Goal: Answer question/provide support: Share knowledge or assist other users

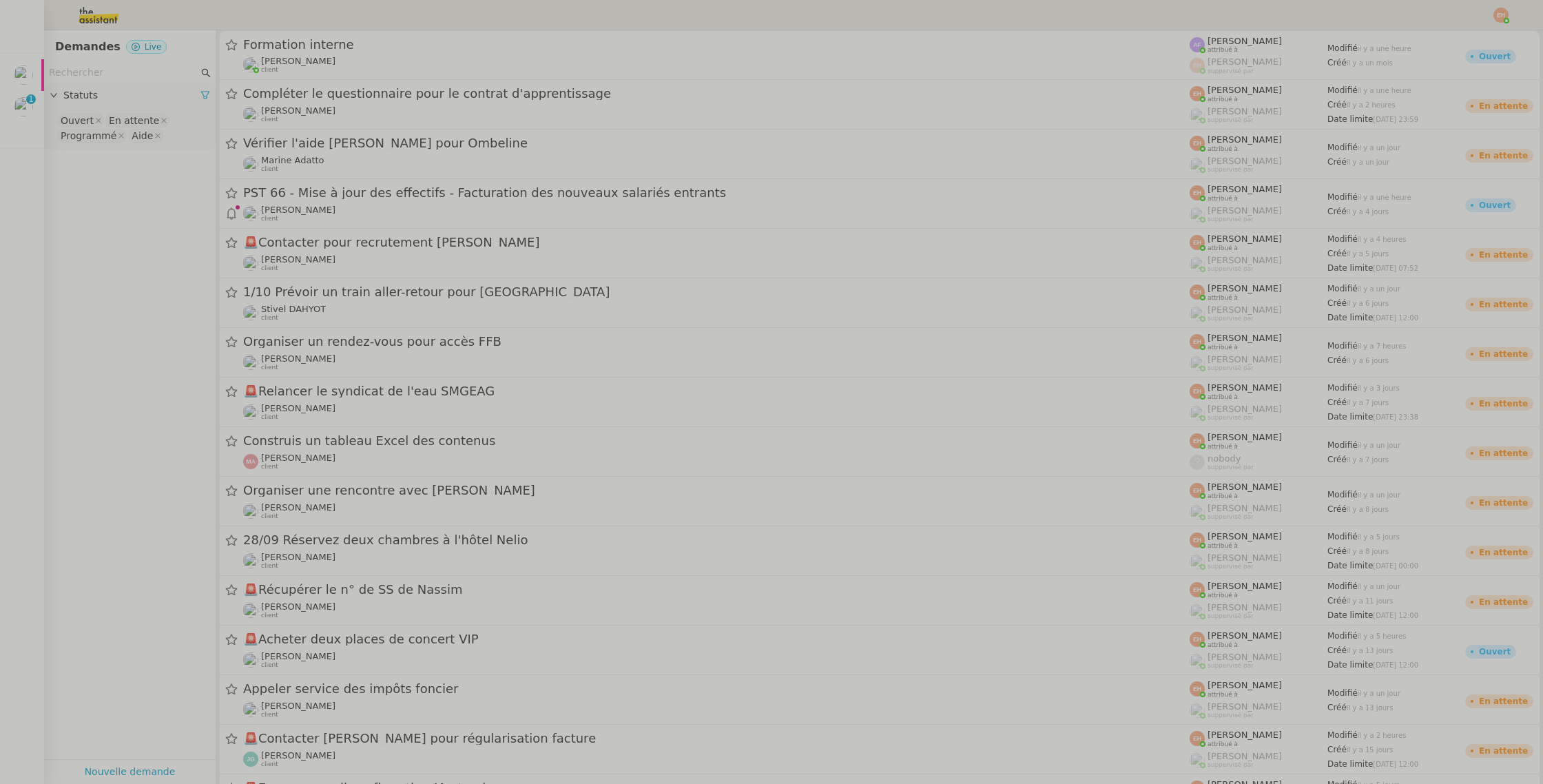
scroll to position [0, 4]
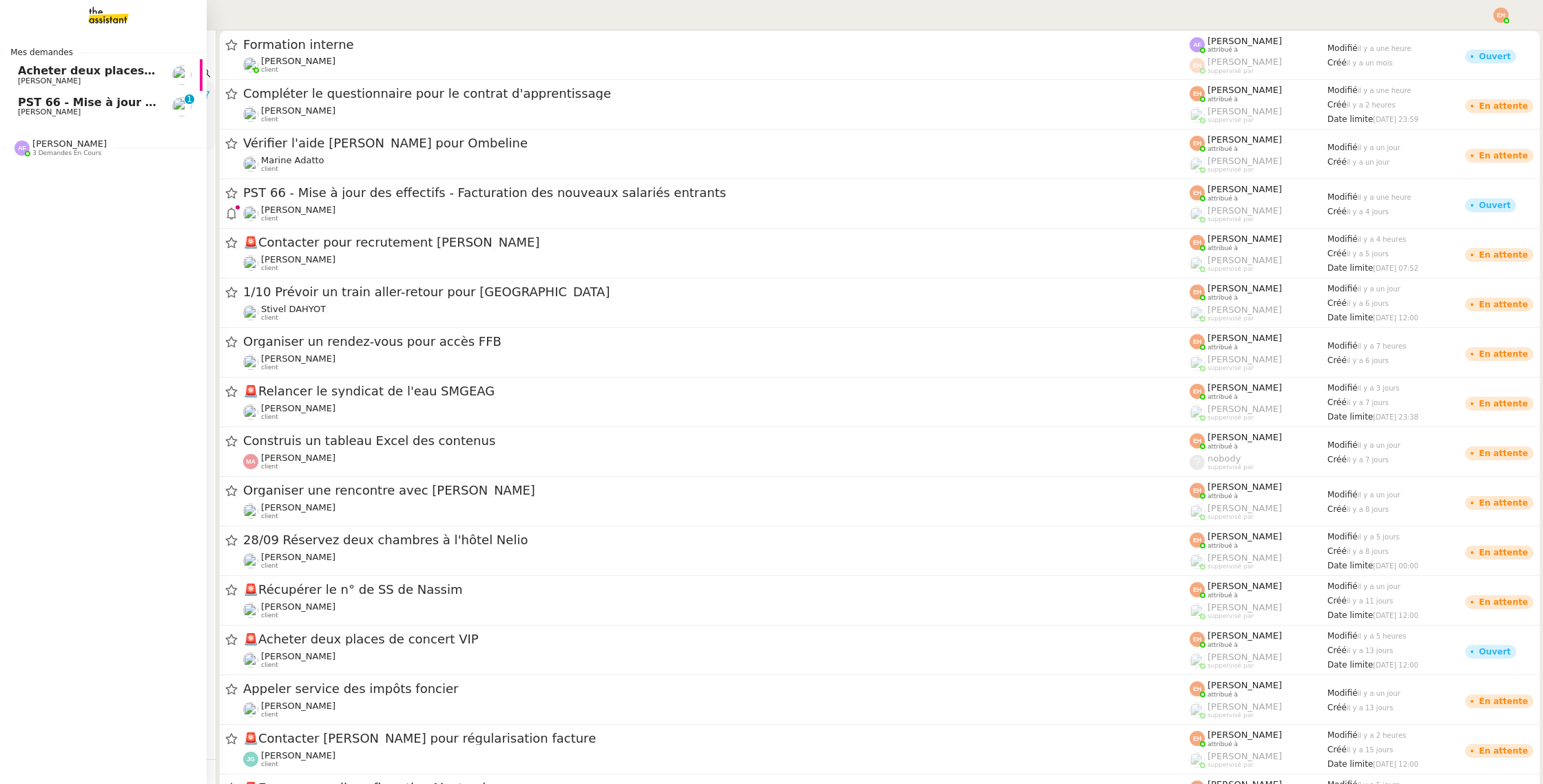
click at [33, 100] on span "PST 66 - Mise à jour des effectifs - Facturation des nouveaux salariés entrants" at bounding box center [261, 102] width 486 height 13
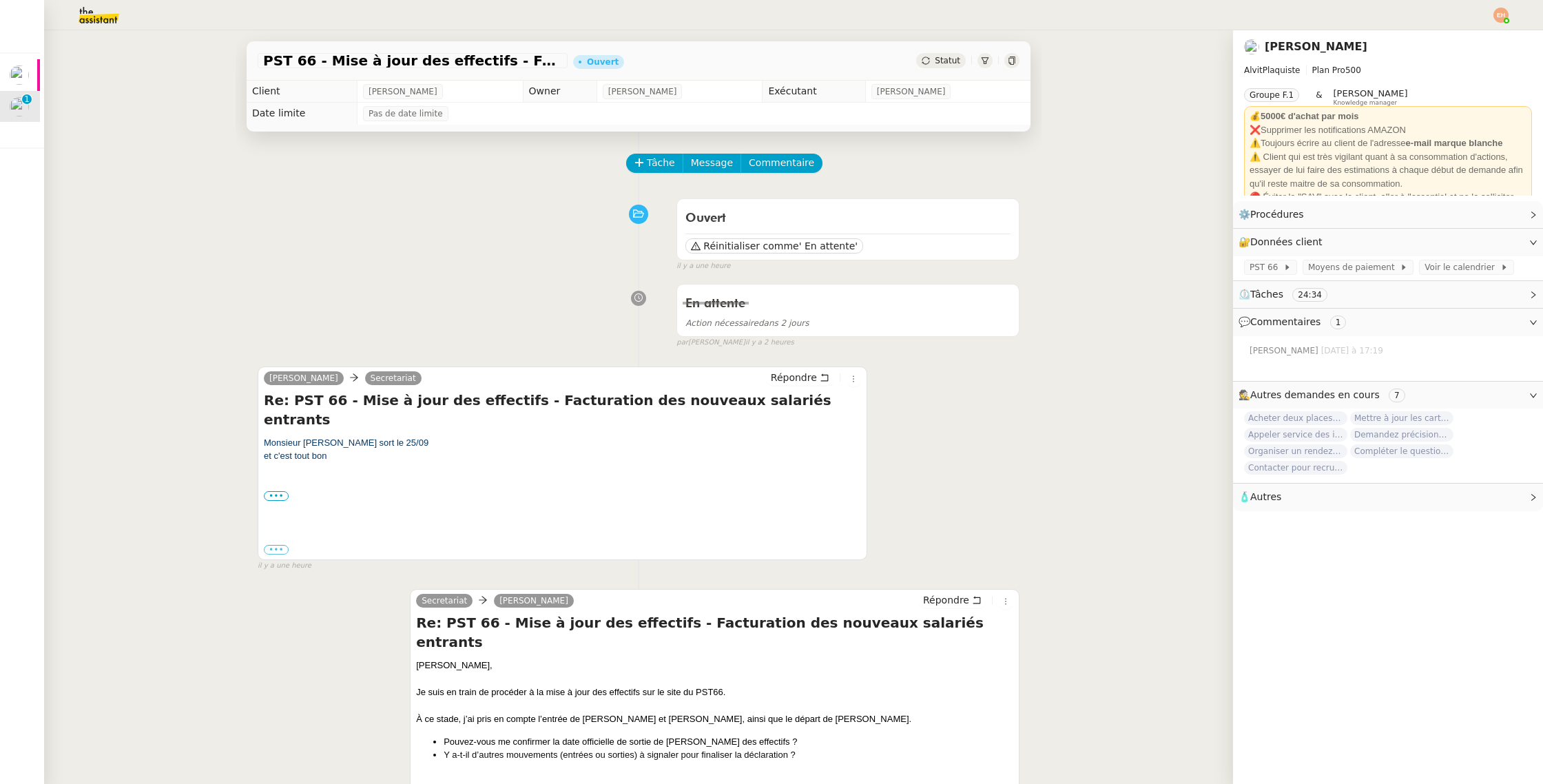
drag, startPoint x: 295, startPoint y: 424, endPoint x: 441, endPoint y: 434, distance: 146.3
click at [441, 436] on div "Monsieur bouley sort le 25/09 et c'est tout bon" at bounding box center [562, 456] width 597 height 40
click at [441, 449] on div "et c'est tout bon" at bounding box center [562, 456] width 597 height 14
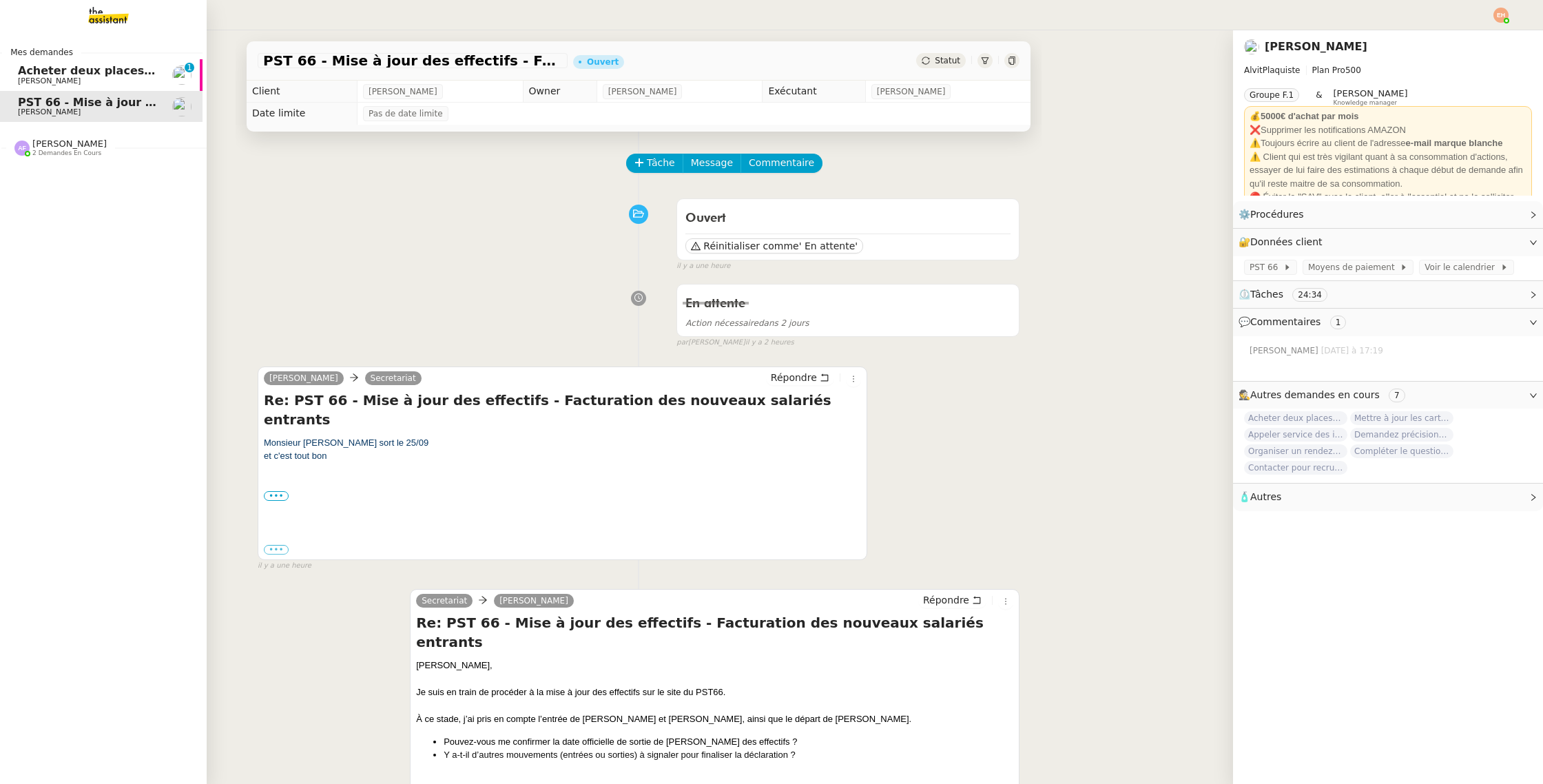
click at [105, 80] on span "[PERSON_NAME]" at bounding box center [87, 82] width 139 height 8
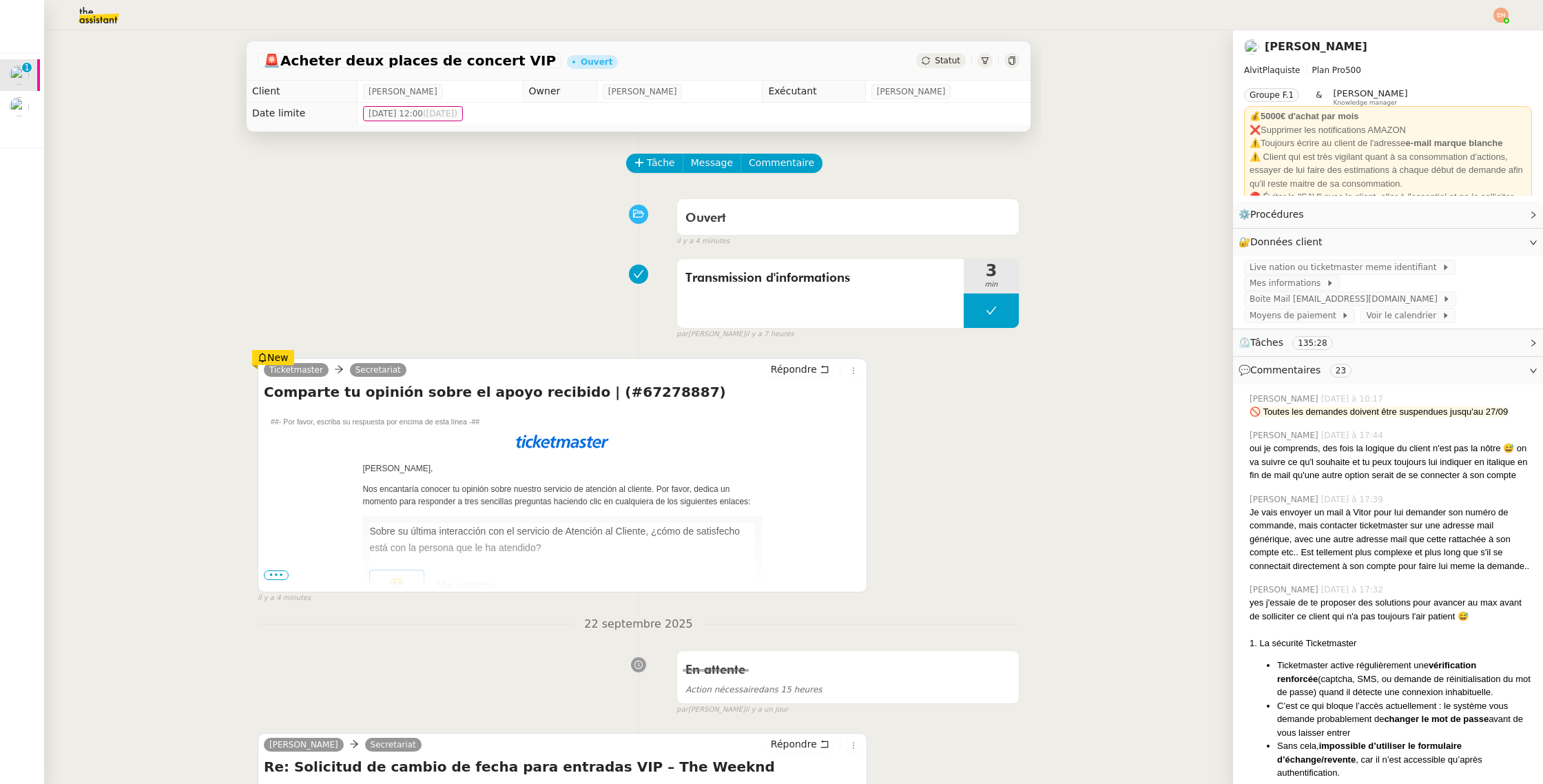
click at [267, 575] on span "•••" at bounding box center [276, 575] width 25 height 10
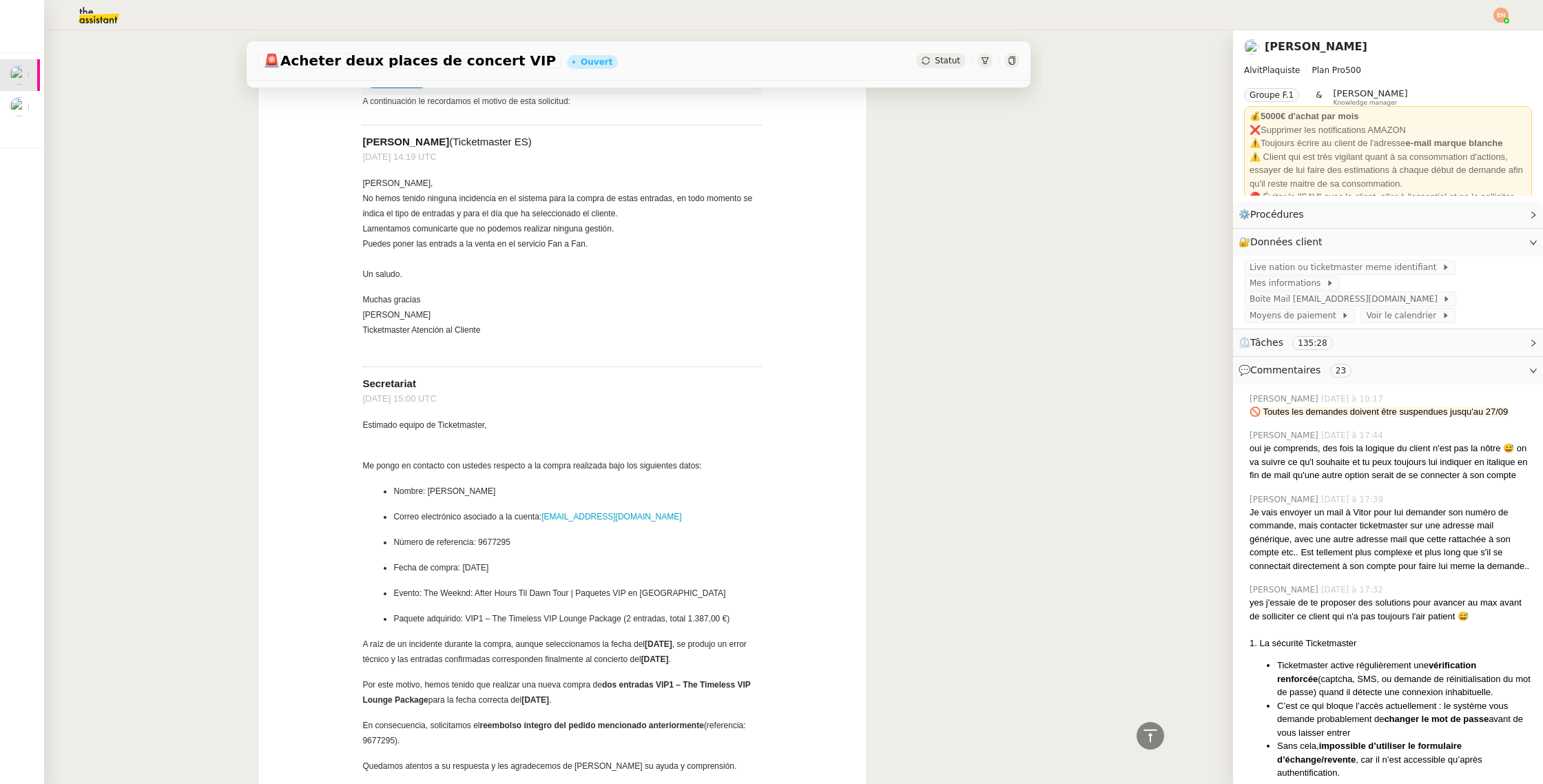
scroll to position [663, 0]
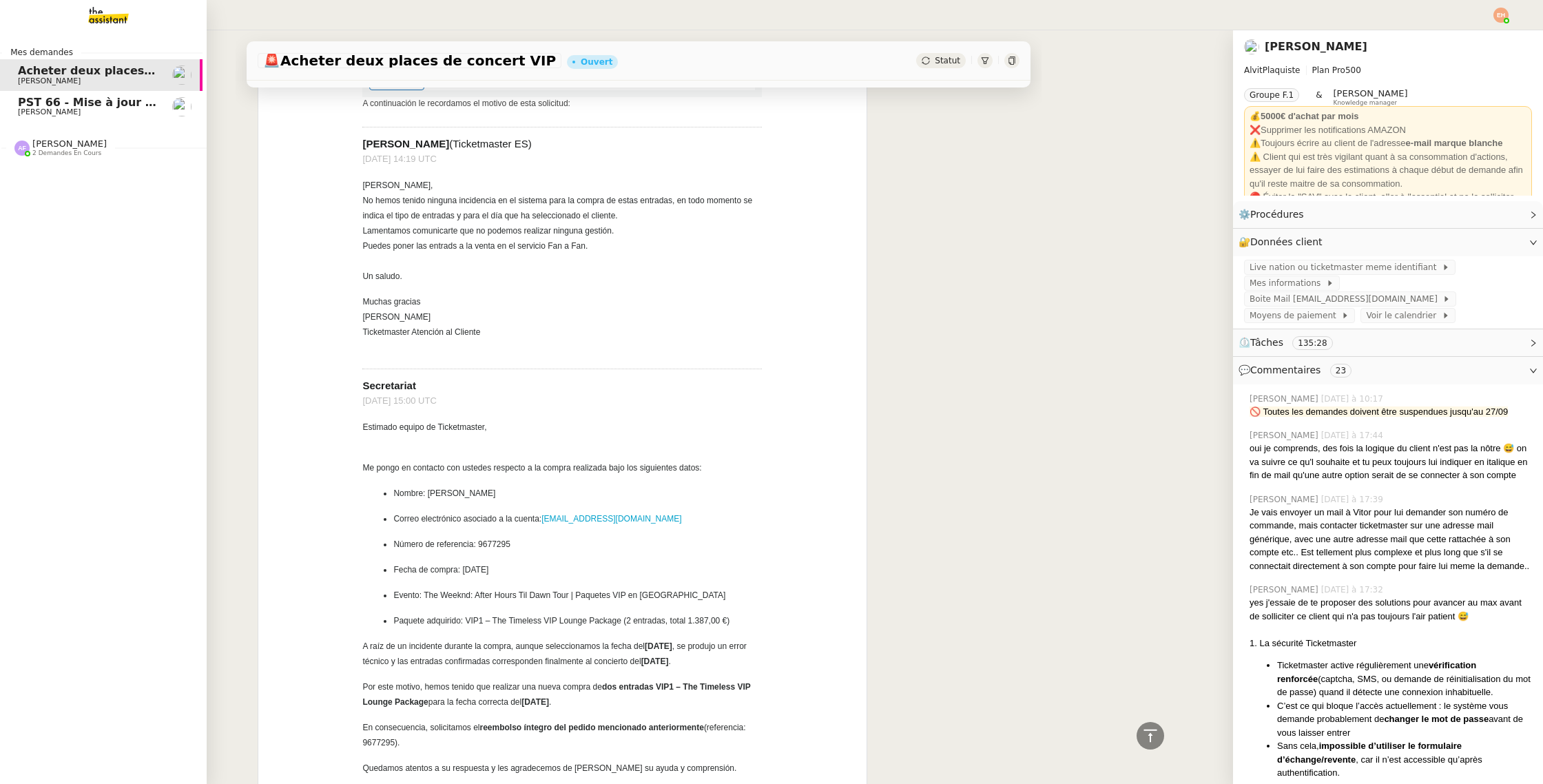
click at [40, 109] on span "[PERSON_NAME]" at bounding box center [50, 112] width 63 height 9
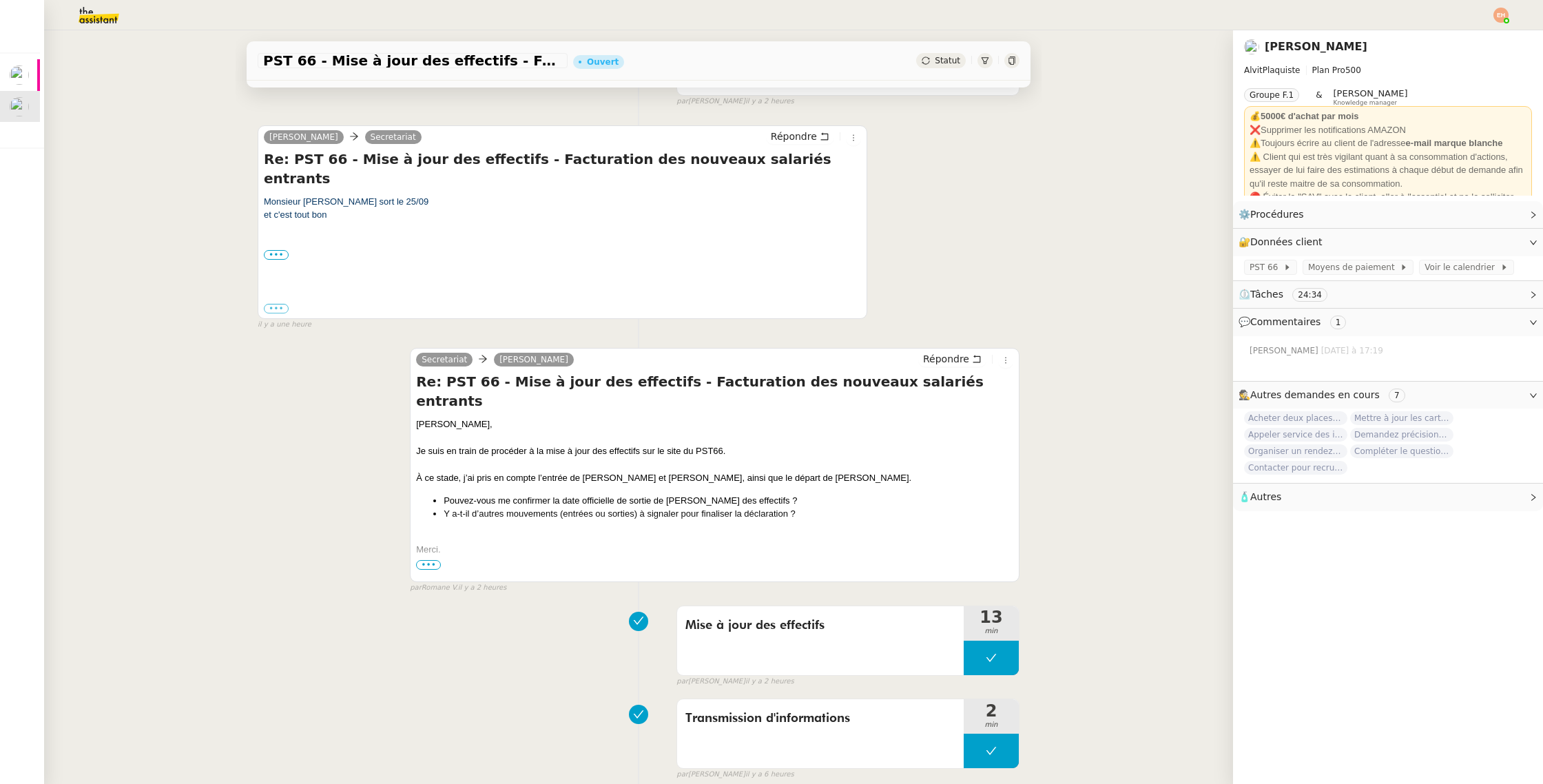
scroll to position [240, 0]
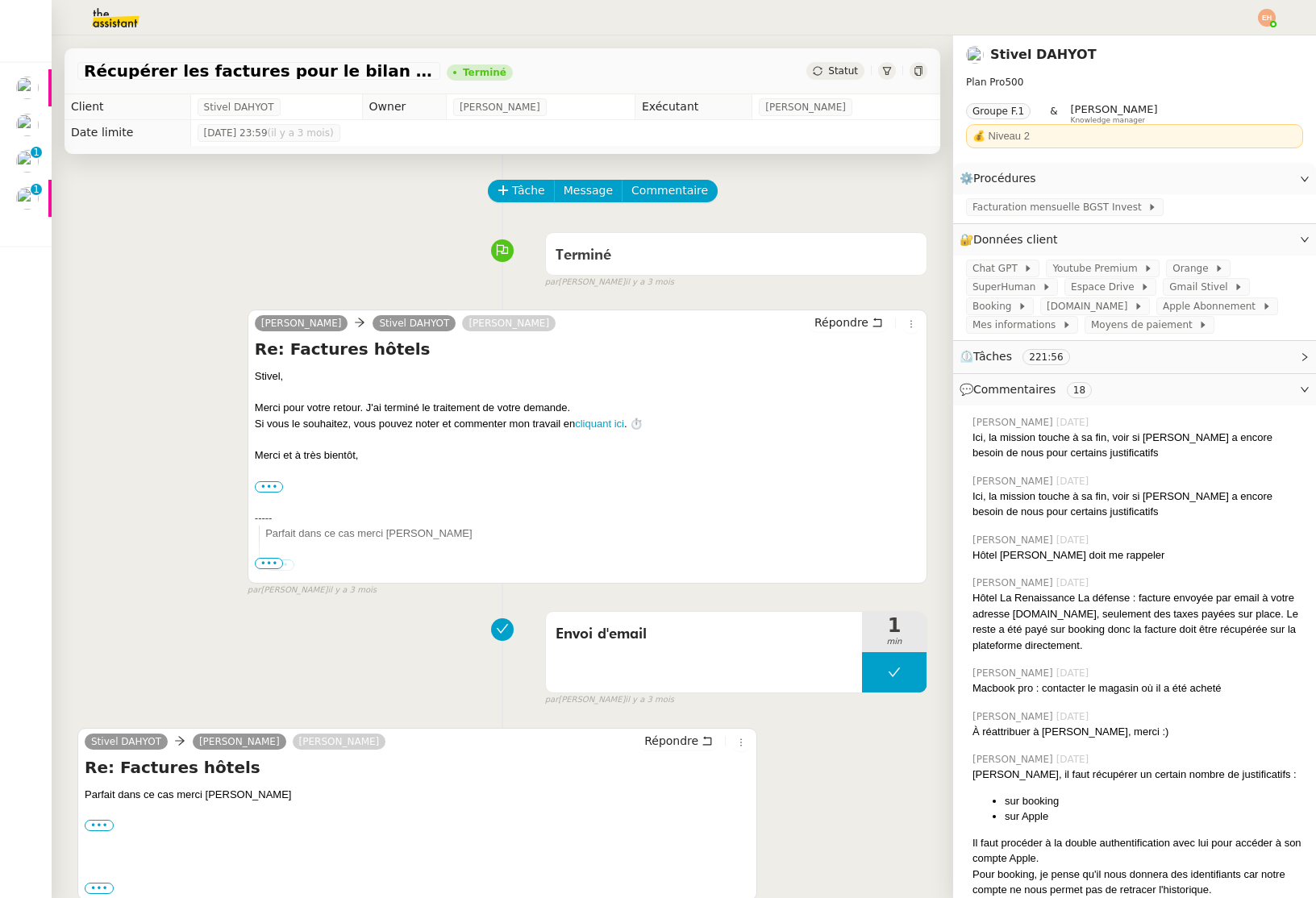
click at [118, 22] on img at bounding box center [102, 17] width 125 height 35
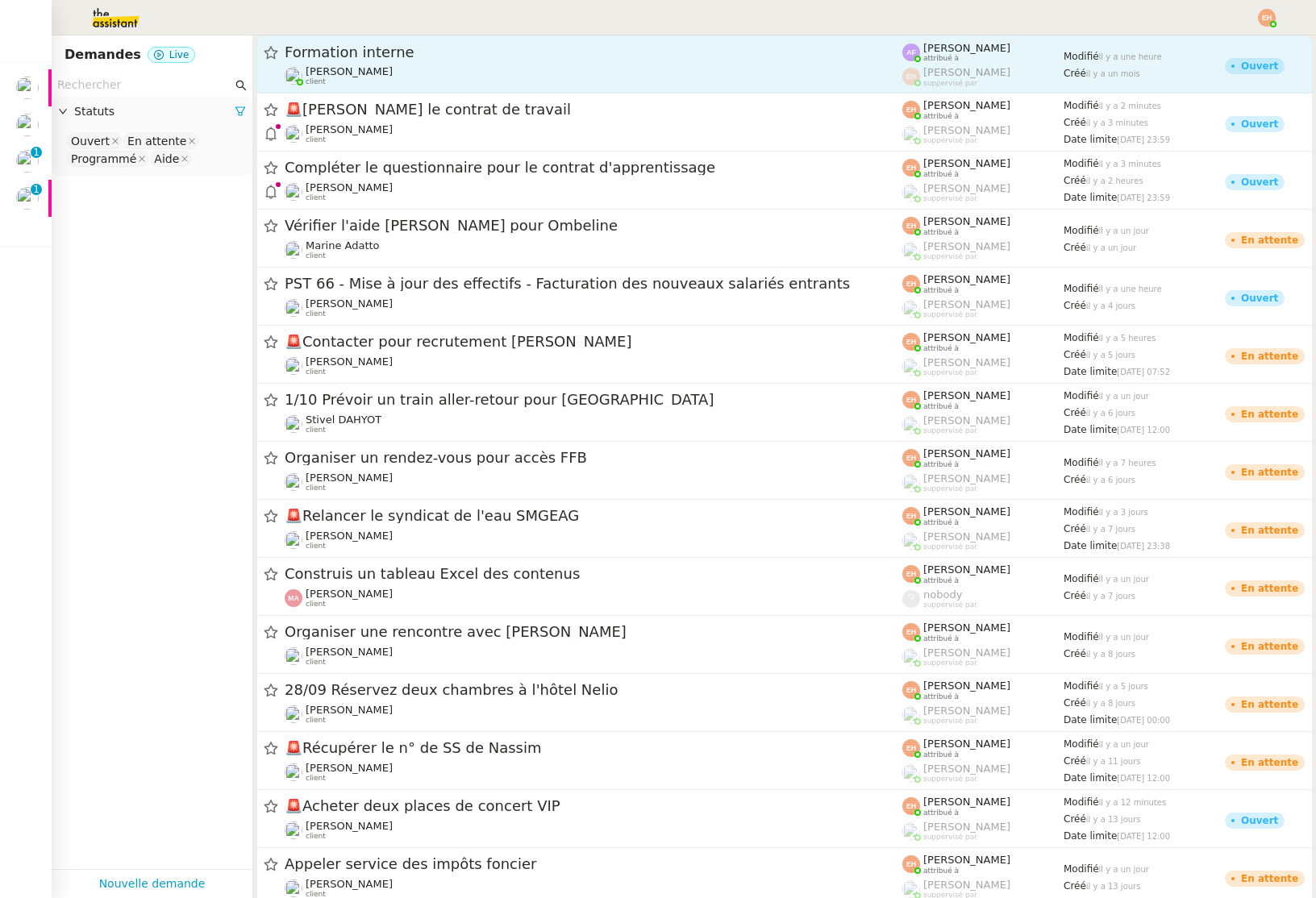
click at [433, 54] on span "Formation interne" at bounding box center [594, 52] width 617 height 15
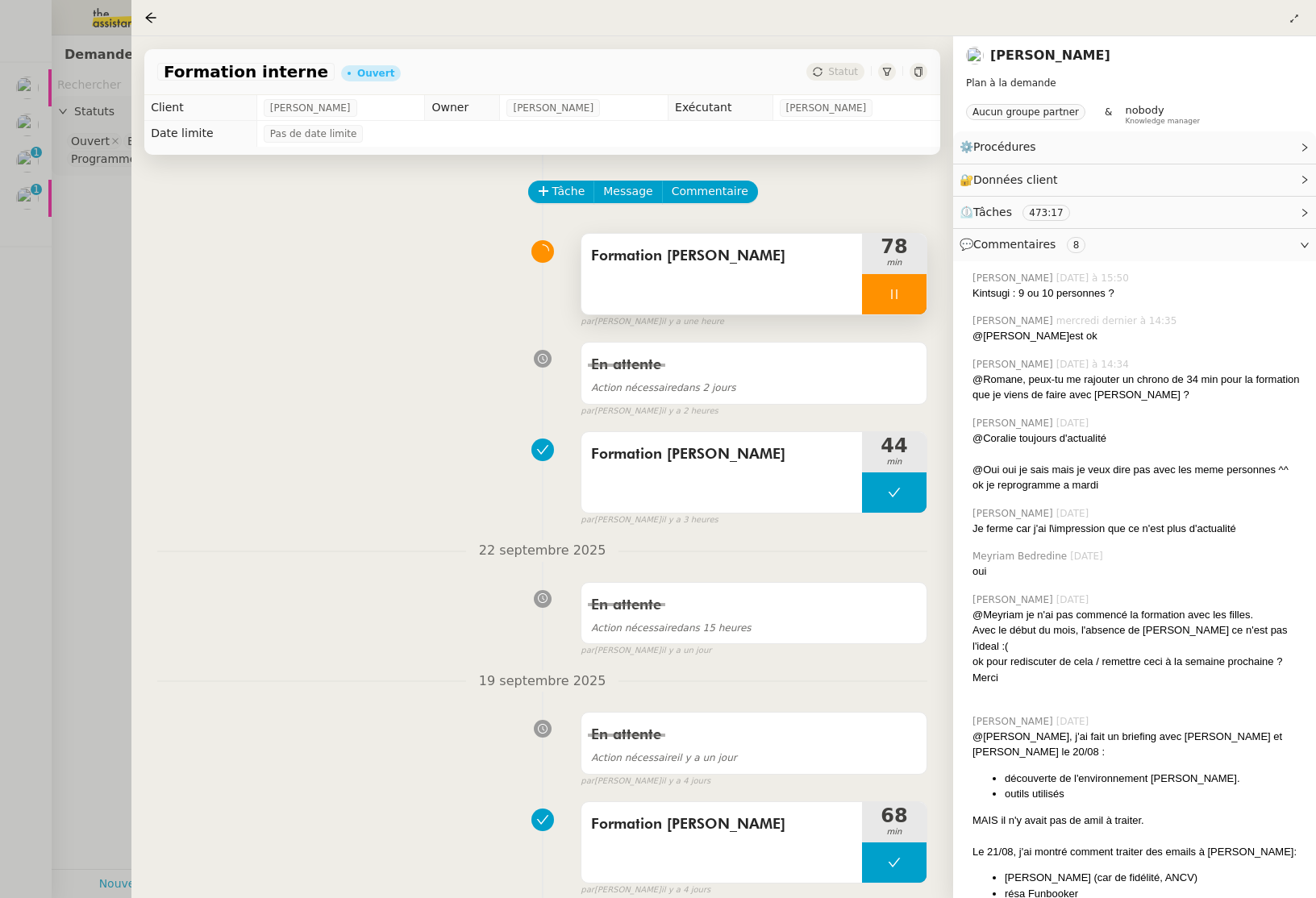
click at [909, 287] on div at bounding box center [894, 294] width 64 height 40
click at [908, 288] on icon at bounding box center [910, 295] width 13 height 13
click at [104, 43] on div at bounding box center [658, 449] width 1316 height 898
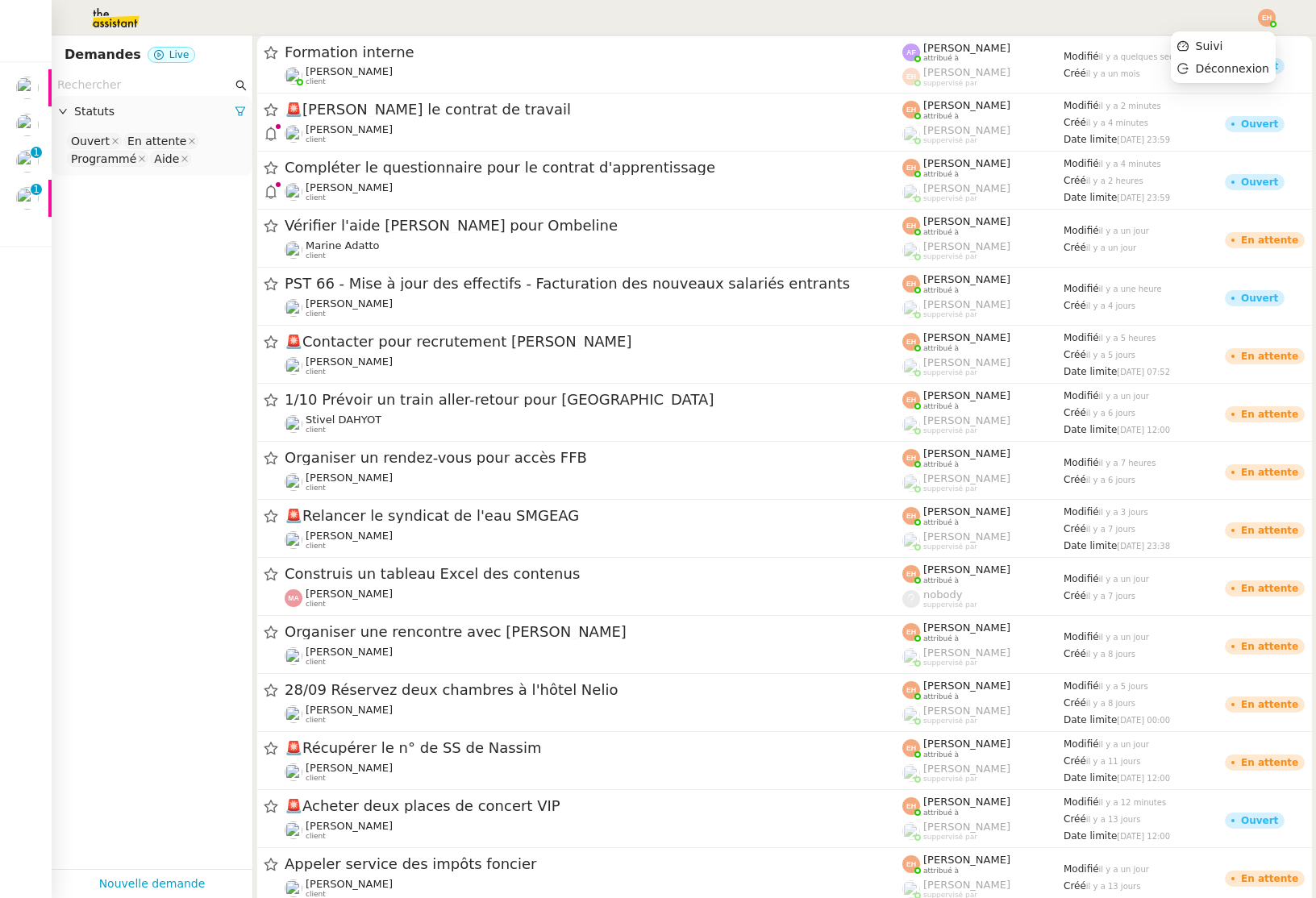
click at [1260, 12] on img at bounding box center [1267, 18] width 18 height 18
click at [1254, 47] on li "Suivi" at bounding box center [1223, 46] width 104 height 23
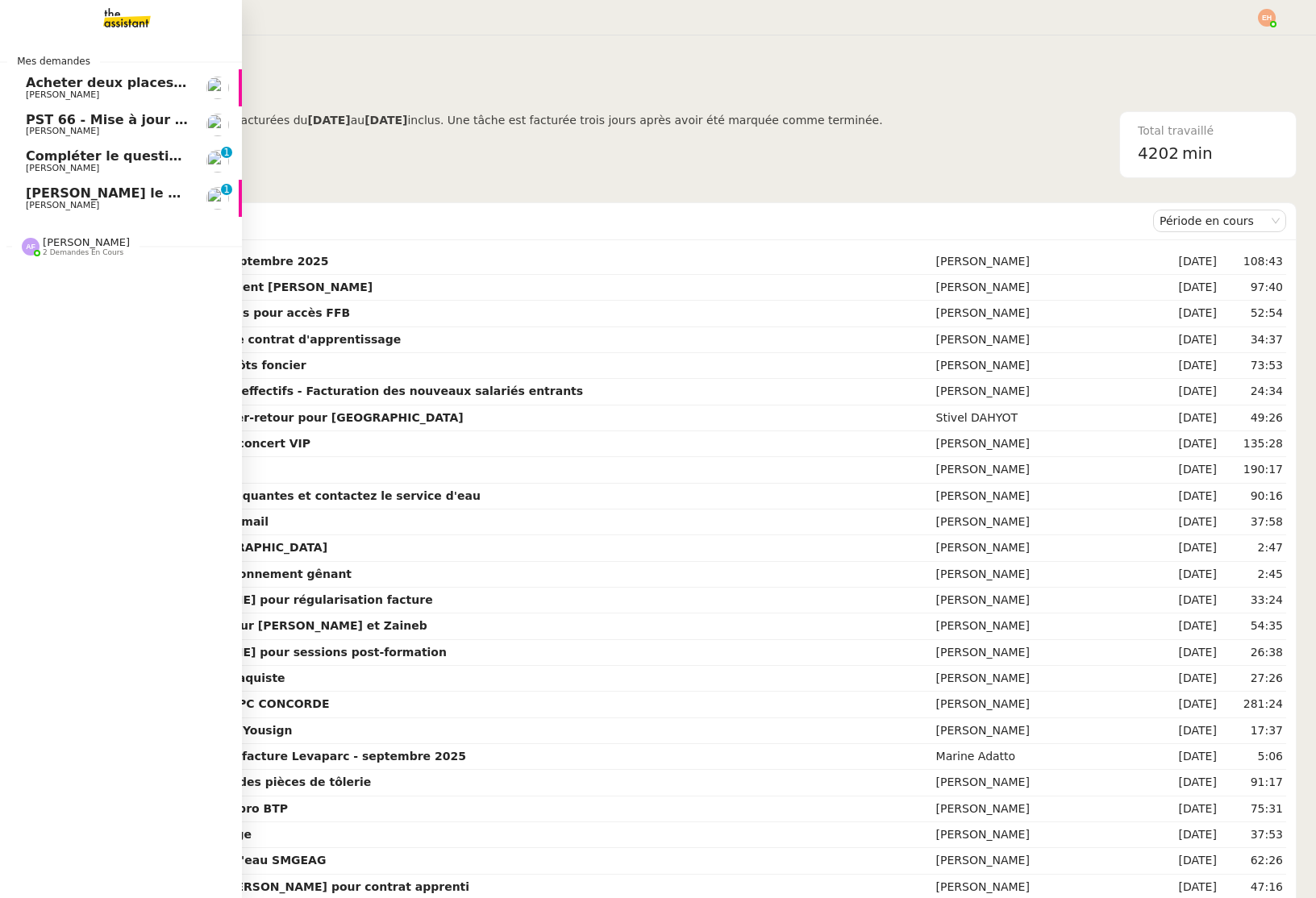
click at [50, 193] on span "[PERSON_NAME] le contrat de travail" at bounding box center [161, 193] width 269 height 16
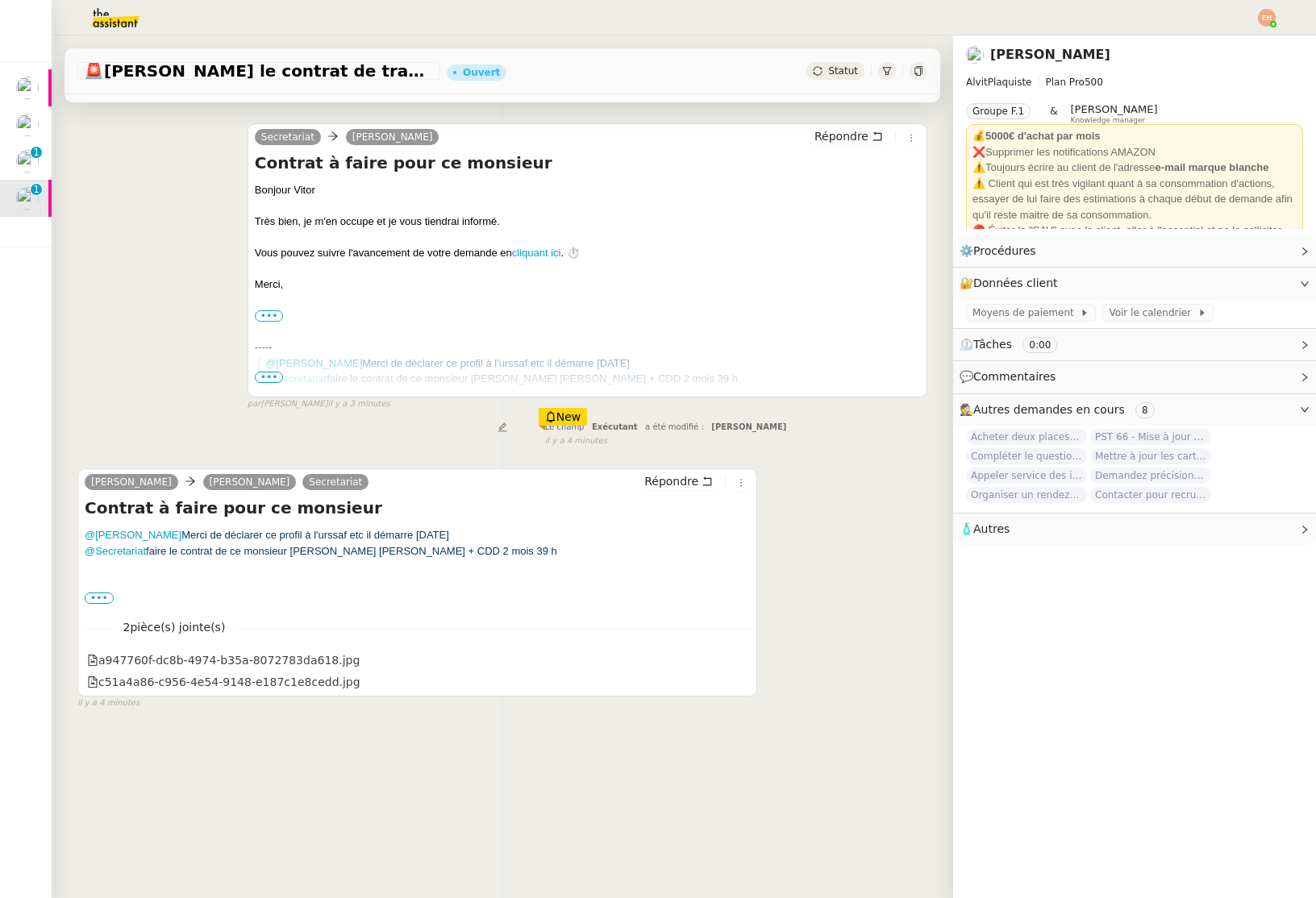
scroll to position [205, 0]
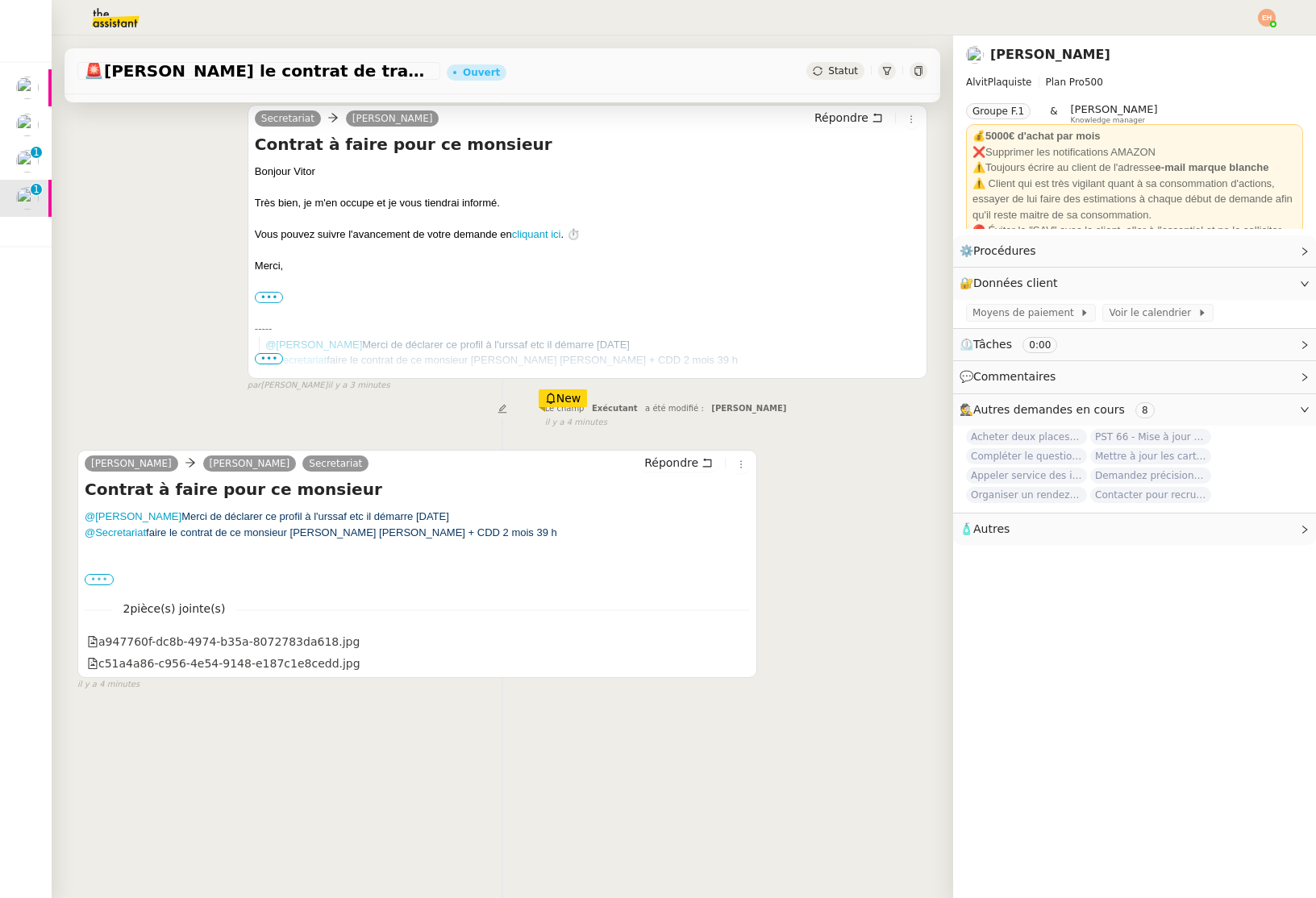
click at [103, 579] on label "•••" at bounding box center [100, 580] width 29 height 11
click at [0, 0] on input "•••" at bounding box center [0, 0] width 0 height 0
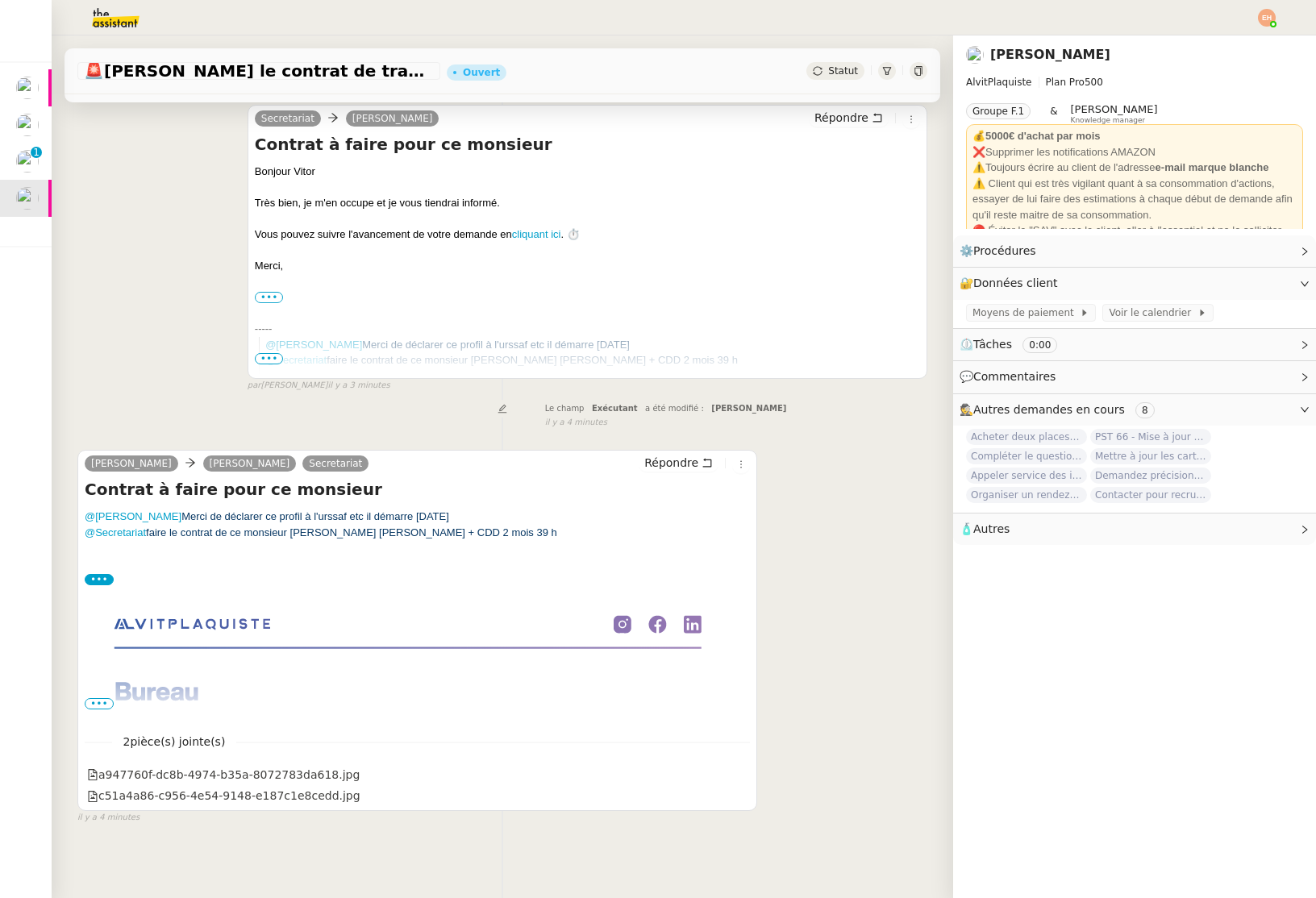
click at [93, 703] on span "•••" at bounding box center [100, 704] width 29 height 11
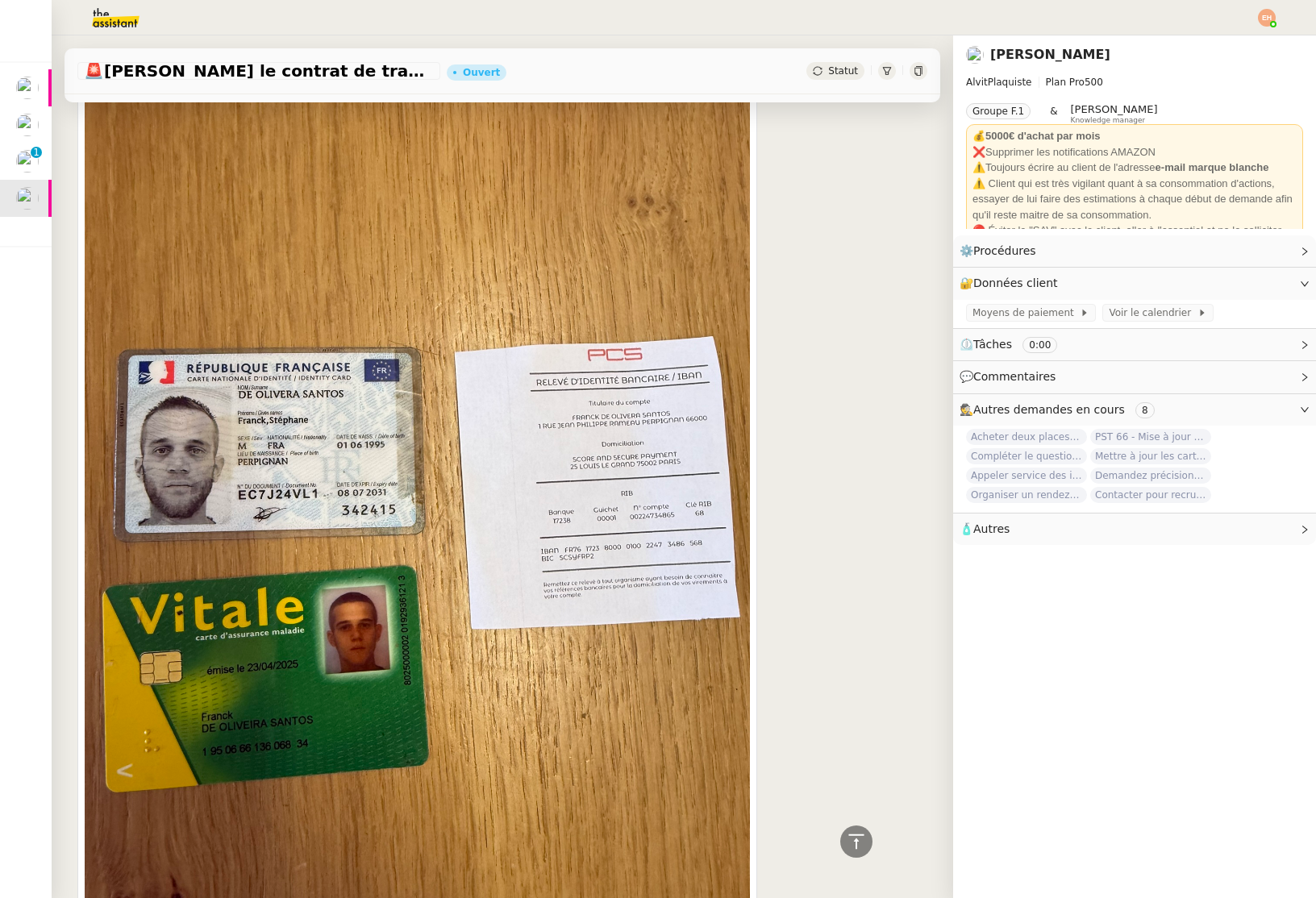
scroll to position [1178, 0]
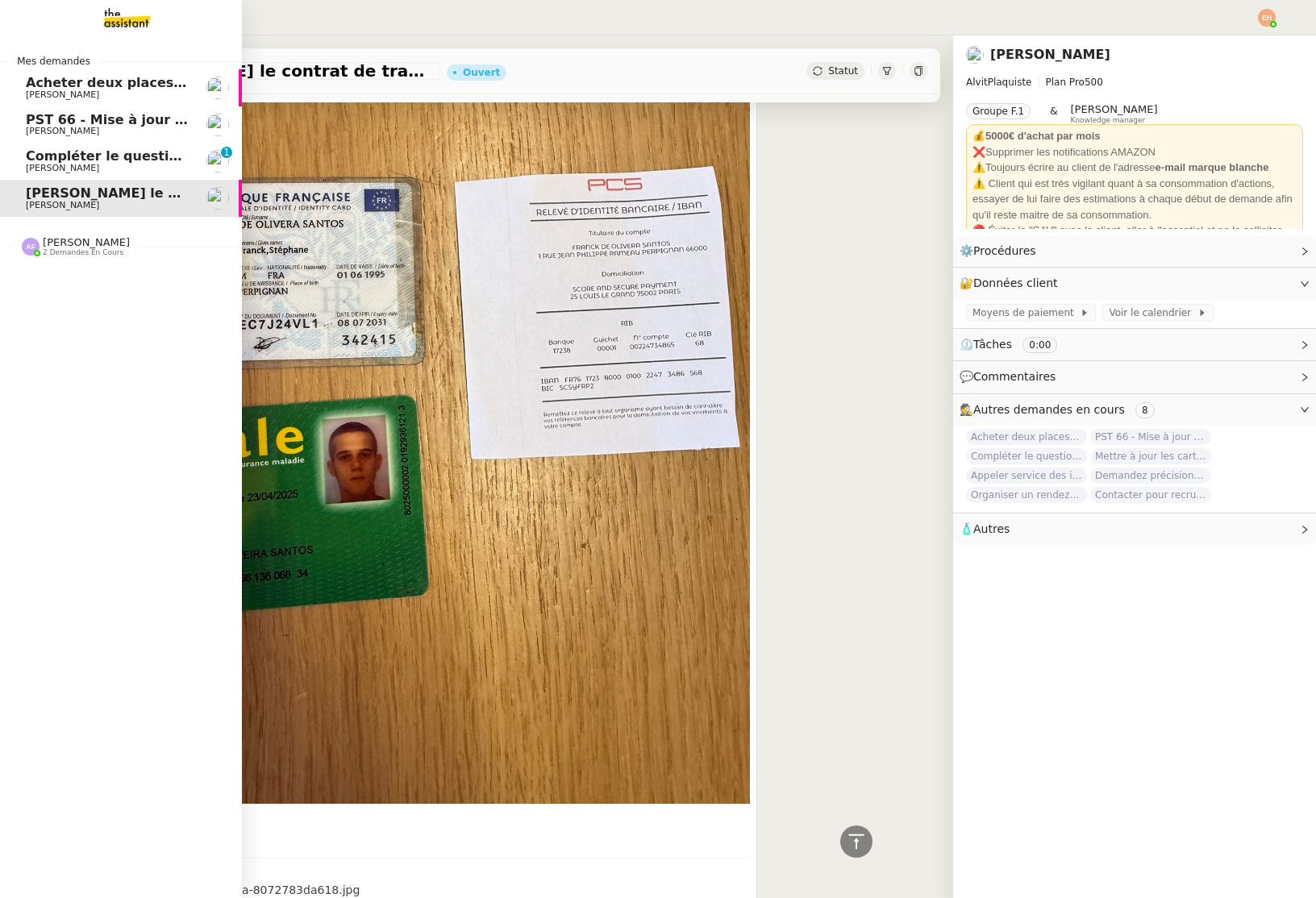
click at [137, 160] on span "Compléter le questionnaire pour le contrat d'apprentissage" at bounding box center [242, 156] width 433 height 16
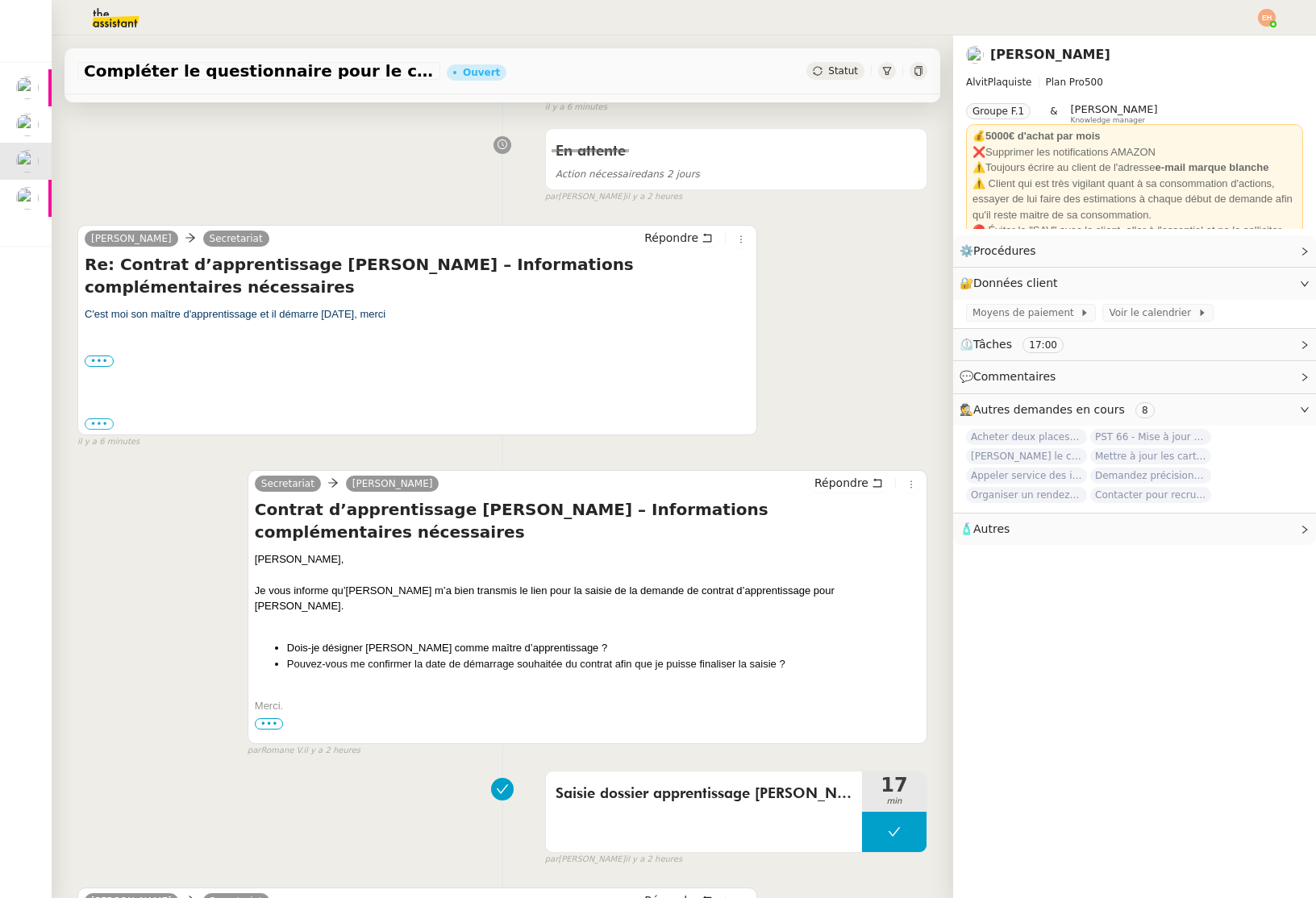
scroll to position [236, 0]
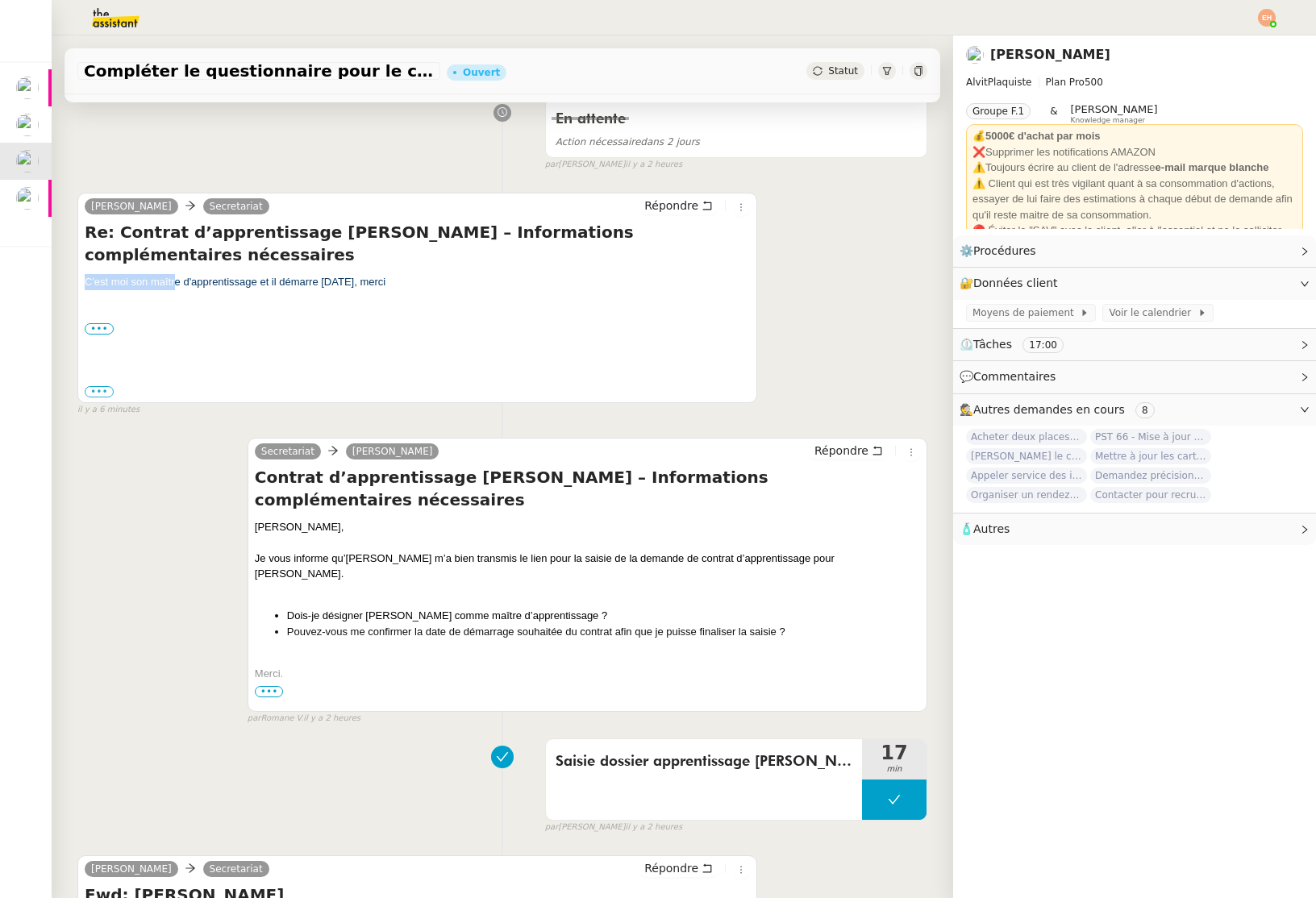
drag, startPoint x: 309, startPoint y: 269, endPoint x: 402, endPoint y: 273, distance: 93.1
click at [505, 274] on div "C'est moi son maître d'apprentissage et il démarre [DATE], merci" at bounding box center [417, 290] width 665 height 32
click at [218, 275] on div "C'est moi son maître d'apprentissage et il démarre [DATE], merci" at bounding box center [417, 290] width 665 height 32
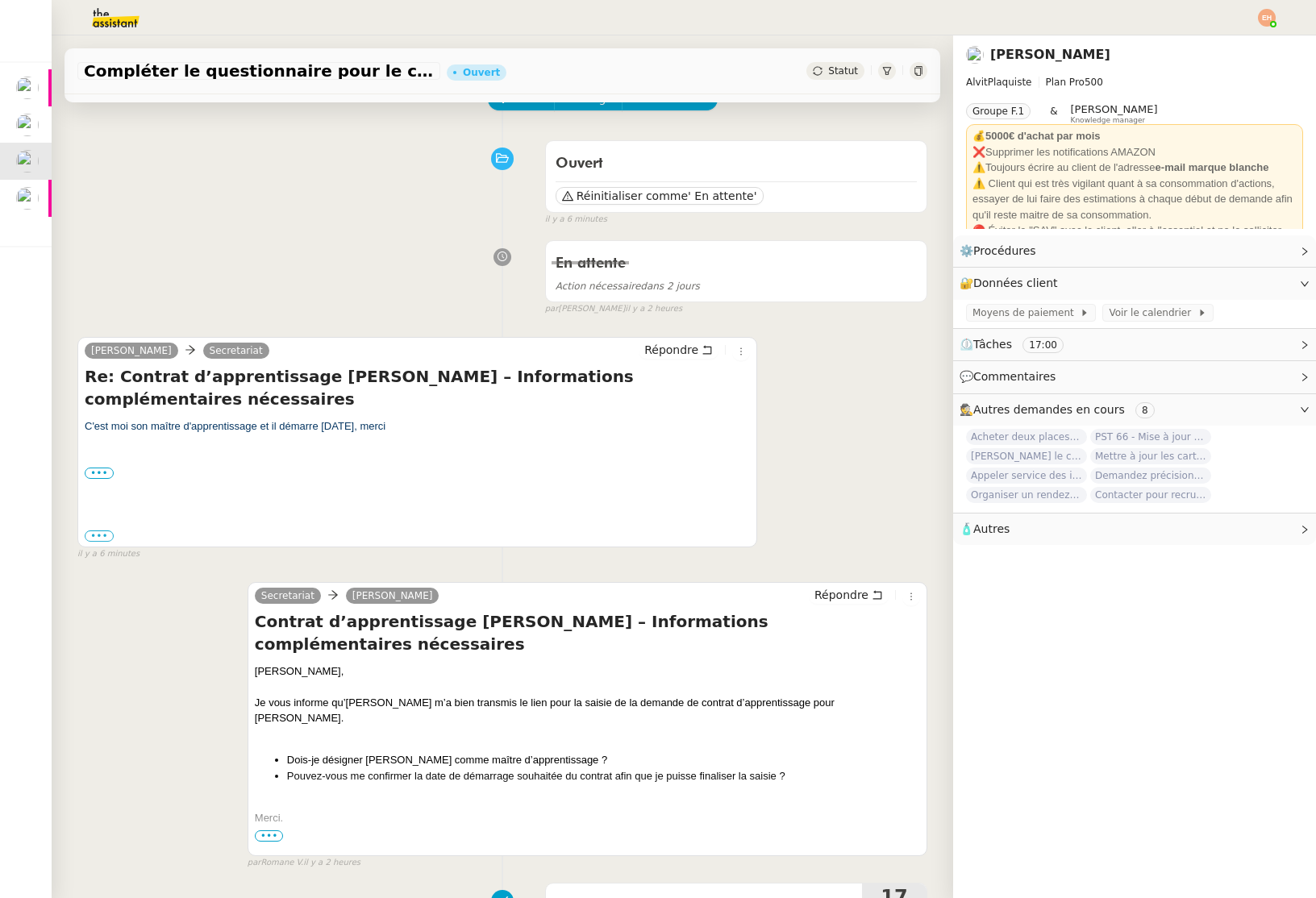
scroll to position [95, 0]
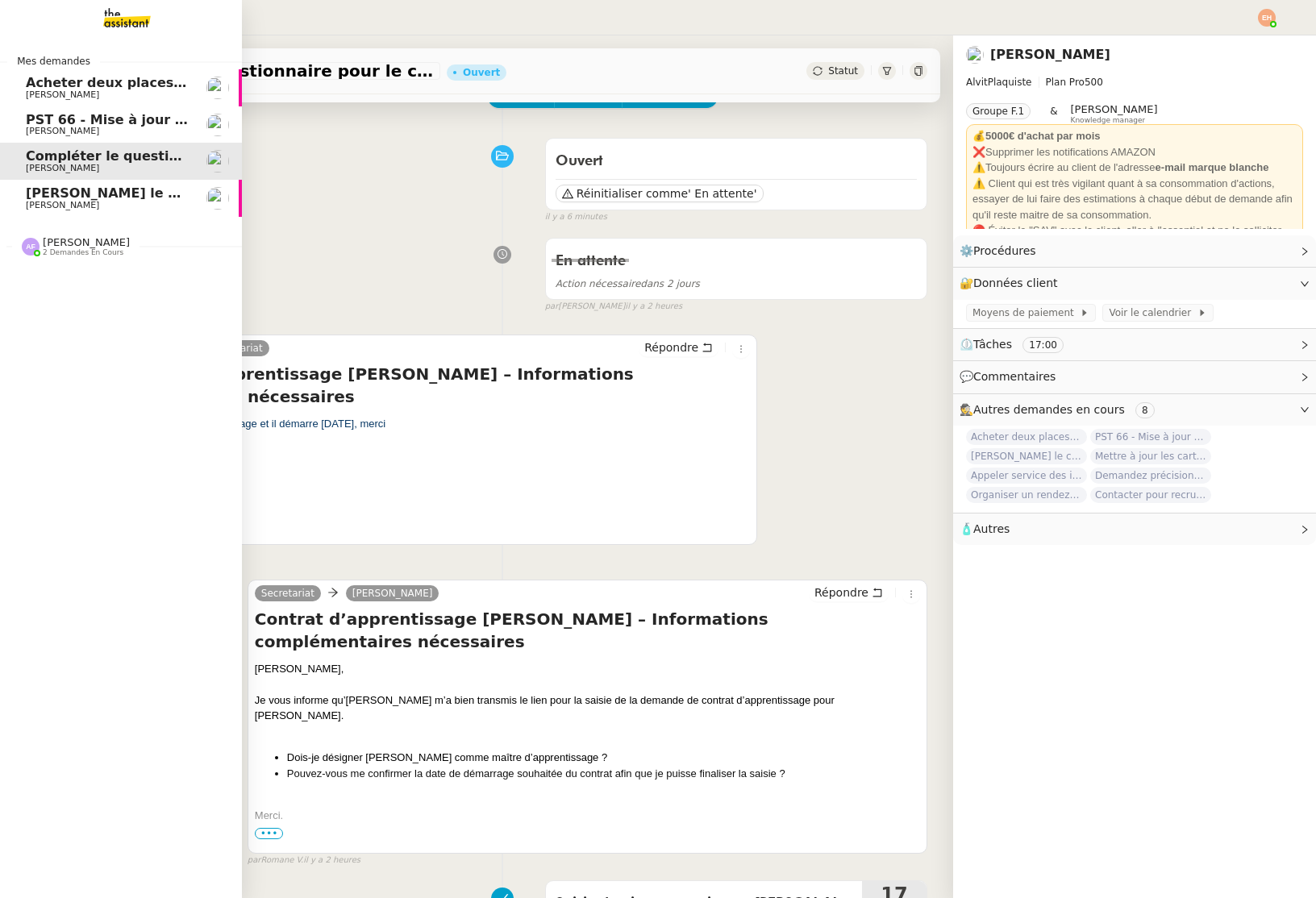
click at [44, 207] on span "[PERSON_NAME]" at bounding box center [63, 205] width 73 height 11
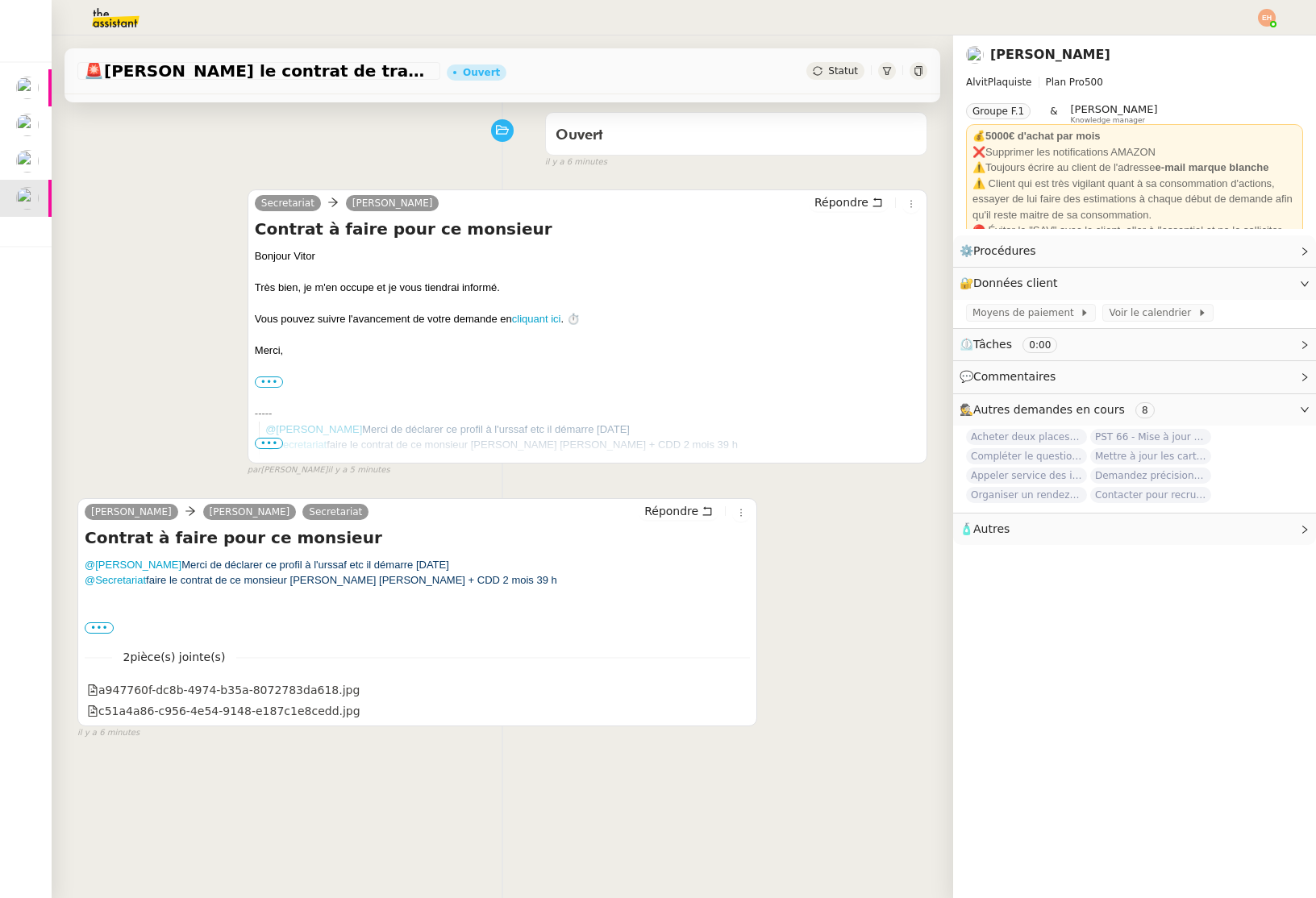
scroll to position [127, 0]
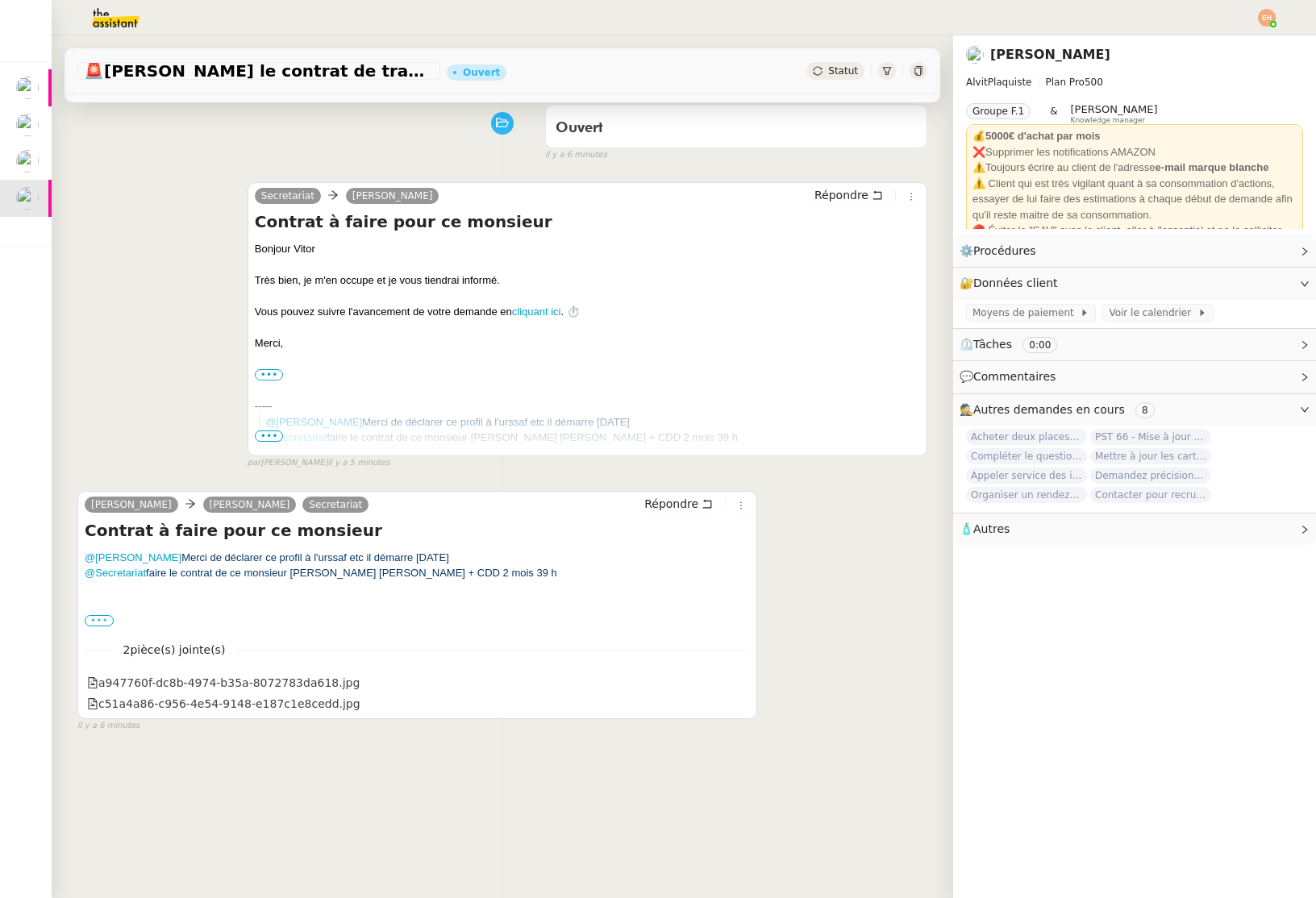
click at [97, 620] on label "•••" at bounding box center [100, 621] width 29 height 11
click at [0, 0] on input "•••" at bounding box center [0, 0] width 0 height 0
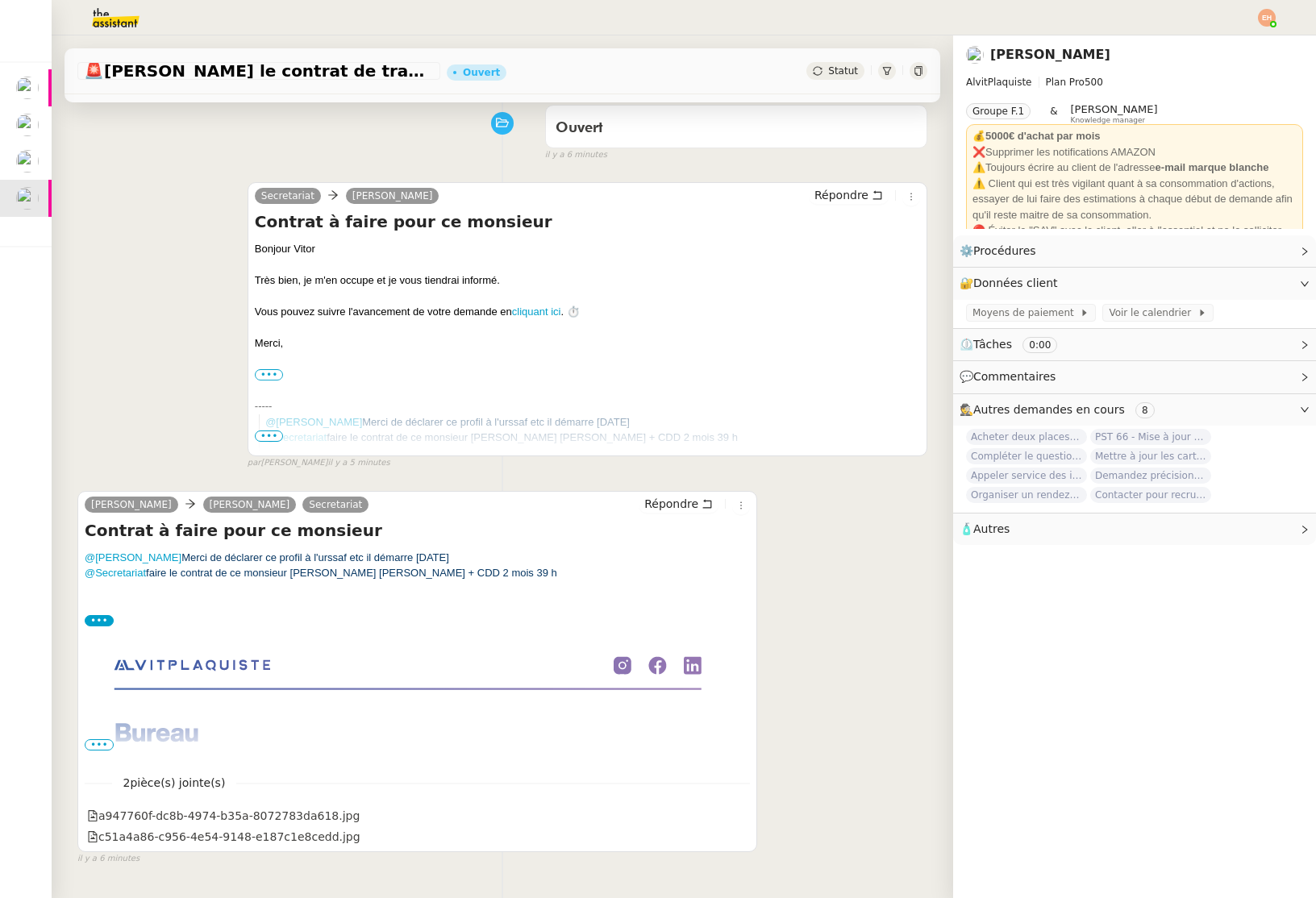
scroll to position [205, 0]
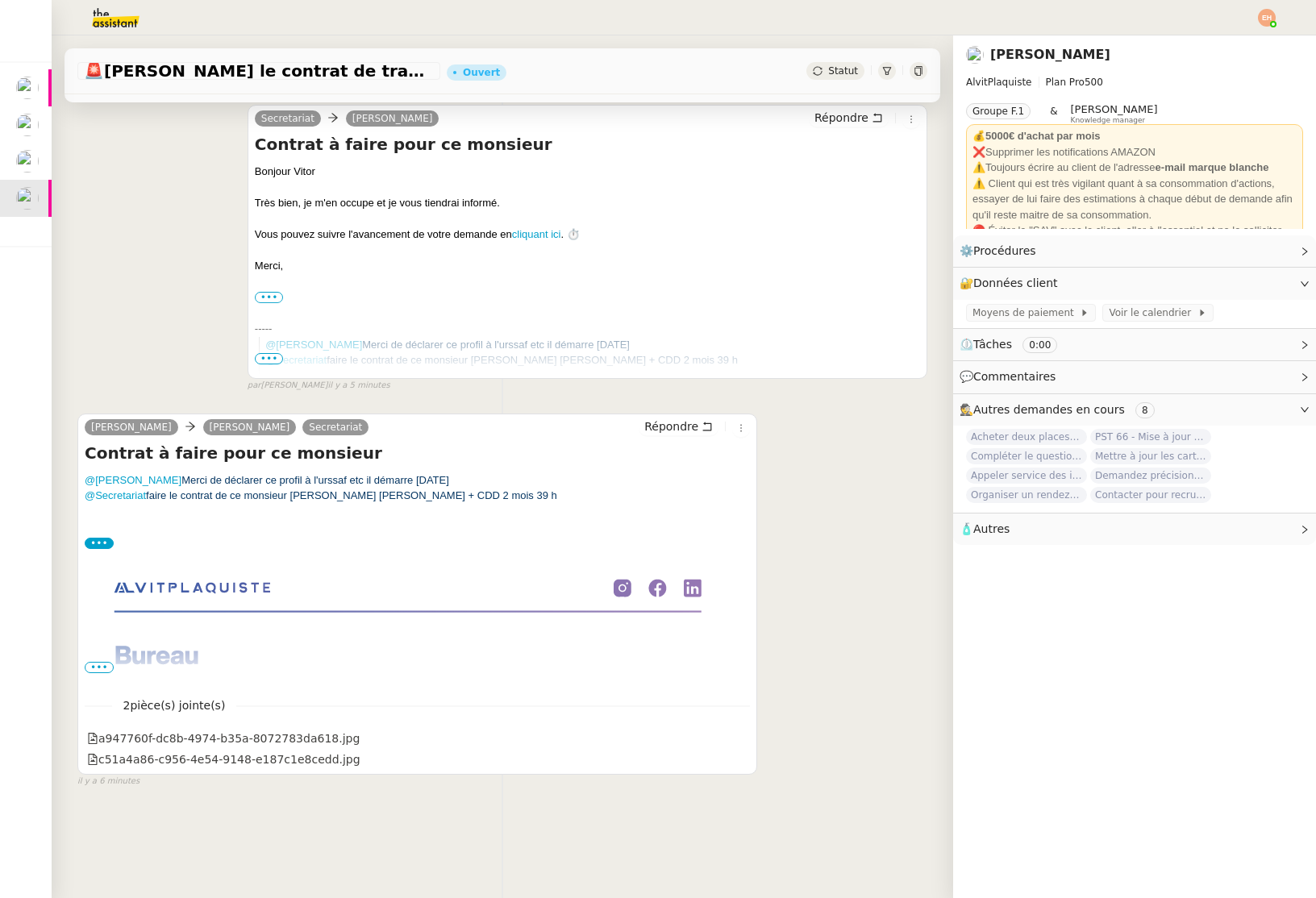
click at [97, 665] on span "•••" at bounding box center [100, 668] width 29 height 11
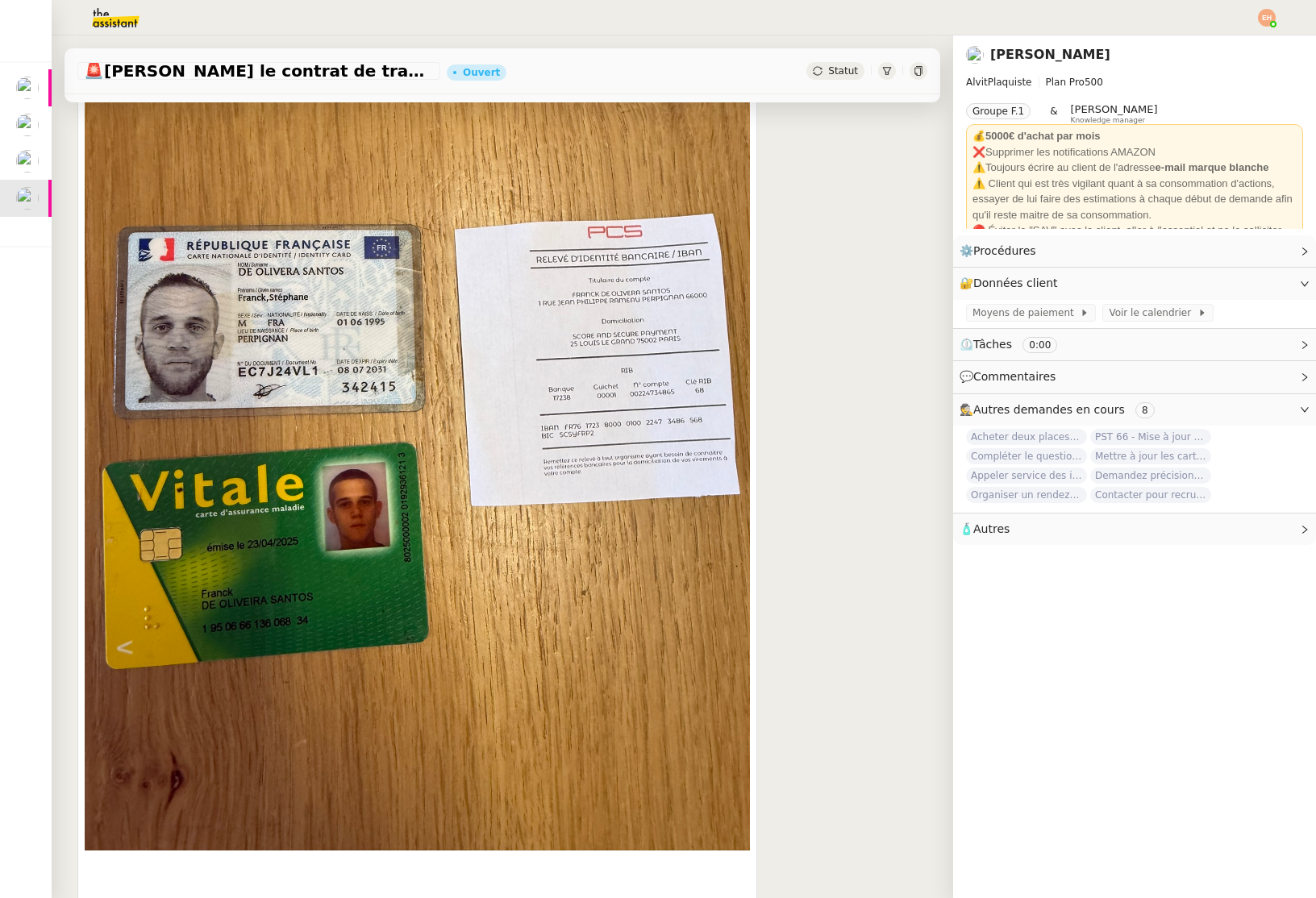
scroll to position [1260, 0]
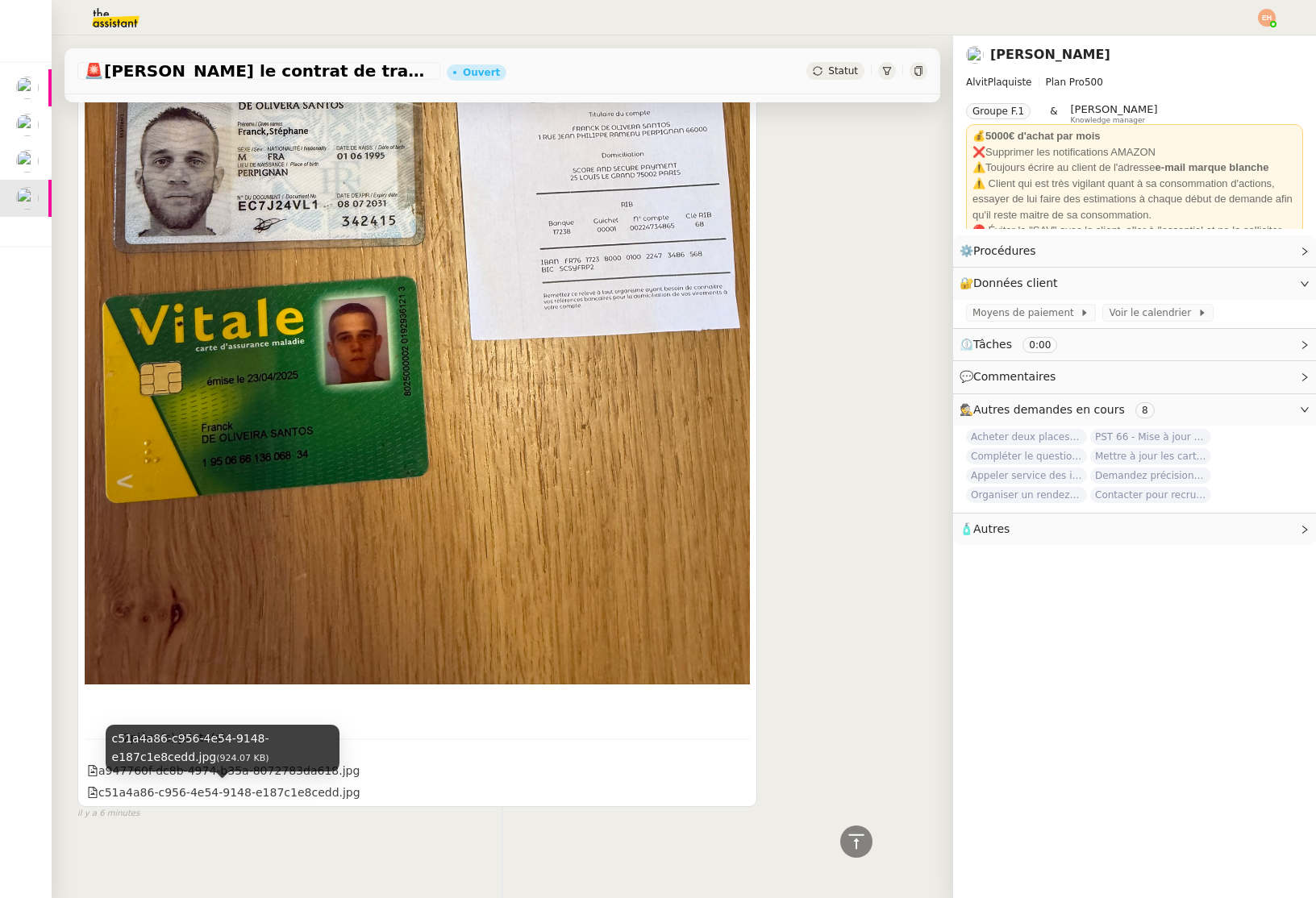
click at [220, 767] on div "c51a4a86-c956-4e54-9148-e187c1e8cedd.jpg (924.07 KB)" at bounding box center [222, 749] width 233 height 47
click at [158, 777] on div "c51a4a86-c956-4e54-9148-e187c1e8cedd.jpg (924.07 KB)" at bounding box center [222, 754] width 233 height 59
click at [151, 795] on div "c51a4a86-c956-4e54-9148-e187c1e8cedd.jpg" at bounding box center [224, 793] width 273 height 19
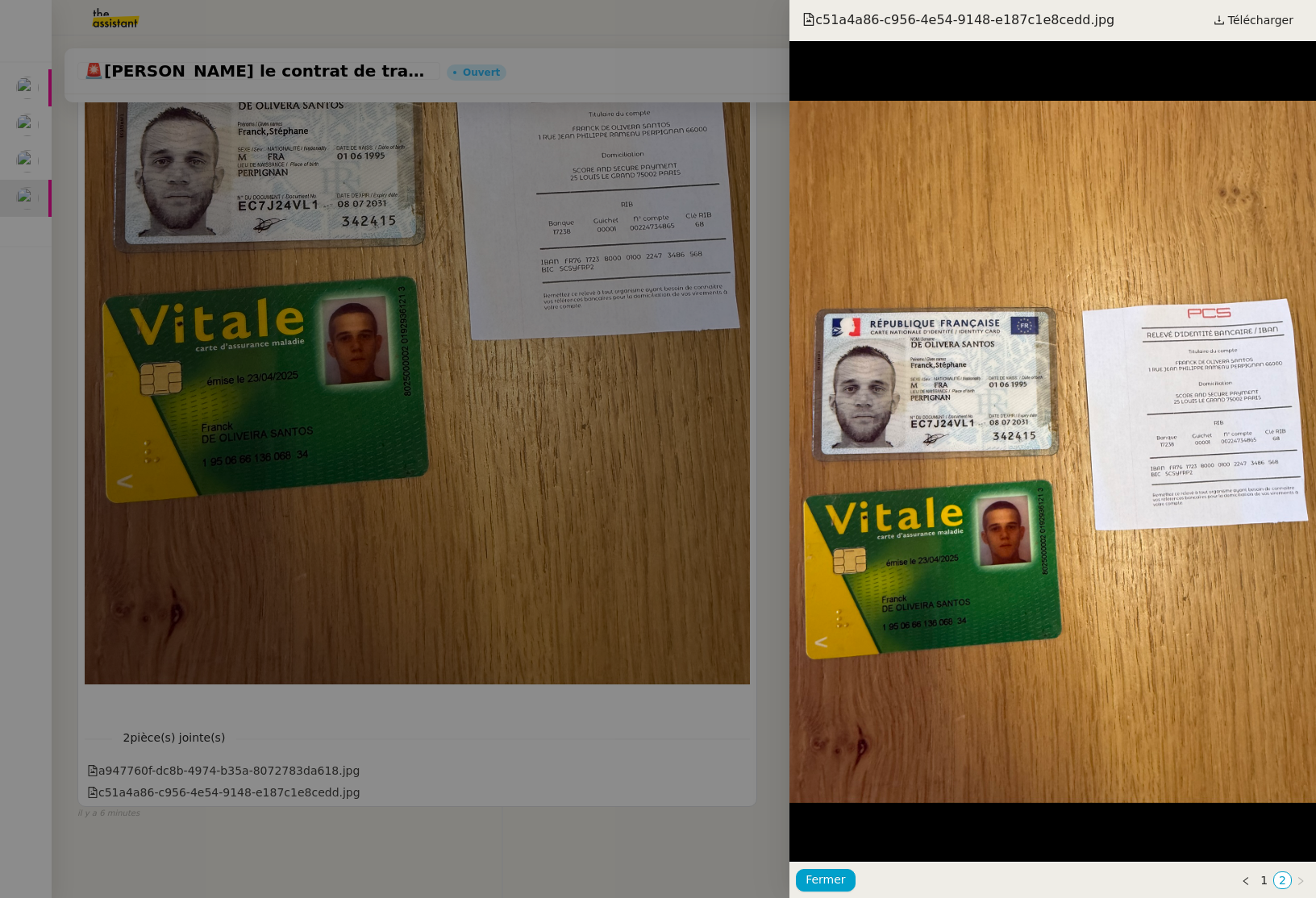
click at [119, 768] on div at bounding box center [658, 449] width 1316 height 898
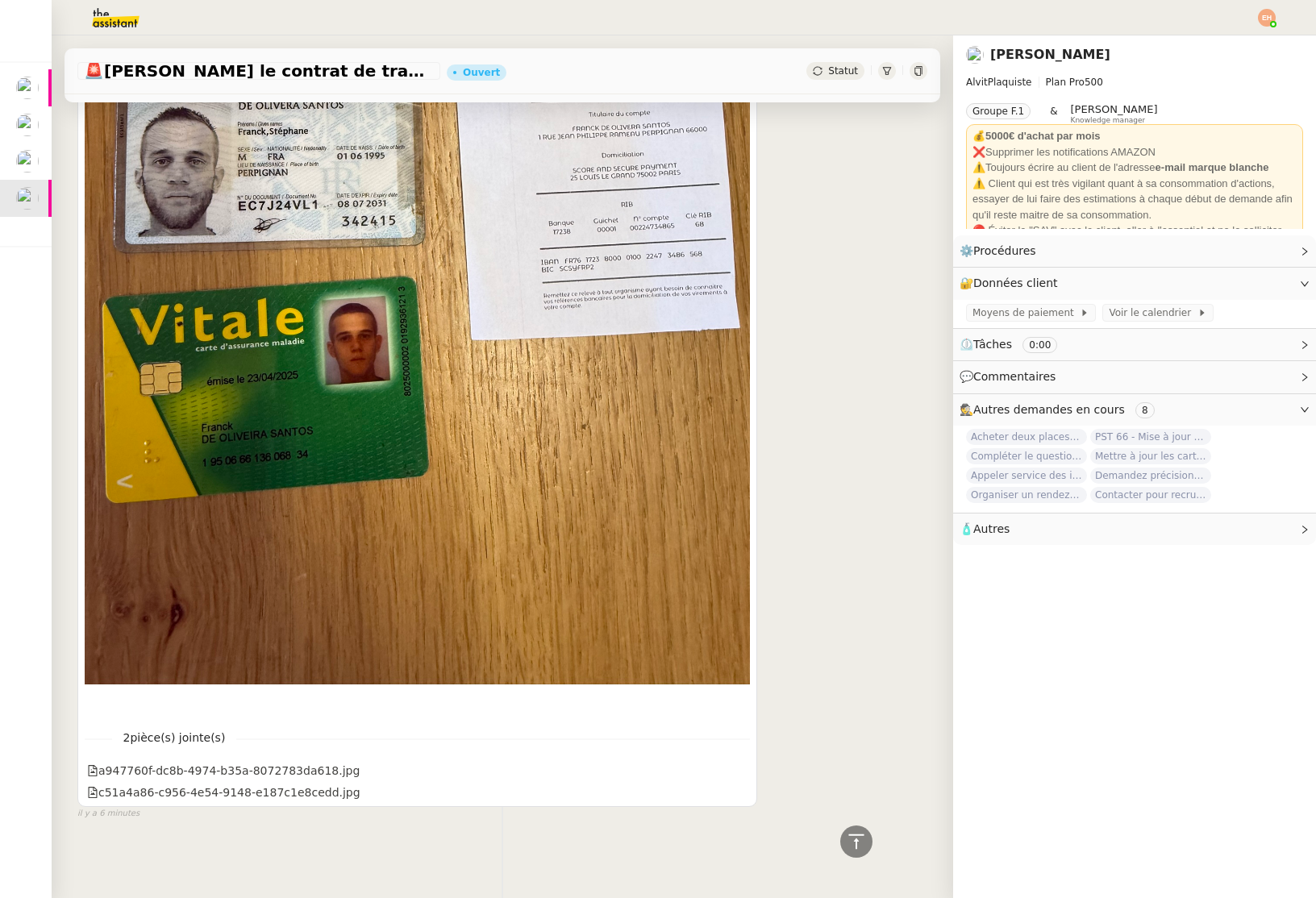
click at [119, 768] on div "a947760f-dc8b-4974-b35a-8072783da618.jpg" at bounding box center [224, 771] width 273 height 19
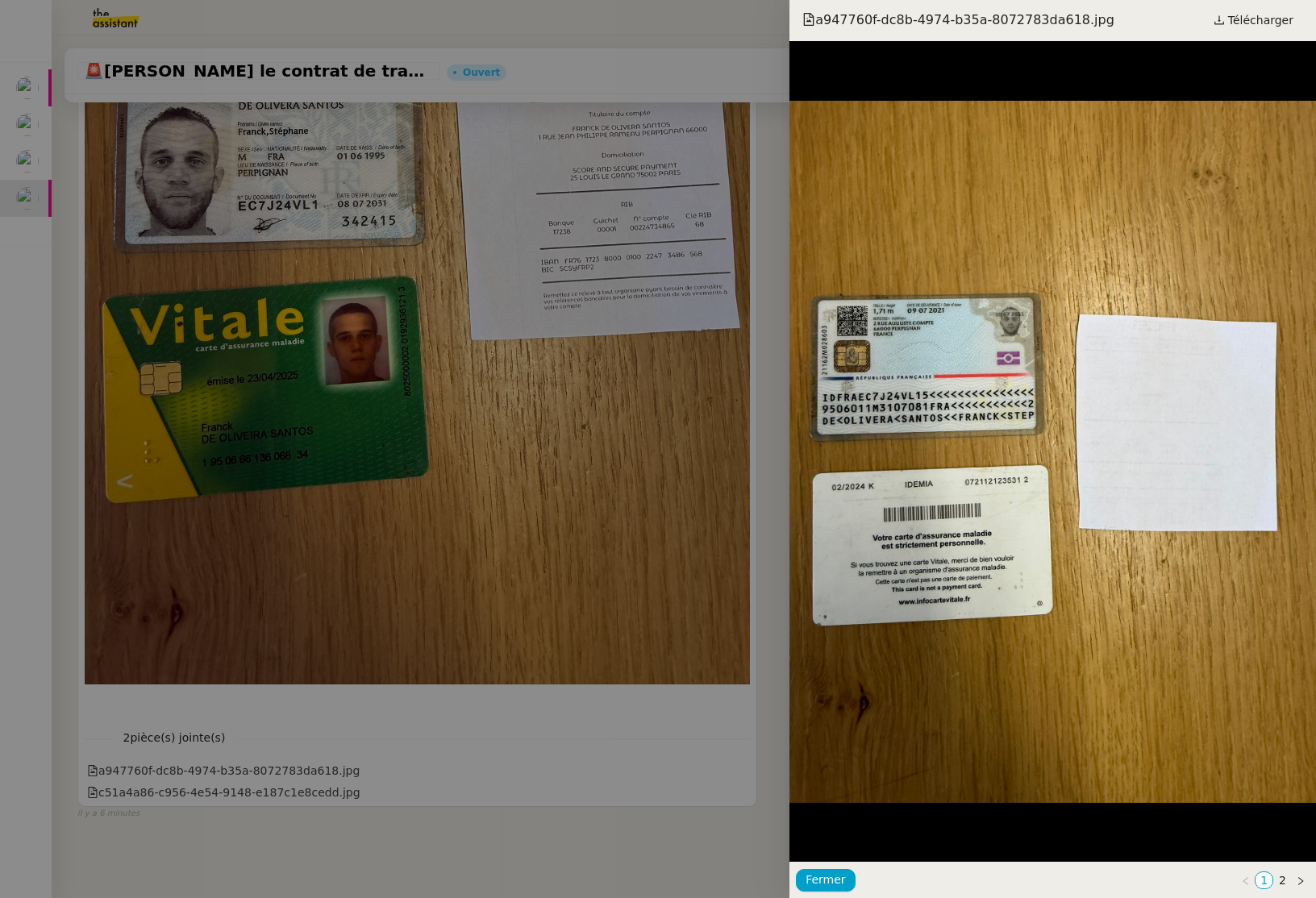
click at [316, 564] on div at bounding box center [658, 449] width 1316 height 898
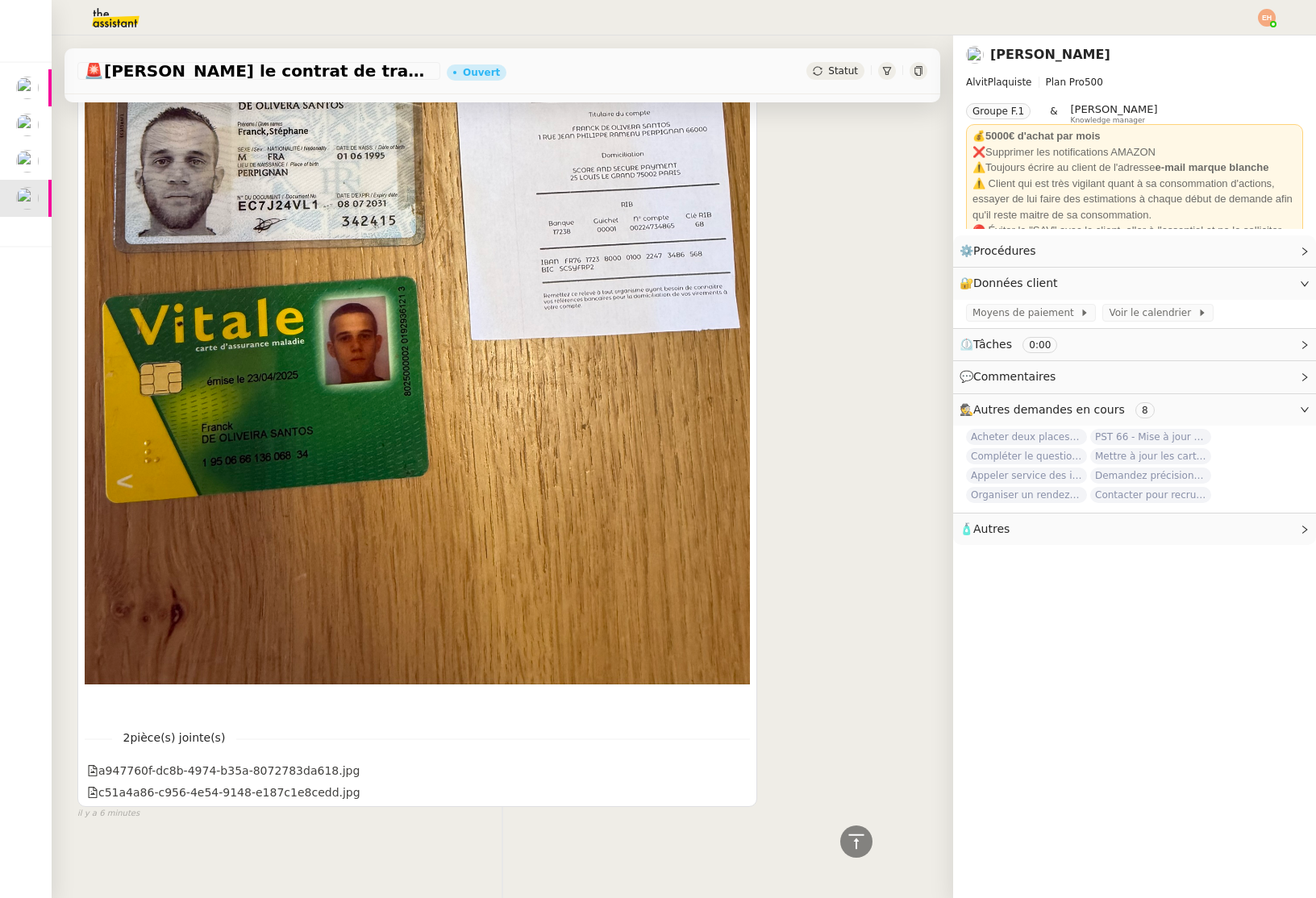
scroll to position [0, 0]
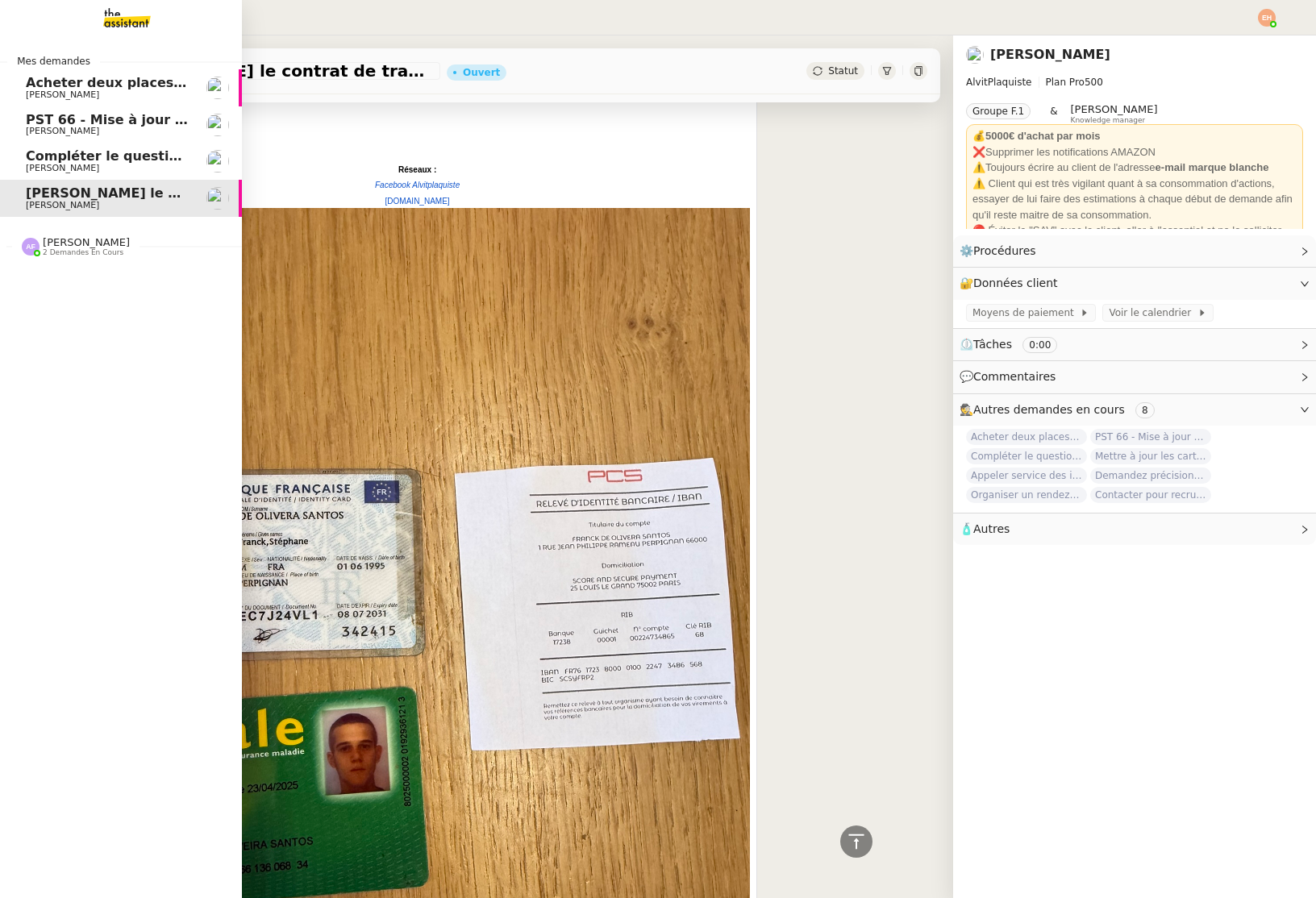
click at [35, 168] on span "[PERSON_NAME]" at bounding box center [63, 167] width 73 height 11
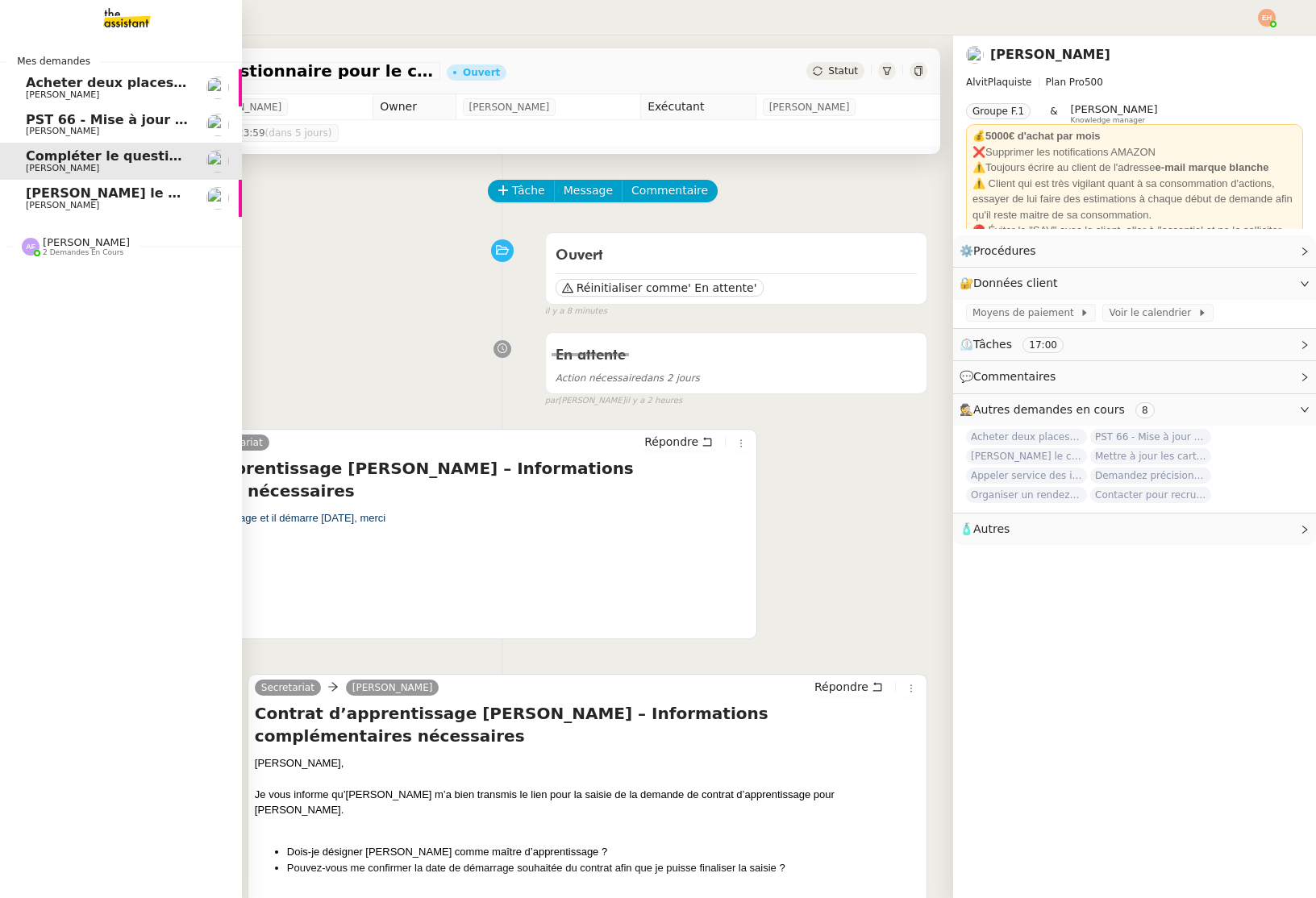
click at [100, 119] on span "PST 66 - Mise à jour des effectifs - Facturation des nouveaux salariés entrants" at bounding box center [310, 119] width 569 height 16
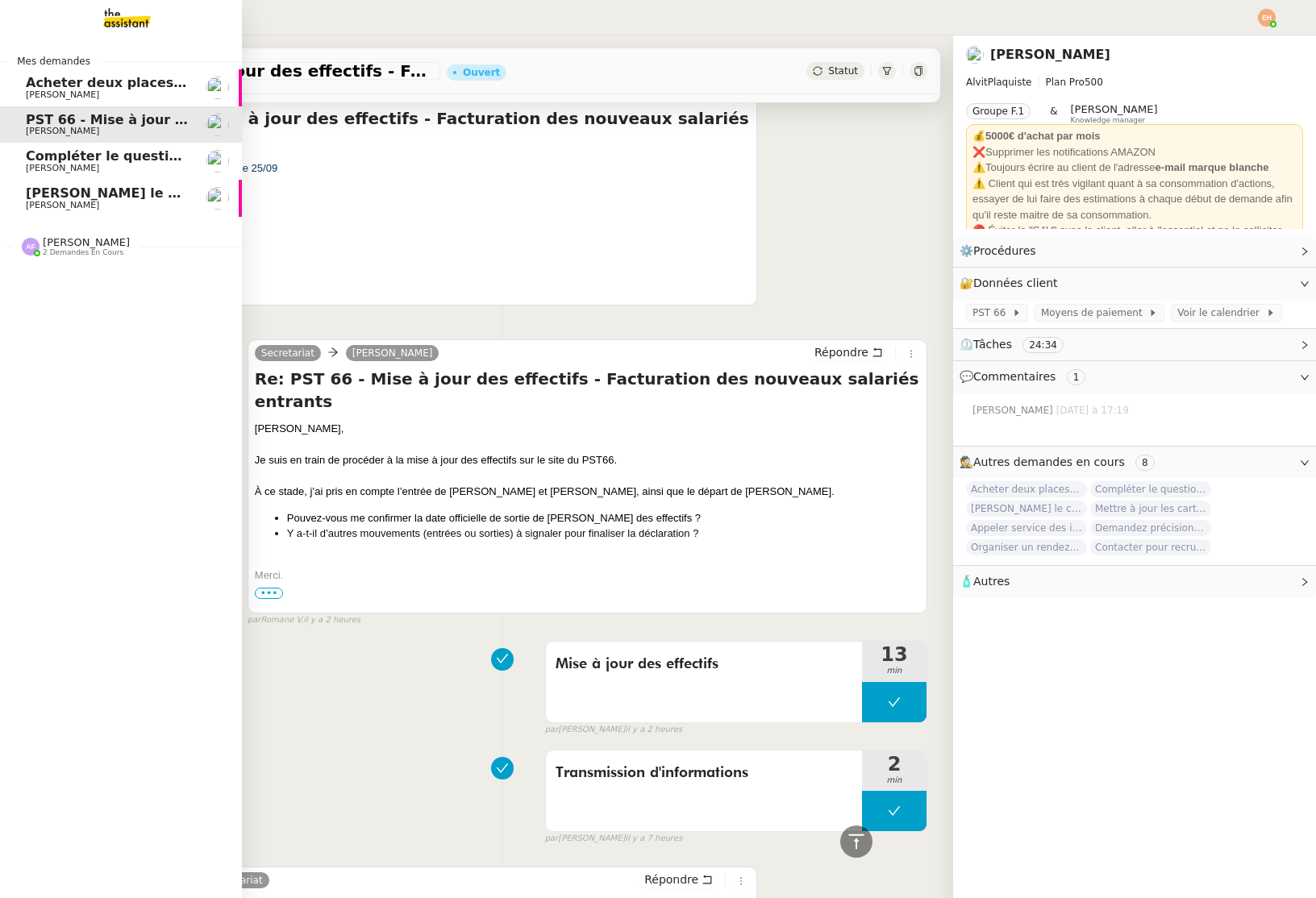
click at [23, 158] on link "Compléter le questionnaire pour le contrat d'apprentissage [PERSON_NAME]" at bounding box center [121, 161] width 242 height 37
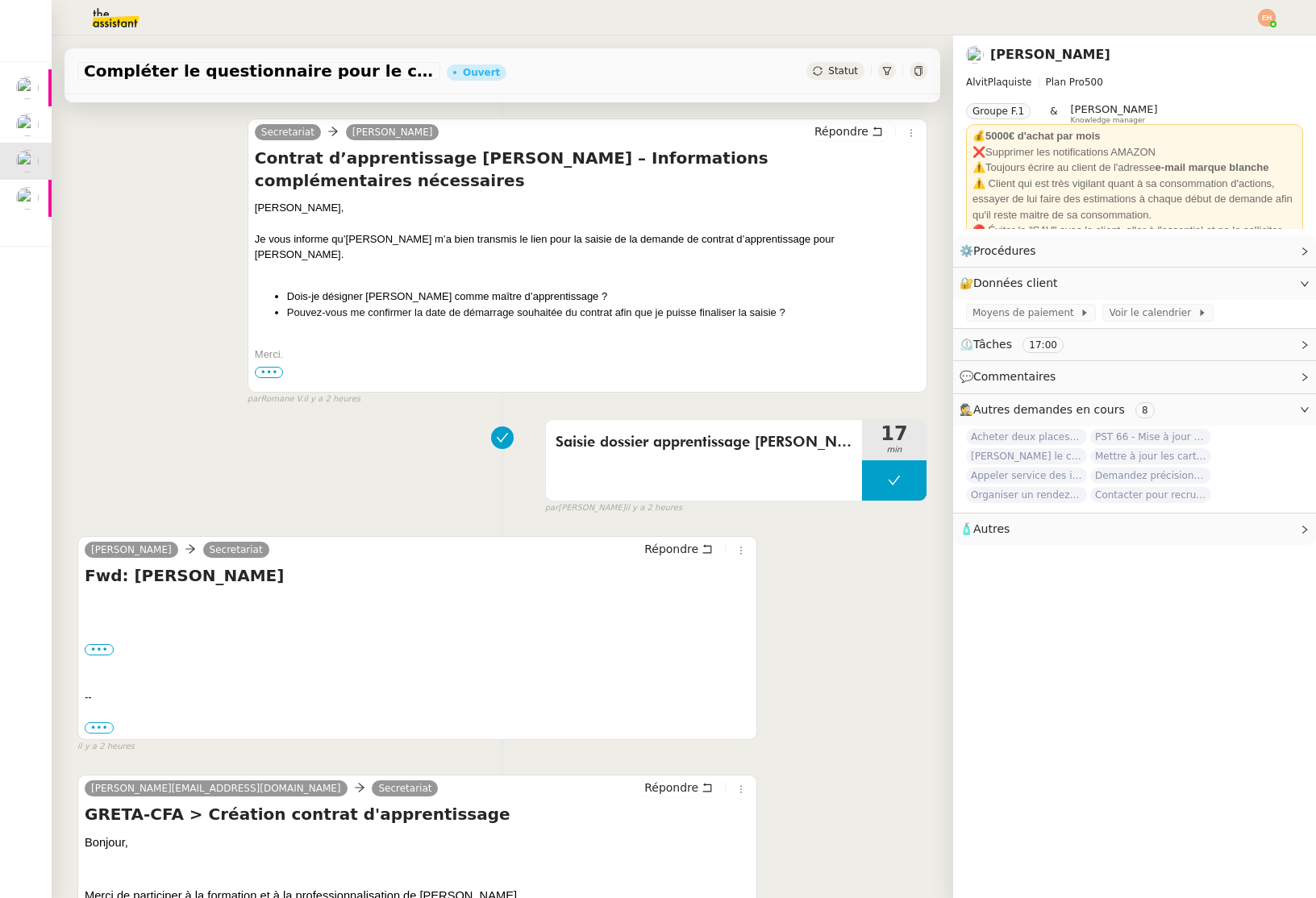
scroll to position [617, 0]
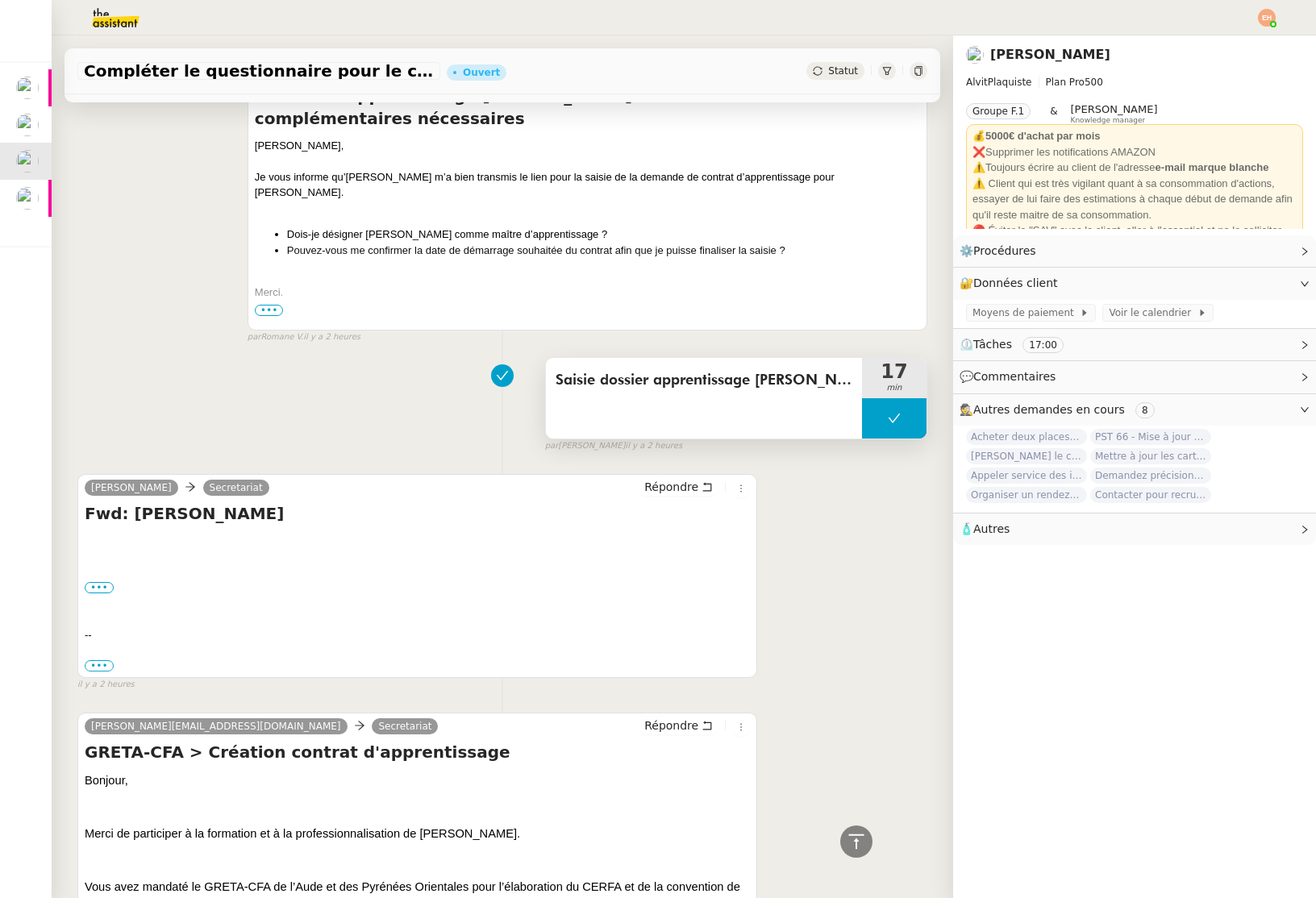
click at [902, 398] on button at bounding box center [894, 418] width 64 height 40
drag, startPoint x: 874, startPoint y: 385, endPoint x: 813, endPoint y: 366, distance: 63.9
click at [862, 398] on div at bounding box center [878, 418] width 33 height 40
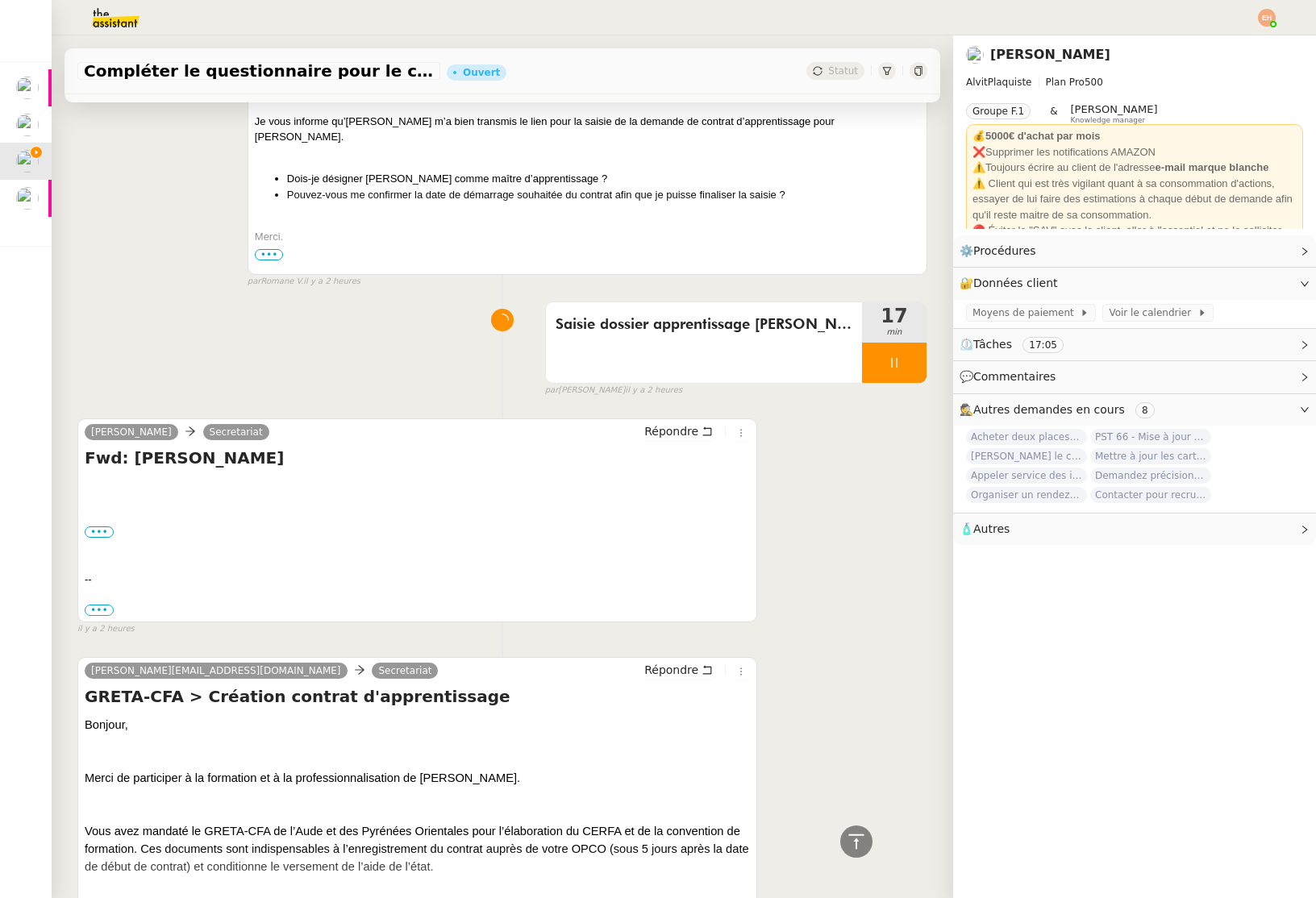
scroll to position [756, 0]
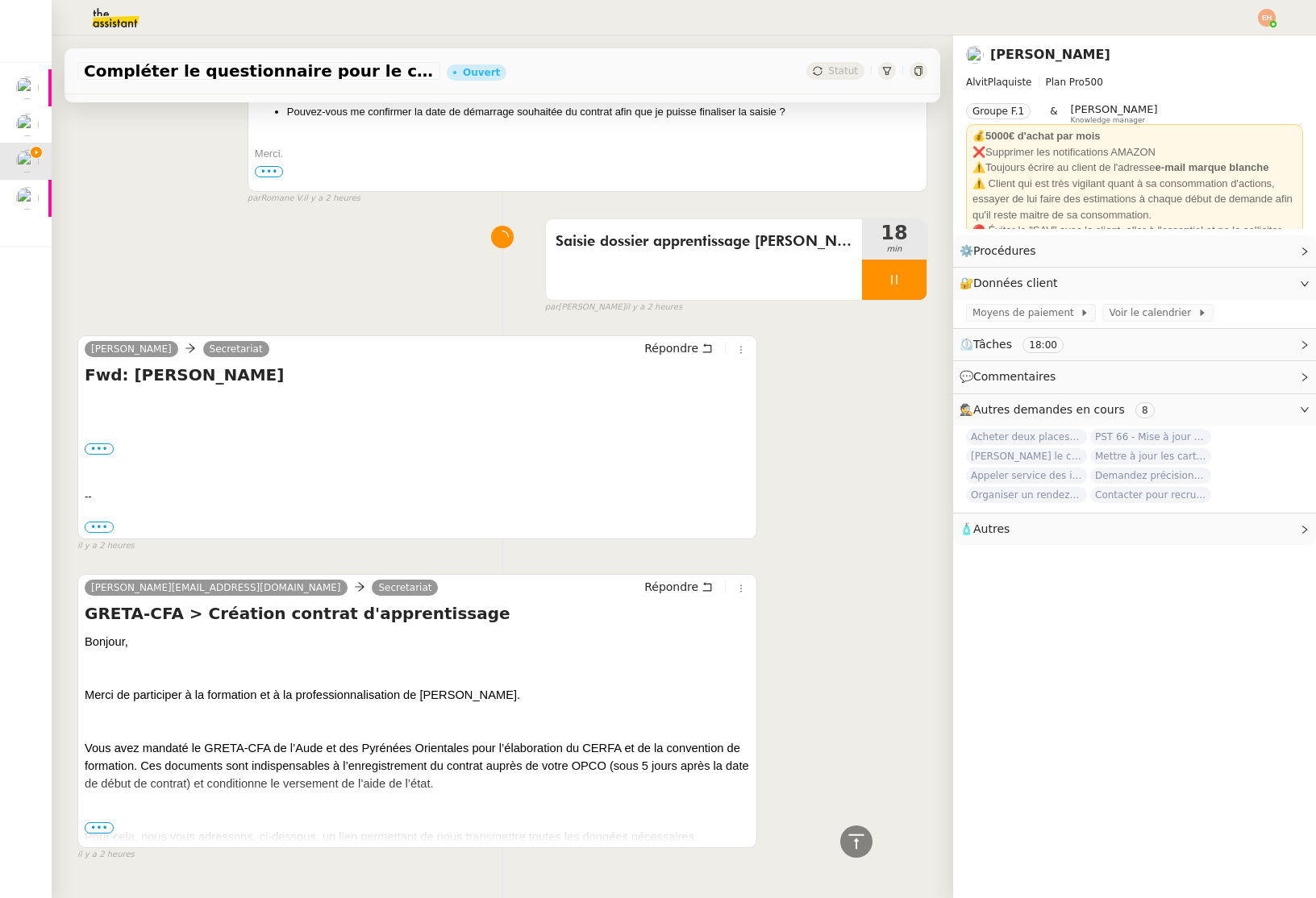
click at [112, 822] on span "•••" at bounding box center [100, 828] width 29 height 11
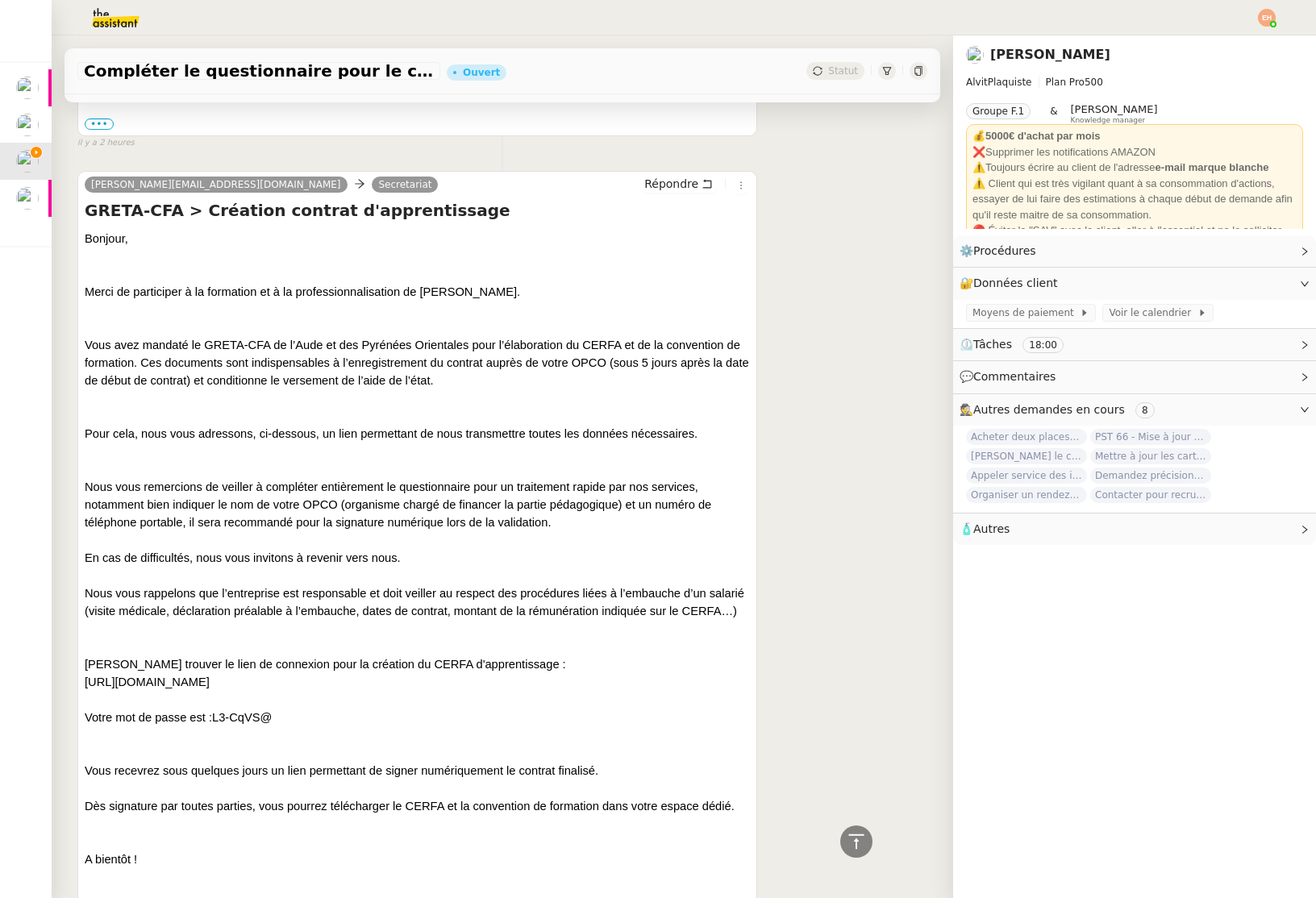
scroll to position [1331, 0]
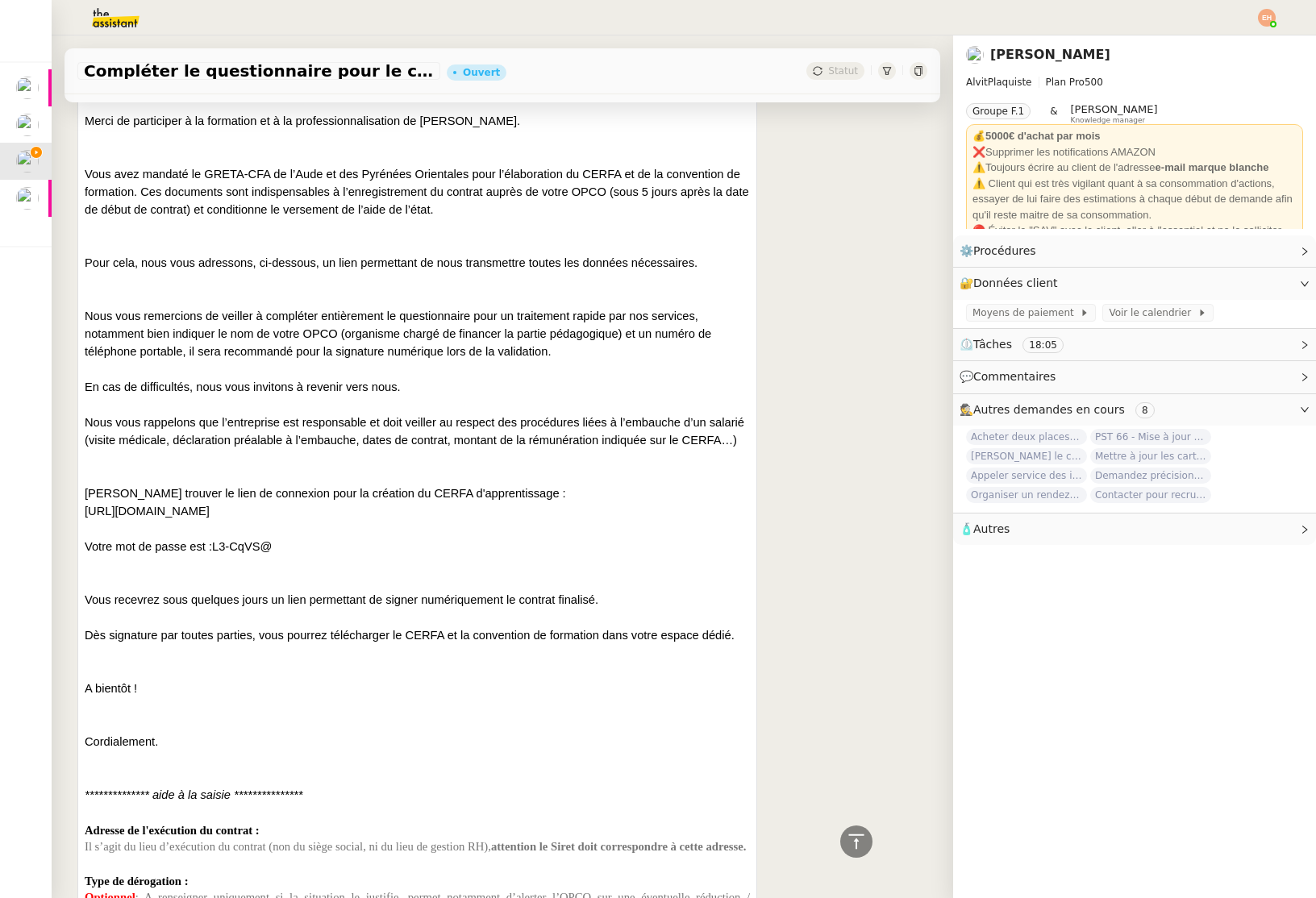
click at [210, 505] on span "[URL][DOMAIN_NAME]" at bounding box center [147, 511] width 125 height 13
copy div "[URL][DOMAIN_NAME]"
drag, startPoint x: 216, startPoint y: 510, endPoint x: 329, endPoint y: 504, distance: 113.2
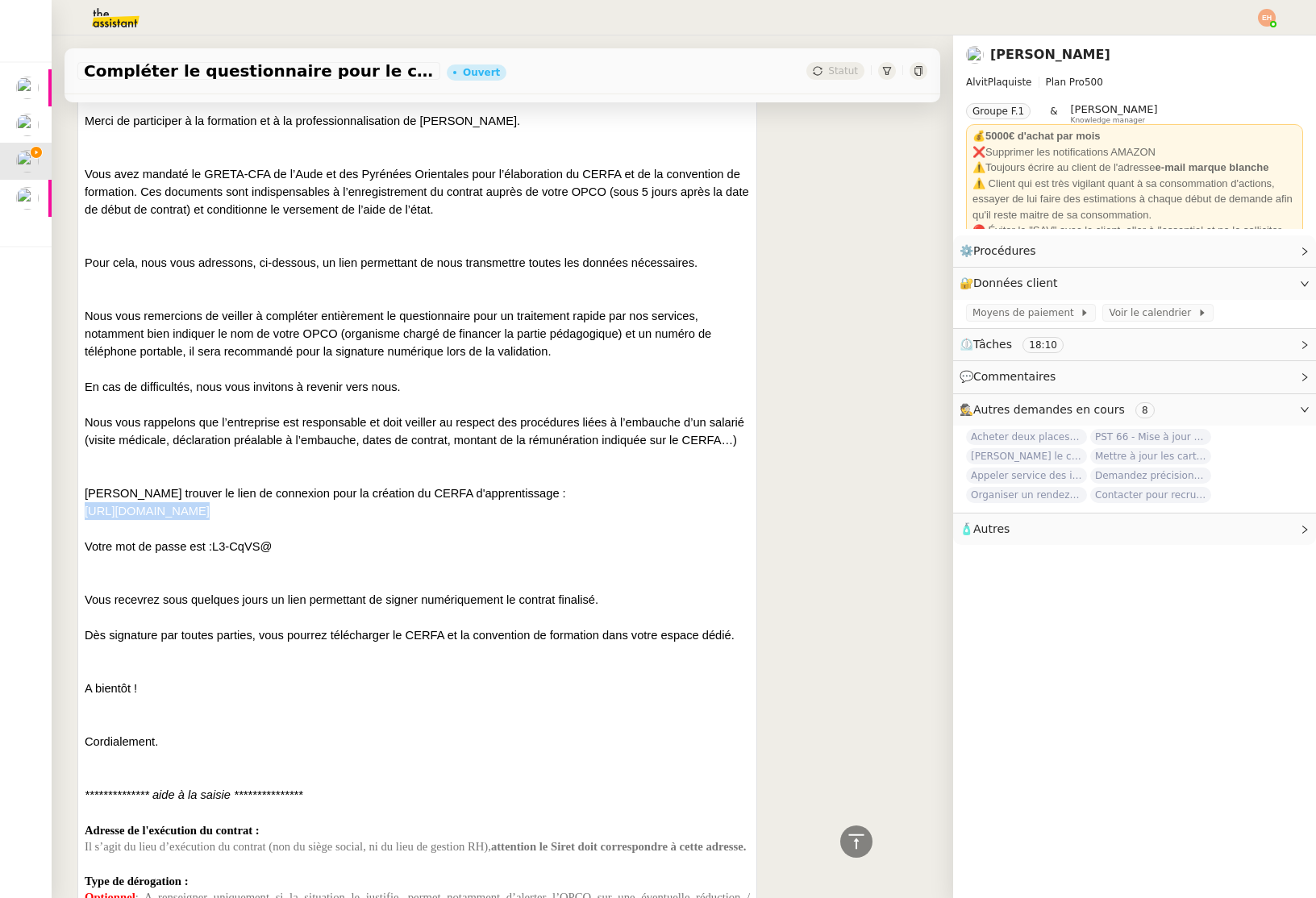
click at [327, 538] on p "Votre mot de passe est : L3-CqVS@" at bounding box center [417, 547] width 665 height 18
copy span "L3-CqVS@"
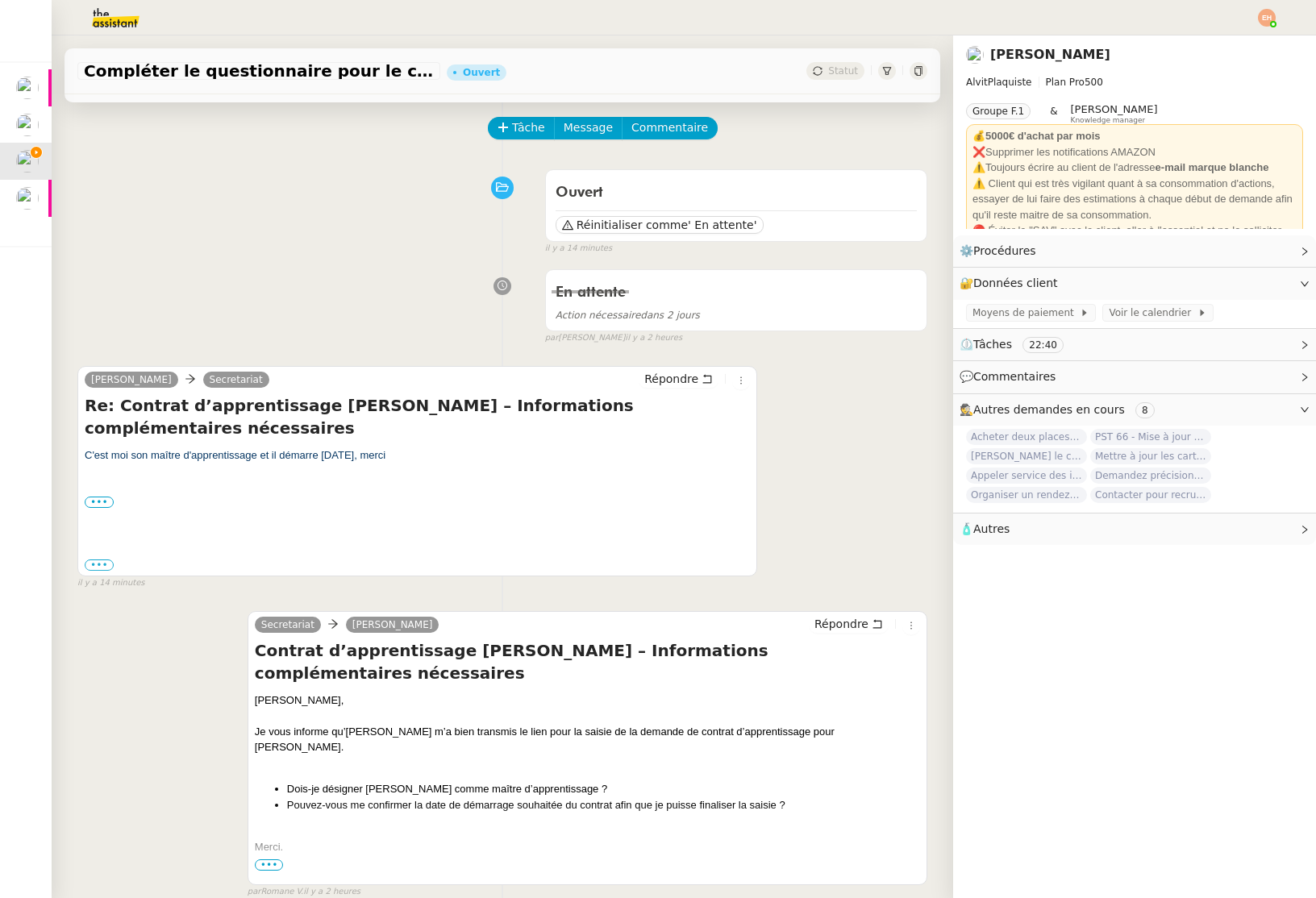
scroll to position [0, 0]
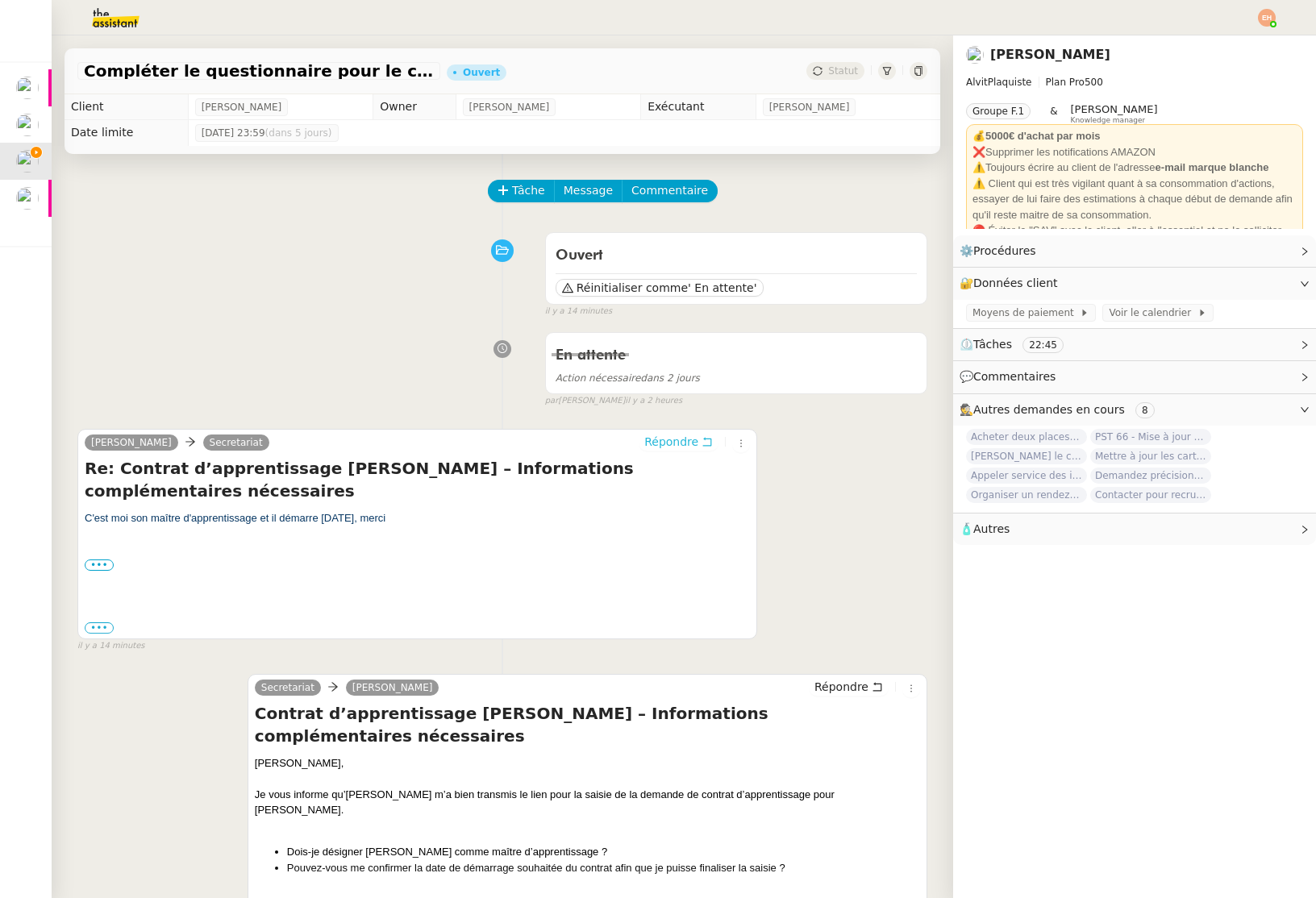
click at [659, 440] on span "Répondre" at bounding box center [671, 442] width 54 height 16
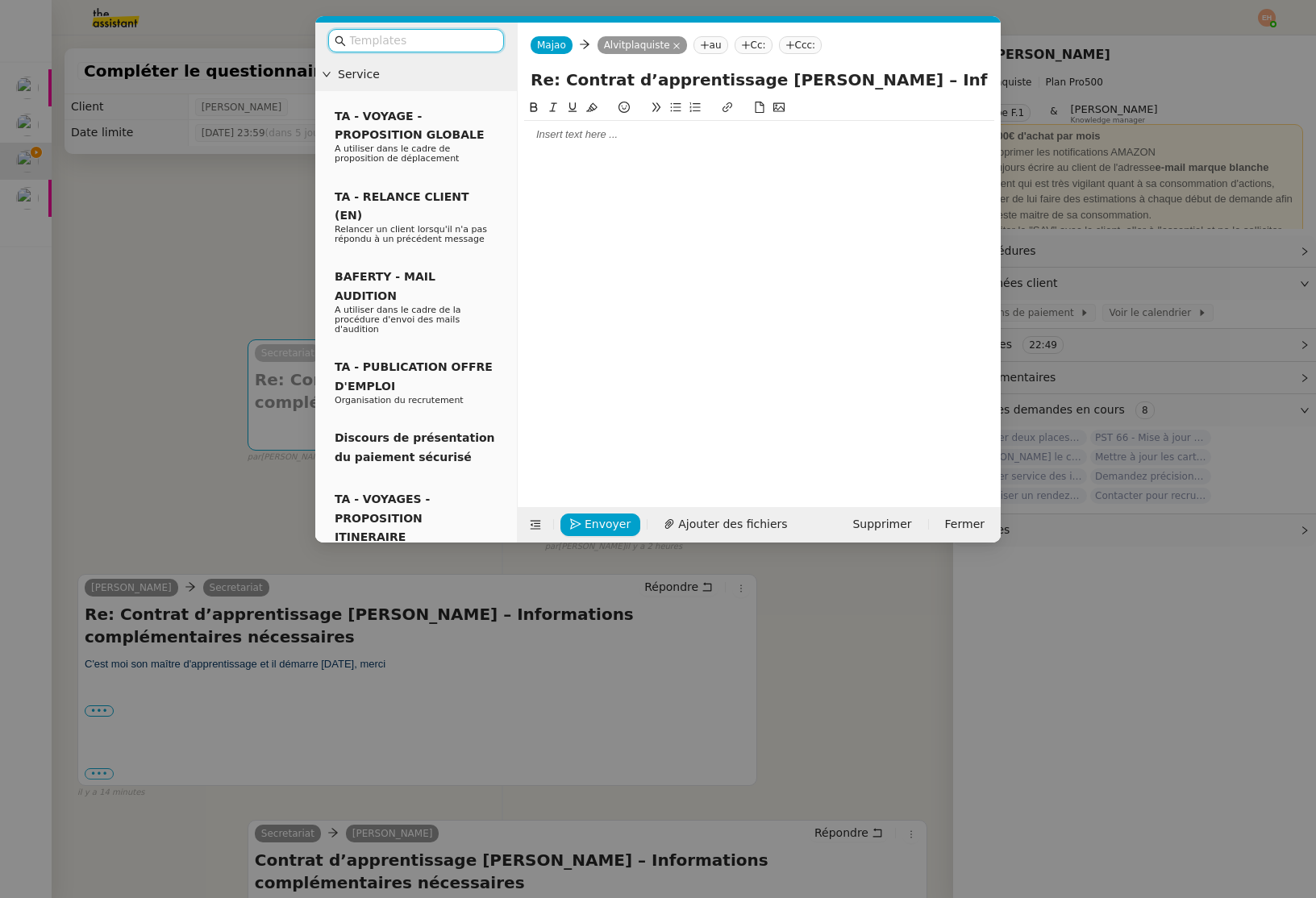
click at [584, 138] on div at bounding box center [759, 135] width 470 height 15
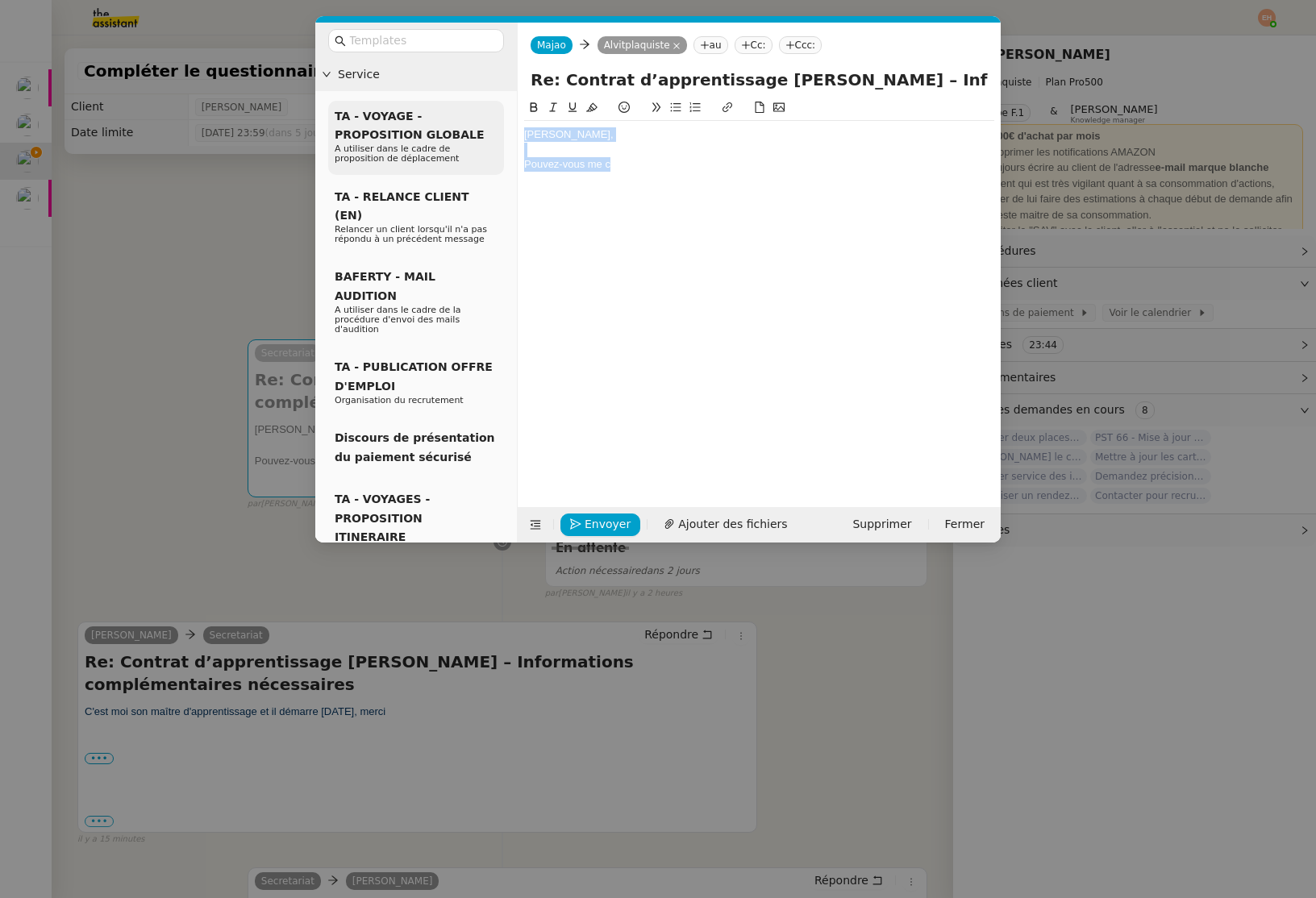
drag, startPoint x: 606, startPoint y: 158, endPoint x: 447, endPoint y: 119, distance: 163.7
click at [438, 118] on nz-layout "Service TA - VOYAGE - PROPOSITION GLOBALE A utiliser dans le cadre de propositi…" at bounding box center [657, 282] width 685 height 520
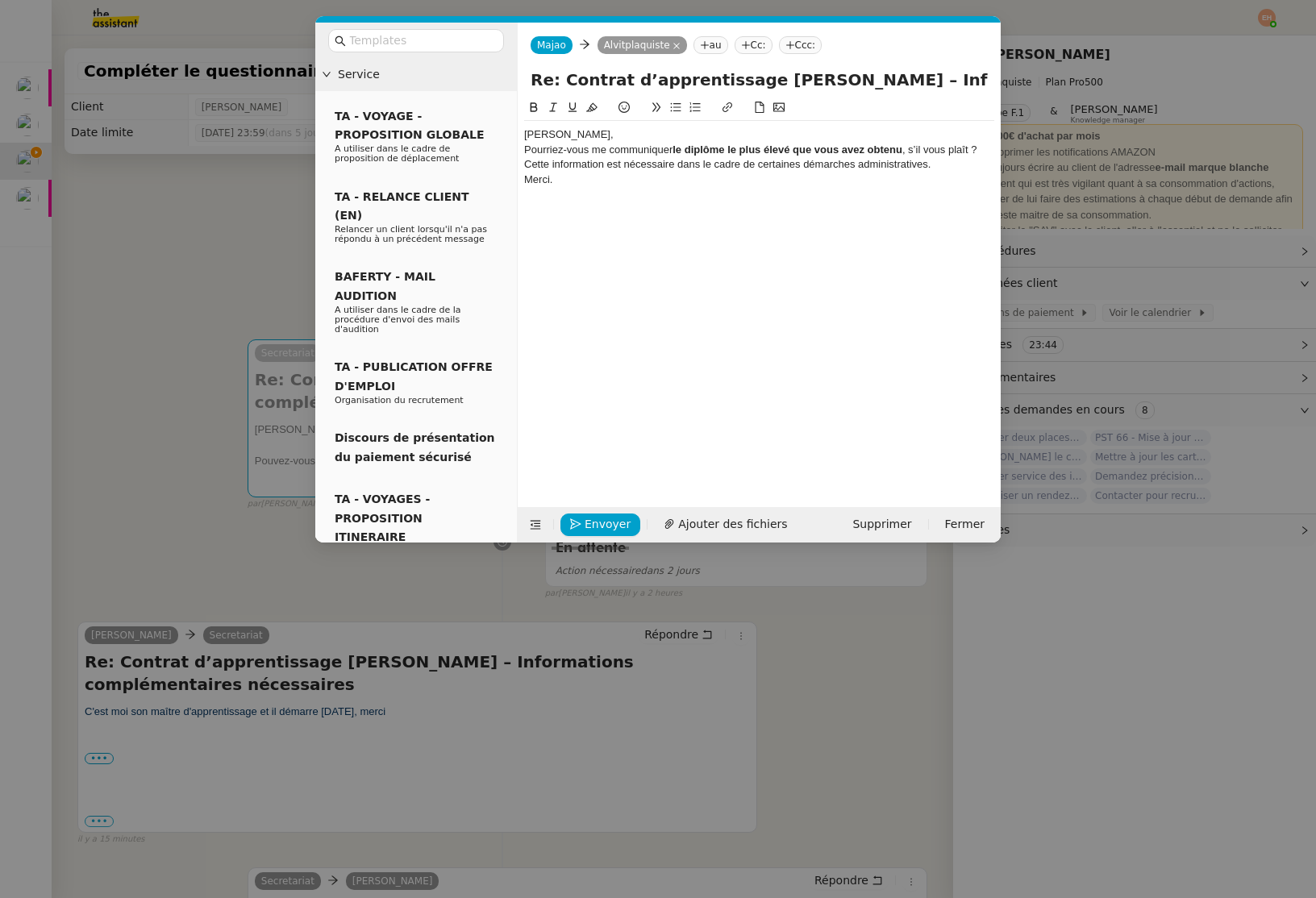
click at [558, 131] on div "[PERSON_NAME]," at bounding box center [759, 135] width 470 height 15
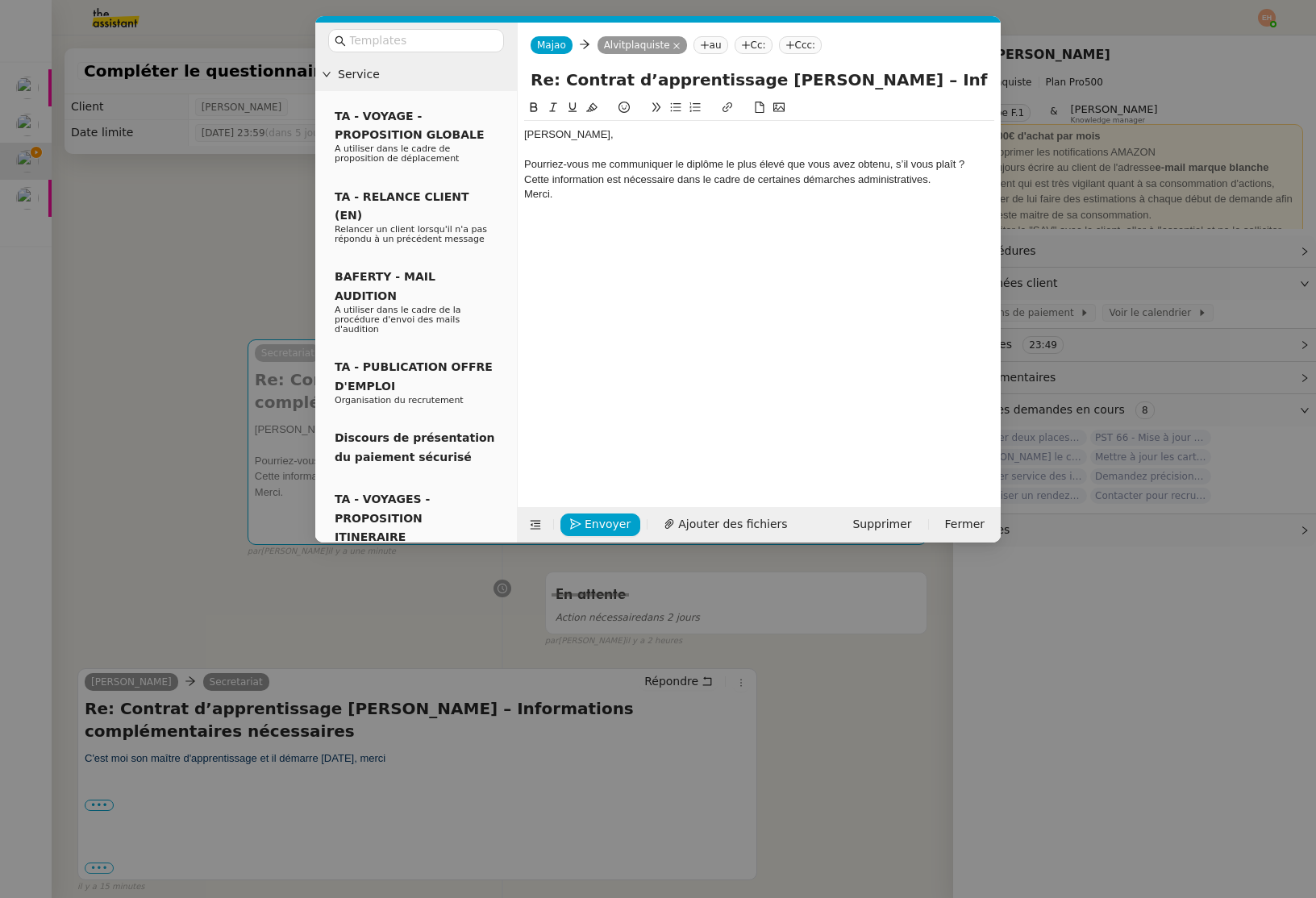
click at [538, 181] on div "Cette information est nécessaire dans le cadre de certaines démarches administr…" at bounding box center [759, 180] width 470 height 15
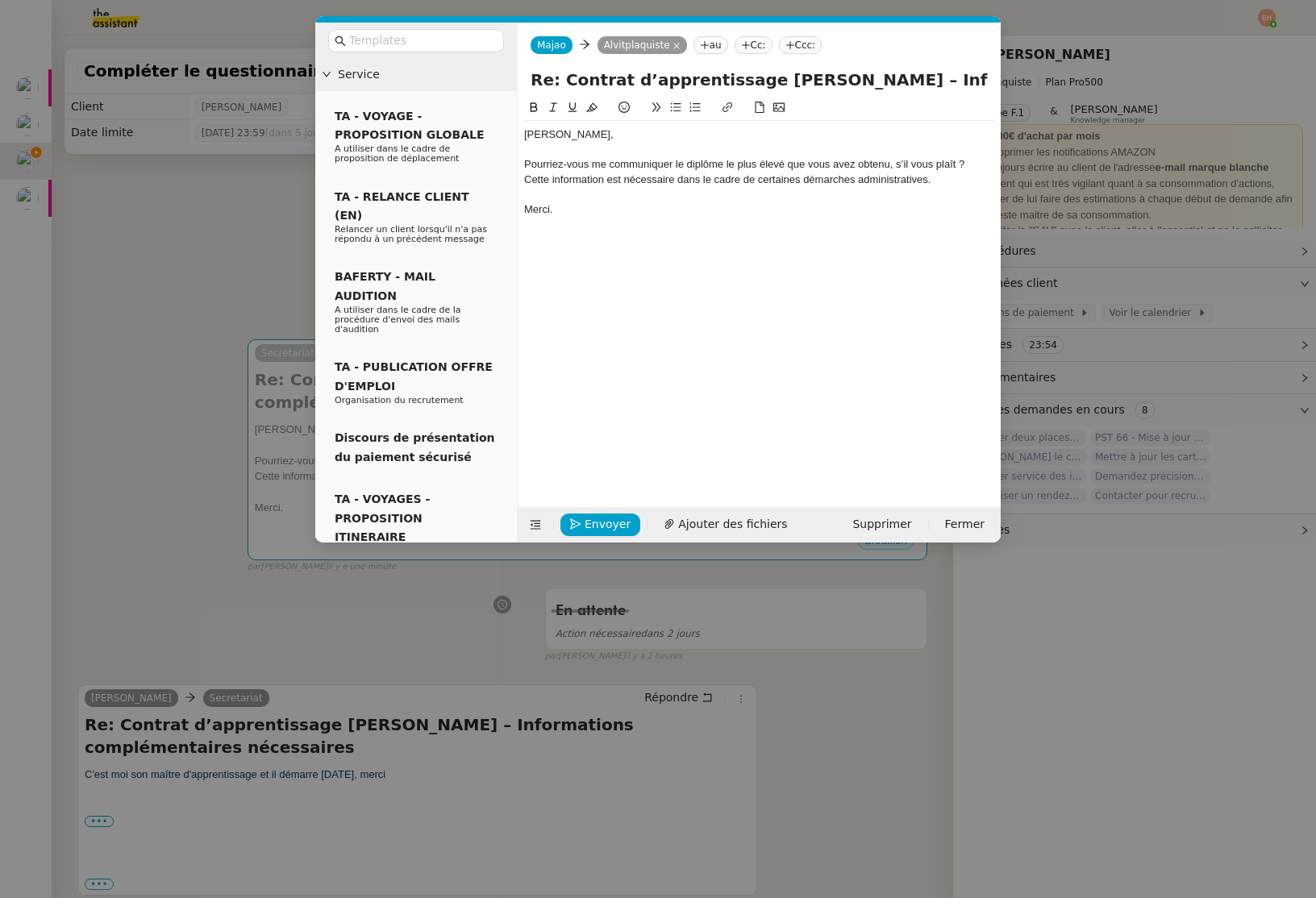
click at [598, 162] on div "Pourriez-vous me communiquer le diplôme le plus élevé que vous avez obtenu, s’i…" at bounding box center [759, 165] width 470 height 15
click at [683, 100] on button at bounding box center [676, 107] width 20 height 19
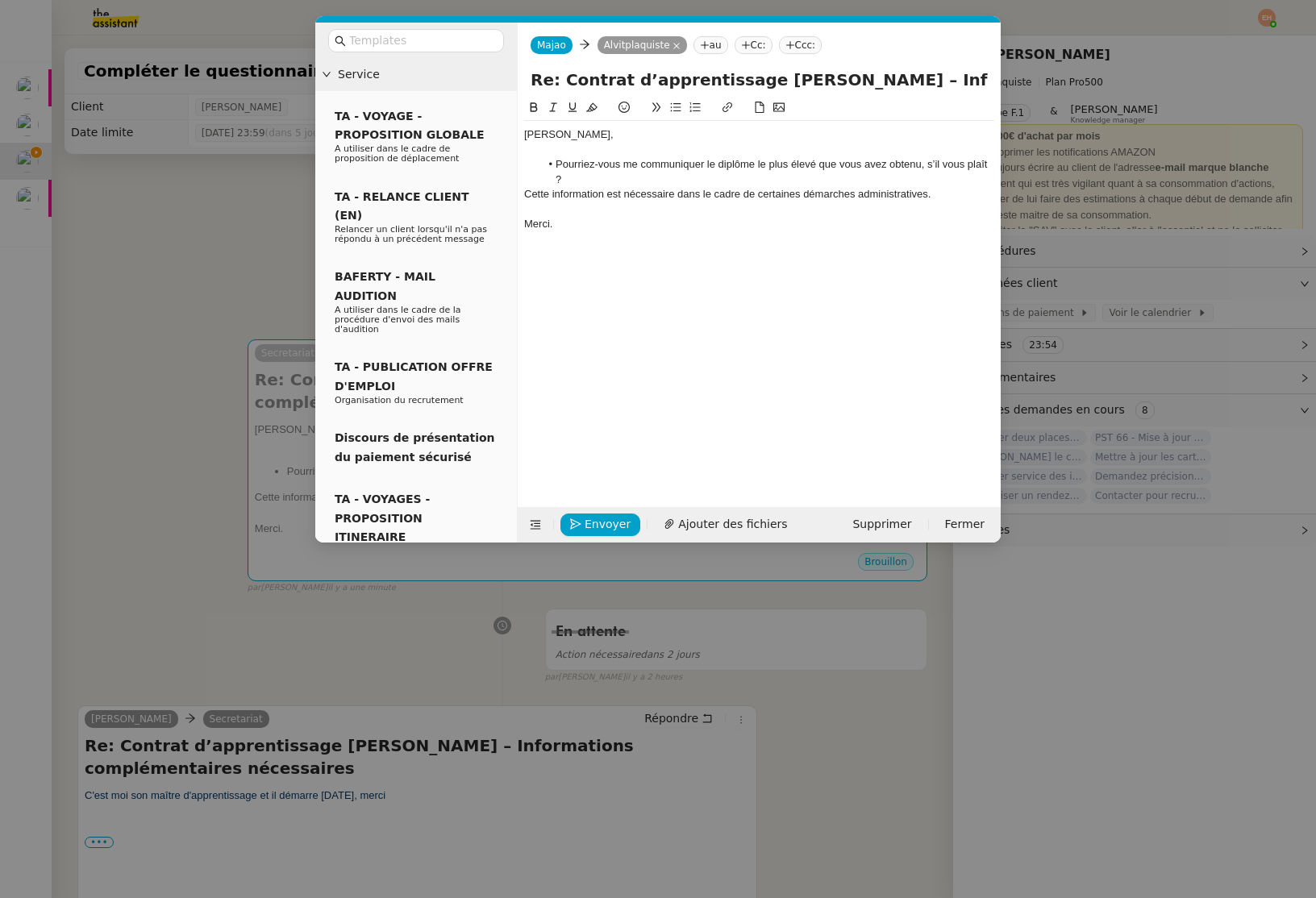
click at [732, 180] on li "Pourriez-vous me communiquer le diplôme le plus élevé que vous avez obtenu, s’i…" at bounding box center [767, 172] width 455 height 30
click at [749, 196] on div "Cette information est nécessaire dans le cadre de certaines démarches administr…" at bounding box center [759, 194] width 470 height 15
click at [602, 203] on div at bounding box center [759, 210] width 470 height 15
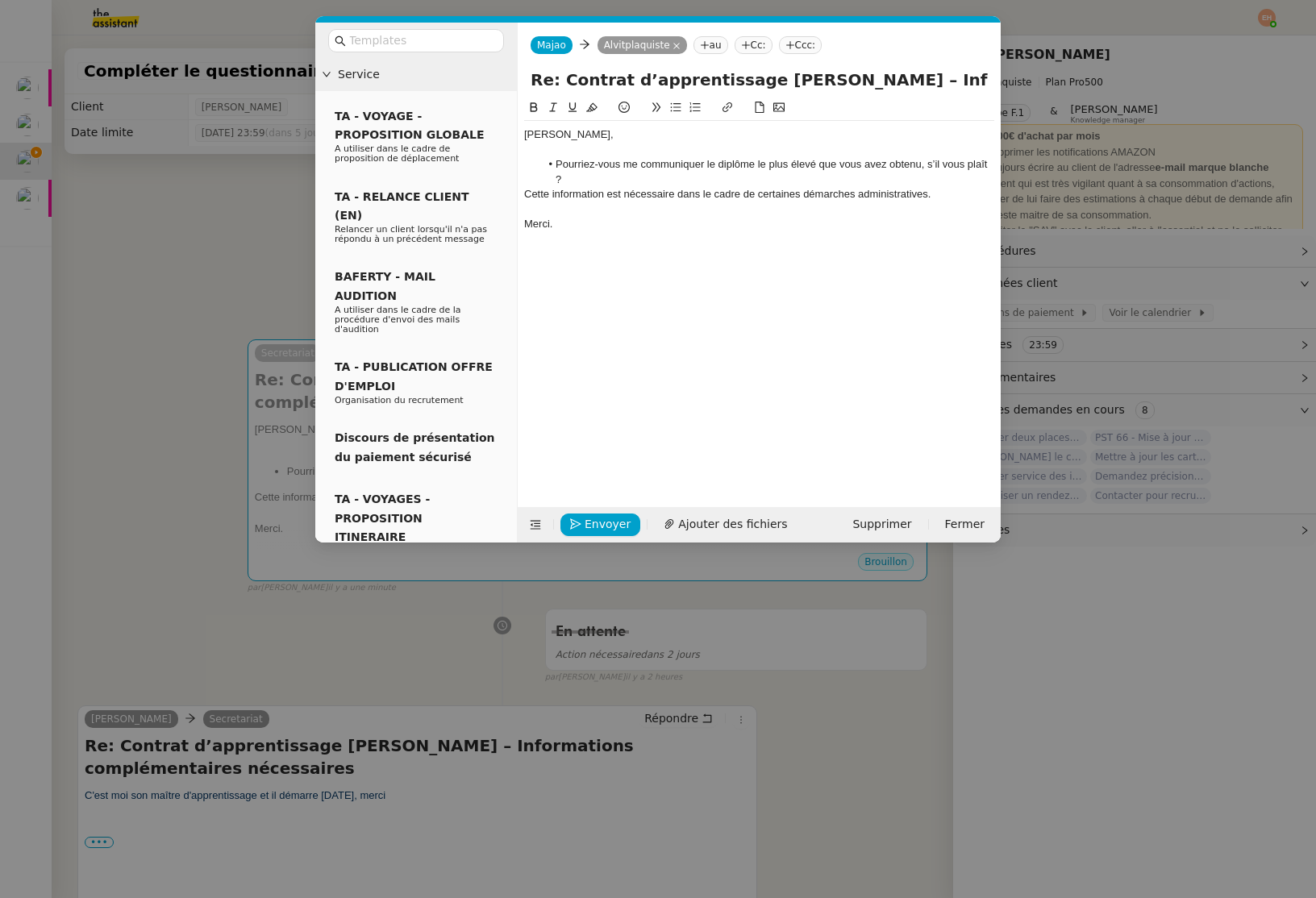
click at [684, 194] on div "Cette information est nécessaire dans le cadre de certaines démarches administr…" at bounding box center [759, 194] width 470 height 15
drag, startPoint x: 677, startPoint y: 197, endPoint x: 927, endPoint y: 194, distance: 250.0
click at [927, 194] on div "Cette information est nécessaire dans le cadre de certaines démarches administr…" at bounding box center [759, 194] width 470 height 15
click at [649, 193] on div "Cette information est nécessaire p." at bounding box center [759, 194] width 470 height 15
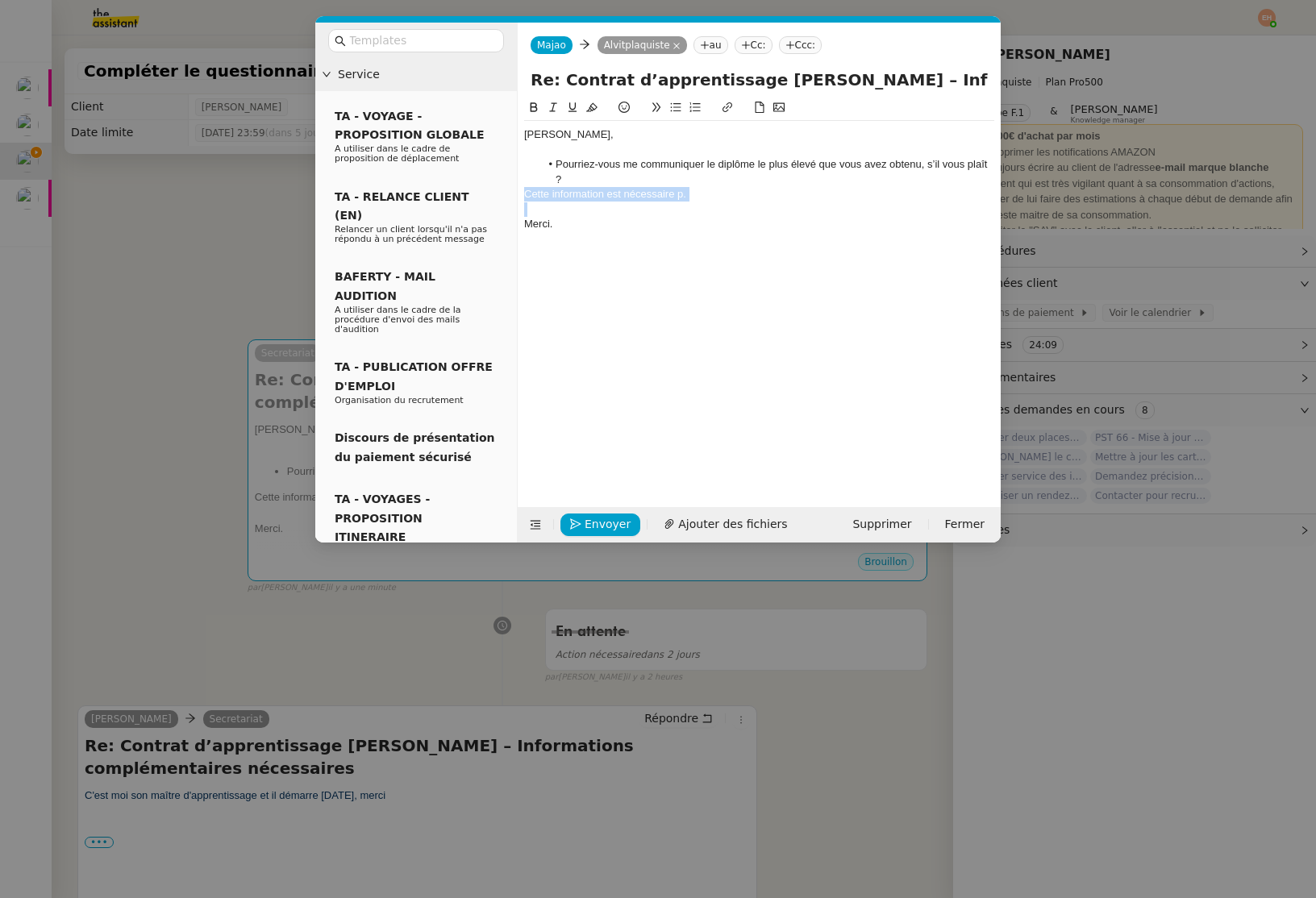
click at [649, 193] on div "Cette information est nécessaire p." at bounding box center [759, 194] width 470 height 15
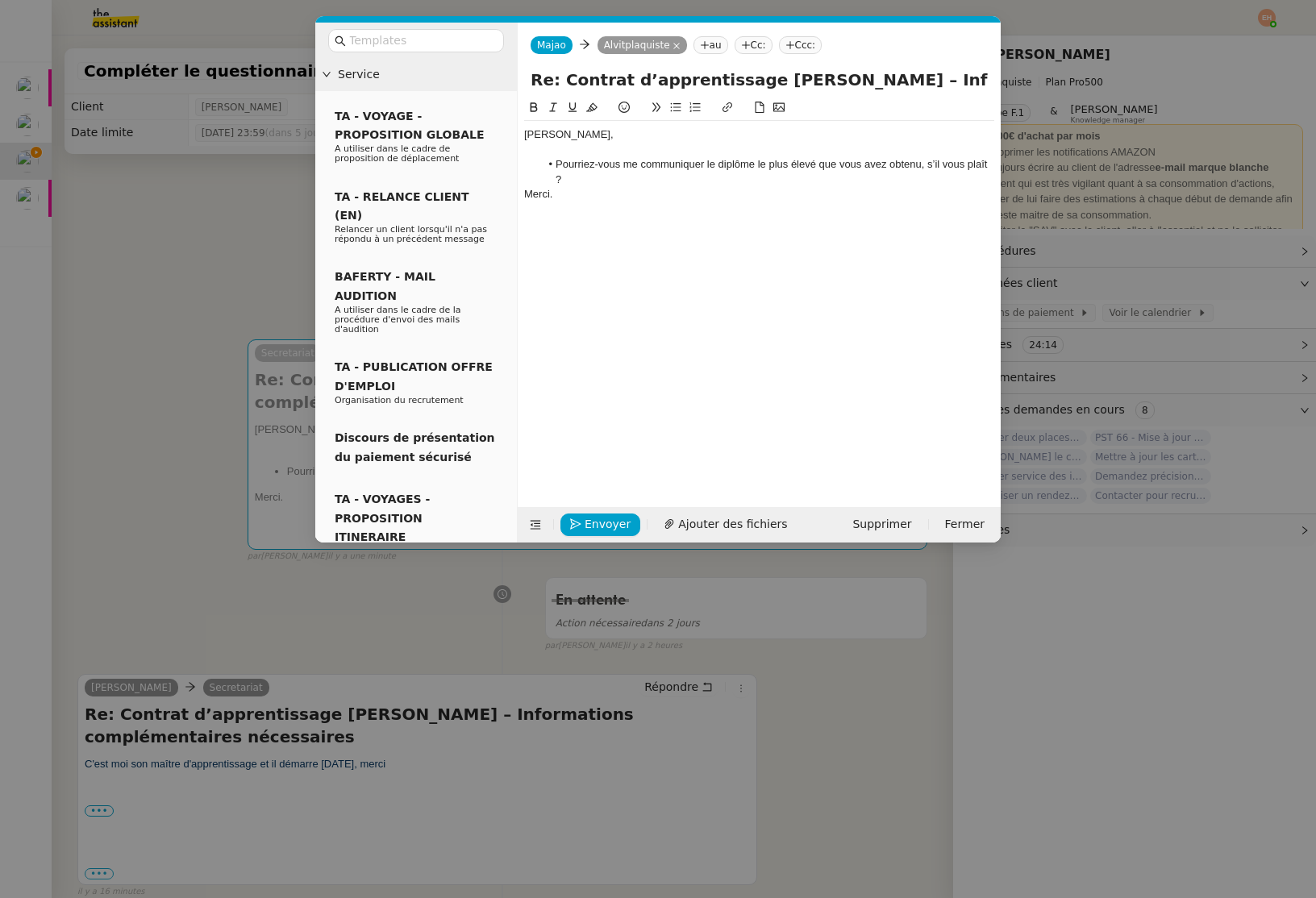
click at [637, 519] on div "Envoyer Ajouter des fichiers" at bounding box center [660, 525] width 273 height 23
click at [759, 181] on li "Pourriez-vous me communiquer le diplôme le plus élevé que vous avez obtenu, s’i…" at bounding box center [767, 172] width 455 height 30
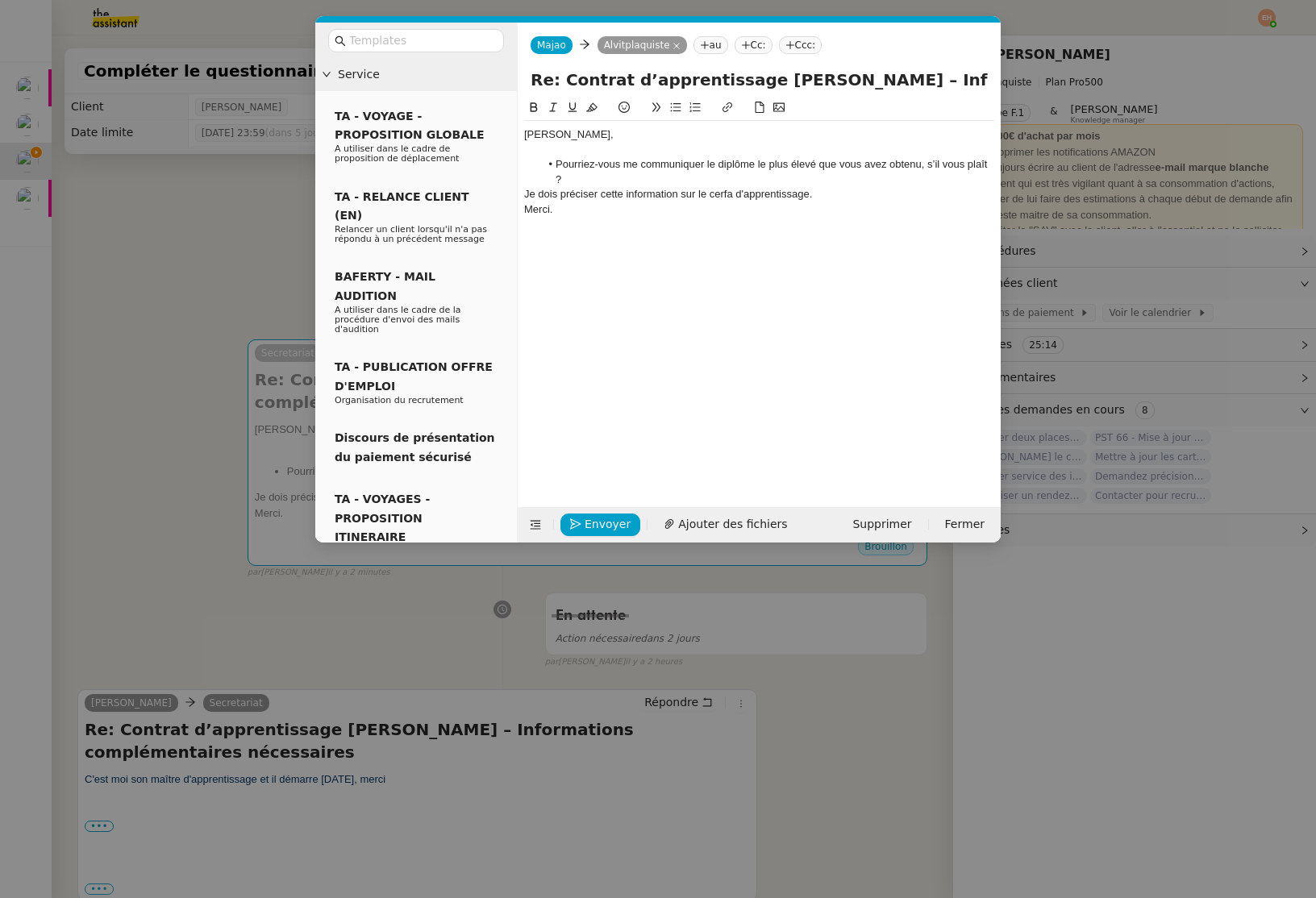
click at [740, 196] on div "Je dois préciser cette information sur le cerfa d'apprentissage." at bounding box center [759, 194] width 470 height 15
click at [740, 197] on div "Je dois préciser cette information sur le cerfa d'apprentissage." at bounding box center [759, 194] width 470 height 15
click at [696, 193] on em "Je dois préciser cette information sur le cerfa d'apprentissage." at bounding box center [668, 193] width 288 height 12
click at [695, 176] on li "Pourriez-vous me communiquer le diplôme le plus élevé que vous avez obtenu, s’i…" at bounding box center [767, 172] width 455 height 30
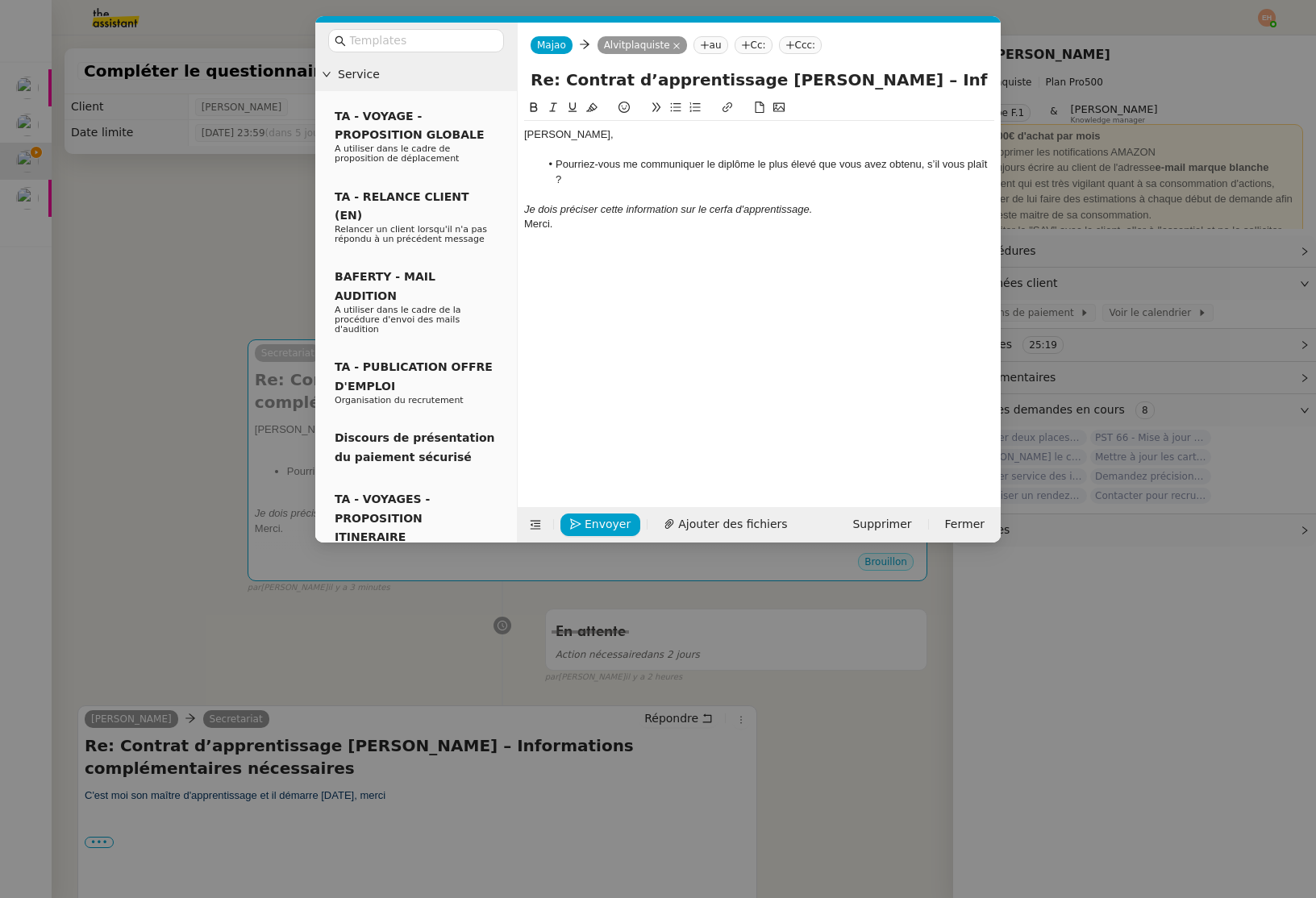
click at [873, 213] on div "Je dois préciser cette information sur le cerfa d'apprentissage." at bounding box center [759, 210] width 470 height 15
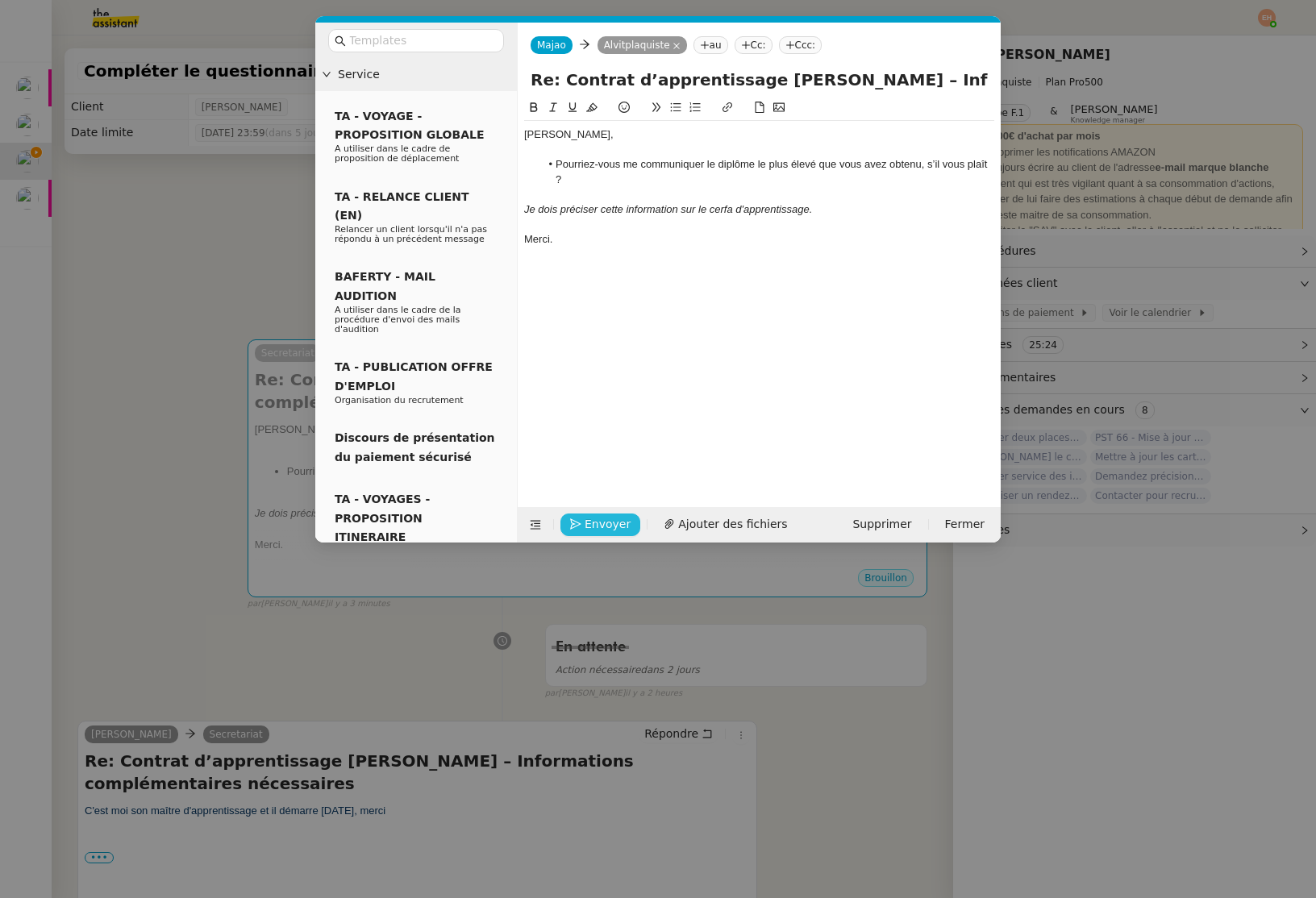
click at [604, 515] on span "Envoyer" at bounding box center [607, 524] width 46 height 19
click at [604, 511] on span "Confirmer l'envoi" at bounding box center [633, 501] width 97 height 19
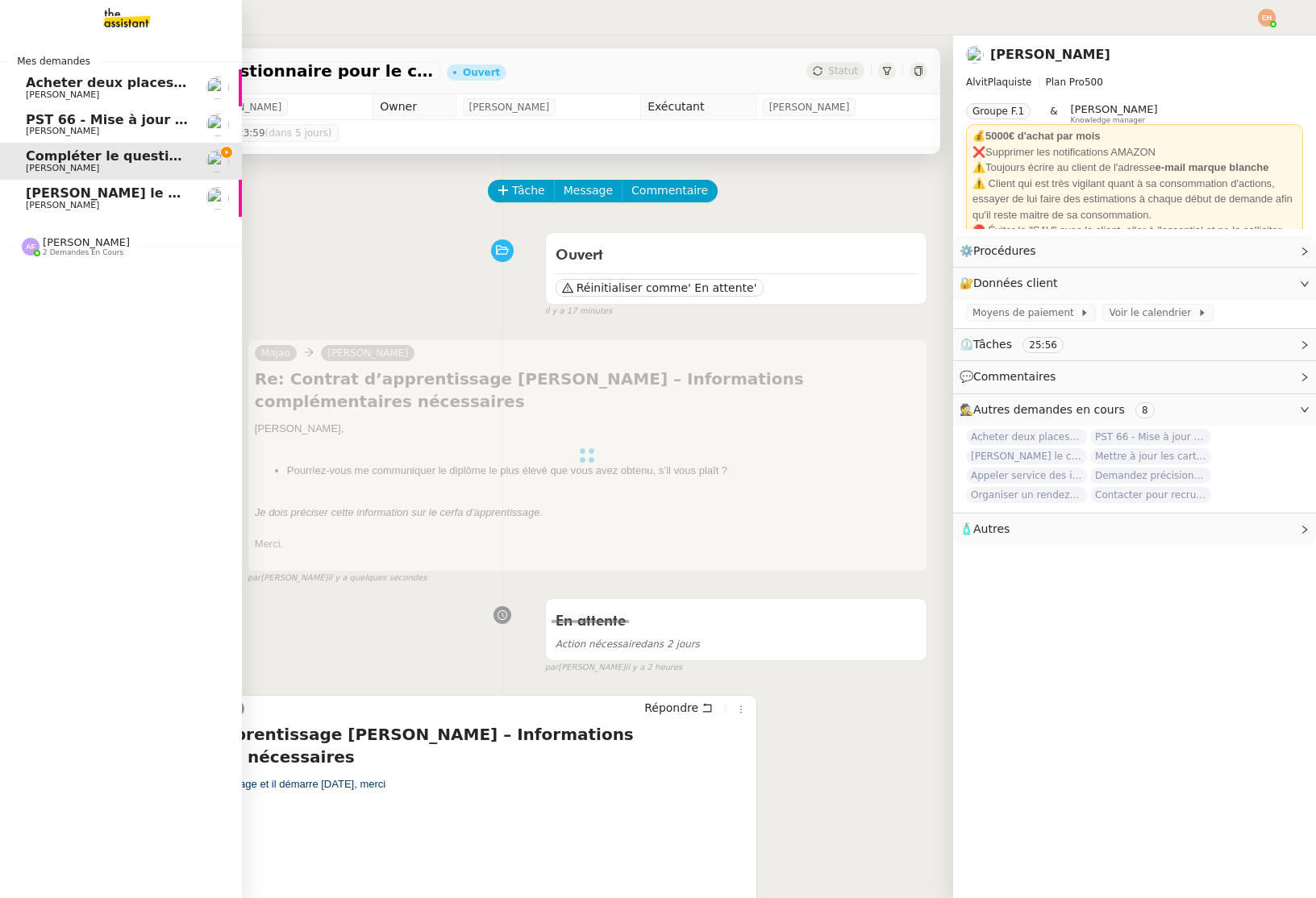
click at [51, 196] on span "[PERSON_NAME] le contrat de travail" at bounding box center [161, 193] width 269 height 16
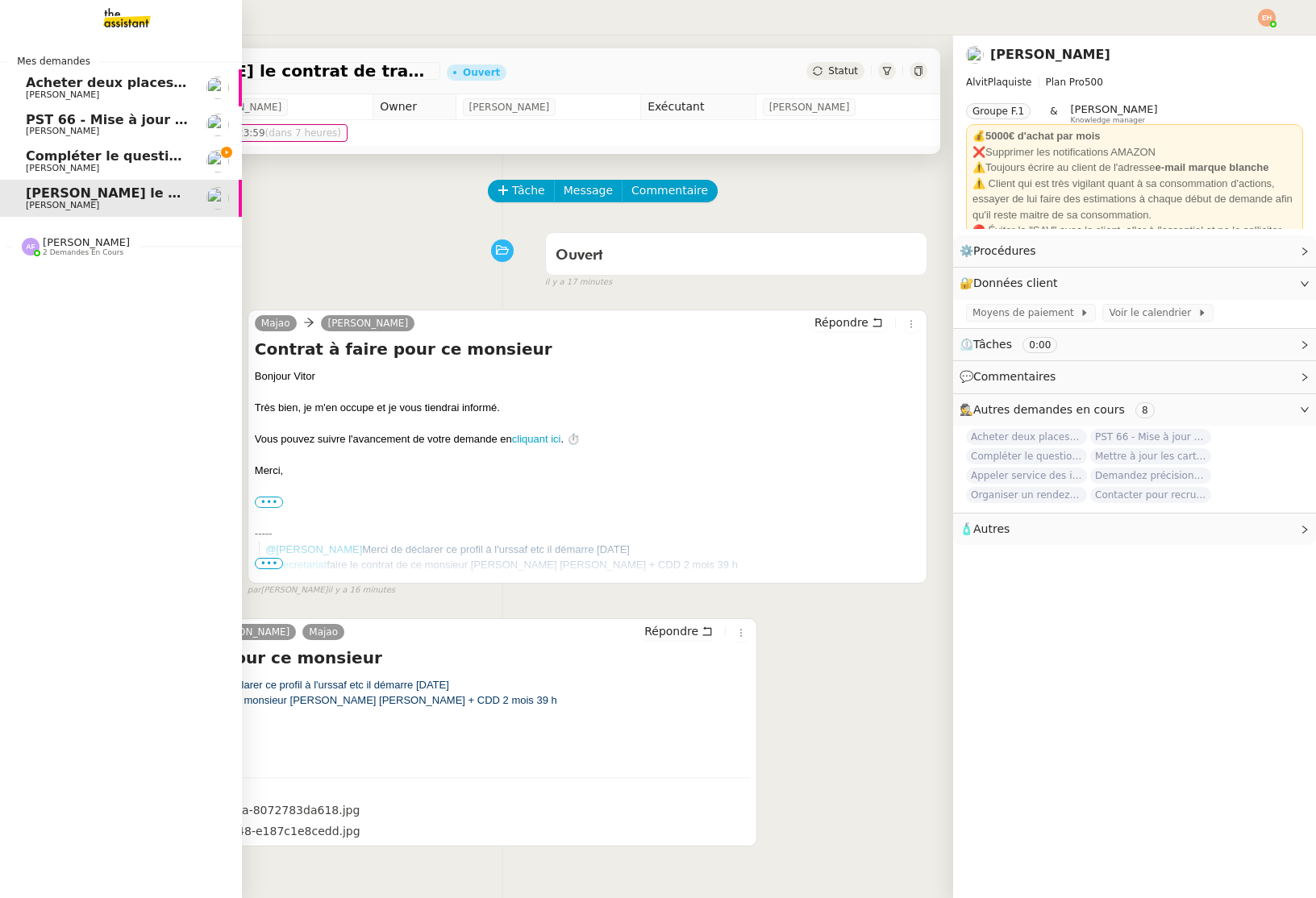
click at [106, 156] on span "Compléter le questionnaire pour le contrat d'apprentissage" at bounding box center [242, 156] width 433 height 16
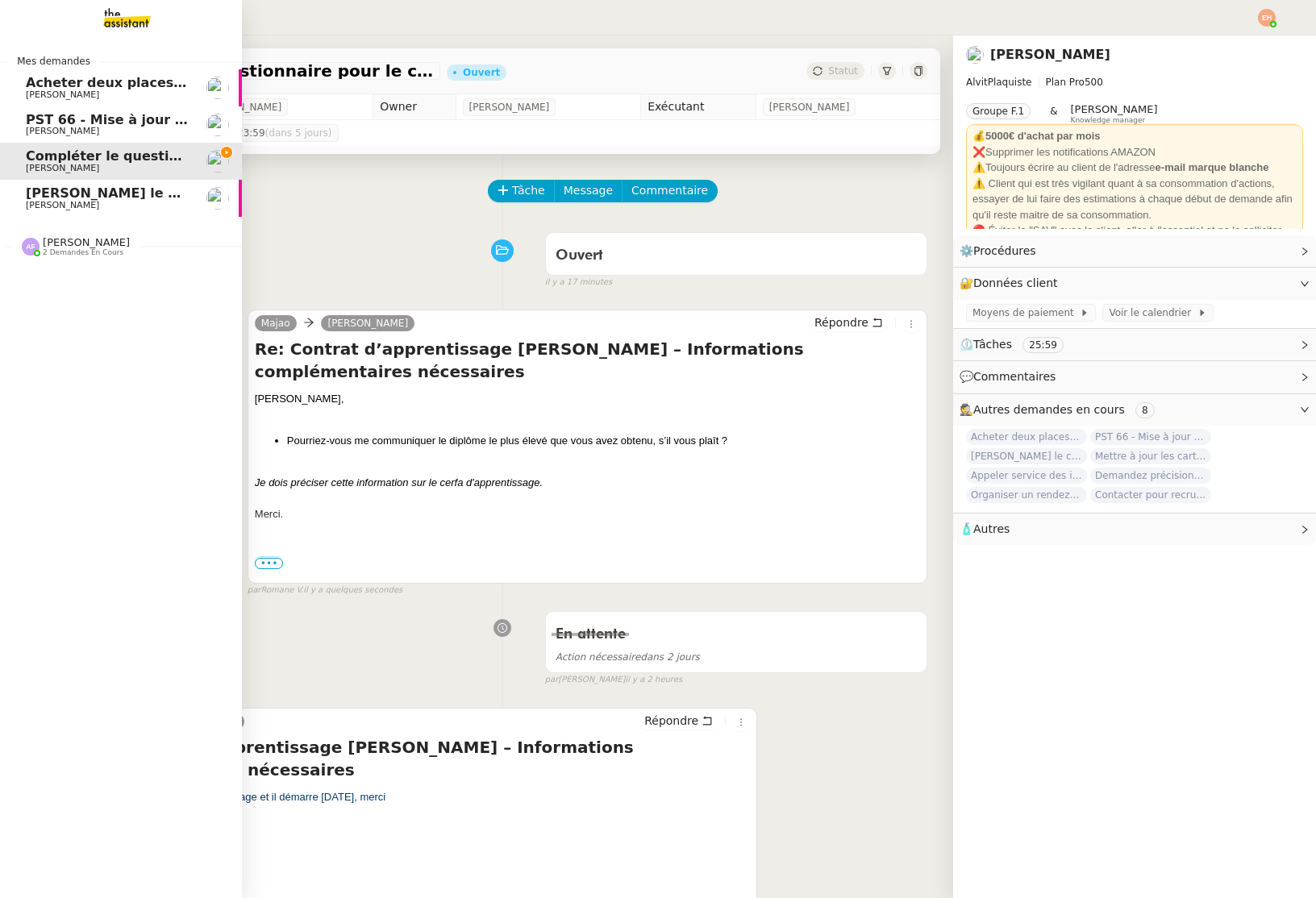
click at [102, 187] on span "[PERSON_NAME] le contrat de travail" at bounding box center [161, 193] width 269 height 16
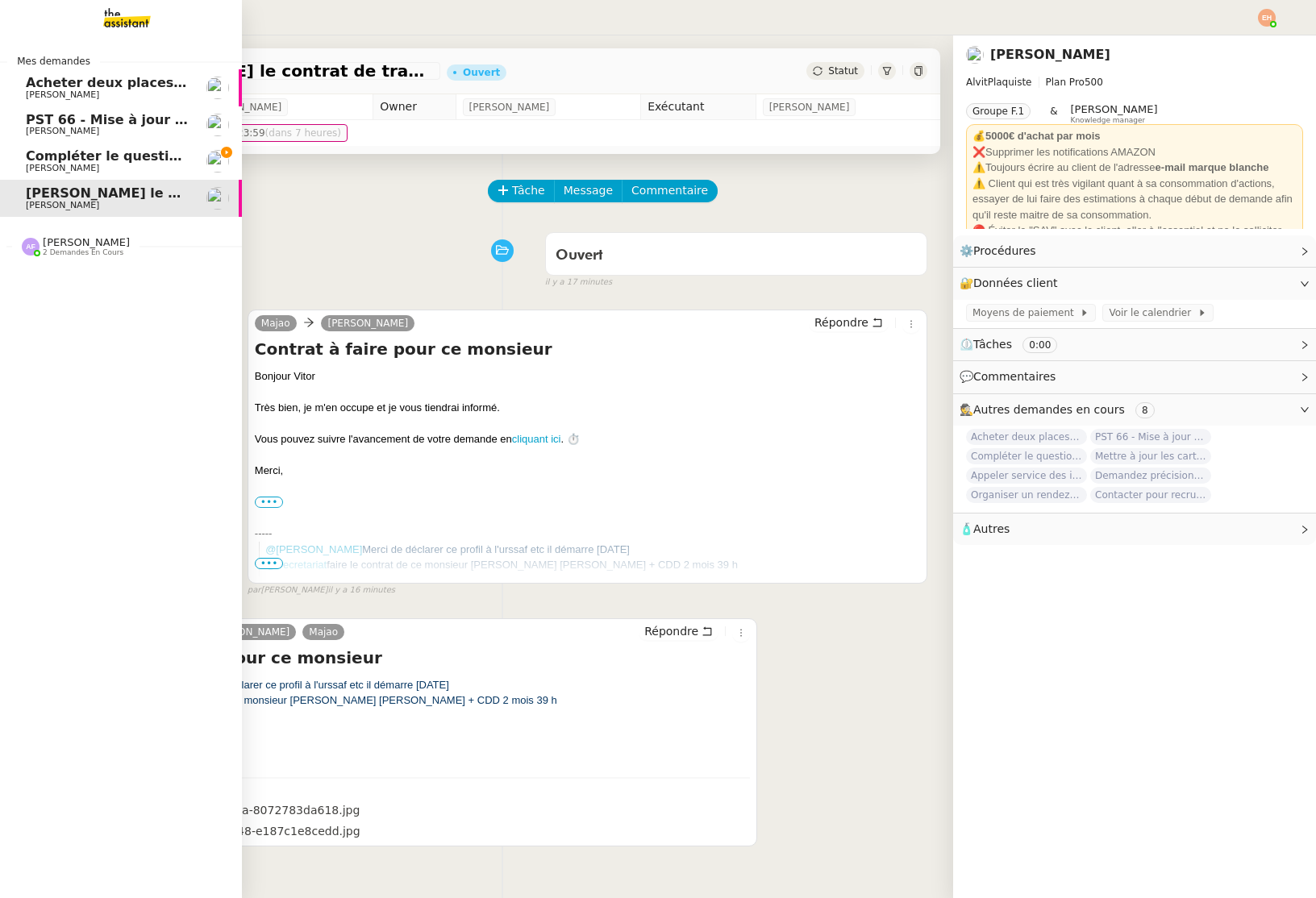
click at [144, 154] on span "Compléter le questionnaire pour le contrat d'apprentissage" at bounding box center [242, 156] width 433 height 16
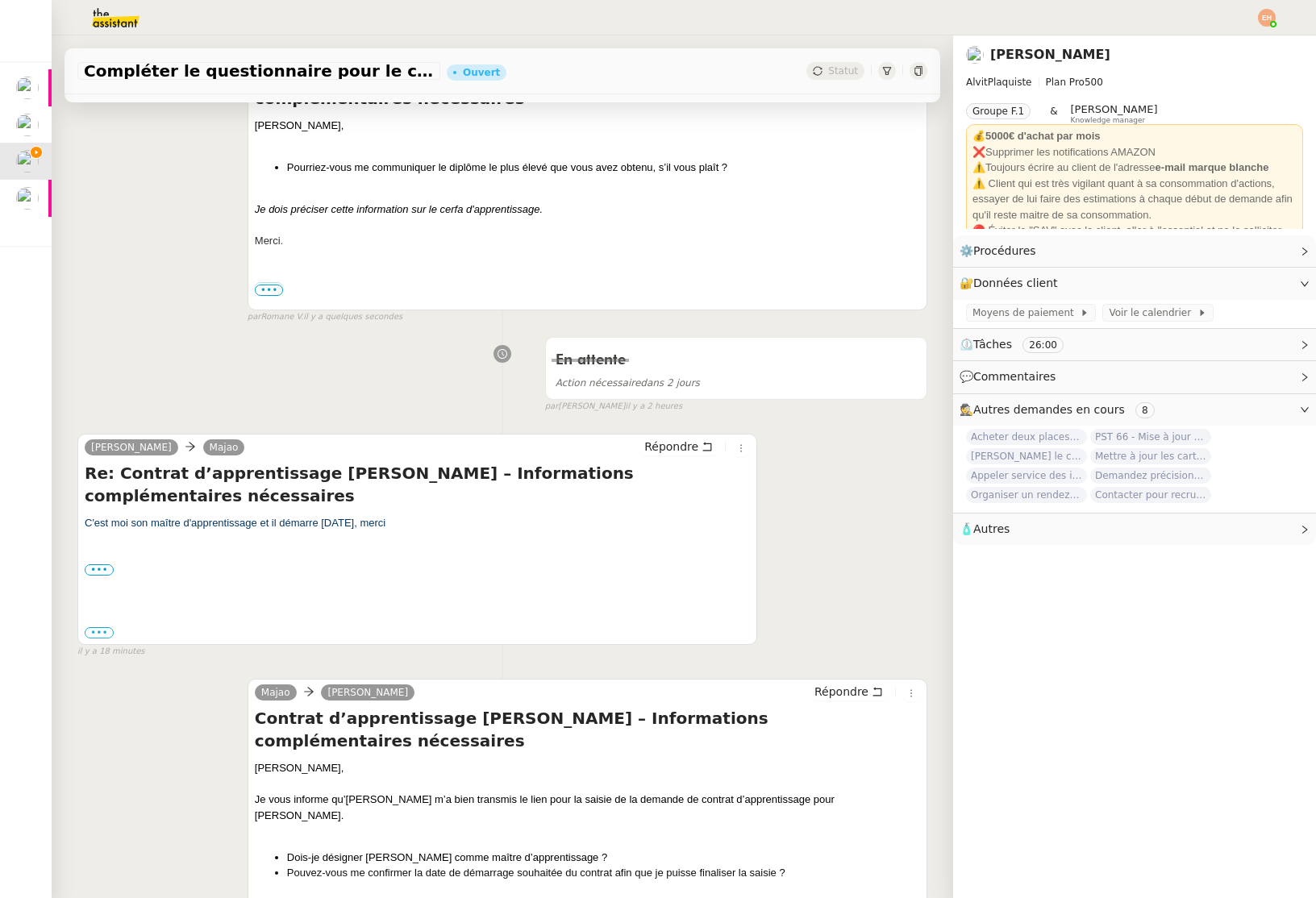
scroll to position [306, 0]
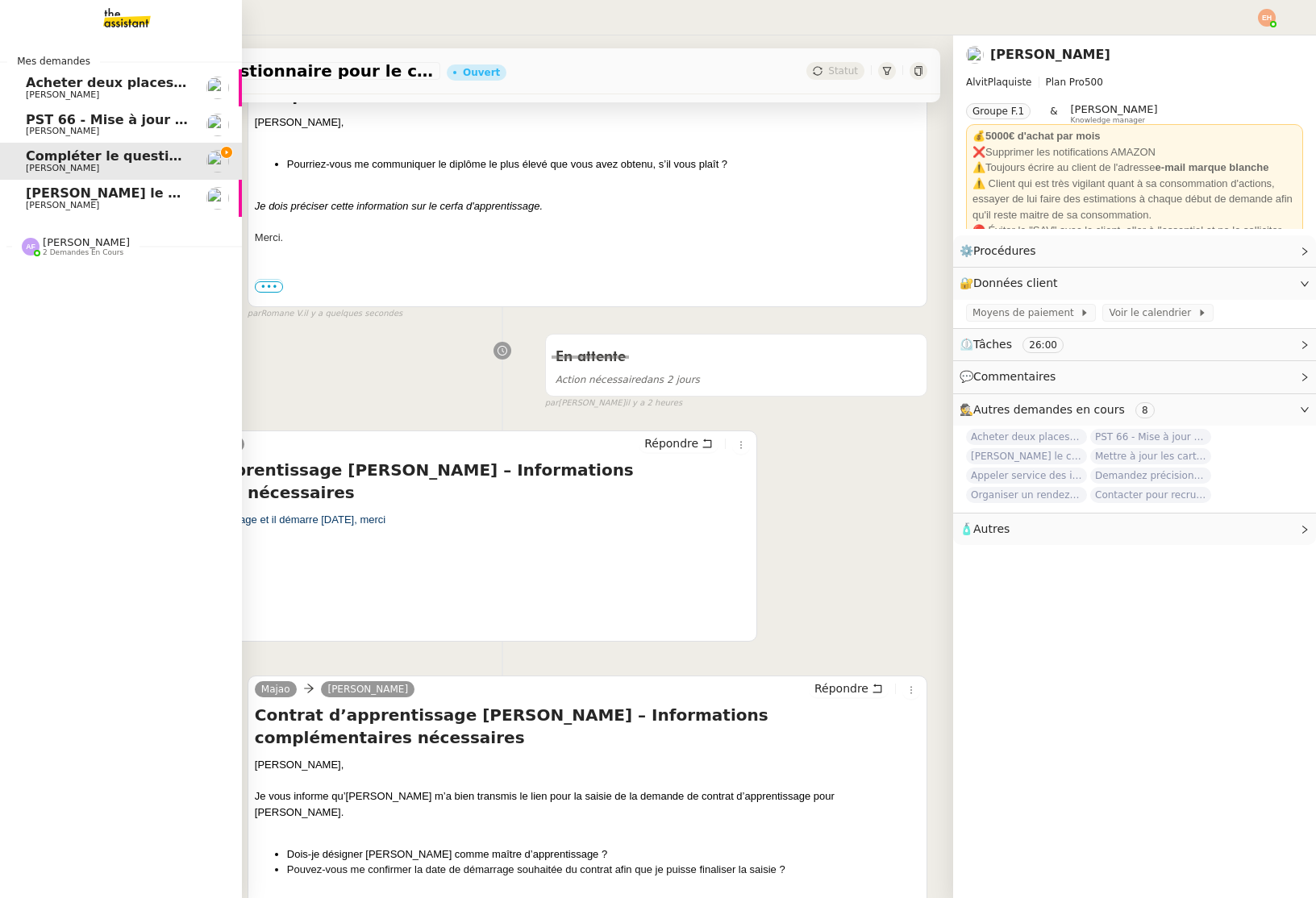
click at [37, 188] on span "[PERSON_NAME] le contrat de travail" at bounding box center [161, 193] width 269 height 16
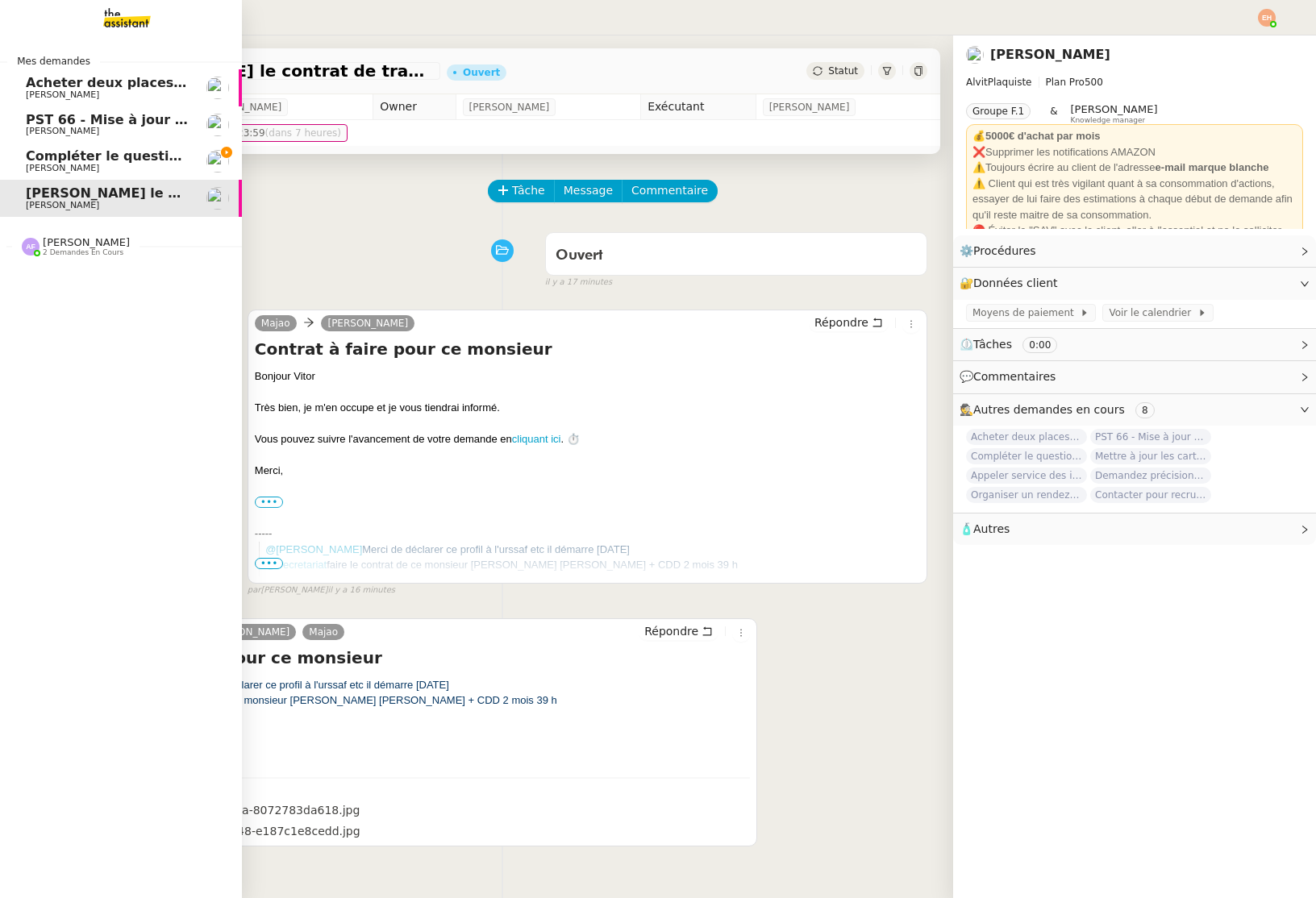
click at [30, 151] on span "Compléter le questionnaire pour le contrat d'apprentissage" at bounding box center [242, 156] width 433 height 16
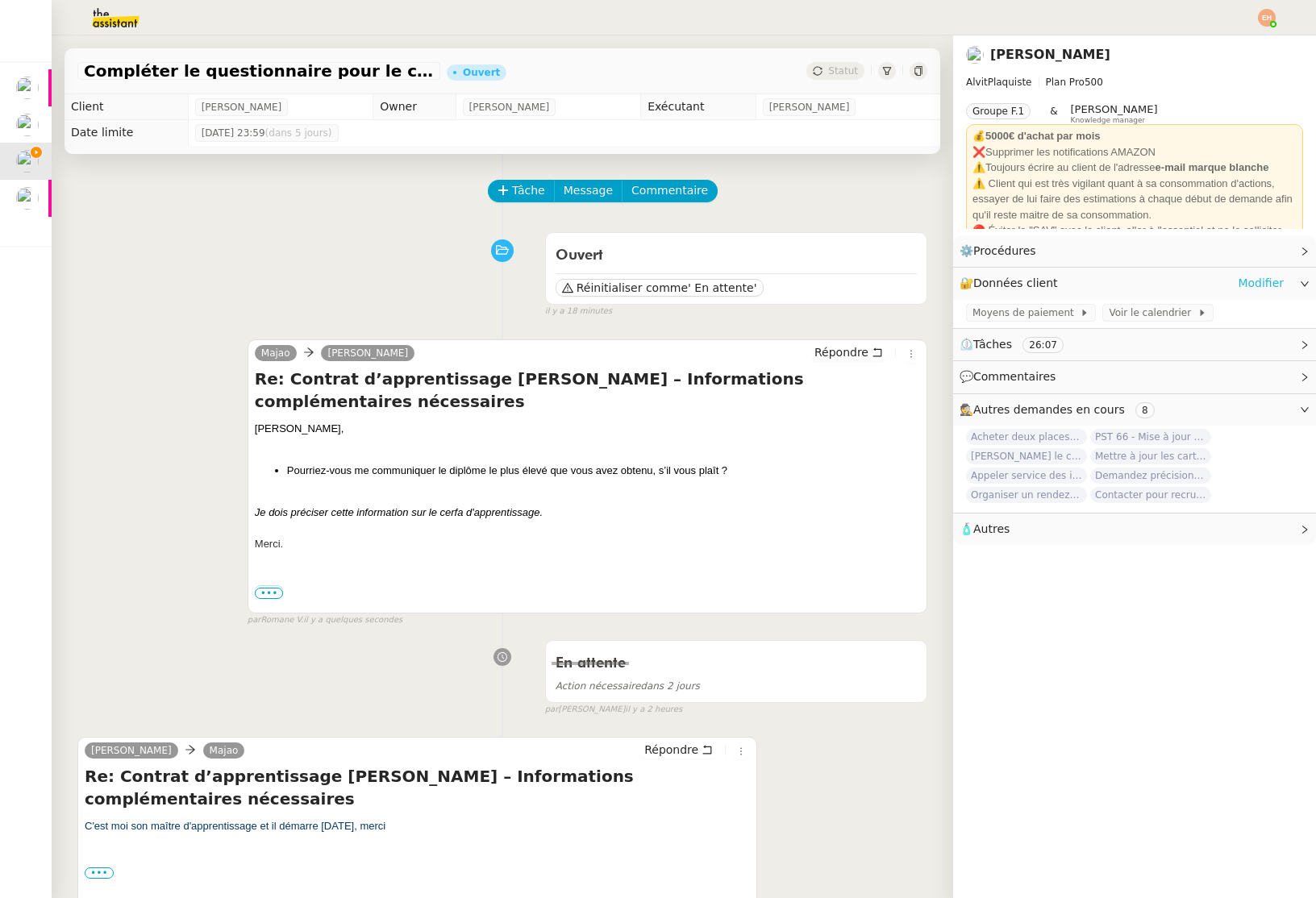
click at [1275, 281] on link "Modifier" at bounding box center [1260, 283] width 46 height 19
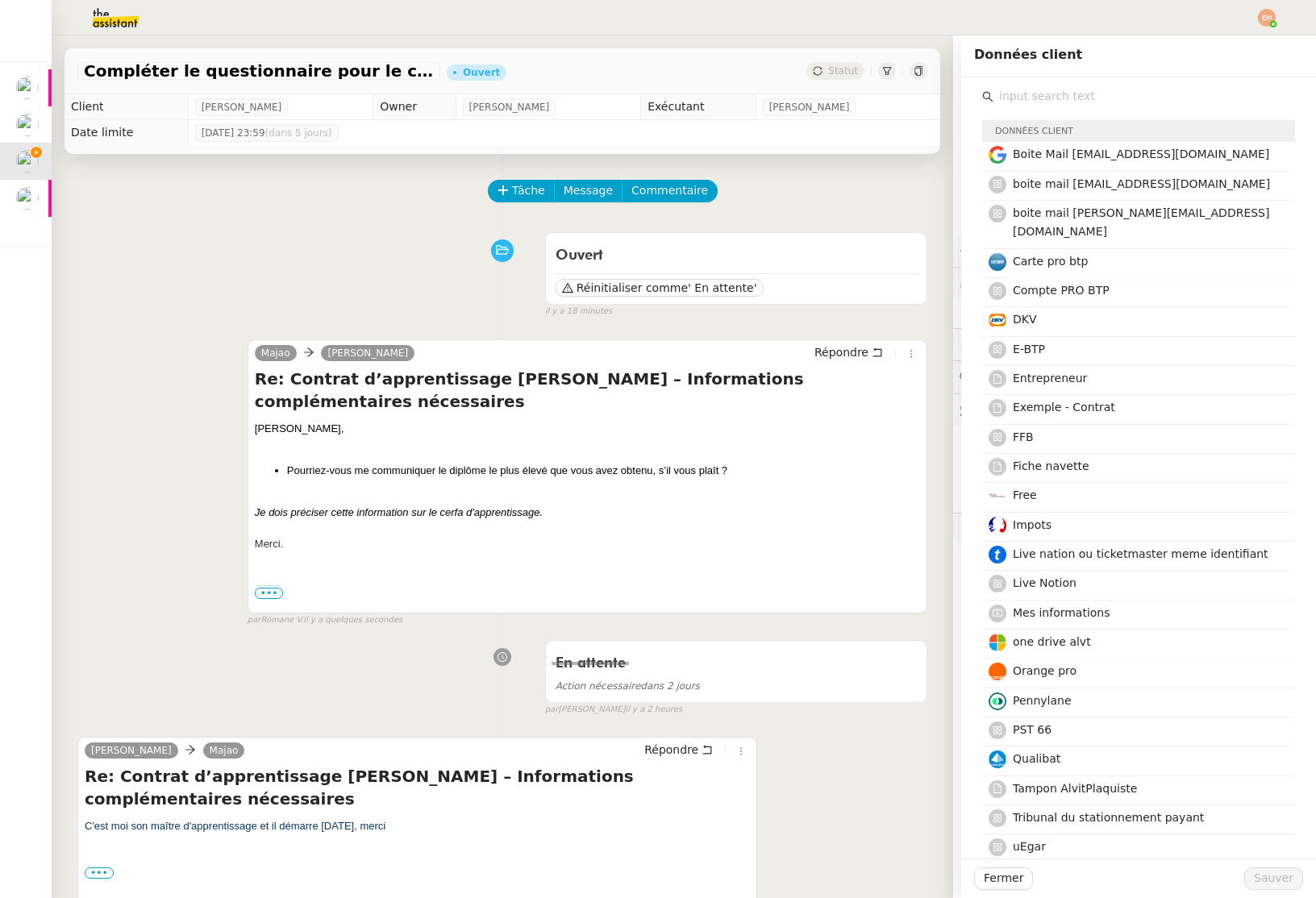
click at [1058, 100] on input "text" at bounding box center [1144, 96] width 301 height 22
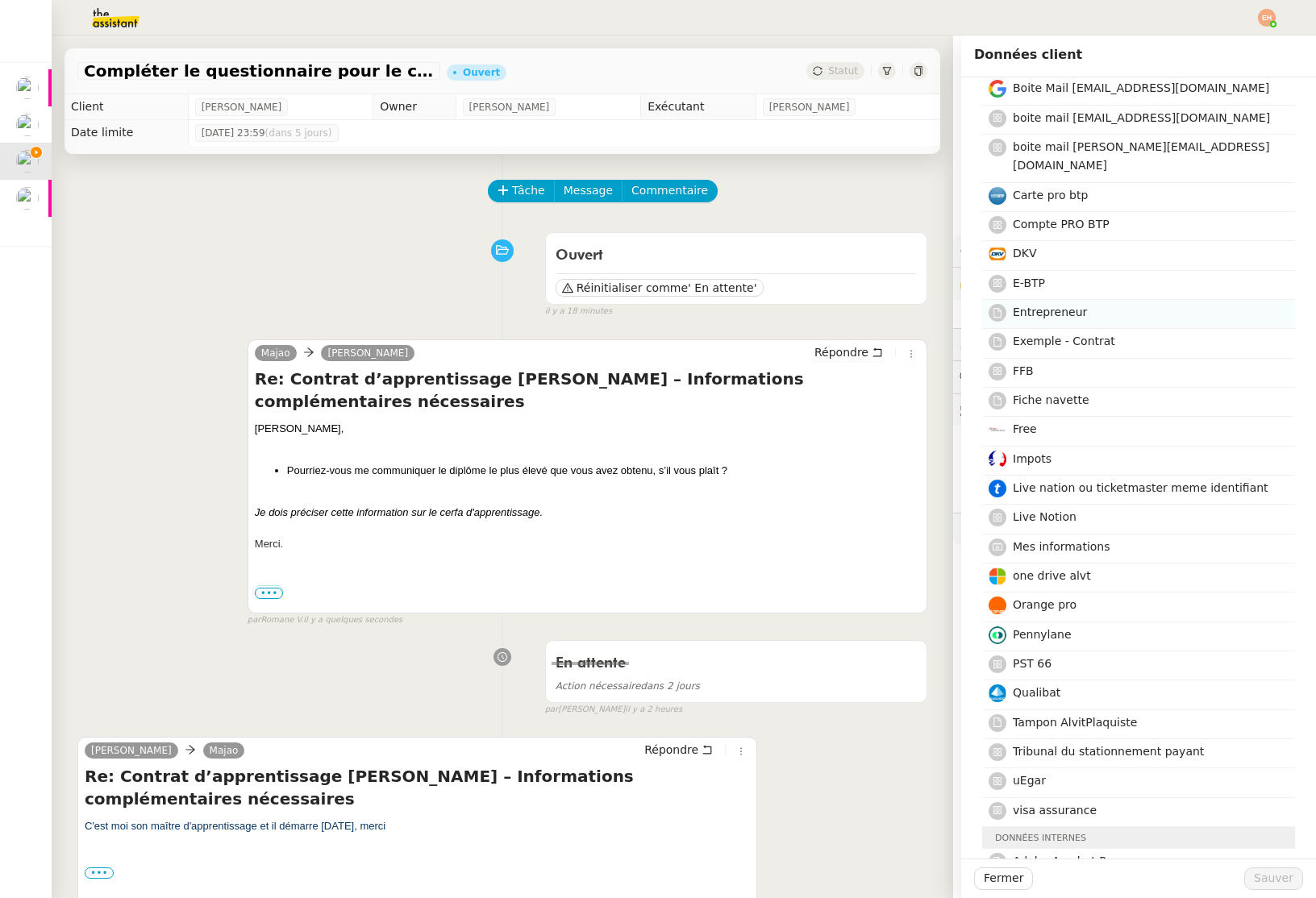
scroll to position [65, 0]
click at [1049, 541] on span "Mes informations" at bounding box center [1060, 548] width 97 height 13
click at [1287, 883] on span "Sauver" at bounding box center [1274, 878] width 39 height 19
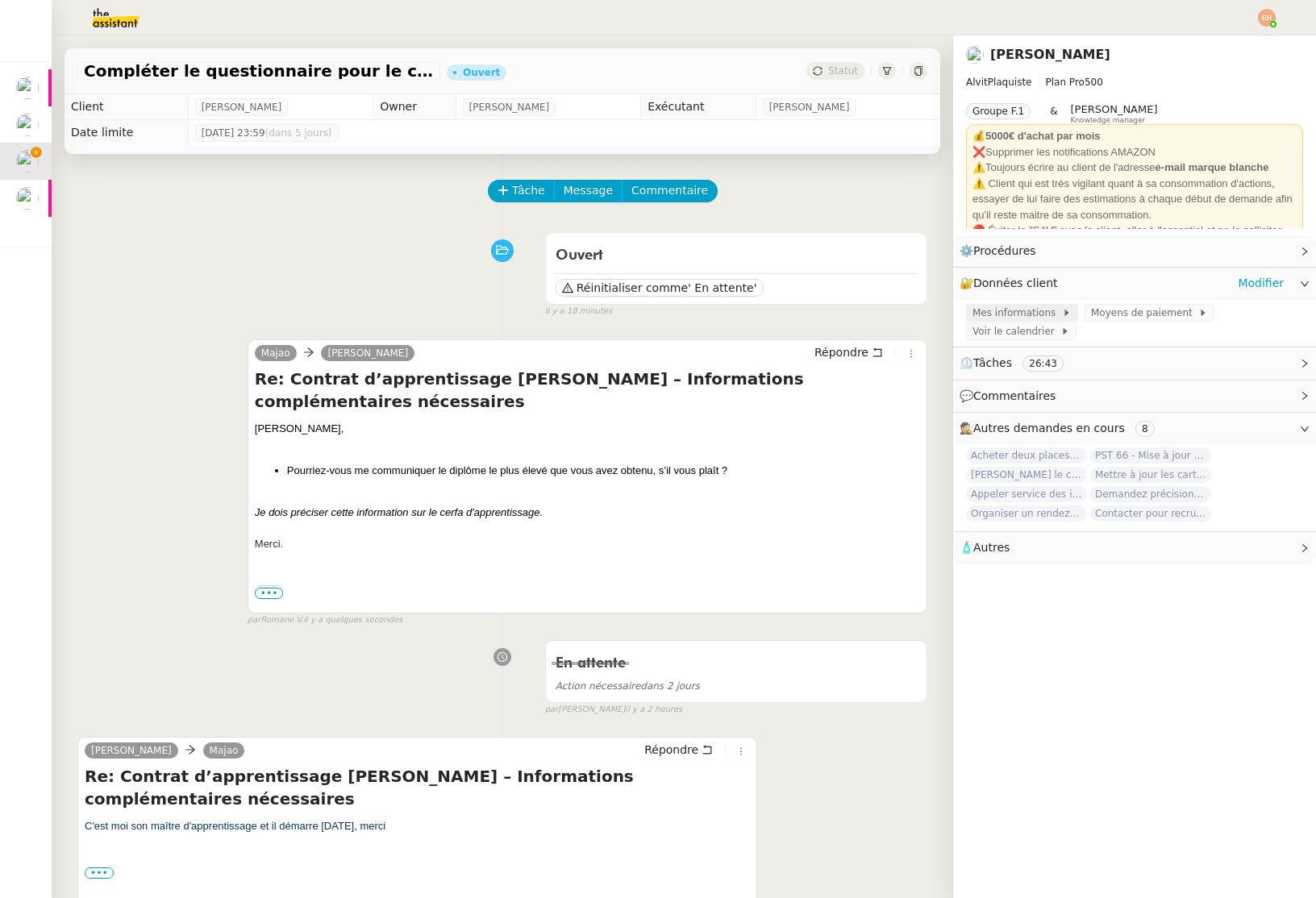
click at [1066, 312] on div "Mes informations" at bounding box center [1021, 313] width 112 height 18
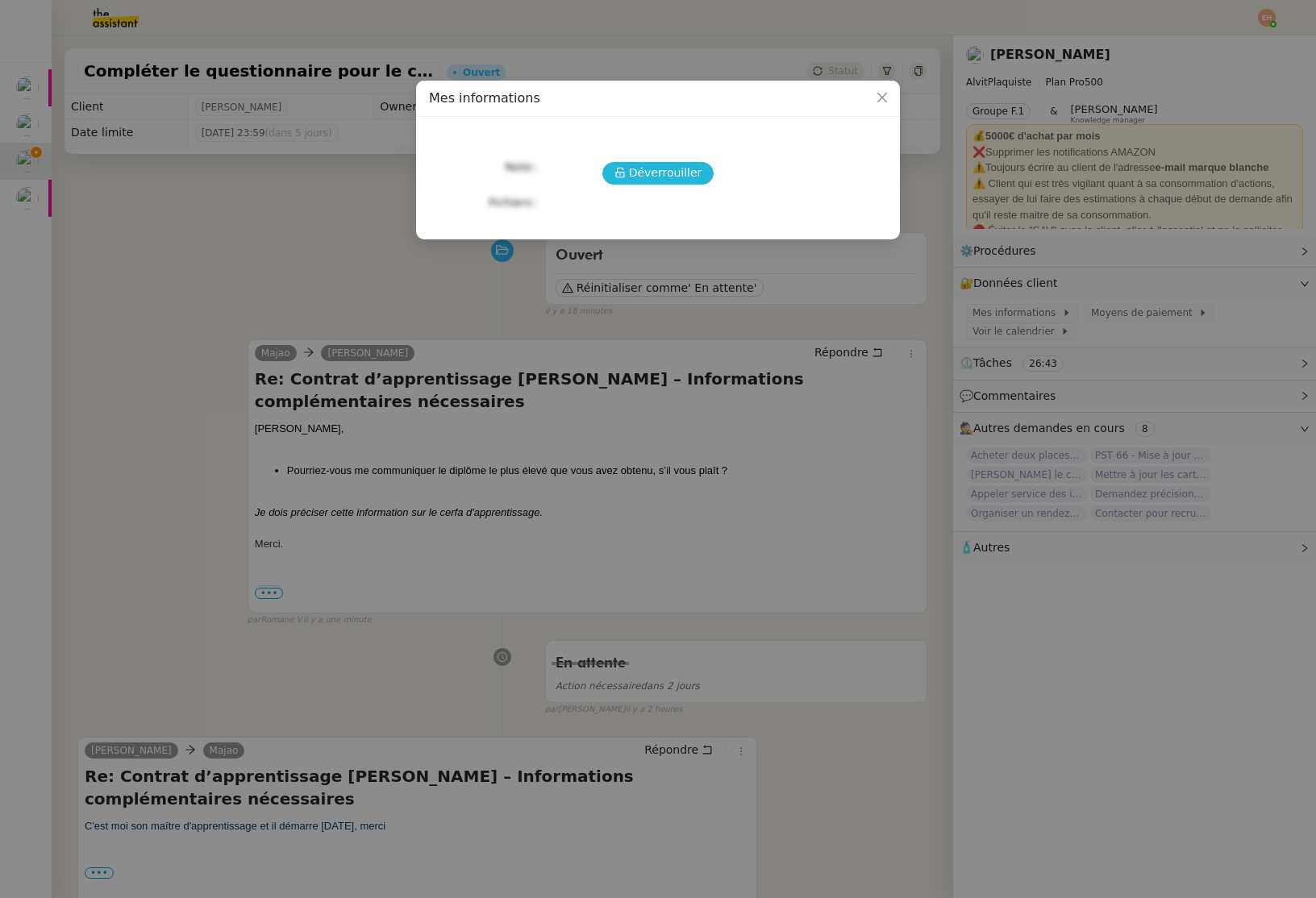
click at [663, 171] on span "Déverrouiller" at bounding box center [665, 172] width 73 height 19
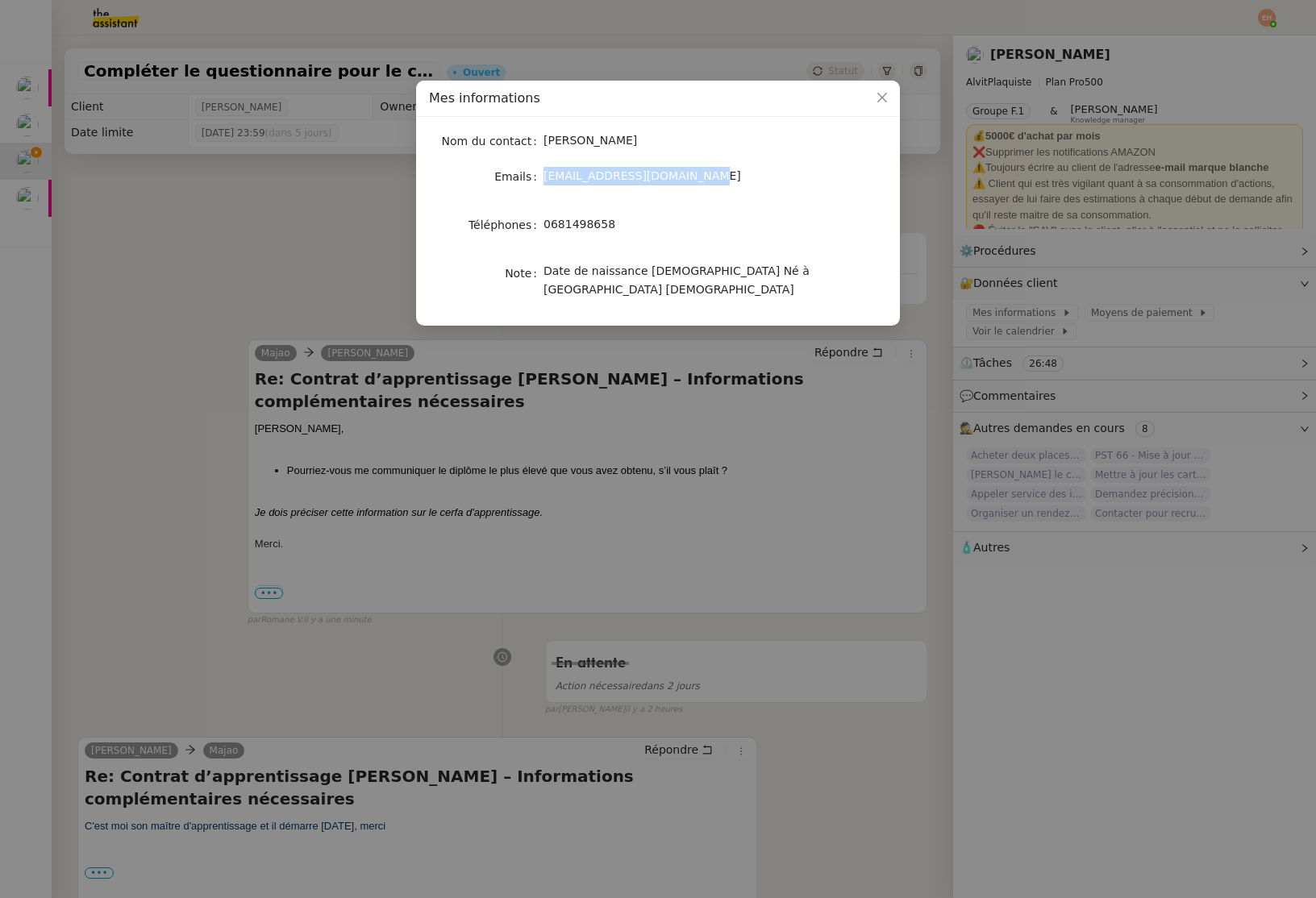
drag, startPoint x: 545, startPoint y: 177, endPoint x: 709, endPoint y: 184, distance: 164.1
click at [709, 184] on div "[EMAIL_ADDRESS][DOMAIN_NAME]" at bounding box center [677, 176] width 267 height 19
click at [644, 271] on span "Date de naissance [DEMOGRAPHIC_DATA] Né à [GEOGRAPHIC_DATA] [DEMOGRAPHIC_DATA]" at bounding box center [677, 280] width 266 height 32
copy span "06"
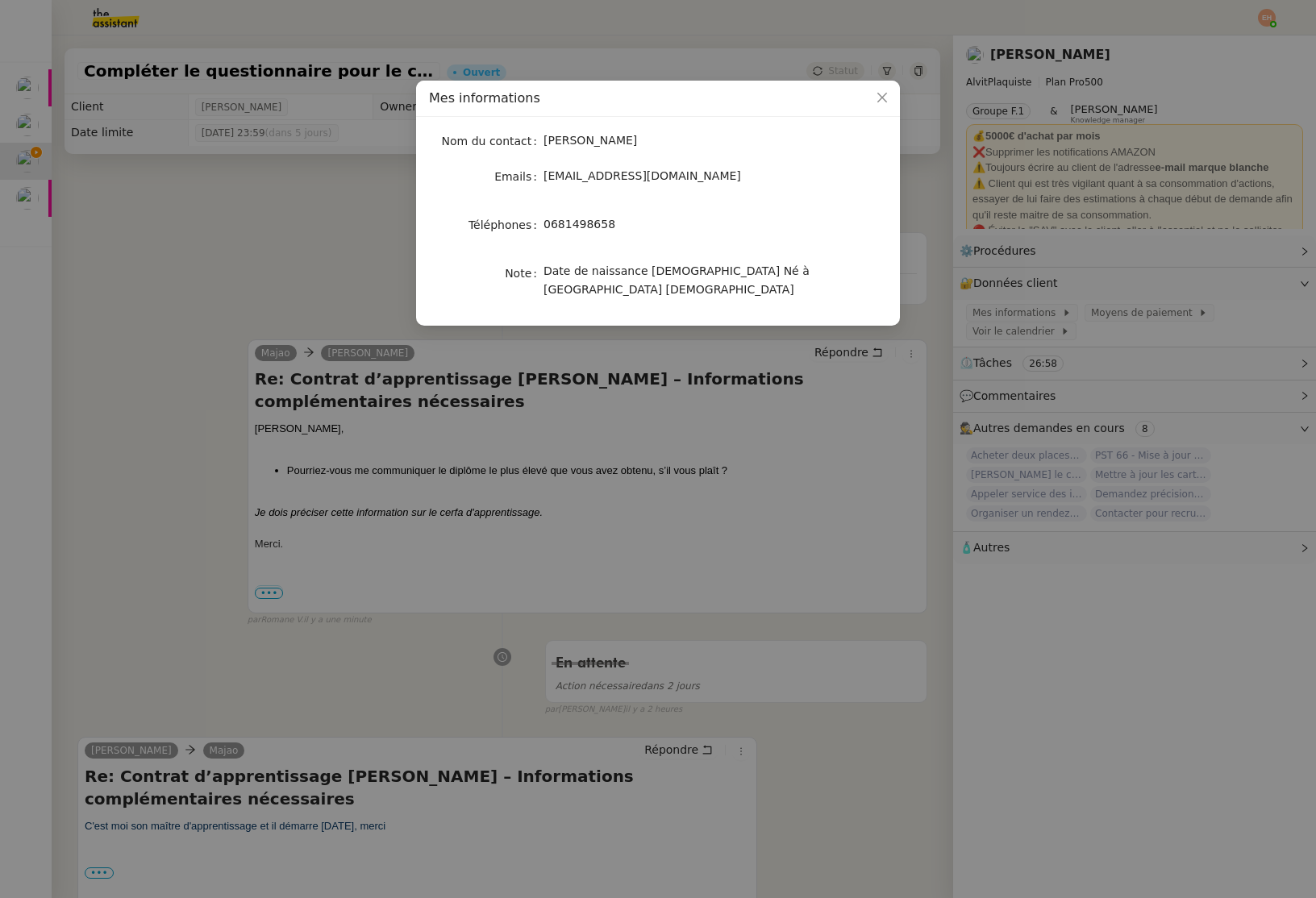
click at [137, 240] on nz-modal-container "Mes informations Nom du contact [PERSON_NAME] Emails [EMAIL_ADDRESS][DOMAIN_NAM…" at bounding box center [658, 449] width 1316 height 898
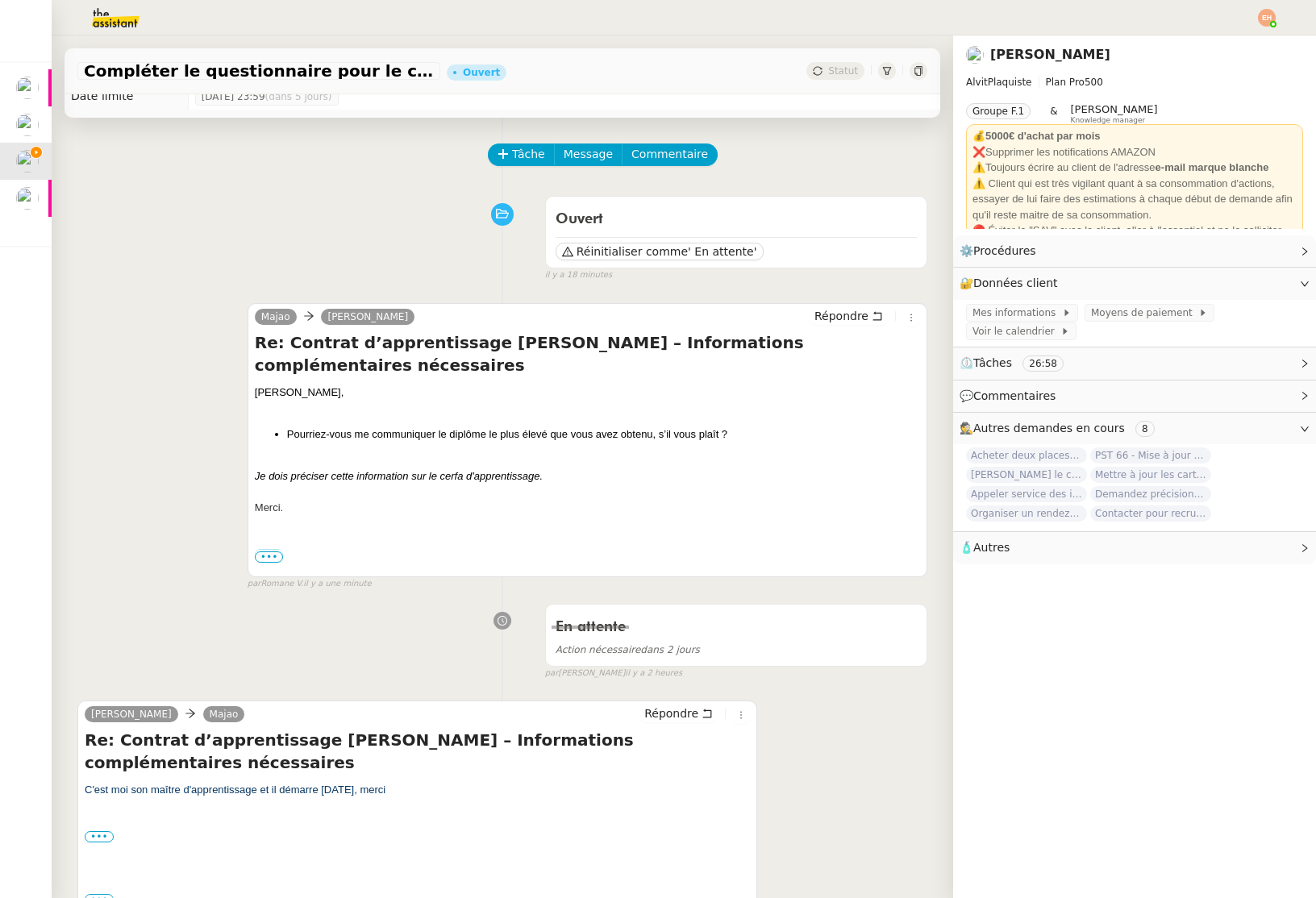
scroll to position [38, 0]
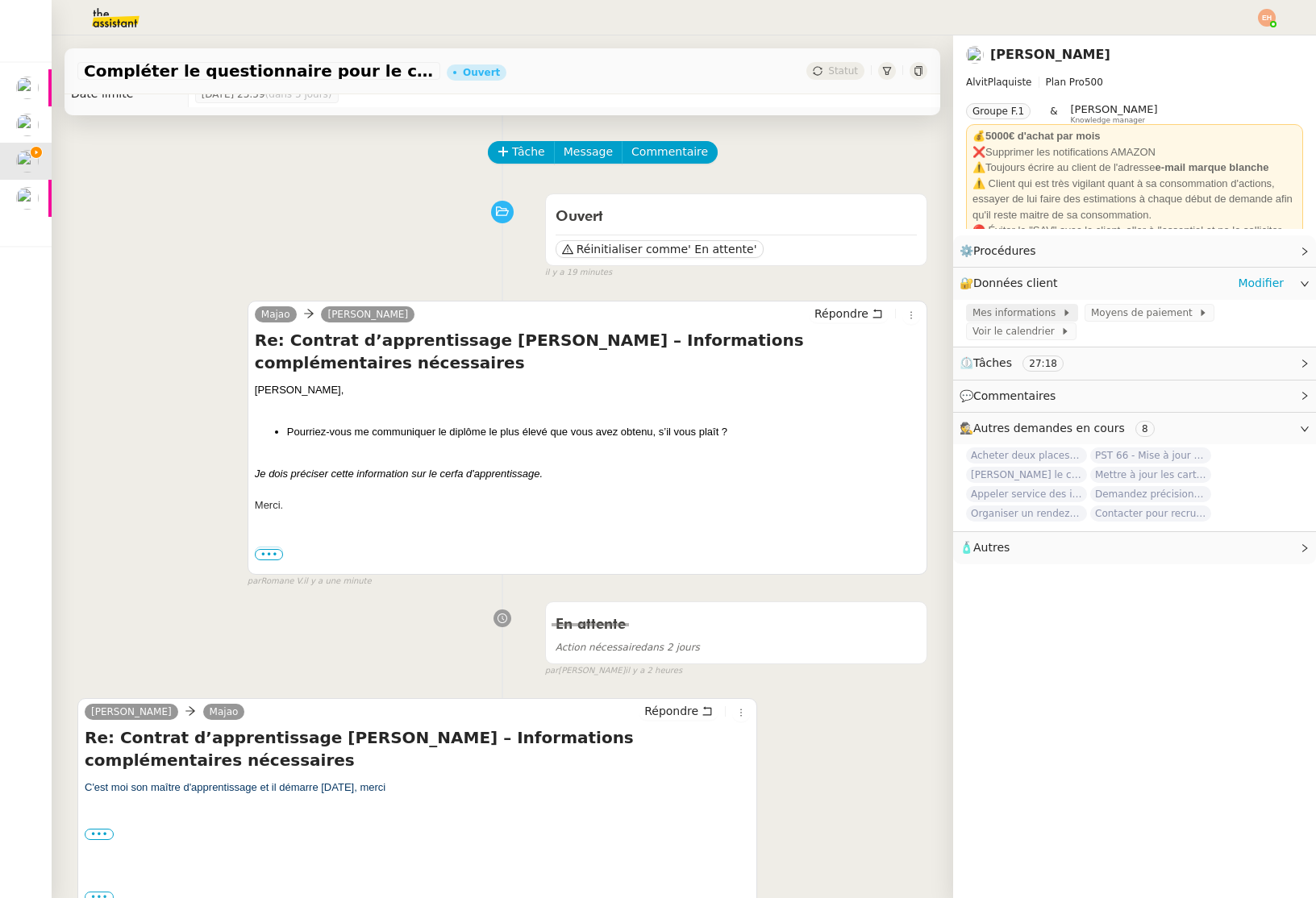
click at [1026, 314] on span "Mes informations" at bounding box center [1017, 313] width 90 height 16
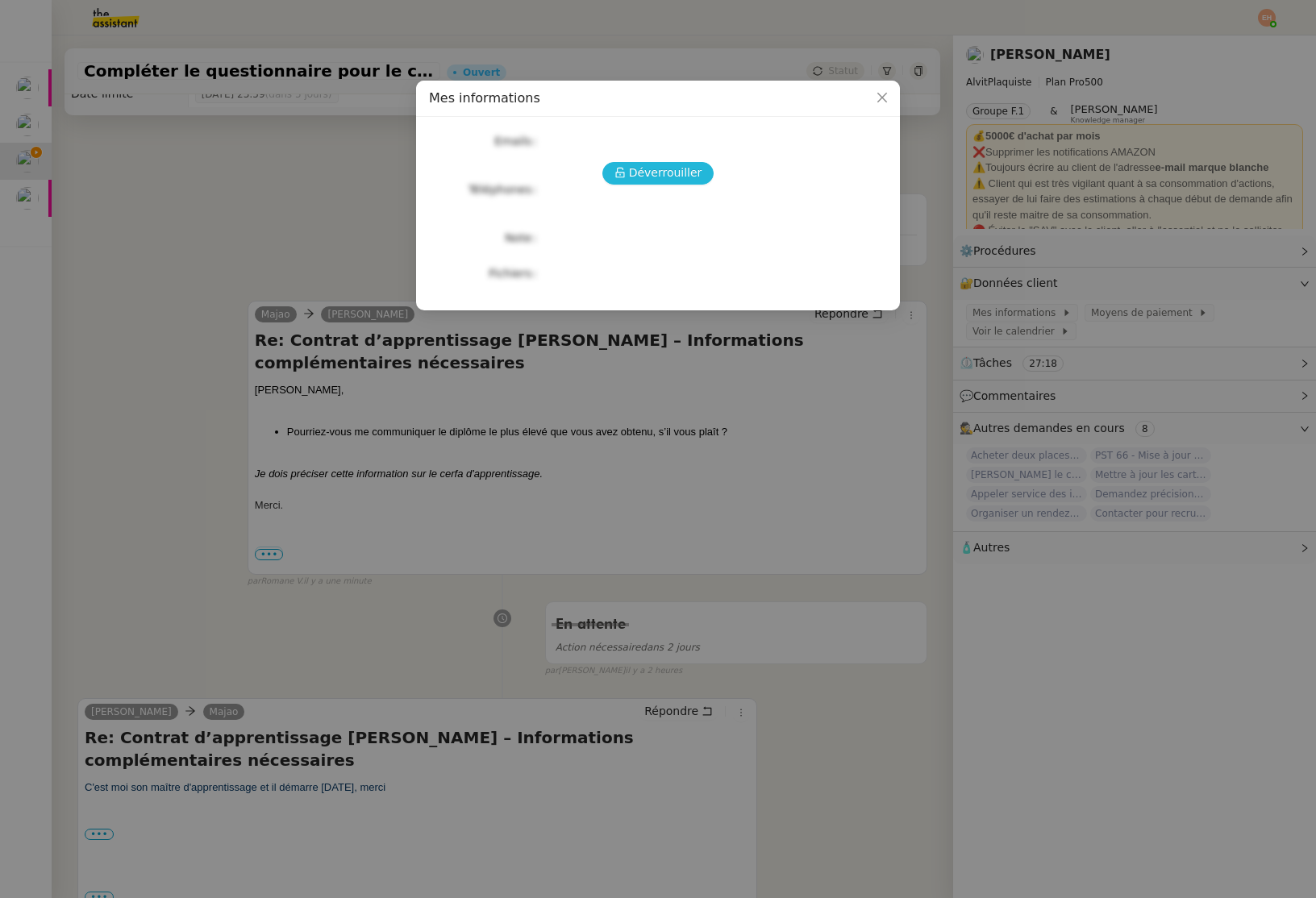
click at [663, 172] on span "Déverrouiller" at bounding box center [665, 172] width 73 height 19
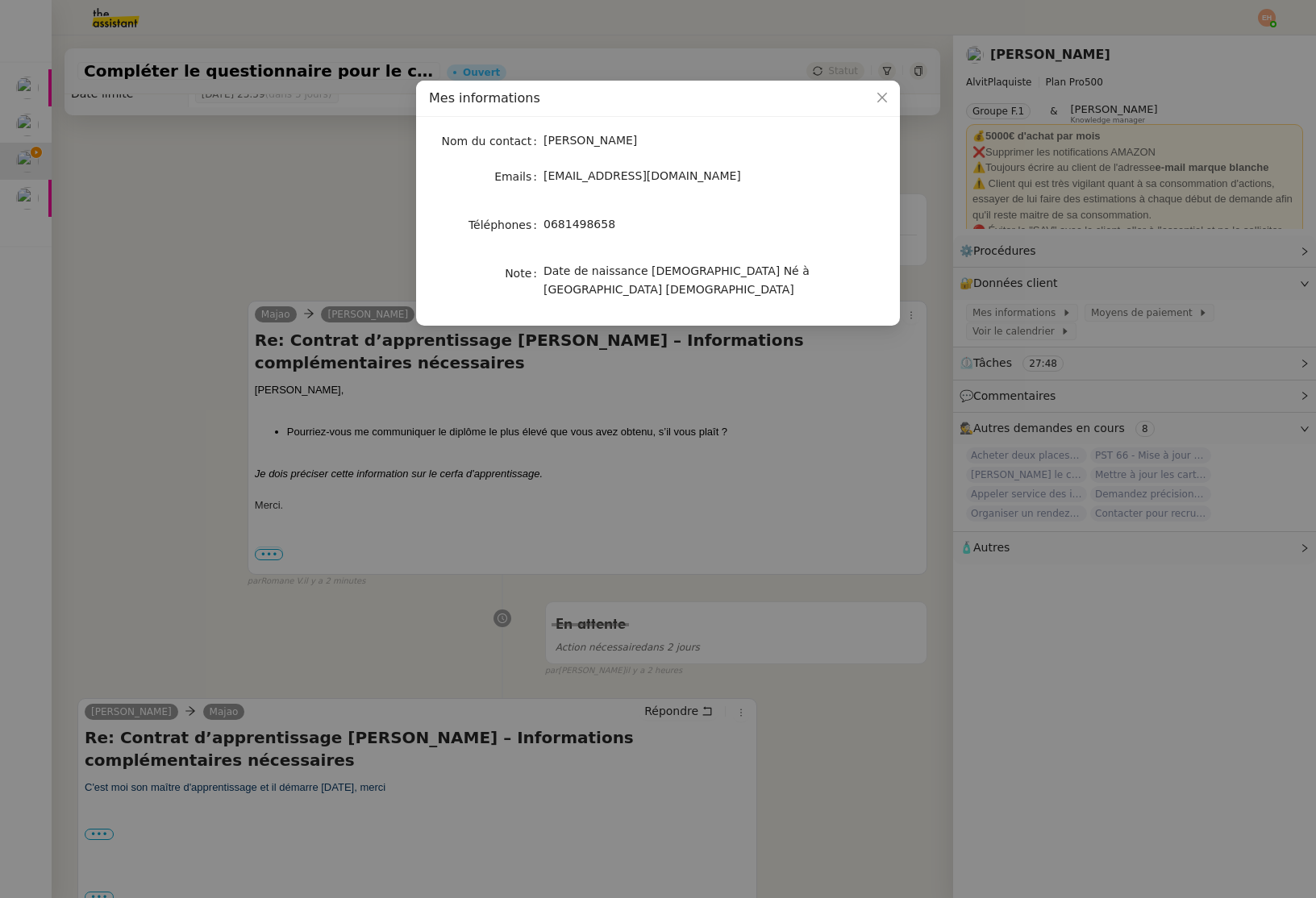
click at [584, 221] on span "0681498658" at bounding box center [580, 224] width 72 height 13
copy span "0681498658"
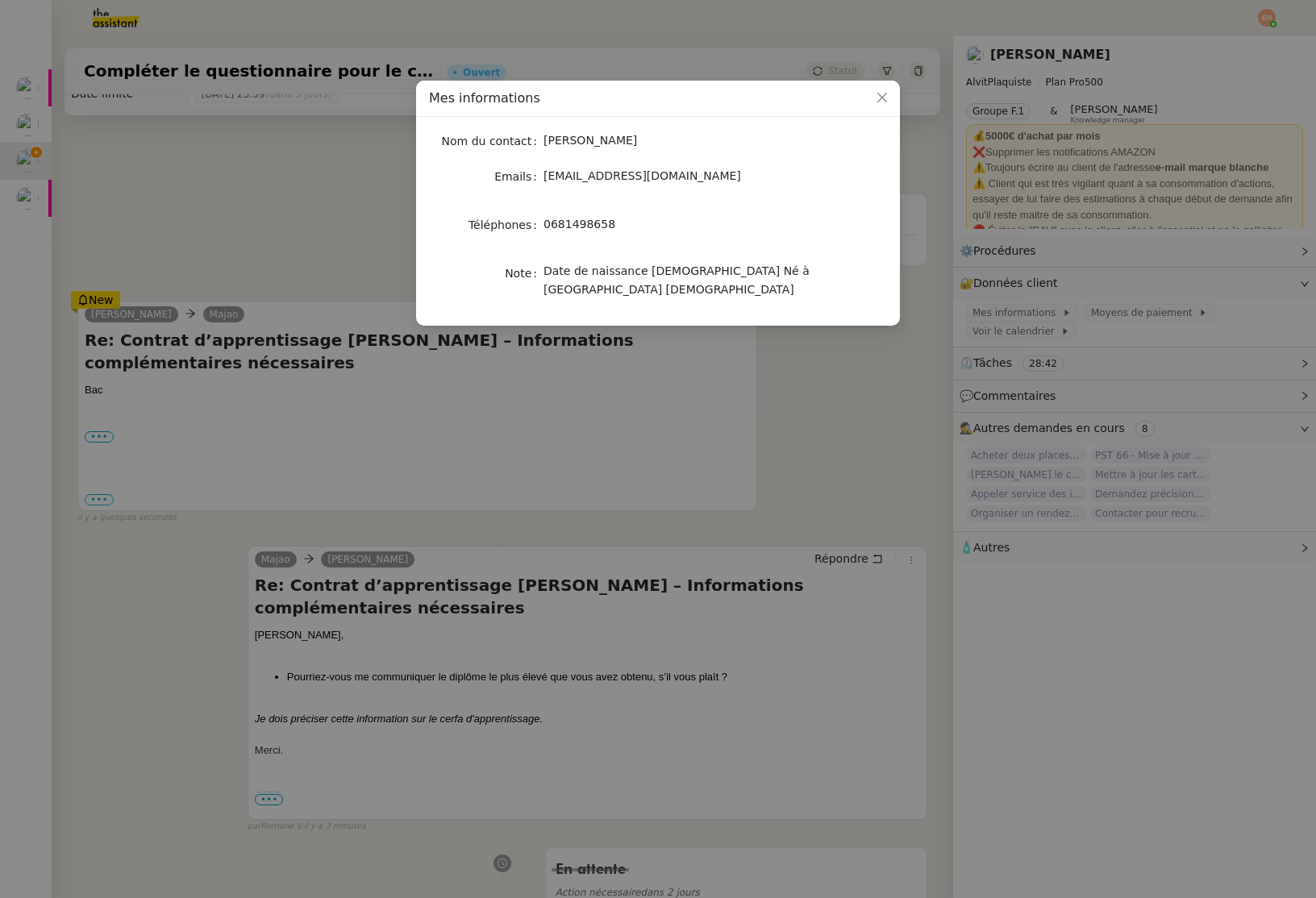
click at [265, 252] on nz-modal-container "Mes informations Nom du contact [PERSON_NAME] Emails [EMAIL_ADDRESS][DOMAIN_NAM…" at bounding box center [658, 449] width 1316 height 898
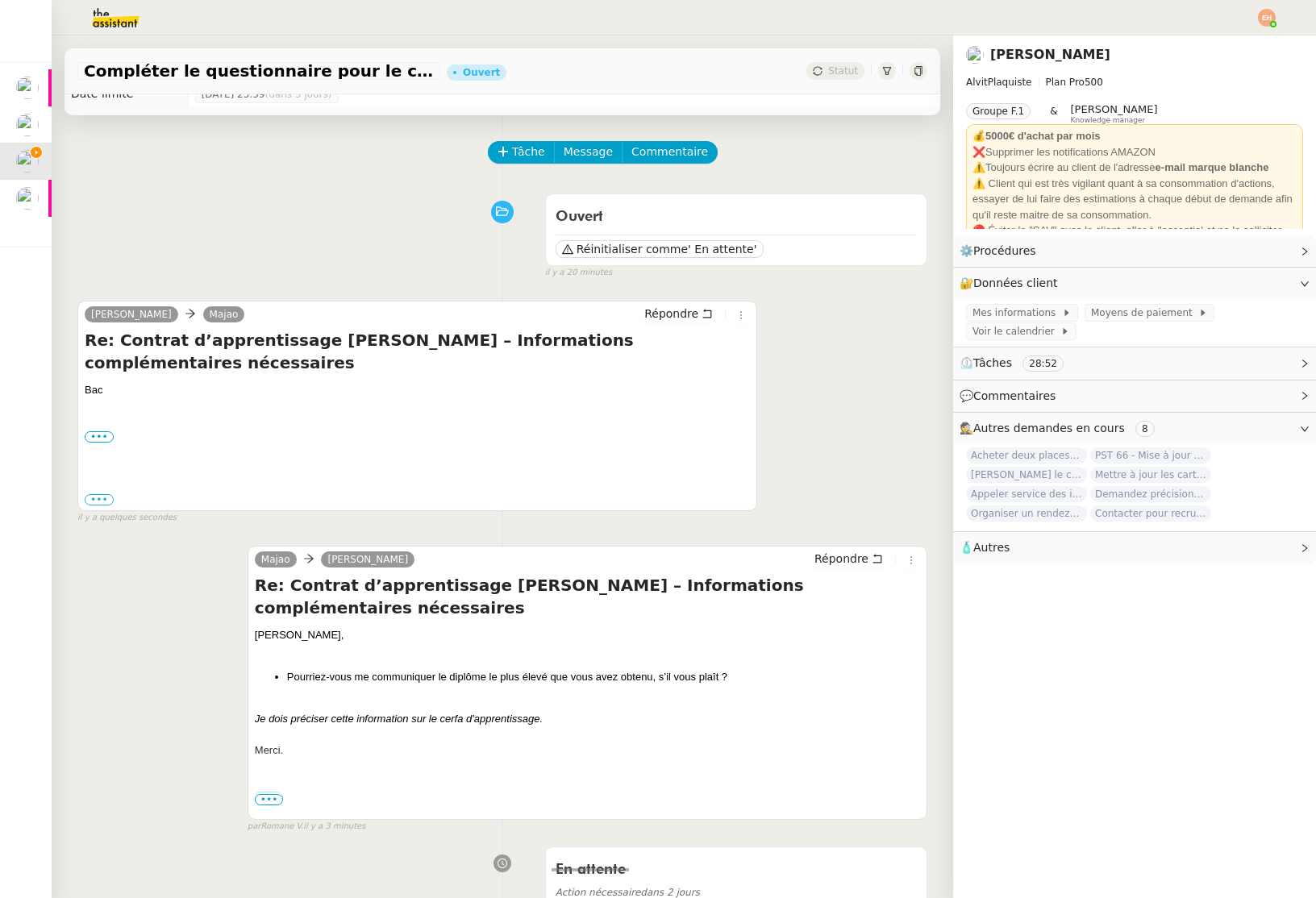
scroll to position [76, 0]
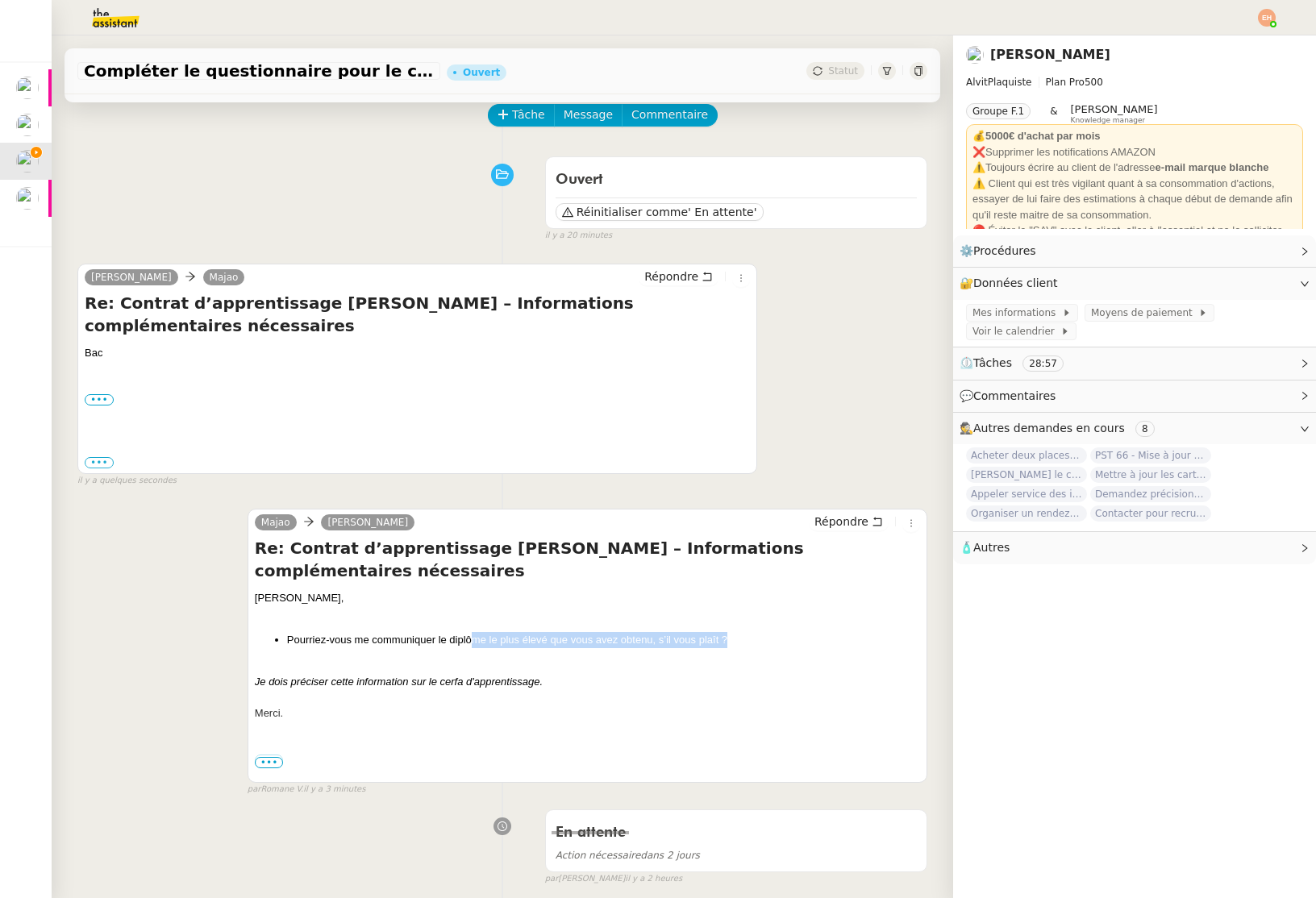
drag, startPoint x: 482, startPoint y: 598, endPoint x: 816, endPoint y: 602, distance: 334.0
click at [816, 632] on li "Pourriez-vous me communiquer le diplôme le plus élevé que vous avez obtenu, s’i…" at bounding box center [603, 640] width 633 height 16
click at [456, 494] on div "[PERSON_NAME] Répondre Re: Contrat d’apprentissage [PERSON_NAME] – Informations…" at bounding box center [502, 645] width 850 height 302
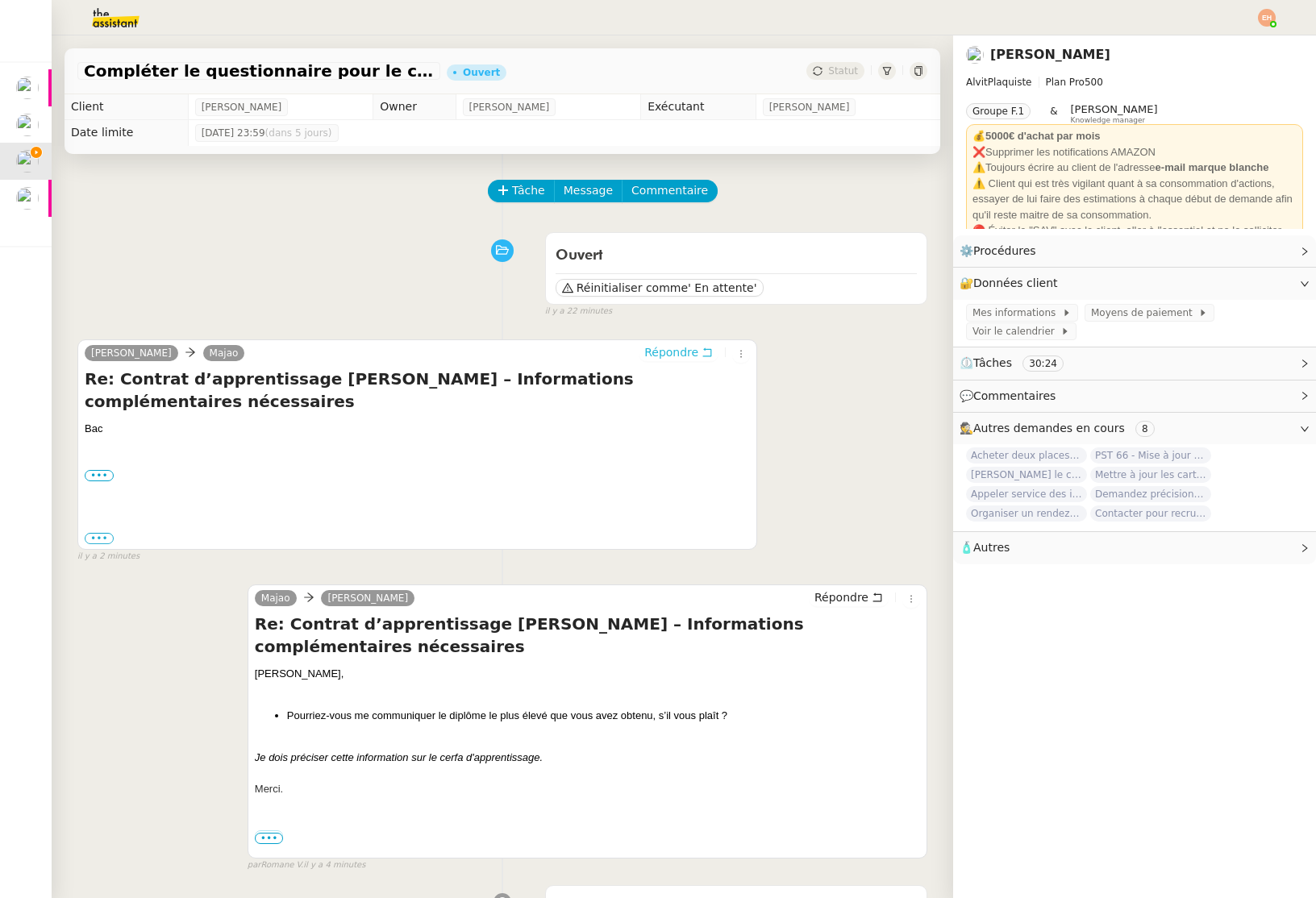
click at [694, 353] on span "Répondre" at bounding box center [671, 353] width 54 height 16
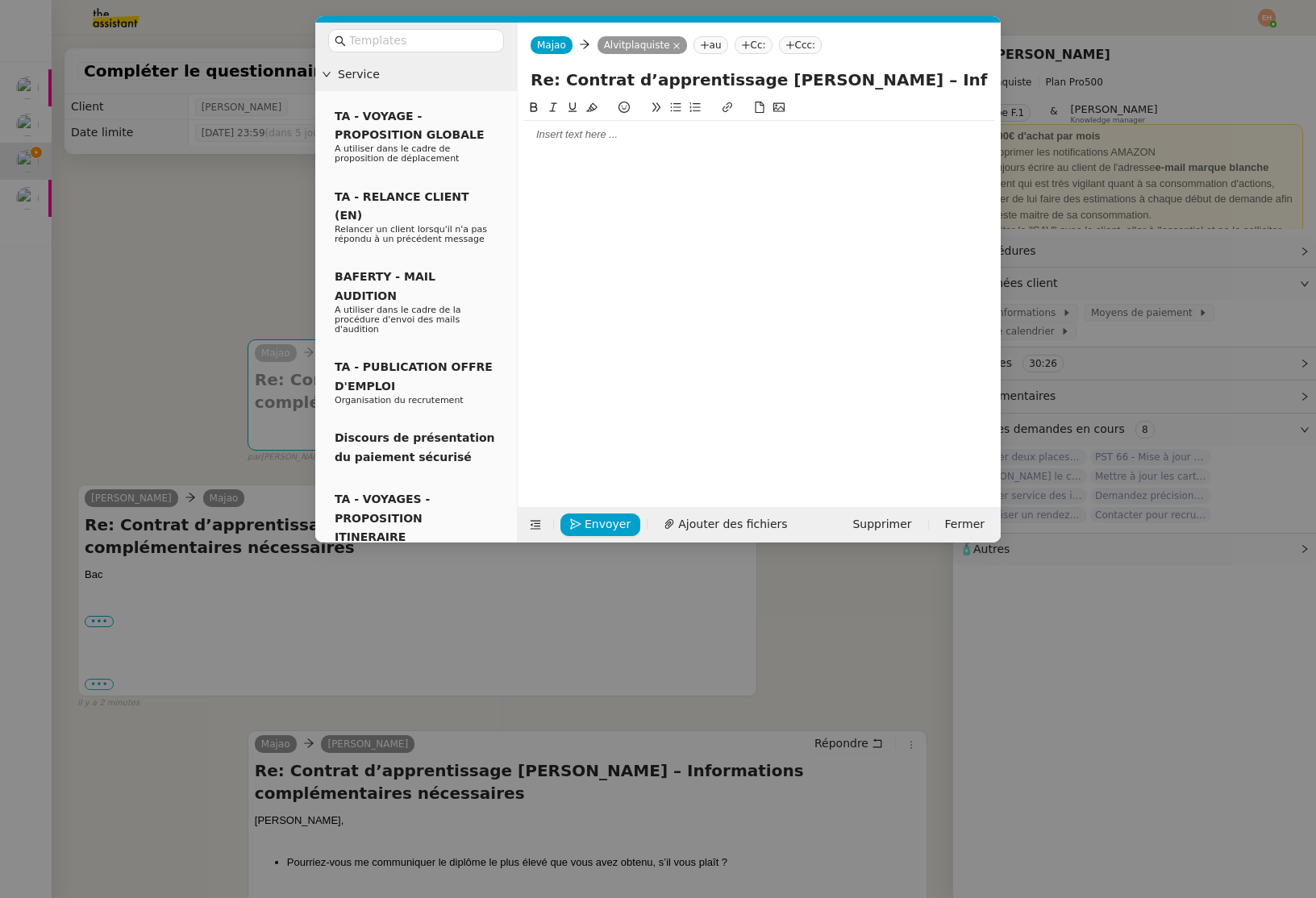
drag, startPoint x: 600, startPoint y: 162, endPoint x: 615, endPoint y: 133, distance: 32.6
click at [600, 162] on div at bounding box center [759, 290] width 470 height 384
click at [615, 132] on div at bounding box center [759, 135] width 470 height 15
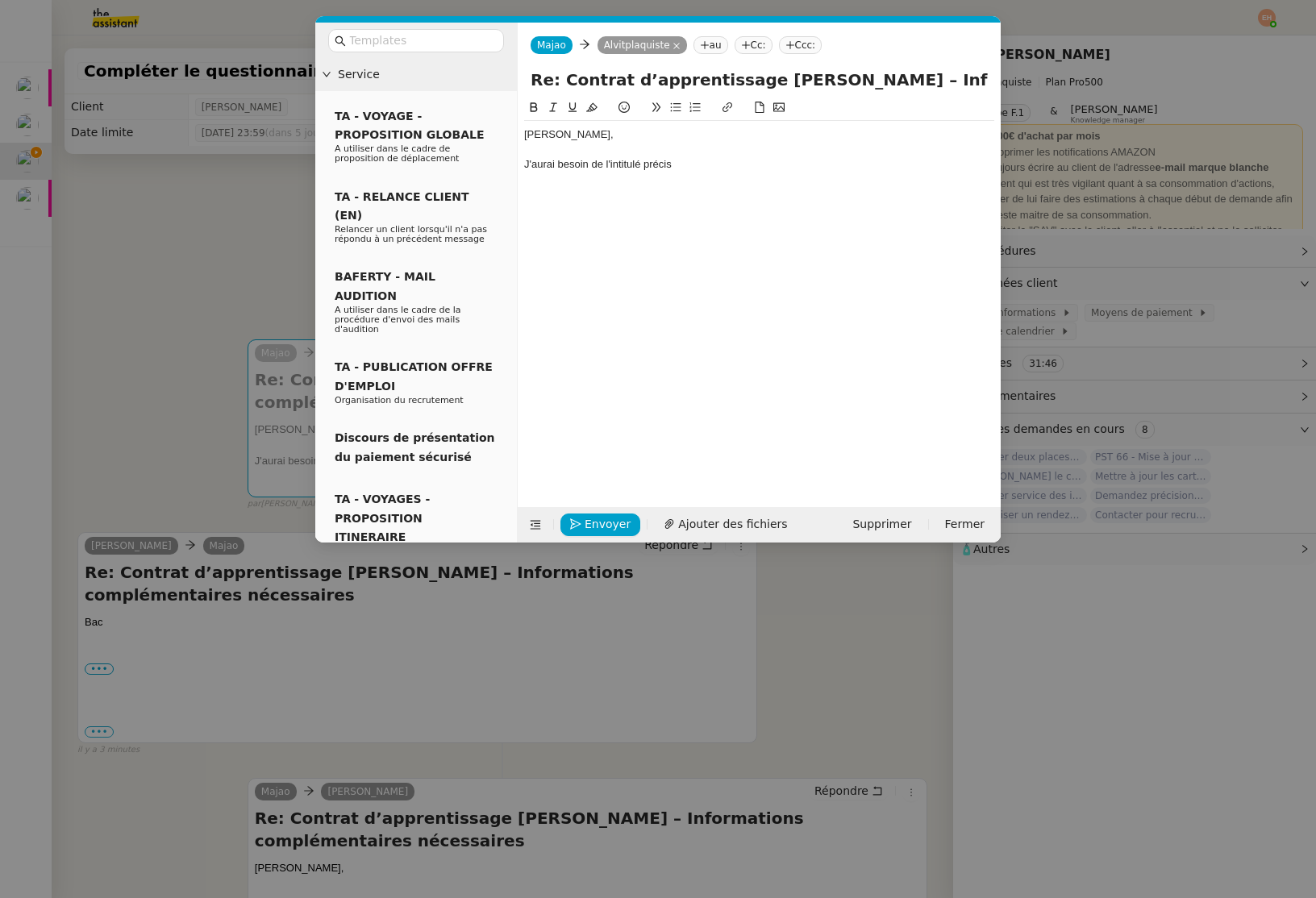
click at [206, 311] on nz-modal-container "Service TA - VOYAGE - PROPOSITION GLOBALE A utiliser dans le cadre de propositi…" at bounding box center [658, 449] width 1316 height 898
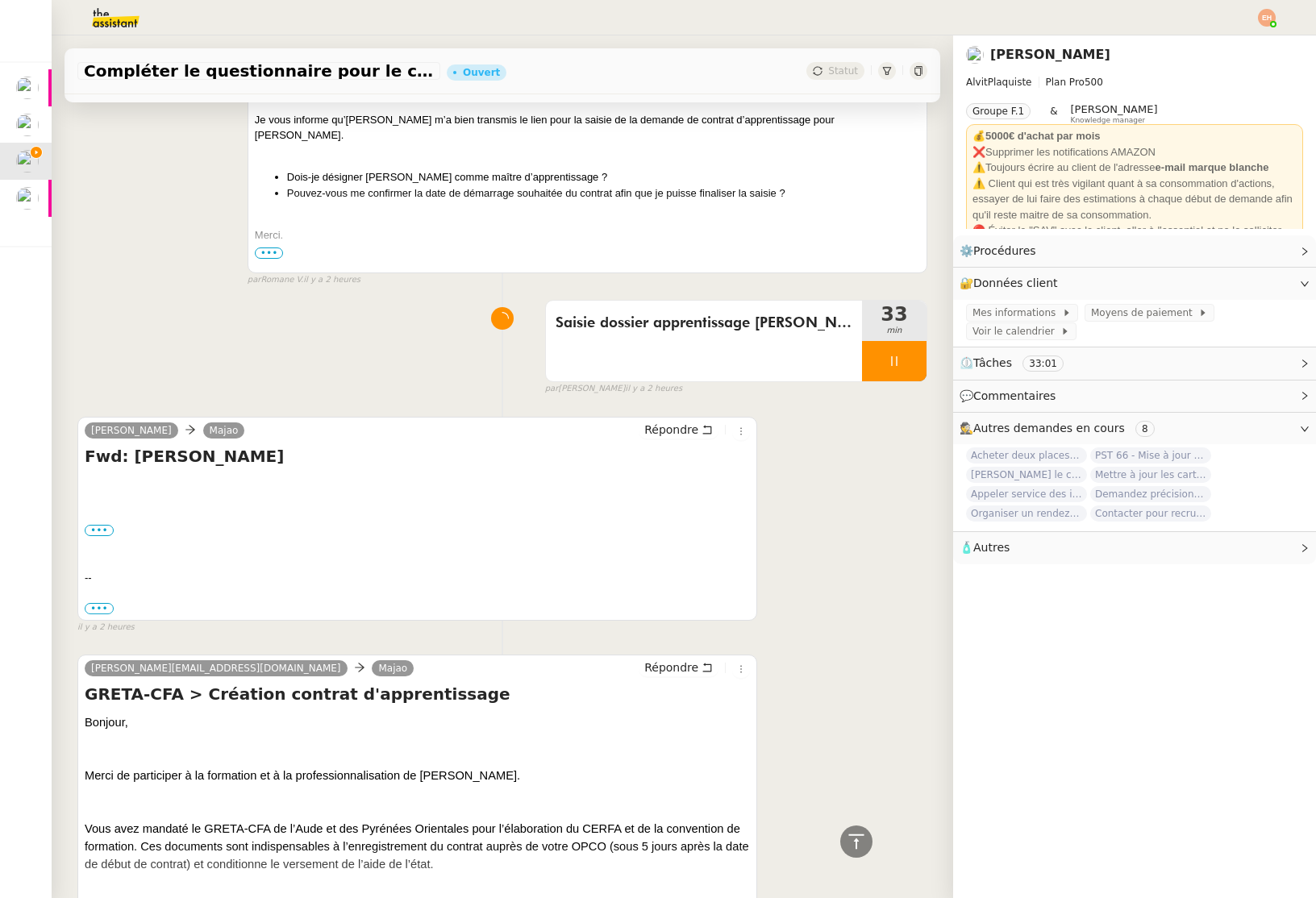
scroll to position [1456, 0]
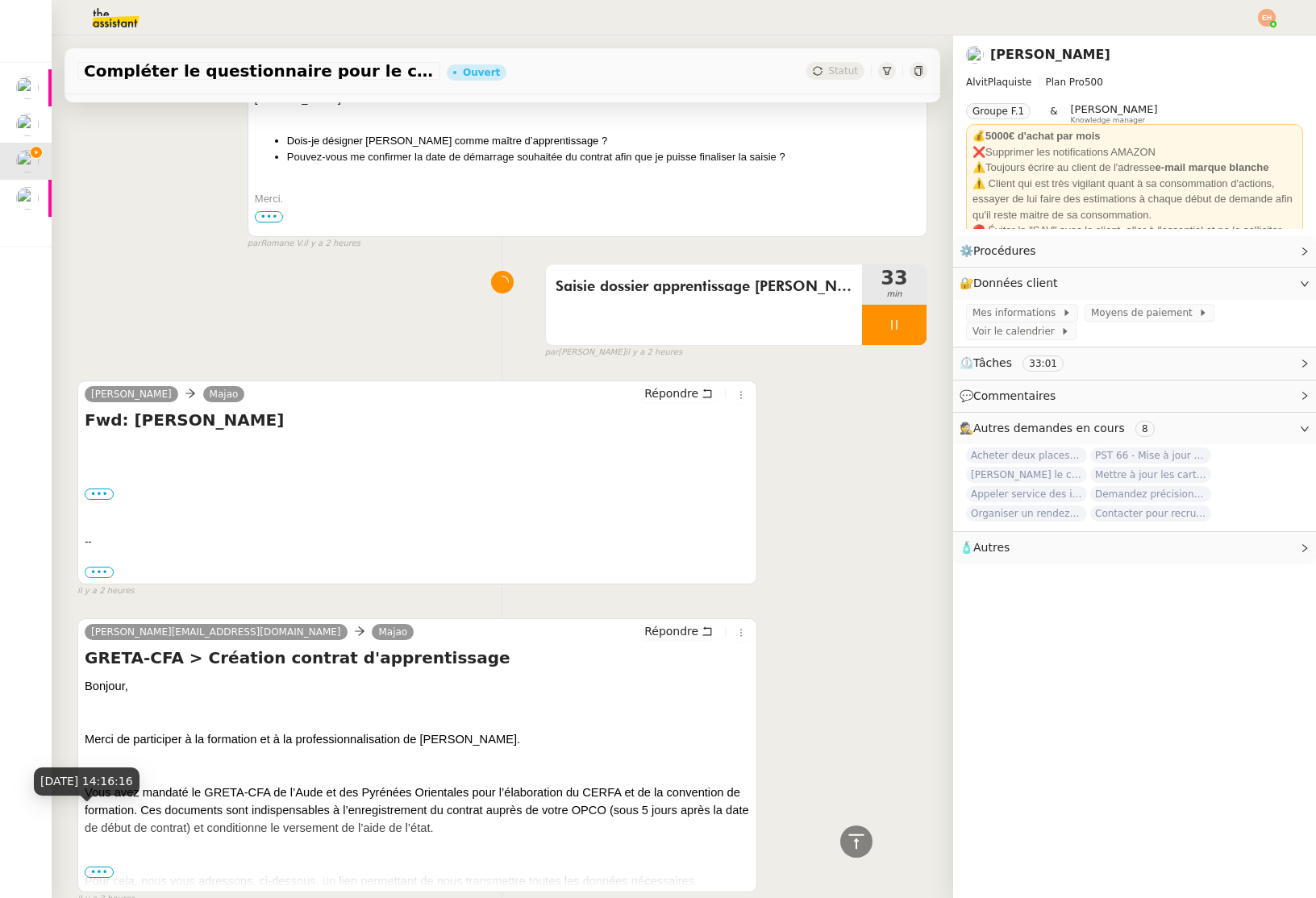
click at [99, 788] on div "[DATE] 14:16:16" at bounding box center [86, 781] width 105 height 29
click at [101, 875] on span "Pour cela, nous vous adressons, ci-dessous, un lien permettant de nous transmet…" at bounding box center [391, 882] width 613 height 13
click at [98, 867] on span "•••" at bounding box center [100, 873] width 29 height 11
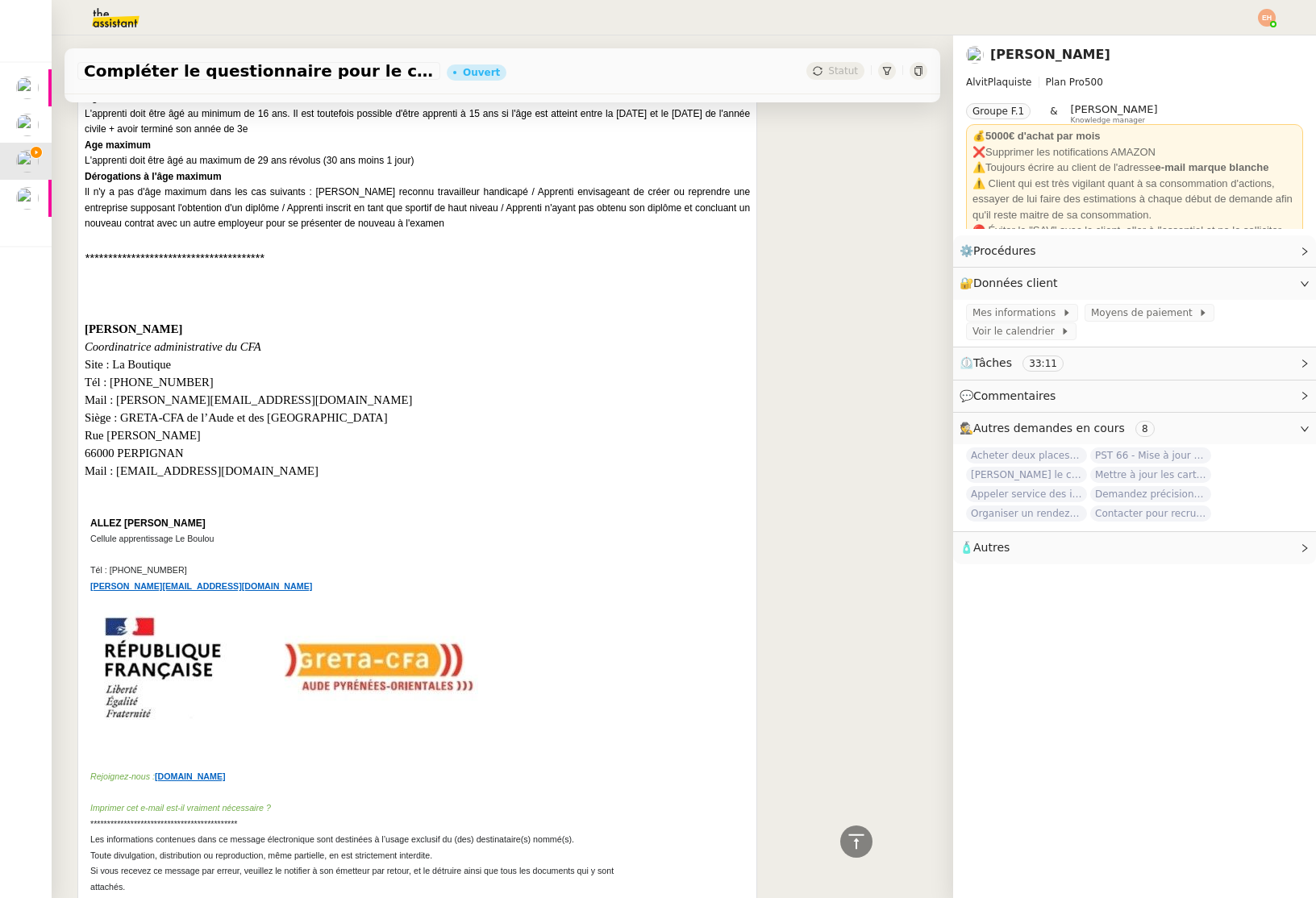
scroll to position [3628, 0]
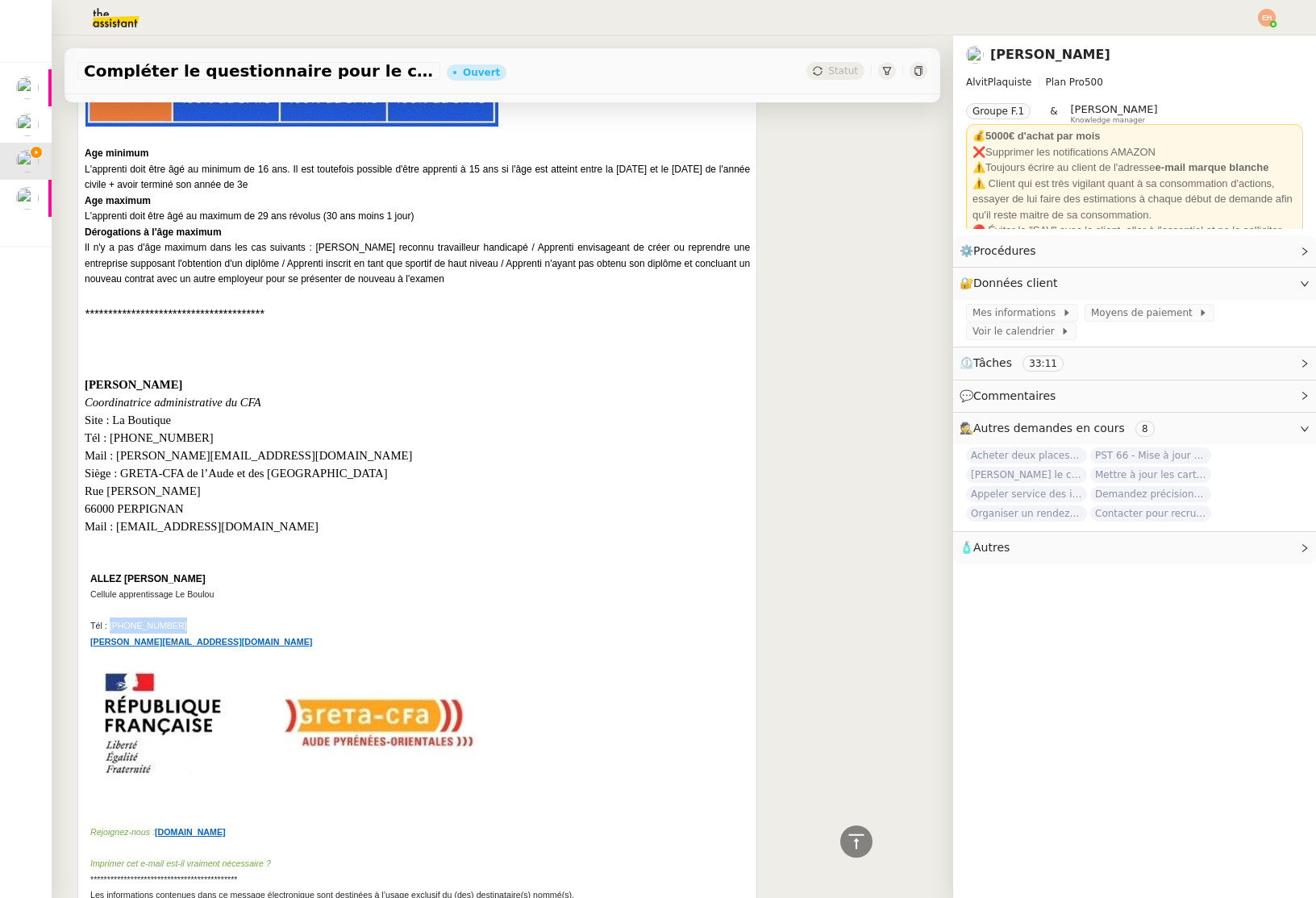
drag, startPoint x: 167, startPoint y: 537, endPoint x: 107, endPoint y: 534, distance: 60.1
click at [109, 617] on p "Tél : [PHONE_NUMBER]" at bounding box center [357, 625] width 533 height 16
copy span "04 68 39 00 14"
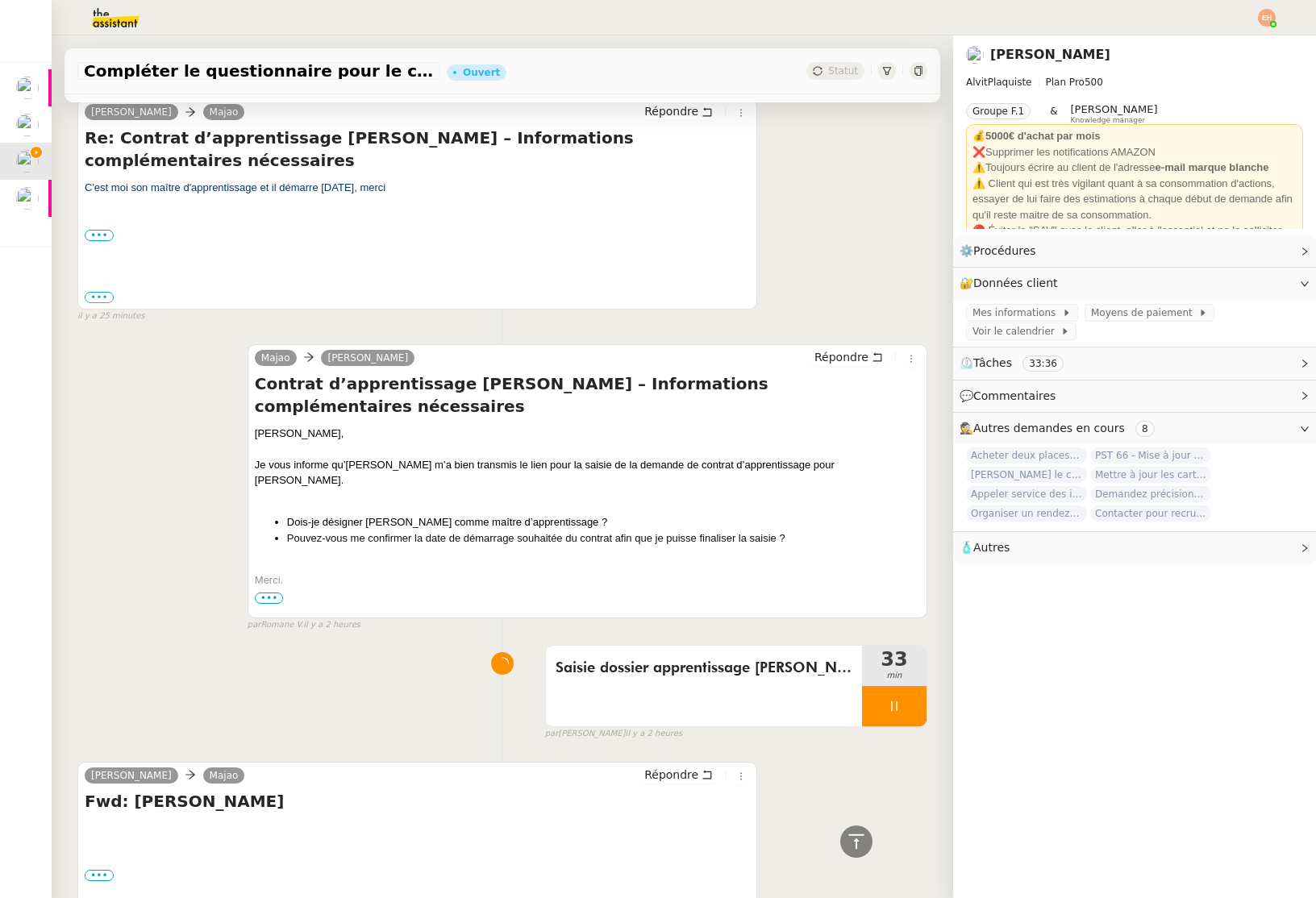
scroll to position [1397, 0]
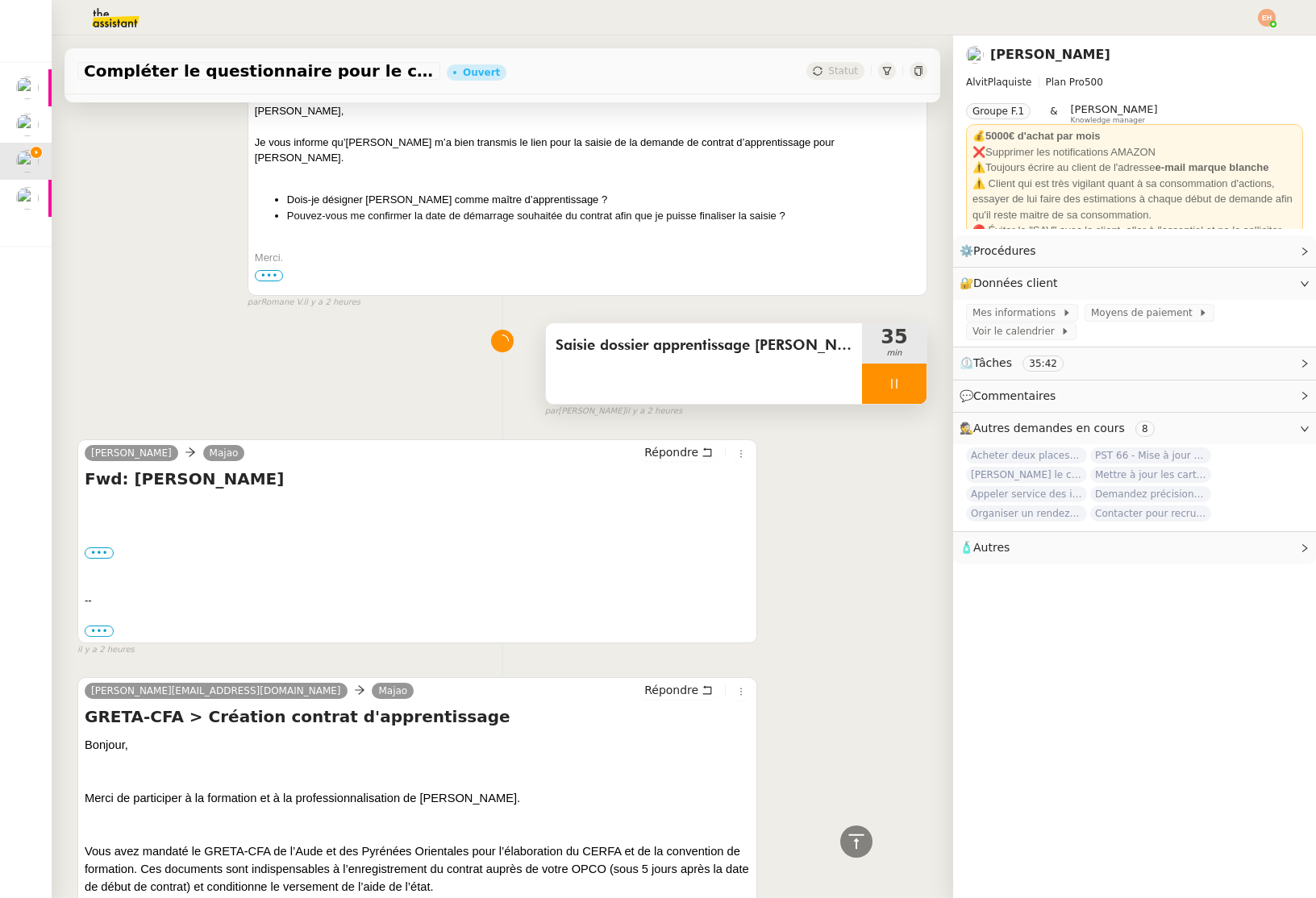
click at [893, 377] on icon at bounding box center [894, 384] width 13 height 13
drag, startPoint x: 910, startPoint y: 308, endPoint x: 888, endPoint y: 317, distance: 23.8
click at [910, 363] on button at bounding box center [910, 383] width 33 height 40
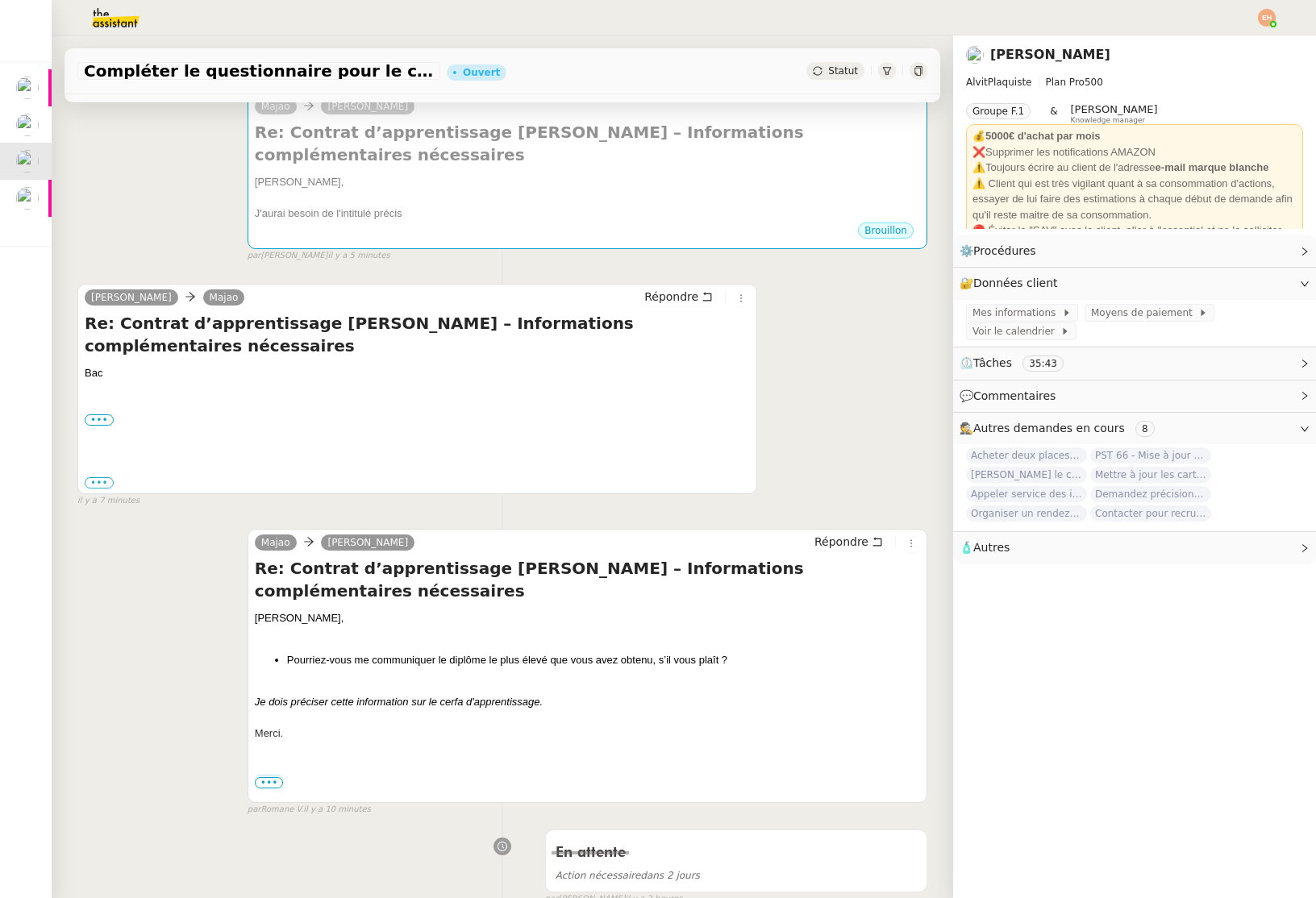
scroll to position [0, 0]
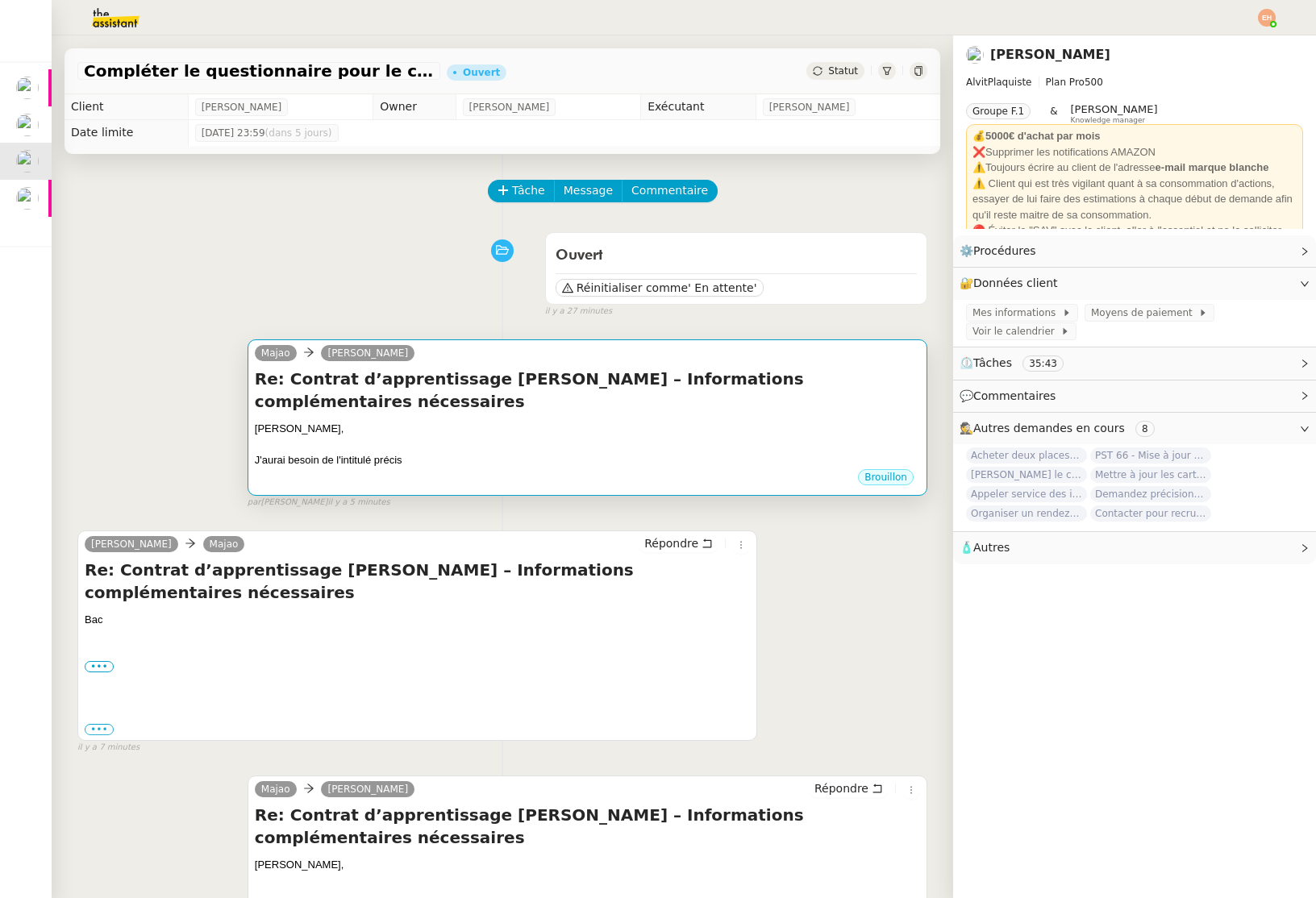
click at [338, 421] on div "[PERSON_NAME]," at bounding box center [587, 429] width 665 height 16
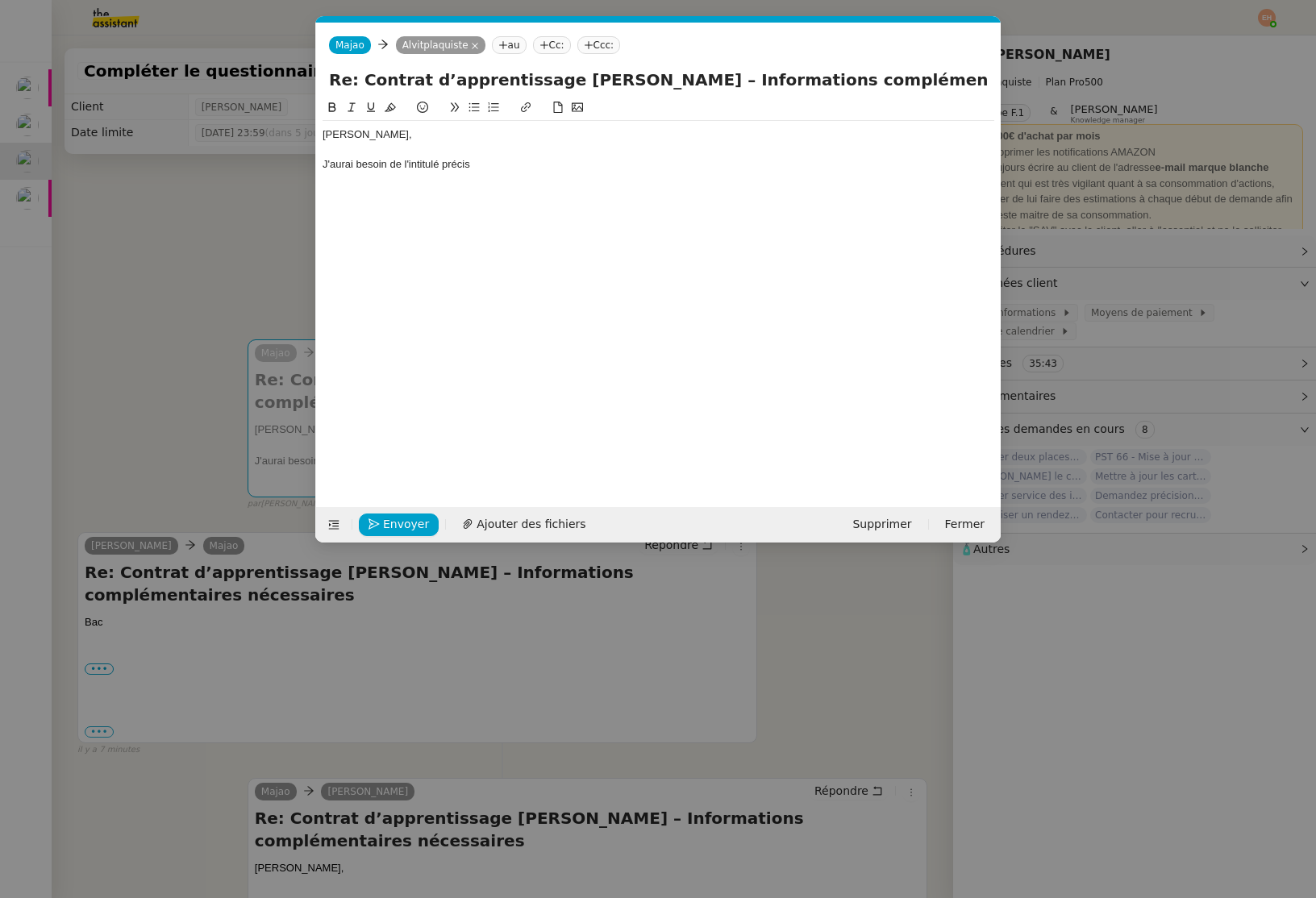
scroll to position [0, 33]
click at [874, 518] on span "Supprimer" at bounding box center [882, 524] width 59 height 19
click at [1023, 486] on span "OK" at bounding box center [1031, 482] width 16 height 16
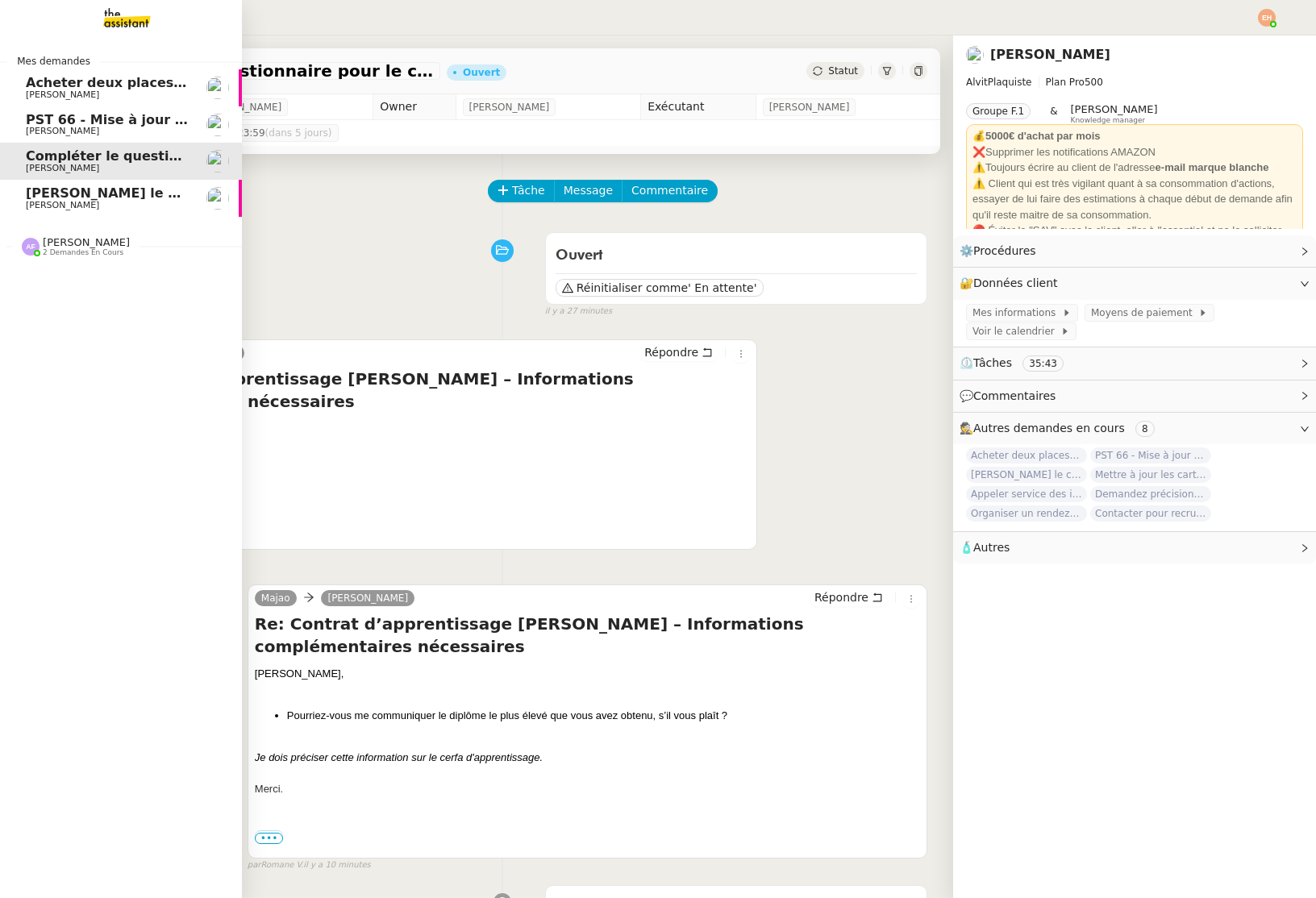
click at [71, 202] on span "[PERSON_NAME]" at bounding box center [63, 205] width 73 height 11
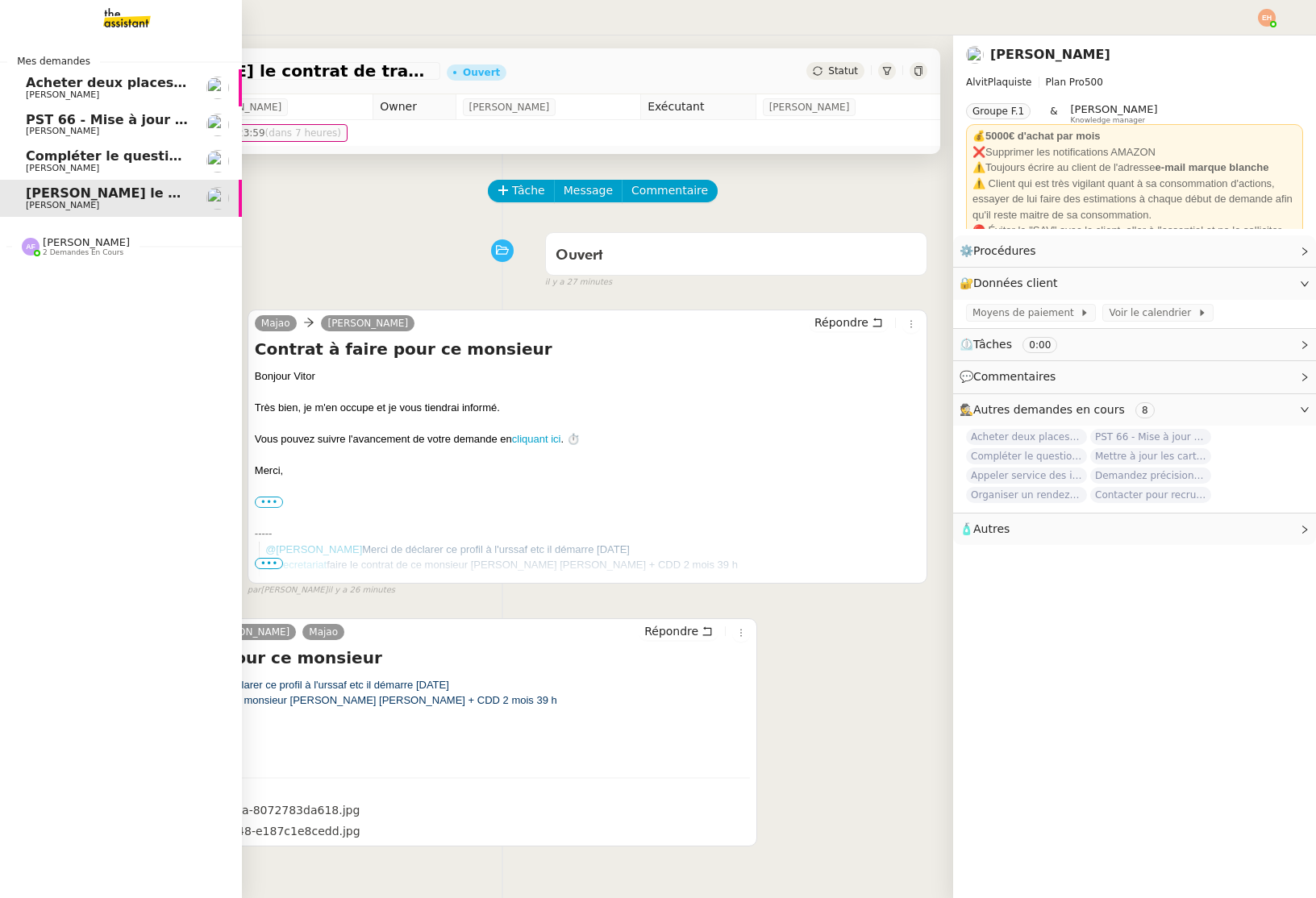
click at [127, 157] on span "Compléter le questionnaire pour le contrat d'apprentissage" at bounding box center [242, 156] width 433 height 16
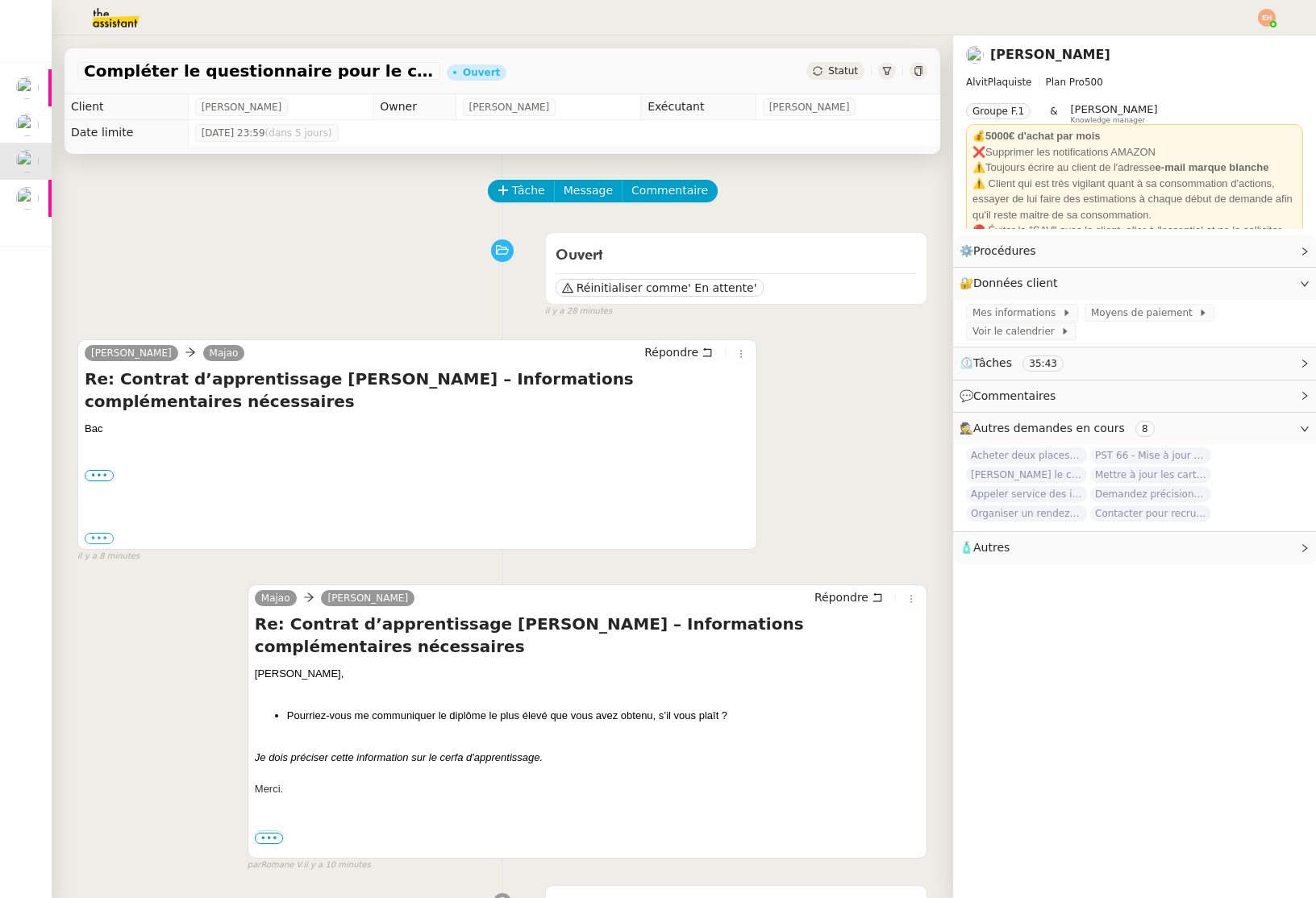
click at [1123, 87] on span "AlvitPlaquiste Plan Pro 500" at bounding box center [1134, 82] width 337 height 16
click at [271, 284] on div "Ouvert Réinitialiser comme ' En attente' false il y a 28 minutes" at bounding box center [502, 272] width 850 height 94
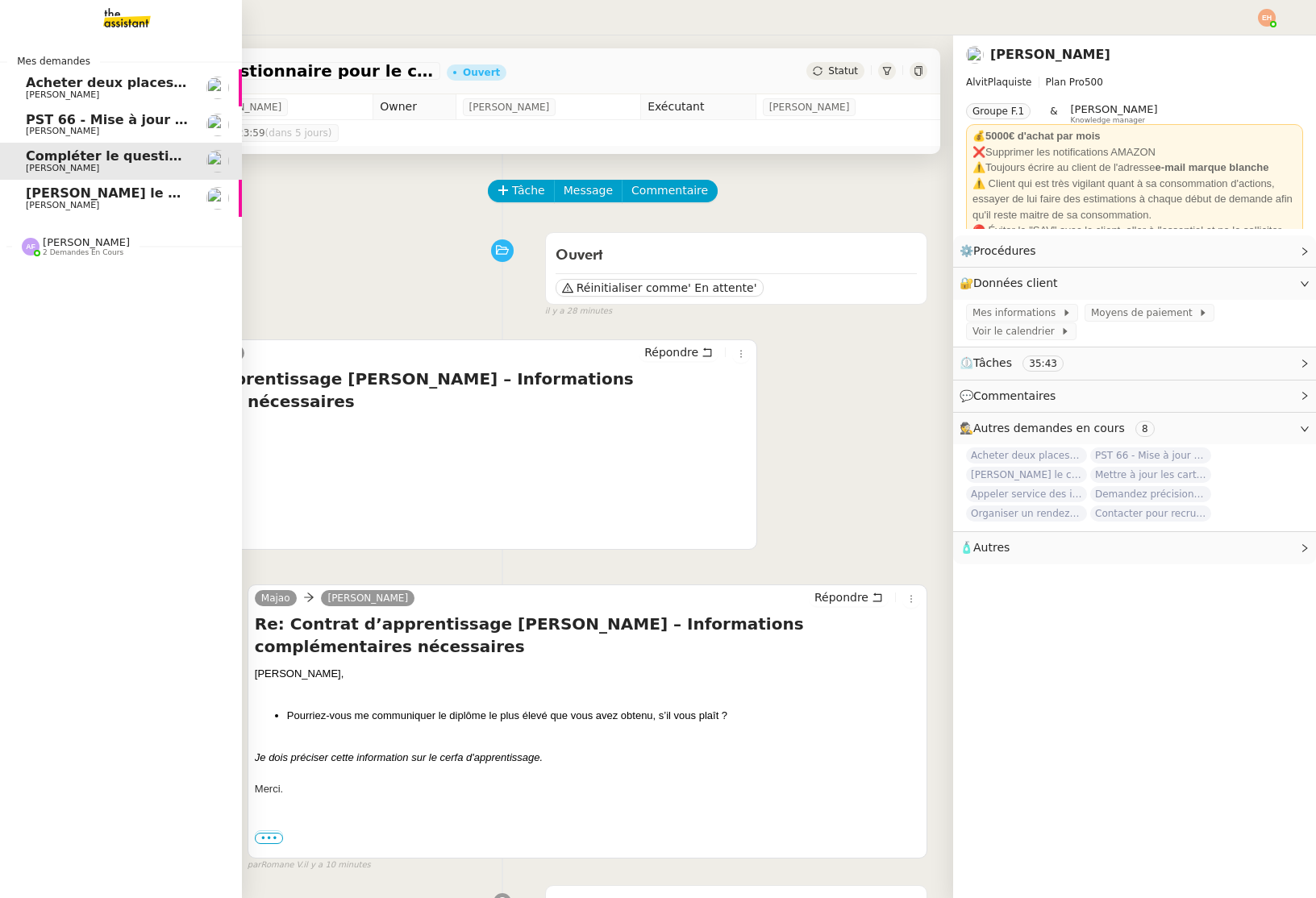
click at [63, 186] on span "[PERSON_NAME] le contrat de travail" at bounding box center [161, 193] width 269 height 16
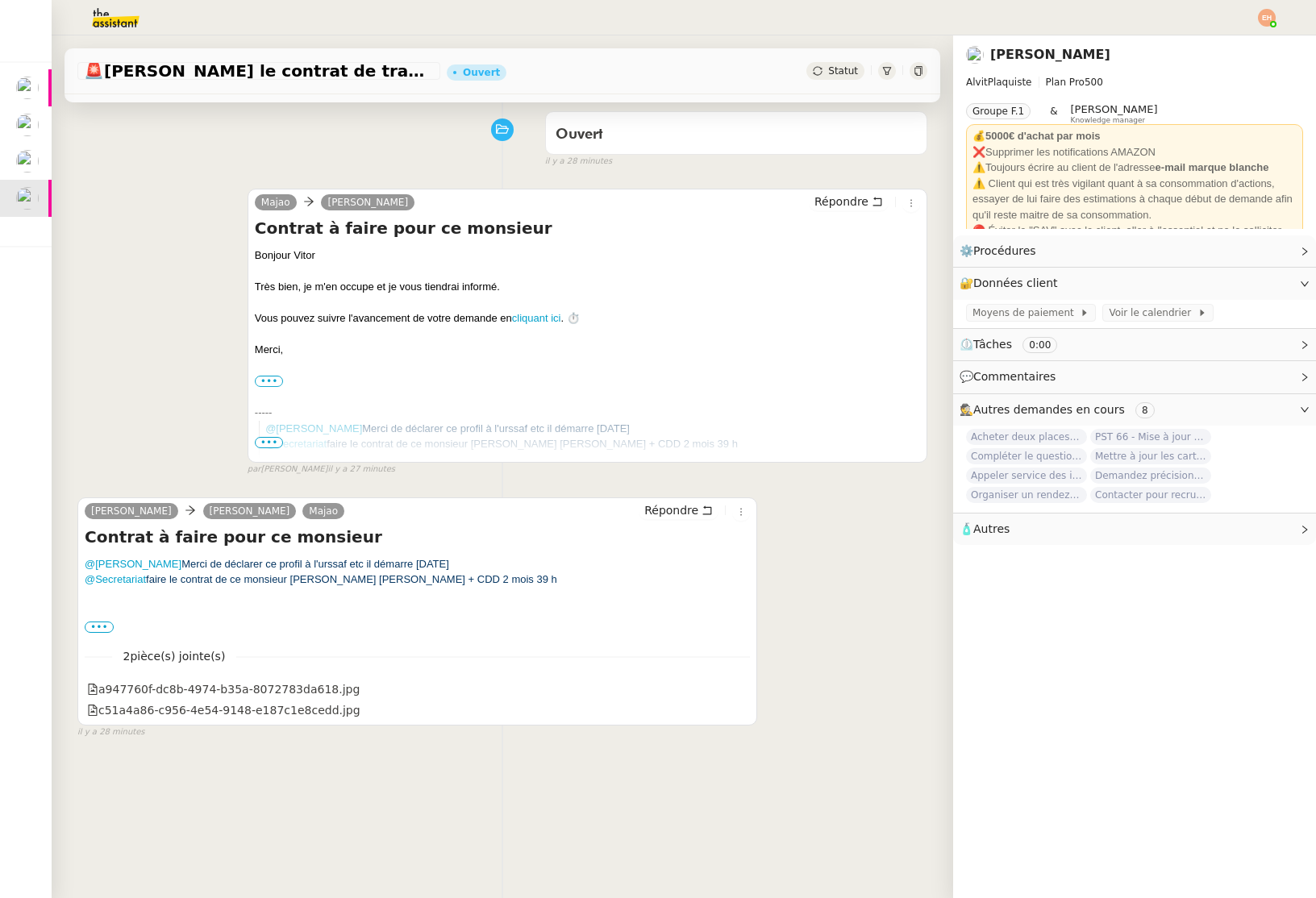
scroll to position [205, 0]
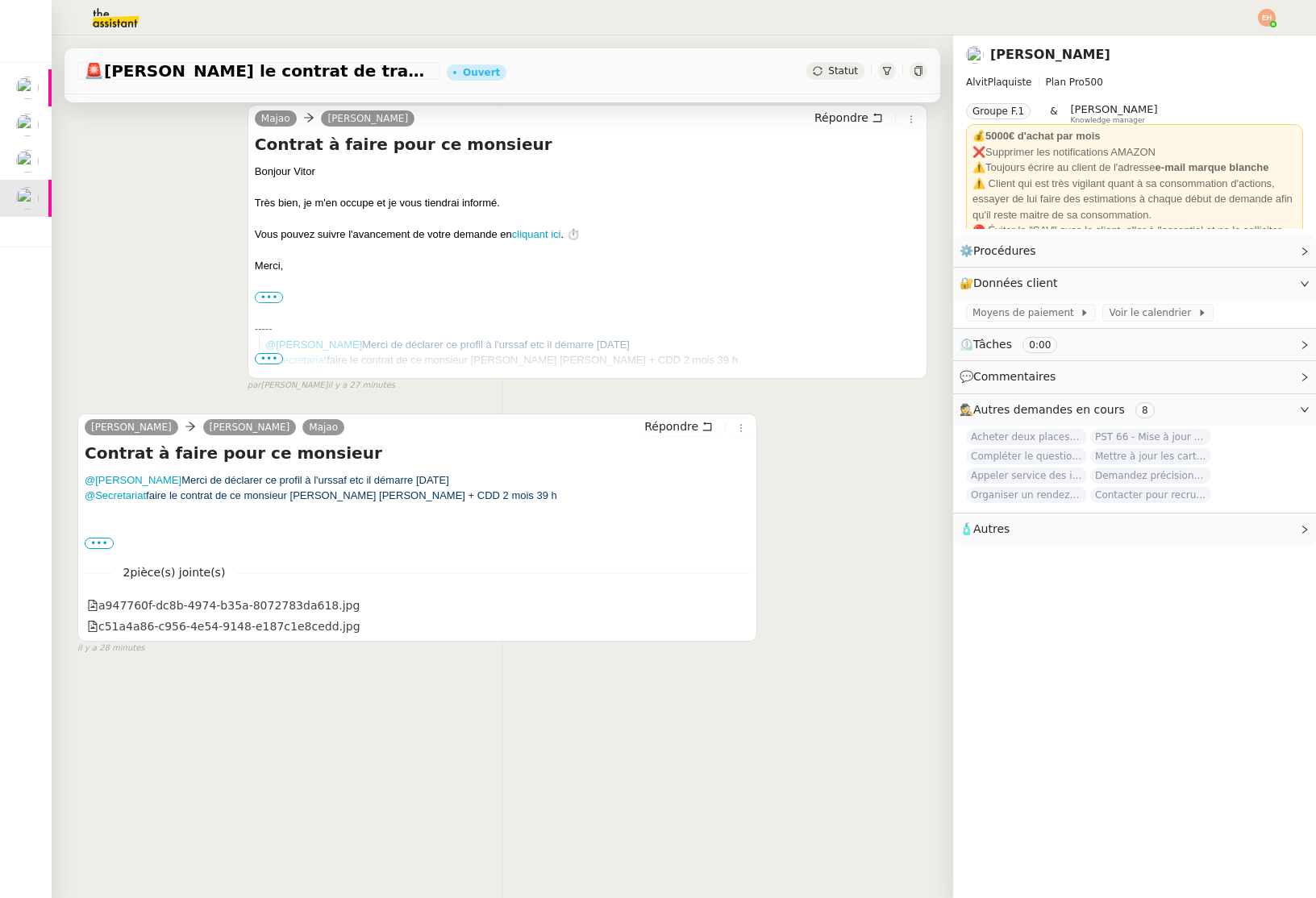
click at [82, 528] on div "[PERSON_NAME] [PERSON_NAME] Répondre Contrat à faire pour ce monsieur @[PERSON_…" at bounding box center [417, 527] width 680 height 228
click at [96, 544] on label "•••" at bounding box center [100, 544] width 29 height 11
click at [0, 0] on input "•••" at bounding box center [0, 0] width 0 height 0
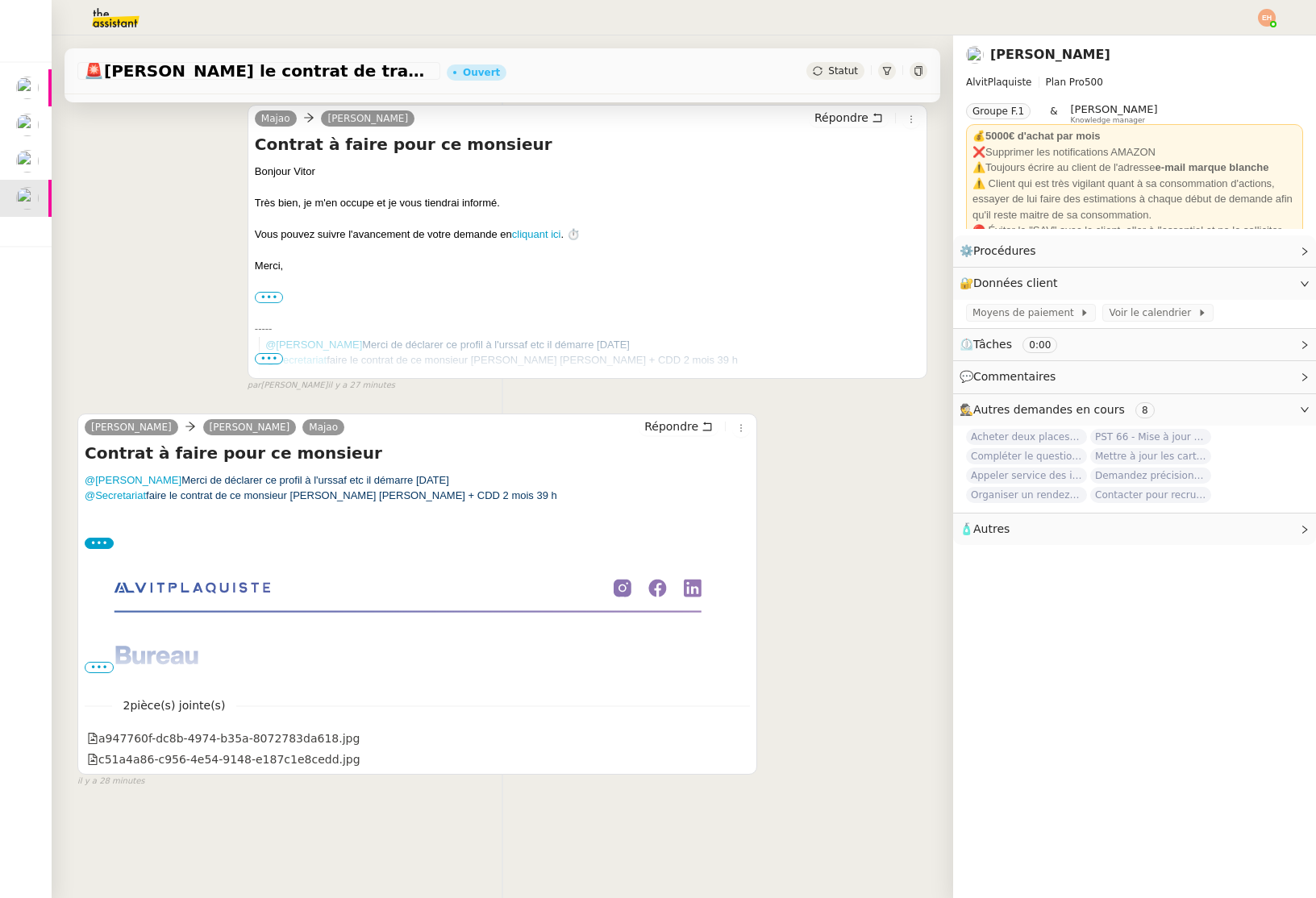
click at [96, 671] on span "•••" at bounding box center [100, 668] width 29 height 11
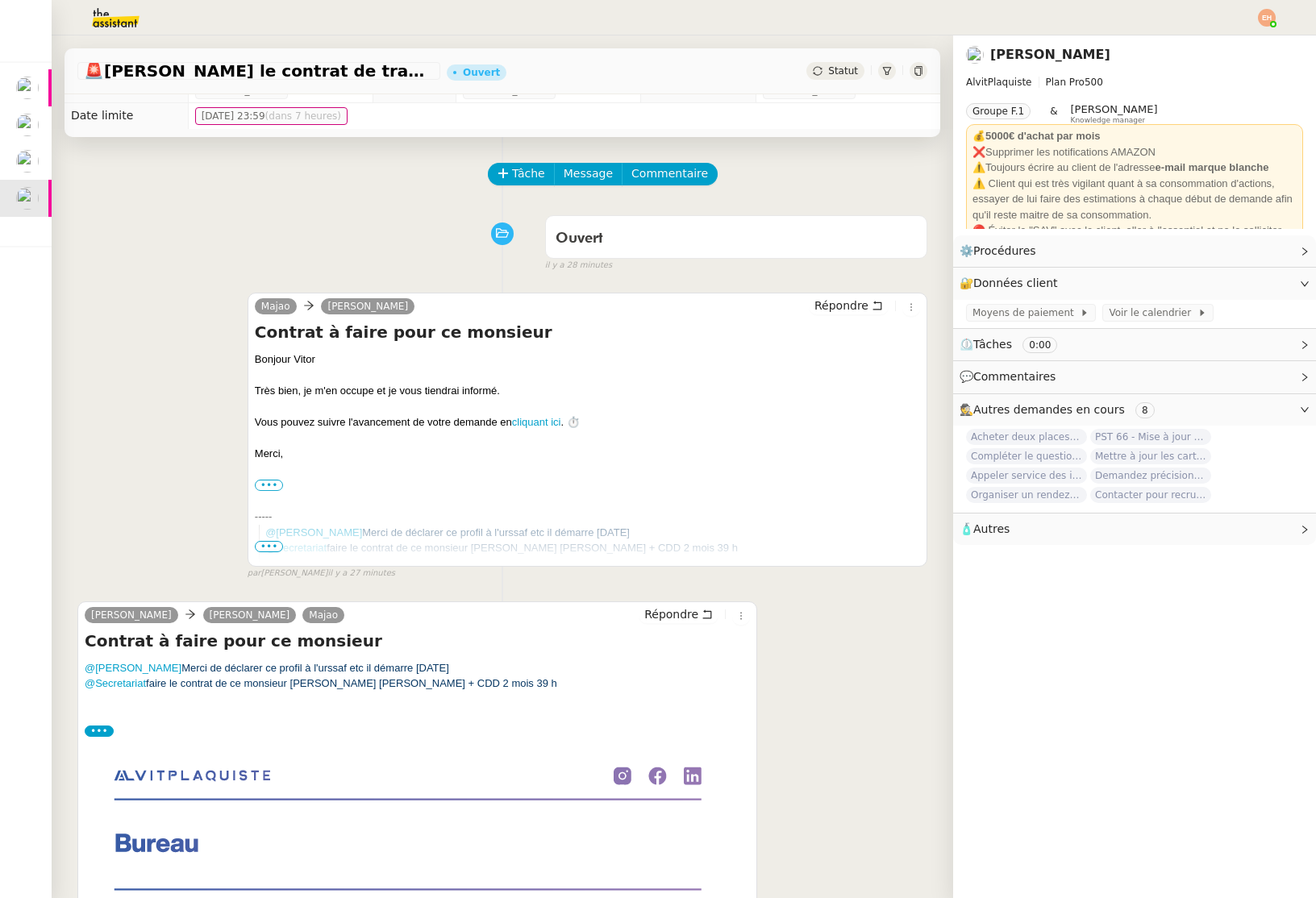
scroll to position [0, 0]
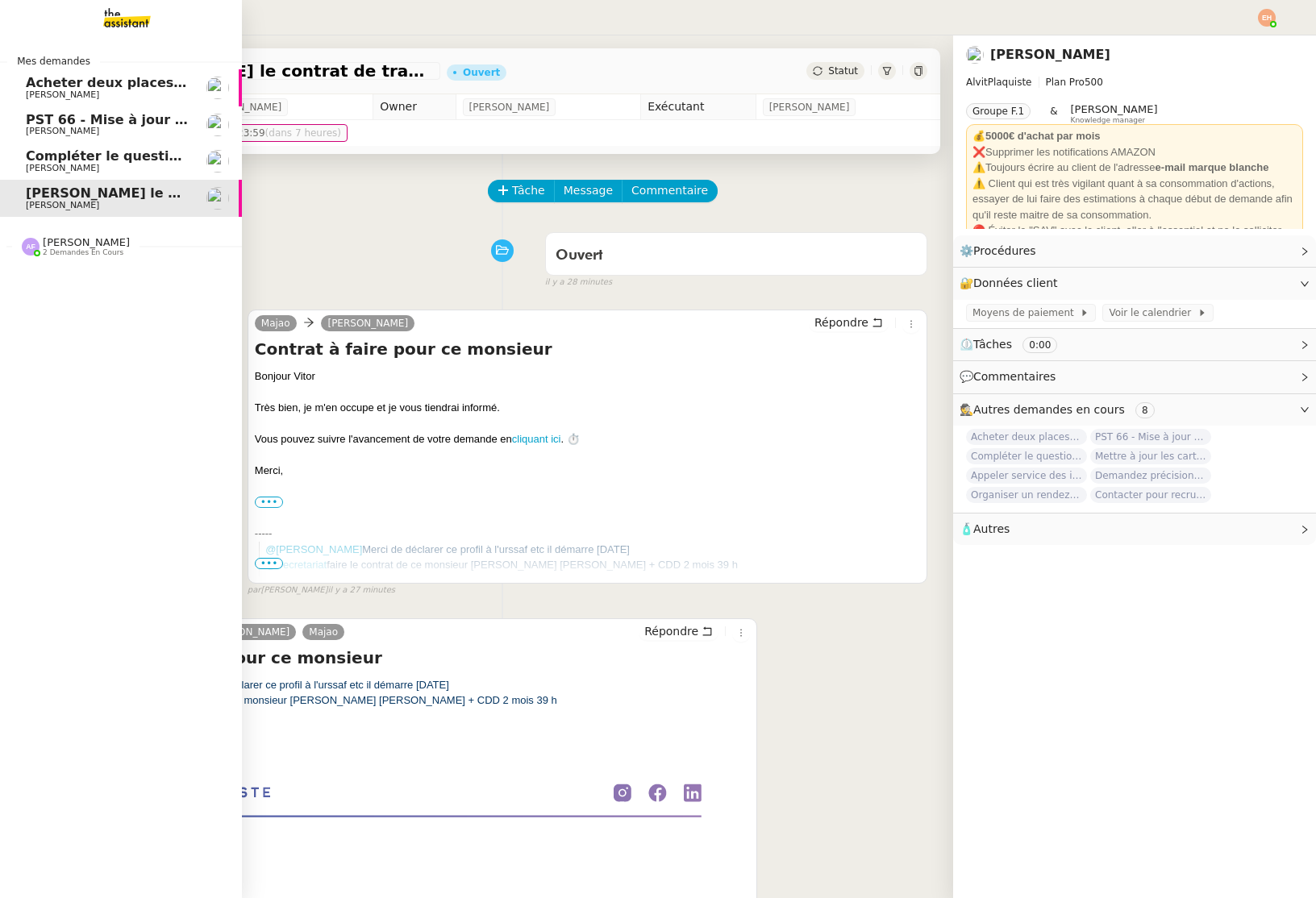
click at [37, 207] on span "[PERSON_NAME]" at bounding box center [63, 205] width 73 height 11
click at [98, 156] on span "Compléter le questionnaire pour le contrat d'apprentissage" at bounding box center [242, 156] width 433 height 16
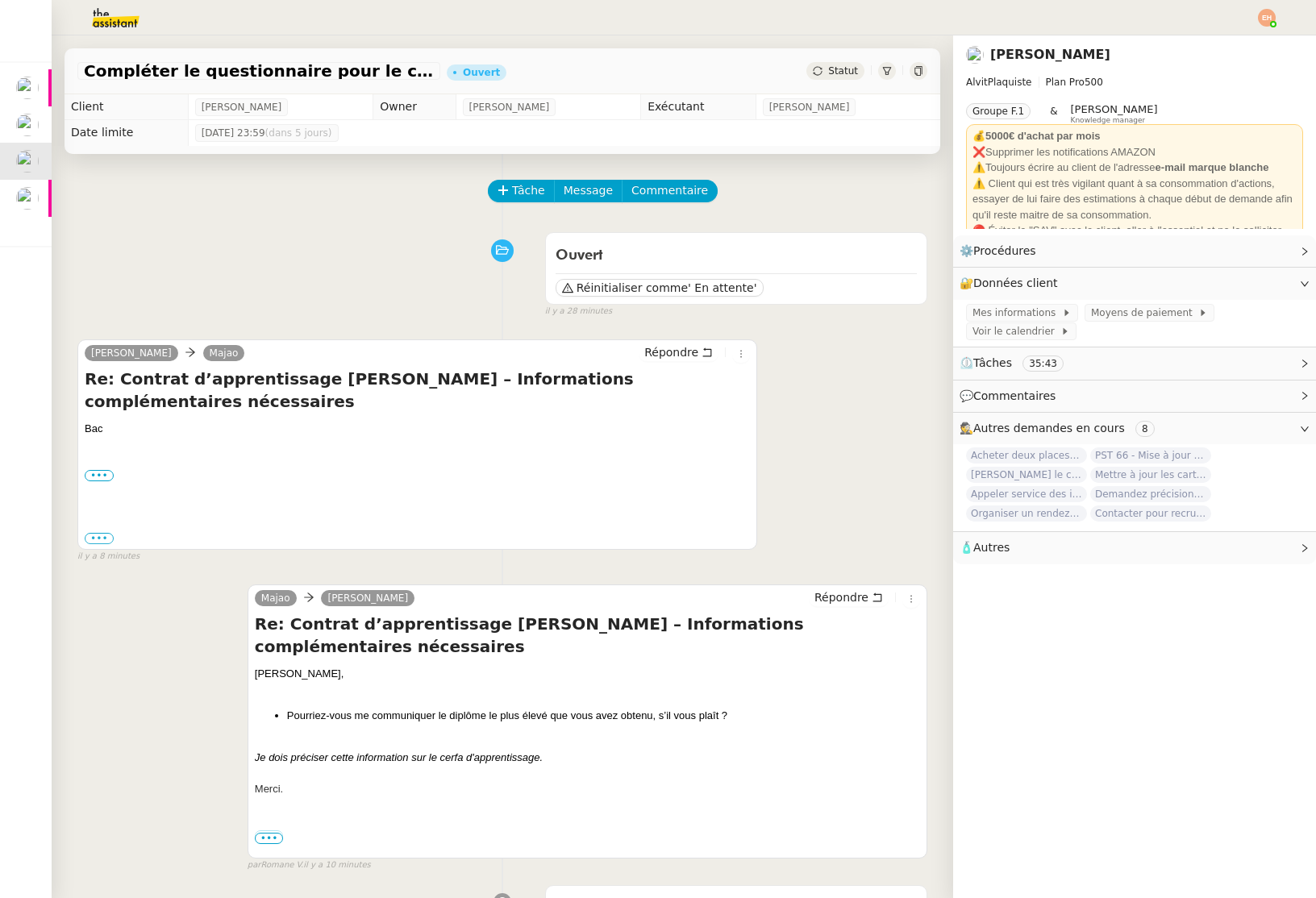
click at [59, 98] on div "Client [PERSON_NAME] Owner [PERSON_NAME] Exécutant [PERSON_NAME] Date limite [D…" at bounding box center [502, 120] width 901 height 51
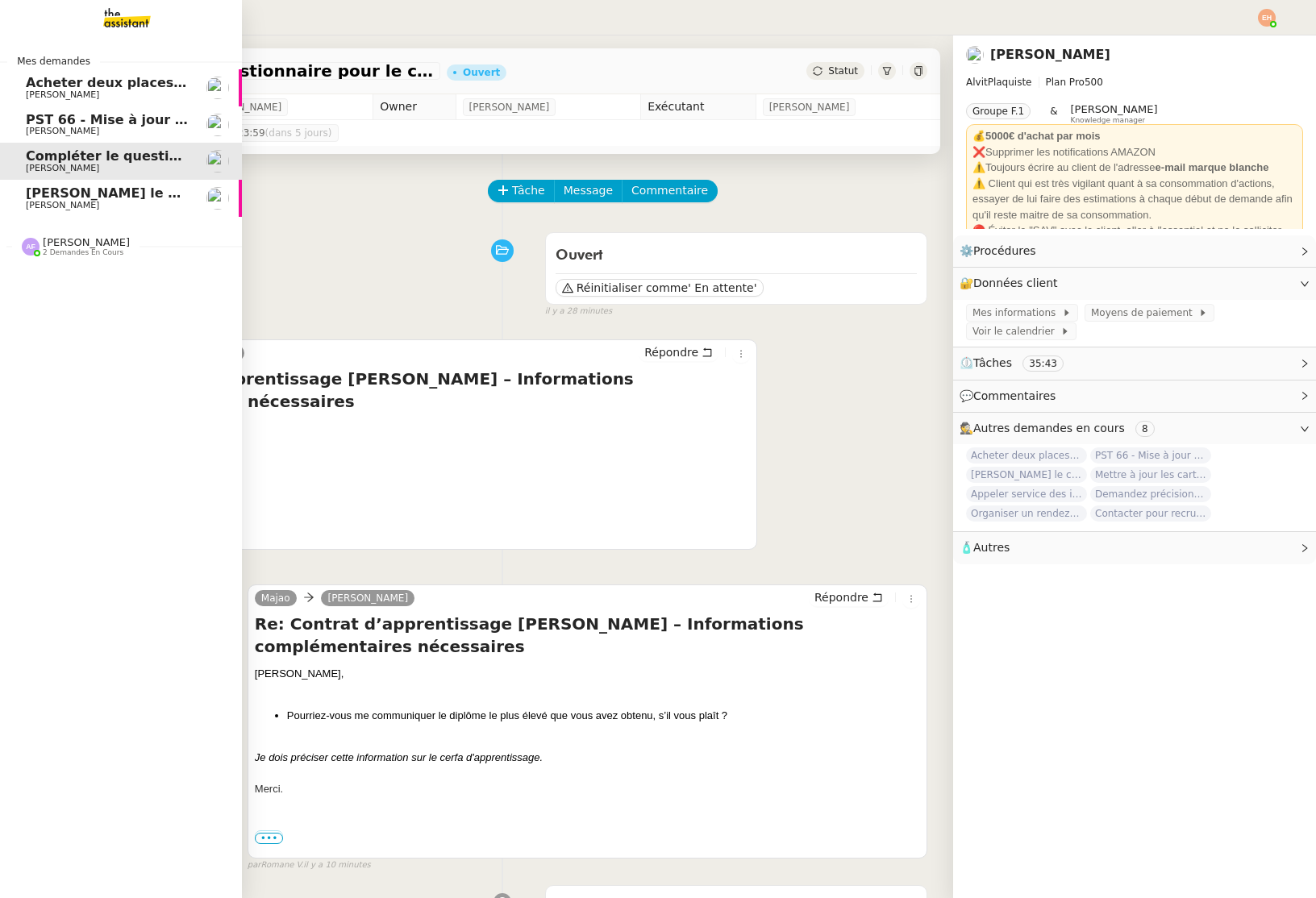
click at [56, 97] on span "[PERSON_NAME]" at bounding box center [63, 95] width 73 height 11
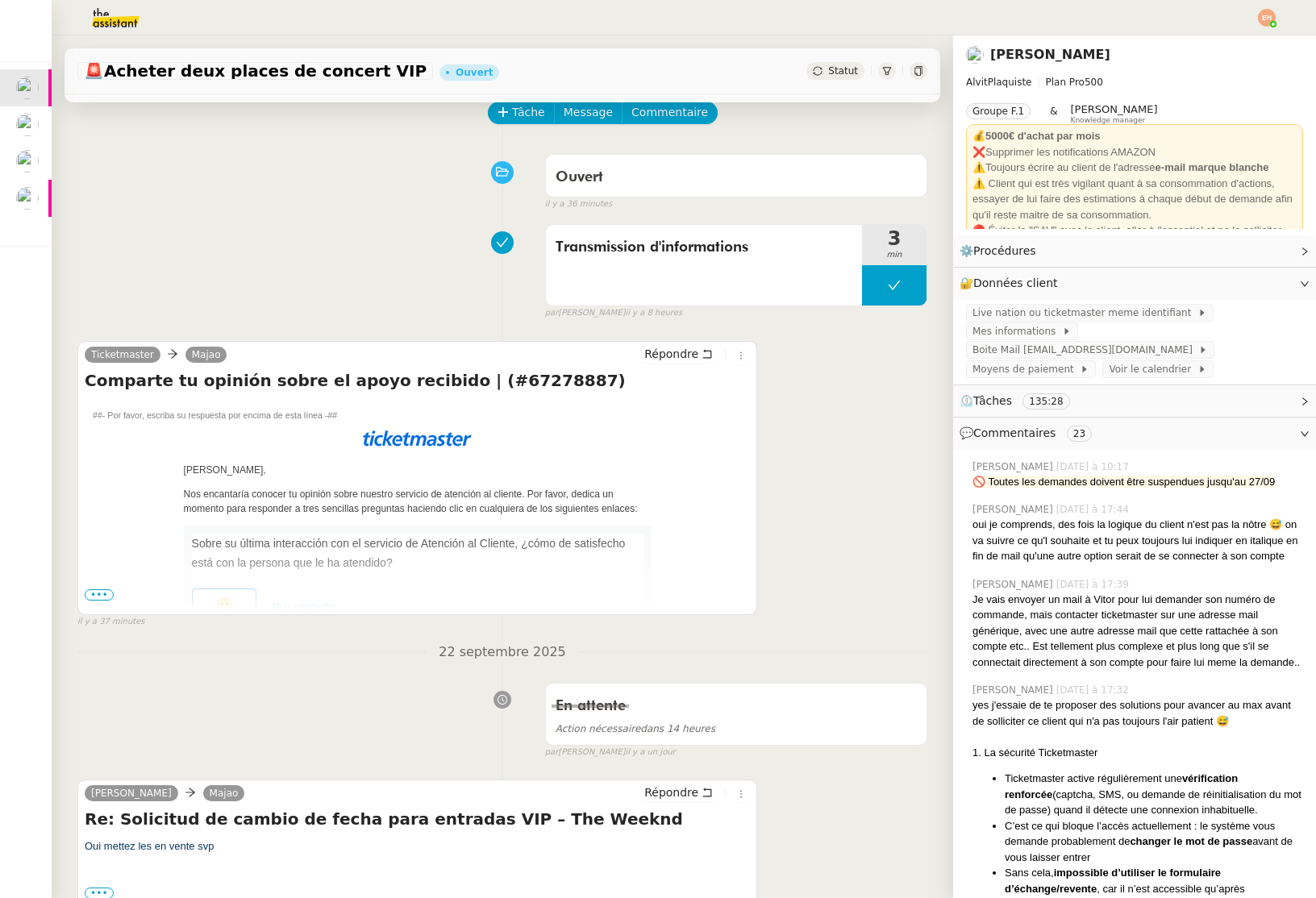
scroll to position [182, 0]
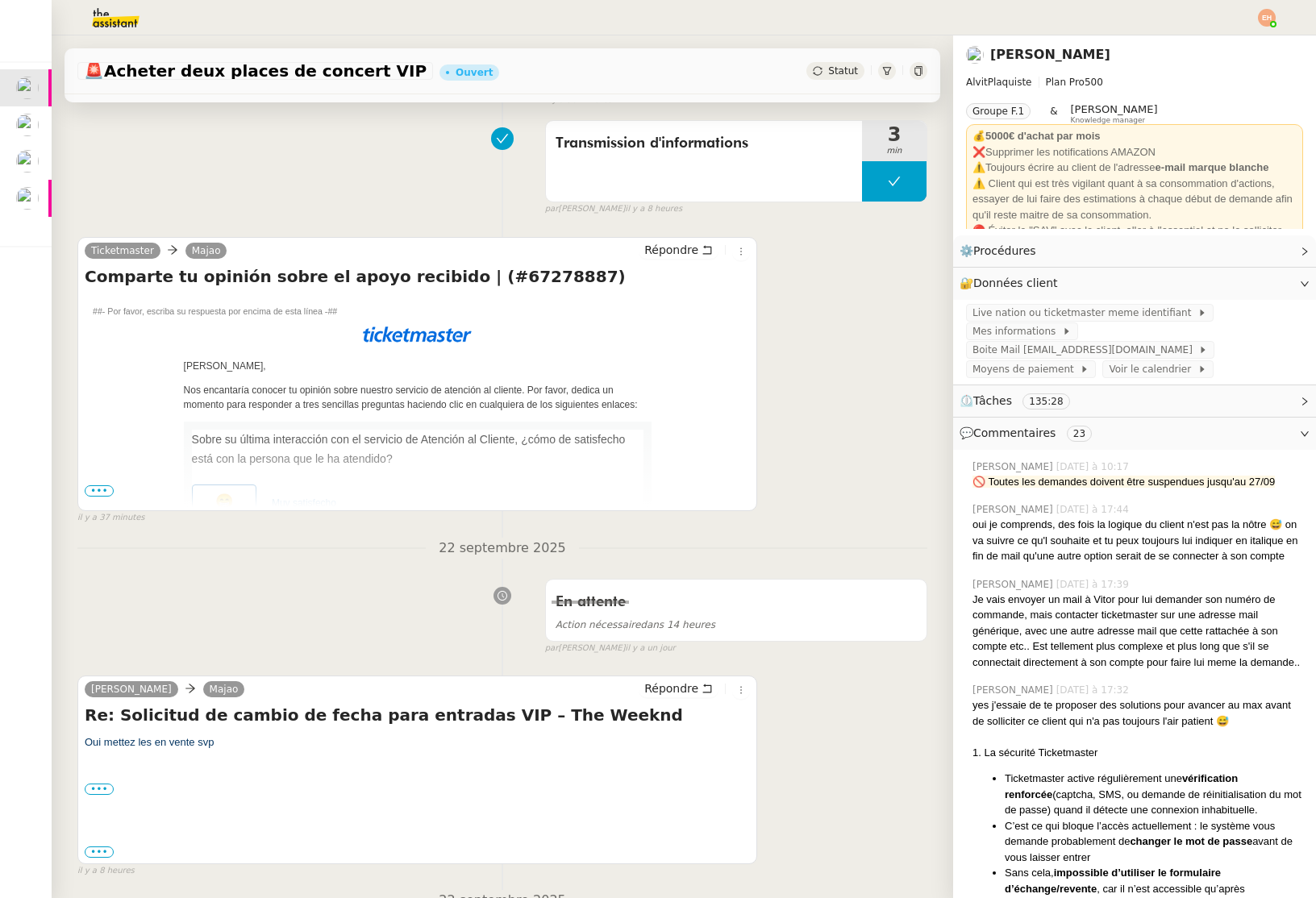
click at [89, 489] on span "•••" at bounding box center [100, 491] width 29 height 11
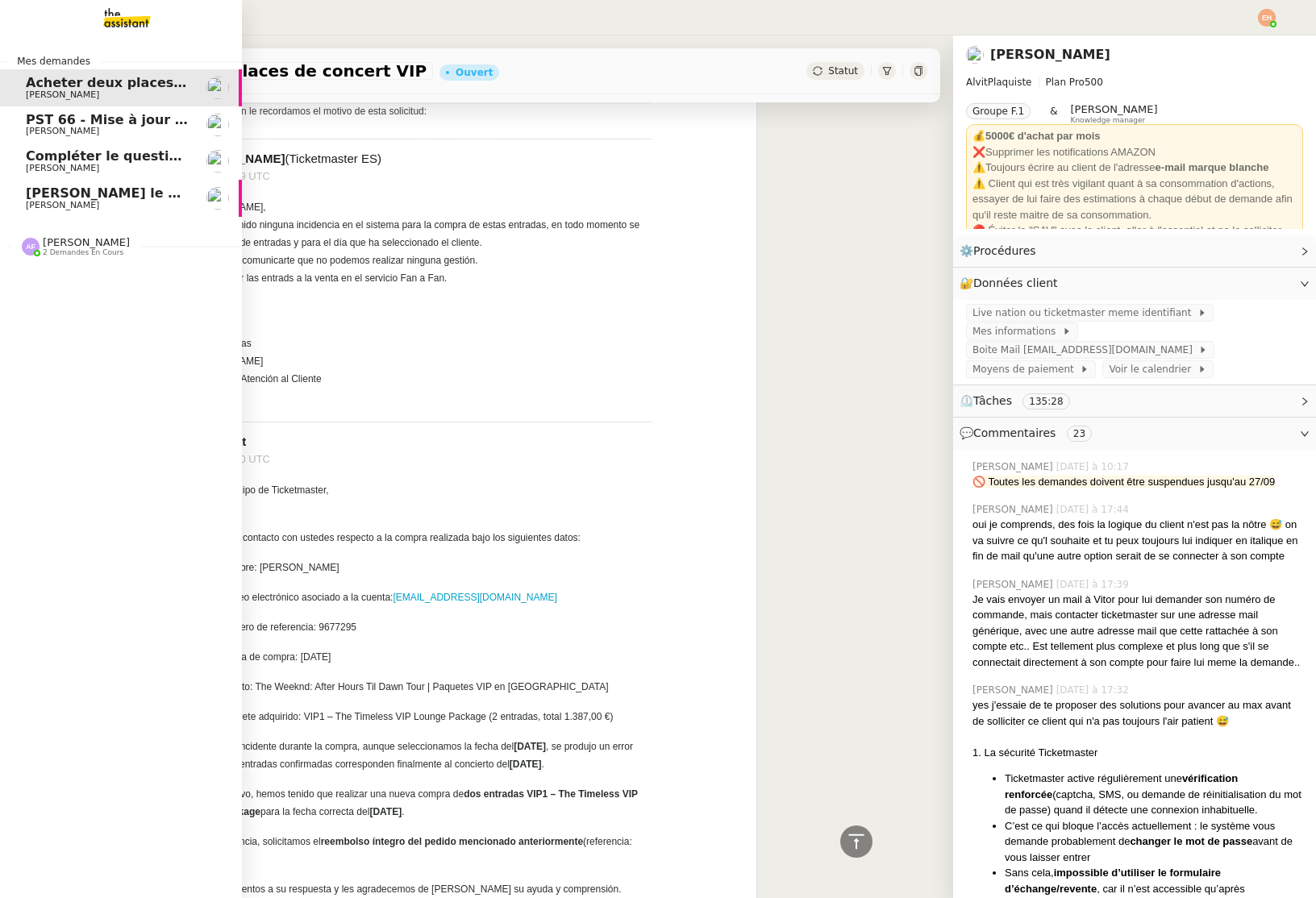
scroll to position [780, 0]
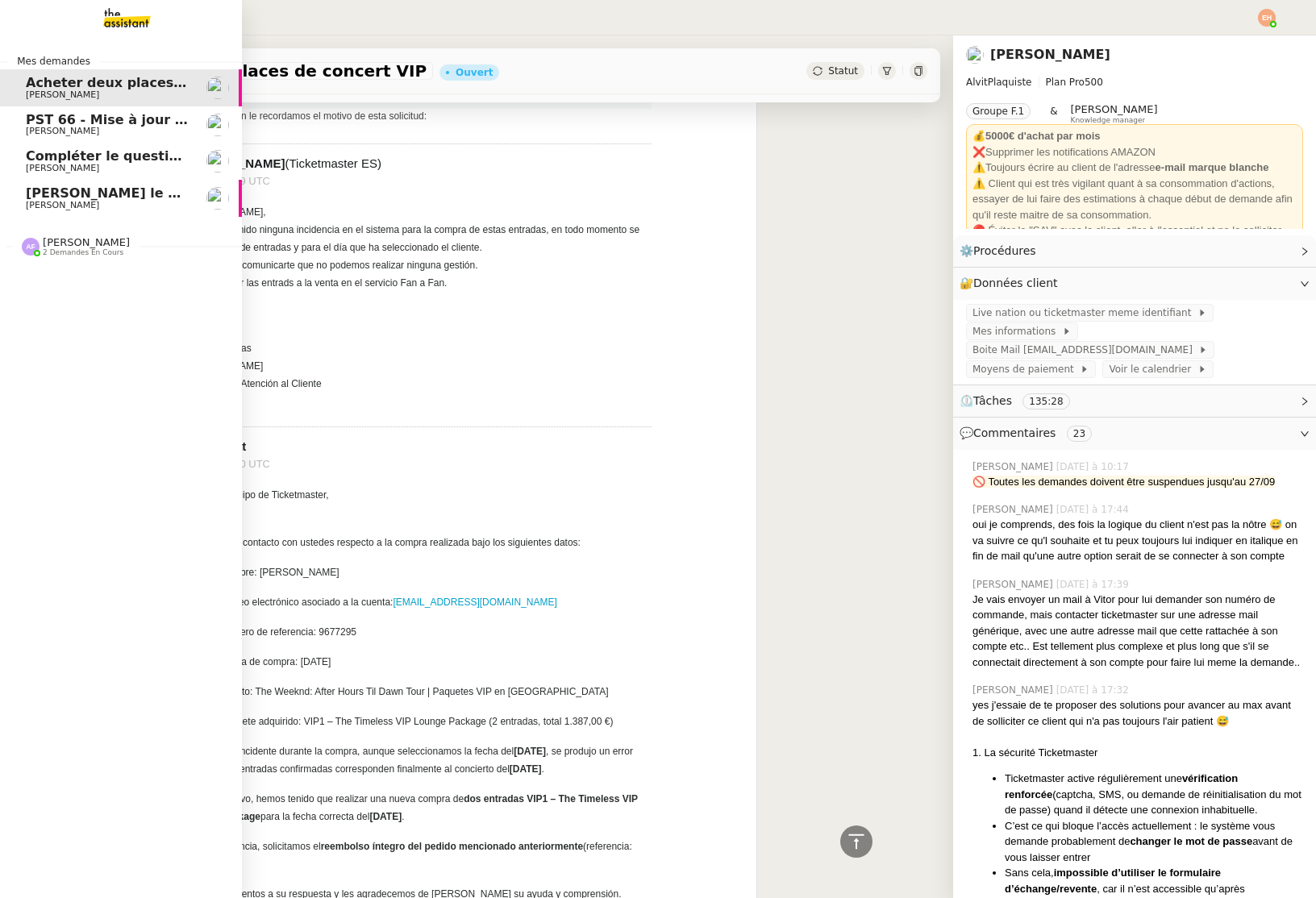
click at [55, 129] on span "[PERSON_NAME]" at bounding box center [63, 131] width 73 height 11
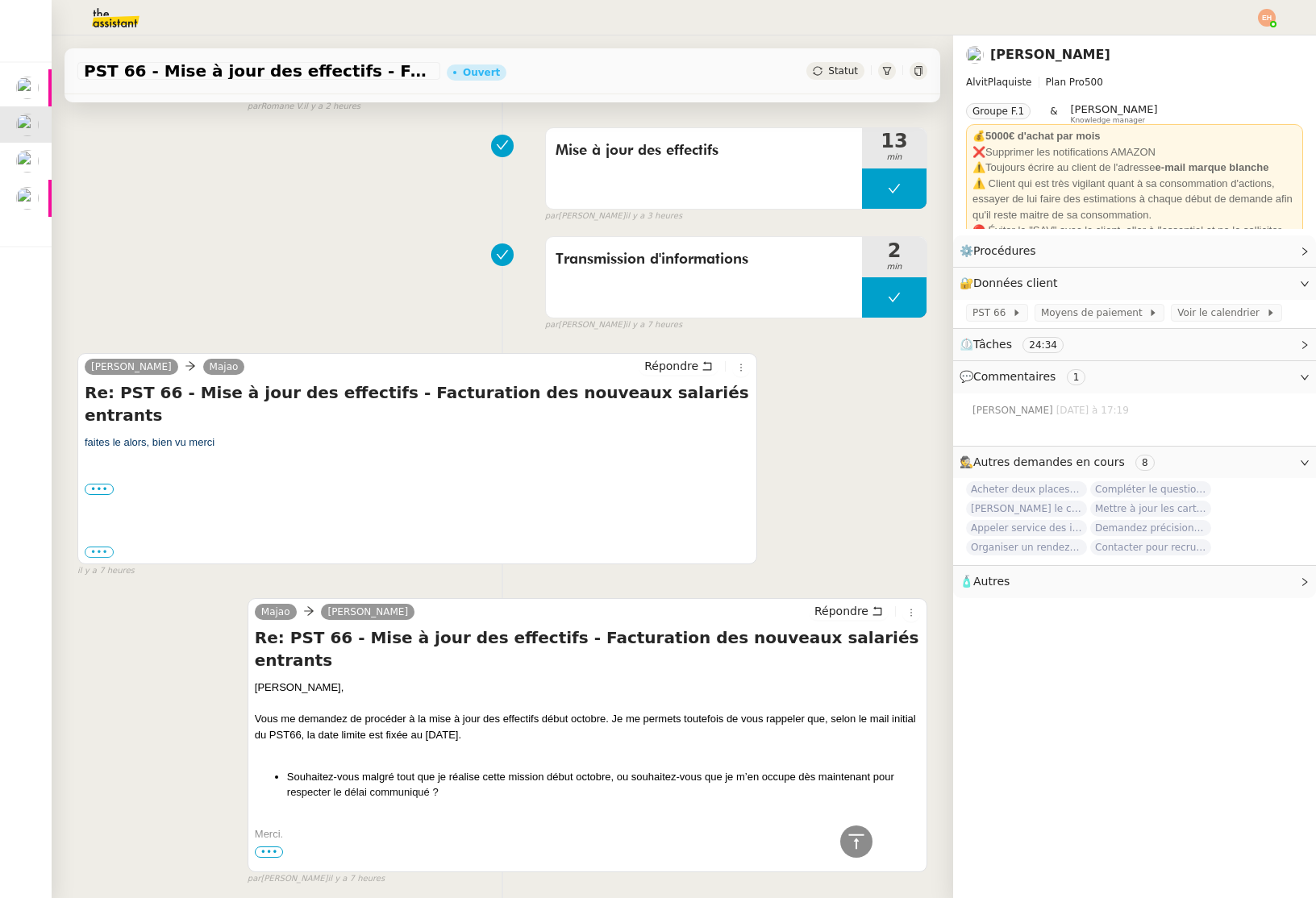
scroll to position [770, 0]
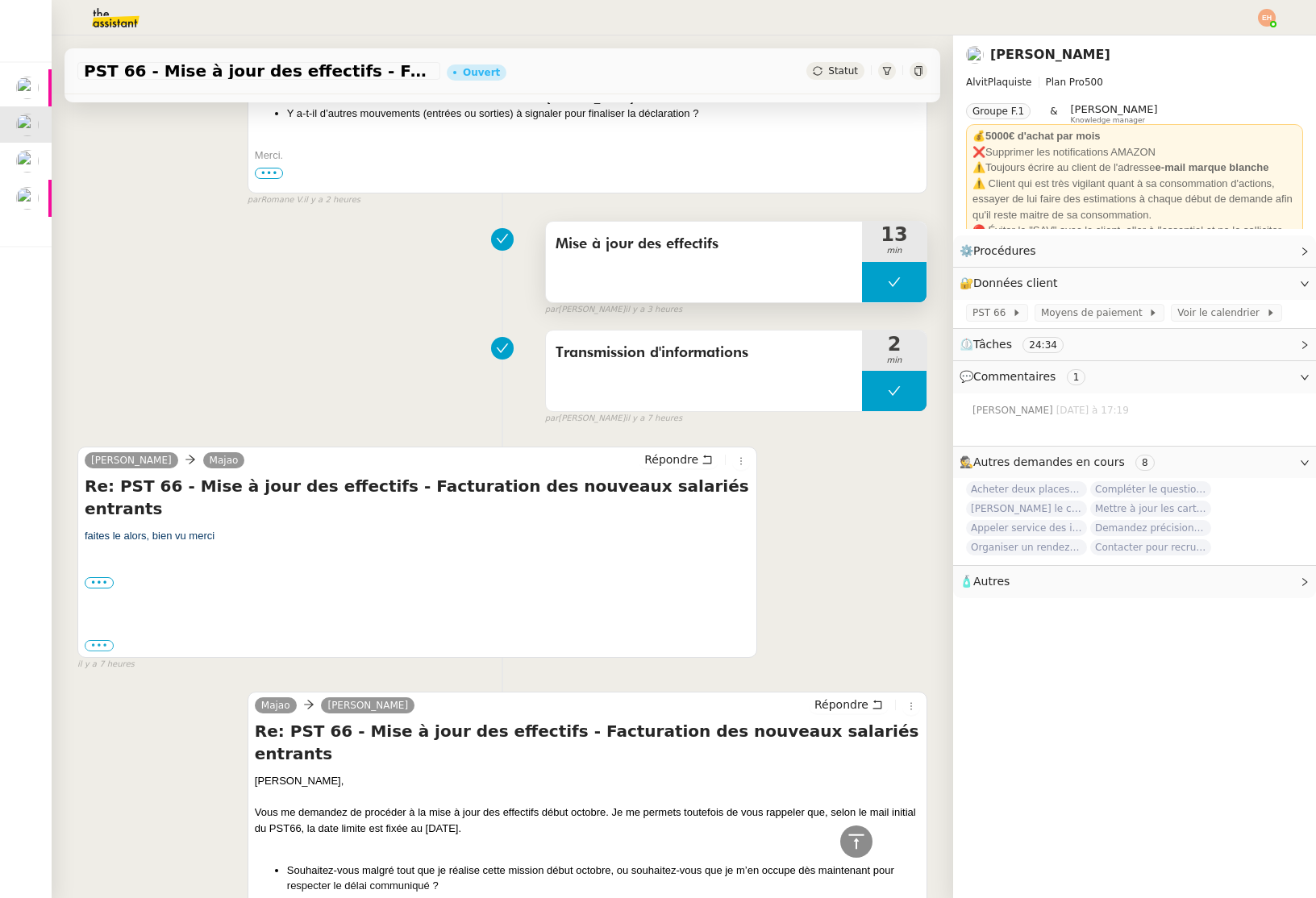
click at [905, 262] on button at bounding box center [894, 282] width 64 height 40
click at [869, 269] on div at bounding box center [878, 282] width 33 height 40
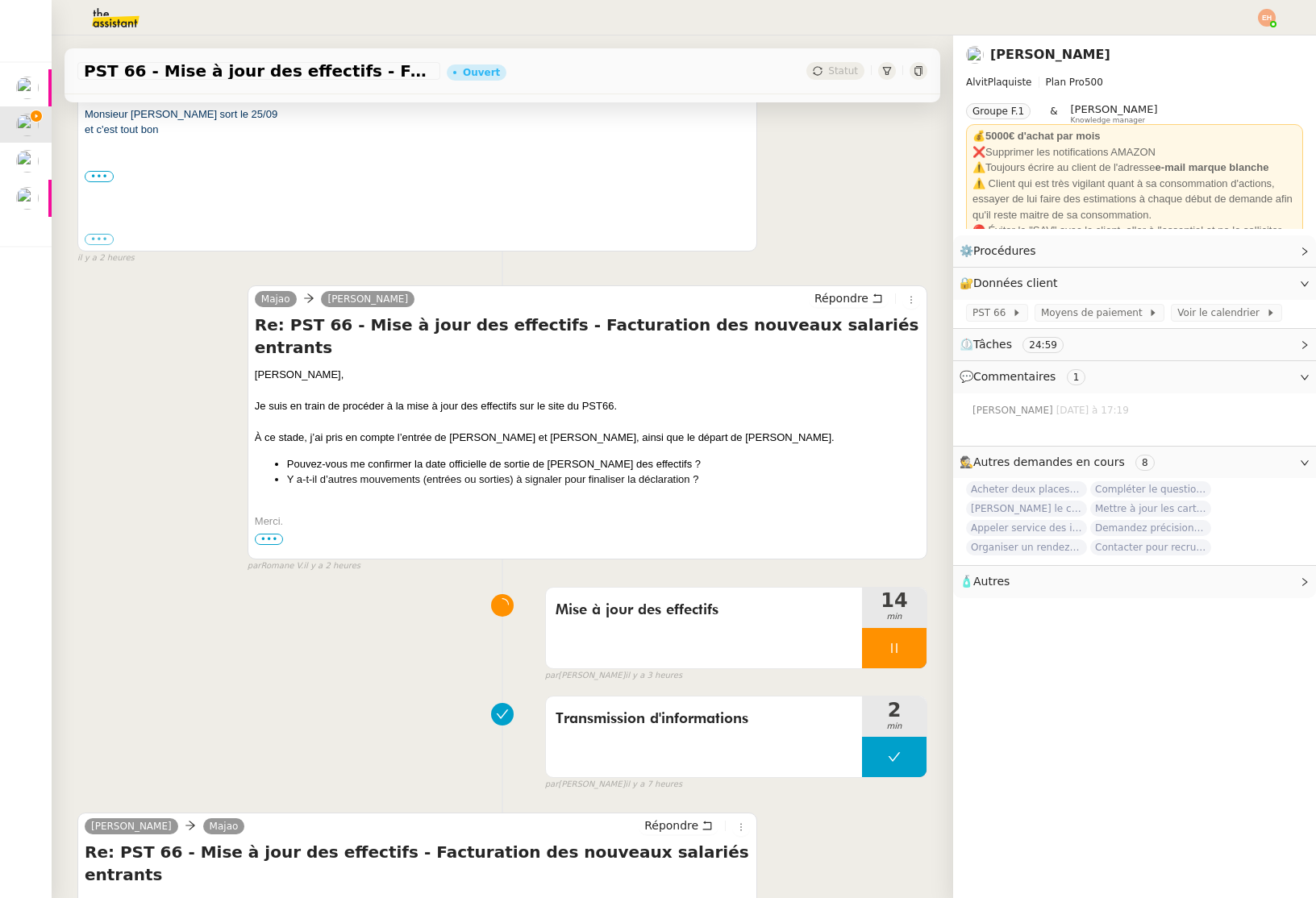
scroll to position [428, 0]
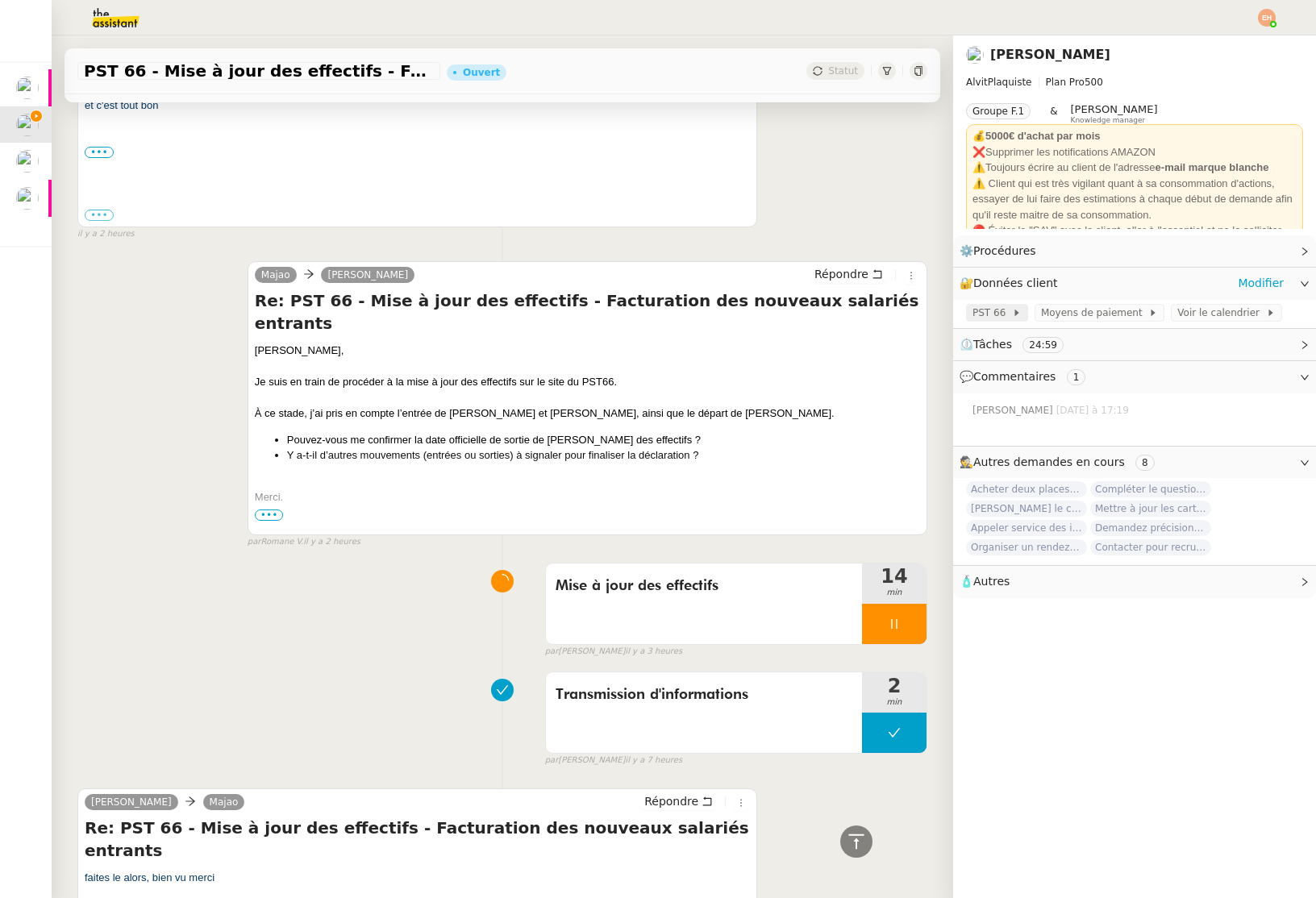
click at [1005, 309] on span "PST 66" at bounding box center [992, 313] width 39 height 16
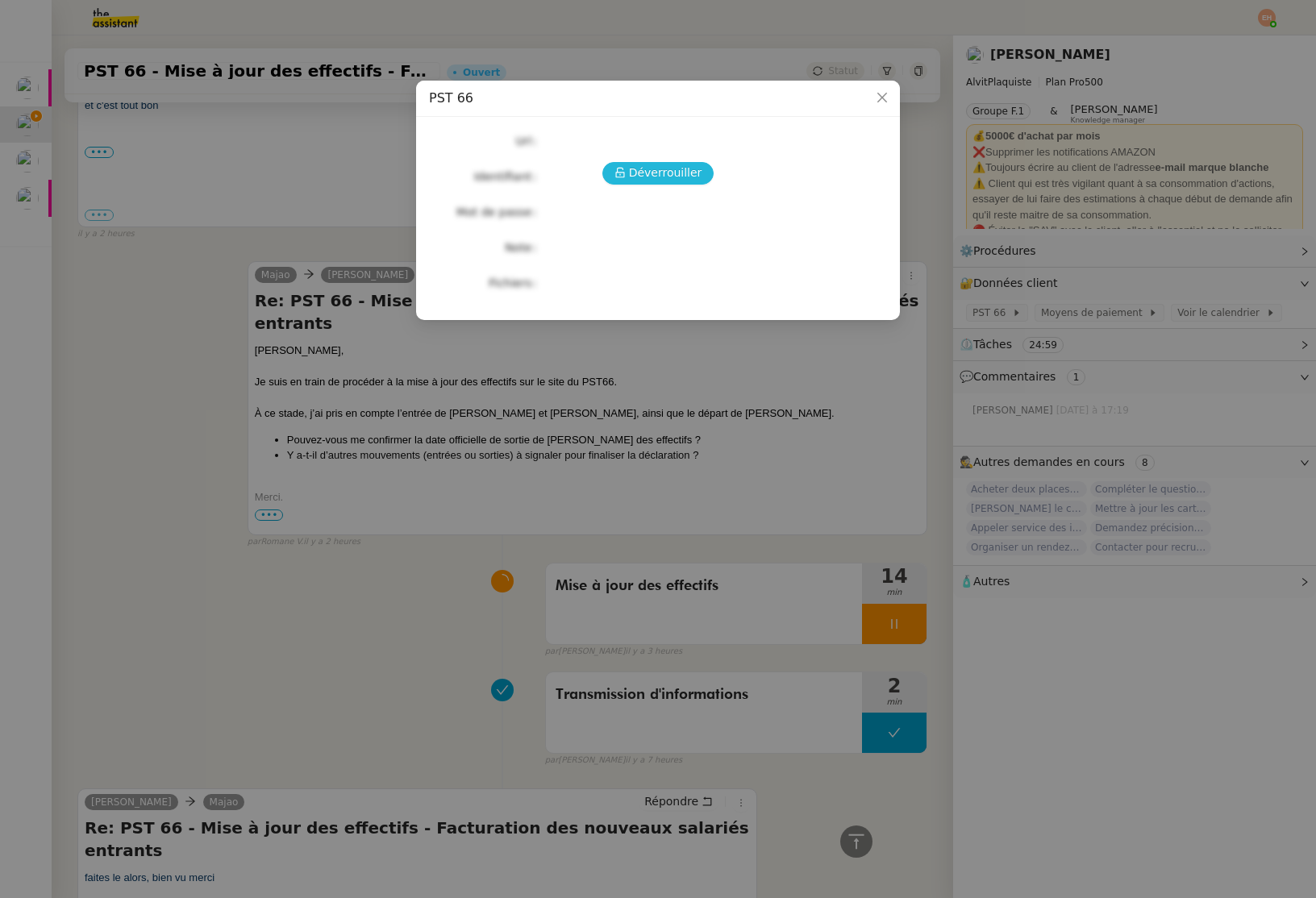
click at [646, 162] on button "Déverrouiller" at bounding box center [658, 174] width 112 height 23
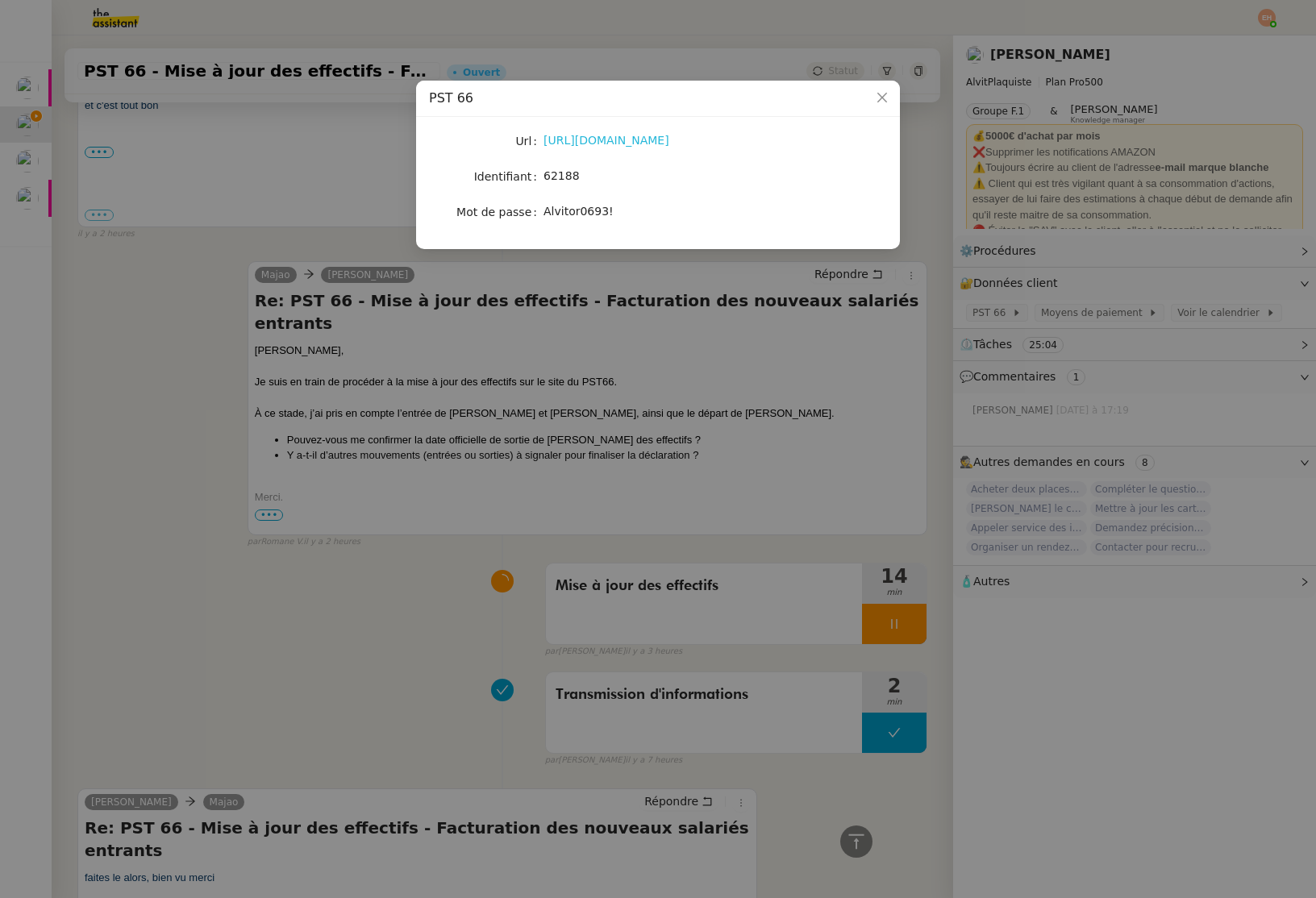
click at [625, 145] on link "[URL][DOMAIN_NAME]" at bounding box center [607, 140] width 126 height 13
click at [581, 180] on div "62188" at bounding box center [677, 176] width 267 height 19
click at [575, 179] on span "62188" at bounding box center [562, 176] width 36 height 13
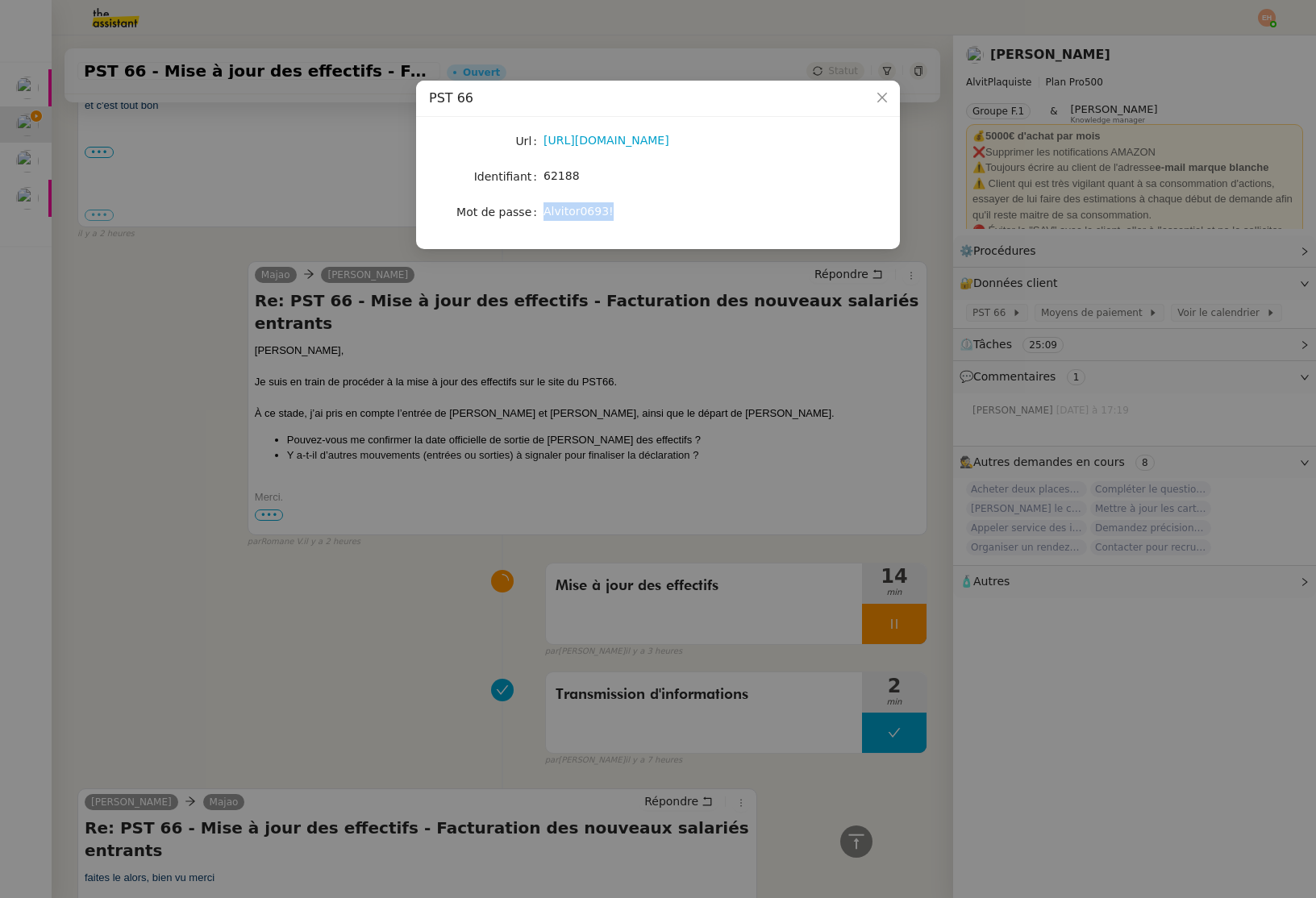
drag, startPoint x: 625, startPoint y: 216, endPoint x: 545, endPoint y: 216, distance: 80.0
click at [545, 216] on div "Alvitor0693!" at bounding box center [677, 211] width 267 height 19
copy span "Alvitor0693!"
click at [385, 374] on nz-modal-container "PST 66 Url [URL][DOMAIN_NAME] Identifiant 62188 Mot de passe [SECURITY_DATA]" at bounding box center [658, 449] width 1316 height 898
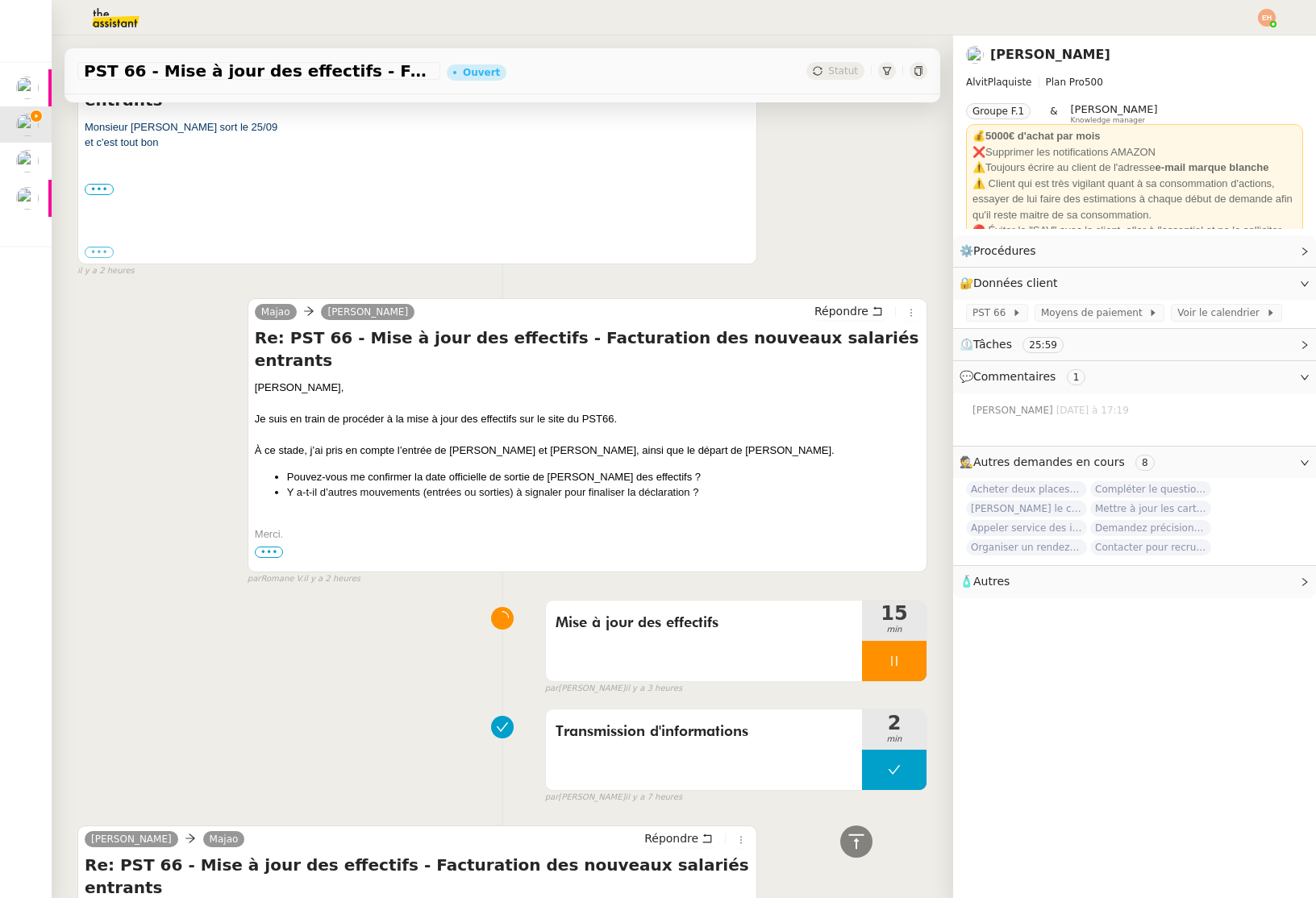
scroll to position [392, 0]
click at [625, 620] on div "Mise à jour des effectifs" at bounding box center [704, 640] width 316 height 81
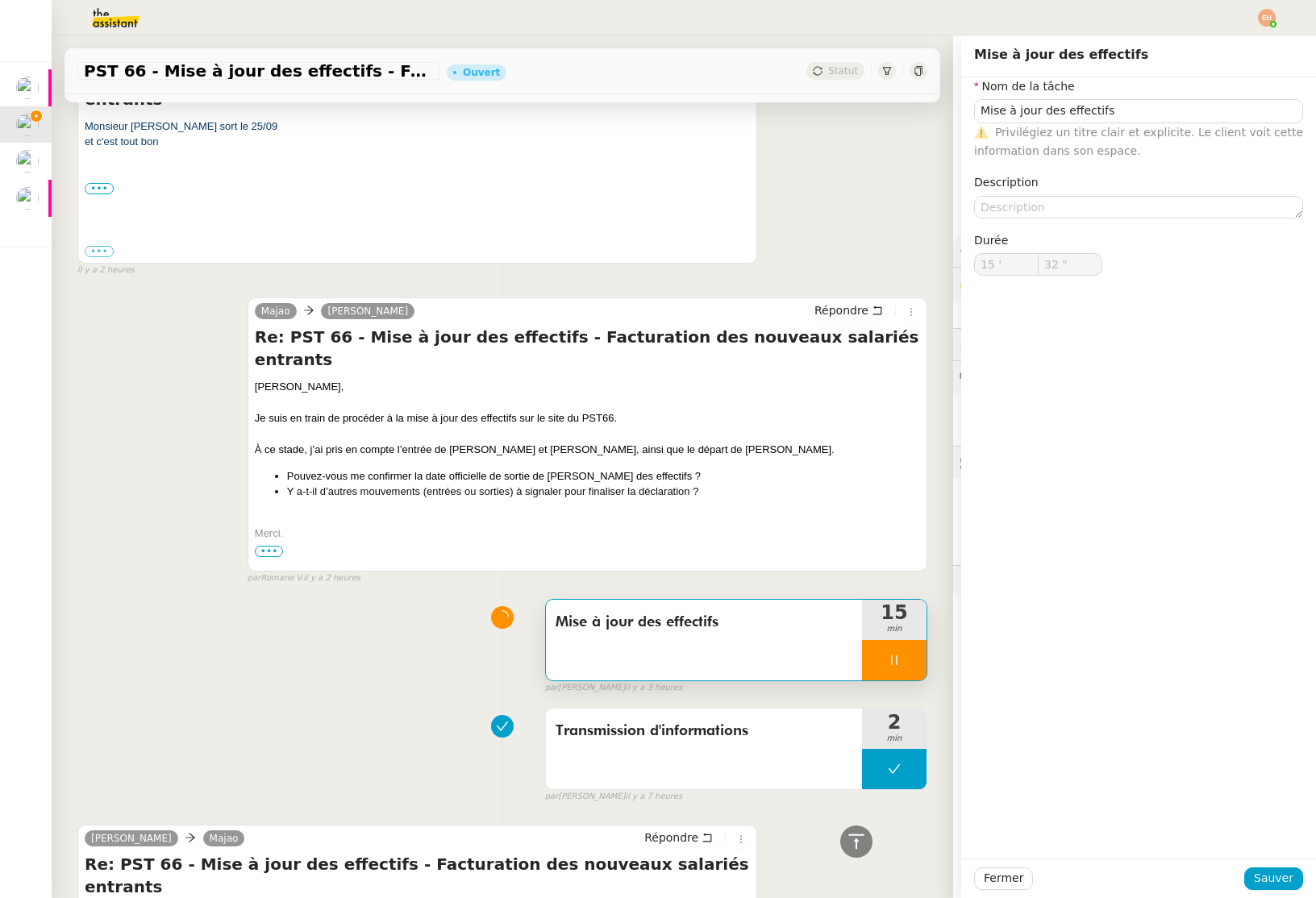
type input "33 ""
click at [998, 881] on span "Fermer" at bounding box center [1003, 878] width 39 height 19
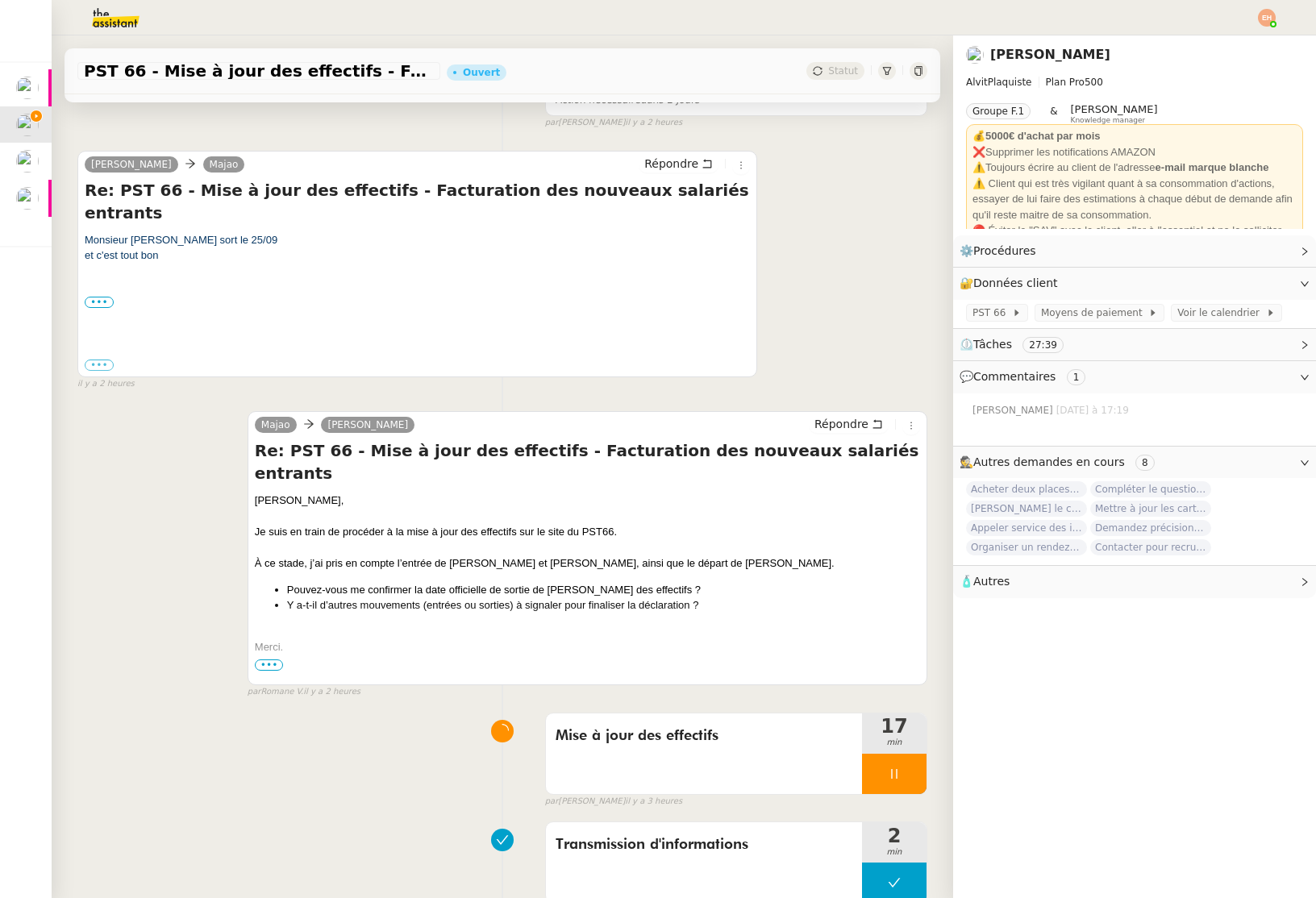
scroll to position [276, 0]
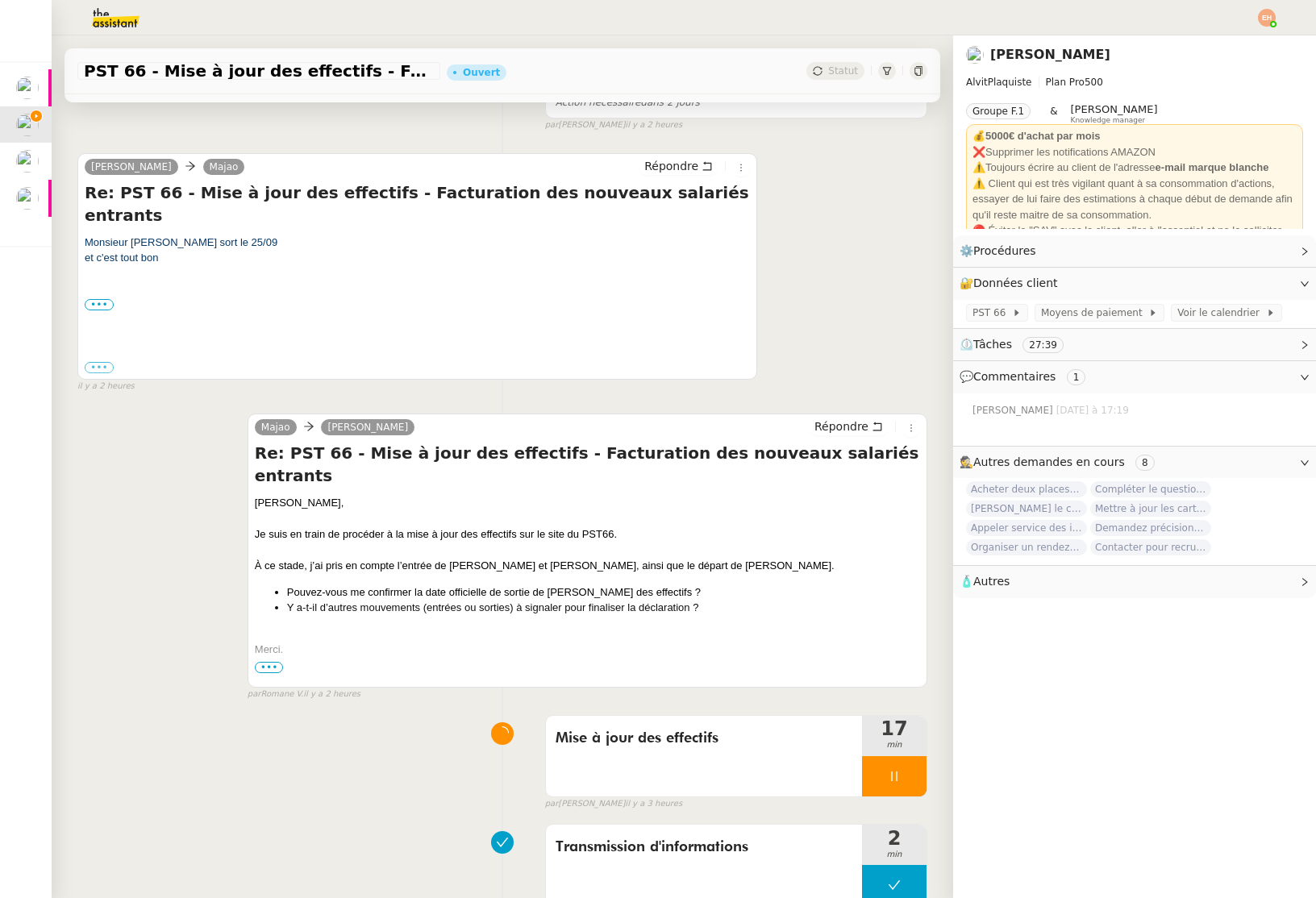
click at [143, 234] on div "Monsieur [PERSON_NAME] sort le 25/09" at bounding box center [417, 242] width 665 height 16
click at [261, 234] on div "Monsieur [PERSON_NAME] sort le 25/09" at bounding box center [417, 242] width 665 height 16
click at [194, 234] on div "Monsieur [PERSON_NAME] sort le 25/09" at bounding box center [417, 242] width 665 height 16
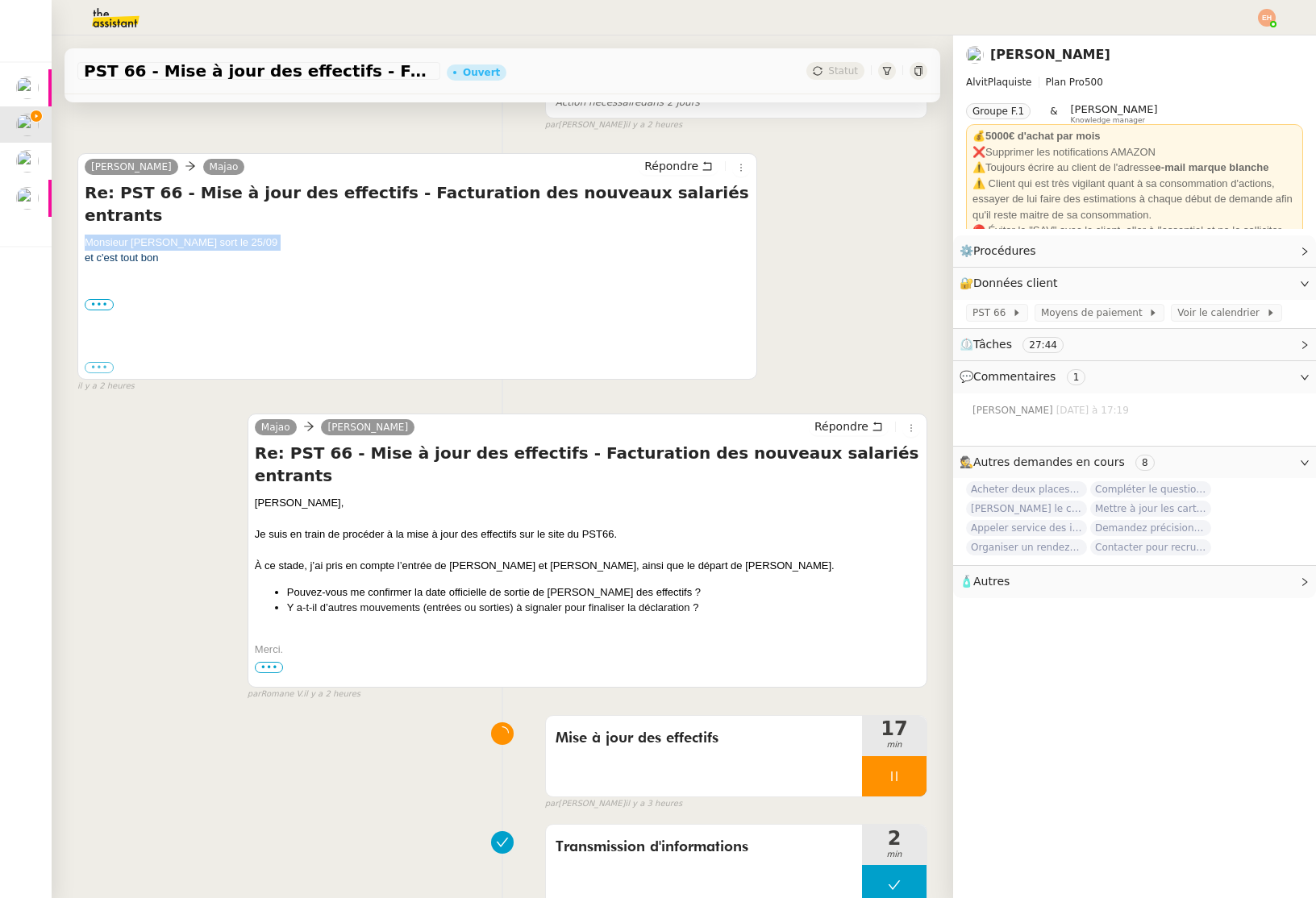
click at [194, 234] on div "Monsieur [PERSON_NAME] sort le 25/09" at bounding box center [417, 242] width 665 height 16
click at [204, 234] on div "Monsieur [PERSON_NAME] sort le 25/09" at bounding box center [417, 242] width 665 height 16
click at [134, 234] on div "Monsieur [PERSON_NAME] sort le 25/09" at bounding box center [417, 242] width 665 height 16
drag, startPoint x: 134, startPoint y: 214, endPoint x: 227, endPoint y: 216, distance: 93.0
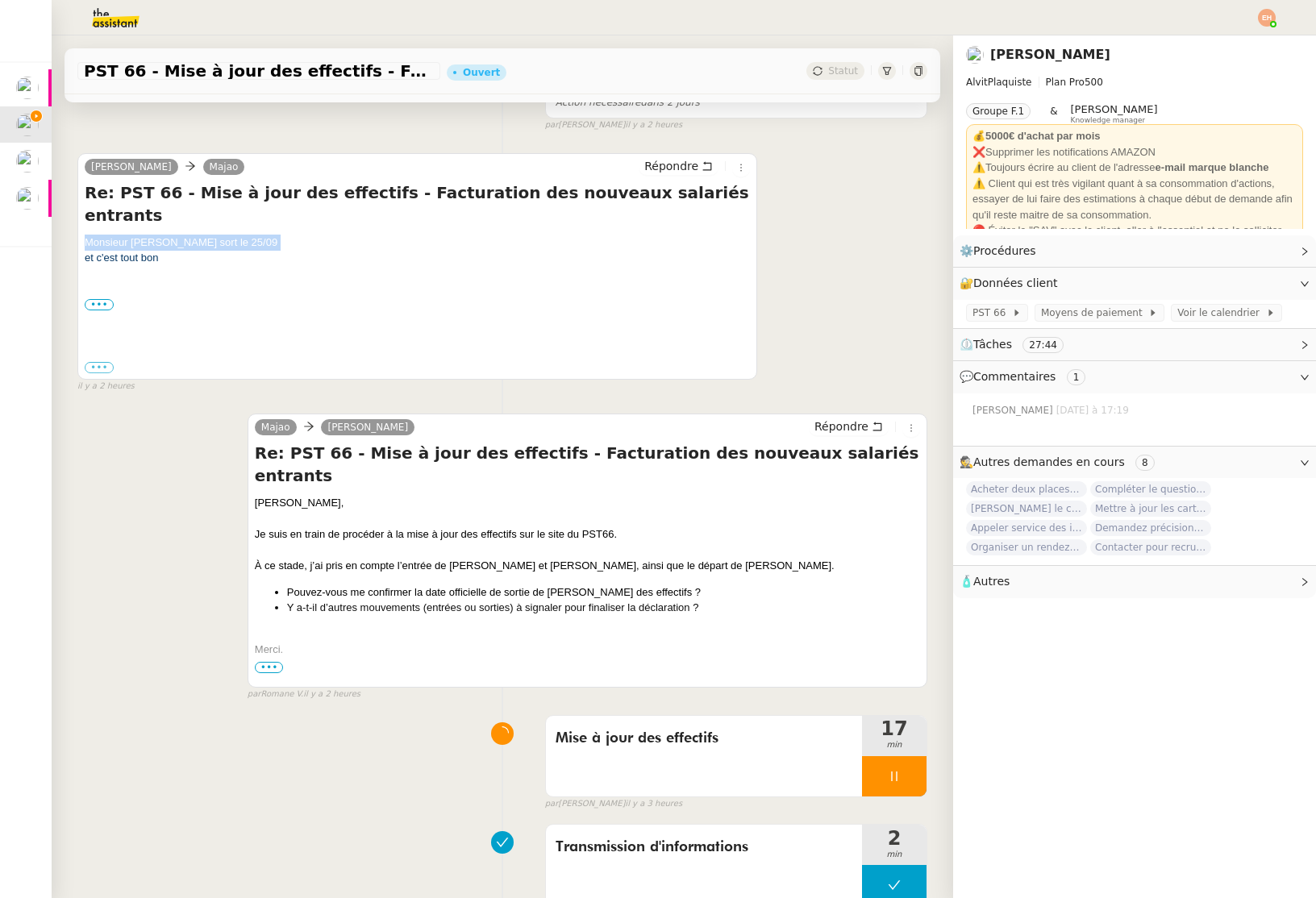
click at [134, 234] on div "Monsieur [PERSON_NAME] sort le 25/09" at bounding box center [417, 242] width 665 height 16
drag, startPoint x: 358, startPoint y: 242, endPoint x: 340, endPoint y: 240, distance: 18.1
click at [358, 250] on div "et c'est tout bon" at bounding box center [417, 258] width 665 height 16
click at [184, 234] on div "Monsieur [PERSON_NAME] sort le 25/09" at bounding box center [417, 242] width 665 height 16
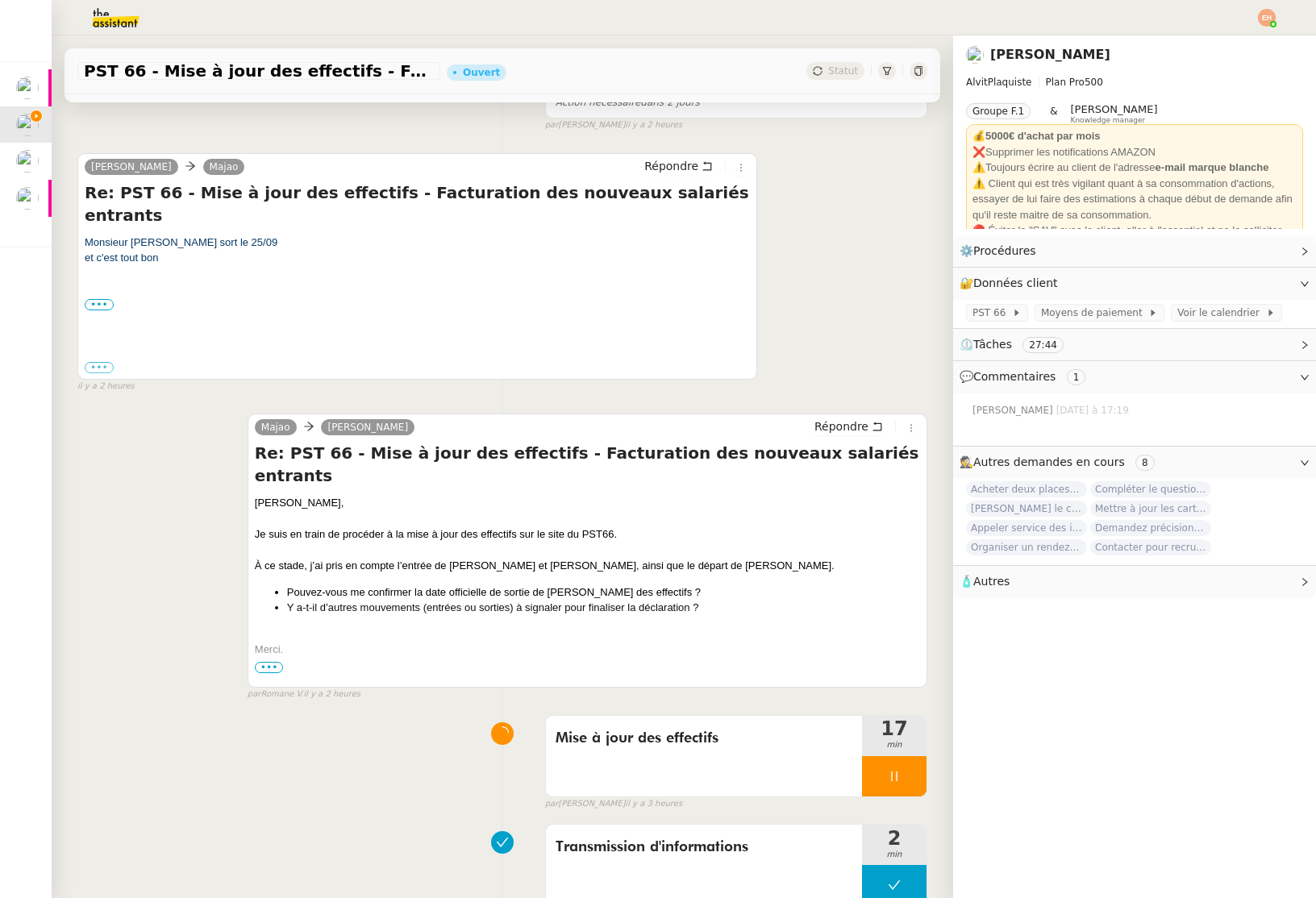
click at [125, 209] on div "Re: PST 66 - Mise à jour des effectifs - Facturation des nouveaux salariés entr…" at bounding box center [417, 278] width 665 height 194
click at [139, 234] on div "Monsieur [PERSON_NAME] sort le 25/09" at bounding box center [417, 242] width 665 height 16
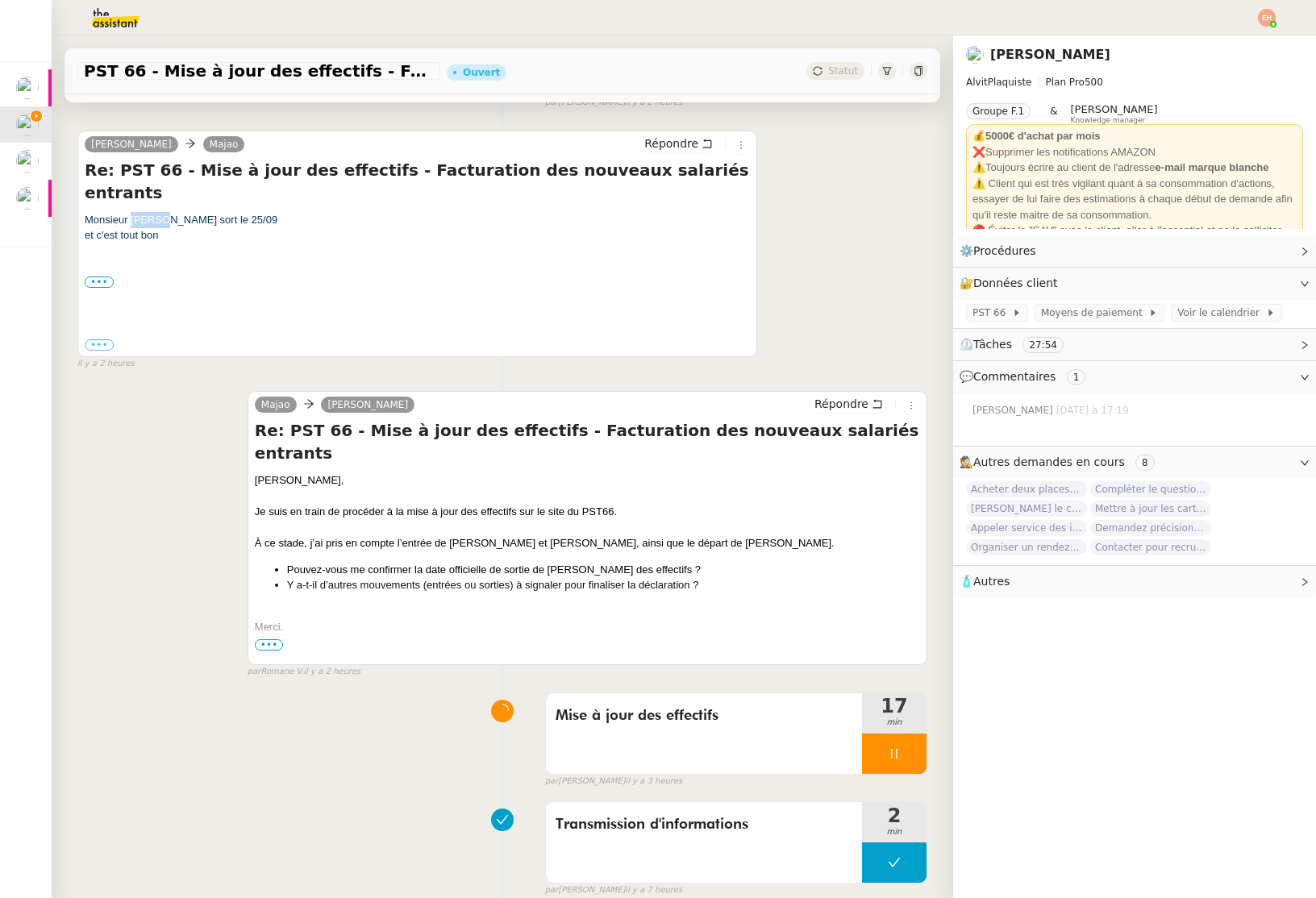
scroll to position [296, 0]
drag, startPoint x: 891, startPoint y: 725, endPoint x: 811, endPoint y: 637, distance: 118.9
click at [891, 736] on div at bounding box center [894, 755] width 64 height 40
click at [877, 749] on icon at bounding box center [878, 755] width 13 height 13
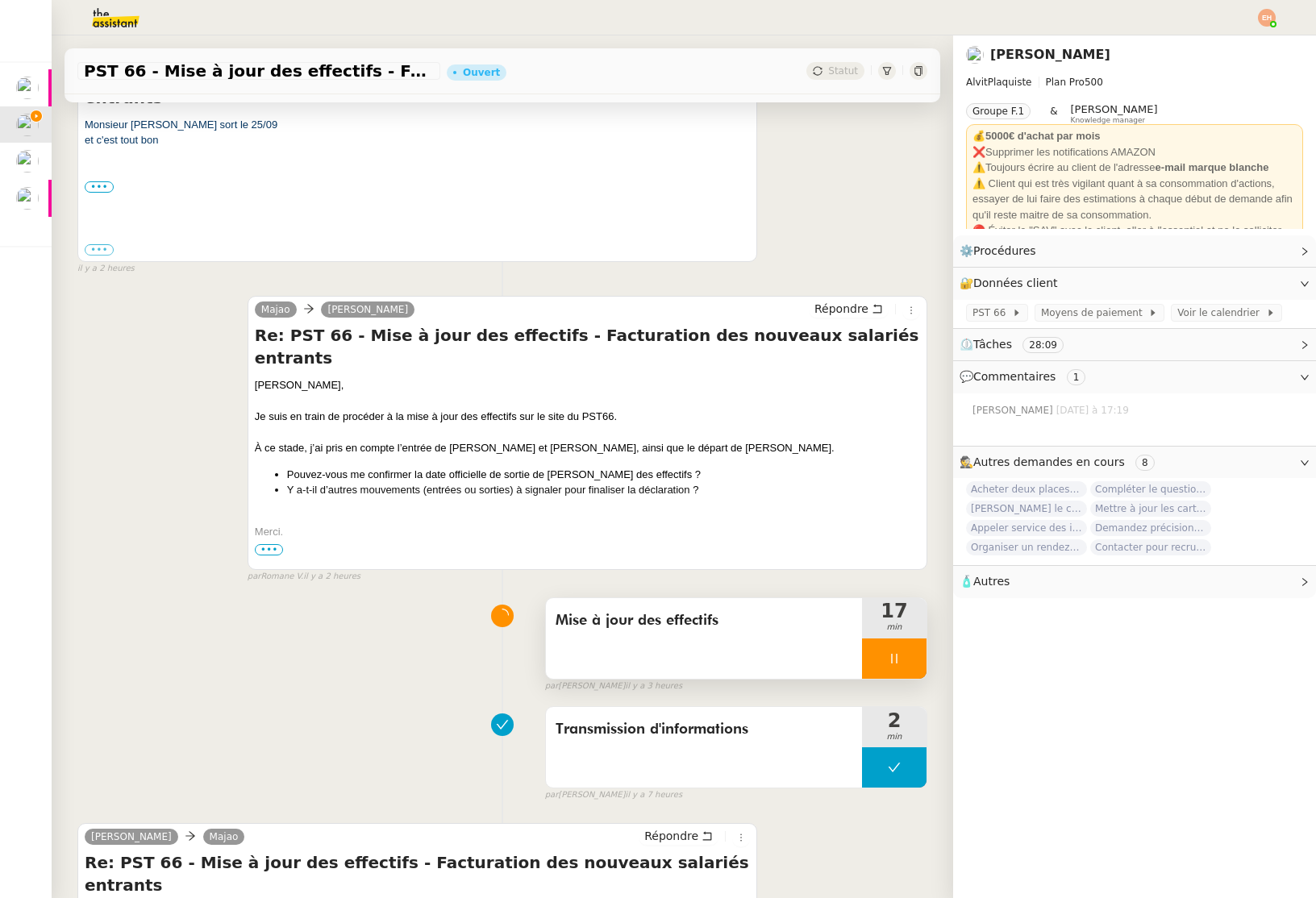
scroll to position [473, 0]
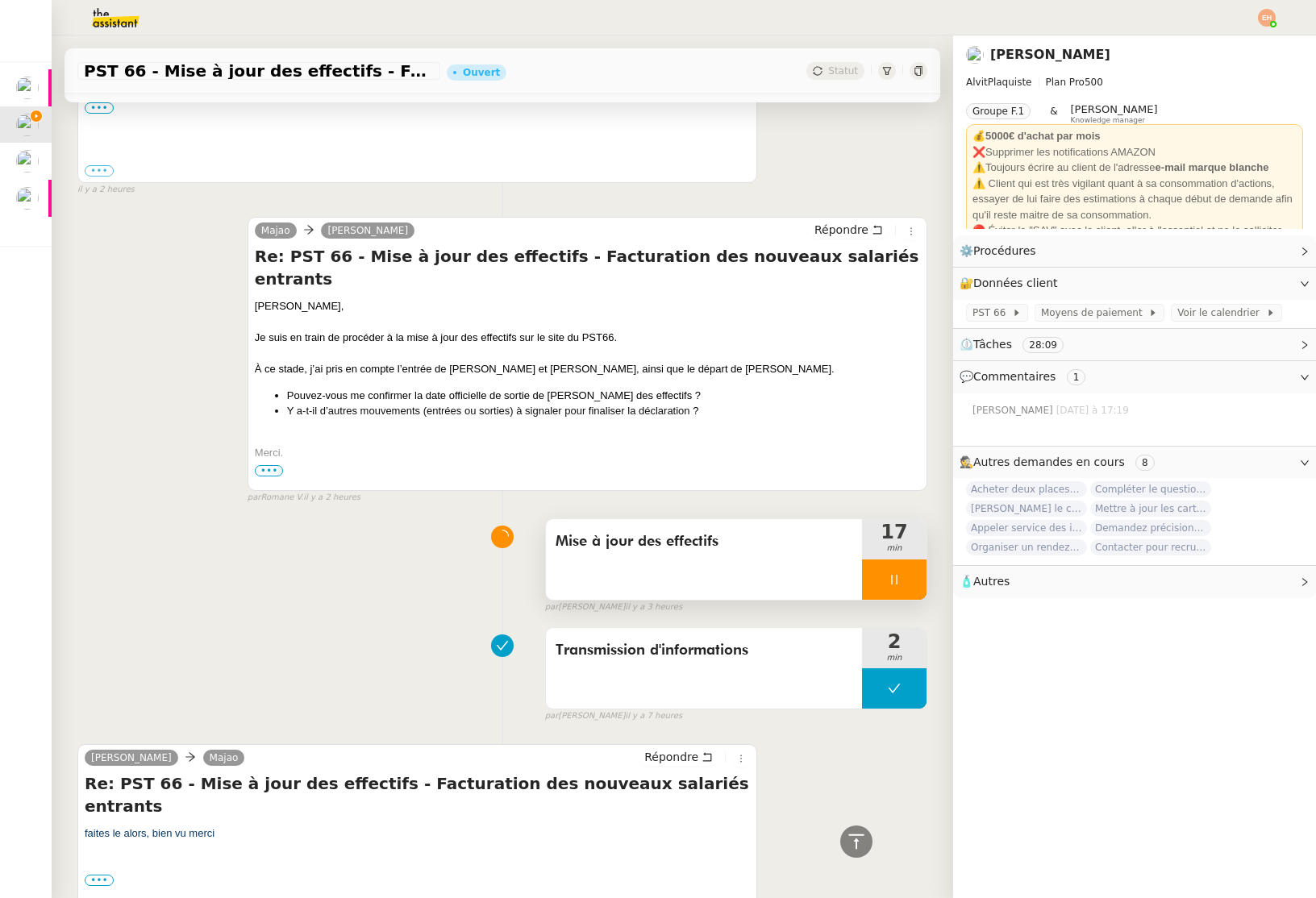
click at [912, 559] on div at bounding box center [894, 579] width 64 height 40
click at [920, 559] on button at bounding box center [910, 579] width 33 height 40
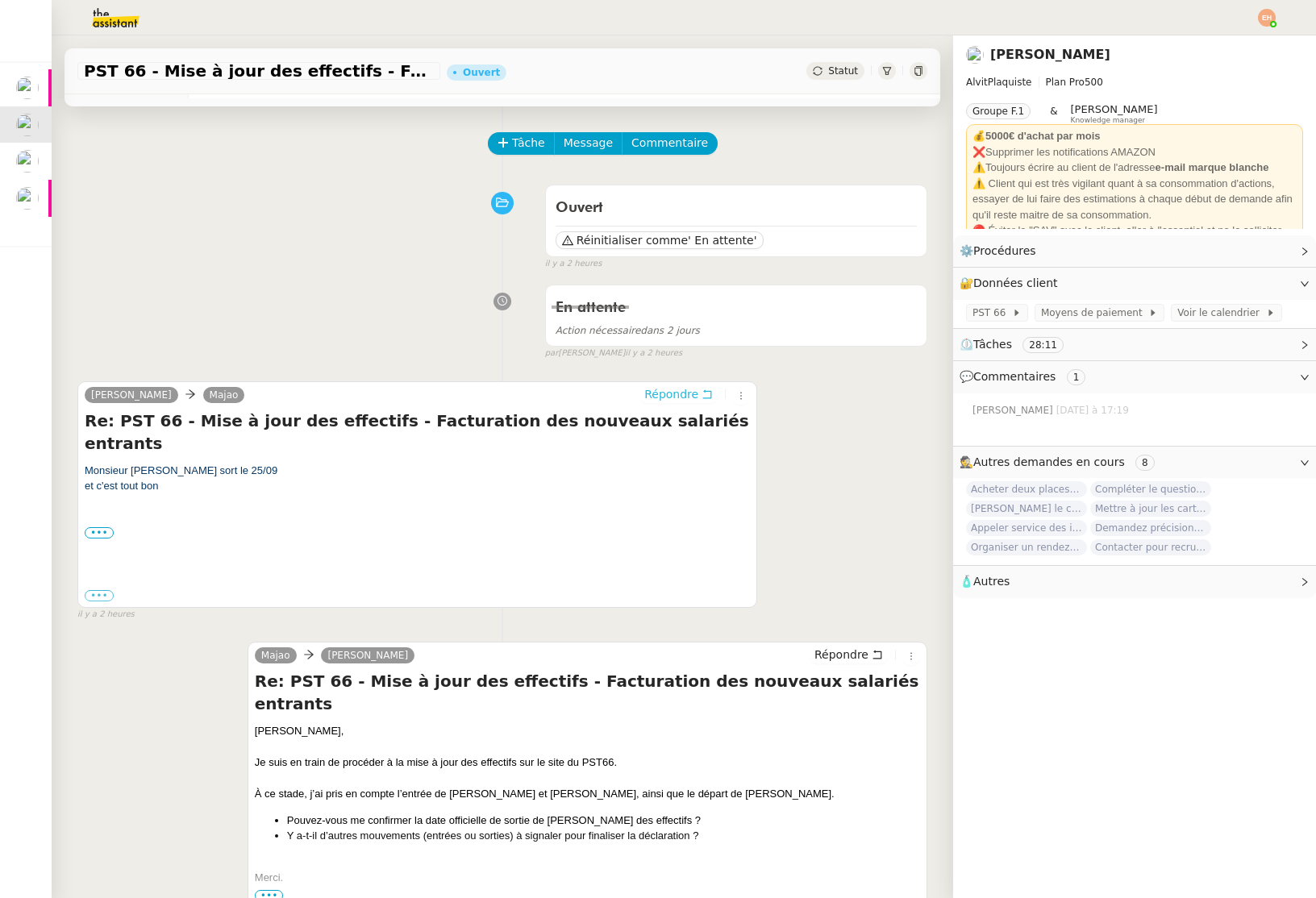
click at [682, 393] on span "Répondre" at bounding box center [671, 394] width 54 height 16
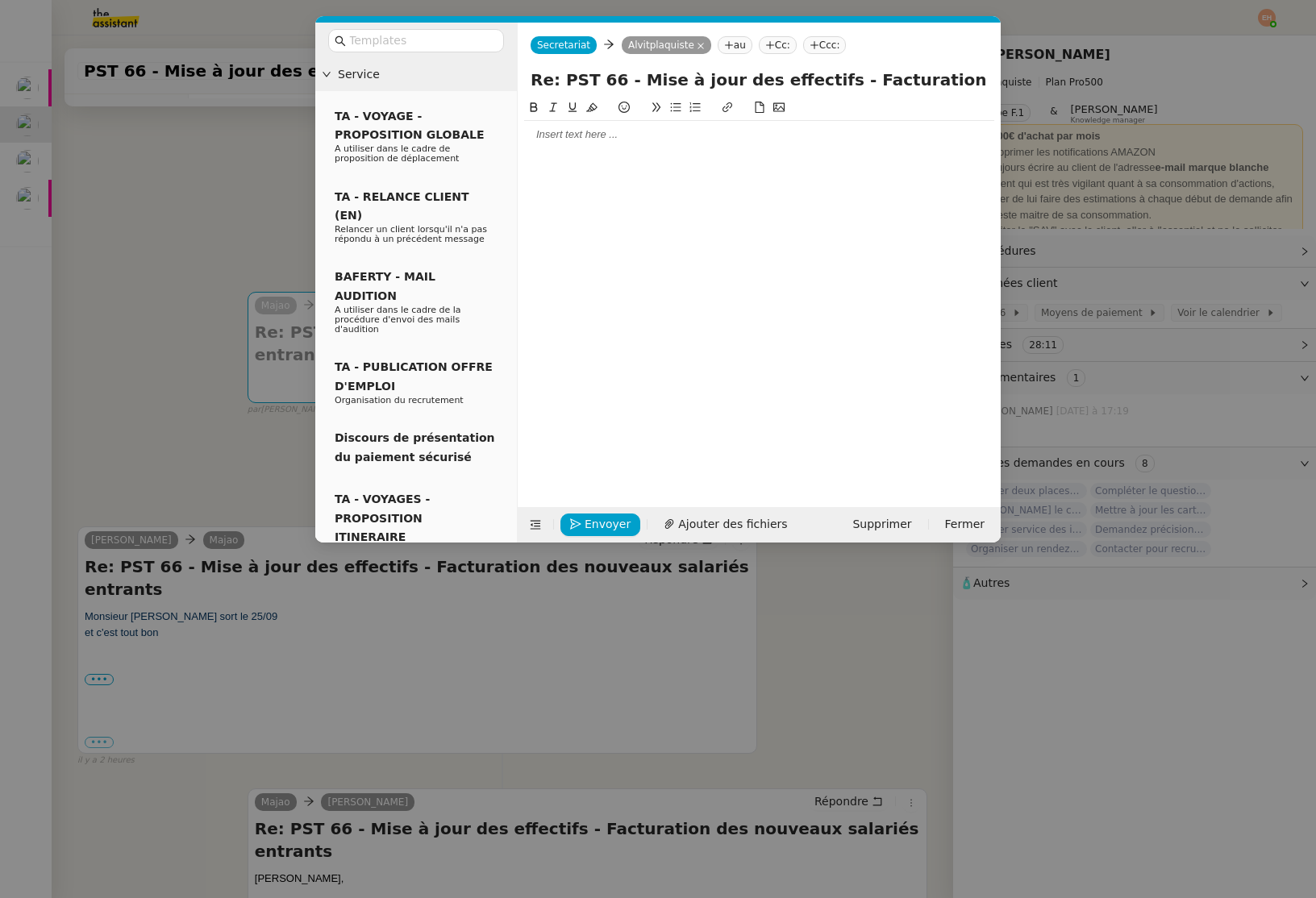
click at [613, 139] on div at bounding box center [759, 135] width 470 height 15
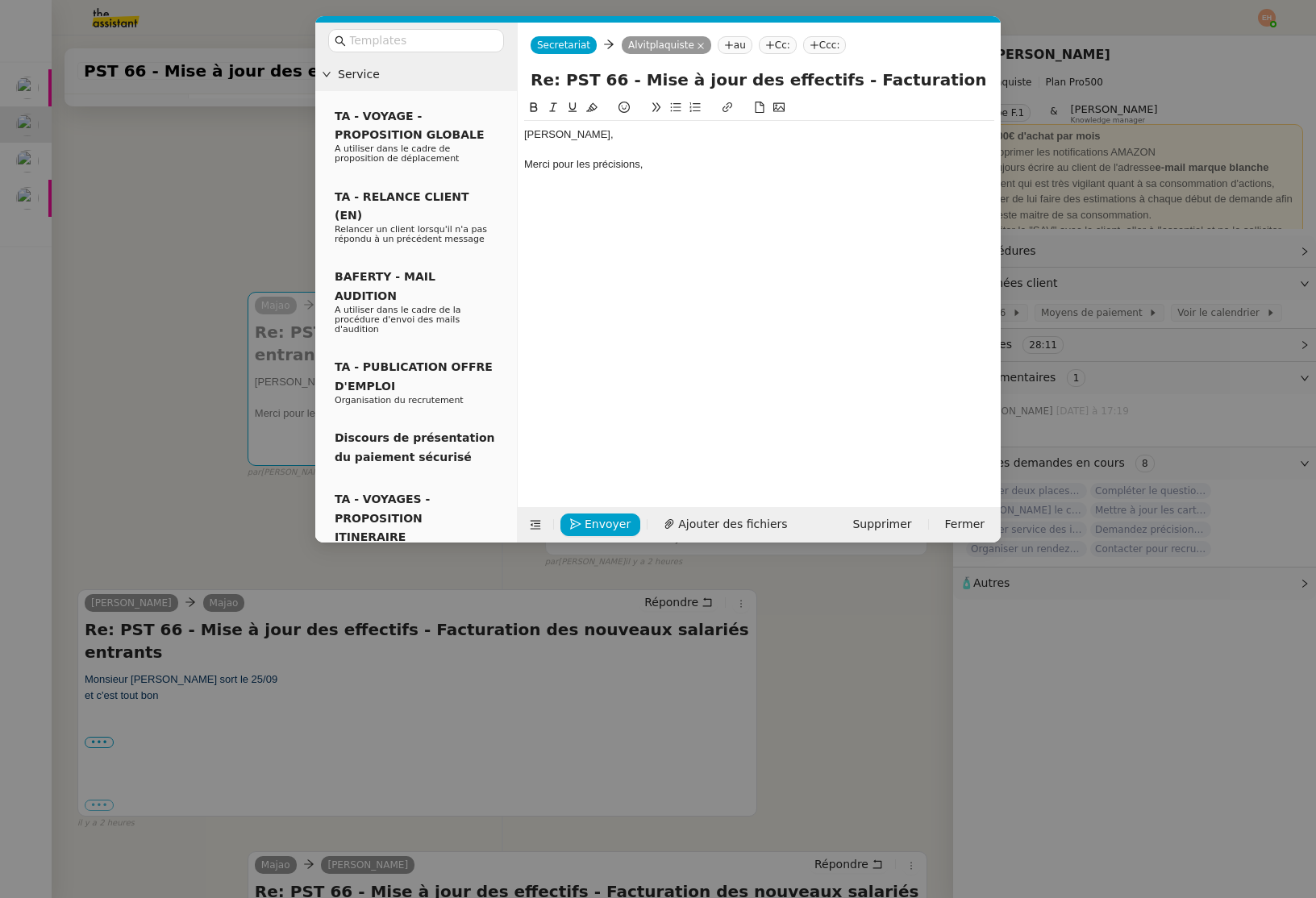
click at [676, 110] on icon at bounding box center [676, 107] width 11 height 9
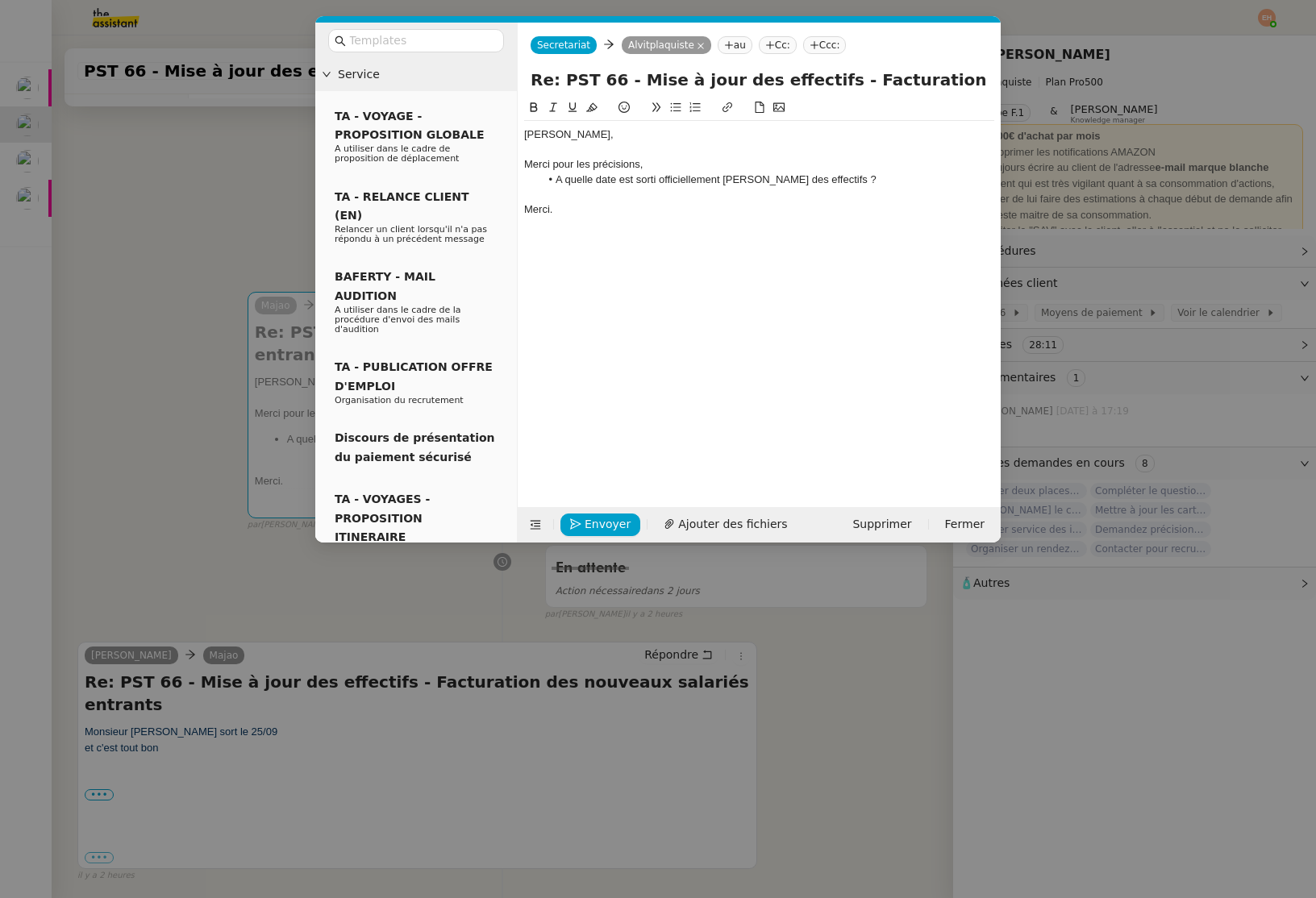
click at [554, 180] on li "A quelle date est sorti officiellement [PERSON_NAME] des effectifs ?" at bounding box center [767, 180] width 455 height 15
click at [0, 0] on lt-span "À" at bounding box center [0, 0] width 0 height 0
click at [722, 215] on div "Merci." at bounding box center [759, 210] width 470 height 15
click at [592, 513] on button "Envoyer" at bounding box center [600, 525] width 80 height 23
click at [592, 513] on button "Confirmer l'envoi" at bounding box center [625, 502] width 131 height 23
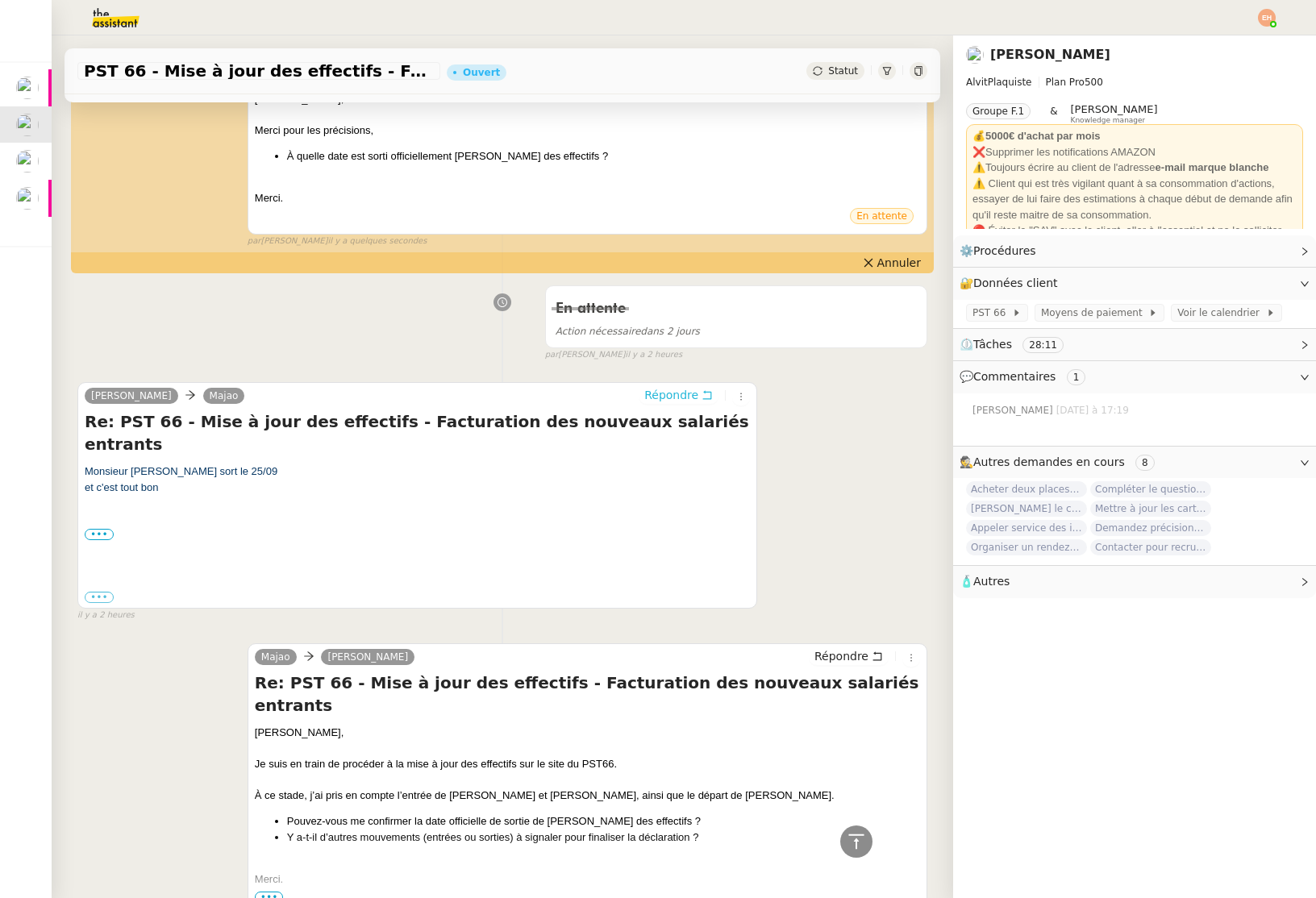
scroll to position [0, 0]
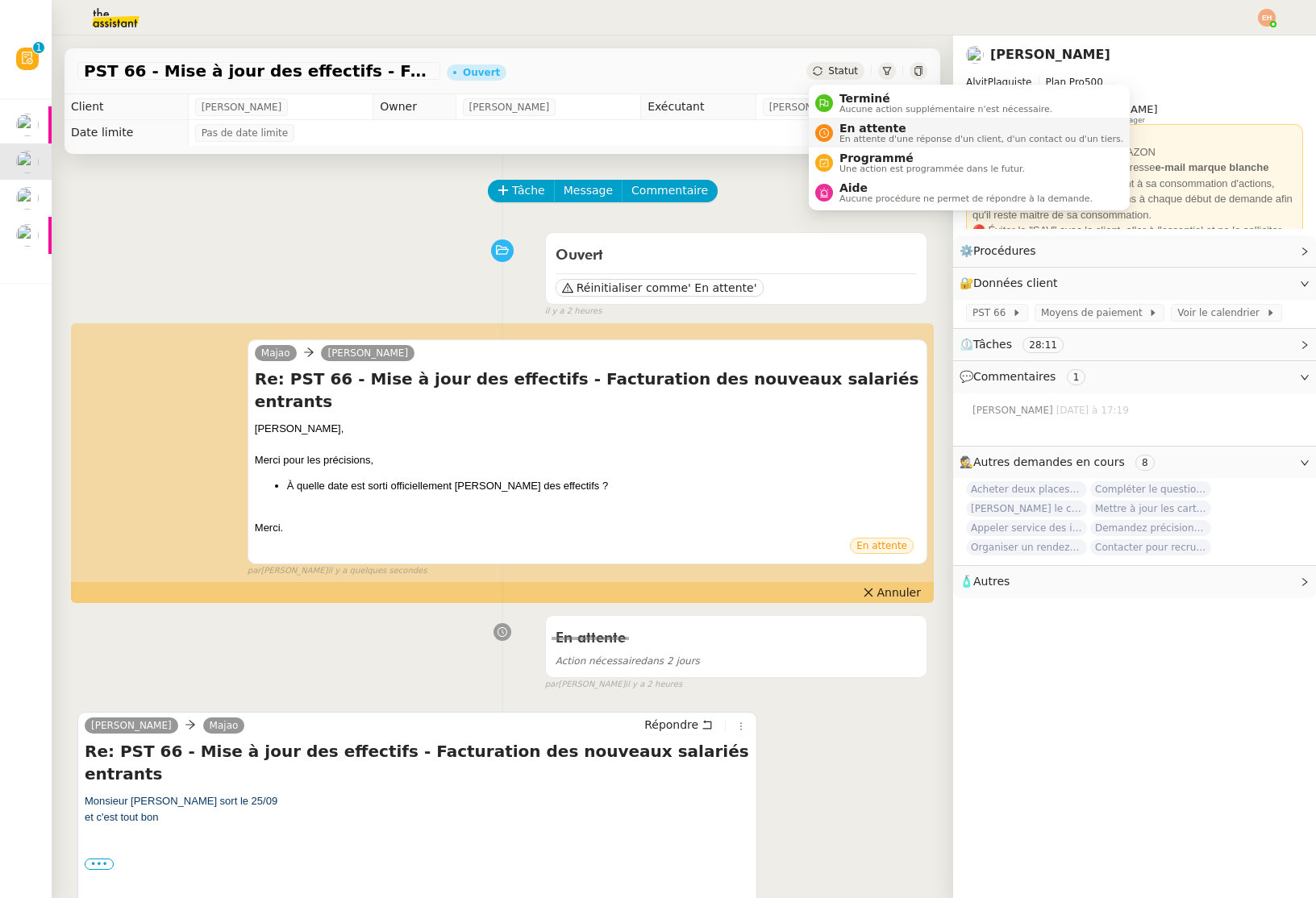
click at [845, 144] on span "En attente d'une réponse d'un client, d'un contact ou d'un tiers." at bounding box center [981, 139] width 284 height 9
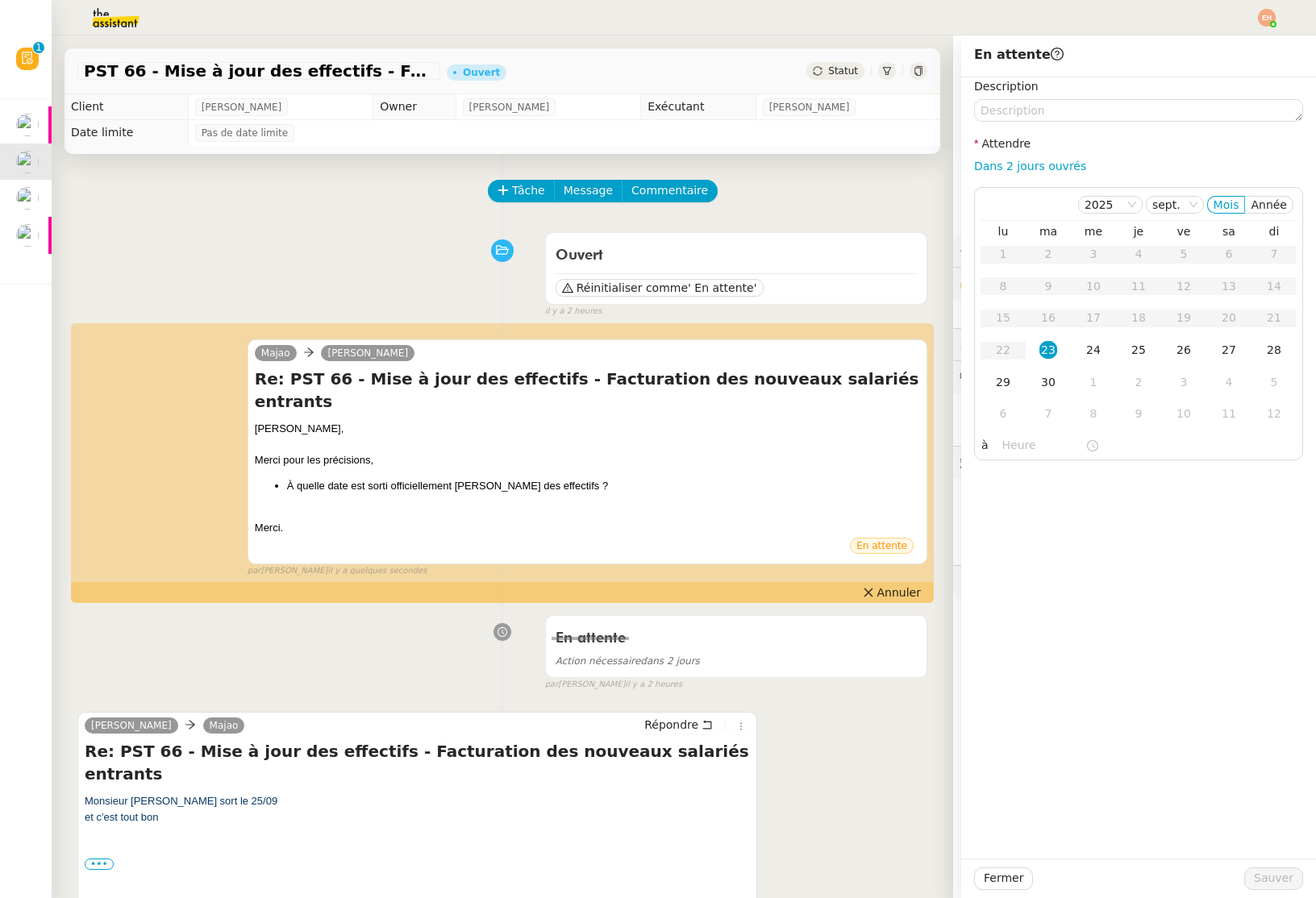
drag, startPoint x: 1096, startPoint y: 351, endPoint x: 1172, endPoint y: 534, distance: 198.2
click at [1096, 352] on div "24" at bounding box center [1093, 350] width 18 height 18
click at [1262, 880] on span "Sauver" at bounding box center [1274, 878] width 39 height 19
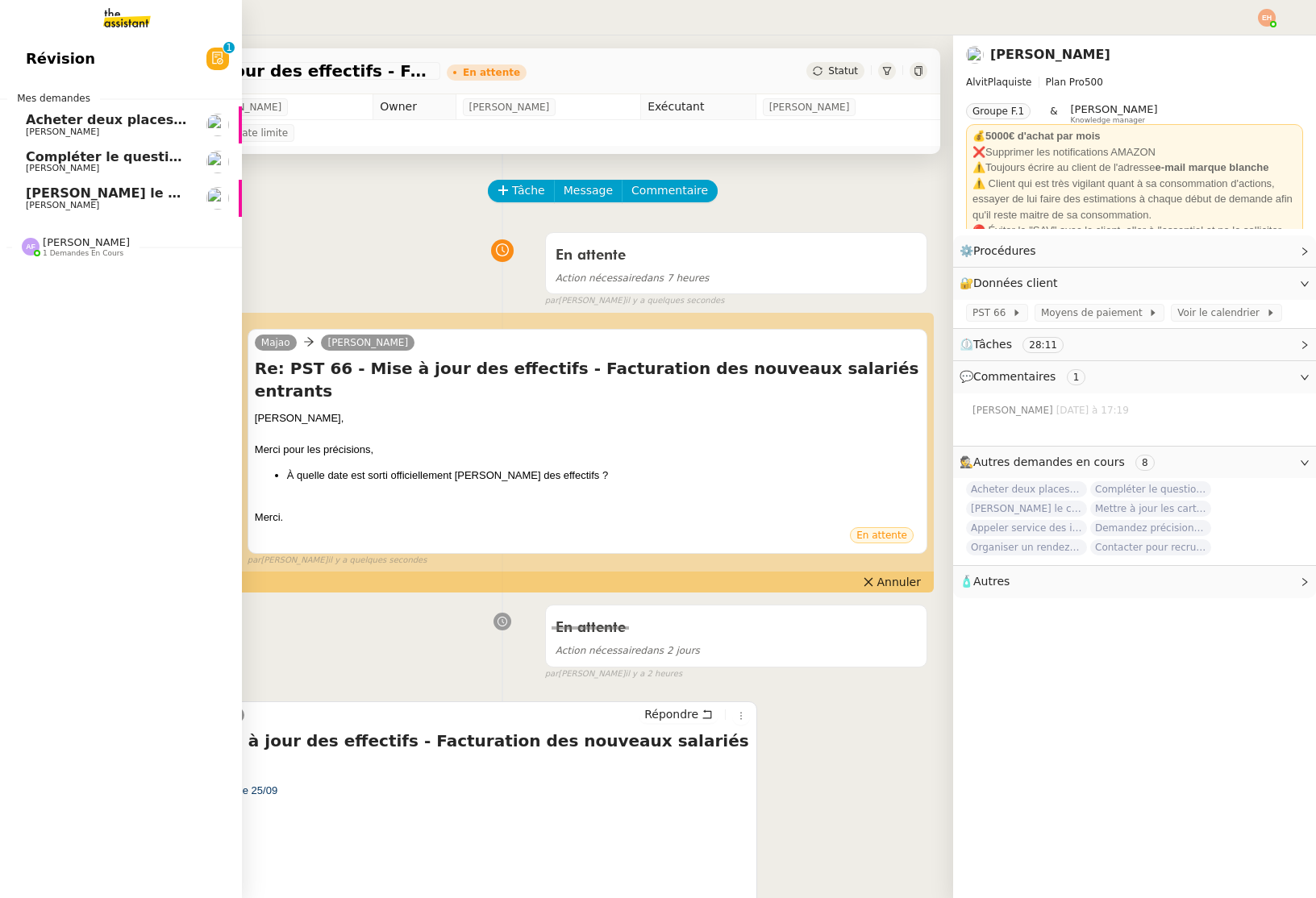
click at [61, 188] on span "[PERSON_NAME] le contrat de travail" at bounding box center [161, 193] width 269 height 16
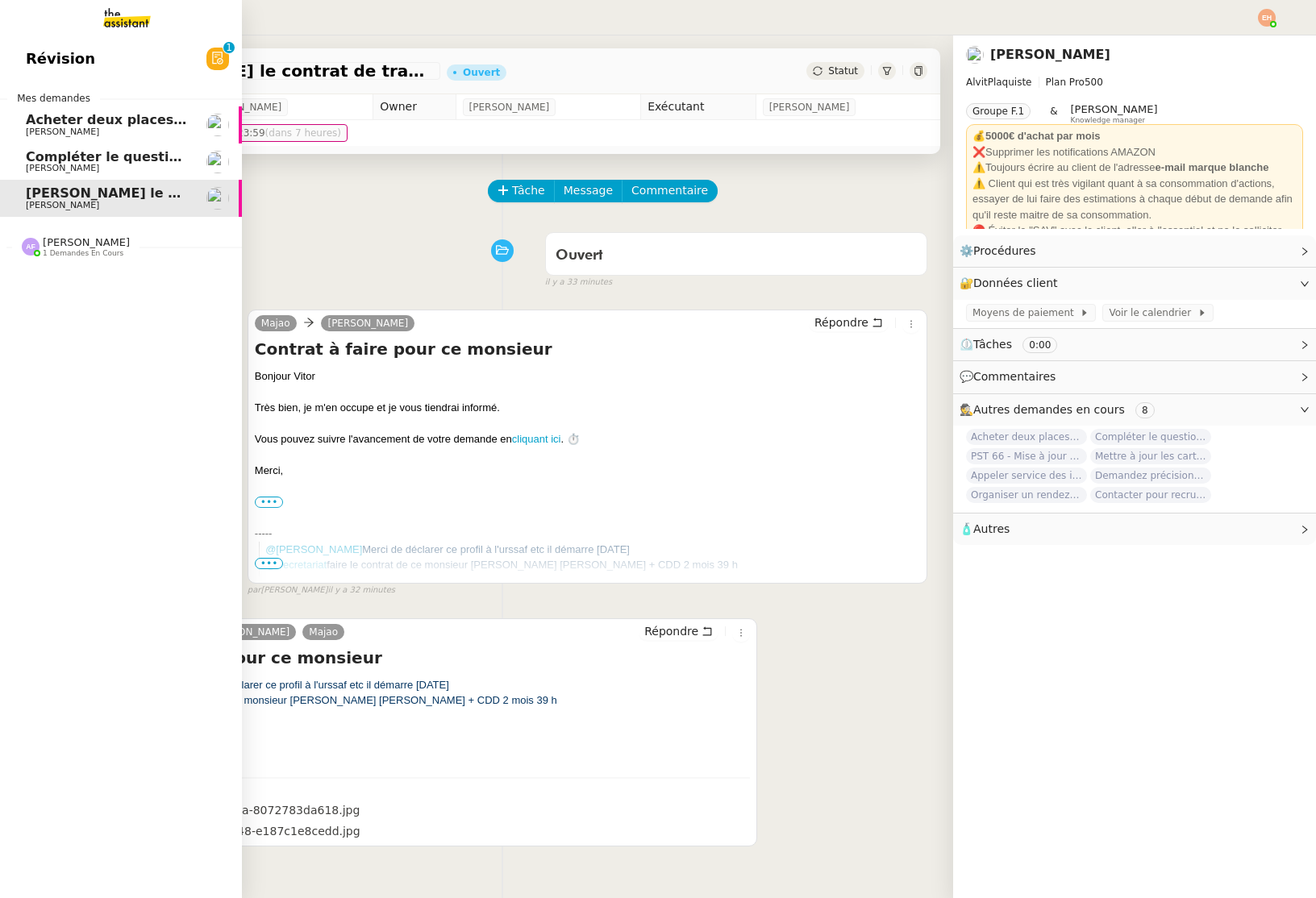
click at [87, 175] on link "Compléter le questionnaire pour le contrat d'apprentissage [PERSON_NAME]" at bounding box center [121, 162] width 242 height 37
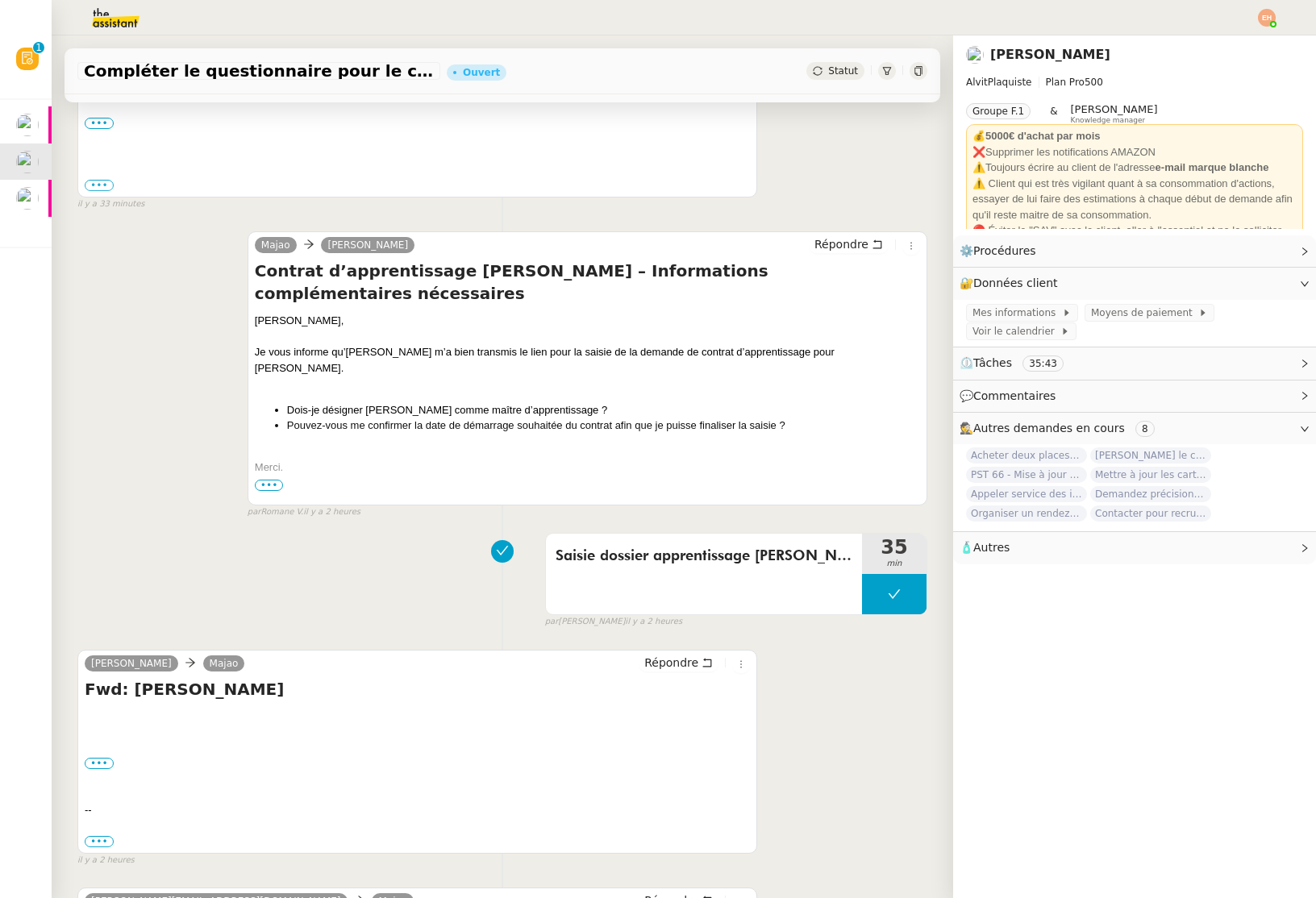
scroll to position [1002, 0]
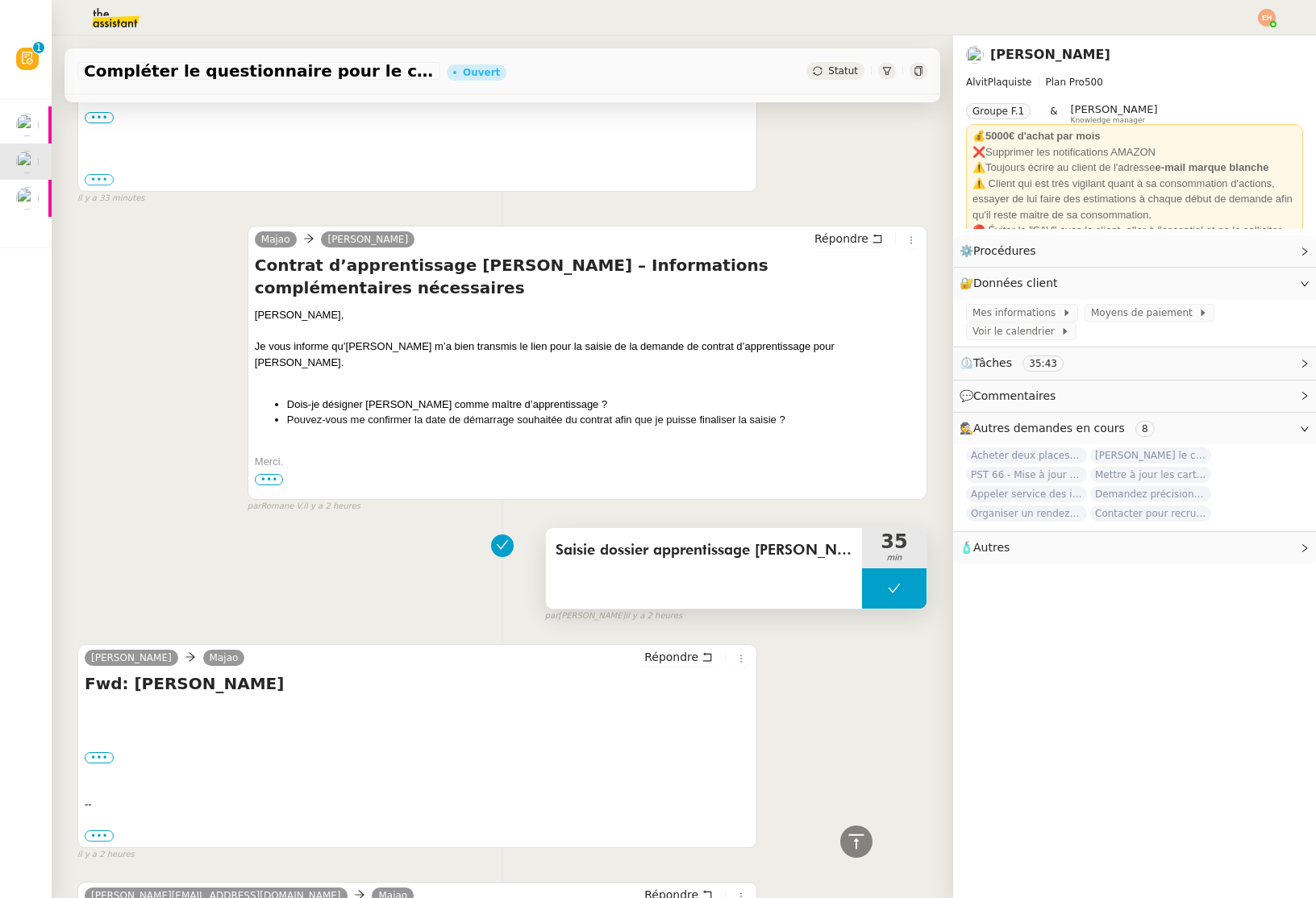
drag, startPoint x: 890, startPoint y: 522, endPoint x: 887, endPoint y: 532, distance: 10.4
click at [890, 582] on icon at bounding box center [894, 589] width 13 height 13
click at [885, 568] on div at bounding box center [878, 588] width 33 height 40
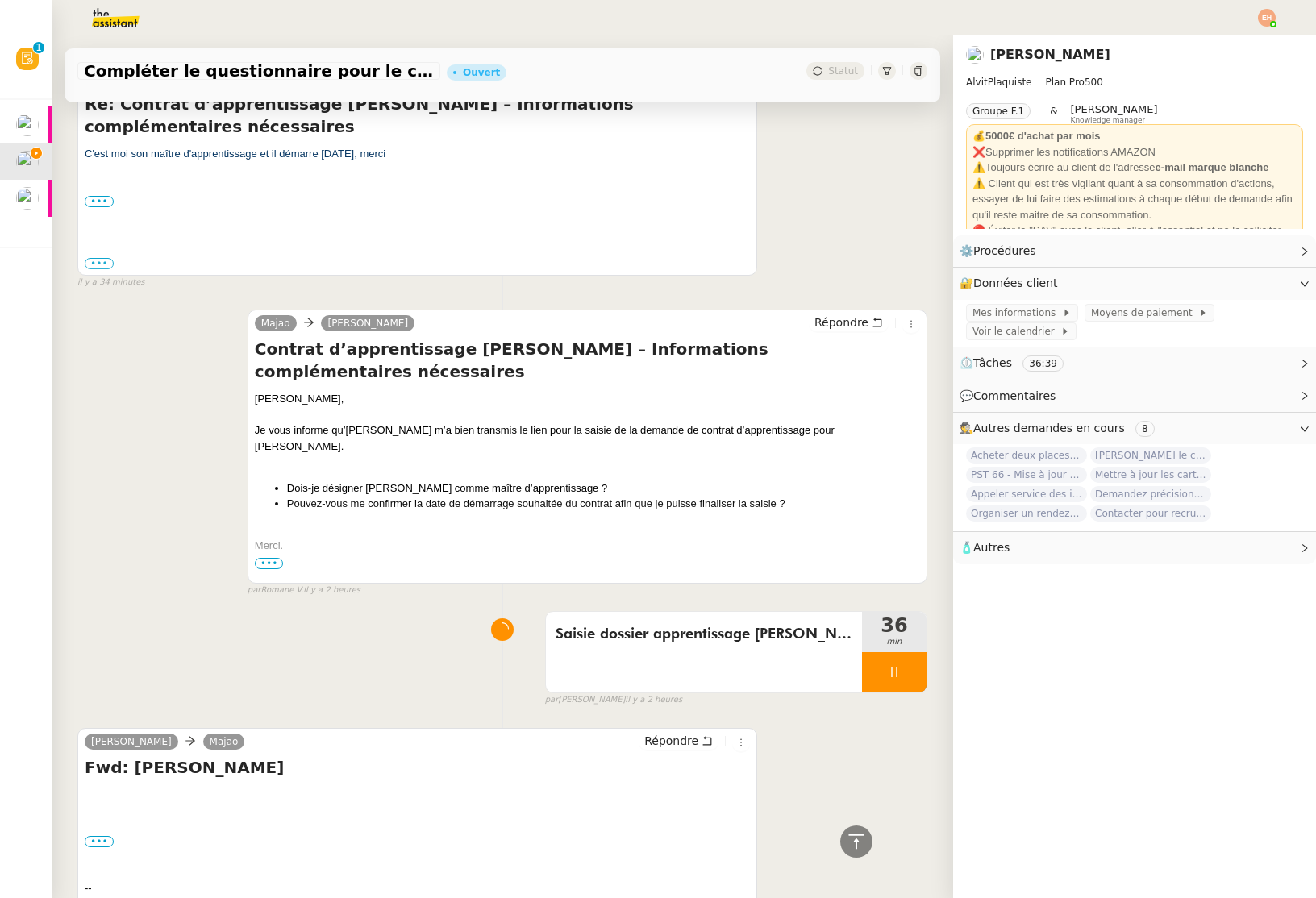
scroll to position [1287, 0]
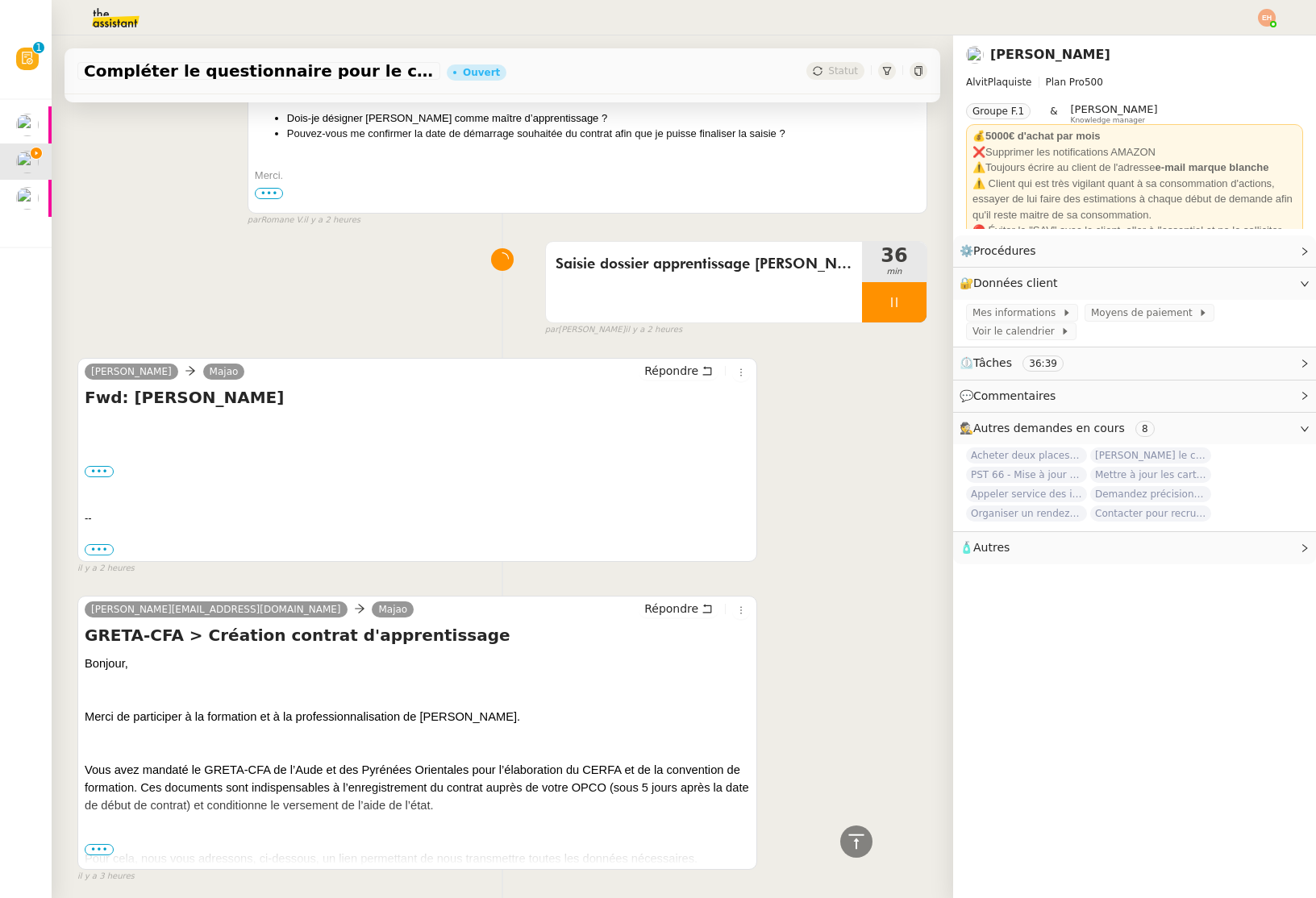
click at [100, 844] on span "•••" at bounding box center [100, 850] width 29 height 11
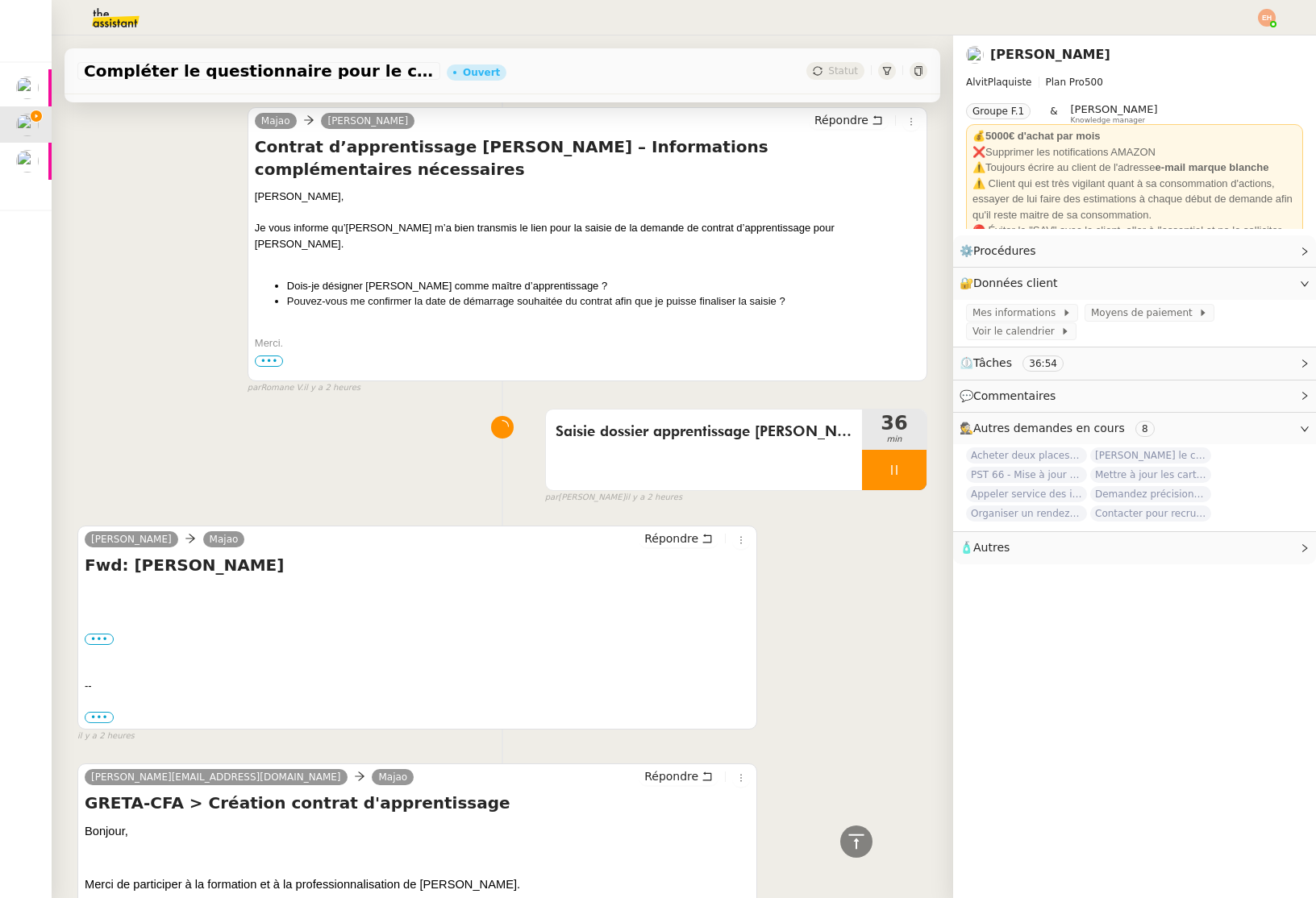
scroll to position [1024, 0]
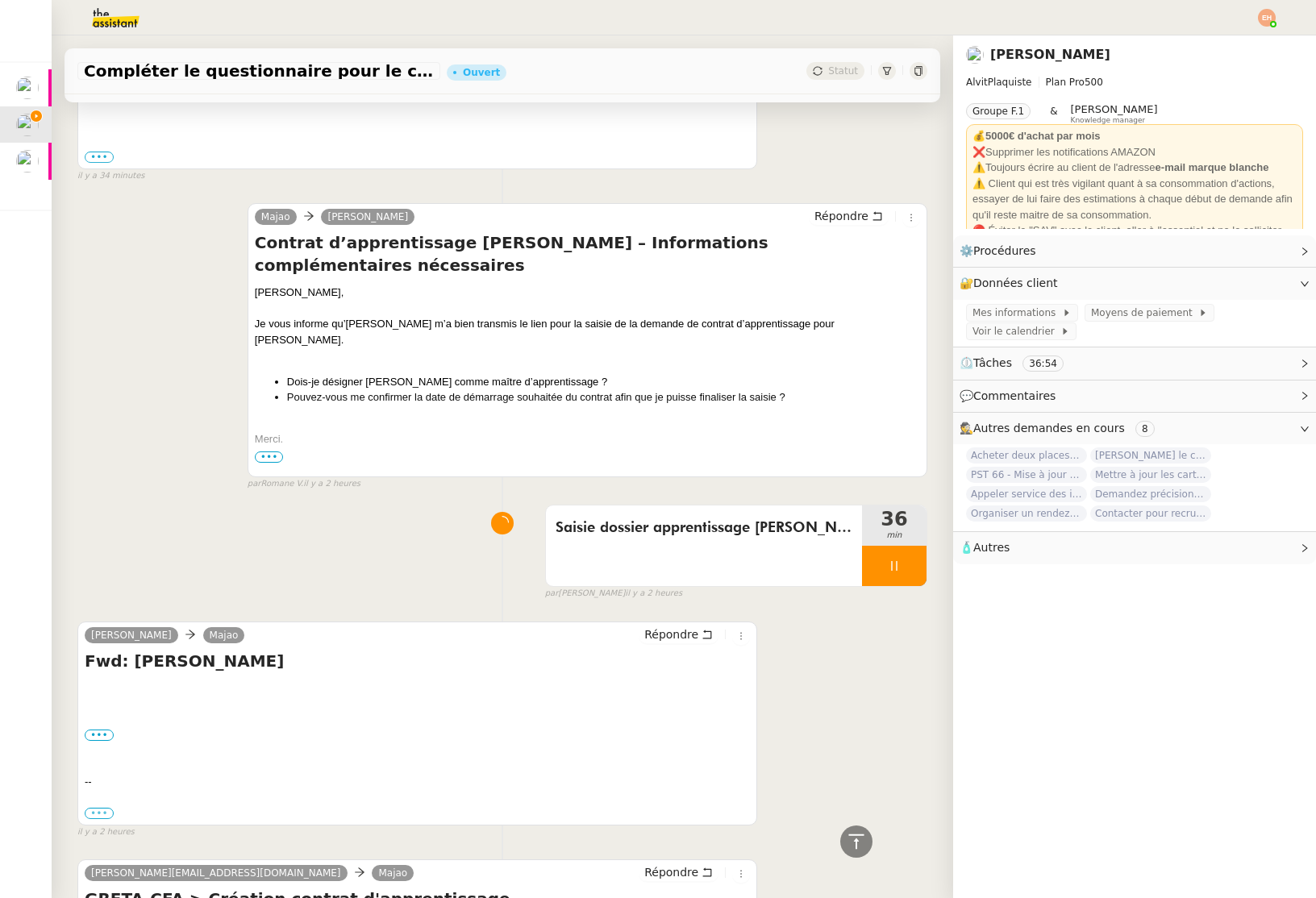
click at [100, 808] on label "•••" at bounding box center [100, 814] width 29 height 11
click at [0, 0] on input "•••" at bounding box center [0, 0] width 0 height 0
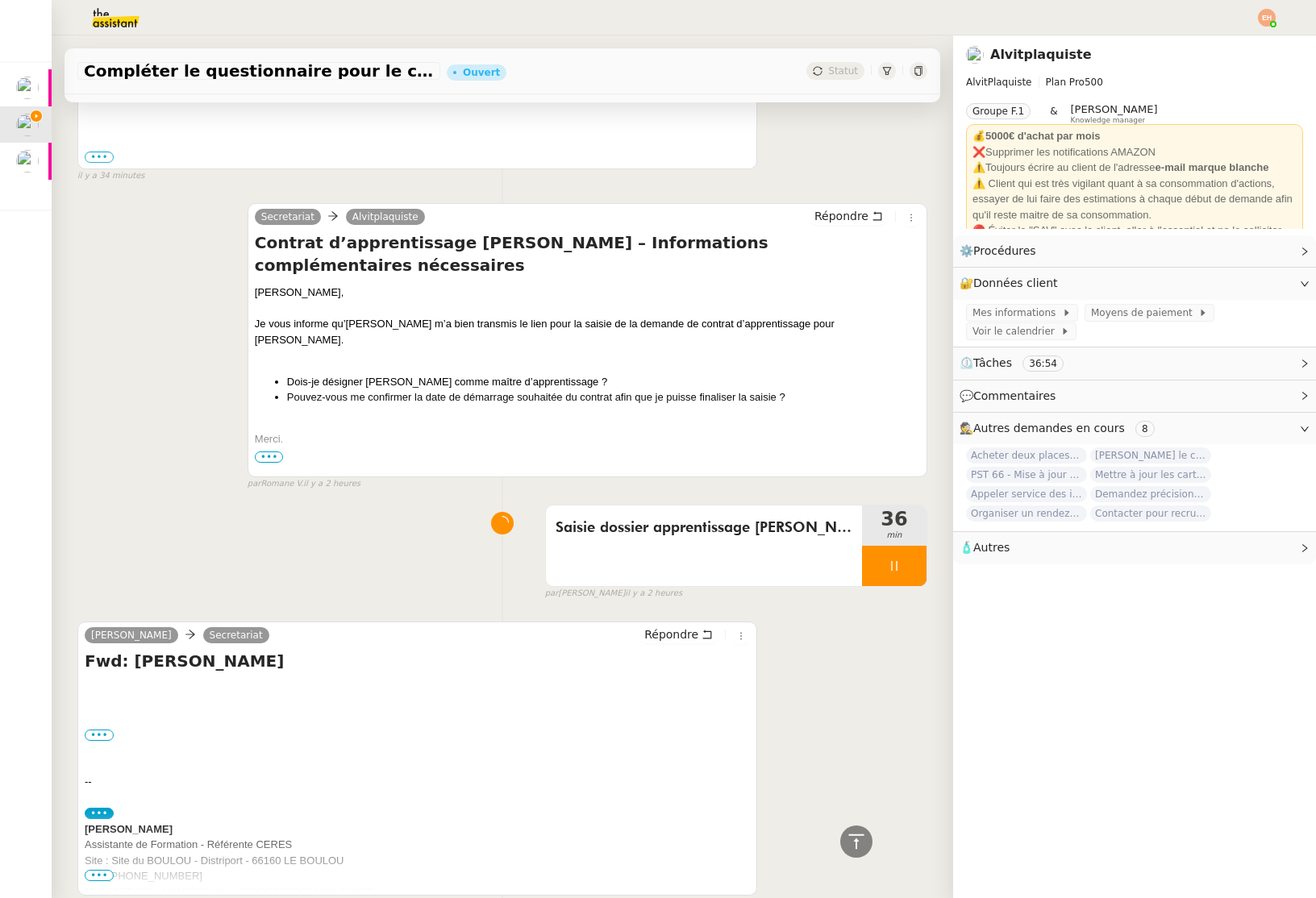
click at [102, 870] on span "•••" at bounding box center [100, 876] width 29 height 11
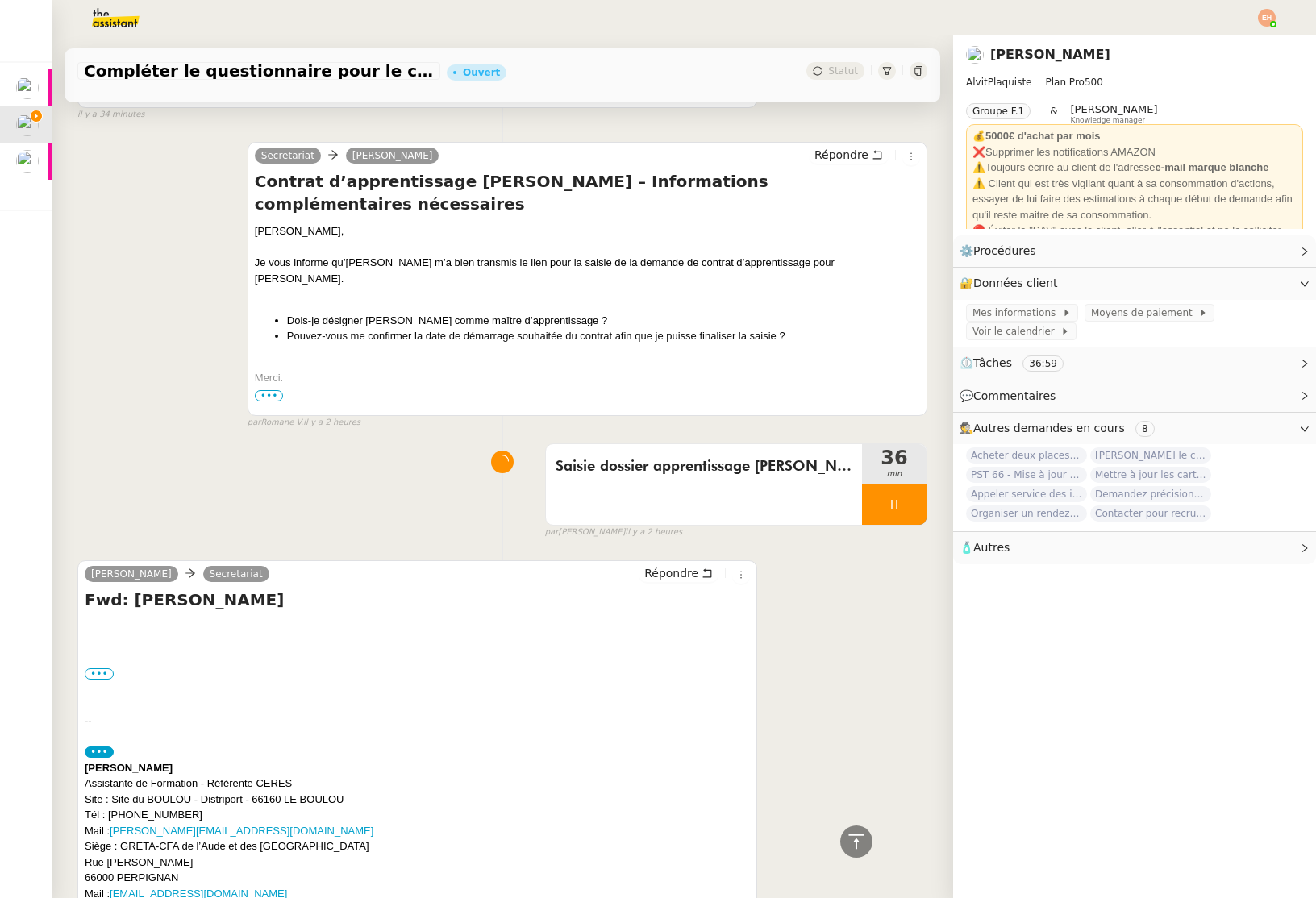
scroll to position [1070, 0]
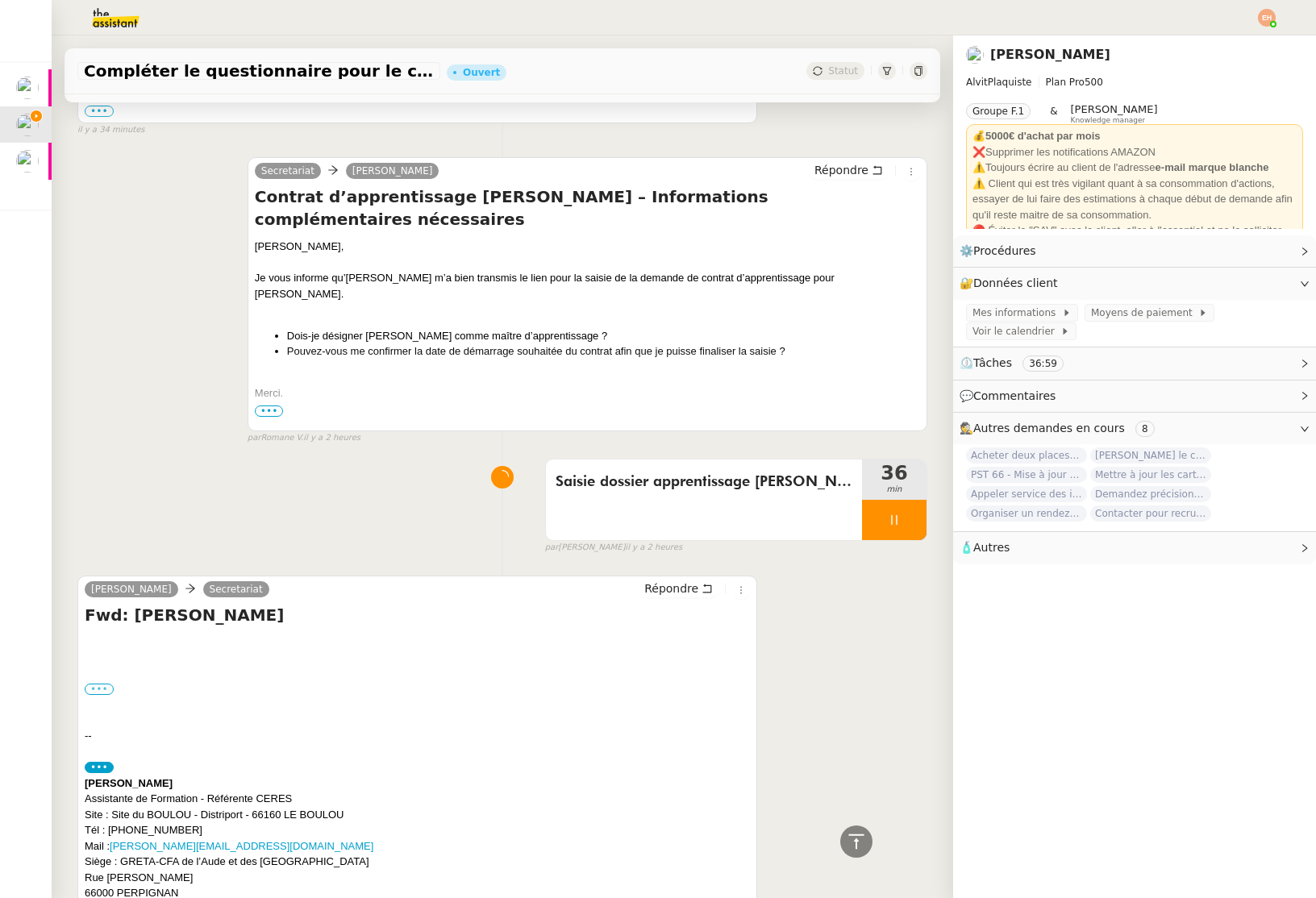
click at [104, 683] on label "•••" at bounding box center [100, 689] width 29 height 11
click at [0, 0] on input "•••" at bounding box center [0, 0] width 0 height 0
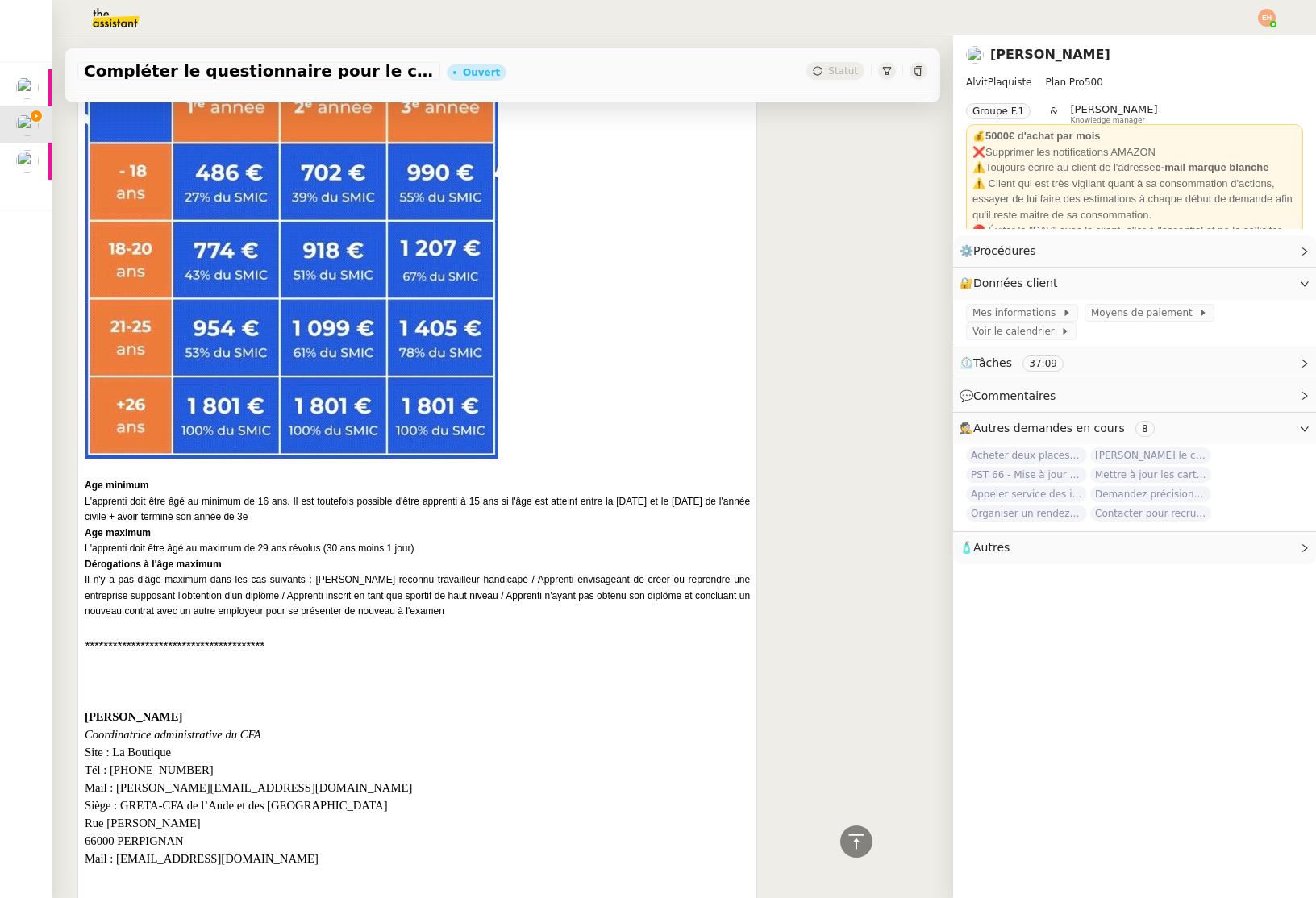
scroll to position [4004, 0]
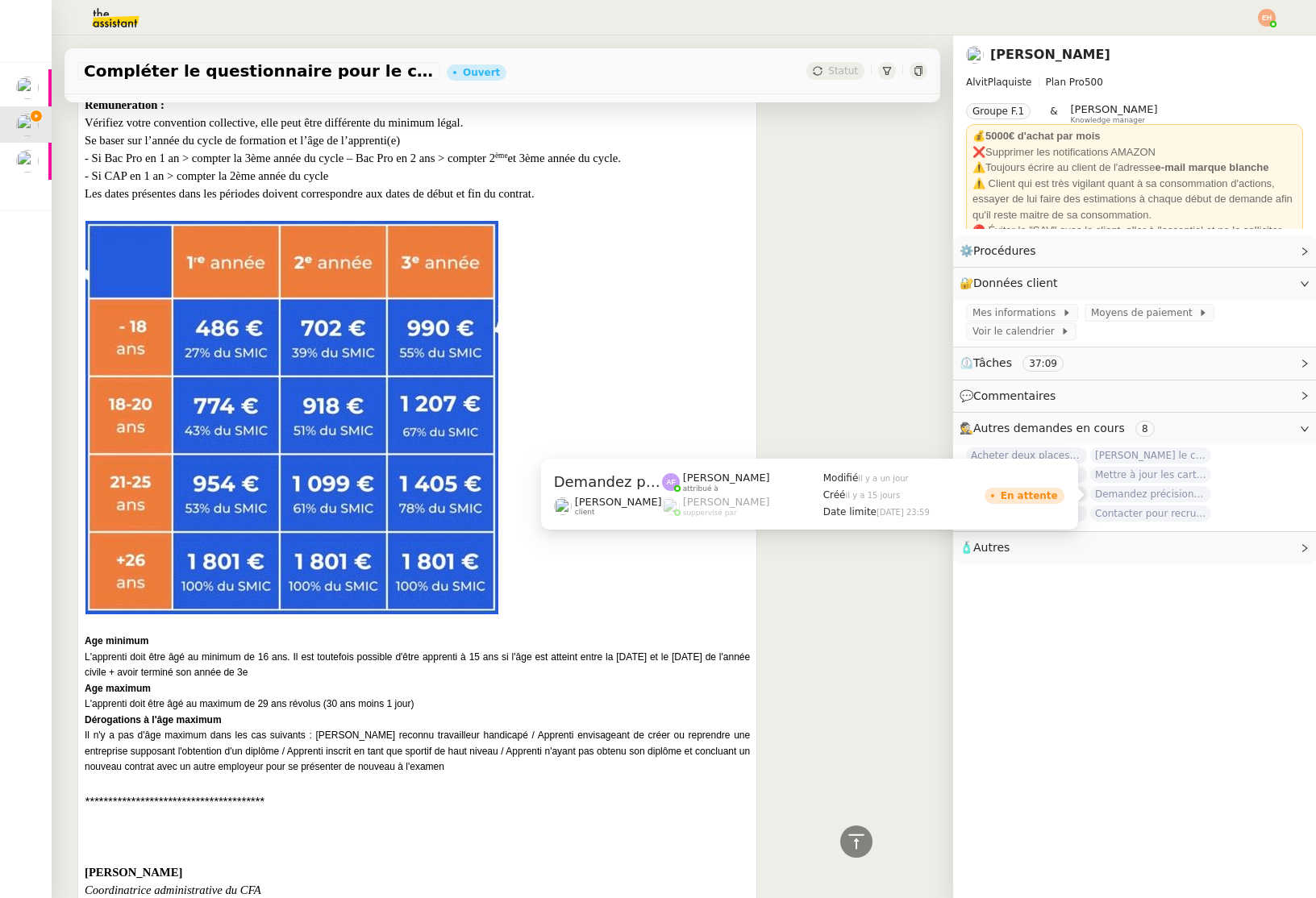
click at [1175, 496] on span "Demandez précision sur demandes QUALIBAT" at bounding box center [1150, 495] width 121 height 16
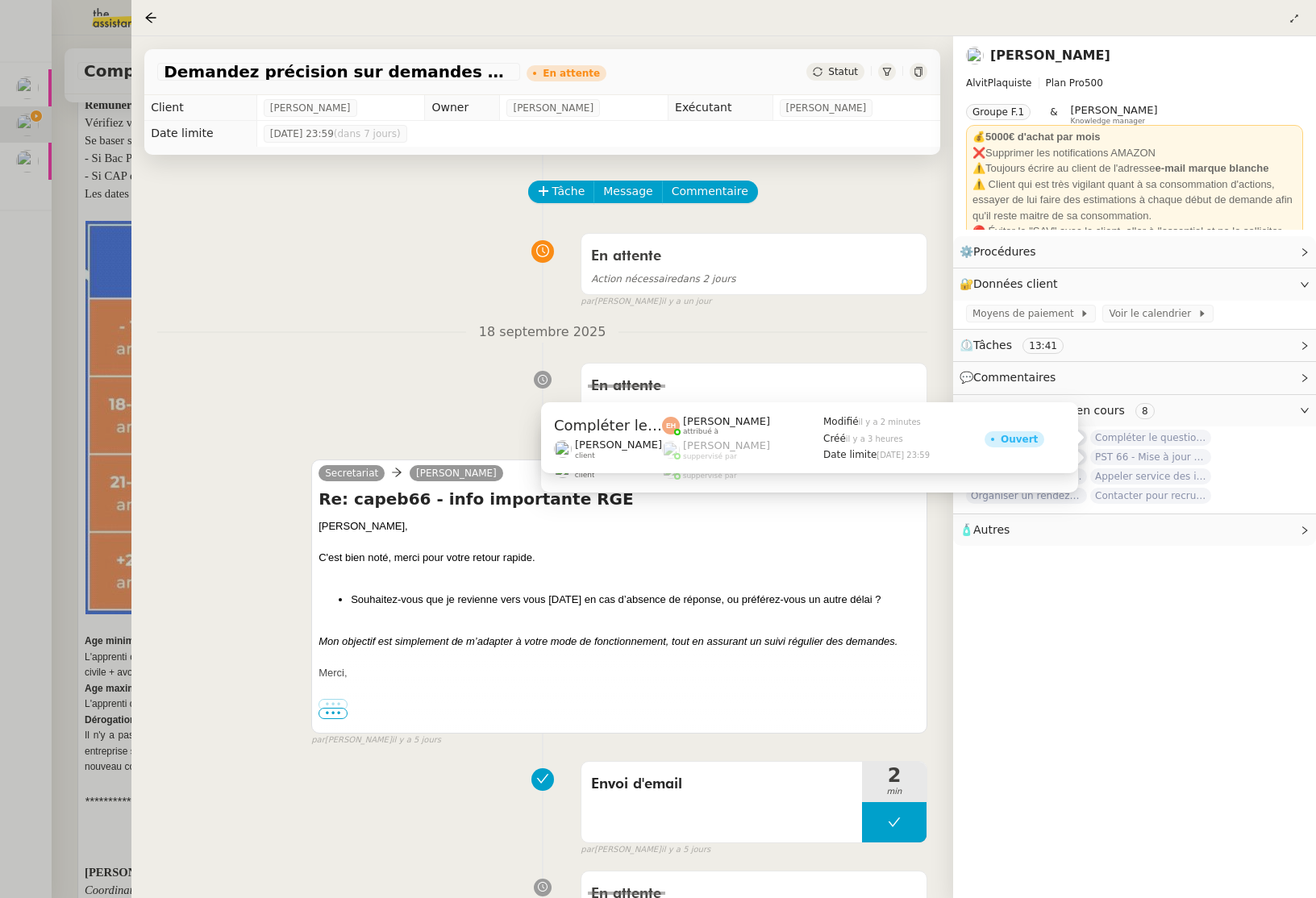
click at [1178, 444] on span "Compléter le questionnaire pour le contrat d'apprentissage" at bounding box center [1150, 438] width 121 height 16
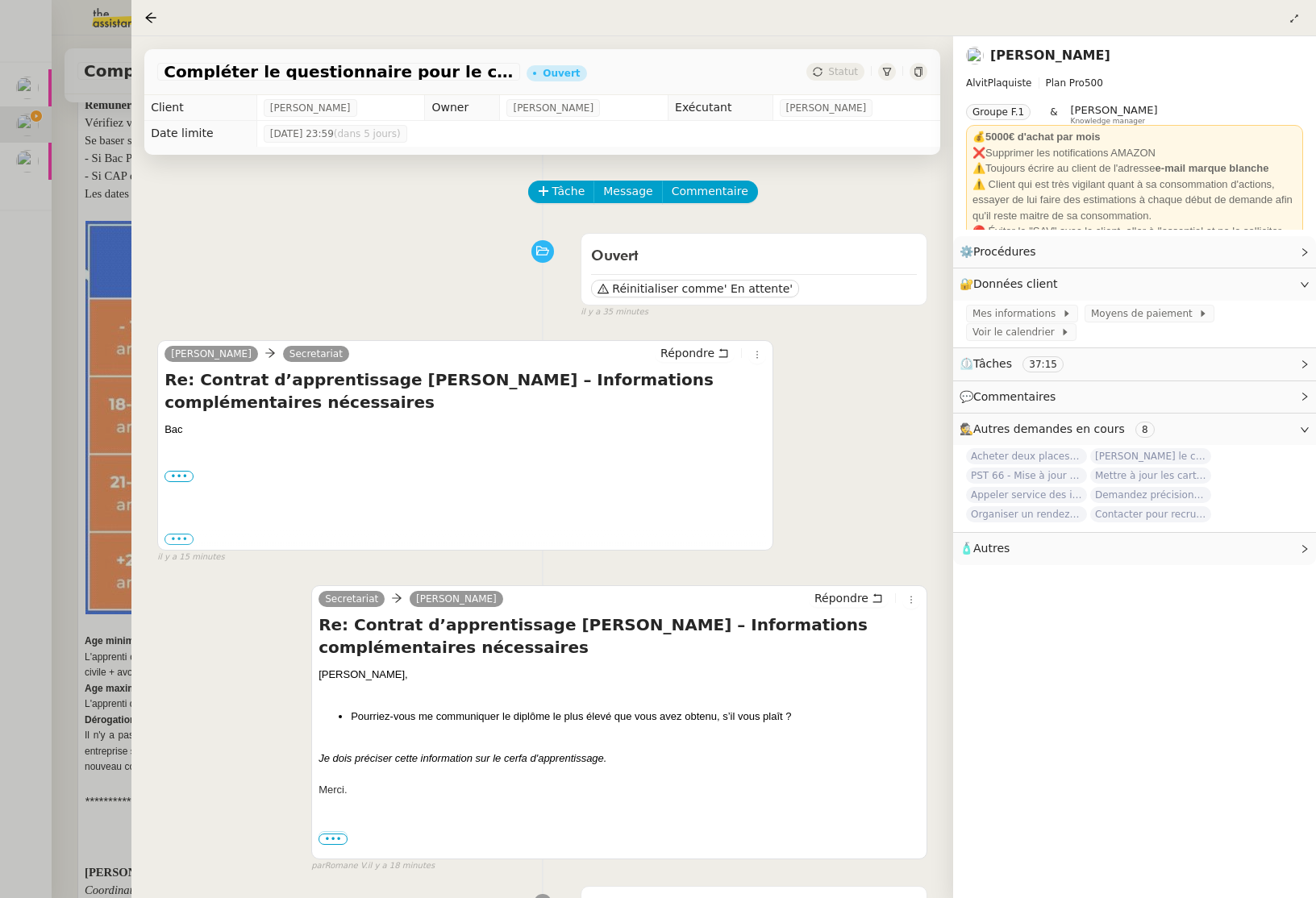
drag, startPoint x: 347, startPoint y: 287, endPoint x: 273, endPoint y: 277, distance: 74.7
click at [347, 287] on div "Ouvert Réinitialiser comme ' En attente' false il y a 35 minutes" at bounding box center [542, 273] width 770 height 94
click at [110, 254] on div at bounding box center [658, 449] width 1316 height 898
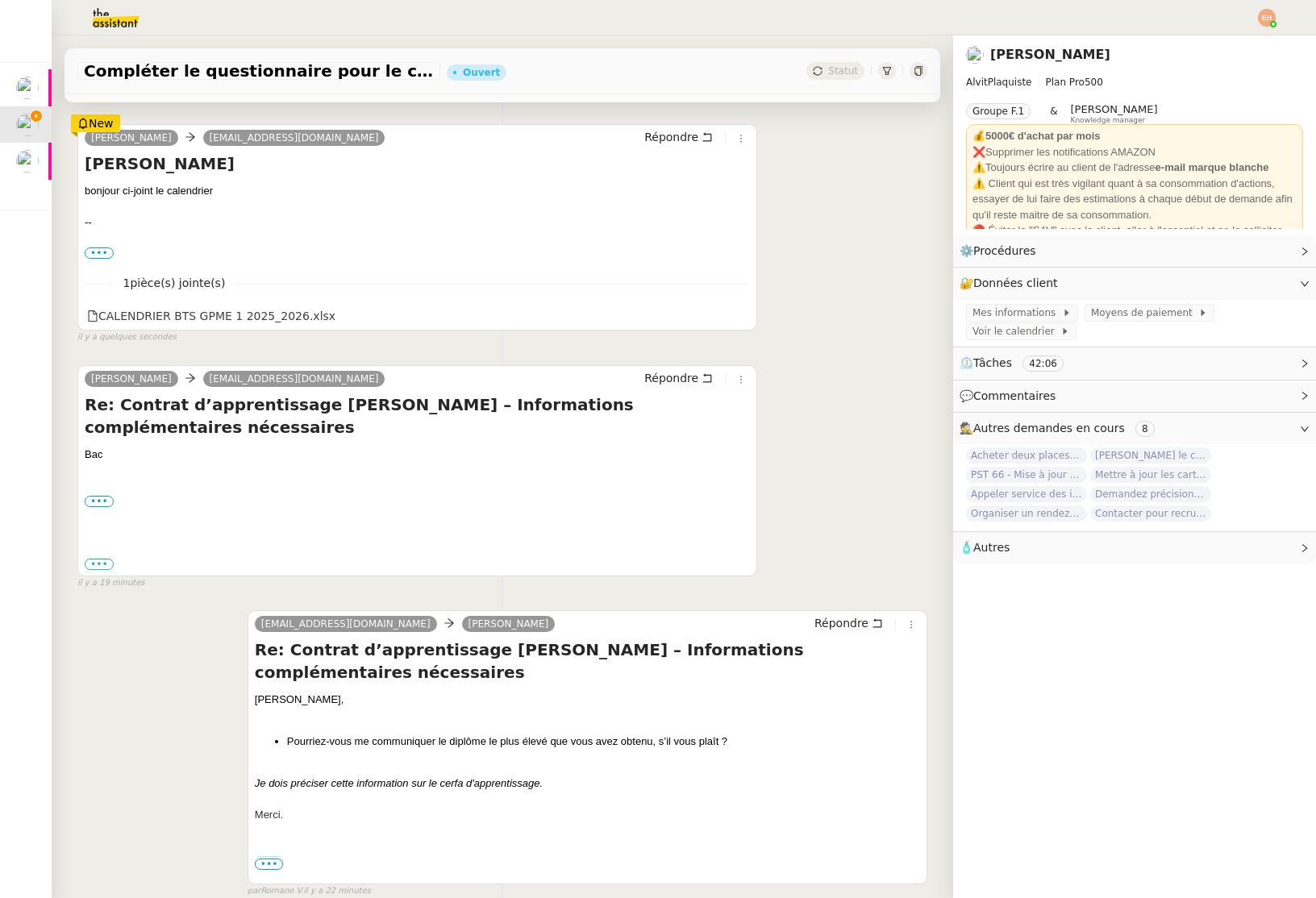
scroll to position [220, 0]
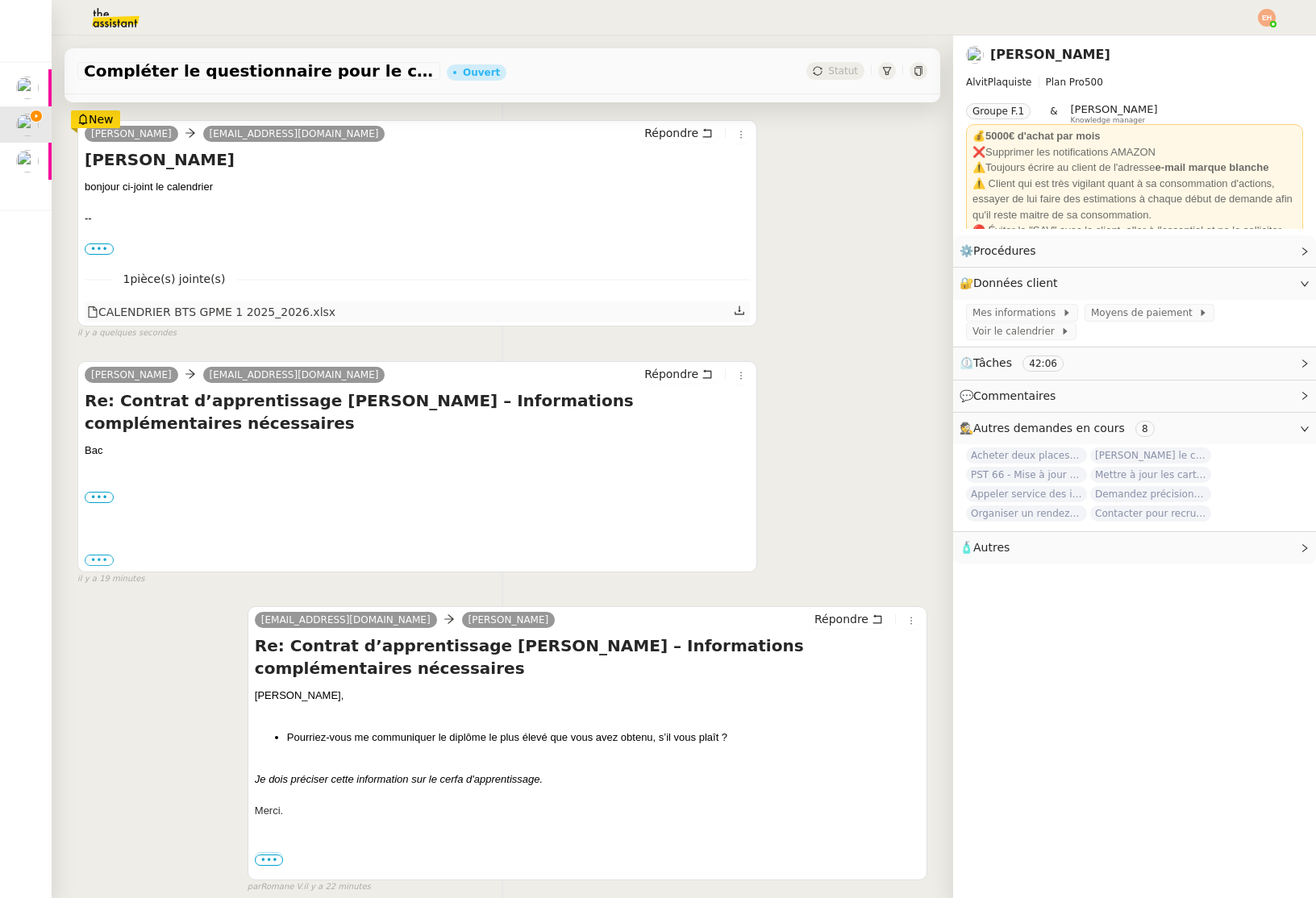
click at [224, 314] on div "CALENDRIER BTS GPME 1 2025_2026.xlsx" at bounding box center [211, 312] width 248 height 19
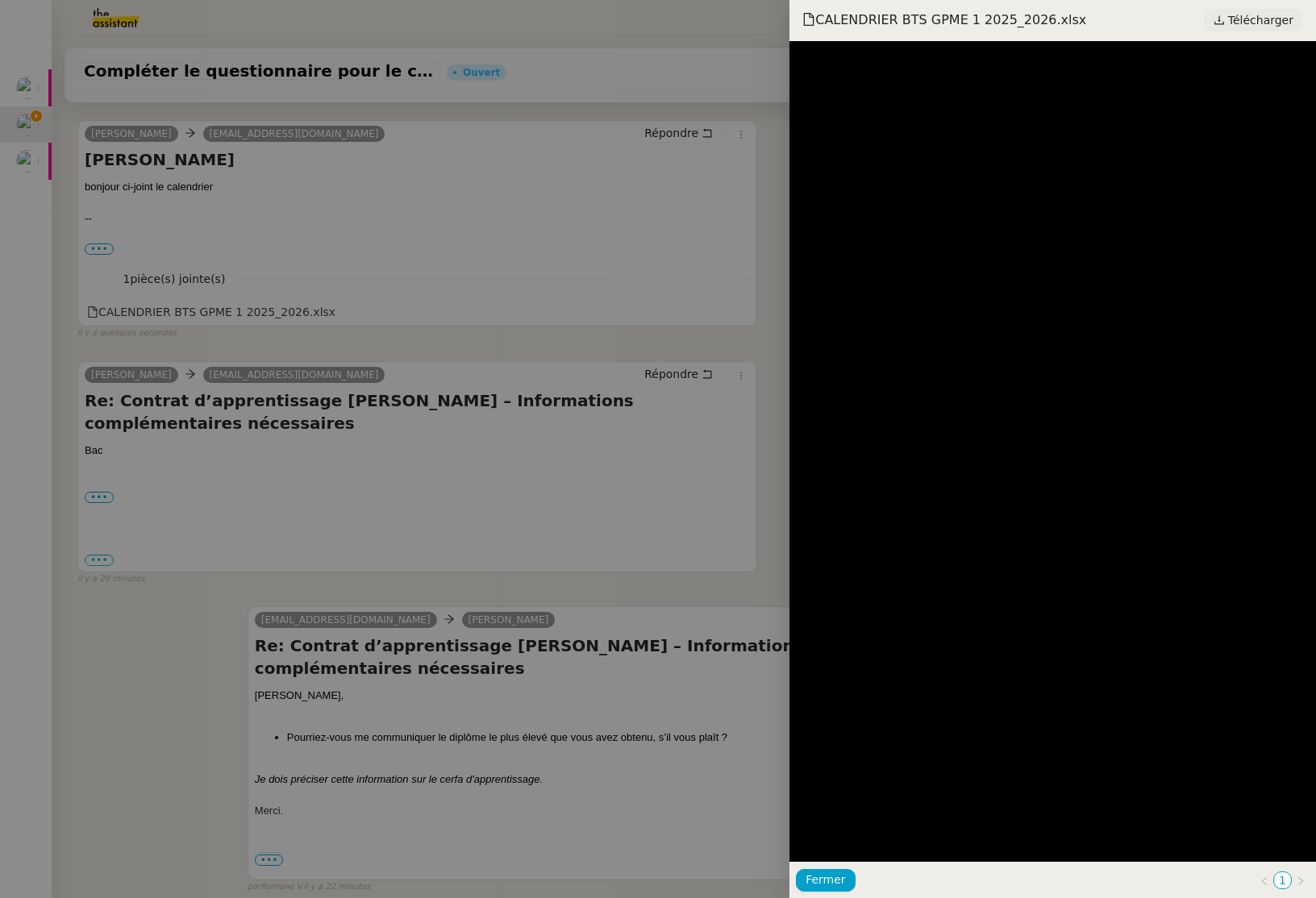
click at [1280, 20] on span "Télécharger" at bounding box center [1260, 20] width 65 height 21
click at [390, 183] on div at bounding box center [658, 449] width 1316 height 898
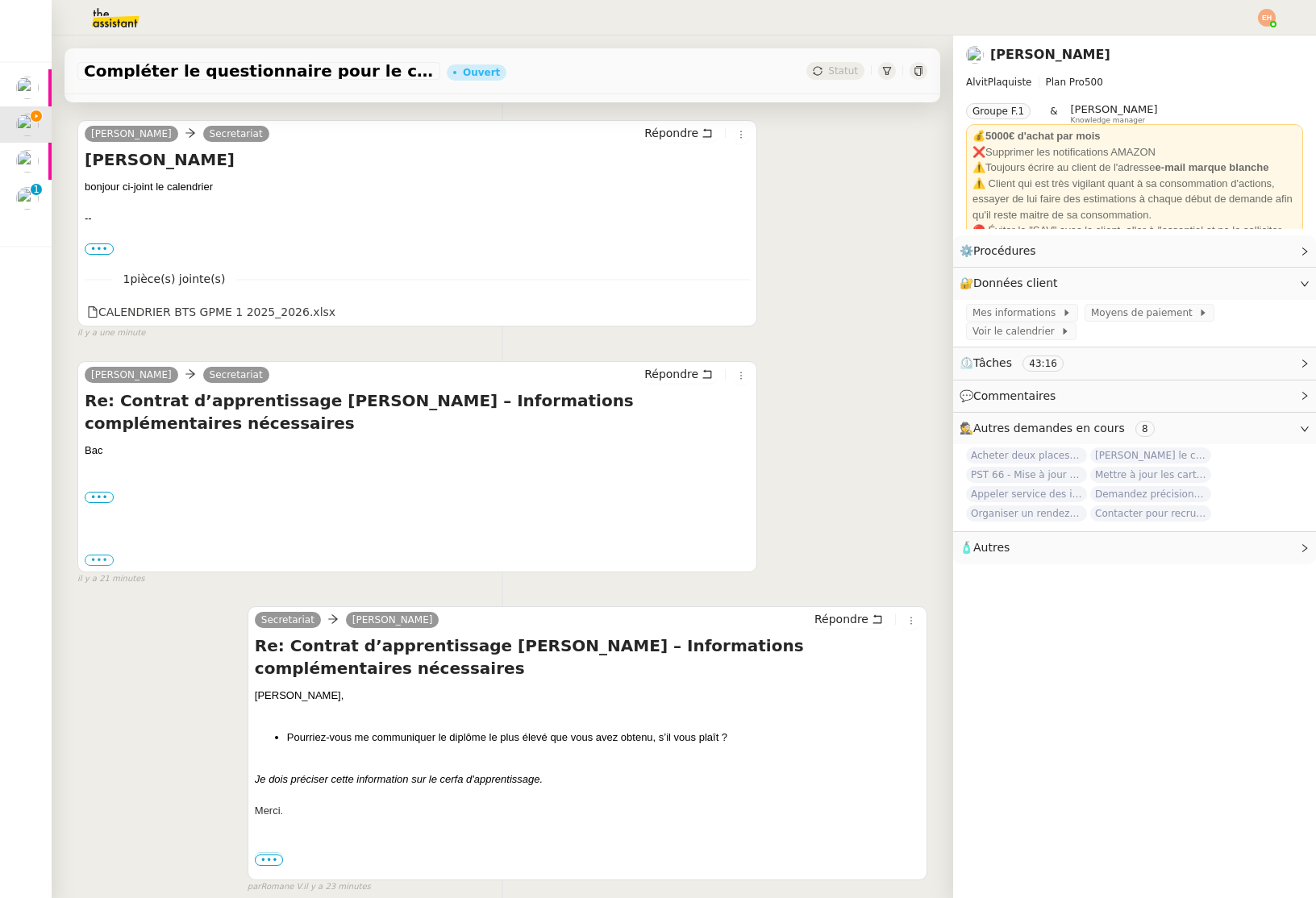
scroll to position [0, 0]
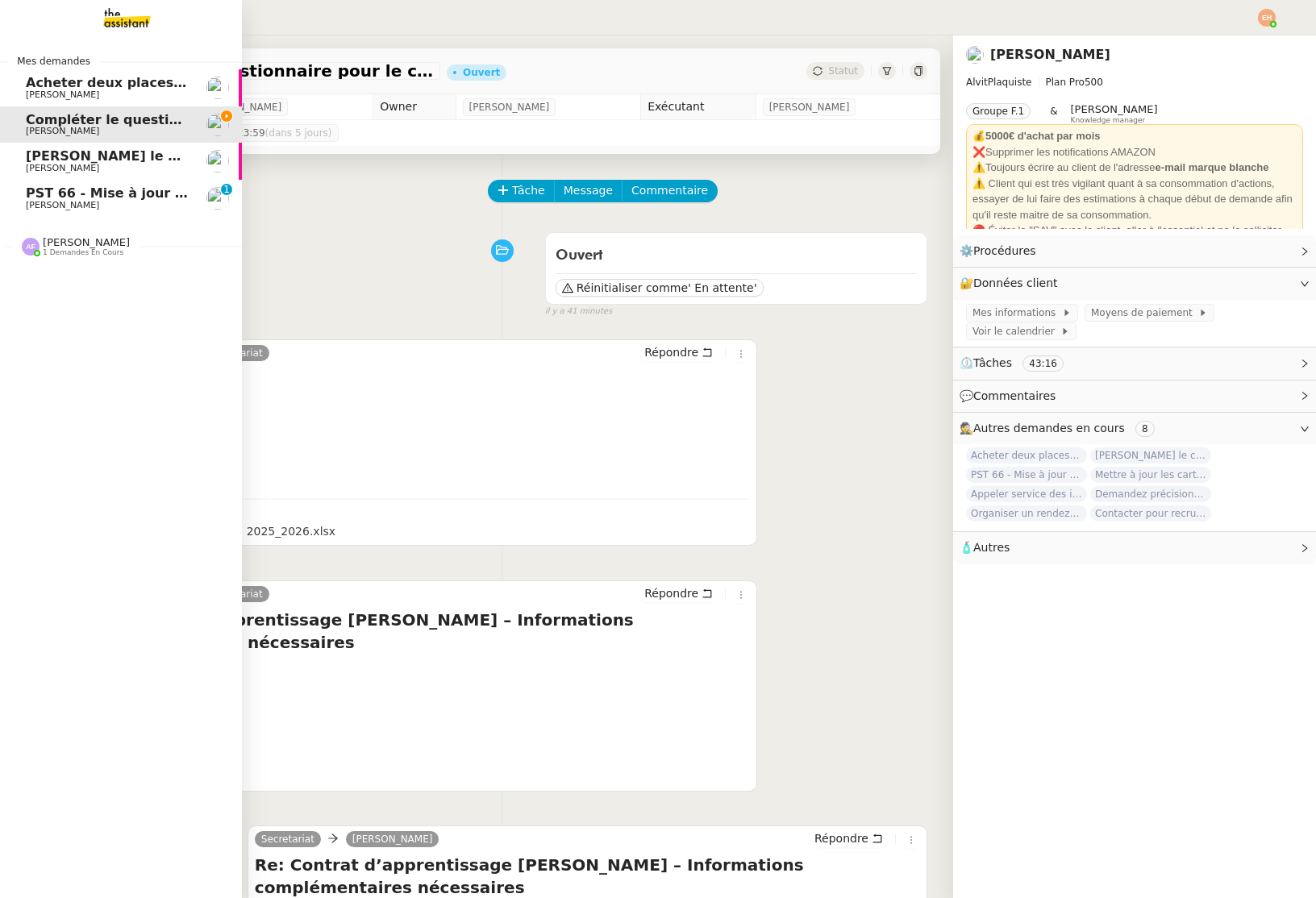
click at [99, 195] on span "PST 66 - Mise à jour des effectifs - Facturation des nouveaux salariés entrants" at bounding box center [310, 193] width 569 height 16
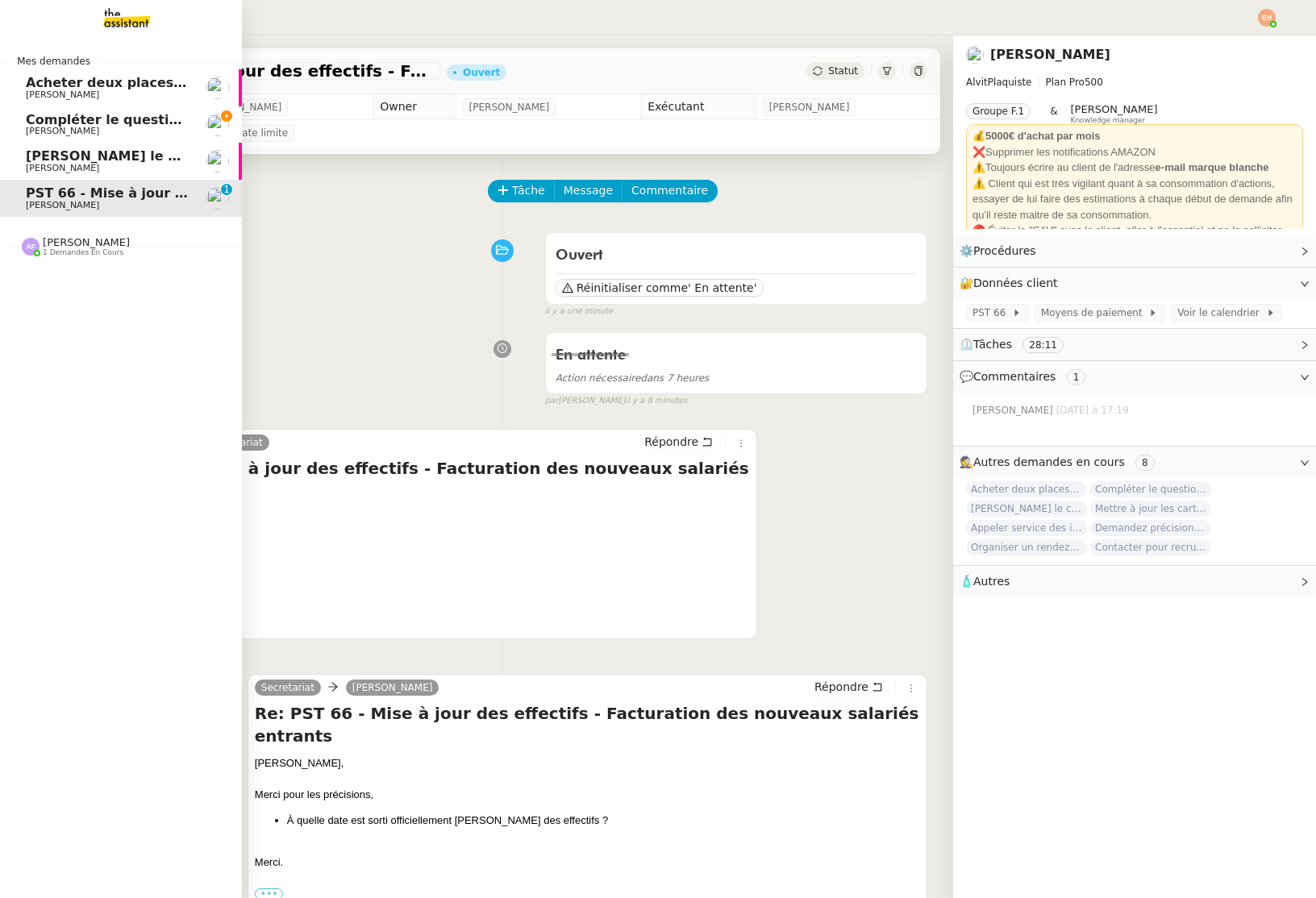
click at [137, 122] on span "Compléter le questionnaire pour le contrat d'apprentissage" at bounding box center [242, 119] width 433 height 16
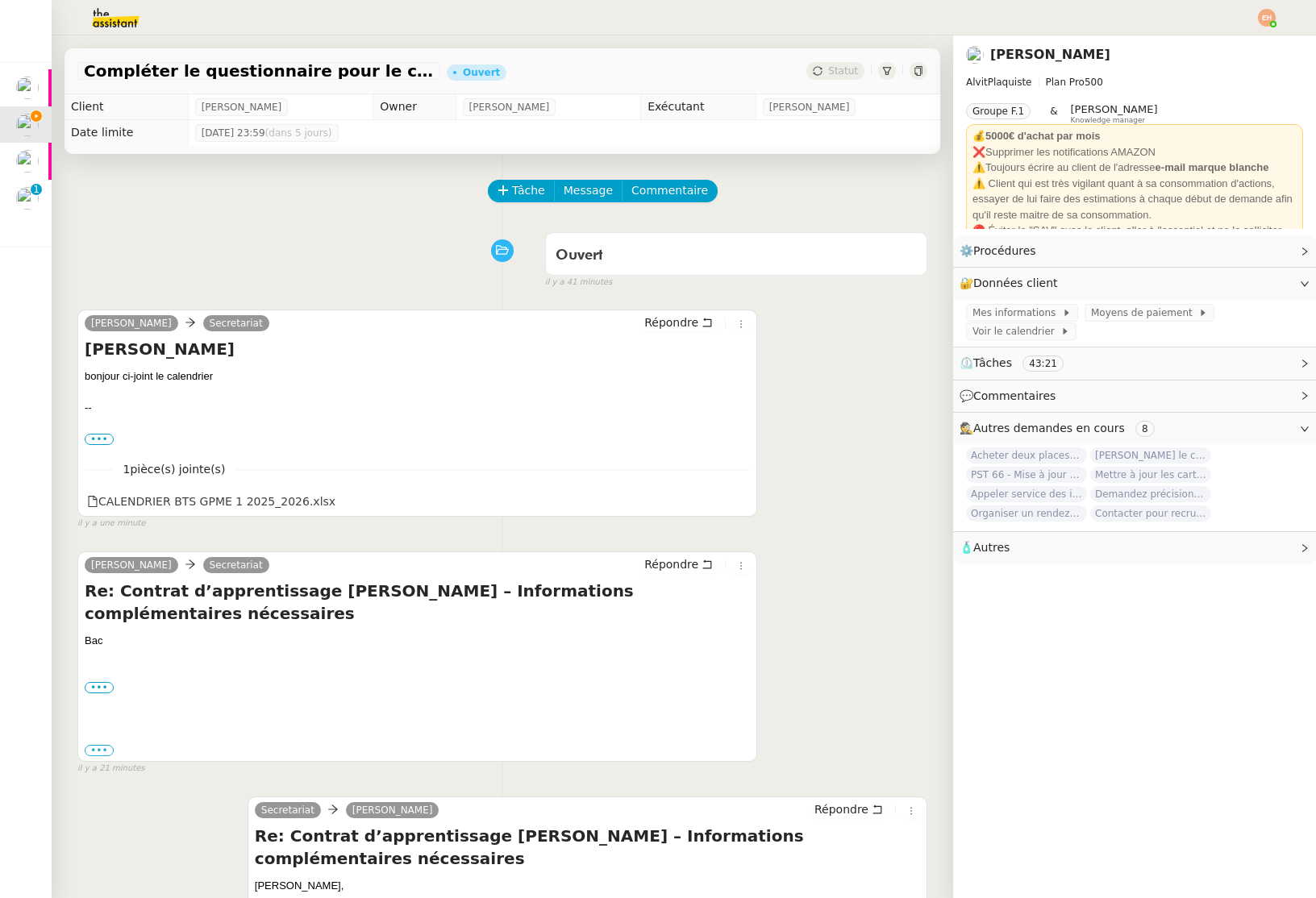
drag, startPoint x: 372, startPoint y: 252, endPoint x: 313, endPoint y: 286, distance: 68.1
click at [372, 252] on div "Ouvert false il y a 41 minutes" at bounding box center [502, 257] width 850 height 64
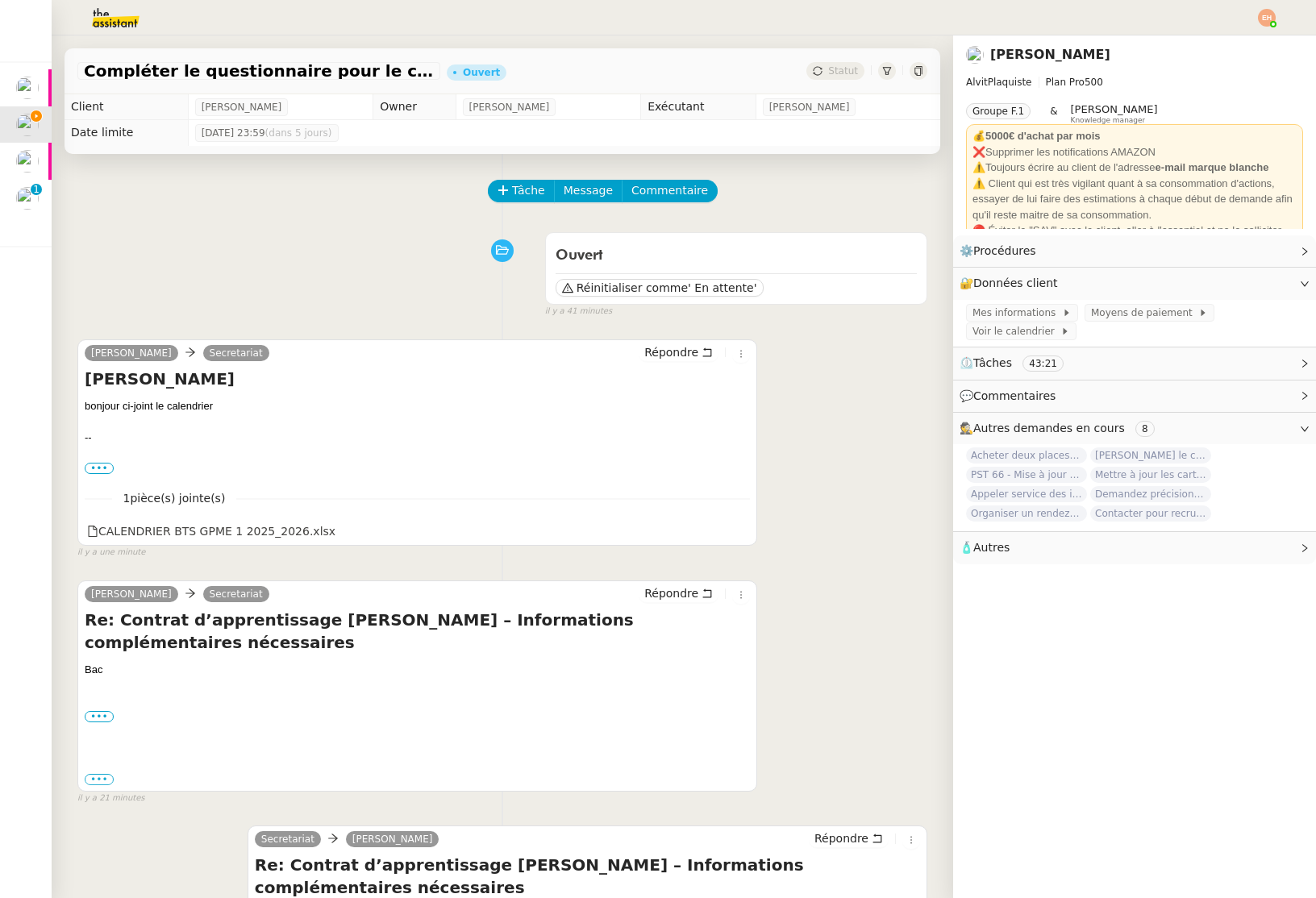
drag, startPoint x: 310, startPoint y: 206, endPoint x: 287, endPoint y: 296, distance: 92.9
click at [309, 206] on div "Tâche Message Commentaire" at bounding box center [502, 198] width 850 height 38
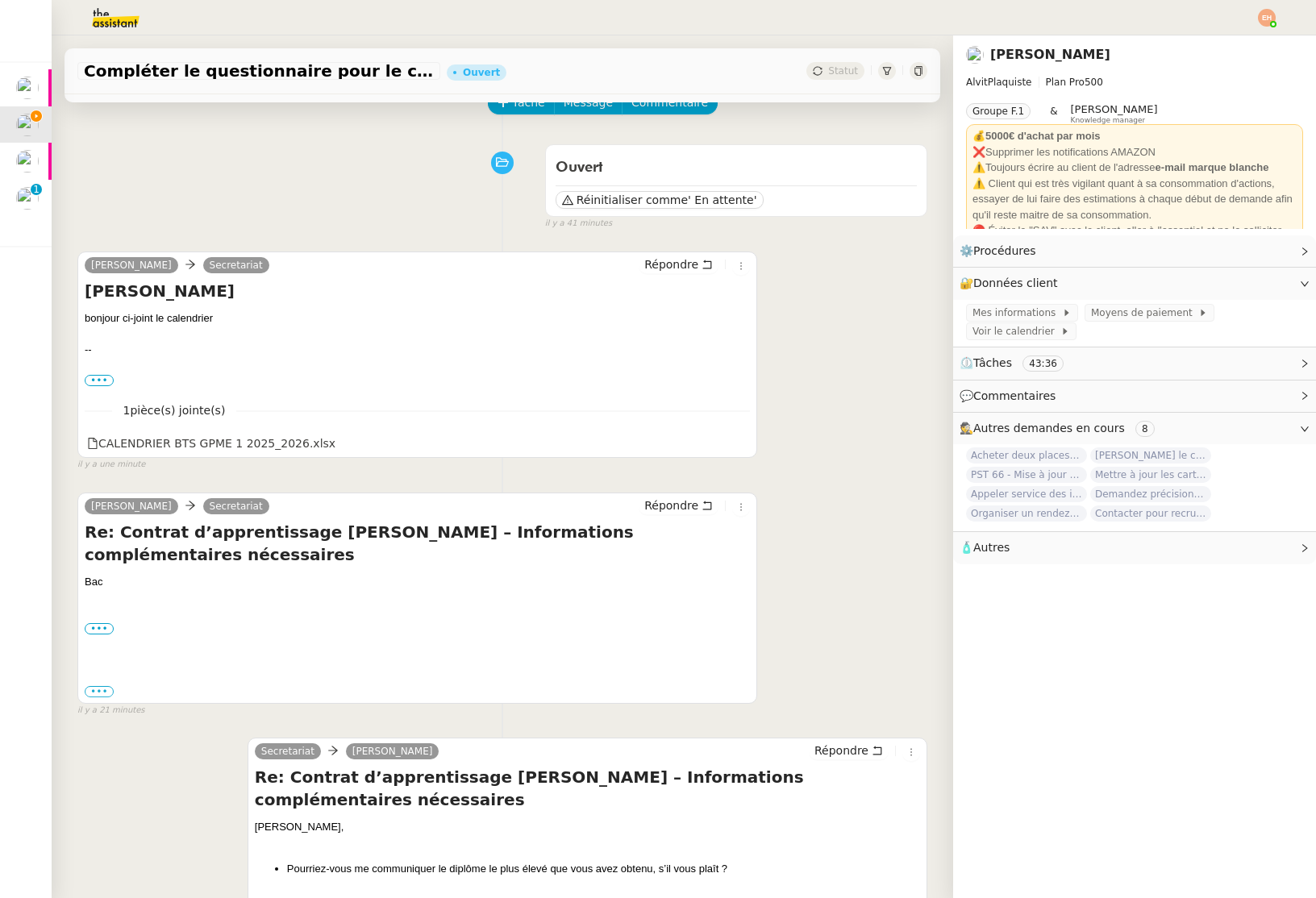
scroll to position [131, 0]
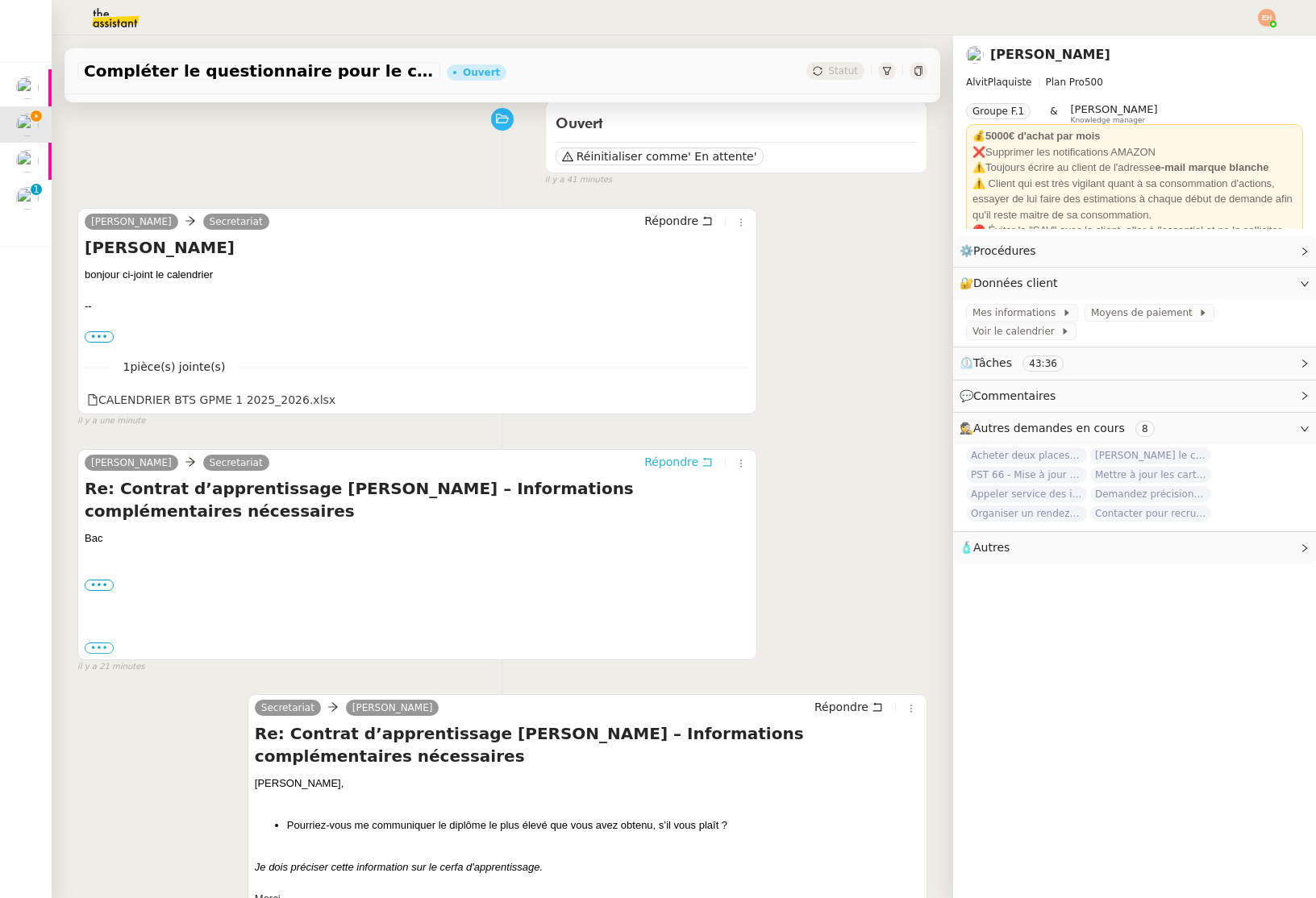
click at [687, 459] on span "Répondre" at bounding box center [671, 462] width 54 height 16
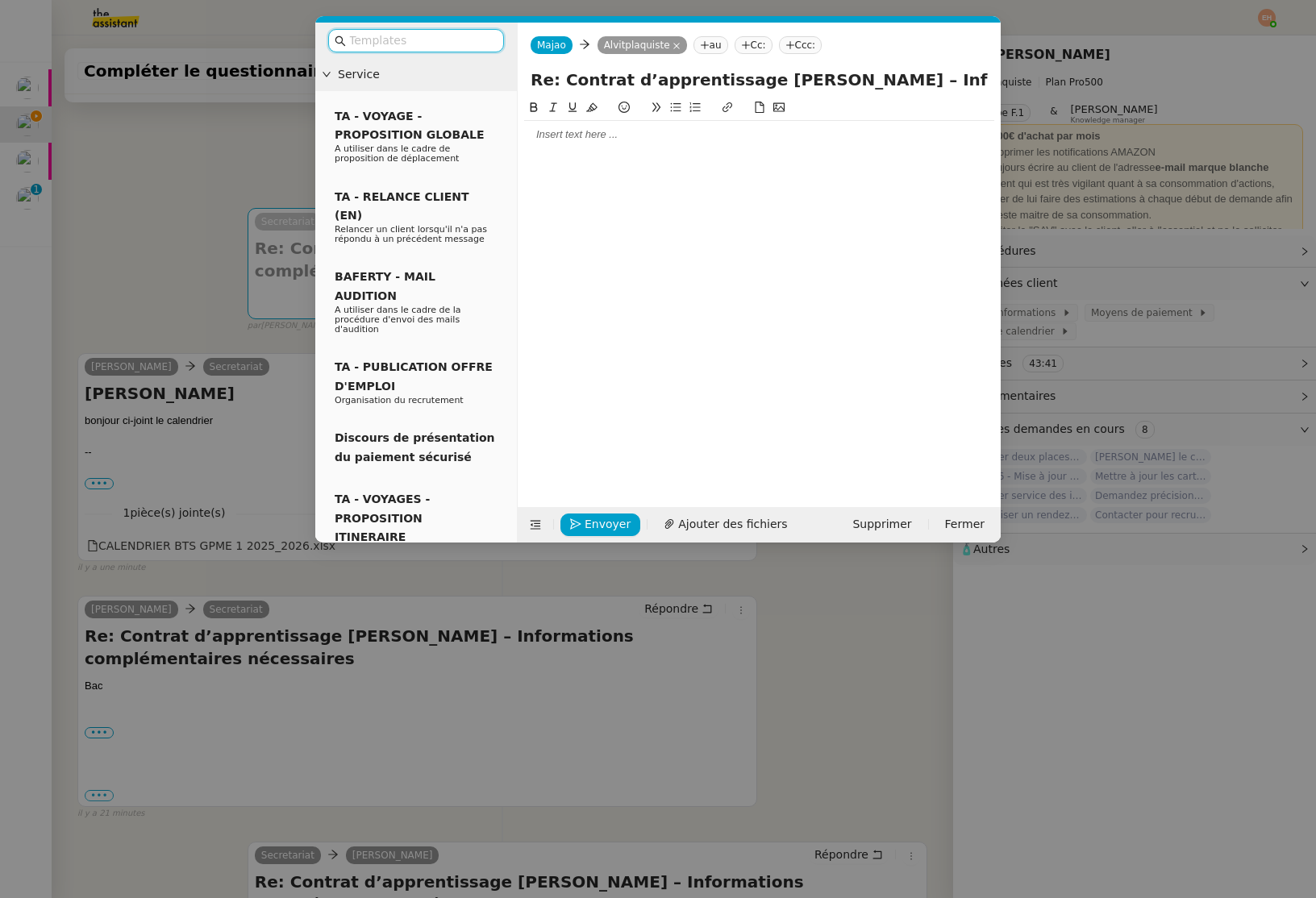
click at [571, 130] on div at bounding box center [759, 135] width 470 height 15
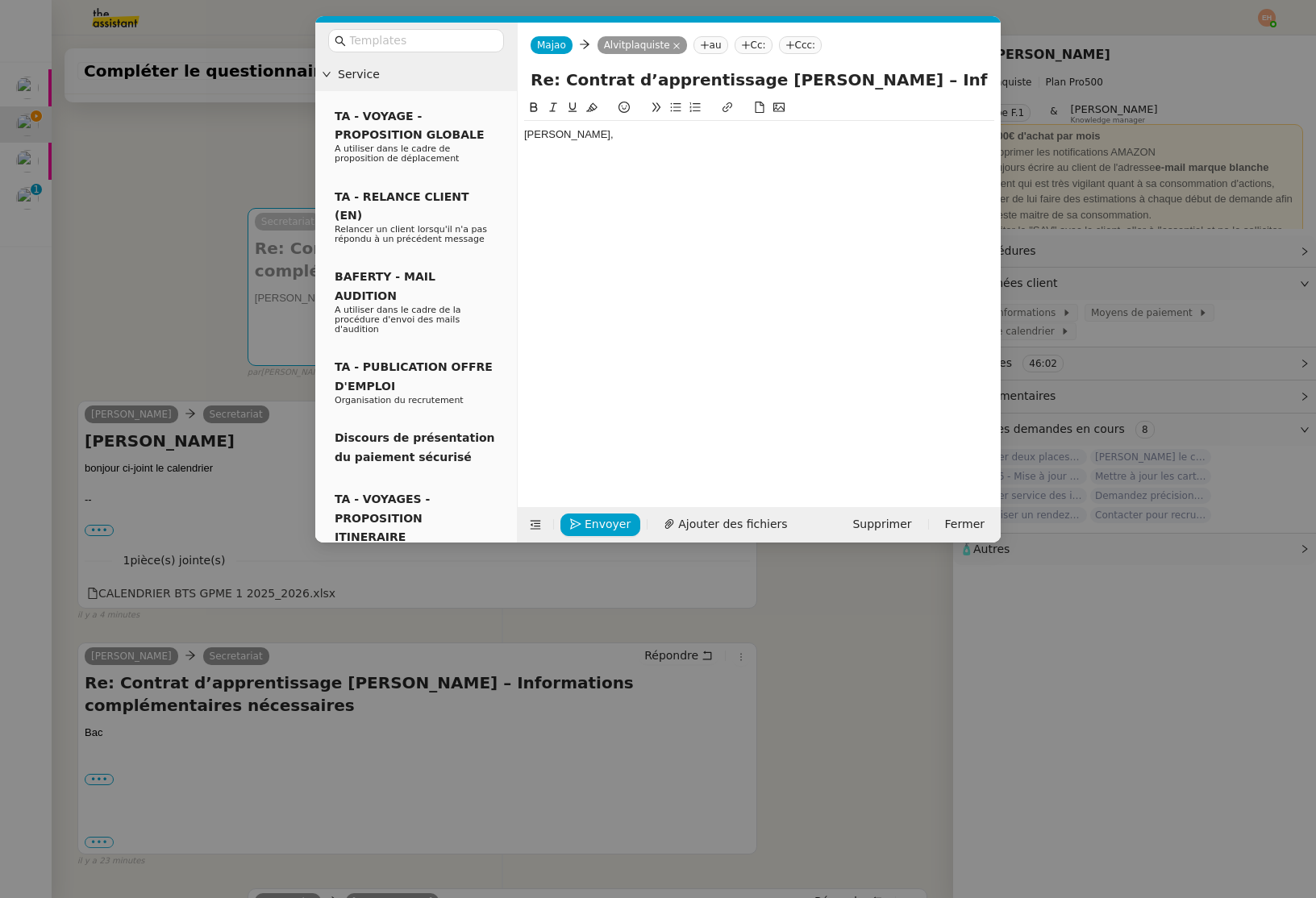
click at [630, 130] on div "[PERSON_NAME]," at bounding box center [759, 135] width 470 height 15
click at [627, 138] on div "[PERSON_NAME]," at bounding box center [759, 135] width 470 height 15
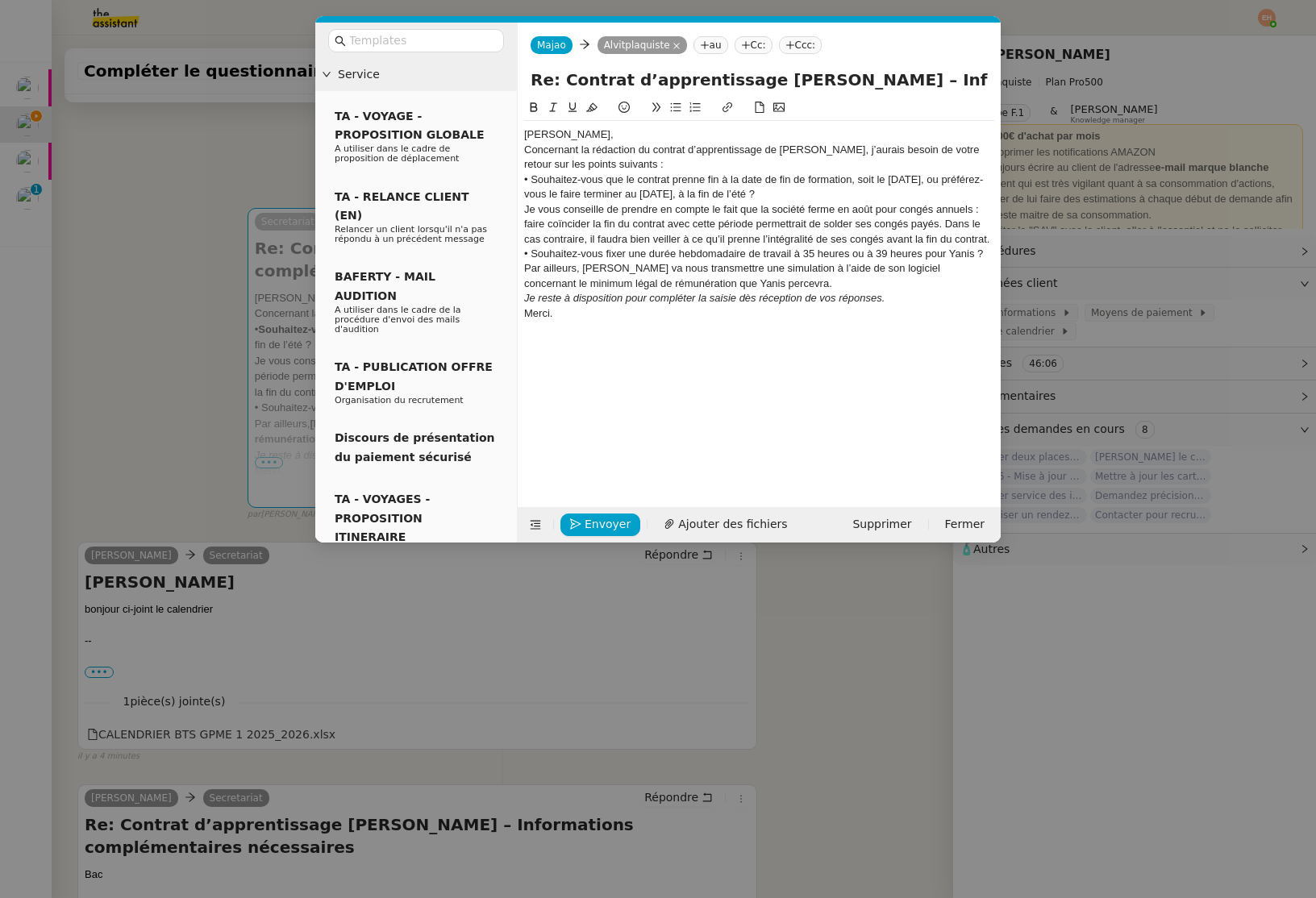
click at [625, 134] on div "[PERSON_NAME]," at bounding box center [759, 135] width 470 height 15
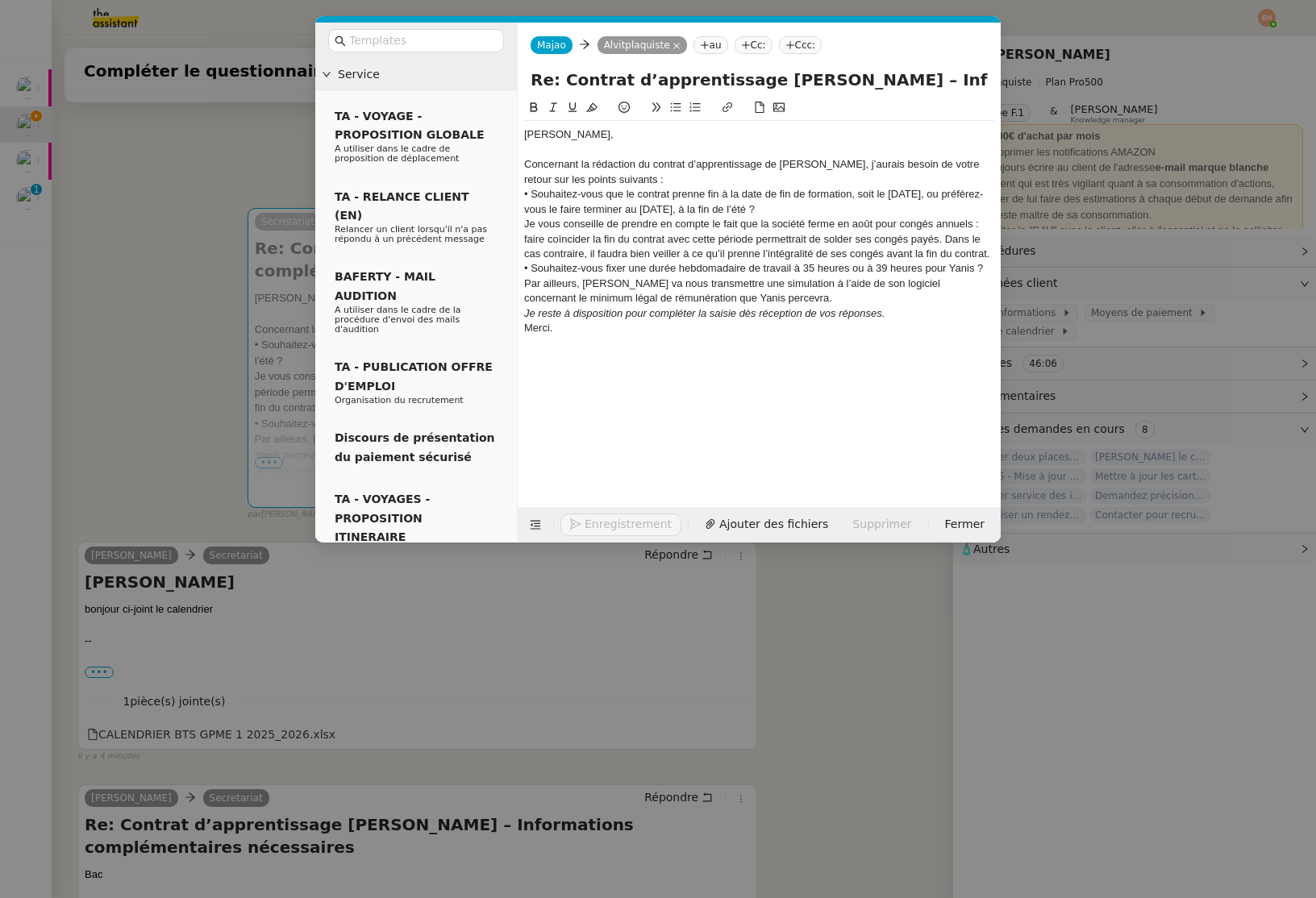
click at [625, 174] on div "Concernant la rédaction du contrat d’apprentissage de [PERSON_NAME], j’aurais b…" at bounding box center [759, 172] width 470 height 30
click at [536, 193] on div "• Souhaitez-vous que le contrat prenne fin à la date de fin de formation, soit …" at bounding box center [759, 202] width 470 height 30
drag, startPoint x: 526, startPoint y: 196, endPoint x: 514, endPoint y: 197, distance: 12.0
click at [514, 197] on nz-layout "Service TA - VOYAGE - PROPOSITION GLOBALE A utiliser dans le cadre de propositi…" at bounding box center [657, 282] width 685 height 520
drag, startPoint x: 676, startPoint y: 105, endPoint x: 678, endPoint y: 143, distance: 38.1
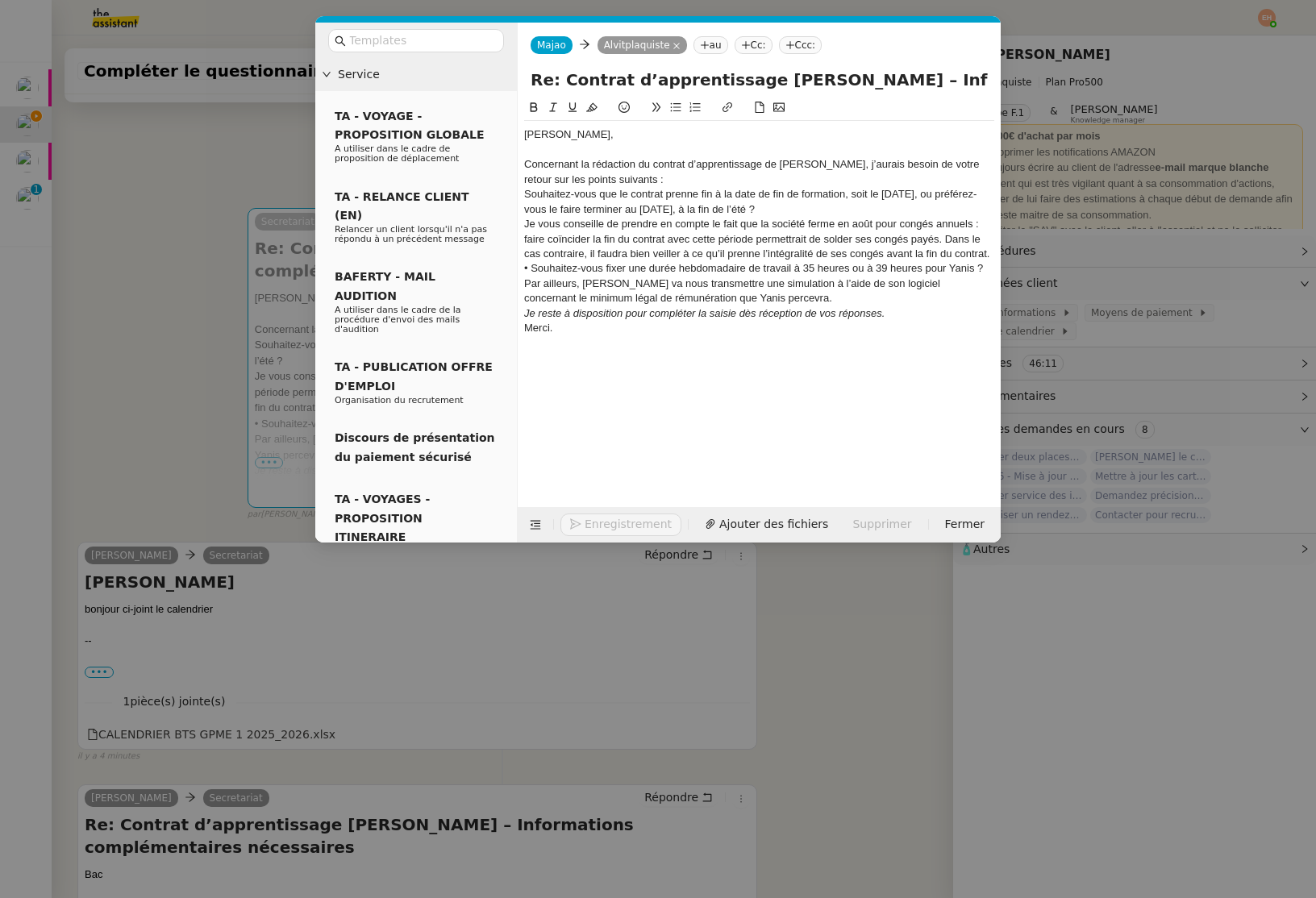
click at [676, 105] on icon at bounding box center [676, 107] width 11 height 11
click at [624, 177] on div "Concernant la rédaction du contrat d’apprentissage de [PERSON_NAME], j’aurais b…" at bounding box center [759, 172] width 470 height 30
click at [651, 177] on div "Concernant la rédaction du contrat d’apprentissage de [PERSON_NAME], j’aurais b…" at bounding box center [759, 172] width 470 height 30
drag, startPoint x: 891, startPoint y: 204, endPoint x: 883, endPoint y: 205, distance: 8.1
click at [891, 204] on li "Souhaitez-vous que le contrat prenne fin à la date de fin de formation, soit le…" at bounding box center [767, 202] width 455 height 30
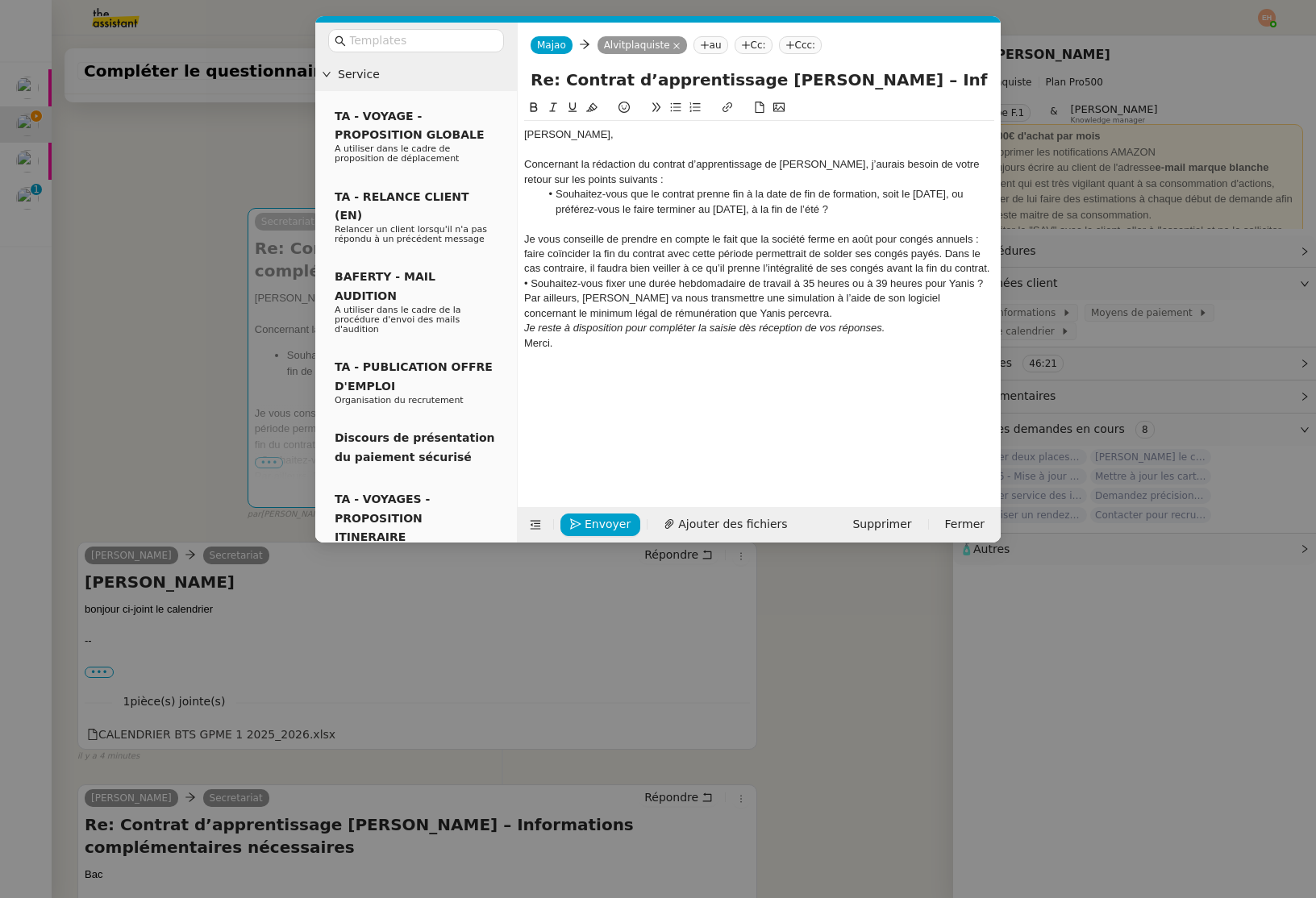
click at [679, 249] on div "Je vous conseille de prendre en compte le fait que la société ferme en août pou…" at bounding box center [759, 254] width 470 height 44
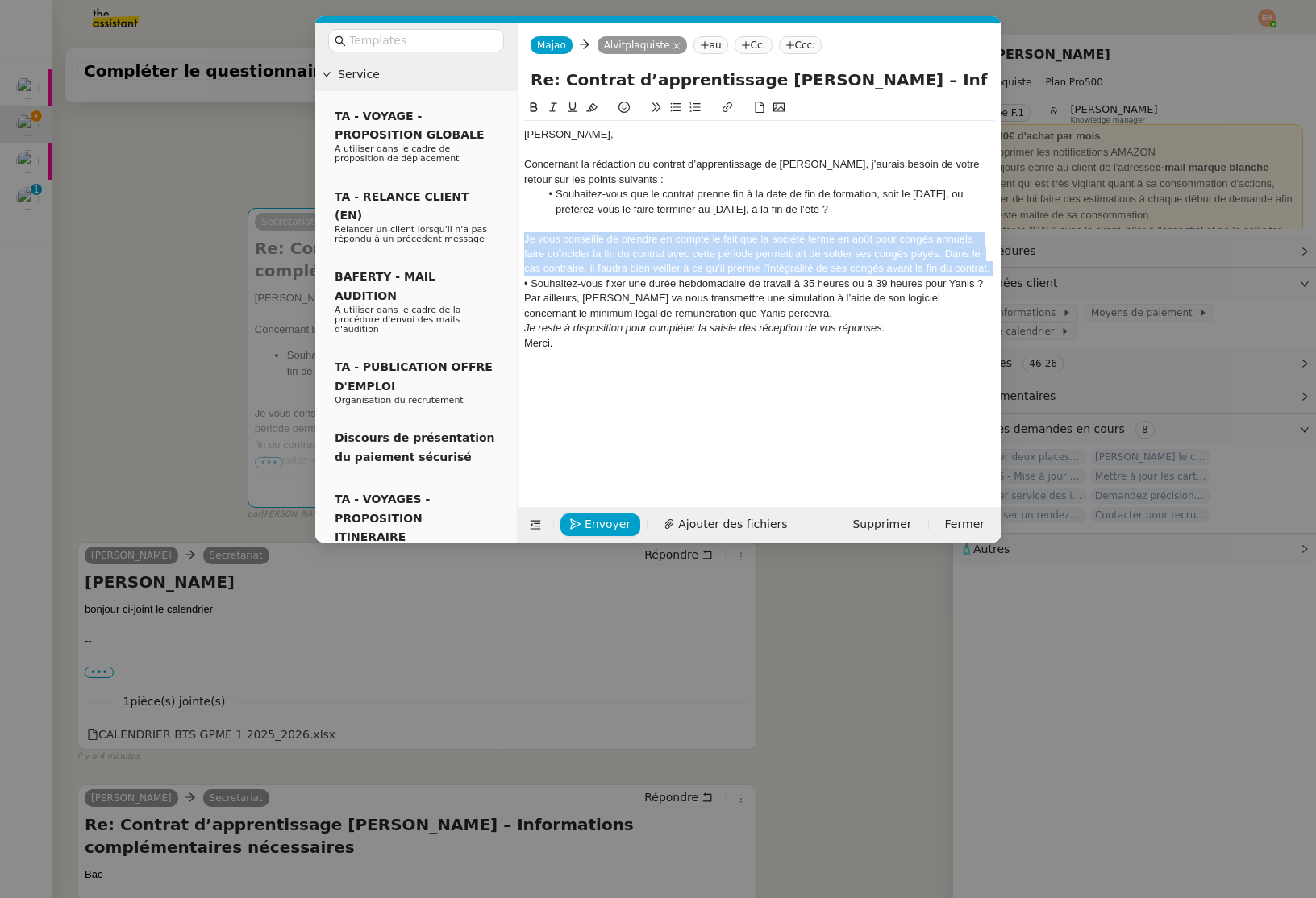
click at [679, 249] on div "Je vous conseille de prendre en compte le fait que la société ferme en août pou…" at bounding box center [759, 254] width 470 height 44
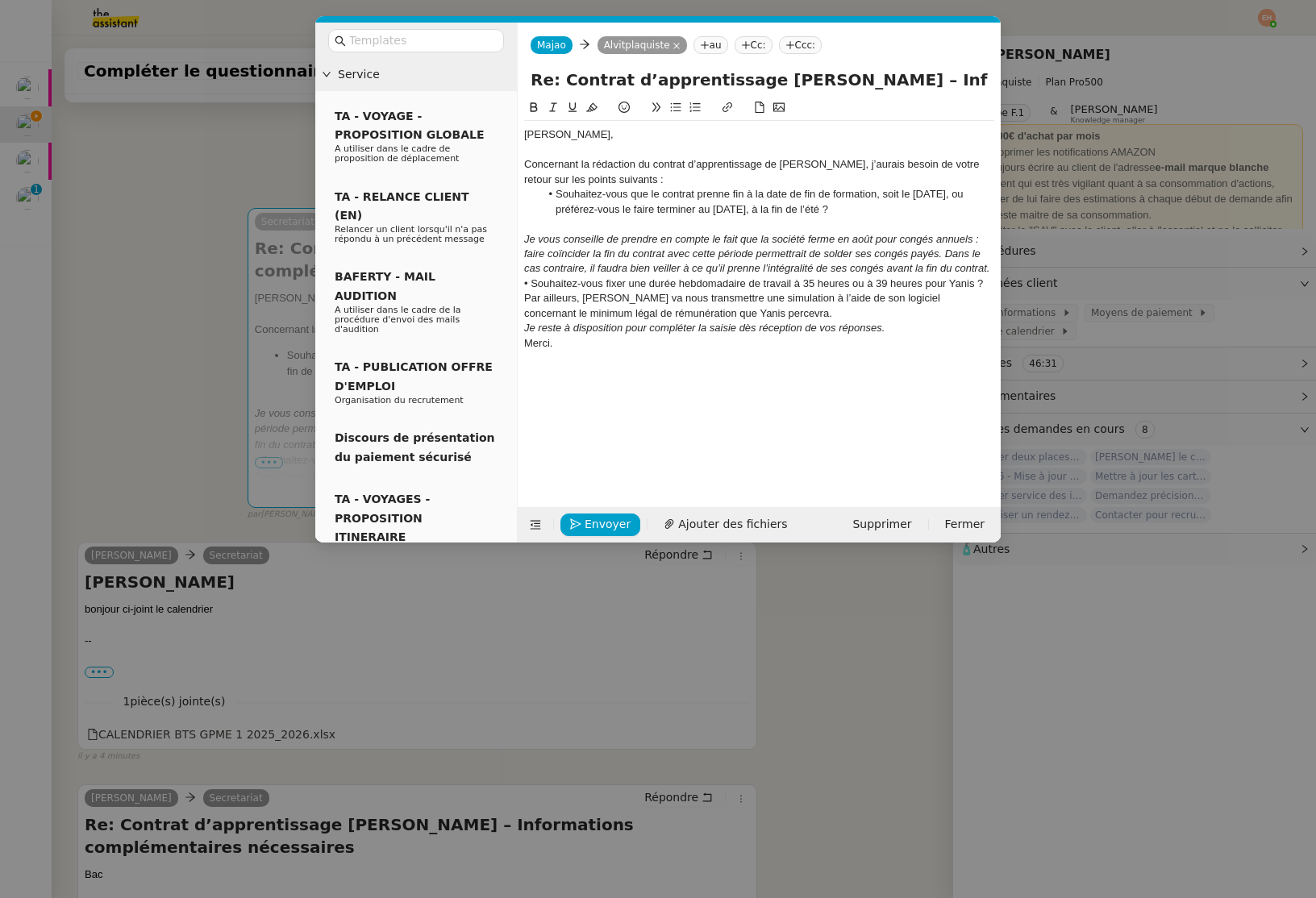
click at [727, 224] on div at bounding box center [759, 224] width 470 height 15
click at [733, 236] on em "Je vous conseille de prendre en compte le fait que la société ferme en août pou…" at bounding box center [757, 253] width 465 height 42
click at [867, 244] on em "Je vous conseille de prendre en compte le fait que la société ferme en août pou…" at bounding box center [757, 253] width 465 height 42
click at [977, 251] on em "Je vous conseille de prendre en compte le fait que la société ferme en août pou…" at bounding box center [757, 253] width 465 height 42
drag, startPoint x: 656, startPoint y: 251, endPoint x: 927, endPoint y: 254, distance: 271.0
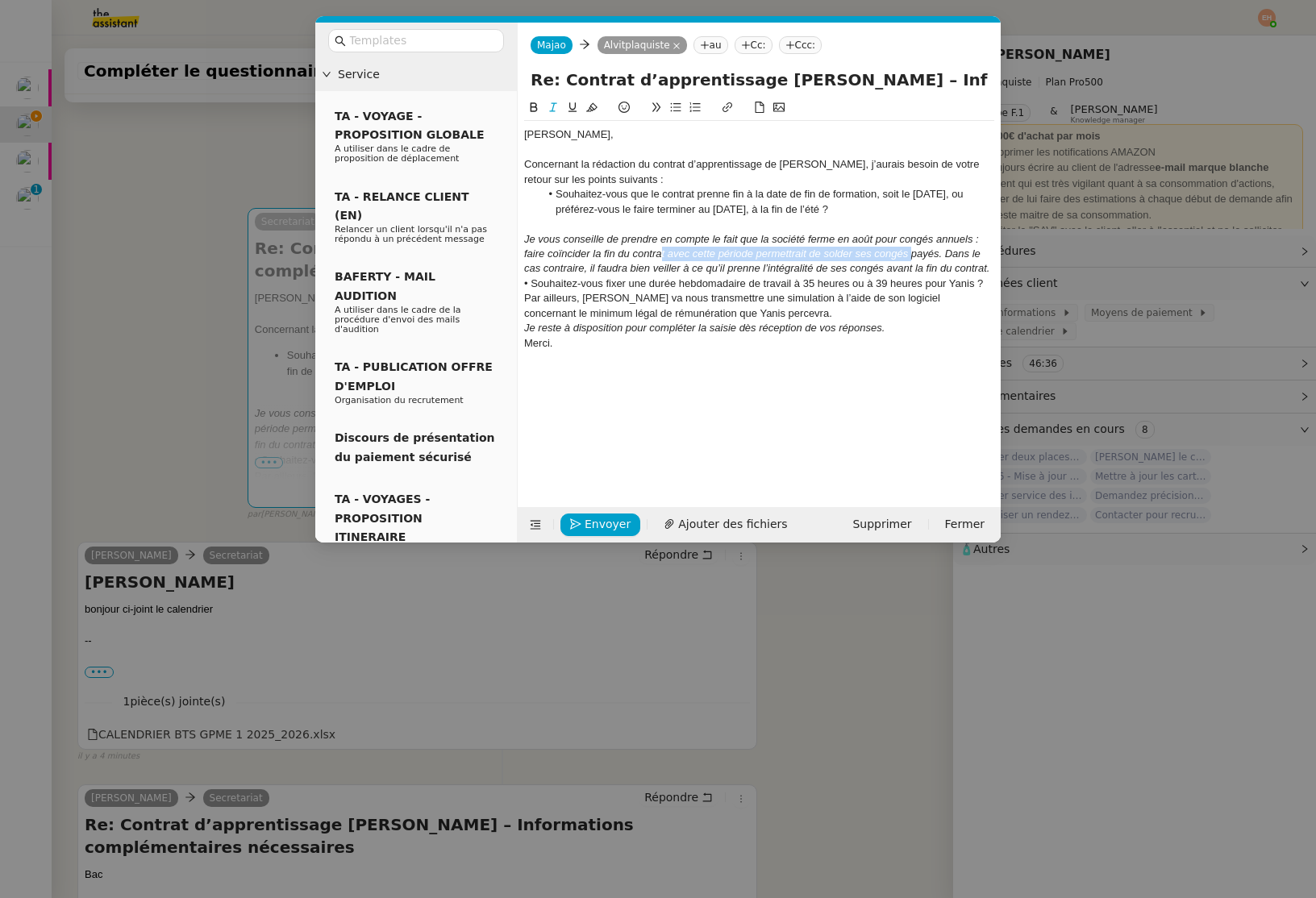
click at [925, 254] on em "Je vous conseille de prendre en compte le fait que la société ferme en août pou…" at bounding box center [757, 253] width 465 height 42
click at [936, 252] on em "Je vous conseille de prendre en compte le fait que la société ferme en août pou…" at bounding box center [757, 253] width 465 height 42
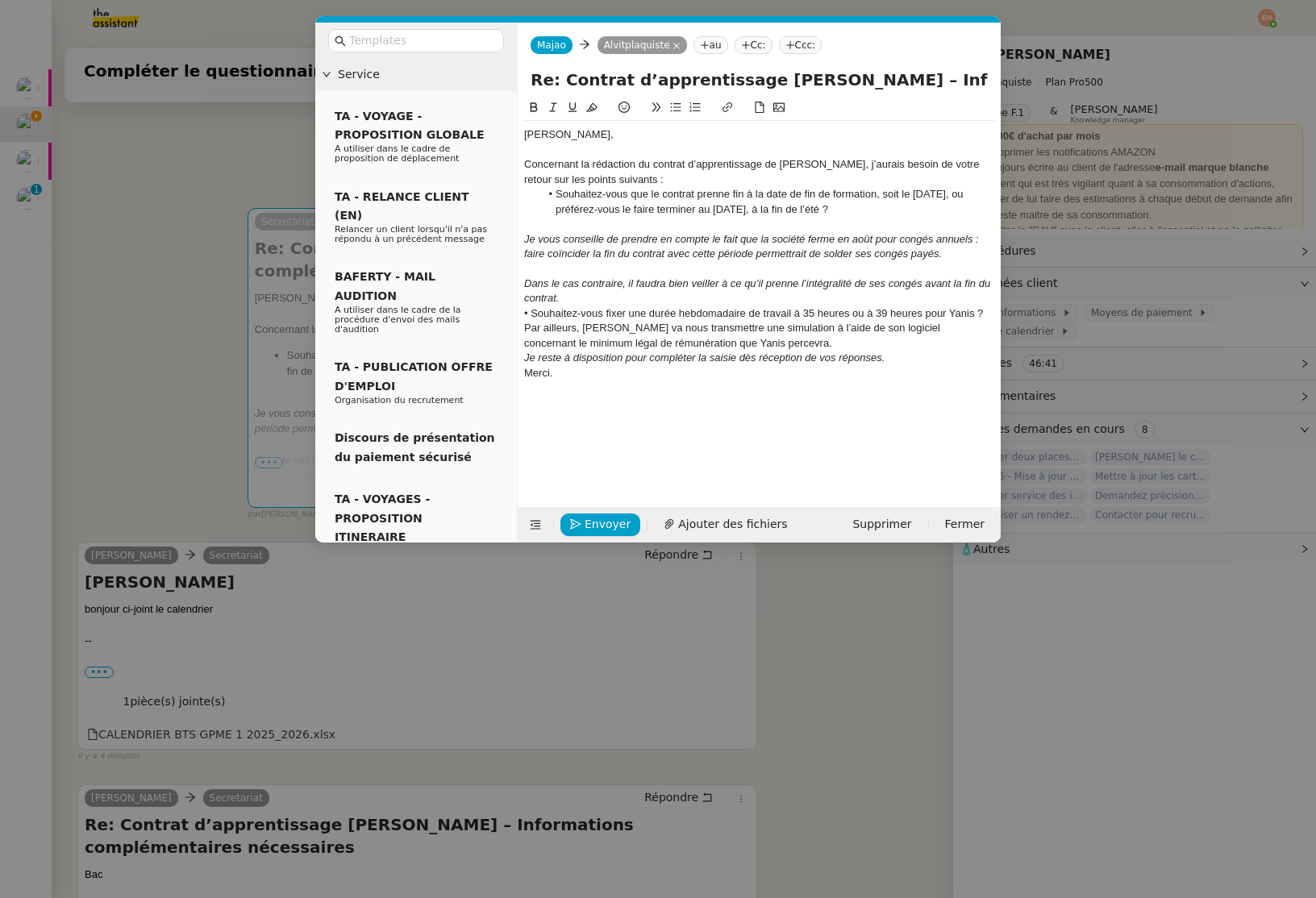
click at [606, 291] on div "﻿ Dans le cas contraire, il faudra bien veiller à ce qu’il prenne l’intégralité…" at bounding box center [759, 291] width 470 height 30
click at [605, 299] on div "Dans le cas contraire, il faudra bien veiller à ce qu’il prenne l’intégralité d…" at bounding box center [759, 291] width 470 height 30
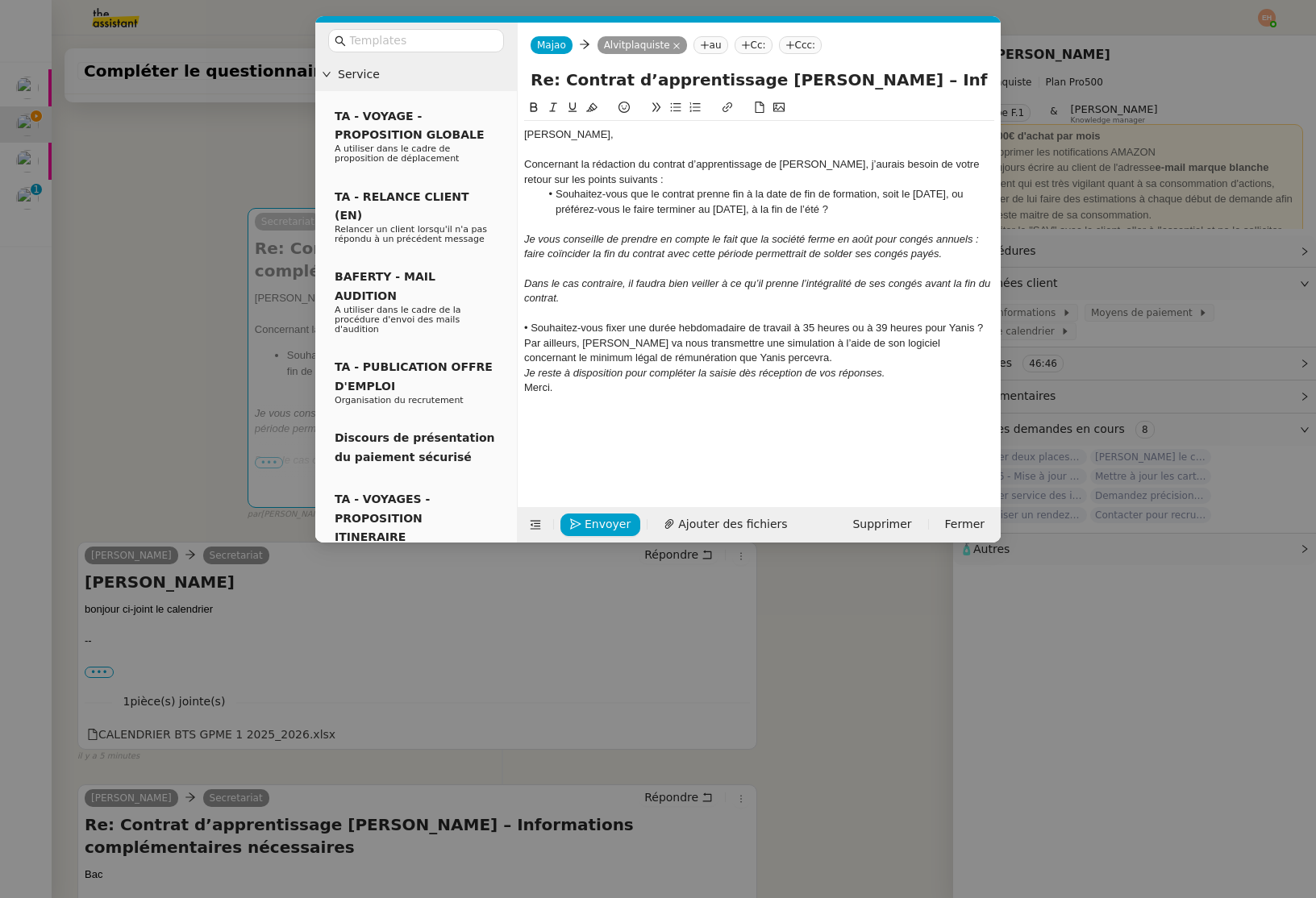
click at [589, 268] on div at bounding box center [759, 269] width 470 height 15
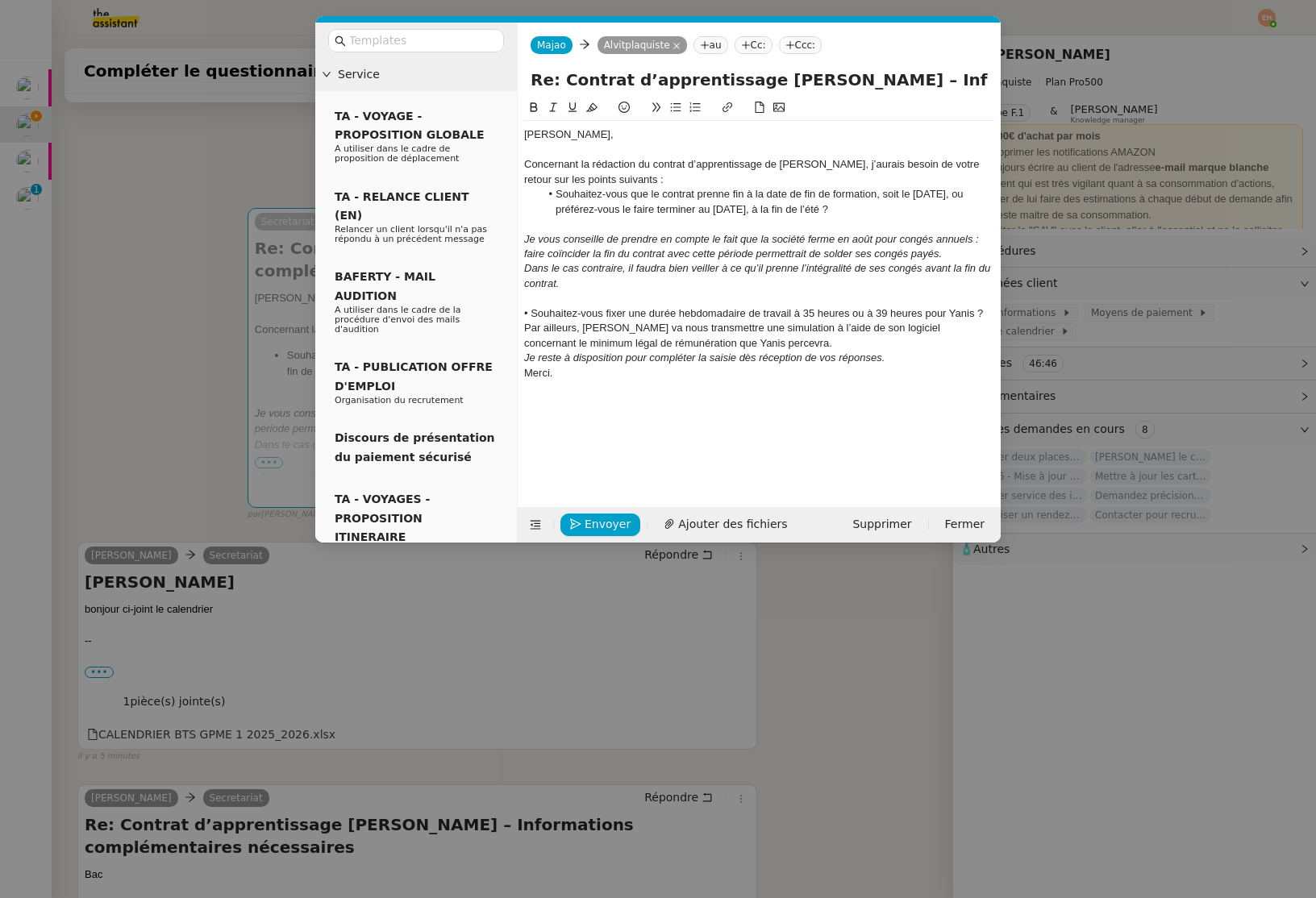
click at [585, 286] on div "Dans le cas contraire, il faudra bien veiller à ce qu’il prenne l’intégralité d…" at bounding box center [759, 276] width 470 height 30
click at [580, 268] on em "Dans le cas contraire, il faudra bien veiller à ce qu’il prenne l’intégralité d…" at bounding box center [758, 275] width 469 height 27
click at [586, 233] on em "Je vous conseille de prendre en compte le fait que la société ferme en août pou…" at bounding box center [753, 246] width 457 height 27
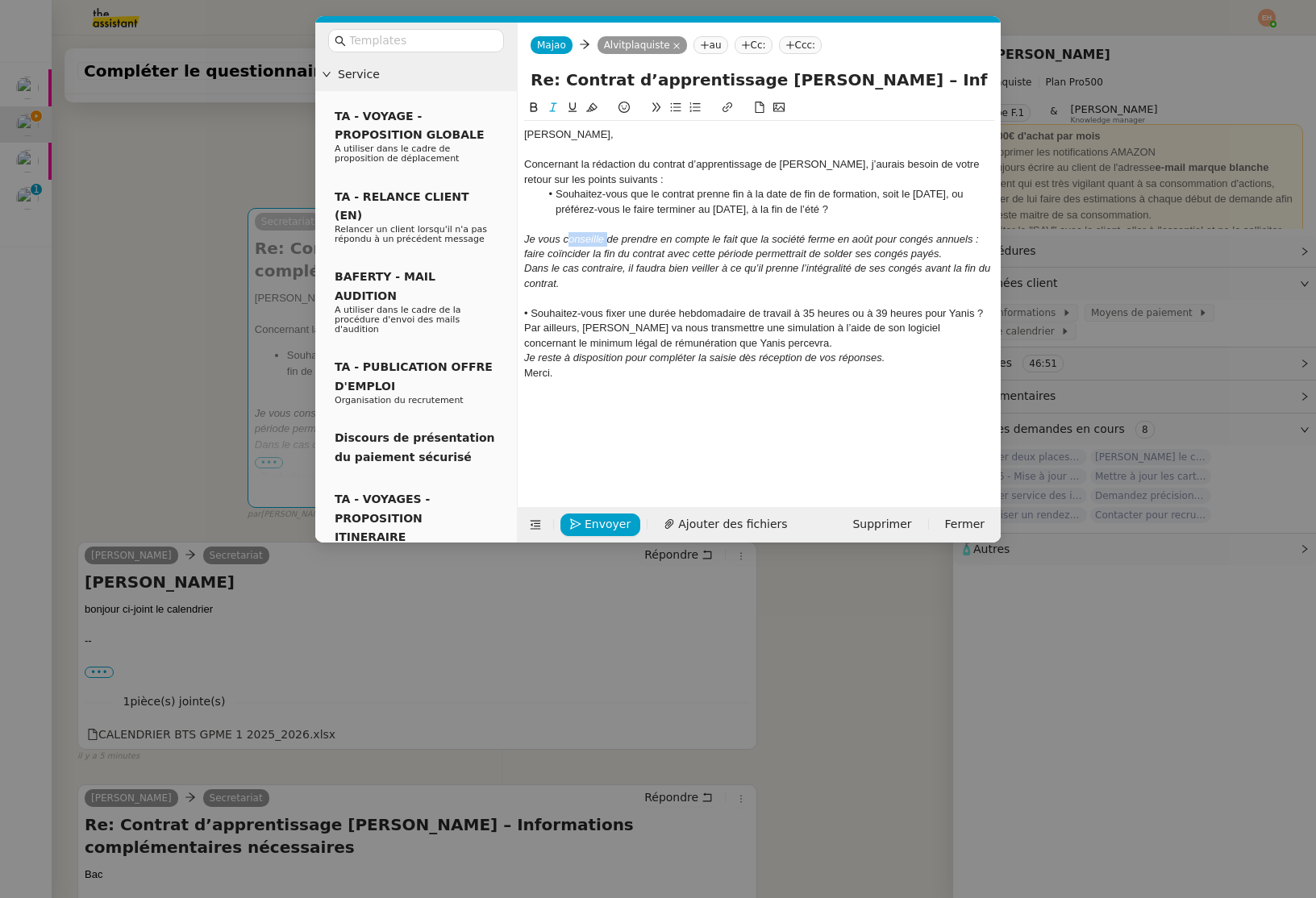
click at [586, 233] on em "Je vous conseille de prendre en compte le fait que la société ferme en août pou…" at bounding box center [753, 246] width 457 height 27
drag, startPoint x: 620, startPoint y: 267, endPoint x: 621, endPoint y: 275, distance: 8.1
click at [620, 267] on em "Dans le cas contraire, il faudra bien veiller à ce qu’il prenne l’intégralité d…" at bounding box center [758, 275] width 469 height 27
click at [611, 296] on div at bounding box center [759, 299] width 470 height 15
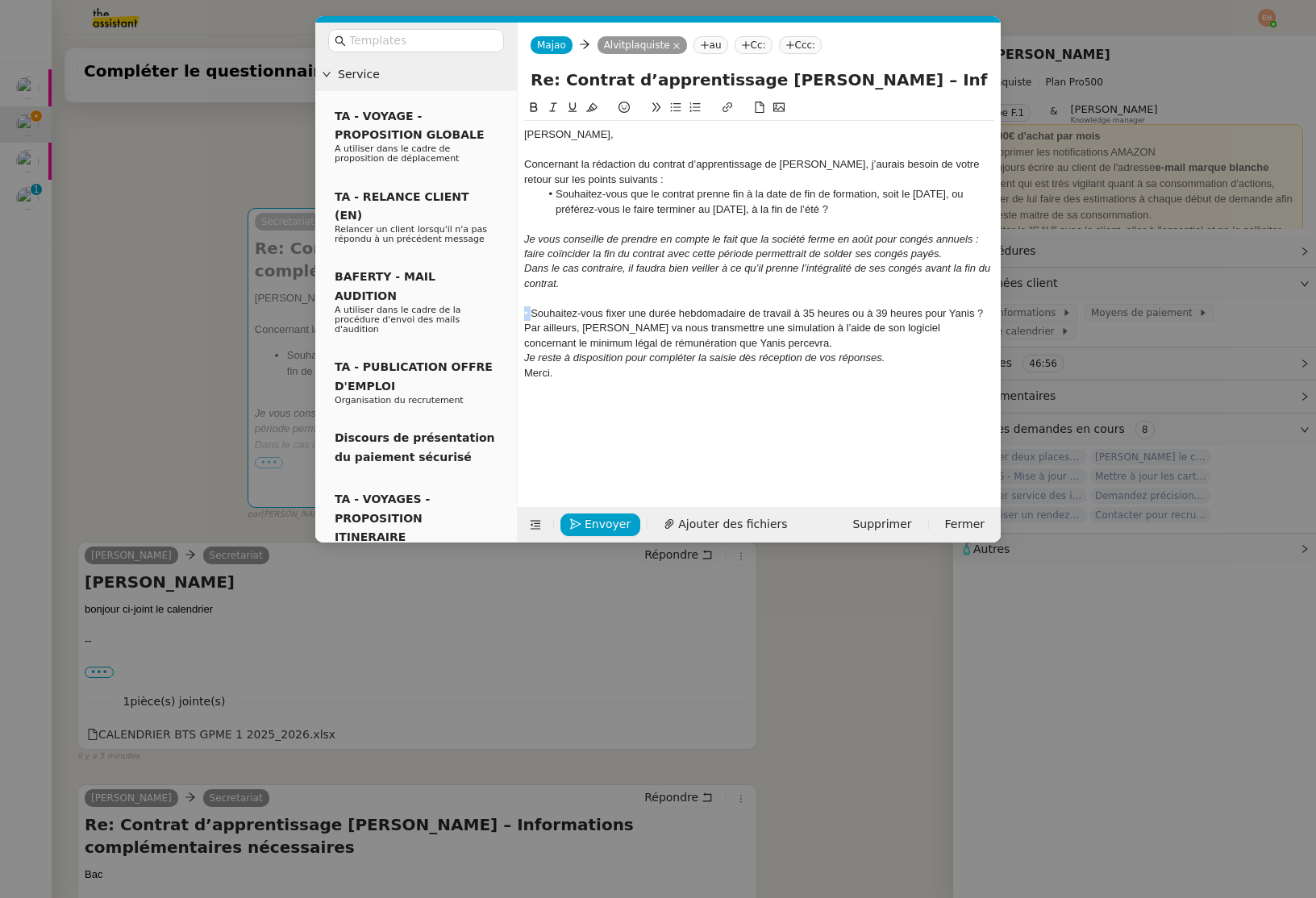
drag, startPoint x: 531, startPoint y: 316, endPoint x: 531, endPoint y: 288, distance: 28.0
click at [518, 317] on nz-spin "[PERSON_NAME], Concernant la rédaction du contrat d’apprentissage de [PERSON_NA…" at bounding box center [759, 293] width 483 height 390
click at [672, 102] on icon at bounding box center [676, 107] width 11 height 11
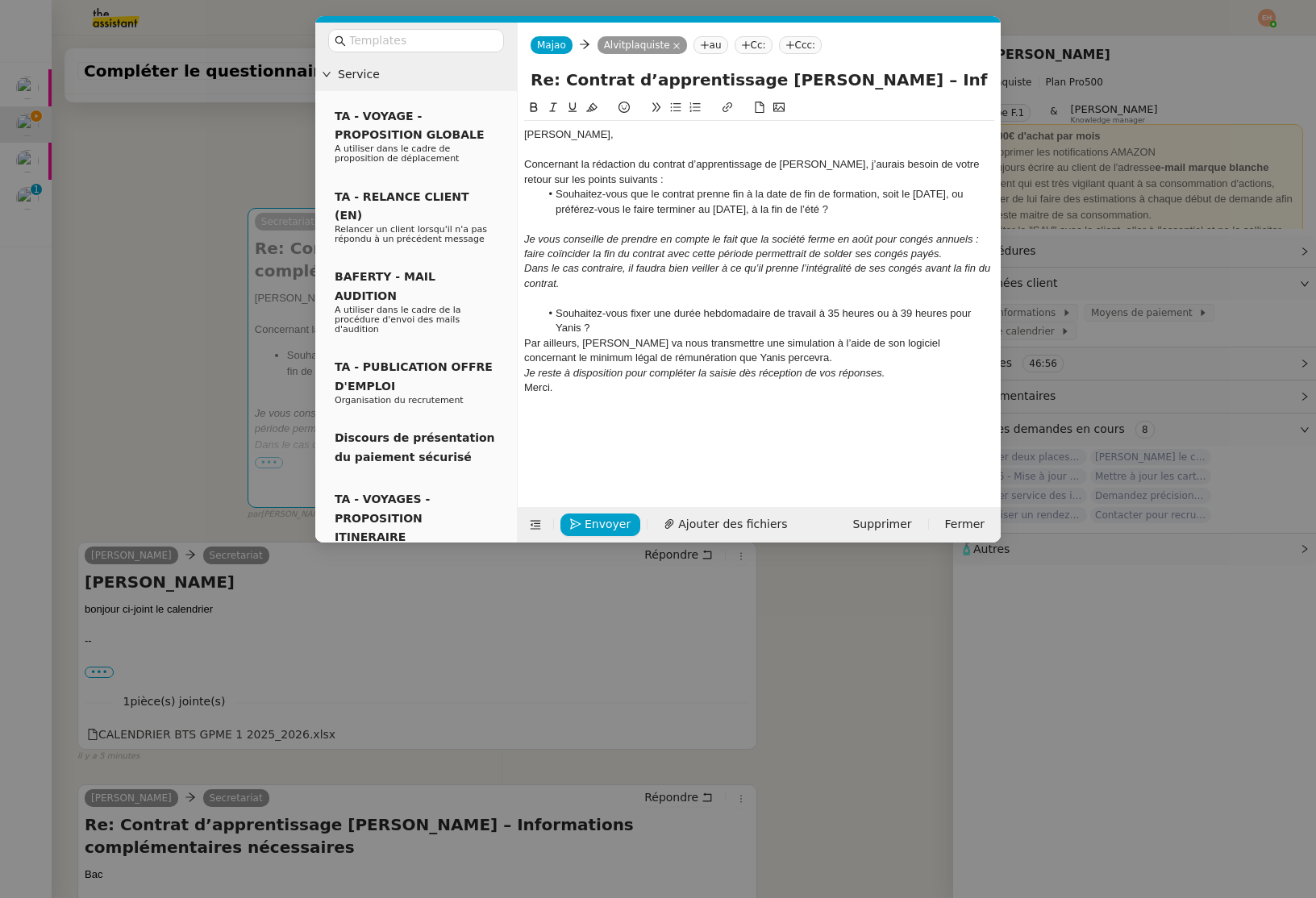
click at [678, 326] on li "Souhaitez-vous fixer une durée hebdomadaire de travail à 35 heures ou à 39 heur…" at bounding box center [767, 321] width 455 height 30
drag, startPoint x: 953, startPoint y: 311, endPoint x: 578, endPoint y: 327, distance: 375.3
click at [578, 327] on li "Souhaitez-vous fixer une durée hebdomadaire de travail à 35 heures ou à 39 heur…" at bounding box center [767, 321] width 455 height 30
click at [542, 341] on div "Par ailleurs, [PERSON_NAME] va nous transmettre une simulation à l’aide de son …" at bounding box center [759, 351] width 470 height 30
drag, startPoint x: 705, startPoint y: 343, endPoint x: 775, endPoint y: 344, distance: 70.0
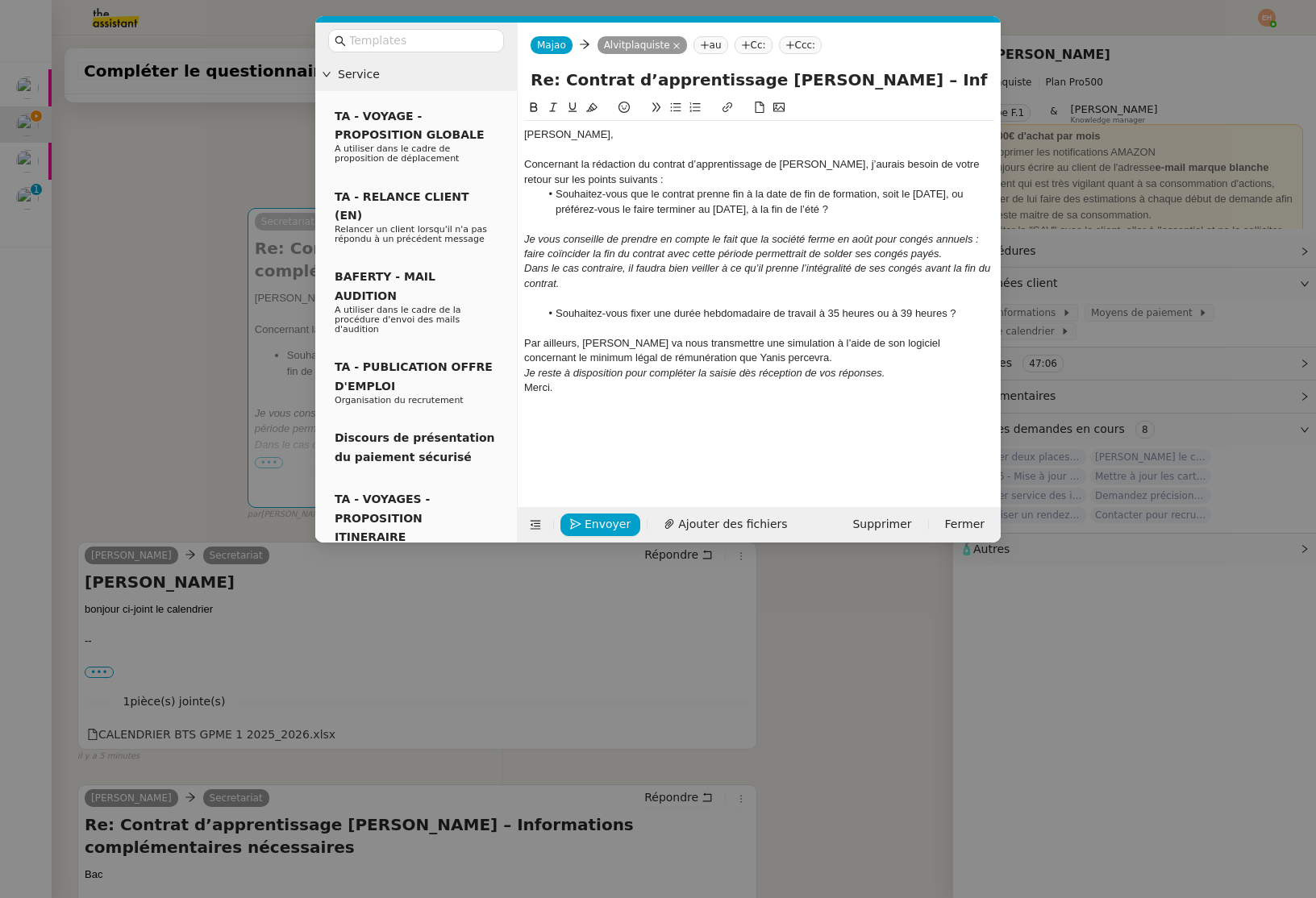
click at [705, 343] on div "Par ailleurs, [PERSON_NAME] va nous transmettre une simulation à l’aide de son …" at bounding box center [759, 351] width 470 height 30
click at [822, 348] on div "Par ailleurs, [PERSON_NAME] va nous transmettre une simulation à l’aide de son …" at bounding box center [759, 351] width 470 height 30
click at [799, 352] on div "Par ailleurs, [PERSON_NAME] va nous transmettre une simulation à l’aide de son …" at bounding box center [759, 351] width 470 height 30
click at [872, 383] on em "Je reste à disposition pour compléter la saisie dès réception de vos réponses." at bounding box center [704, 387] width 360 height 12
click at [890, 385] on div "Je reste à disposition pour compléter la saisie dès réception de vos réponses." at bounding box center [759, 388] width 470 height 15
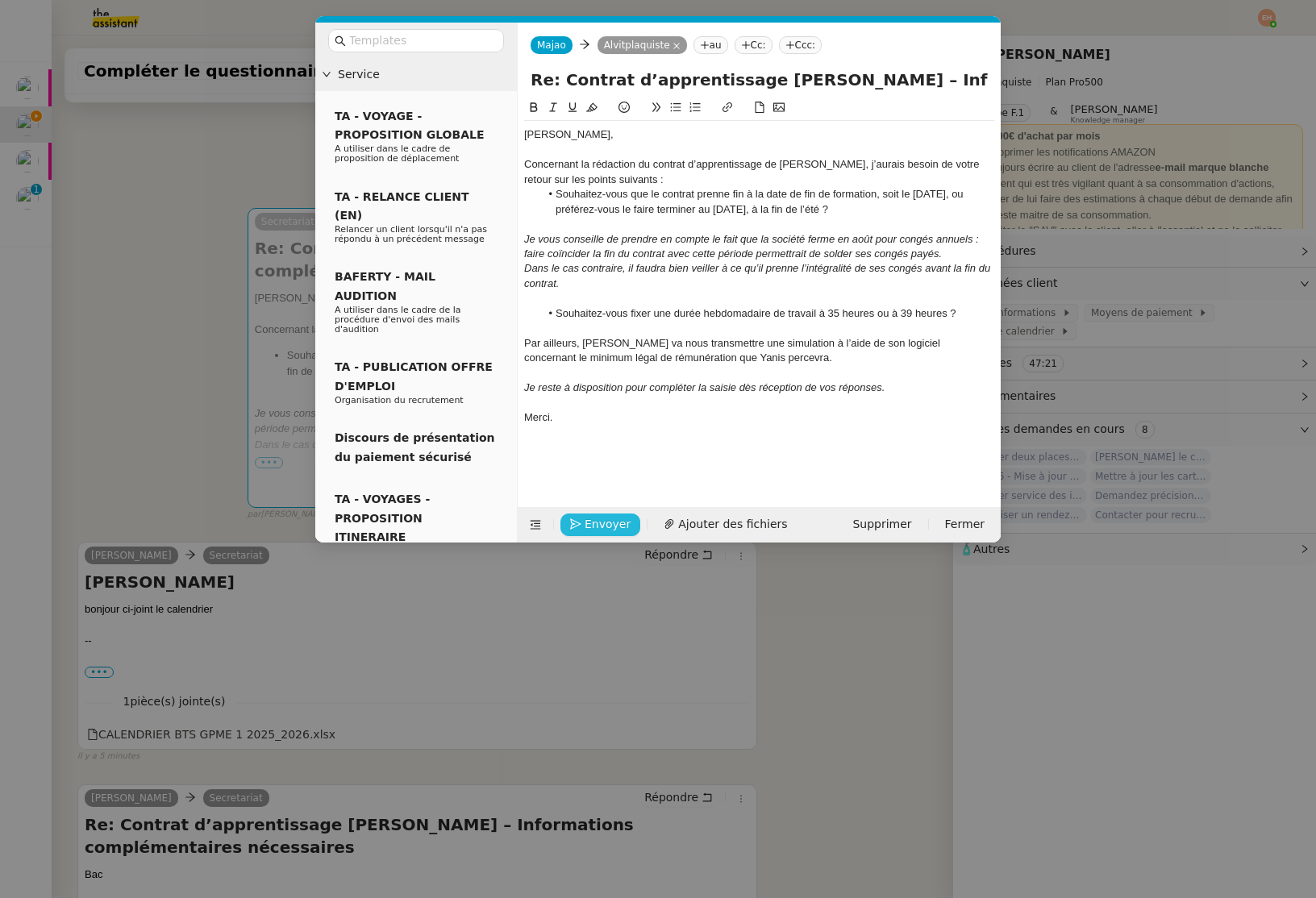
click at [606, 522] on span "Envoyer" at bounding box center [607, 524] width 46 height 19
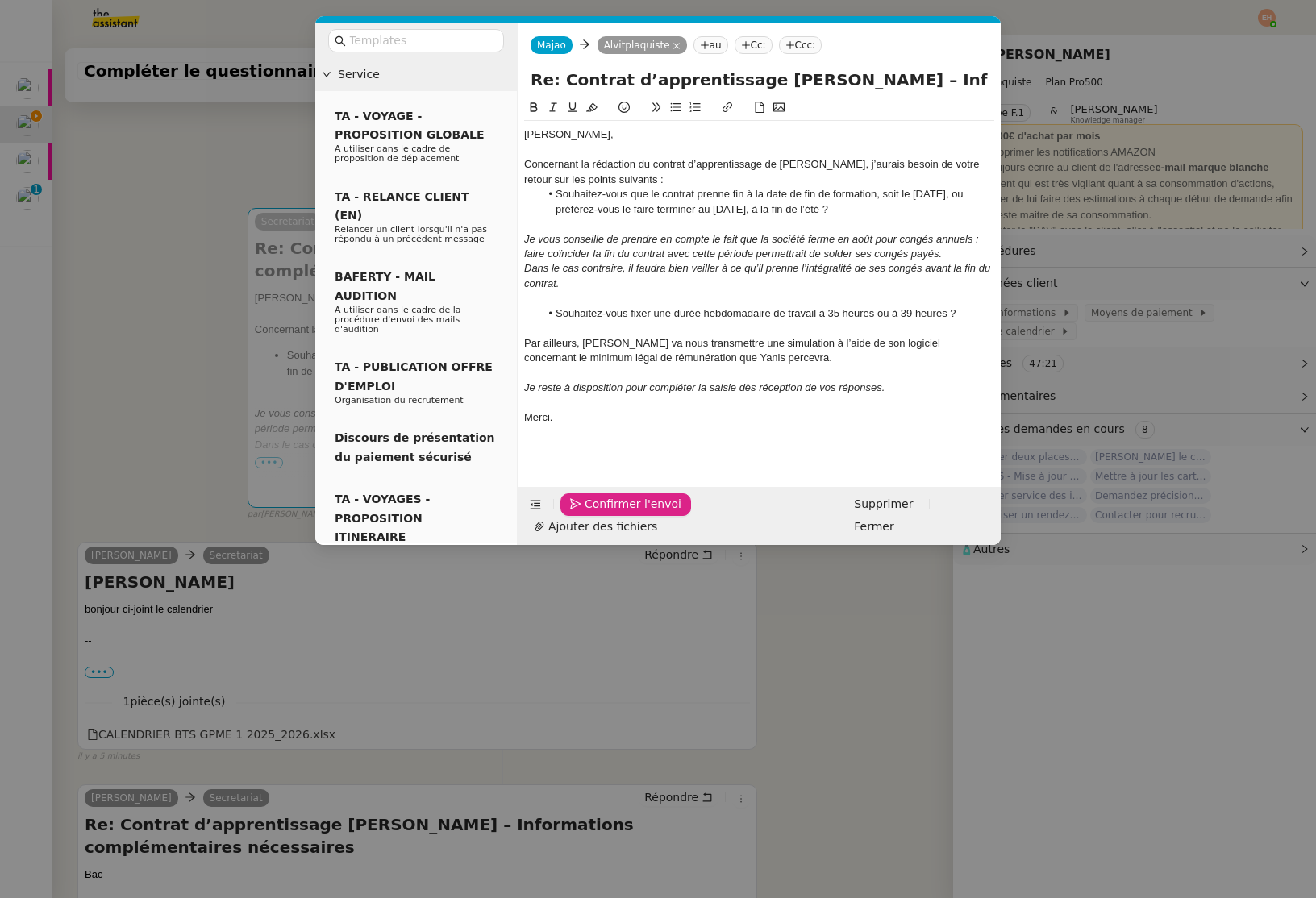
click at [606, 513] on span "Confirmer l'envoi" at bounding box center [633, 504] width 97 height 19
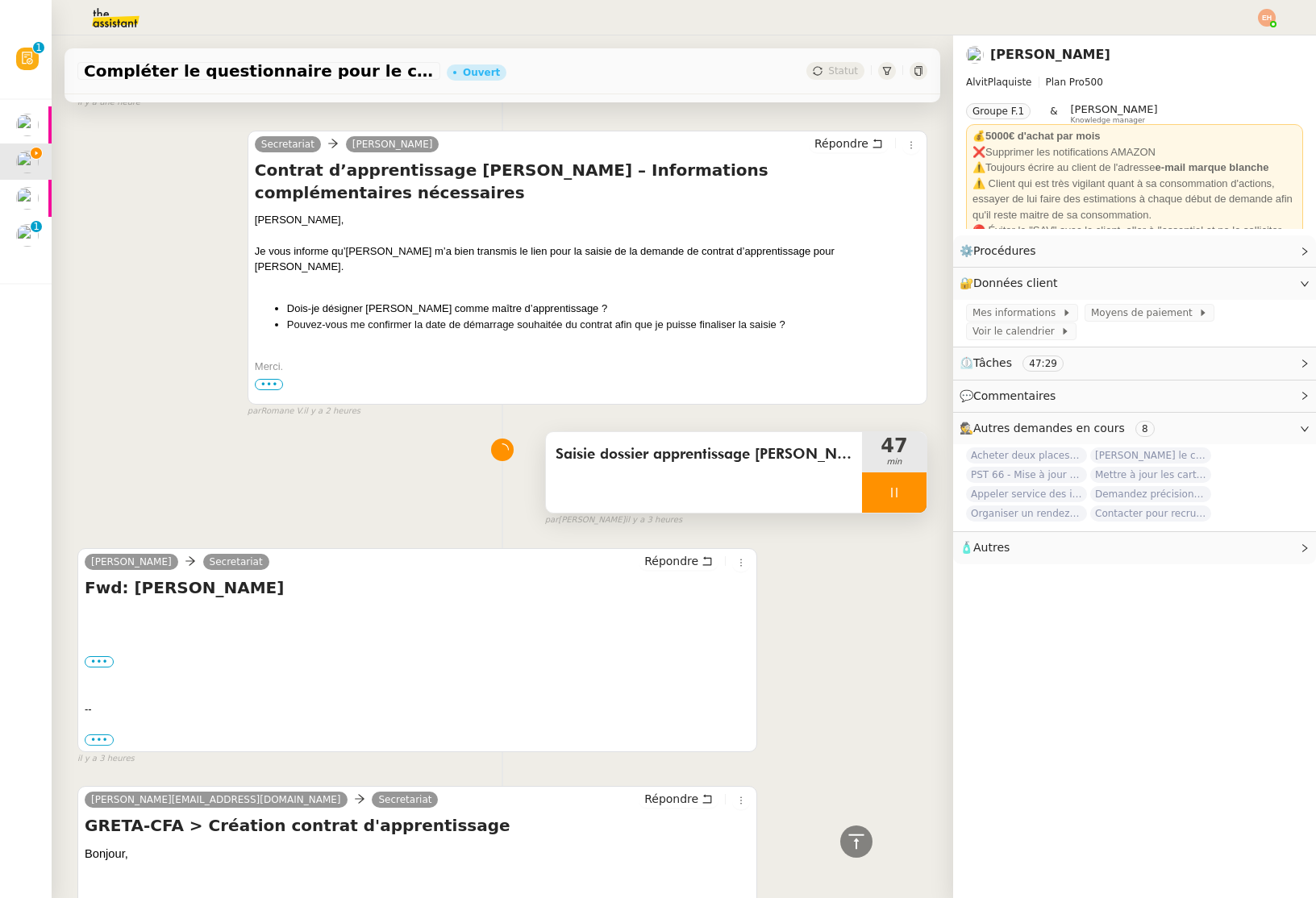
scroll to position [1698, 0]
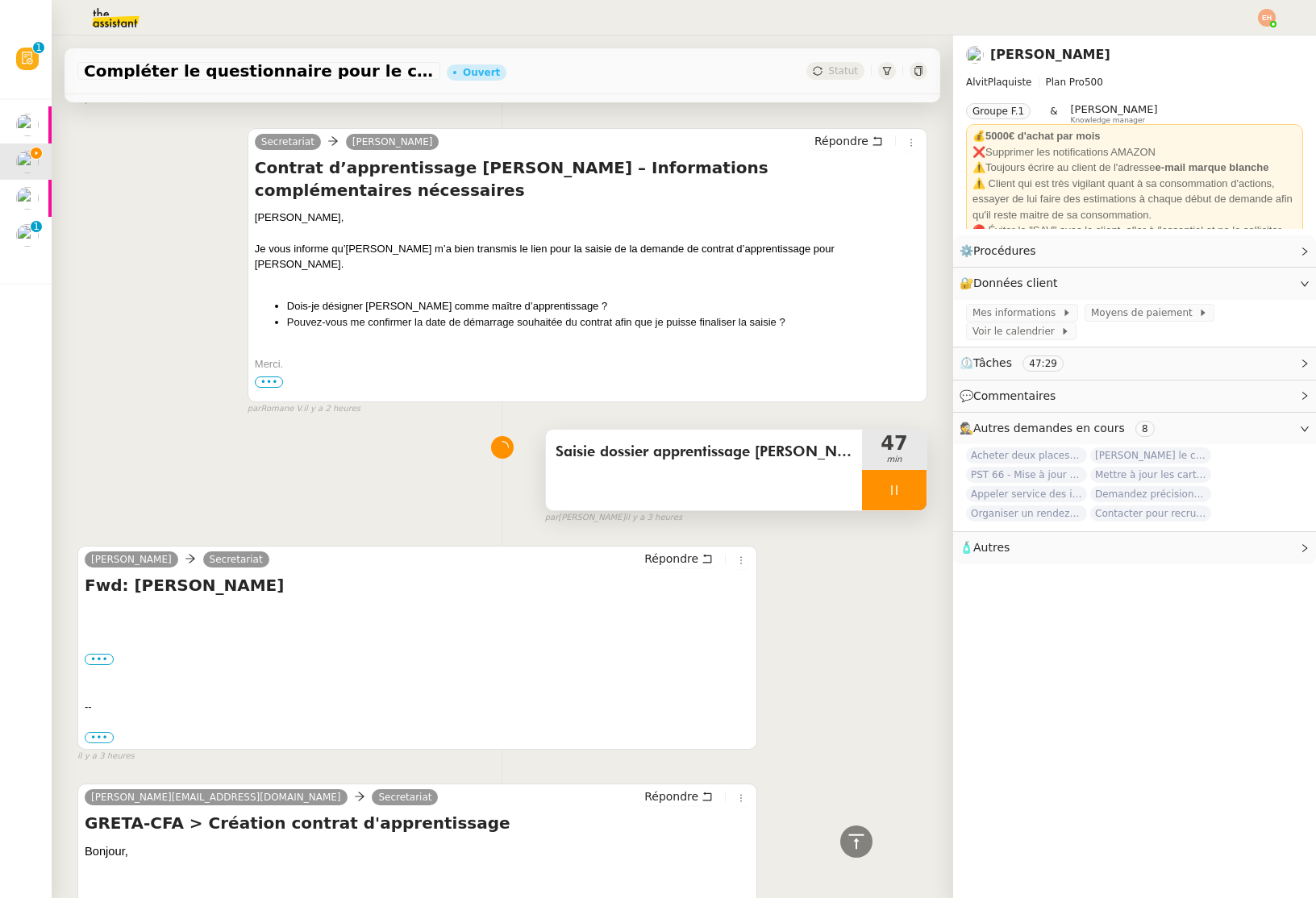
click at [883, 470] on div at bounding box center [894, 490] width 64 height 40
drag, startPoint x: 902, startPoint y: 432, endPoint x: 878, endPoint y: 425, distance: 25.0
click at [902, 470] on button at bounding box center [910, 490] width 33 height 40
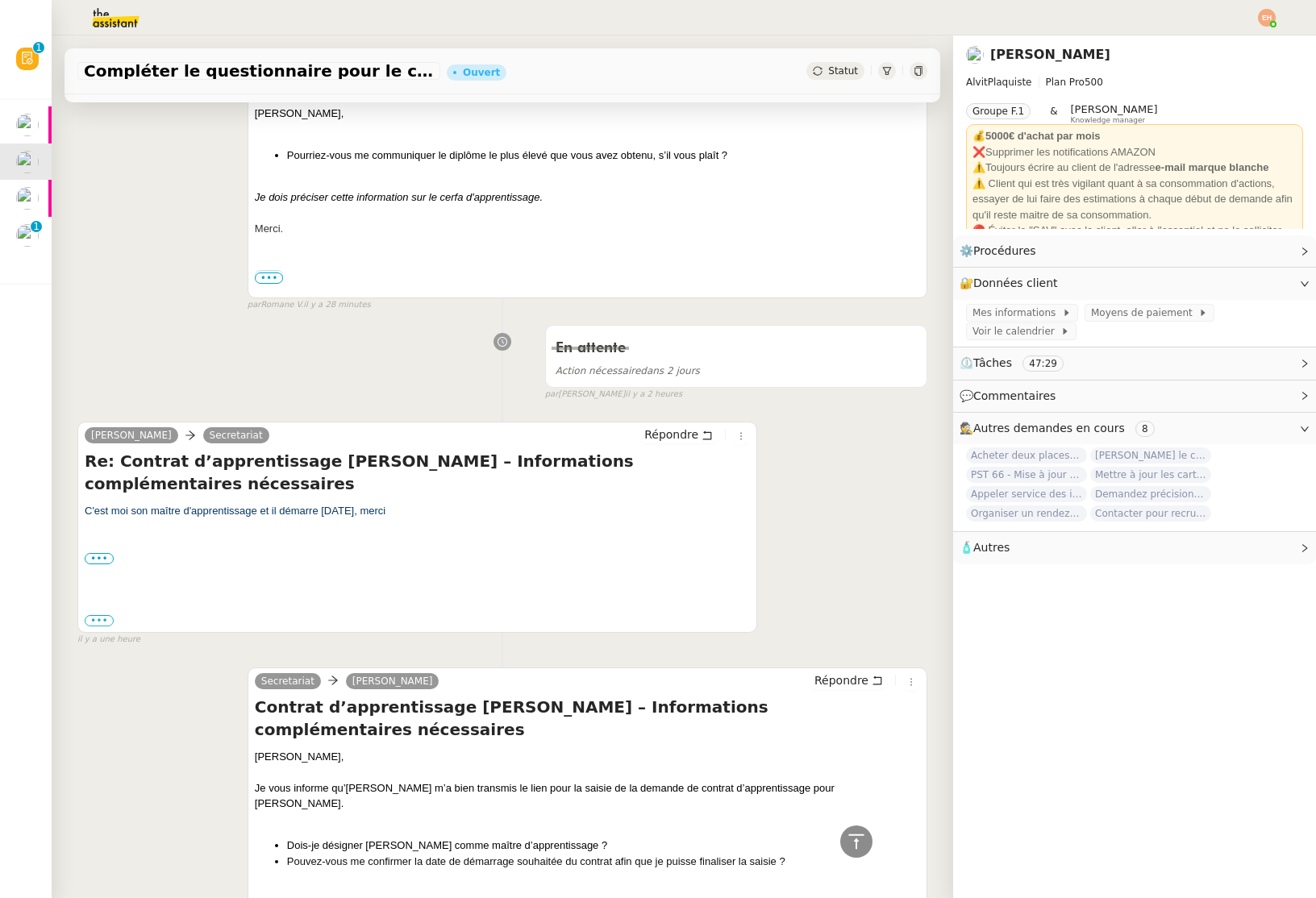
scroll to position [0, 0]
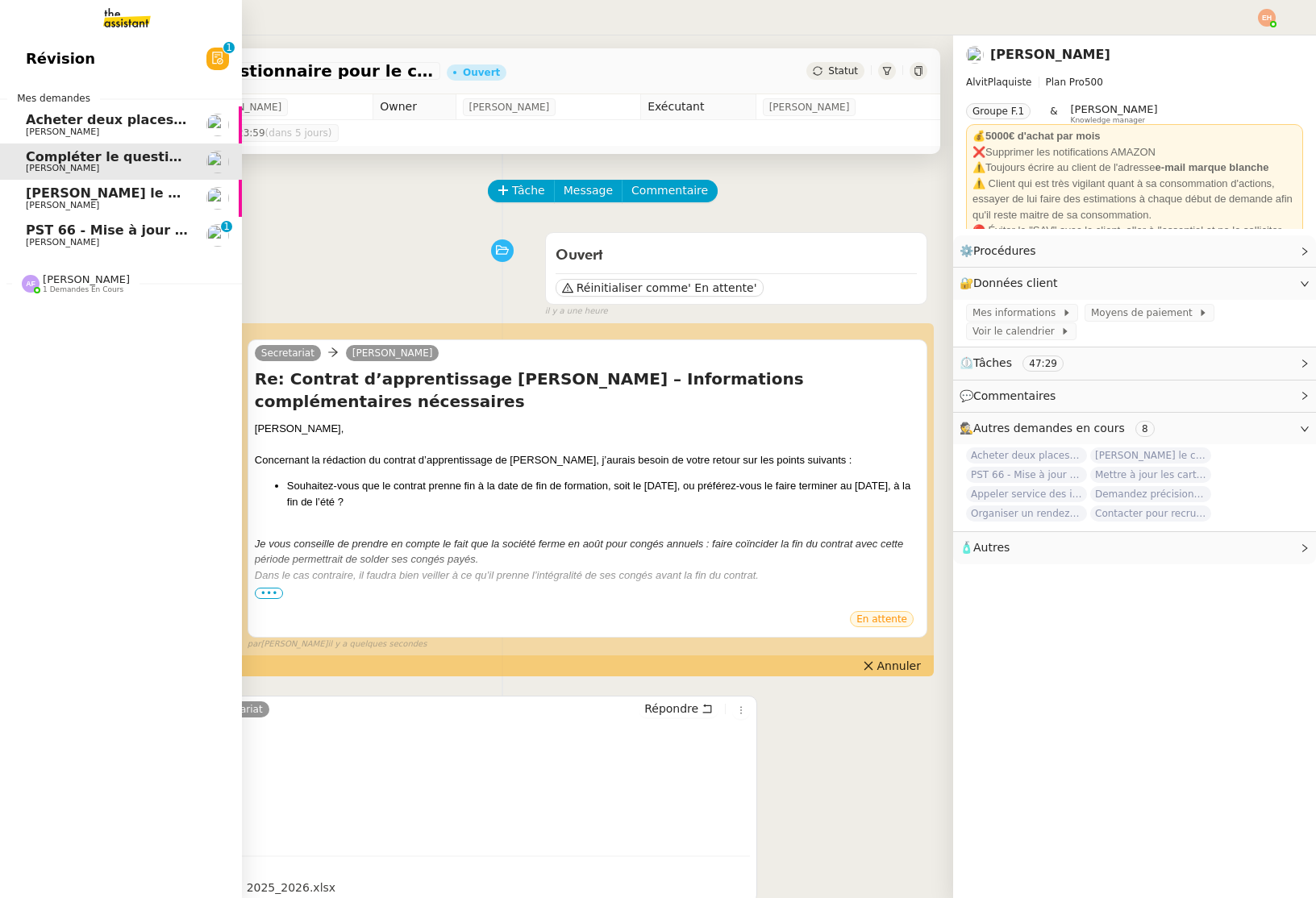
click at [45, 227] on span "PST 66 - Mise à jour des effectifs - Facturation des nouveaux salariés entrants" at bounding box center [310, 230] width 569 height 16
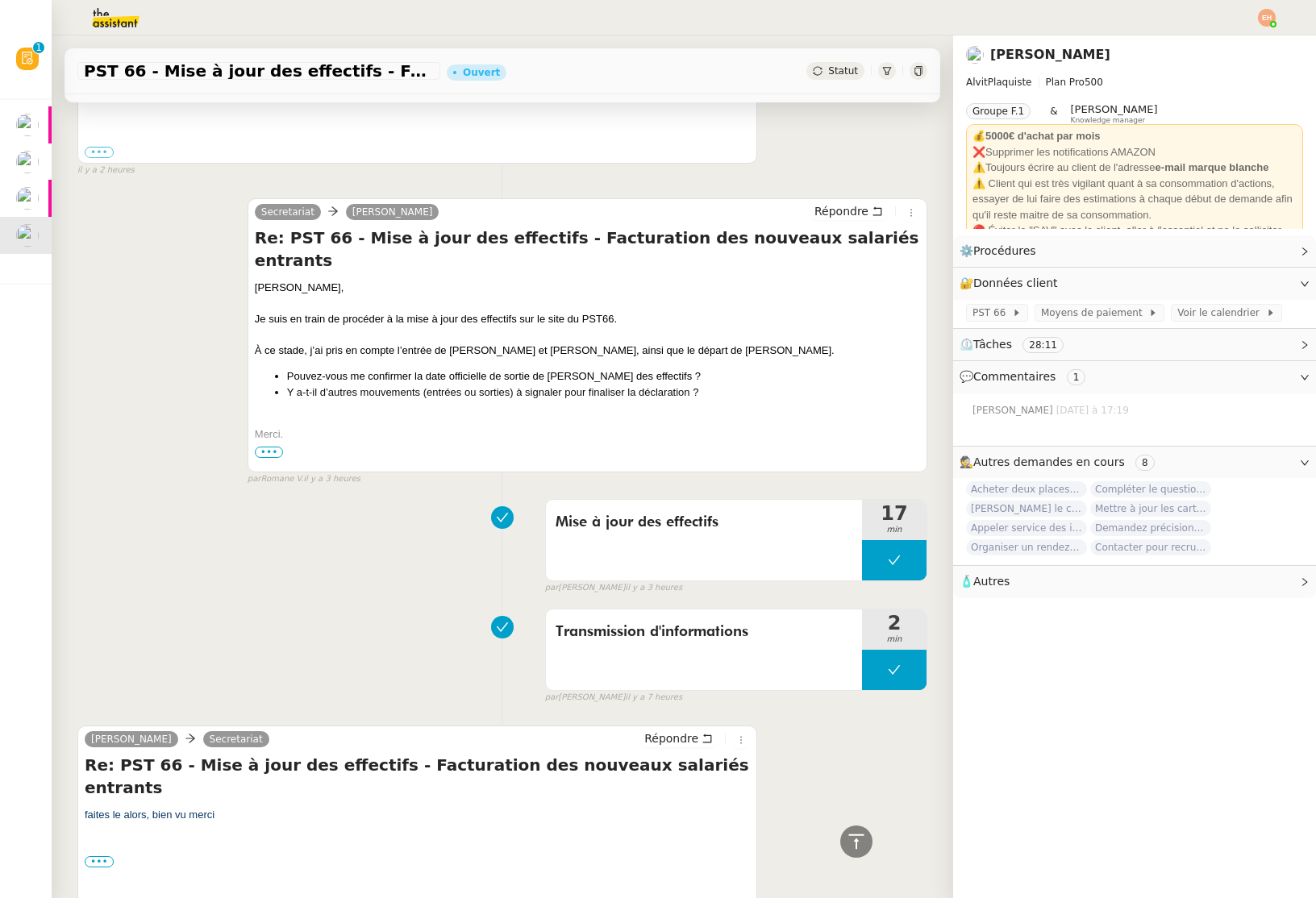
scroll to position [1190, 0]
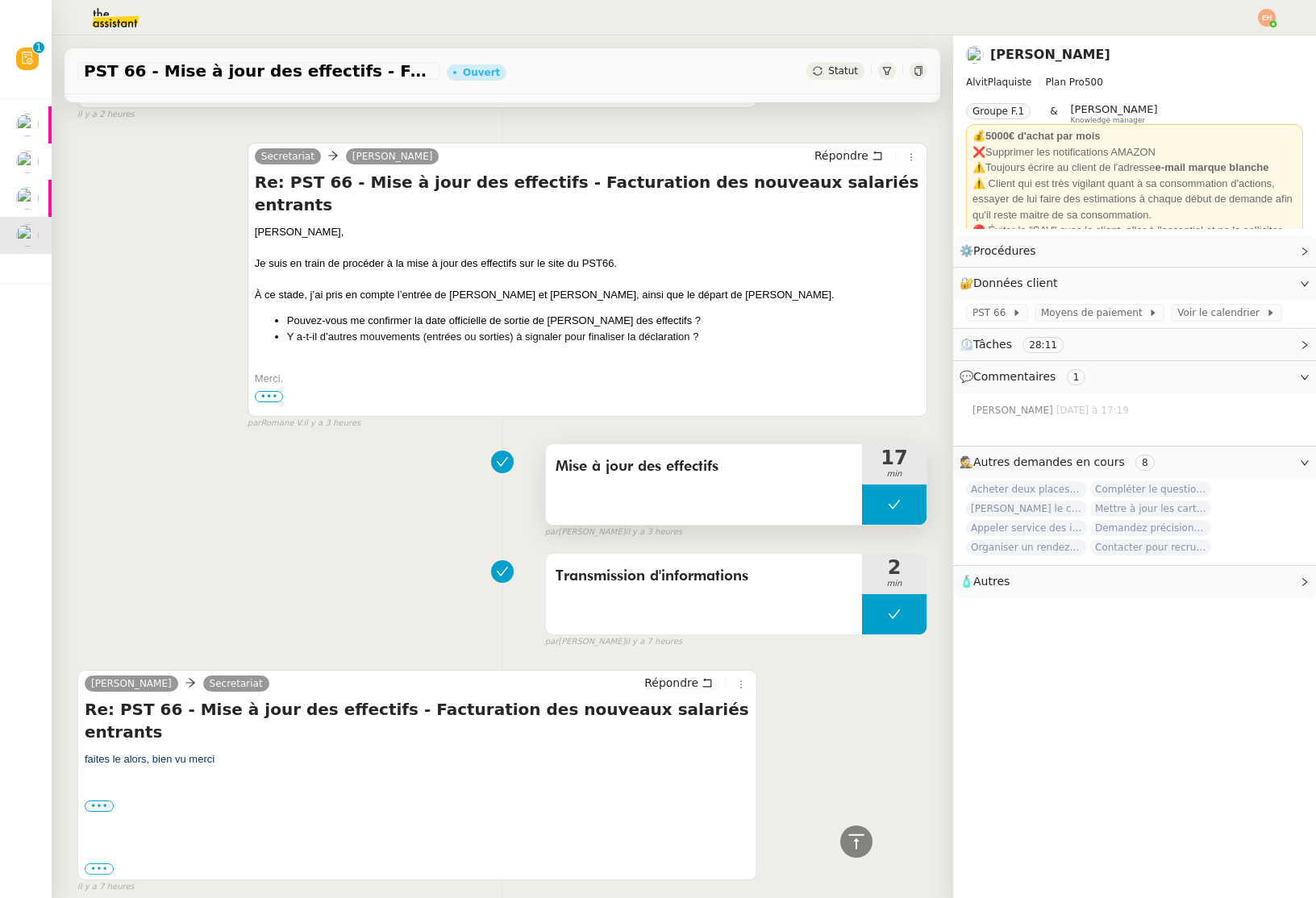
click at [886, 485] on button at bounding box center [894, 505] width 64 height 40
click at [864, 485] on div at bounding box center [878, 505] width 33 height 40
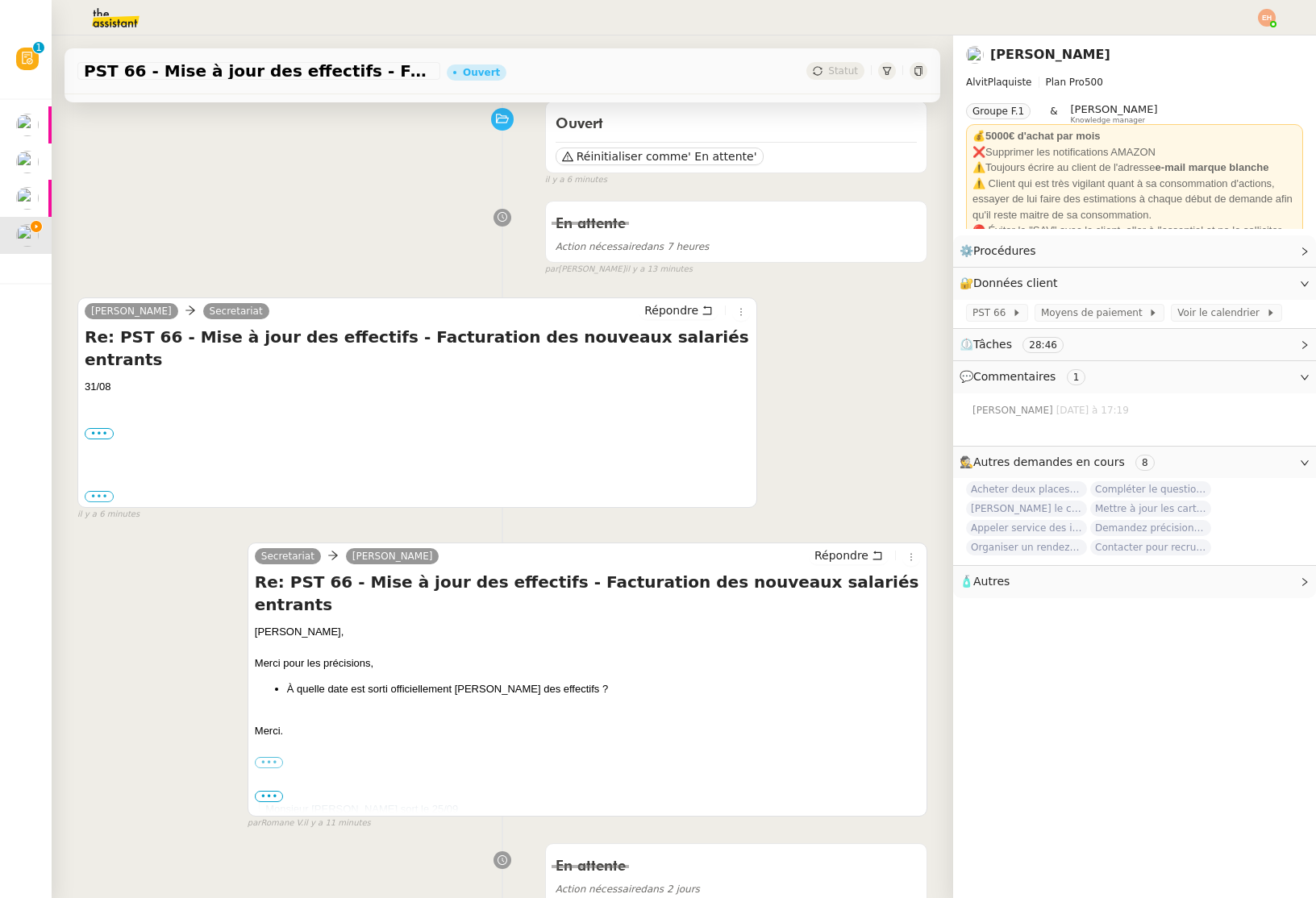
scroll to position [268, 0]
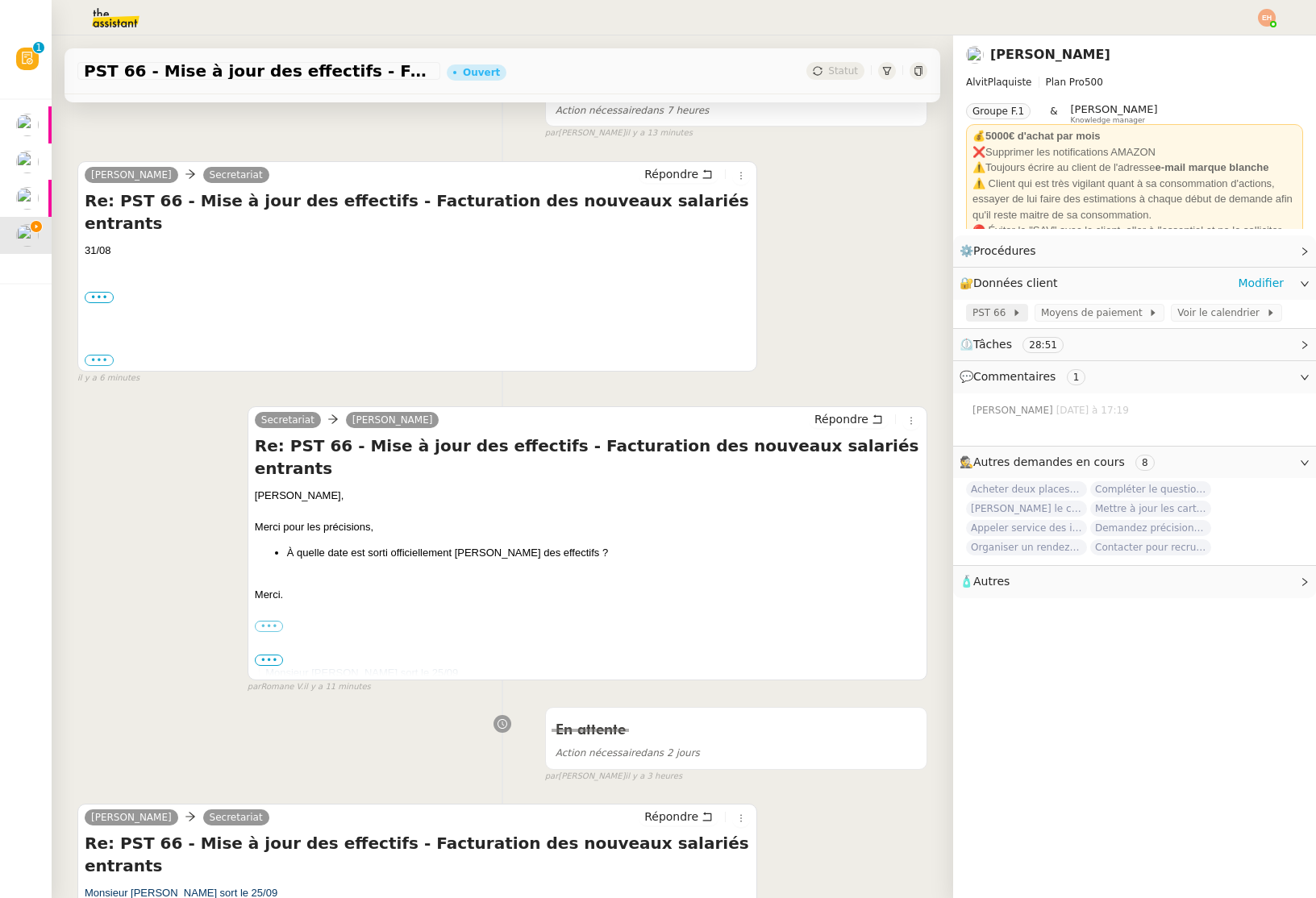
click at [997, 305] on span "PST 66" at bounding box center [992, 313] width 39 height 16
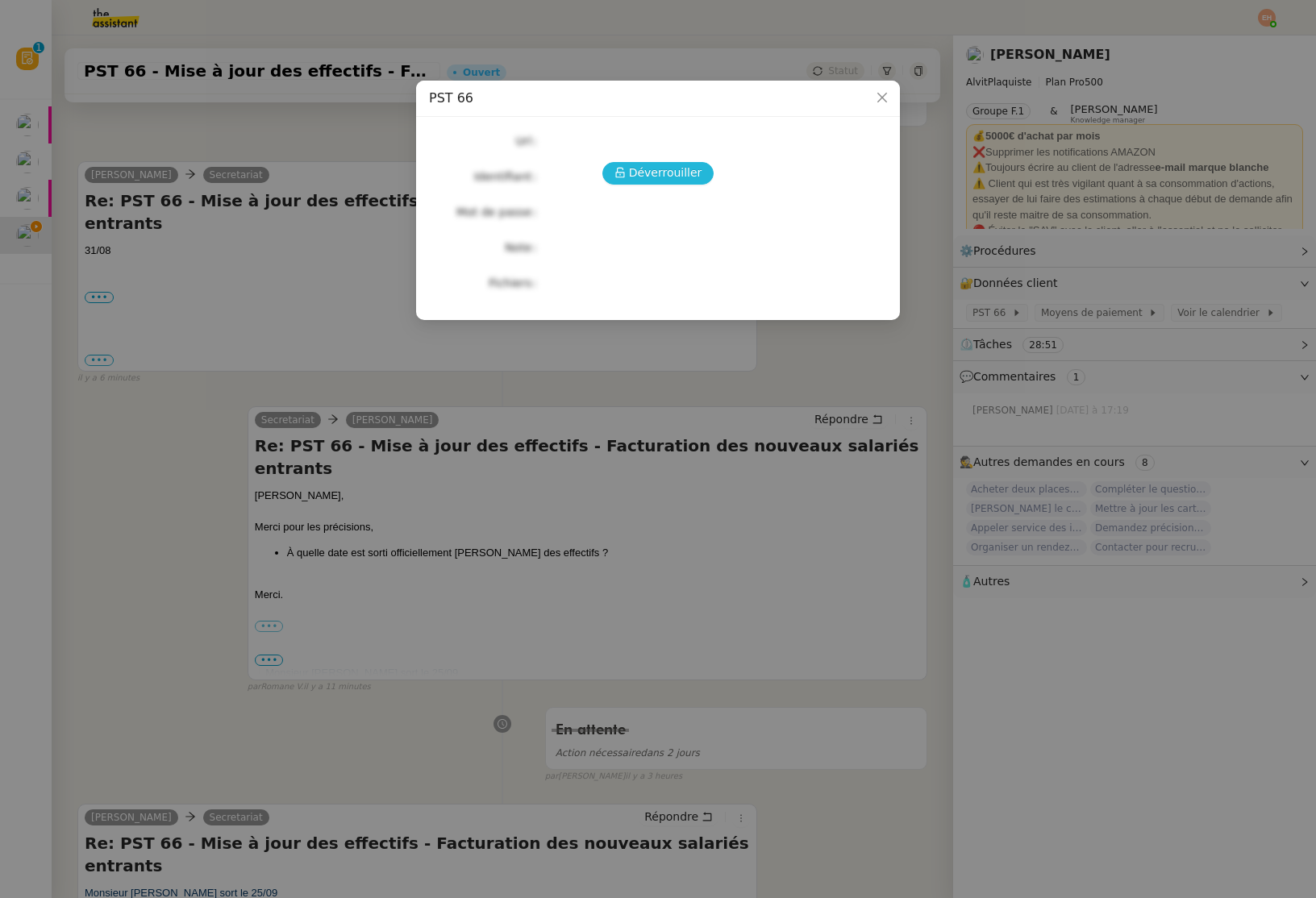
click at [651, 162] on button "Déverrouiller" at bounding box center [658, 174] width 112 height 23
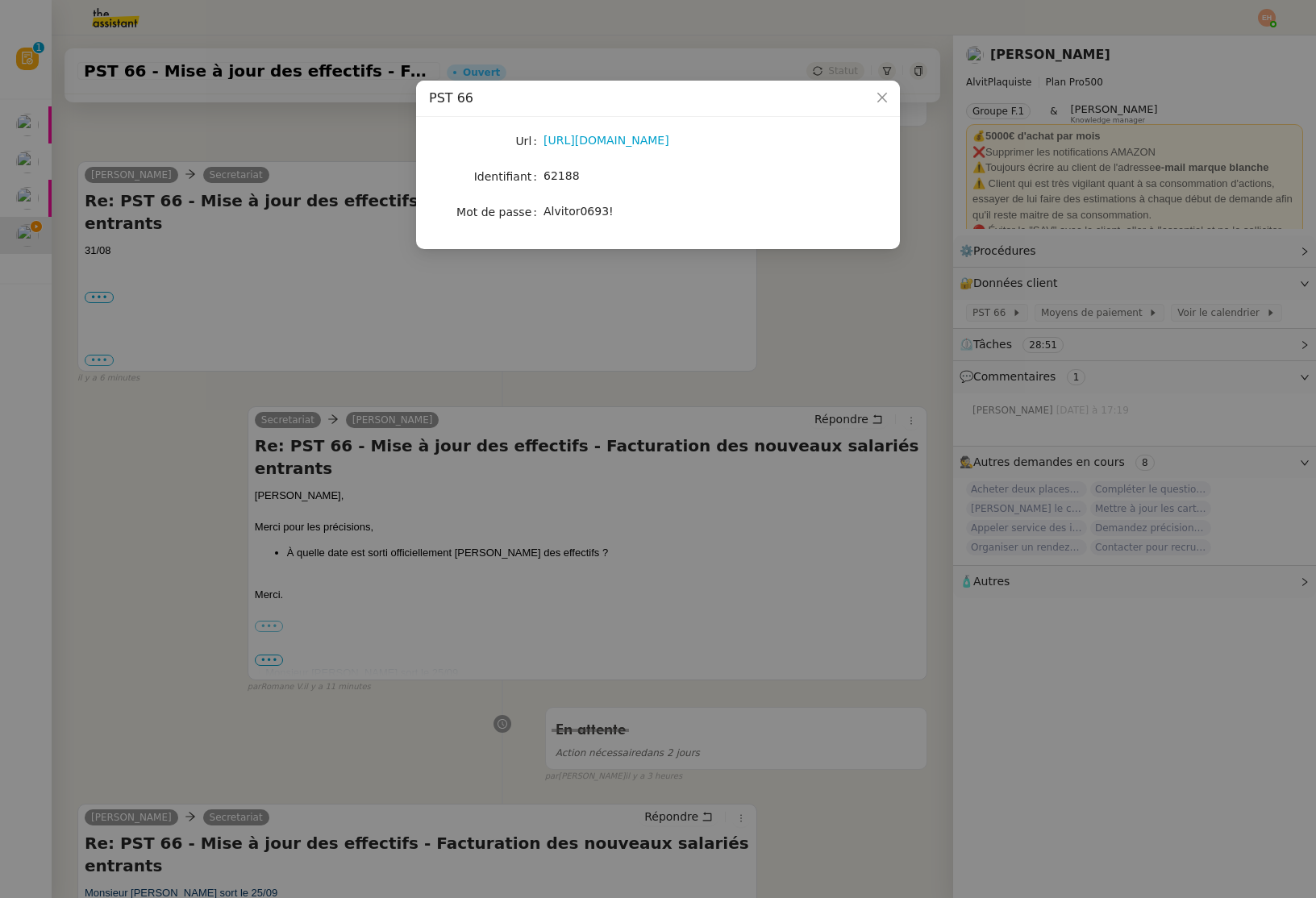
click at [563, 174] on span "62188" at bounding box center [562, 176] width 36 height 13
copy span "62188"
drag, startPoint x: 628, startPoint y: 211, endPoint x: 801, endPoint y: 18, distance: 259.2
click at [690, 205] on div "Alvitor0693!" at bounding box center [677, 211] width 267 height 19
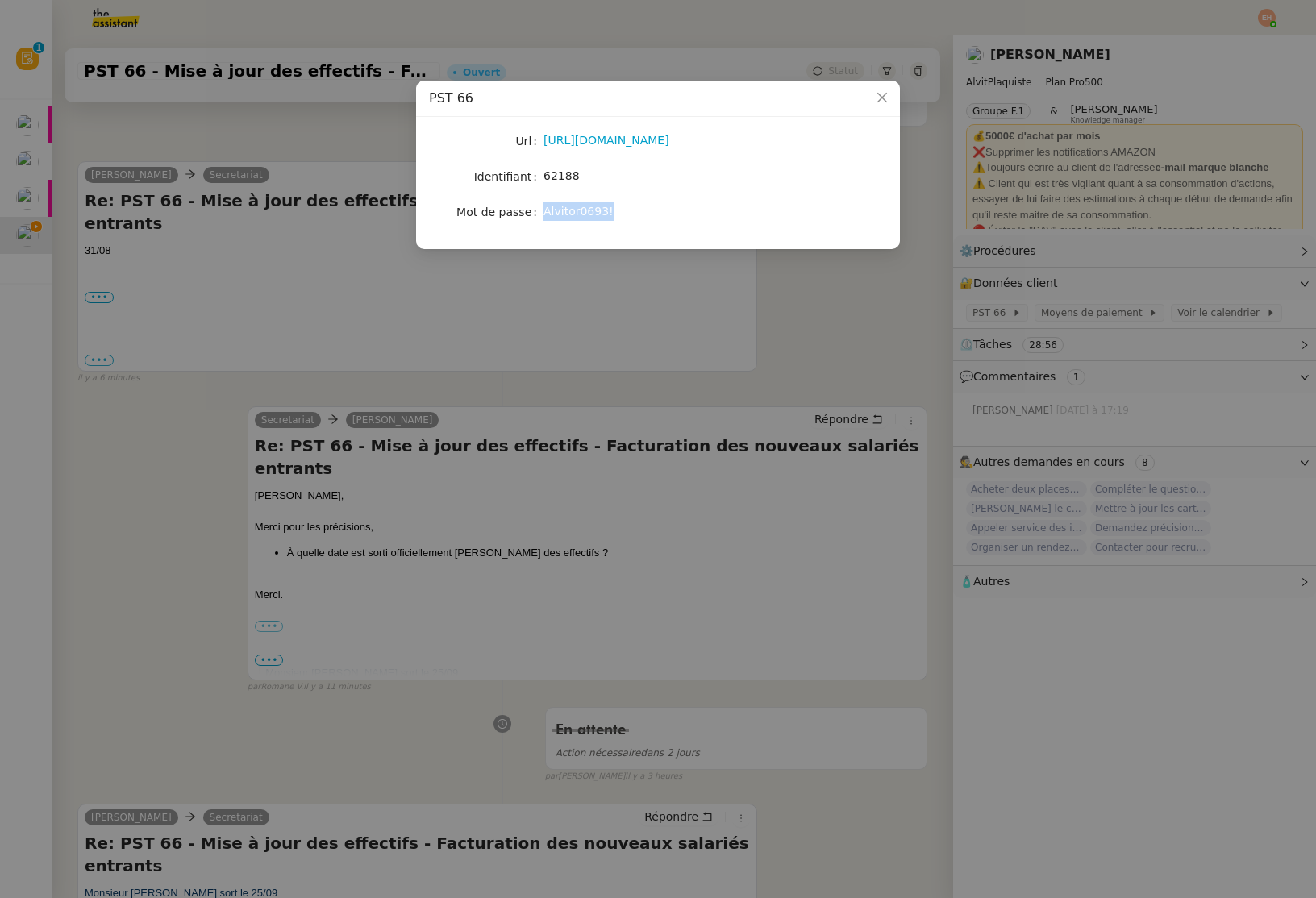
copy span "Alvitor0693!"
click at [286, 367] on nz-modal-container "PST 66 Url [URL][DOMAIN_NAME] Identifiant 62188 Mot de passe [SECURITY_DATA]" at bounding box center [658, 449] width 1316 height 898
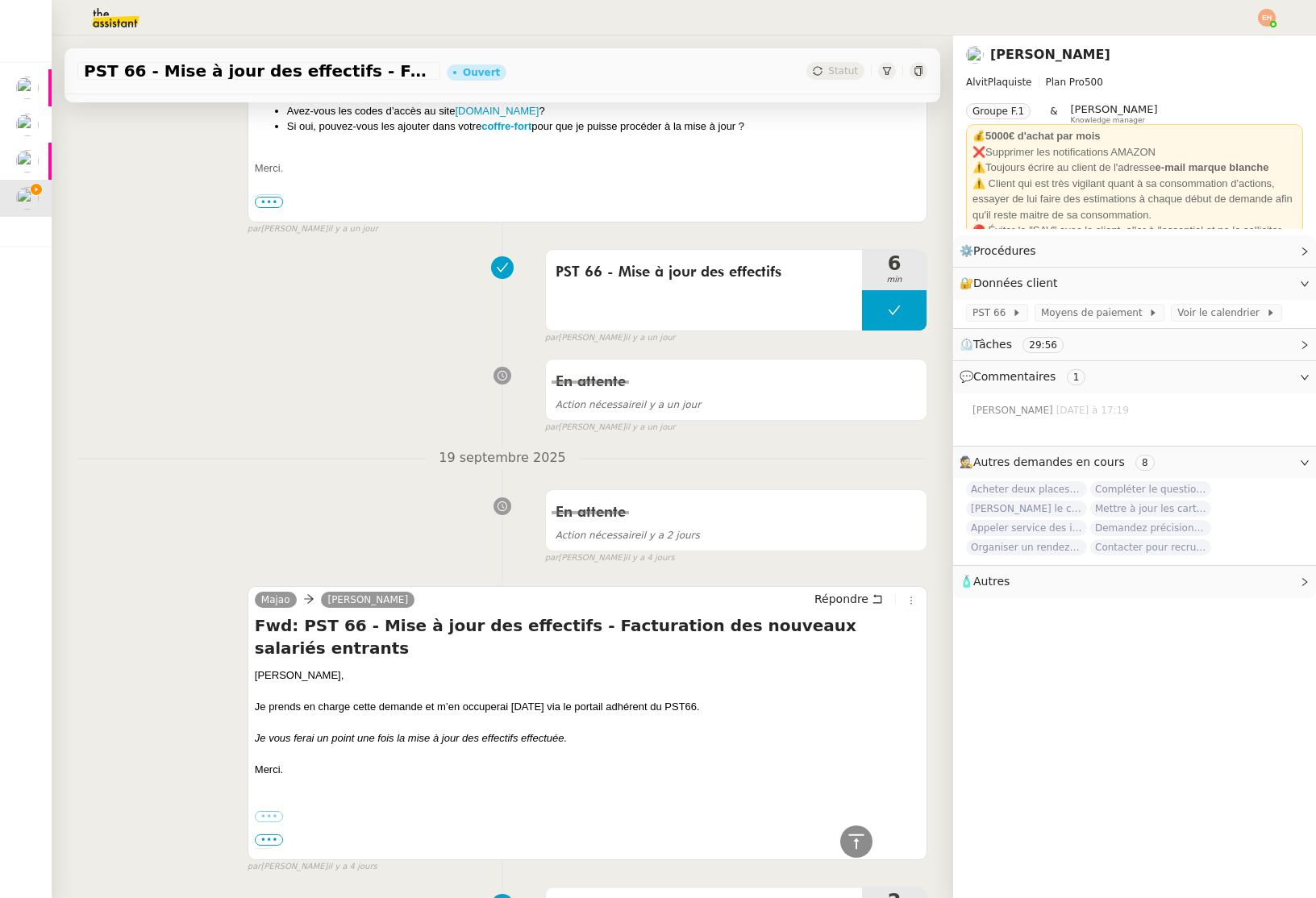
scroll to position [3248, 0]
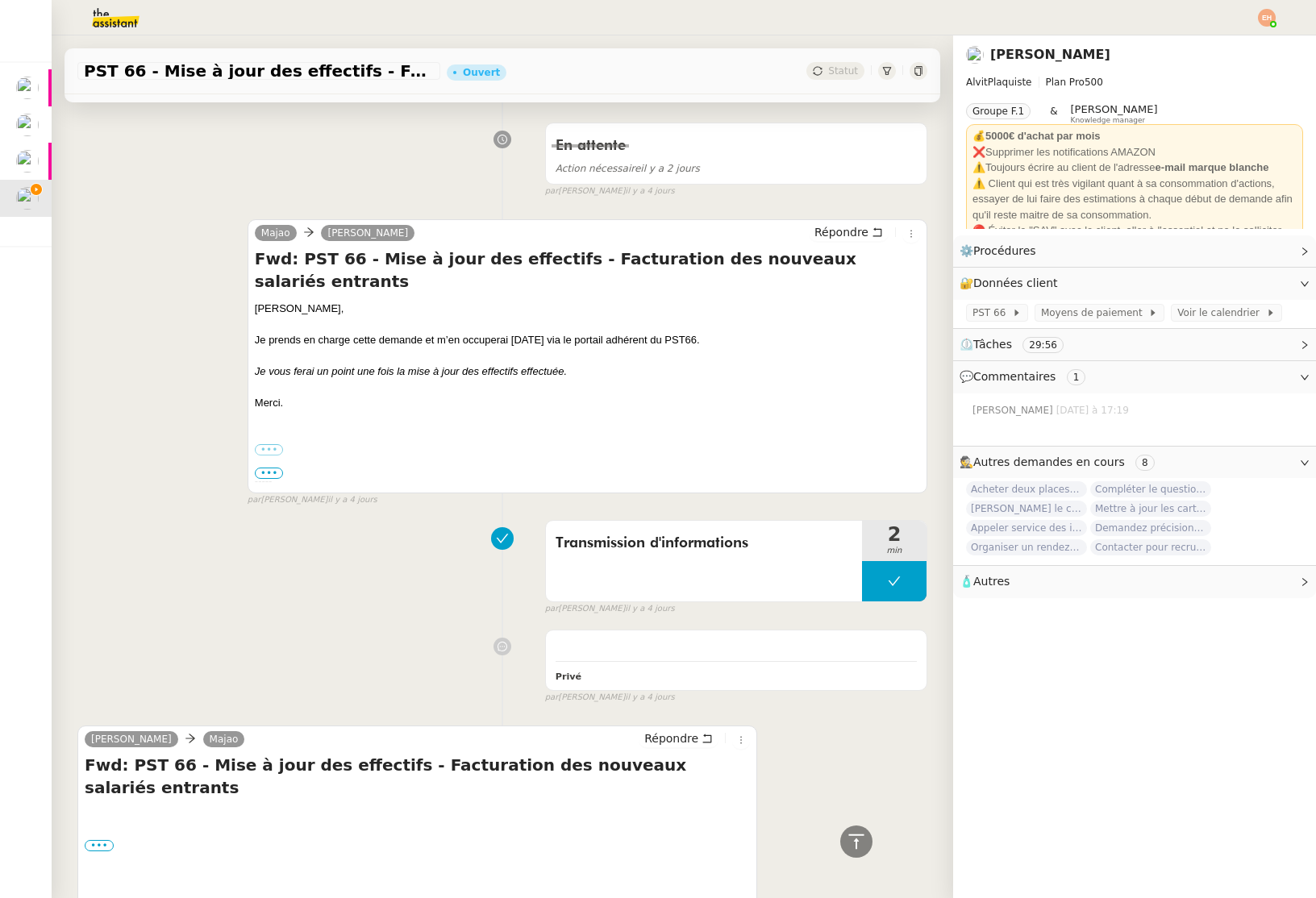
click at [109, 897] on label "•••" at bounding box center [100, 909] width 29 height 11
click at [0, 0] on input "•••" at bounding box center [0, 0] width 0 height 0
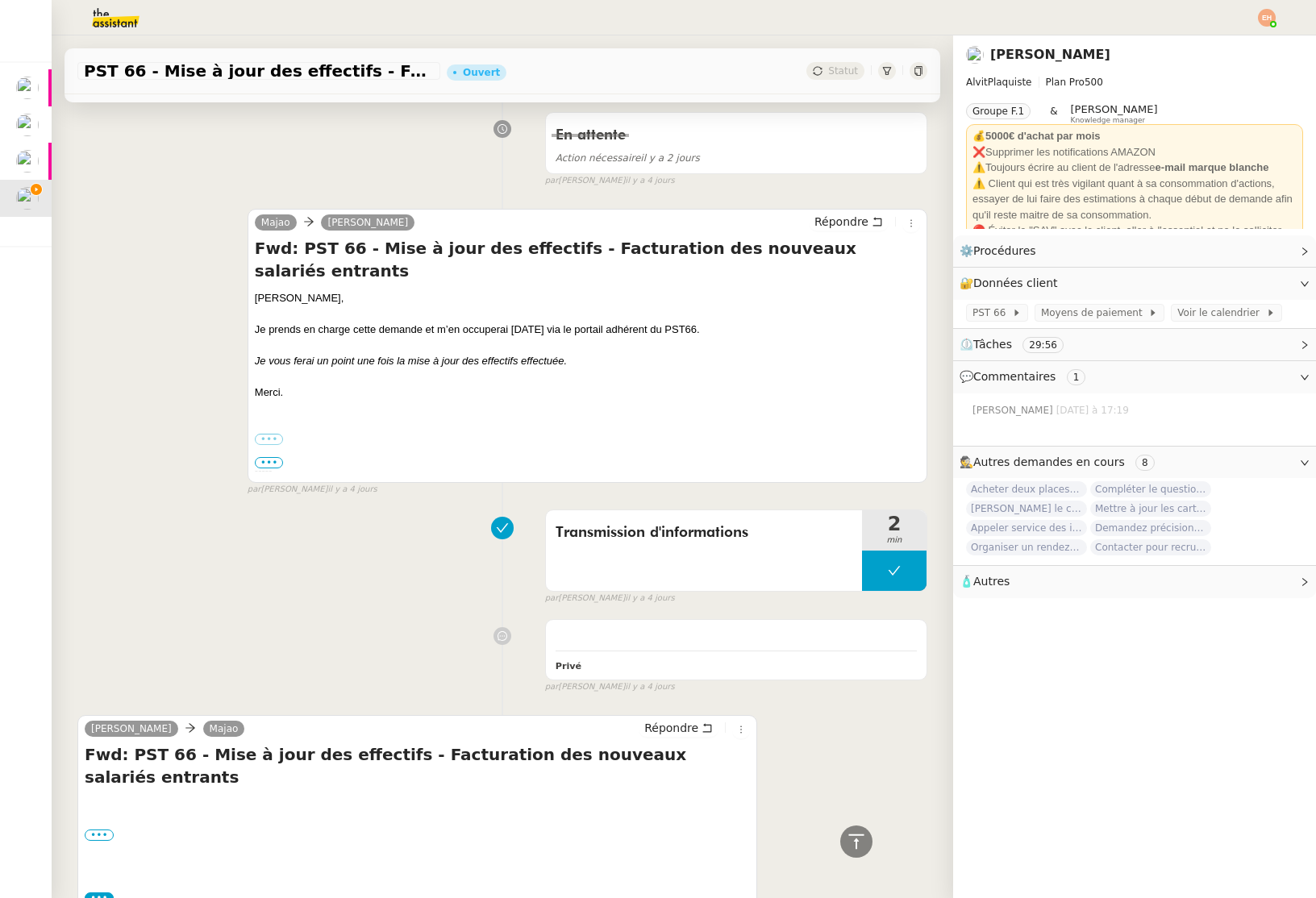
scroll to position [3350, 0]
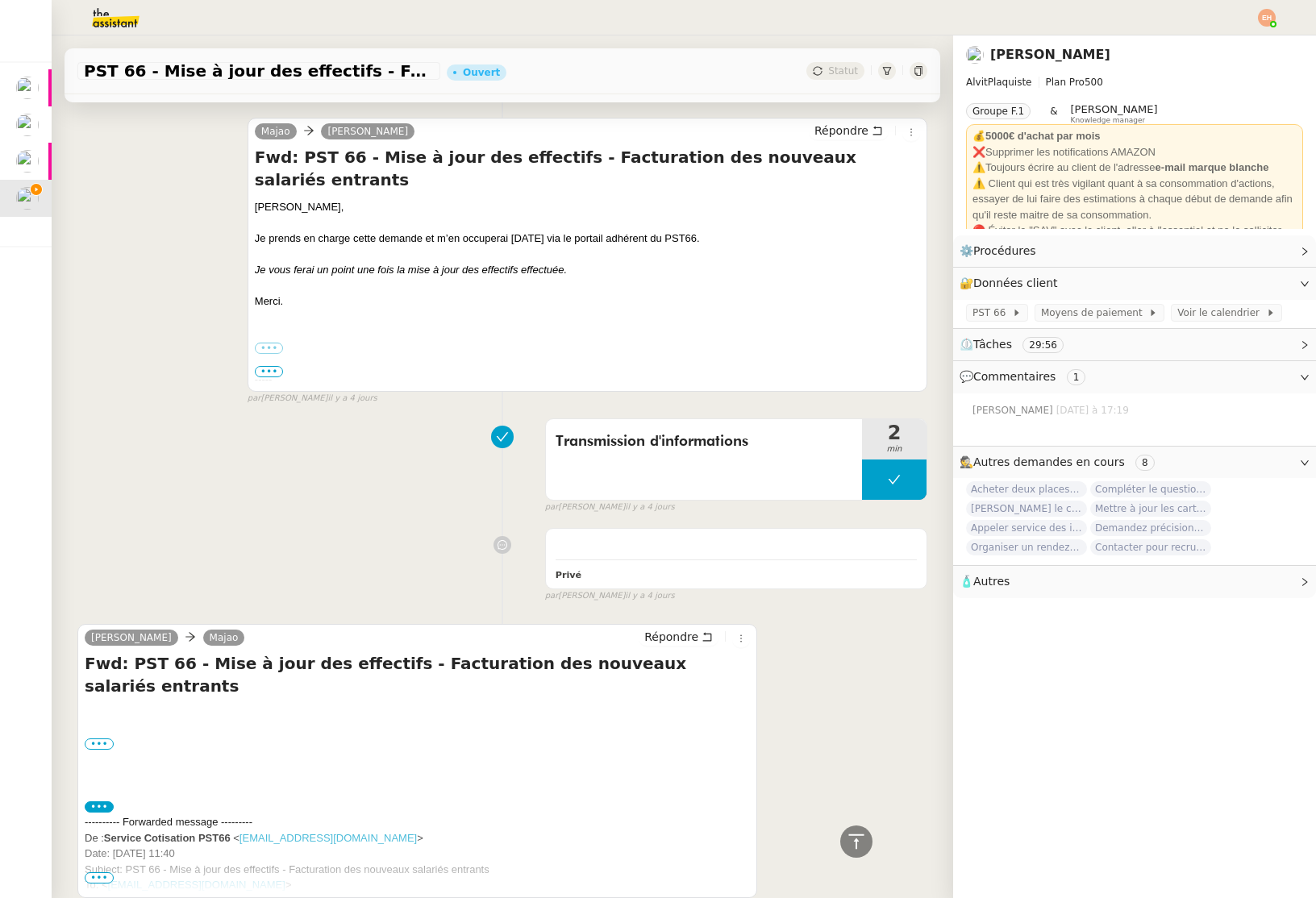
click at [103, 873] on span "•••" at bounding box center [100, 878] width 29 height 11
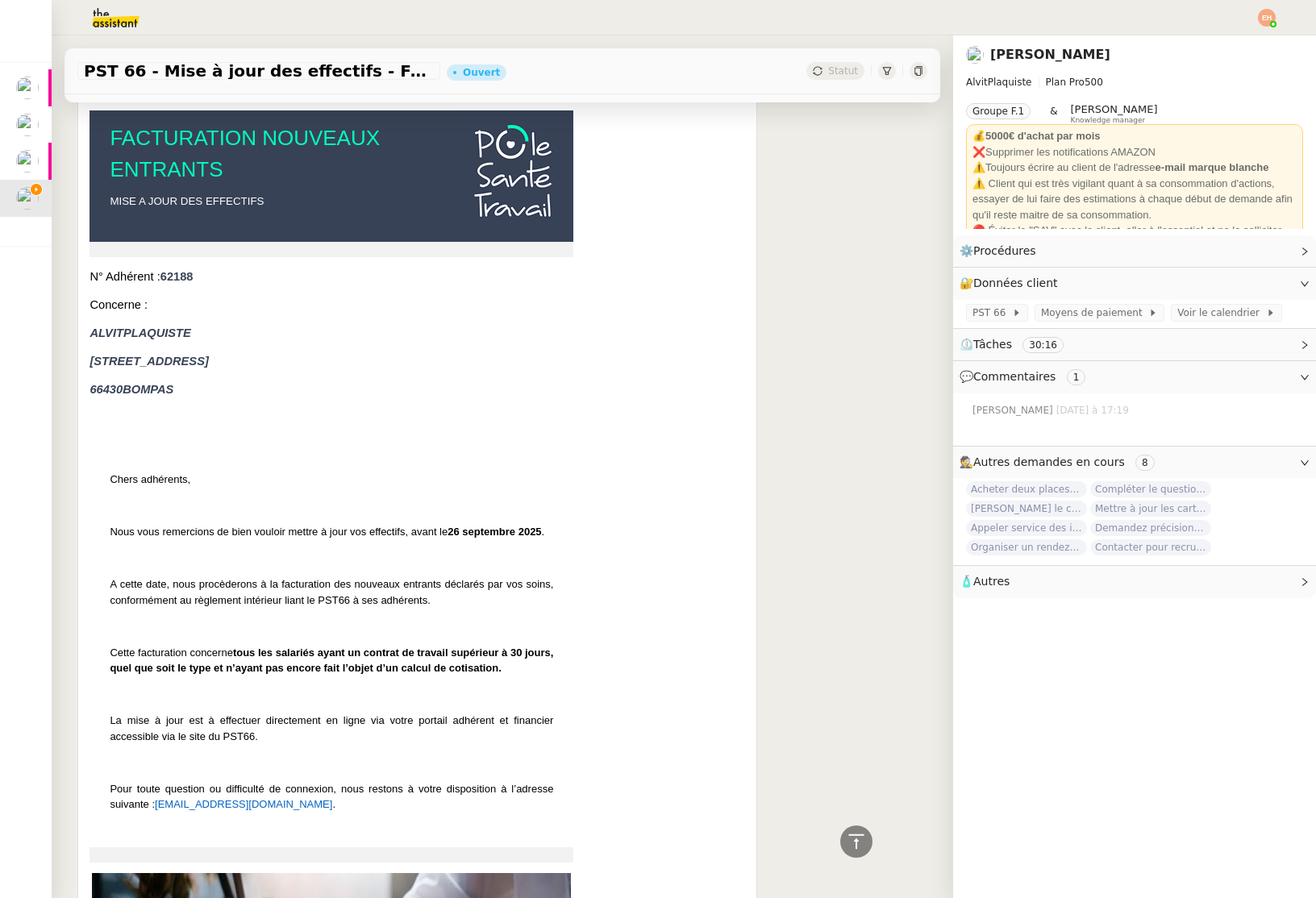
scroll to position [4224, 0]
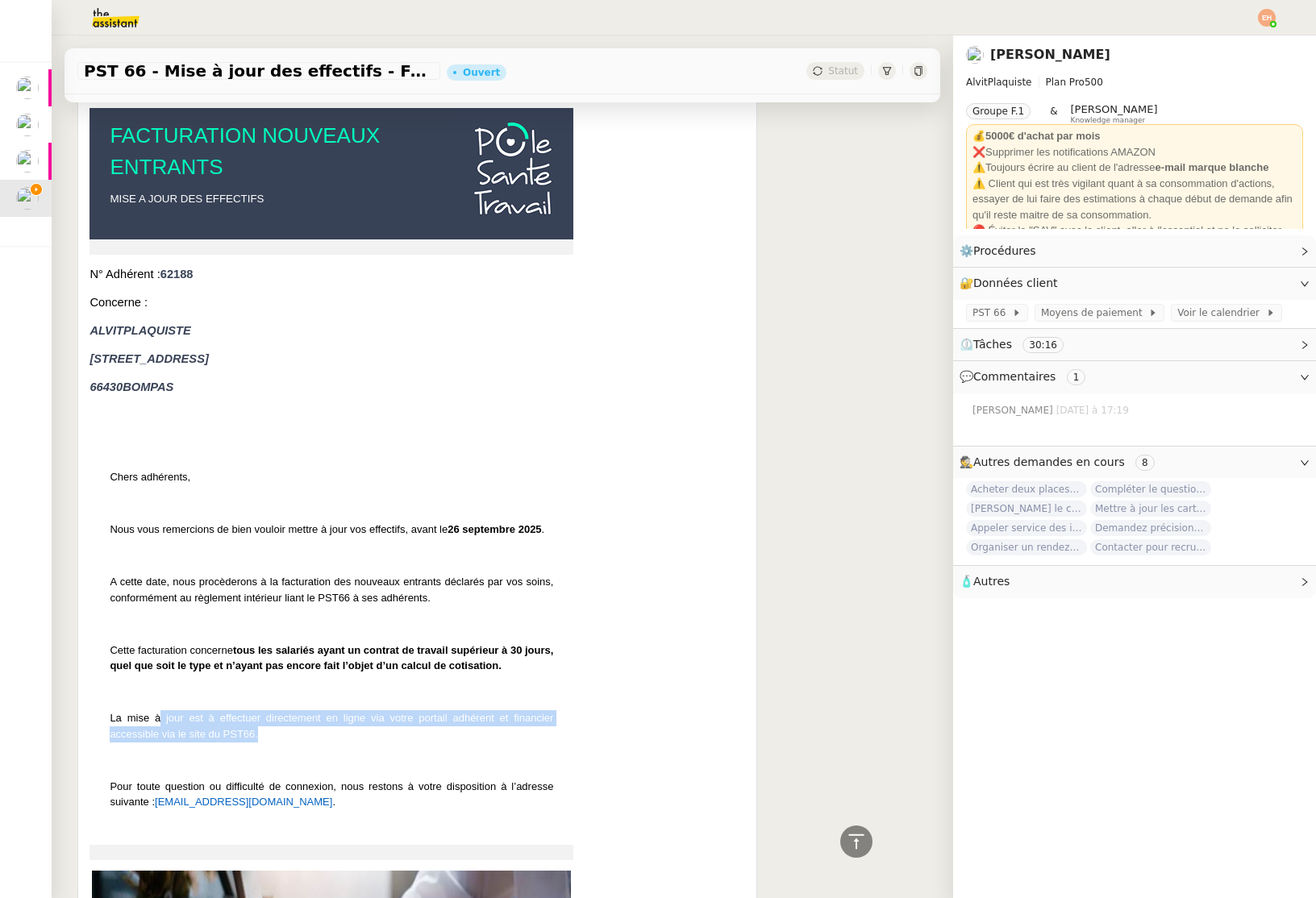
drag, startPoint x: 198, startPoint y: 605, endPoint x: 468, endPoint y: 630, distance: 271.2
click at [468, 630] on td "[PERSON_NAME] adhérents, Nous vous remercions de bien vouloir mettre à jour vos…" at bounding box center [331, 656] width 484 height 375
click at [313, 710] on p "La mise à jour est à effectuer directement en ligne via votre portail adhérent …" at bounding box center [331, 726] width 443 height 32
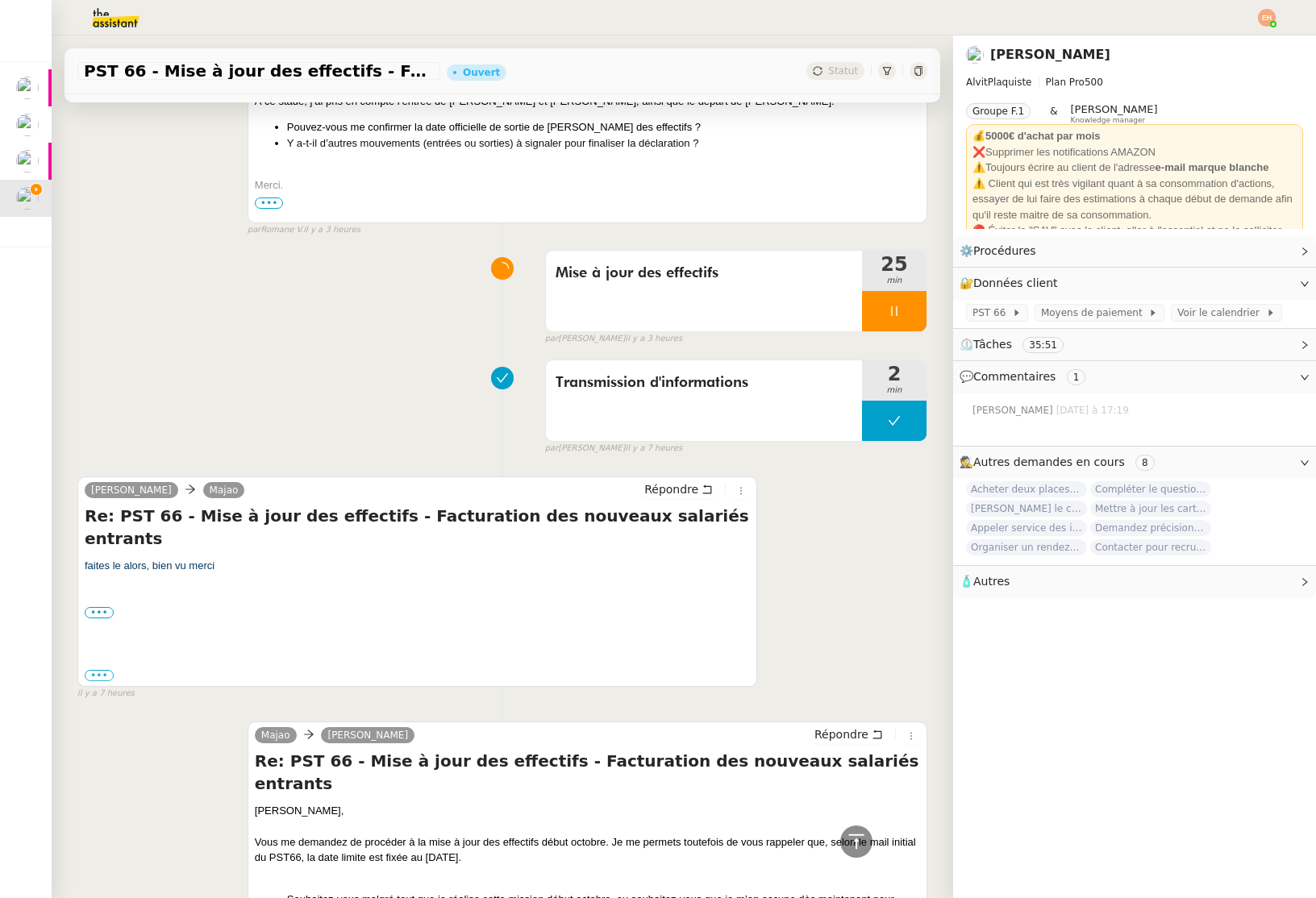
scroll to position [1394, 0]
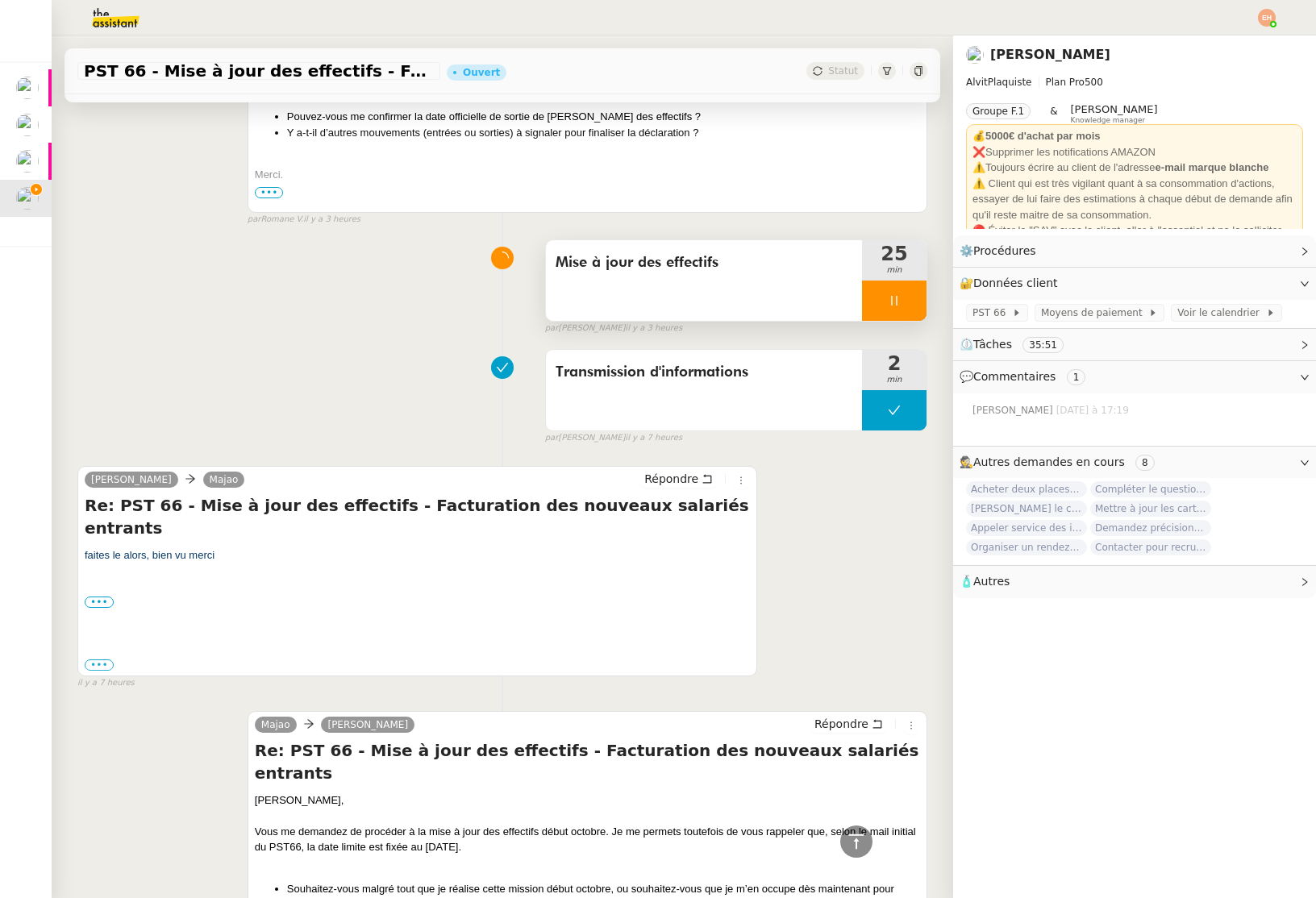
click at [906, 281] on div at bounding box center [894, 300] width 64 height 40
click at [919, 281] on button at bounding box center [910, 300] width 33 height 40
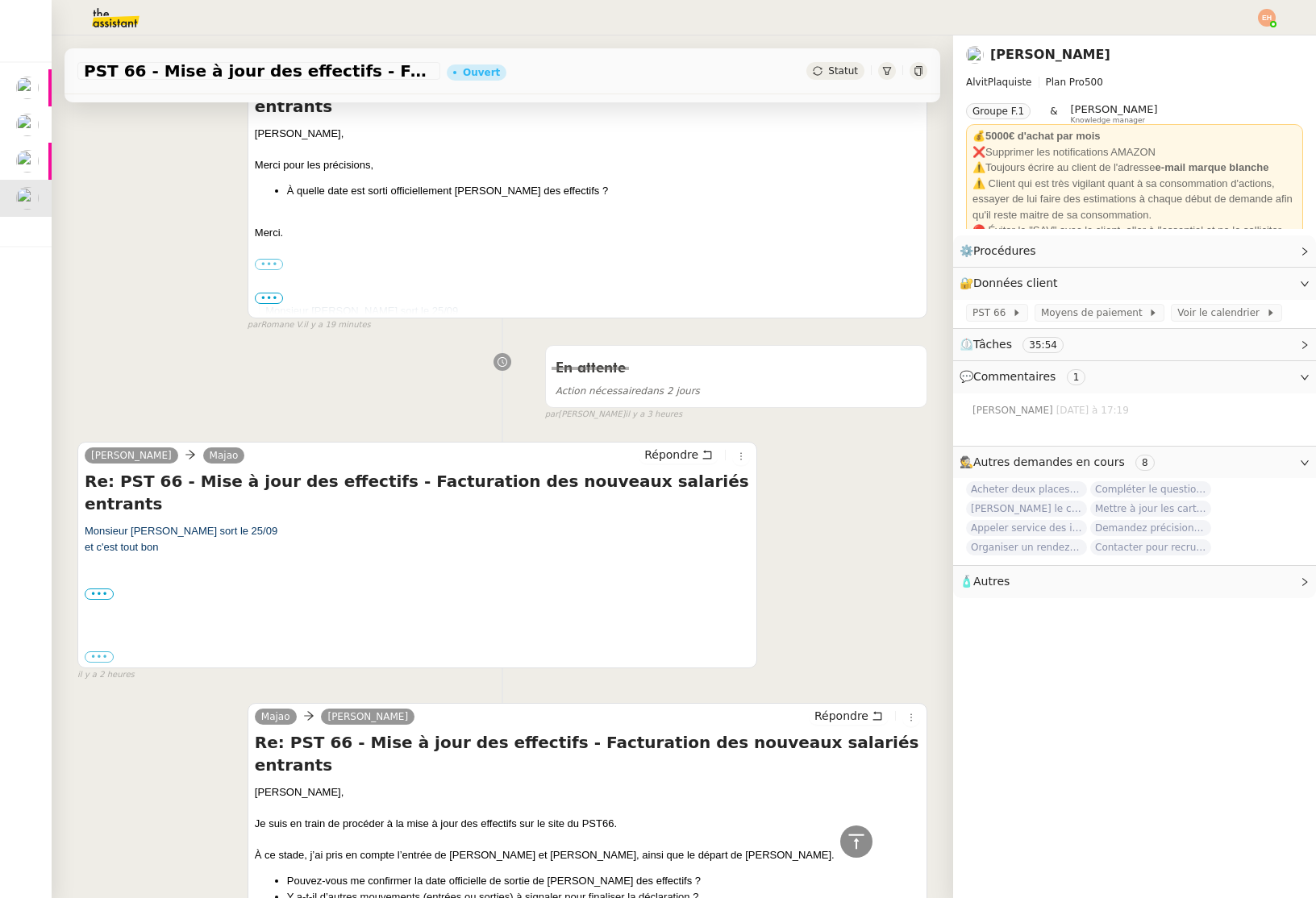
scroll to position [0, 0]
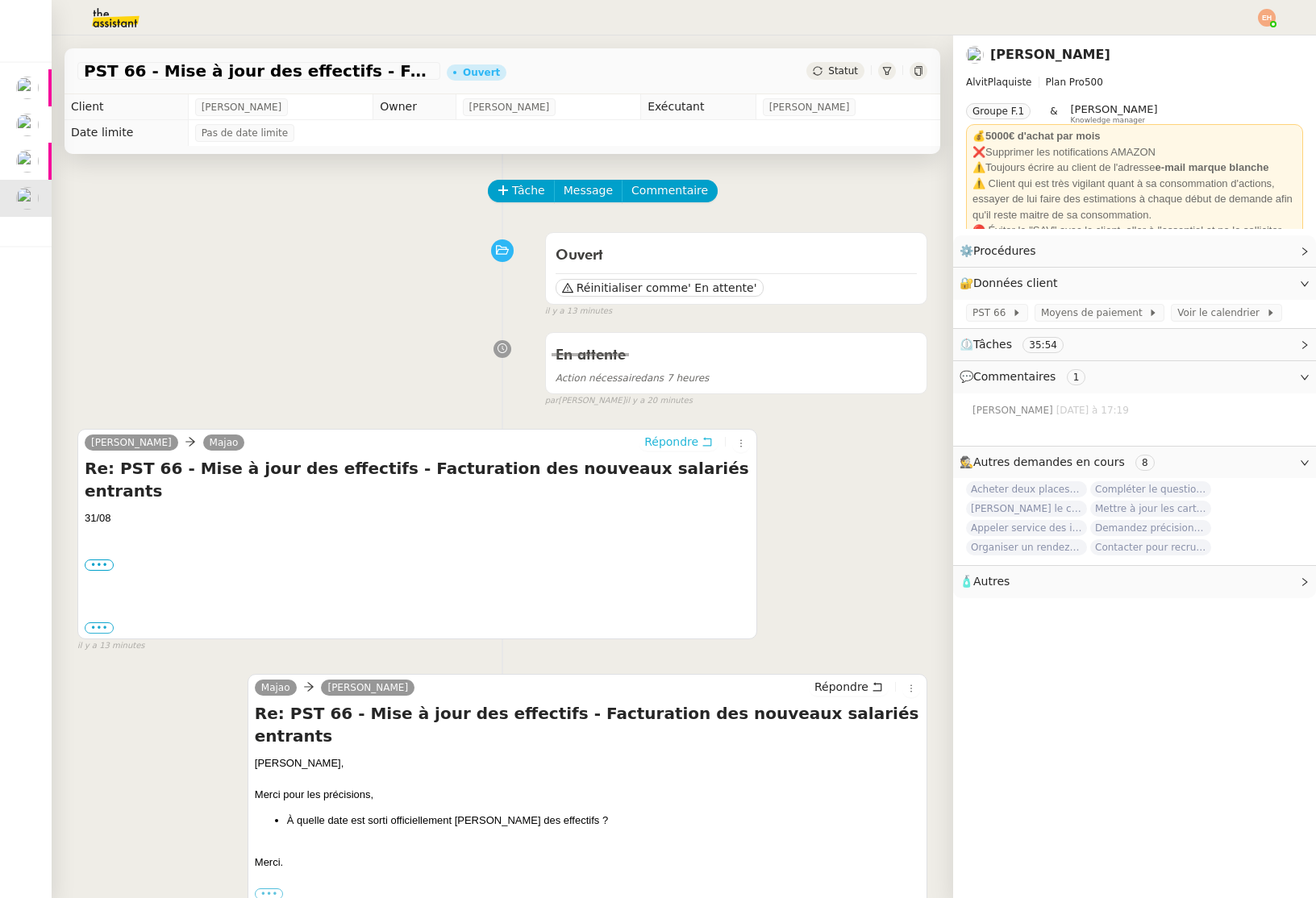
drag, startPoint x: 681, startPoint y: 440, endPoint x: 674, endPoint y: 433, distance: 9.9
click at [681, 440] on span "Répondre" at bounding box center [671, 442] width 54 height 16
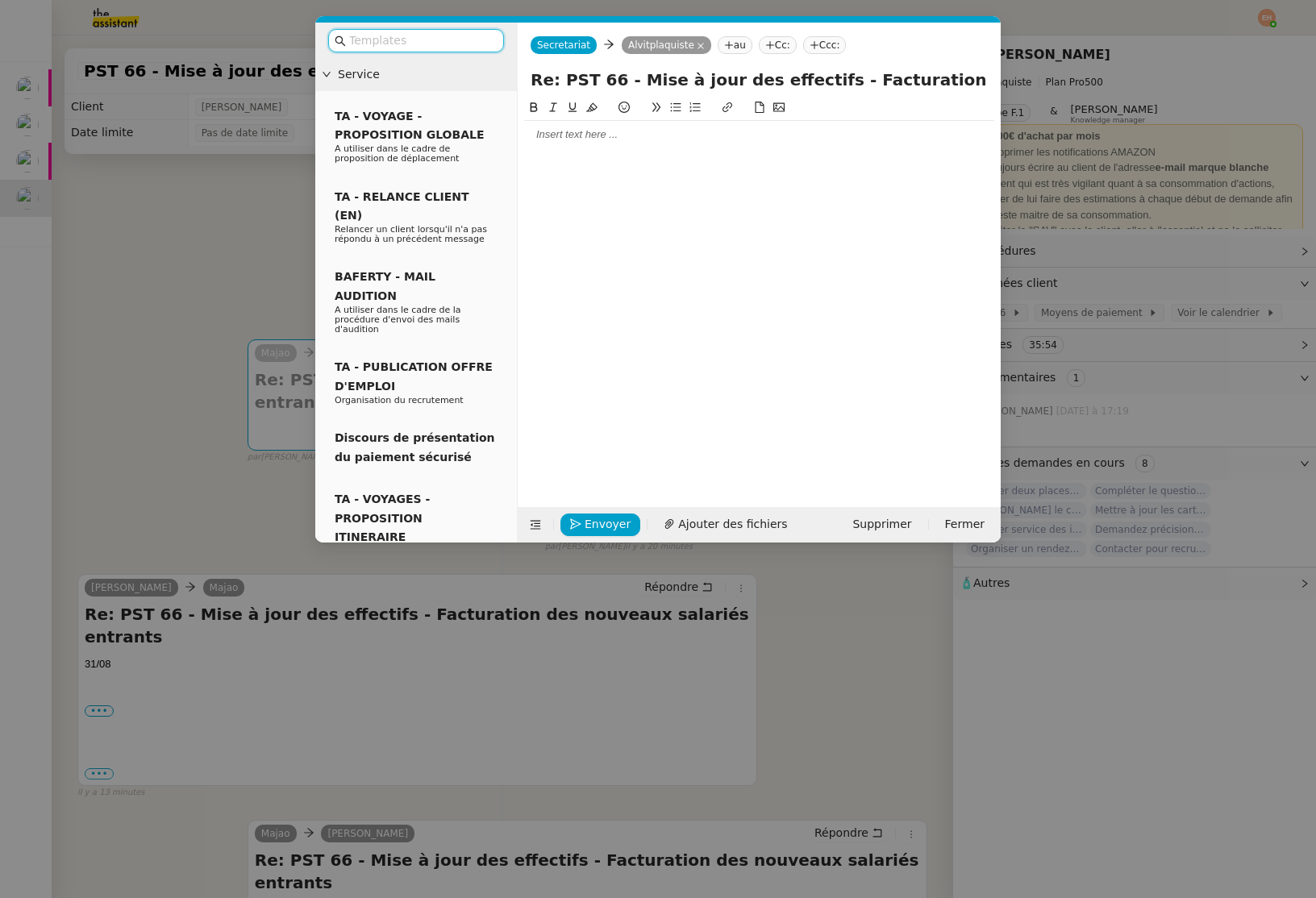
click at [227, 259] on nz-modal-container "Service TA - VOYAGE - PROPOSITION GLOBALE A utiliser dans le cadre de propositi…" at bounding box center [658, 449] width 1316 height 898
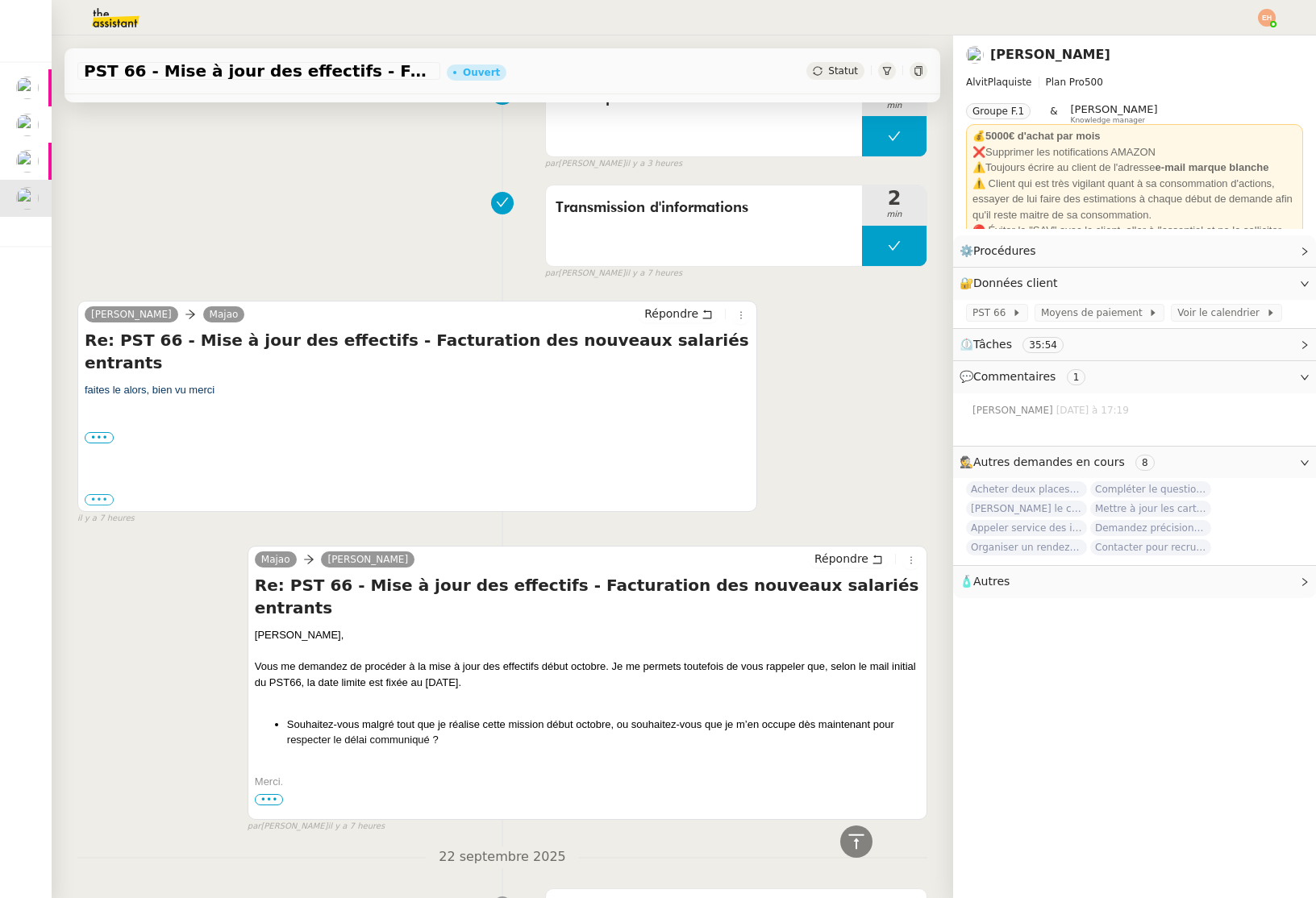
scroll to position [1698, 0]
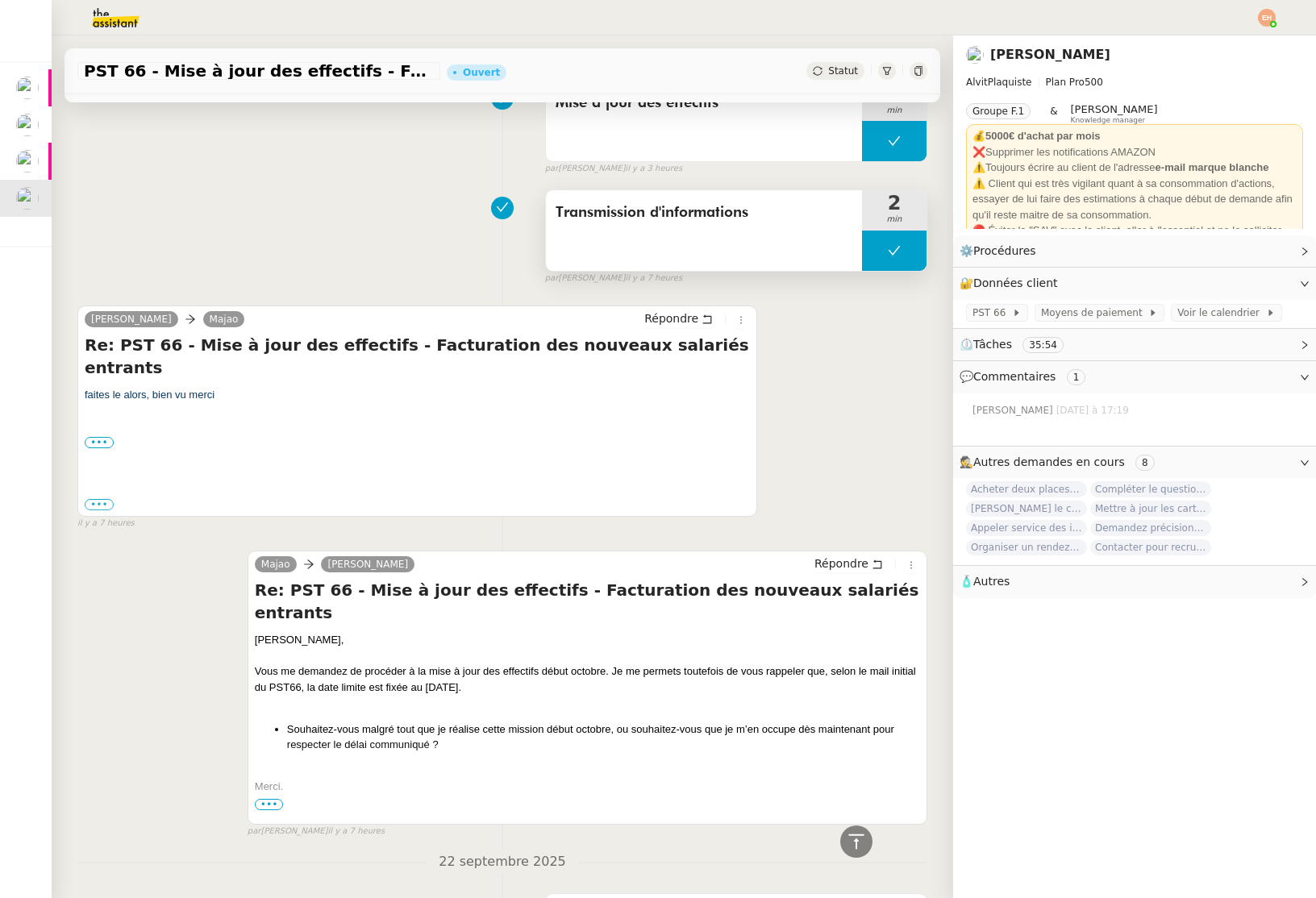
click at [892, 244] on icon at bounding box center [894, 251] width 13 height 13
drag, startPoint x: 883, startPoint y: 192, endPoint x: 727, endPoint y: 243, distance: 164.1
click at [883, 230] on div at bounding box center [878, 250] width 33 height 40
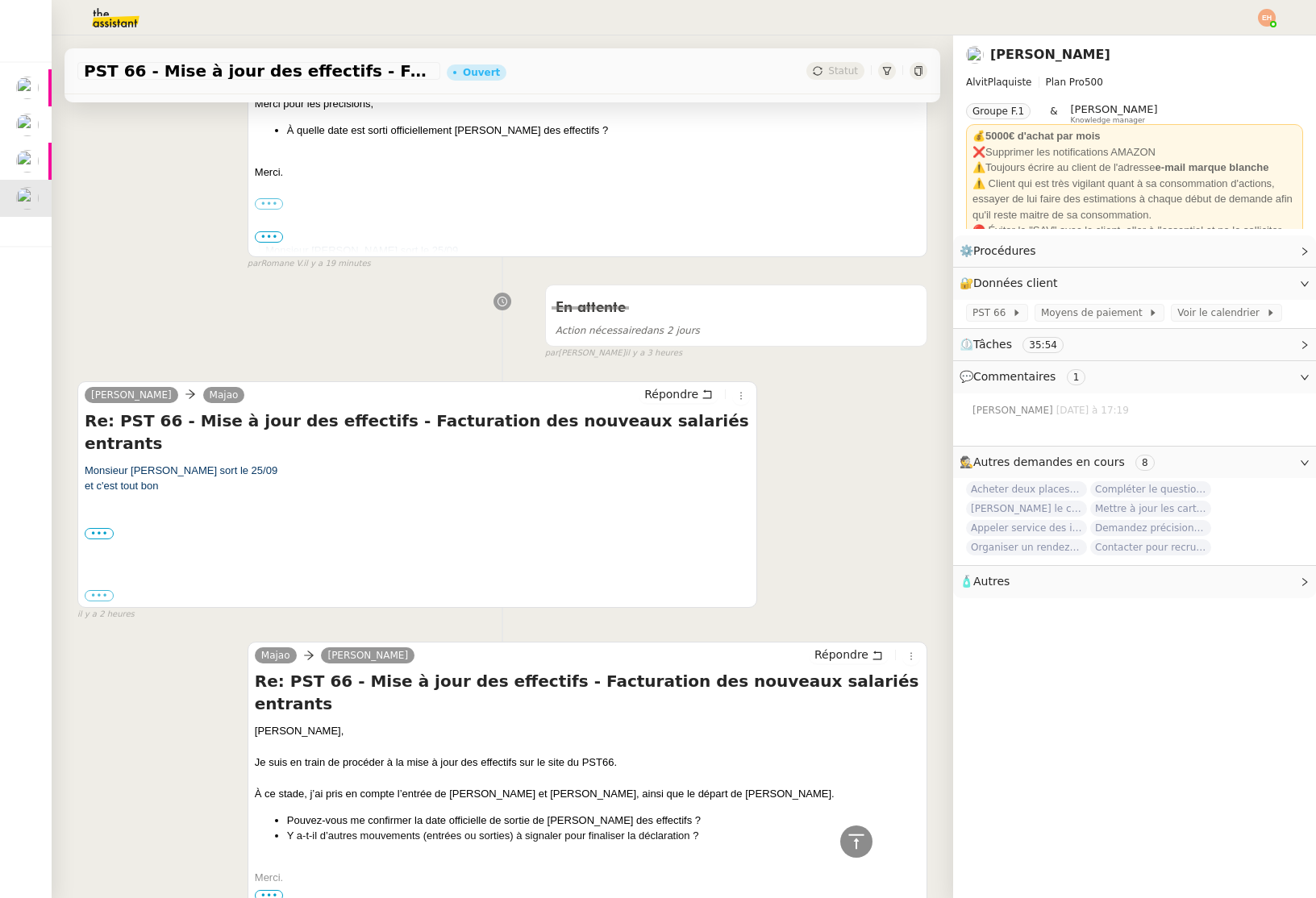
scroll to position [0, 0]
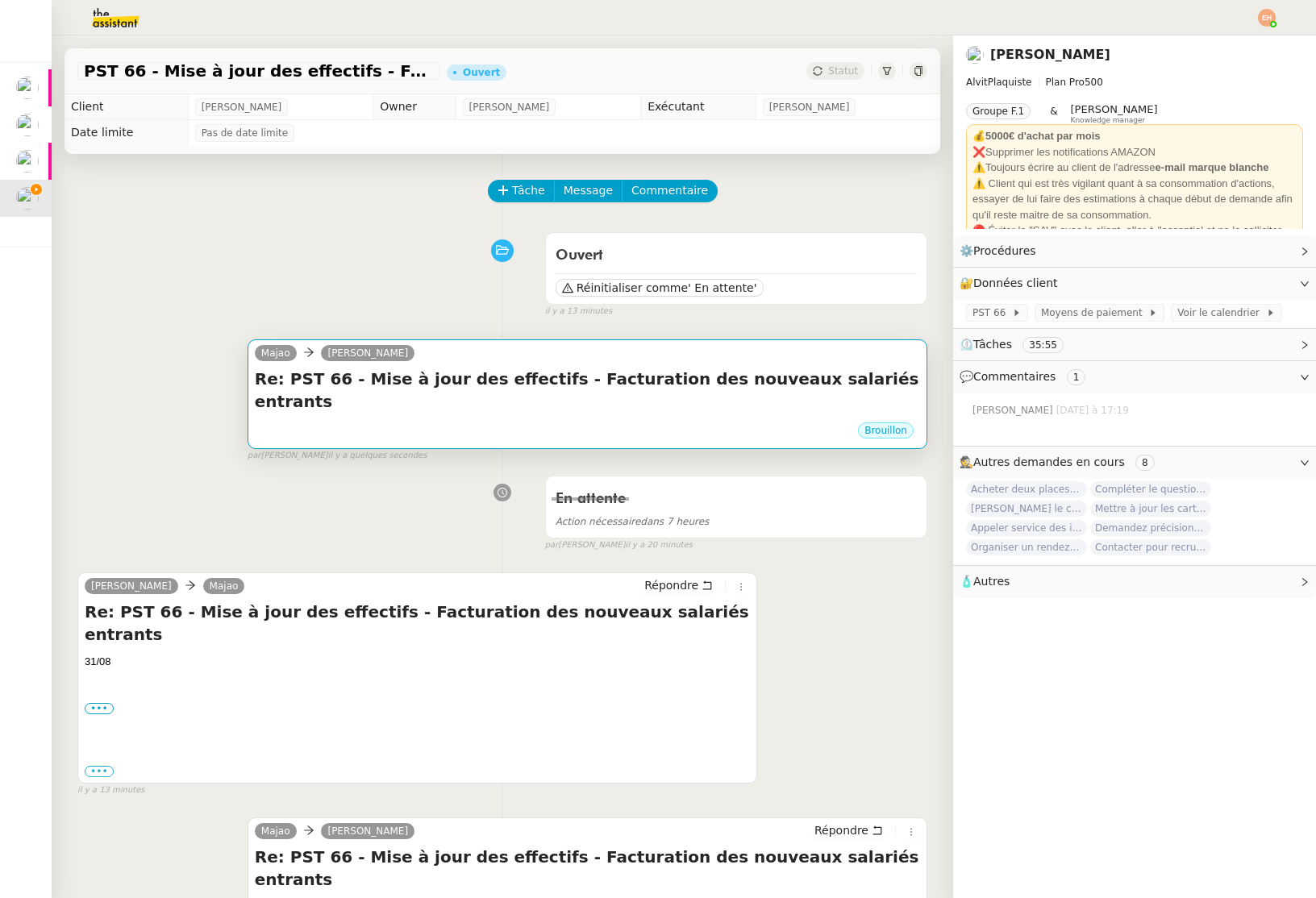
click at [591, 363] on div "[PERSON_NAME]" at bounding box center [587, 356] width 665 height 24
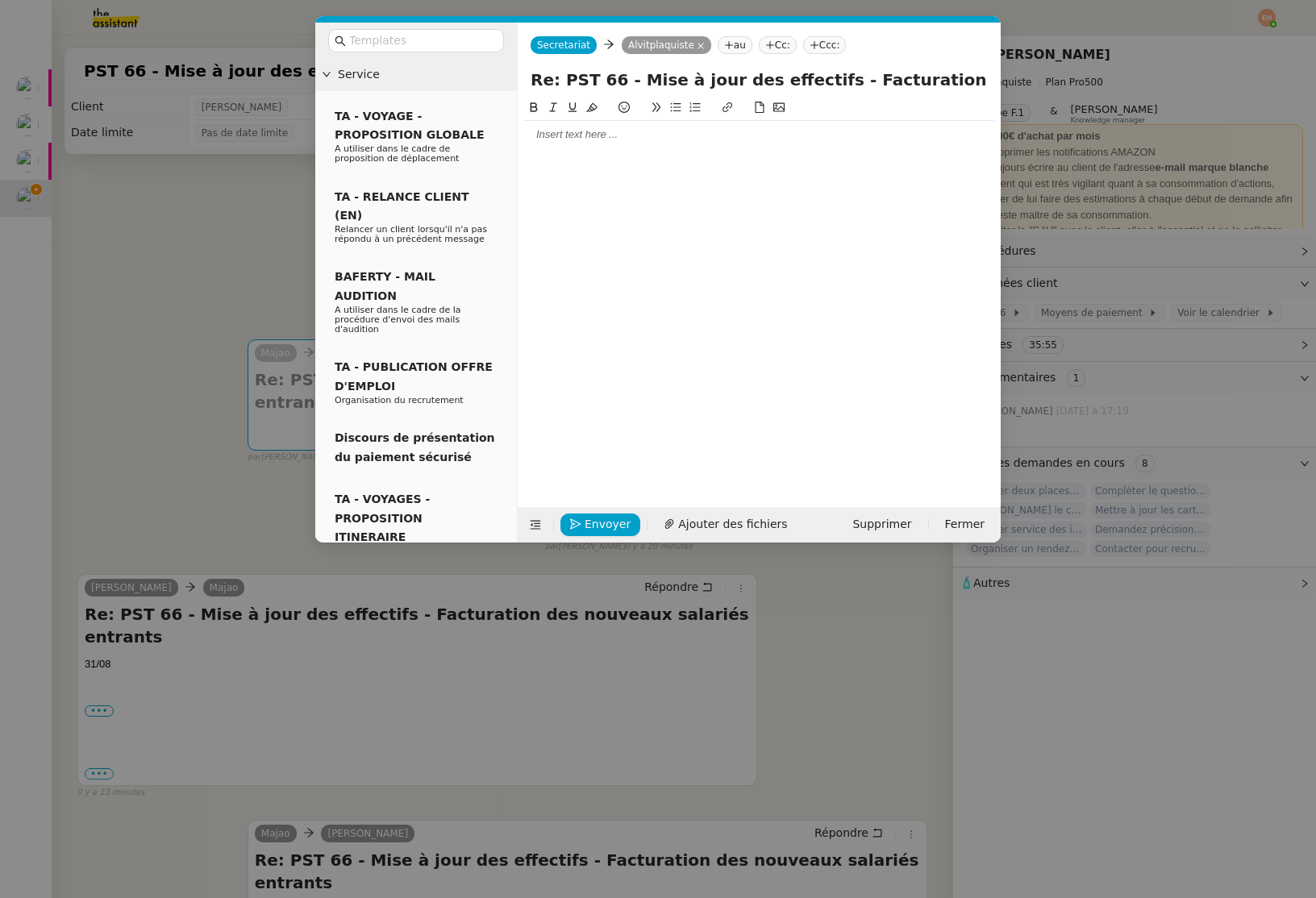
click at [552, 127] on div at bounding box center [759, 135] width 470 height 15
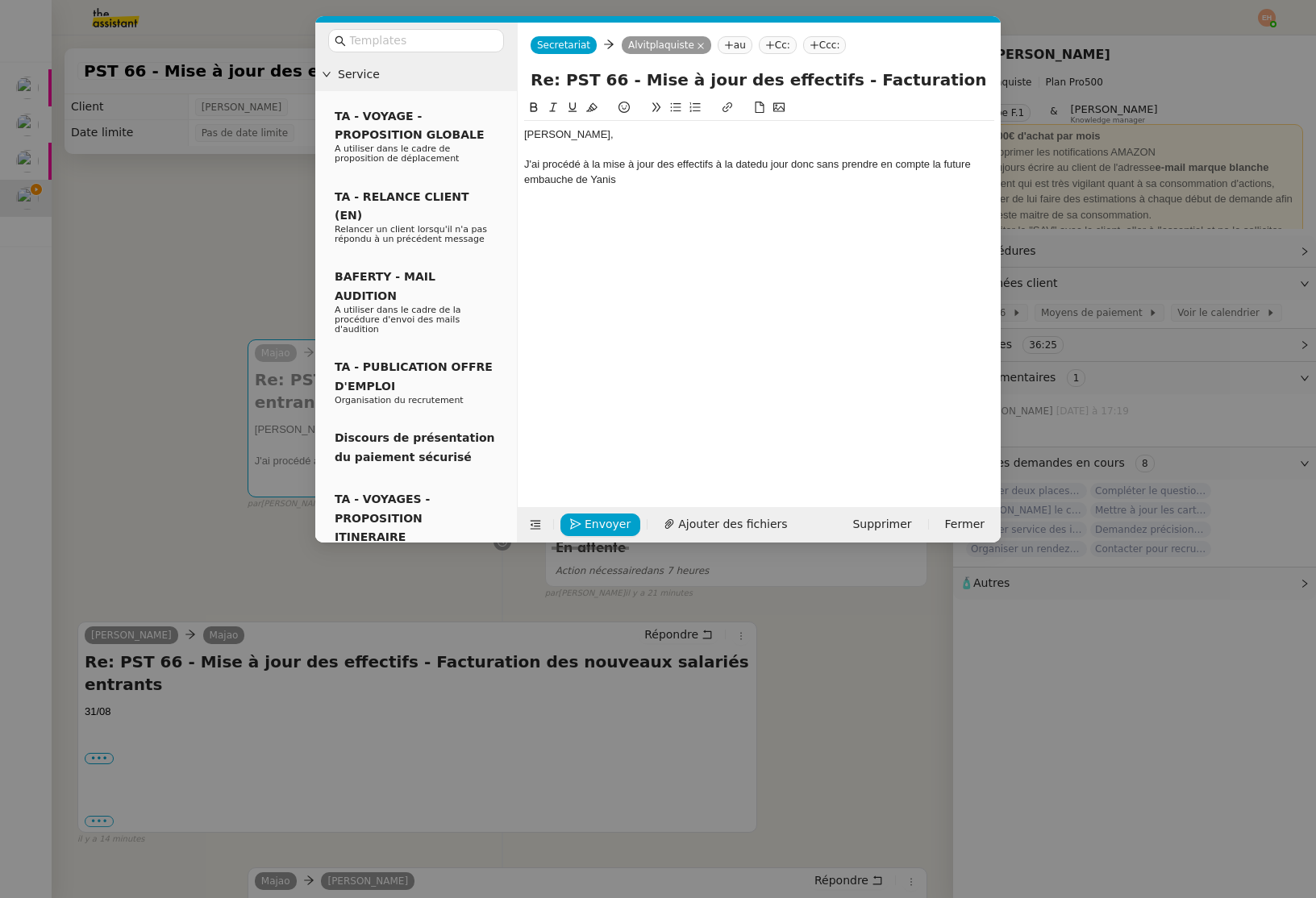
click at [236, 180] on nz-modal-container "Service TA - VOYAGE - PROPOSITION GLOBALE A utiliser dans le cadre de propositi…" at bounding box center [658, 449] width 1316 height 898
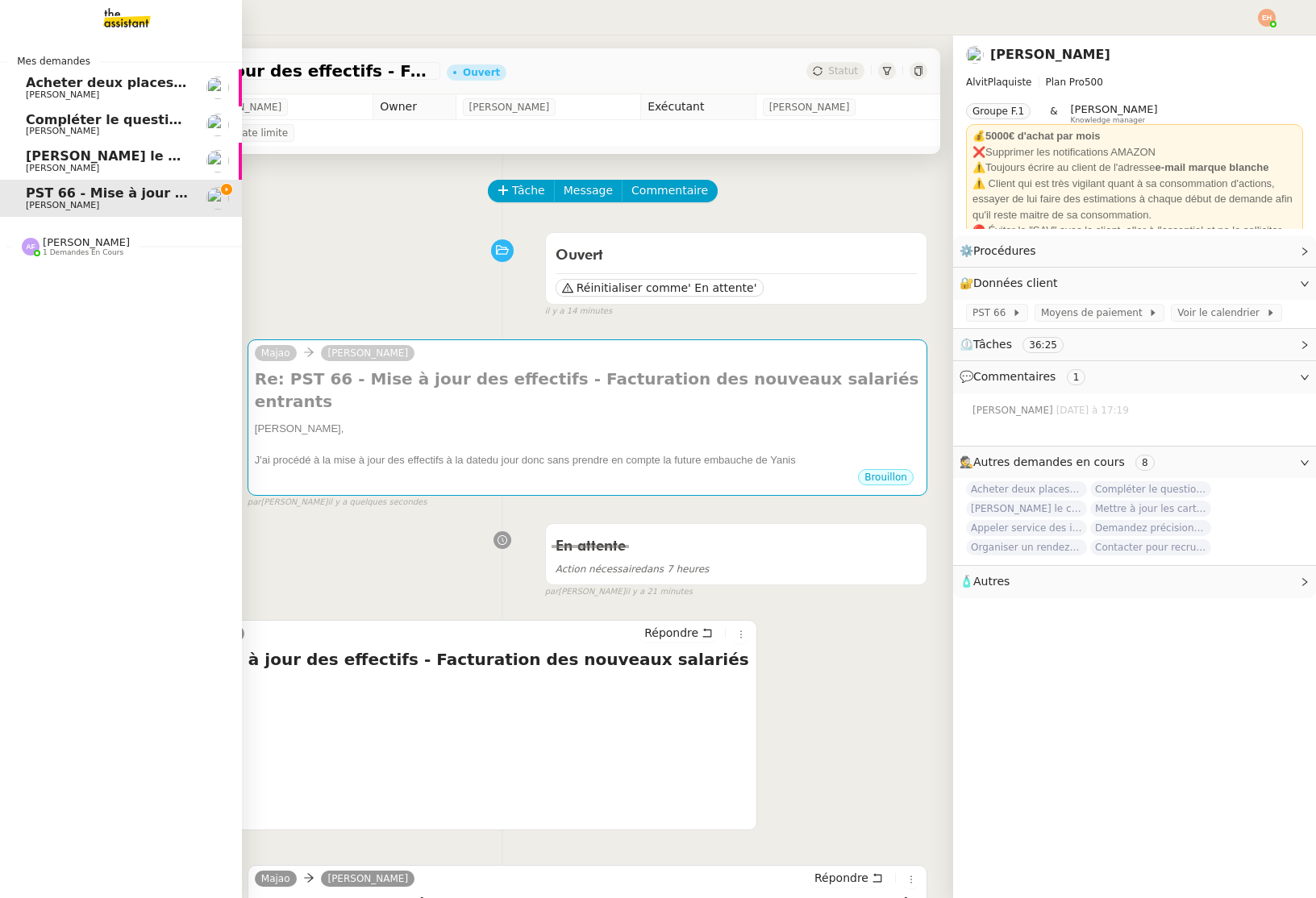
click at [24, 158] on link "Rédiger le contrat de travail [PERSON_NAME]" at bounding box center [121, 161] width 242 height 37
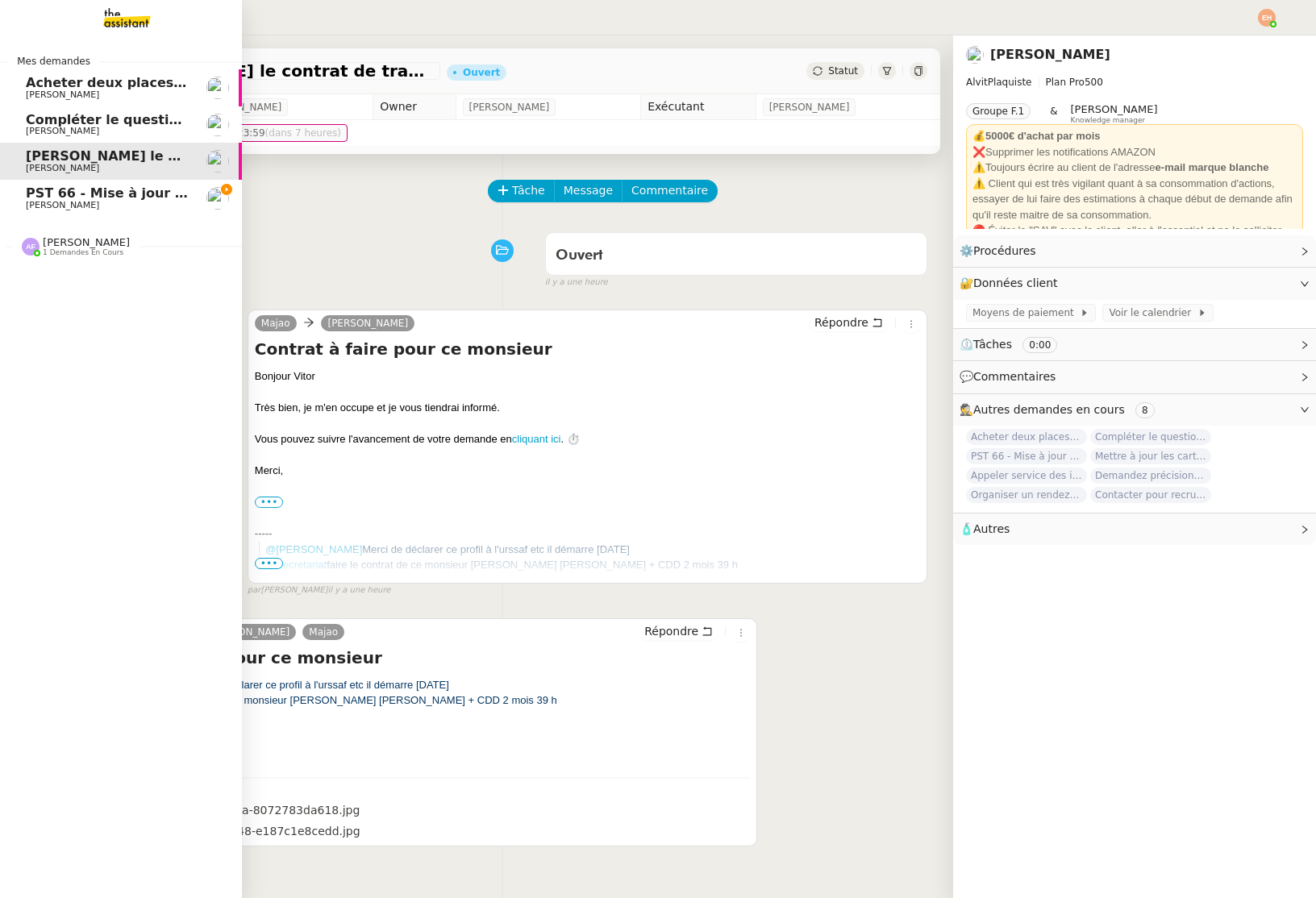
click at [95, 119] on span "Compléter le questionnaire pour le contrat d'apprentissage" at bounding box center [242, 119] width 433 height 16
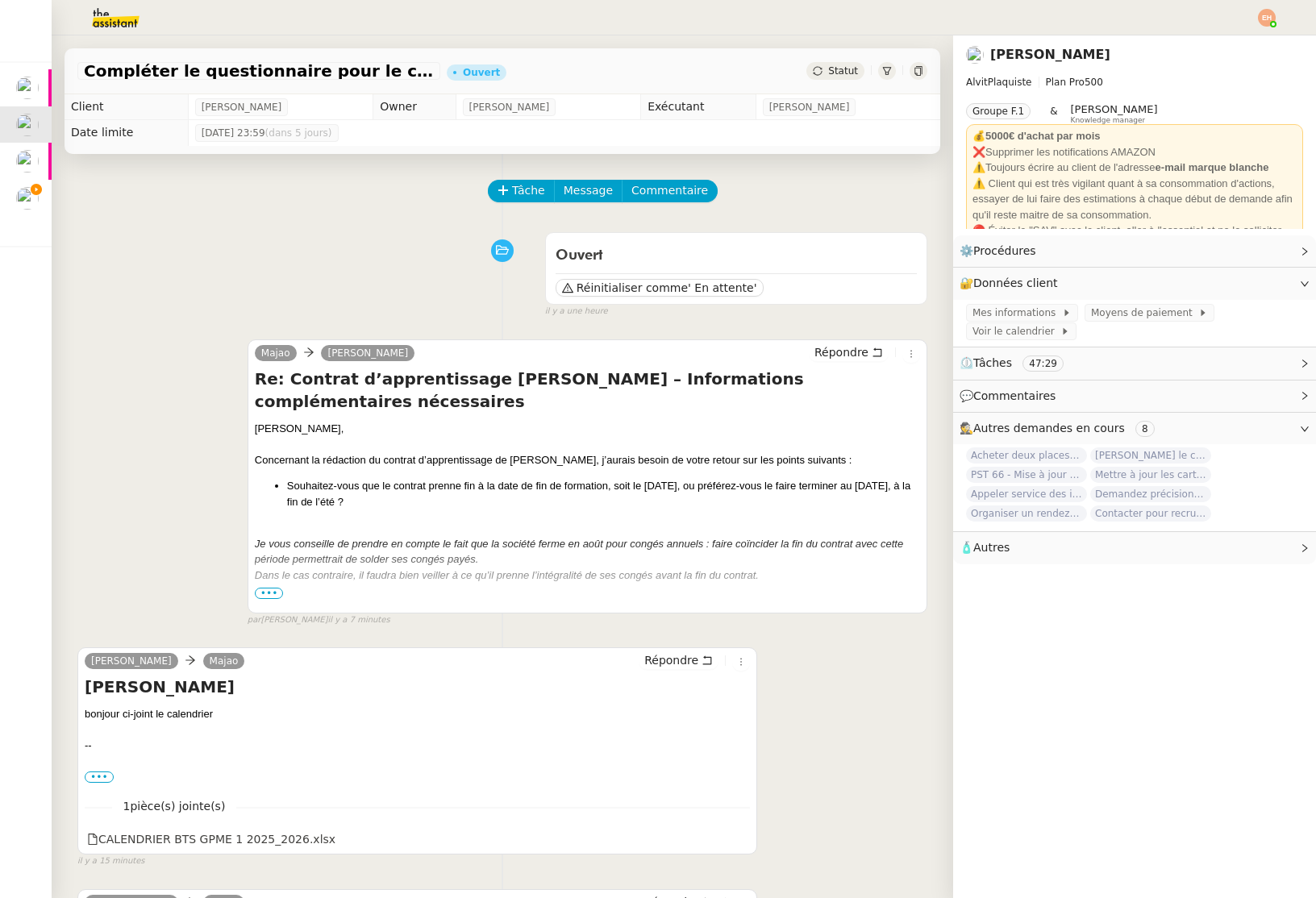
click at [519, 452] on div "Concernant la rédaction du contrat d’apprentissage de [PERSON_NAME], j’aurais b…" at bounding box center [587, 460] width 665 height 16
click at [559, 379] on h4 "Re: Contrat d’apprentissage [PERSON_NAME] – Informations complémentaires nécess…" at bounding box center [587, 389] width 665 height 45
copy h4 "ACHRAK"
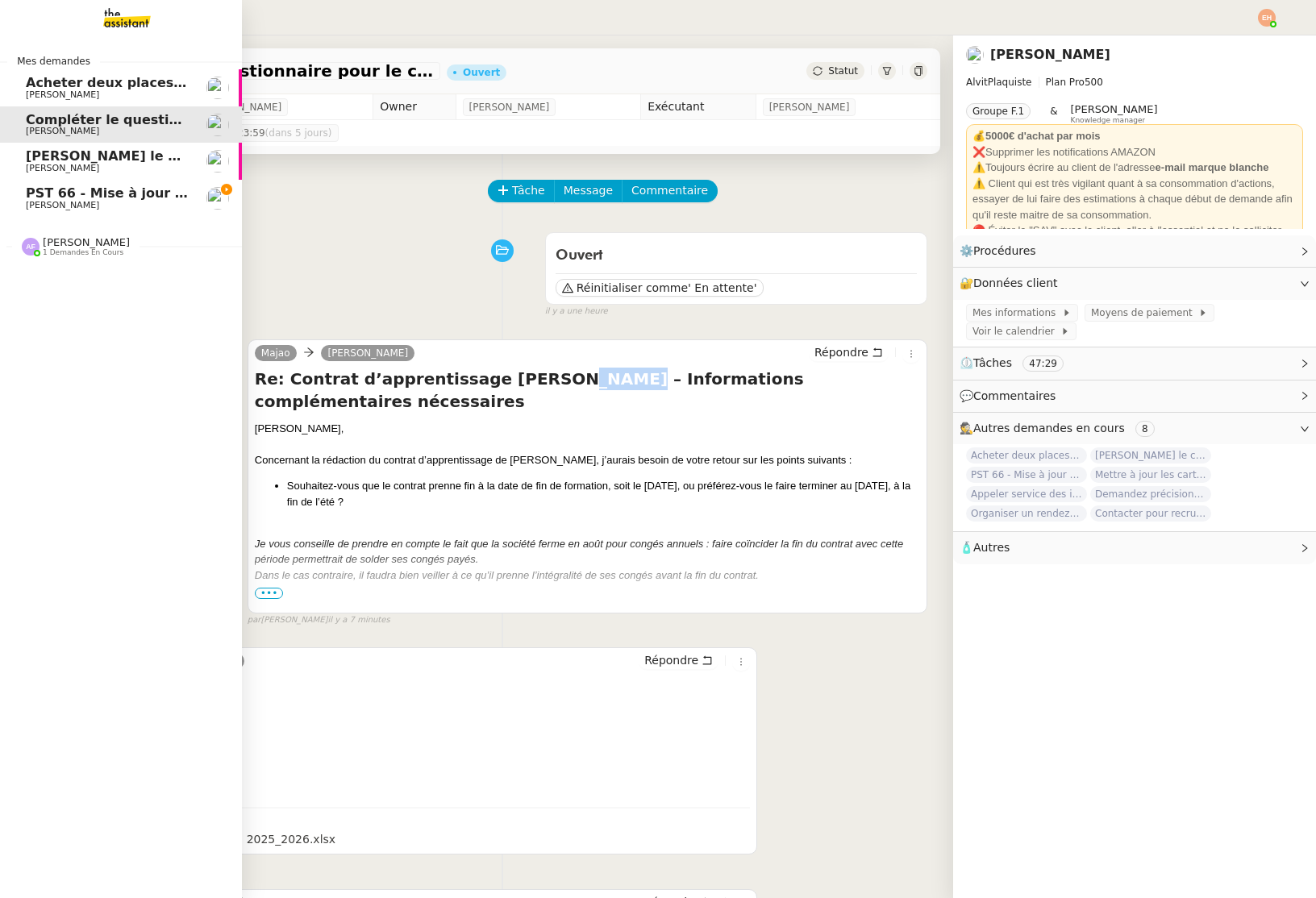
click at [24, 204] on link "PST 66 - Mise à jour des effectifs - Facturation des nouveaux salariés entrants…" at bounding box center [121, 198] width 242 height 37
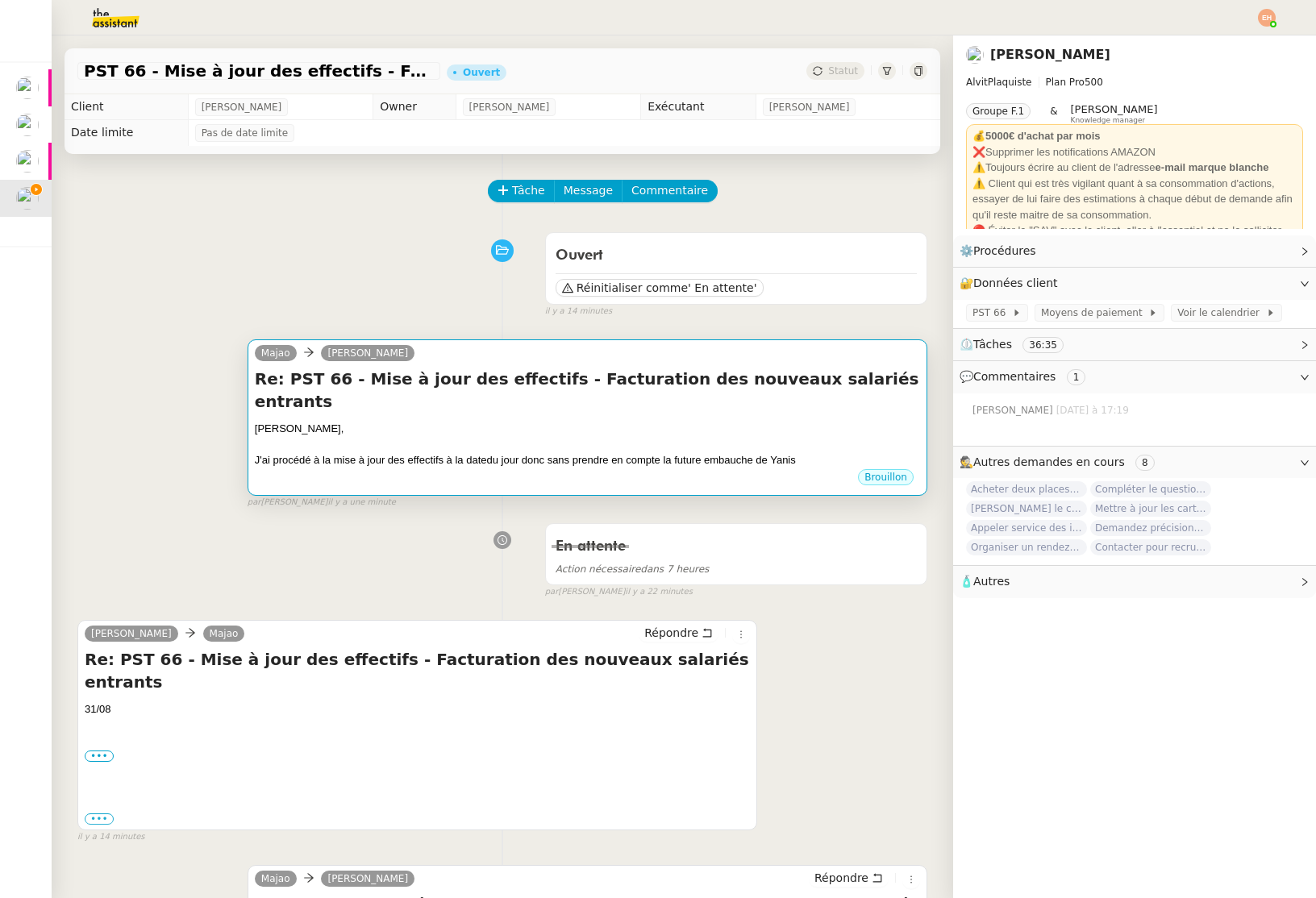
click at [451, 364] on div "[PERSON_NAME]" at bounding box center [587, 356] width 665 height 24
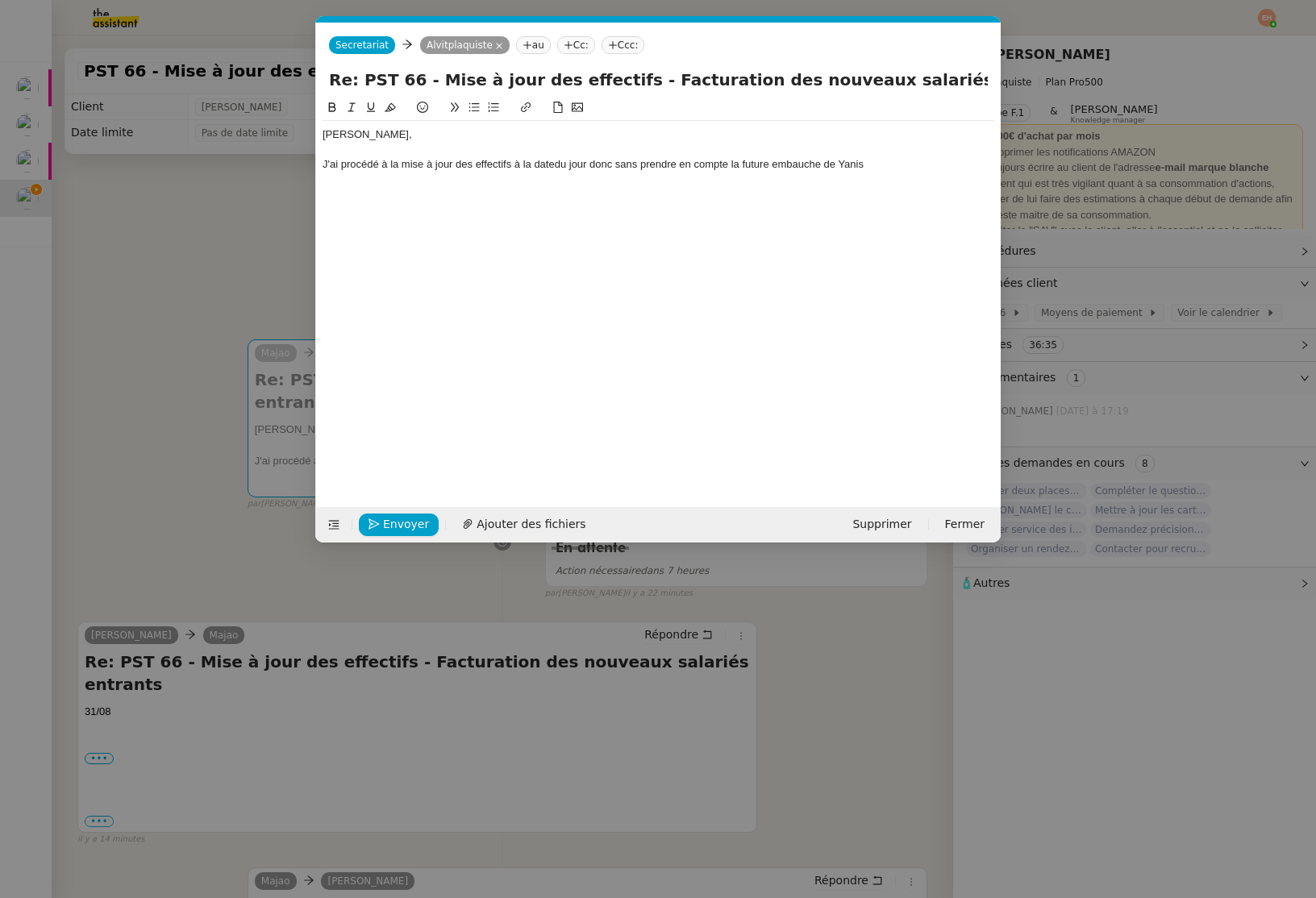
scroll to position [0, 33]
click at [884, 166] on div "J'ai procédé à la mise à jour des effectifs à la datedu jour donc sans prendre …" at bounding box center [658, 165] width 672 height 15
drag, startPoint x: 149, startPoint y: 319, endPoint x: 74, endPoint y: 253, distance: 99.9
click at [149, 318] on nz-modal-container "Service TA - VOYAGE - PROPOSITION GLOBALE A utiliser dans le cadre de propositi…" at bounding box center [658, 449] width 1316 height 898
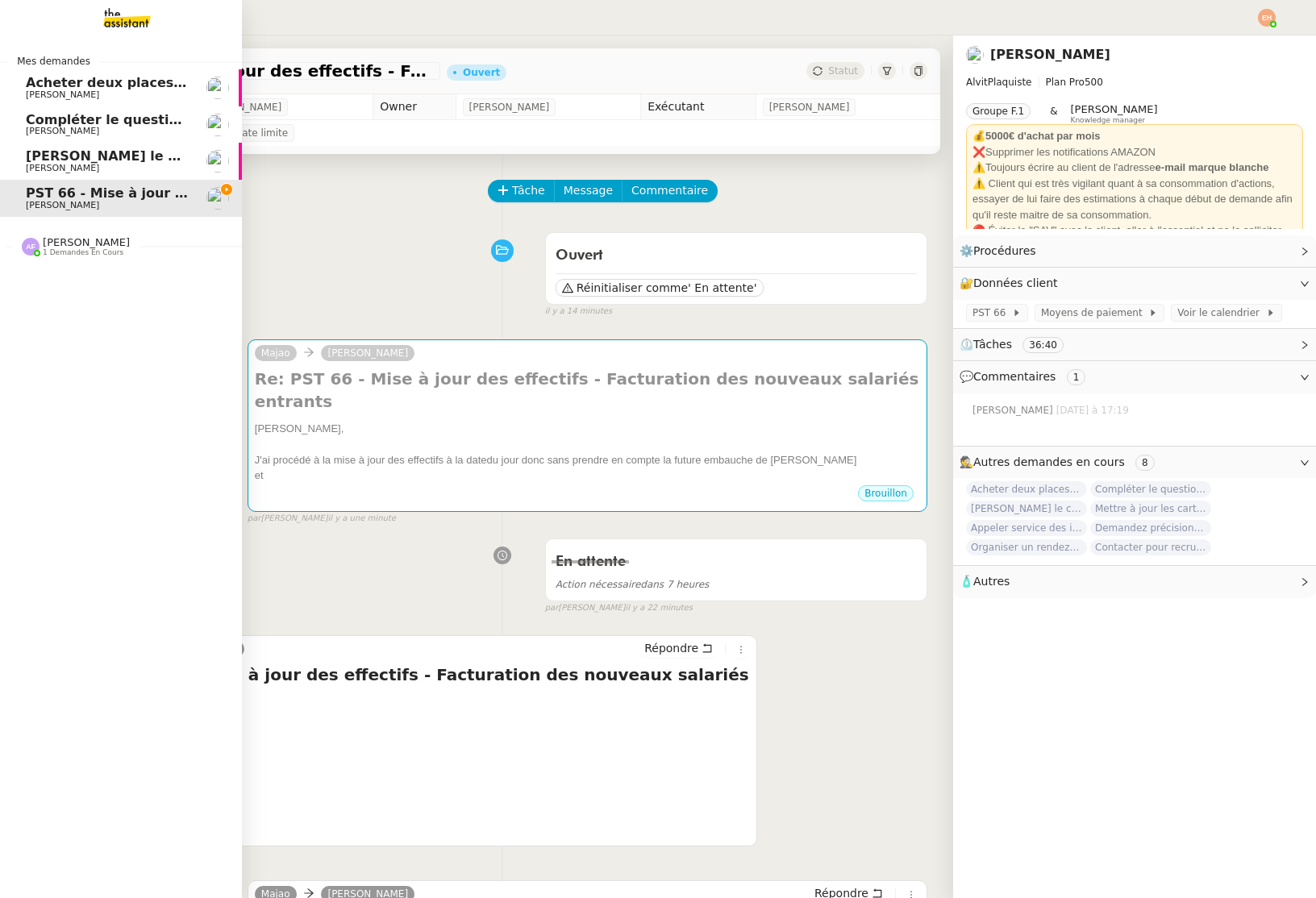
click at [78, 156] on span "[PERSON_NAME] le contrat de travail" at bounding box center [161, 156] width 269 height 16
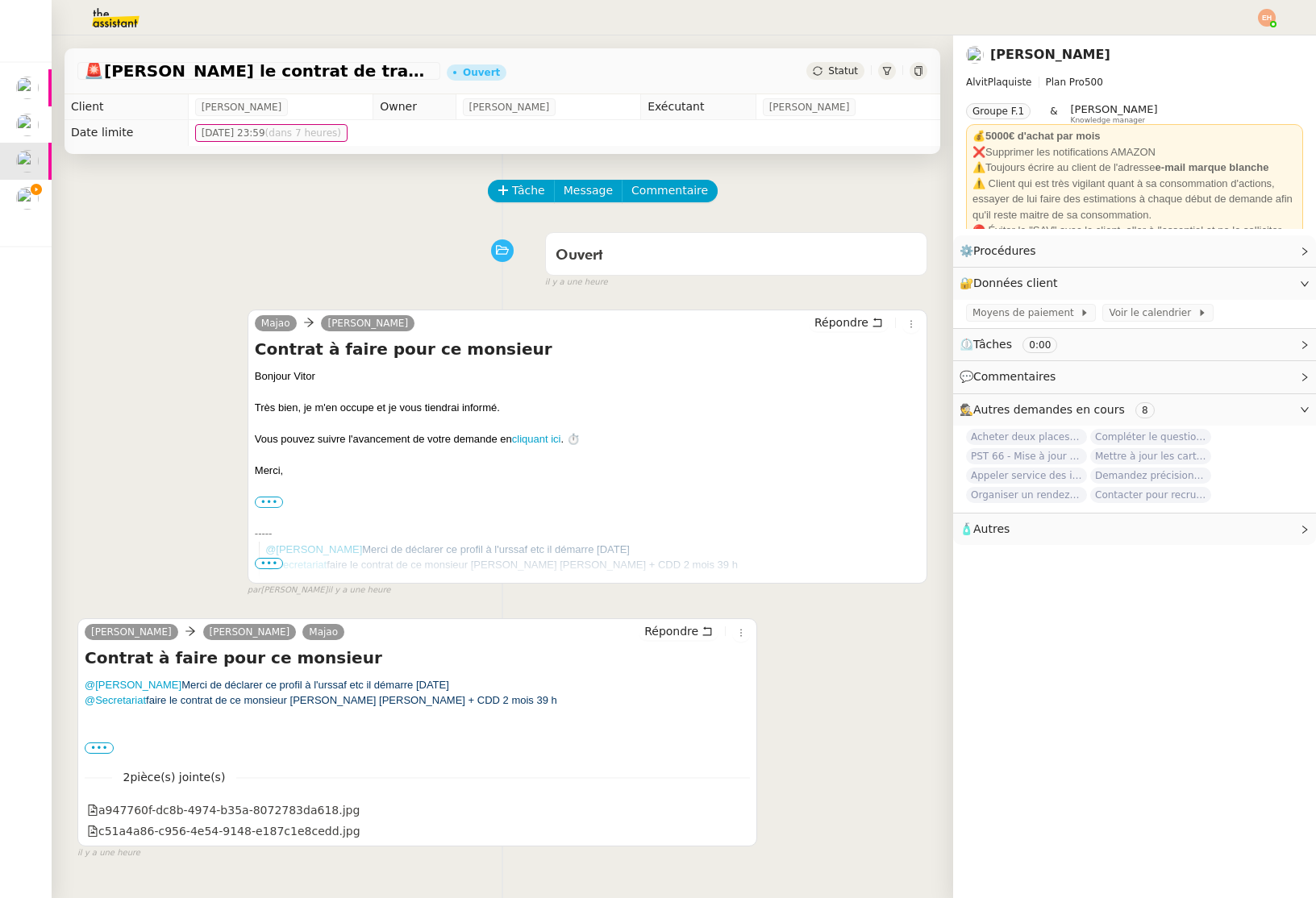
click at [107, 753] on div "••• Réseaux : Facebook Alvitplaquiste [DOMAIN_NAME]" at bounding box center [417, 749] width 665 height 16
click at [113, 744] on div "••• Réseaux : Facebook Alvitplaquiste [DOMAIN_NAME]" at bounding box center [417, 749] width 665 height 16
click at [105, 748] on label "•••" at bounding box center [100, 749] width 29 height 11
click at [0, 0] on input "•••" at bounding box center [0, 0] width 0 height 0
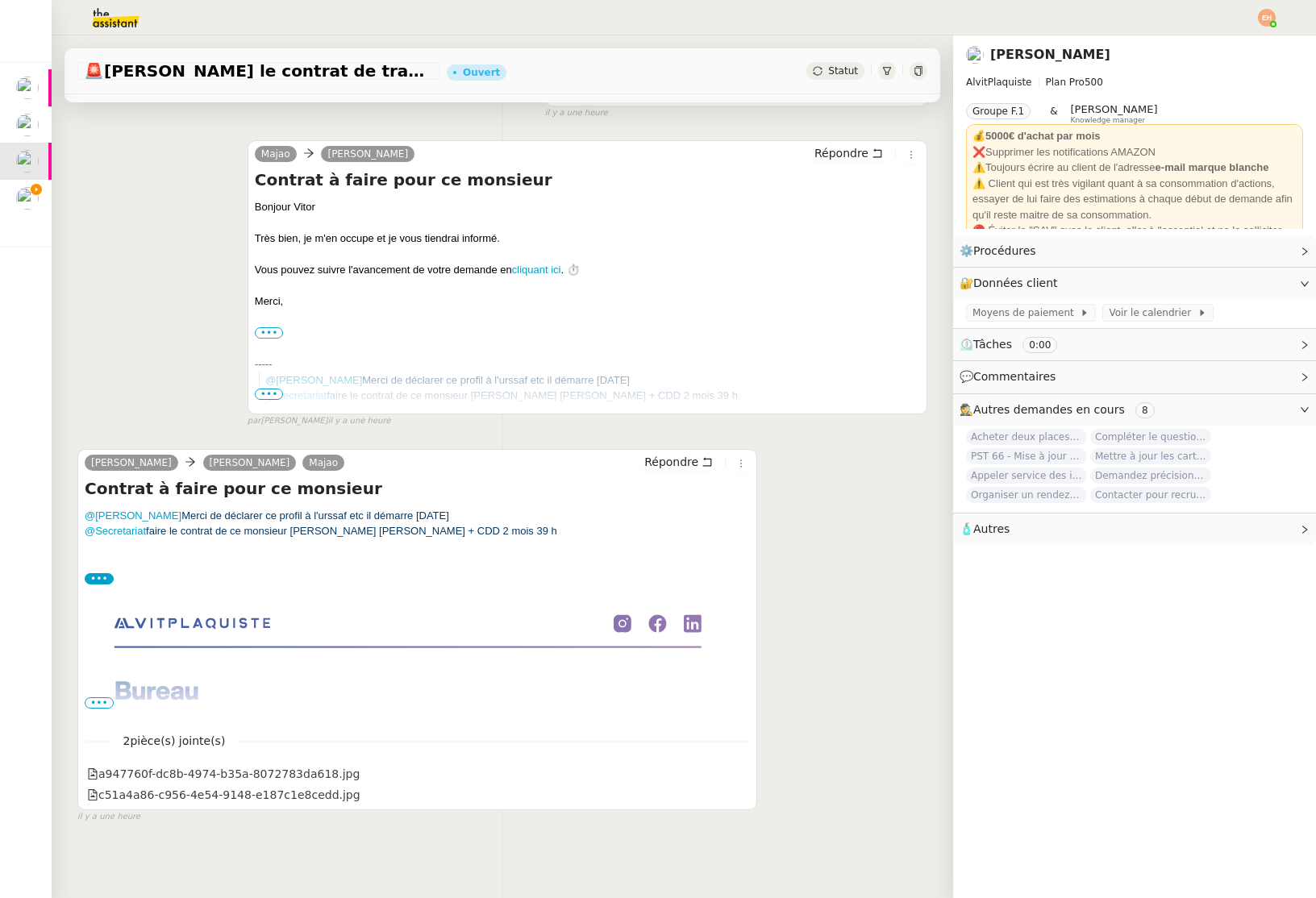
scroll to position [205, 0]
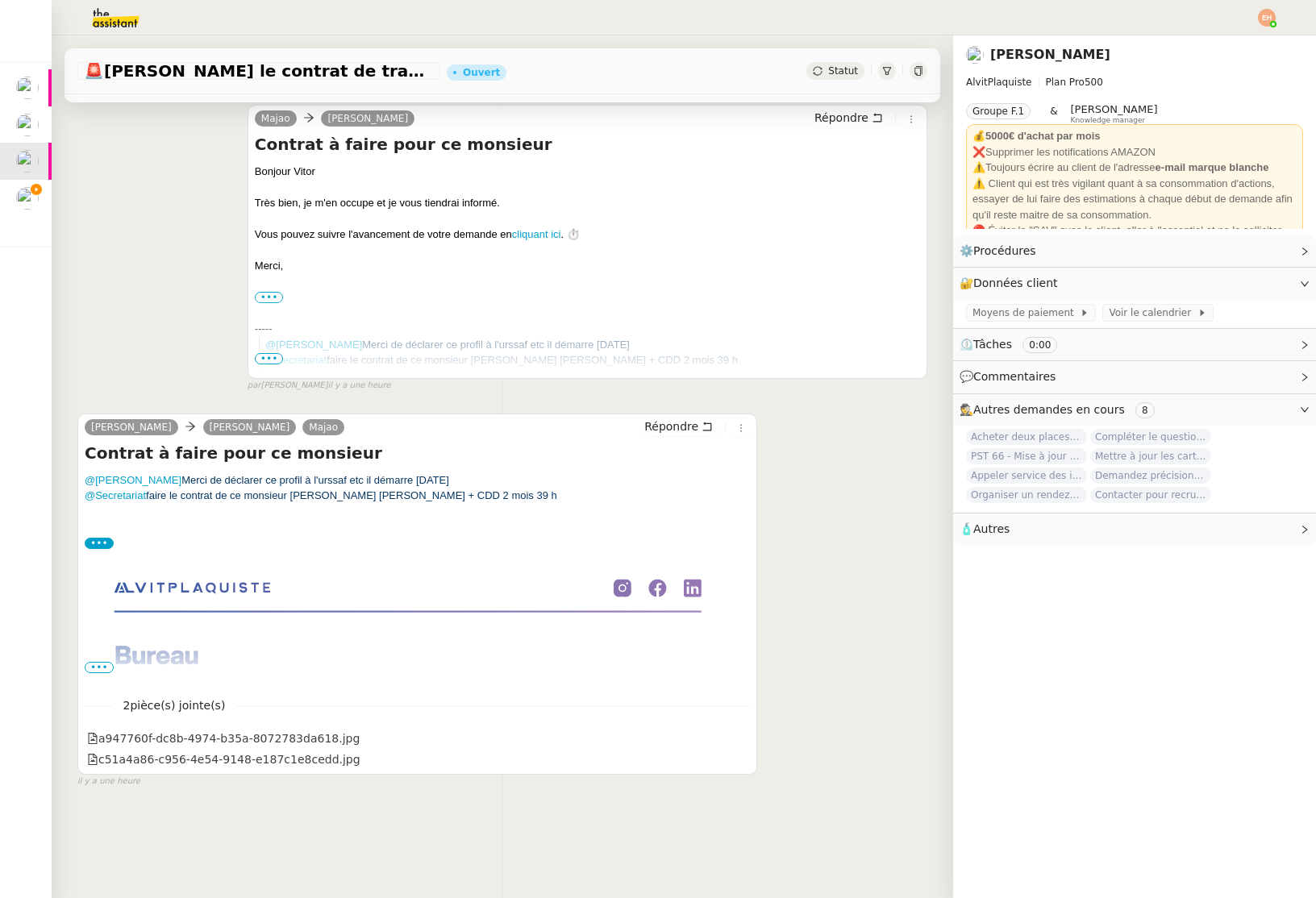
click at [98, 670] on span "•••" at bounding box center [100, 668] width 29 height 11
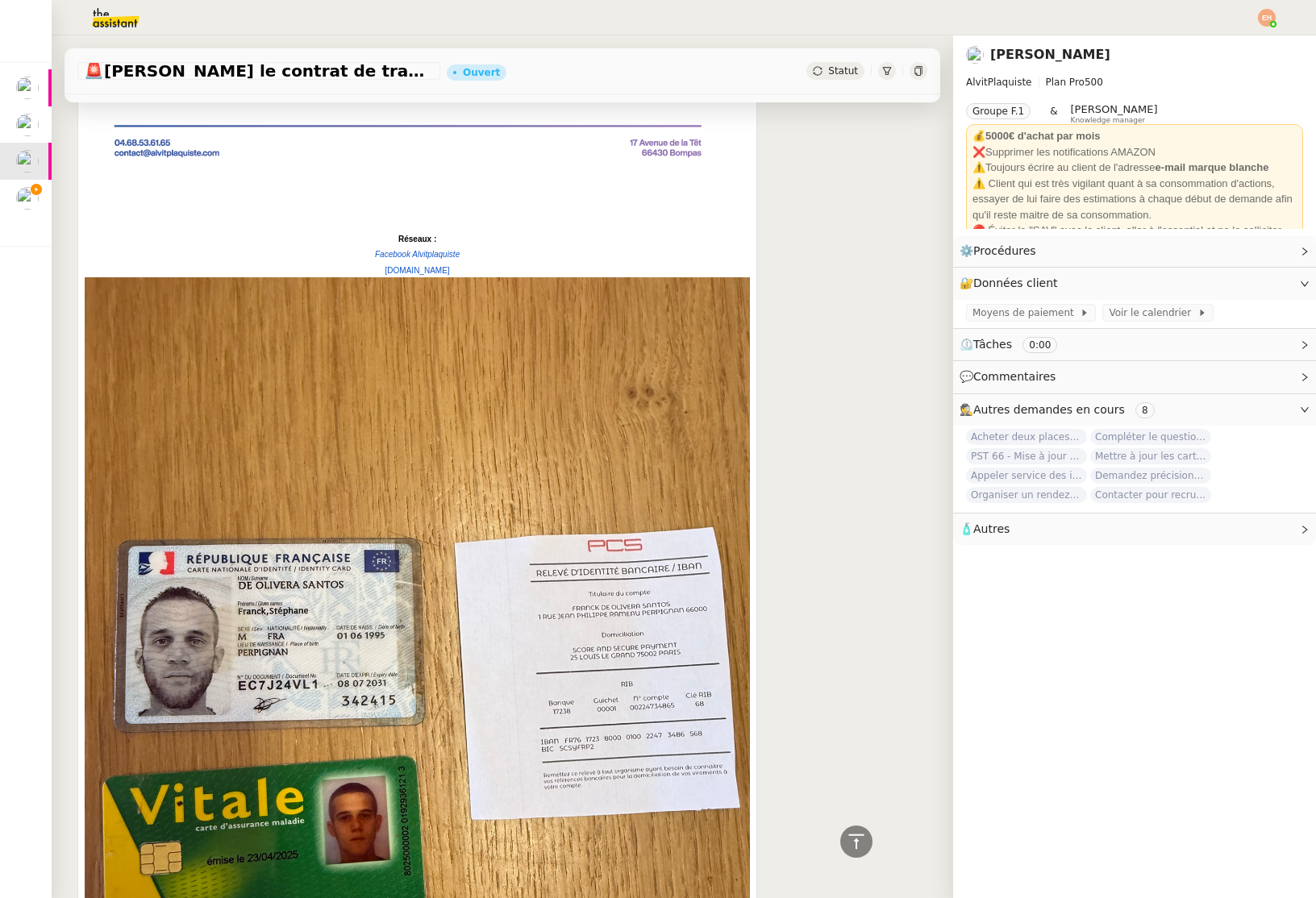
scroll to position [790, 0]
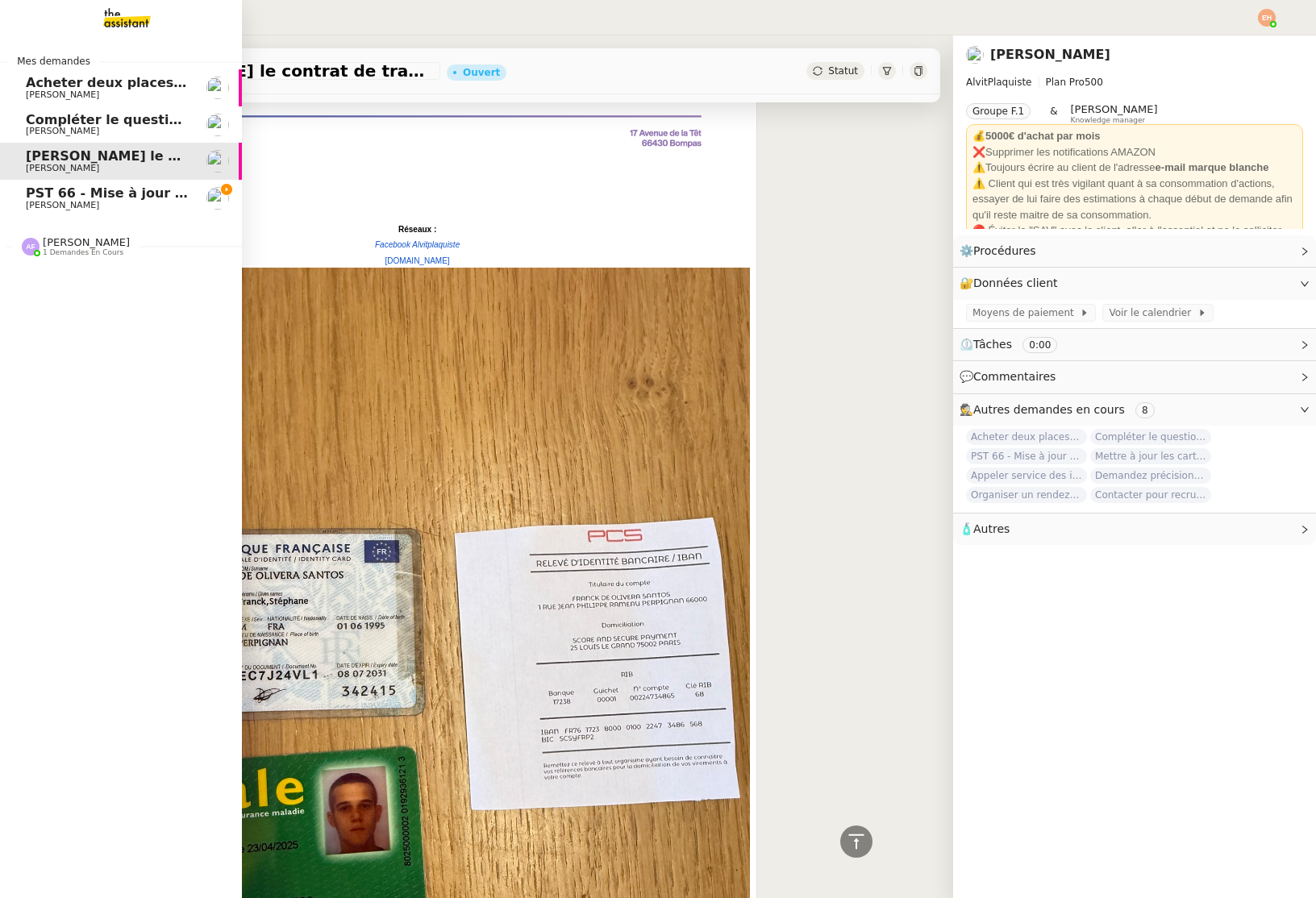
drag, startPoint x: 33, startPoint y: 196, endPoint x: 106, endPoint y: 217, distance: 76.0
click at [32, 196] on span "PST 66 - Mise à jour des effectifs - Facturation des nouveaux salariés entrants" at bounding box center [310, 193] width 569 height 16
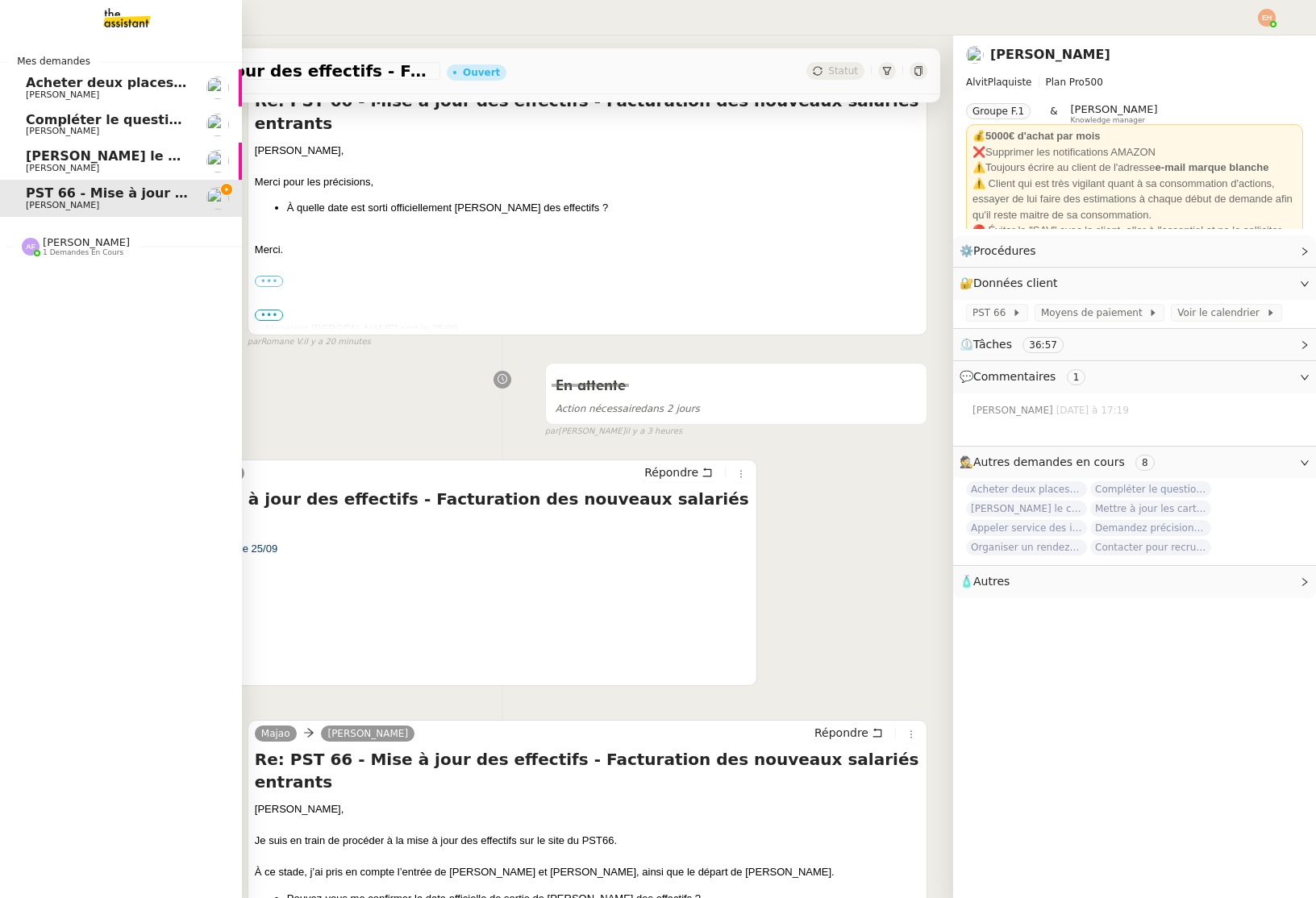
scroll to position [205, 0]
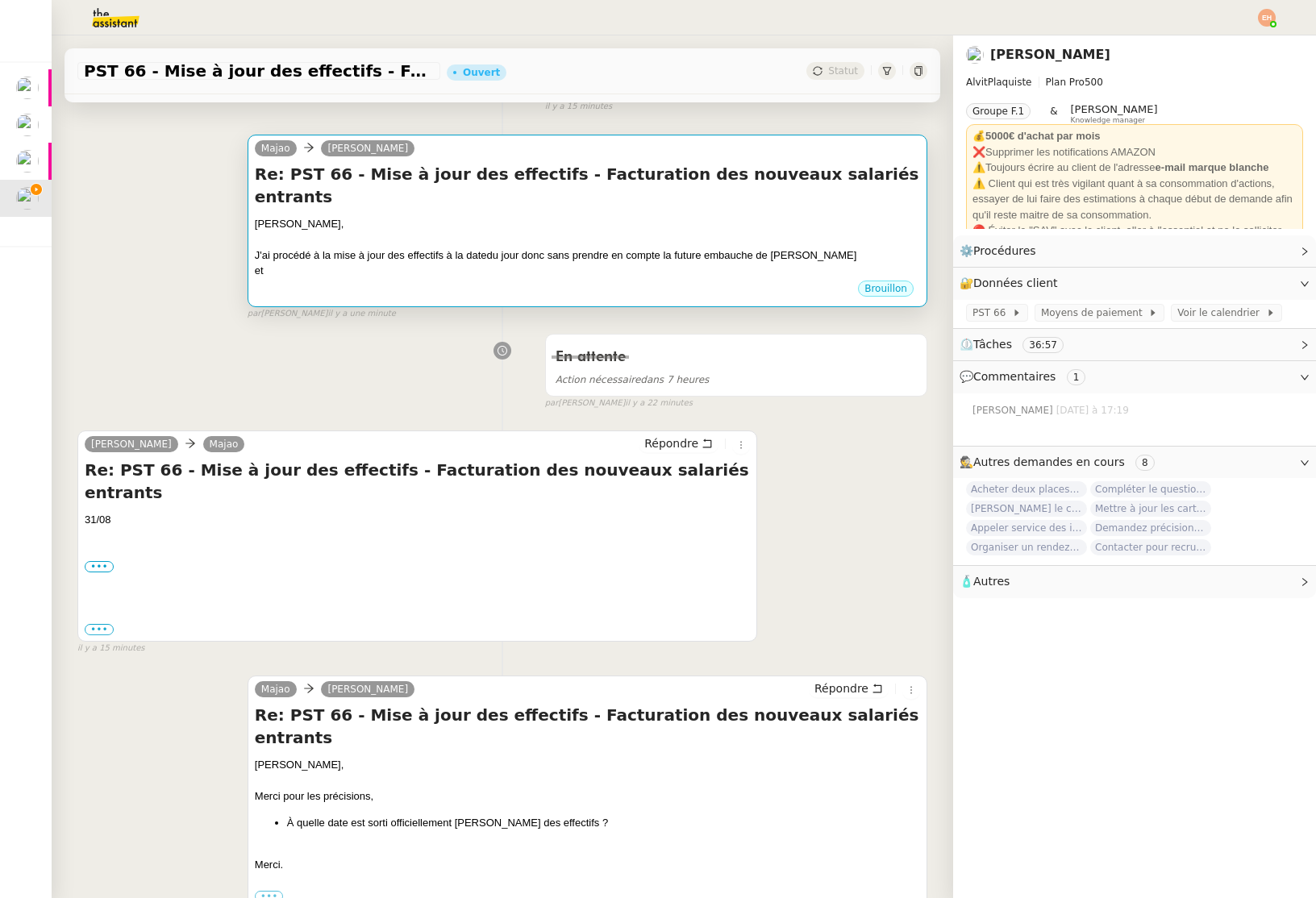
click at [390, 263] on div "et" at bounding box center [587, 271] width 665 height 16
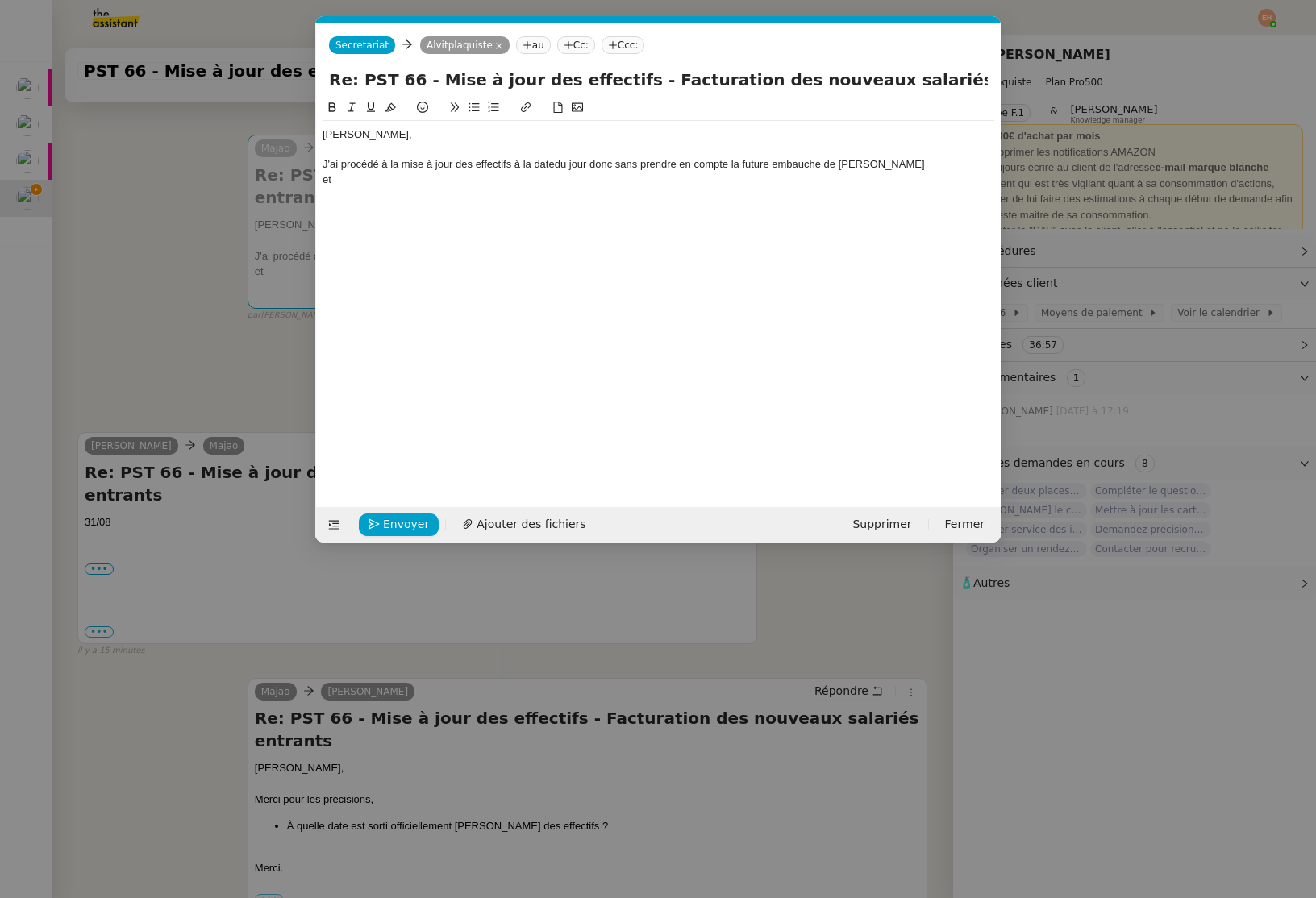
scroll to position [0, 33]
drag, startPoint x: 945, startPoint y: 167, endPoint x: 914, endPoint y: 170, distance: 31.1
click at [945, 167] on div "J'ai procédé à la mise à jour des effectifs à la datedu jour donc sans prendre …" at bounding box center [658, 165] width 672 height 15
click at [463, 193] on div "[PERSON_NAME], J'ai procédé à la mise à jour des effectifs à la datedu jour don…" at bounding box center [658, 157] width 672 height 73
copy div "[PERSON_NAME], J'ai procédé à la mise à jour des effectifs à la datedu jour don…"
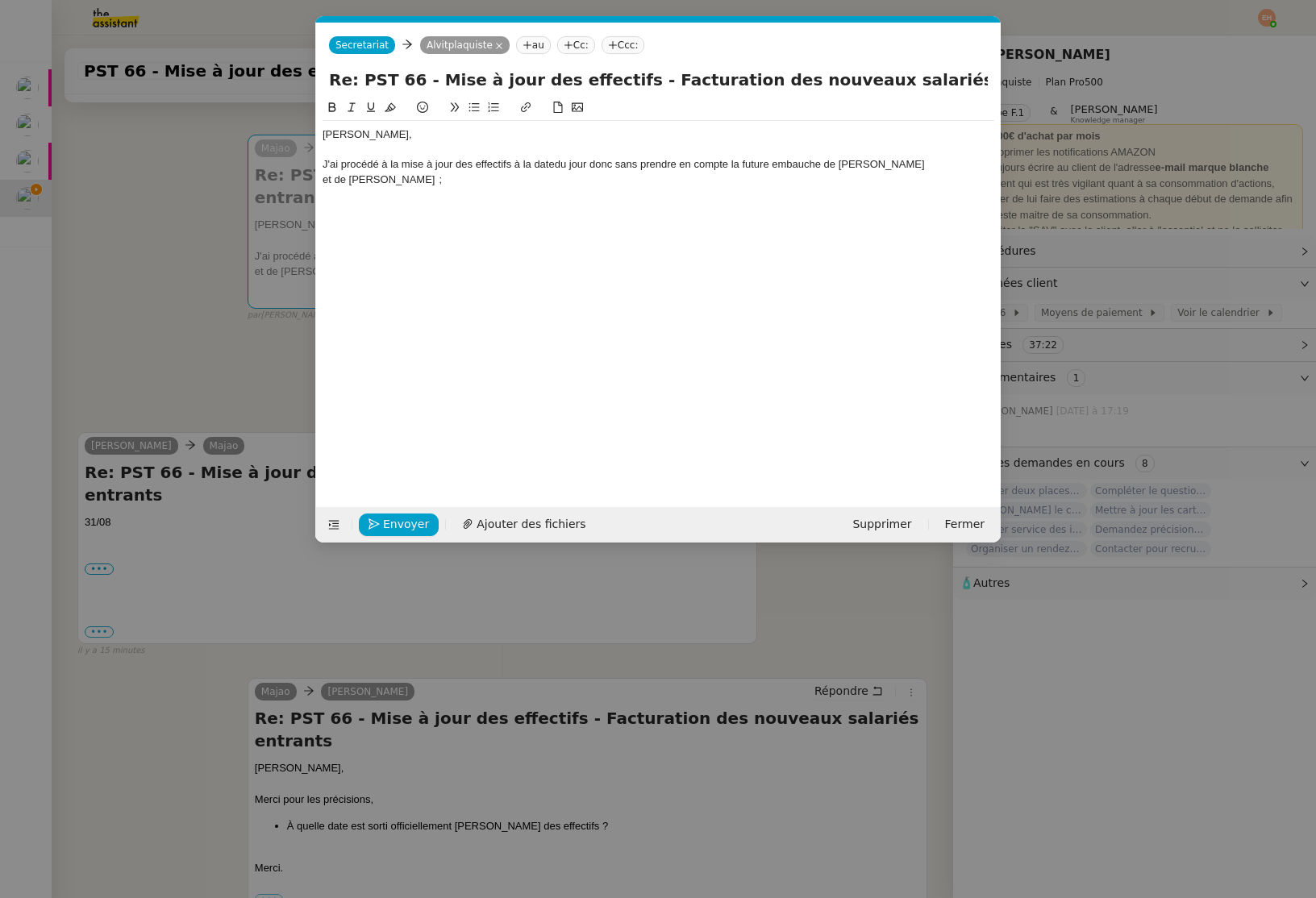
scroll to position [0, 0]
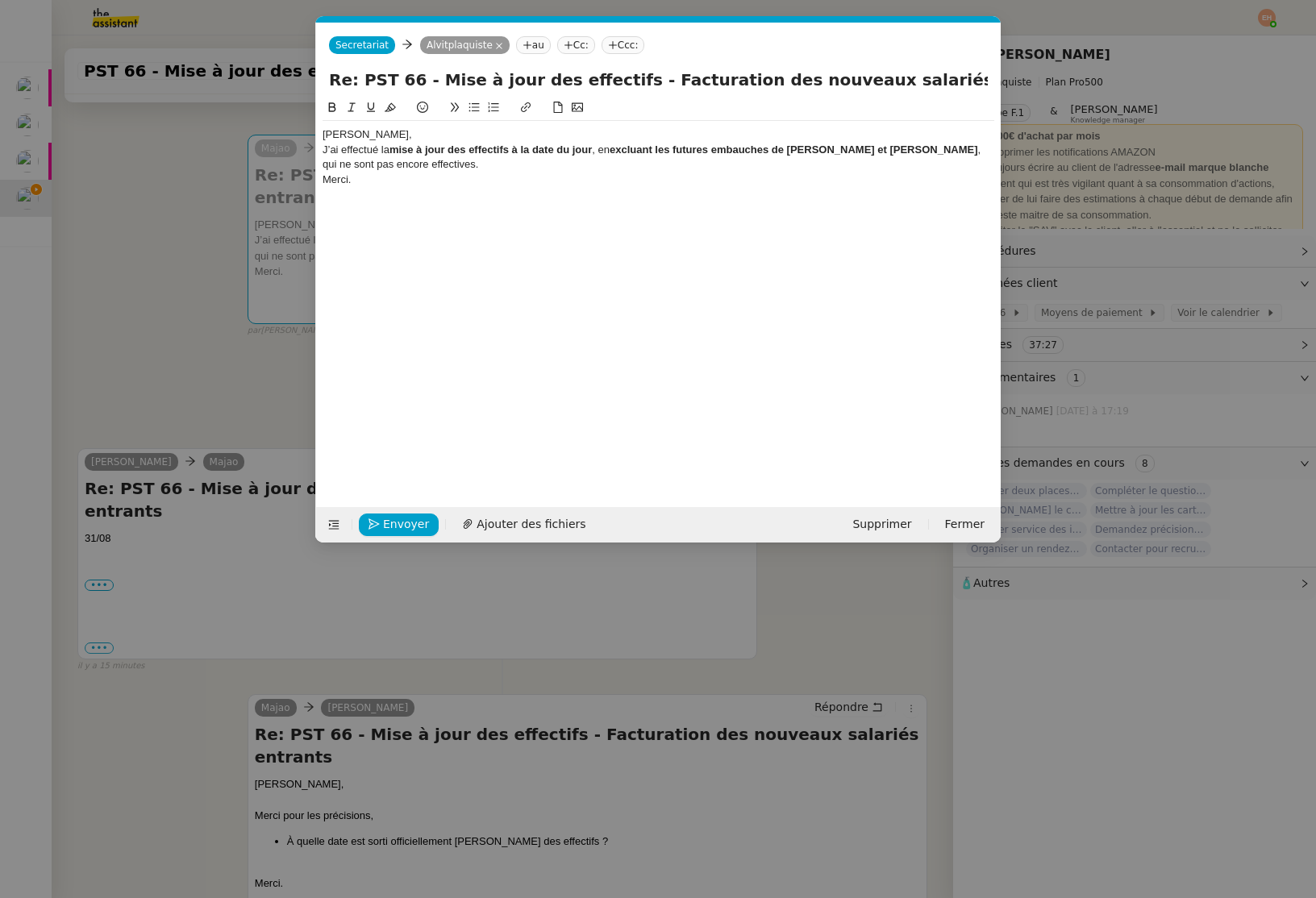
click at [380, 134] on div "[PERSON_NAME]," at bounding box center [658, 135] width 672 height 15
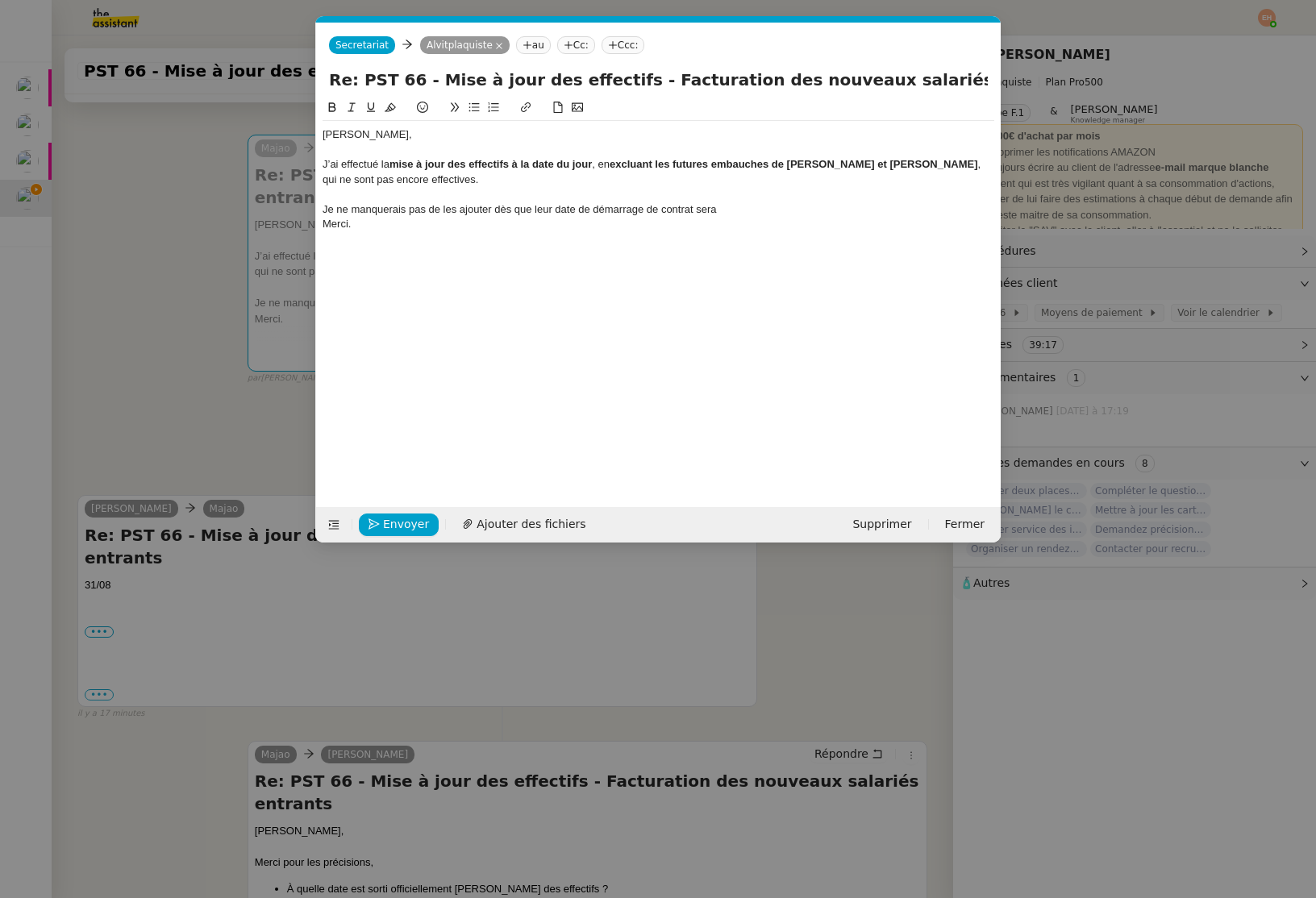
click at [642, 209] on div "Je ne manquerais pas de les ajouter dès que leur date de démarrage de contrat s…" at bounding box center [658, 210] width 672 height 15
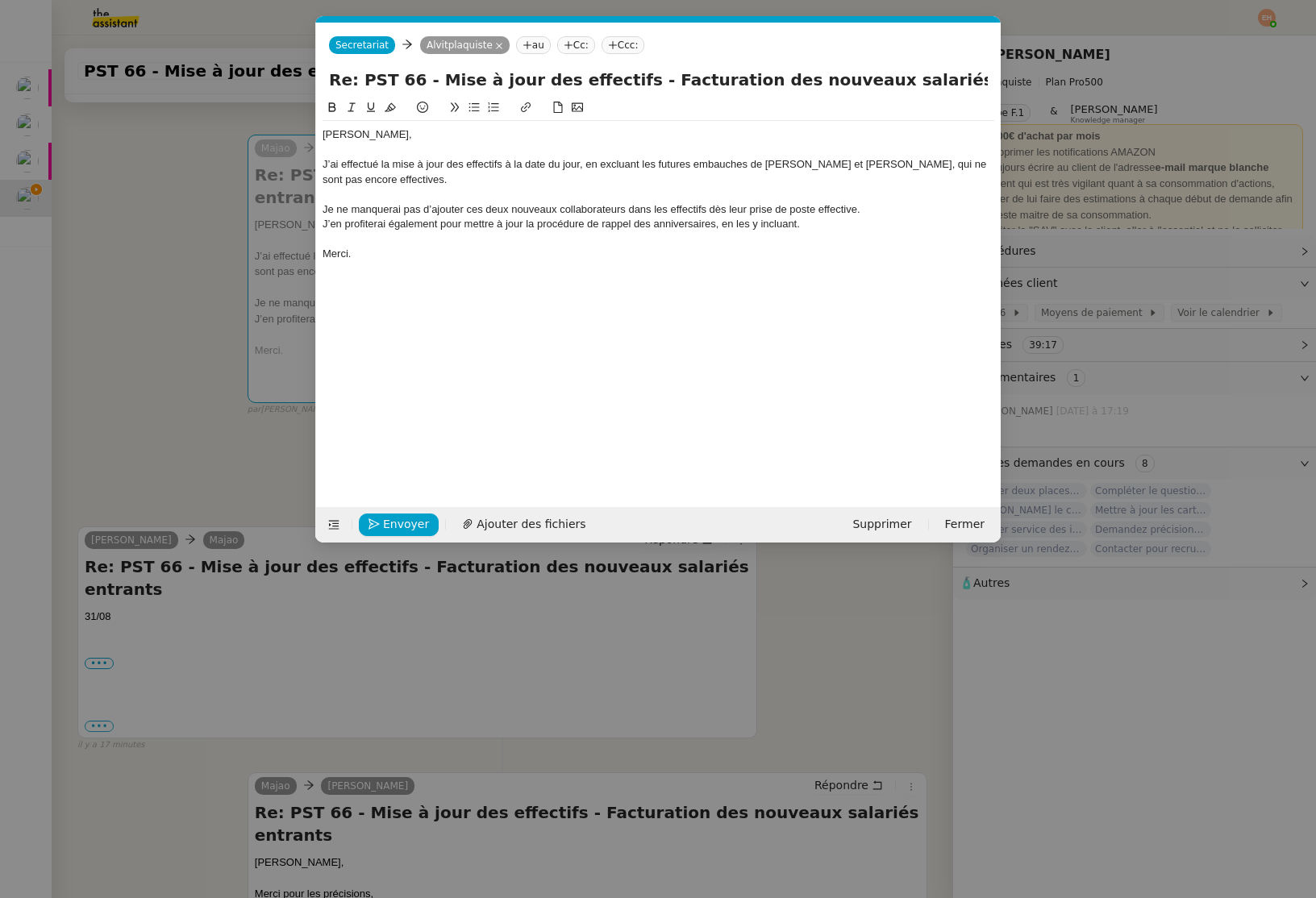
click at [665, 228] on div "J’en profiterai également pour mettre à jour la procédure de rappel des anniver…" at bounding box center [658, 224] width 672 height 15
click at [706, 224] on div "J’en profiterai également pour mettre à jour la procédure de rappel des anniver…" at bounding box center [658, 224] width 672 height 15
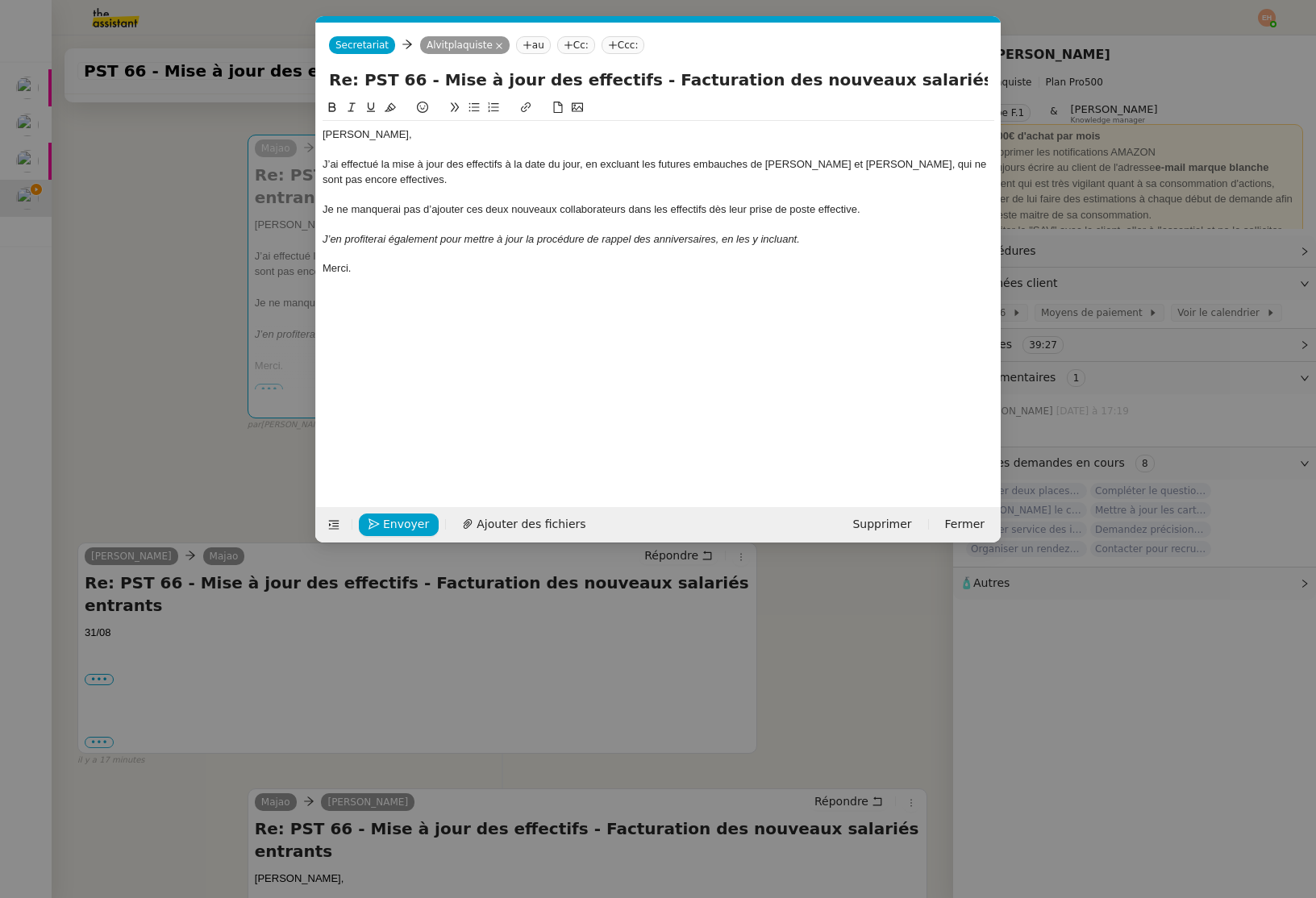
click at [698, 251] on div at bounding box center [658, 254] width 672 height 15
click at [634, 269] on div "Merci." at bounding box center [658, 269] width 672 height 15
click at [366, 256] on div at bounding box center [658, 254] width 672 height 15
click at [709, 241] on em "J’en profiterai également pour mettre à jour la procédure de rappel des anniver…" at bounding box center [561, 238] width 478 height 12
click at [714, 238] on em "J’en profiterai également pour mettre à jour la procédure de rappel des anniver…" at bounding box center [561, 238] width 478 height 12
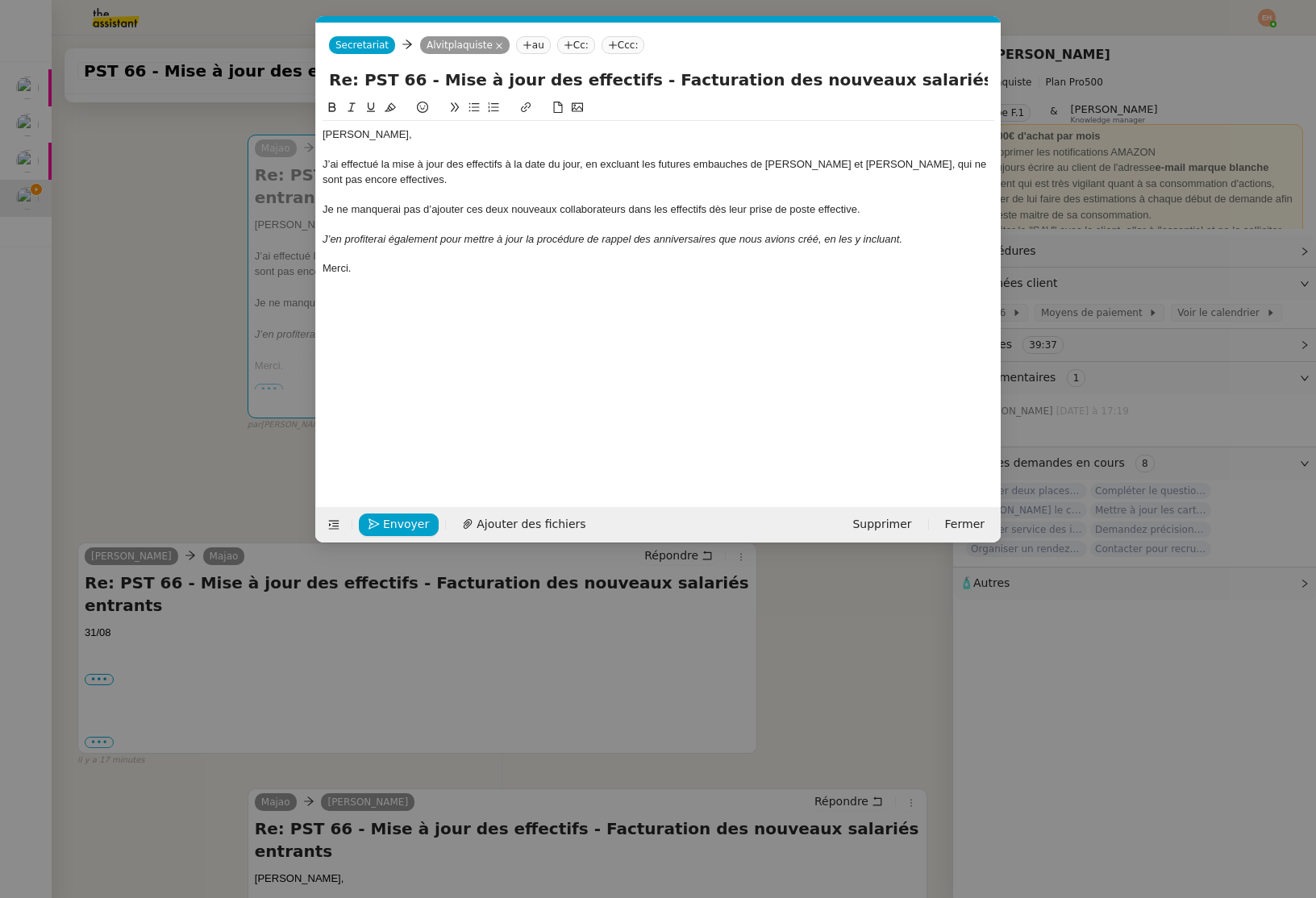
drag, startPoint x: 638, startPoint y: 260, endPoint x: 696, endPoint y: 171, distance: 106.2
click at [638, 260] on div at bounding box center [658, 254] width 672 height 15
click at [341, 188] on div at bounding box center [658, 194] width 672 height 15
click at [806, 238] on em "J’en profiterai également pour mettre à jour la procédure de rappel des anniver…" at bounding box center [612, 238] width 580 height 12
click at [0, 0] on lt-span "créé s" at bounding box center [0, 0] width 0 height 0
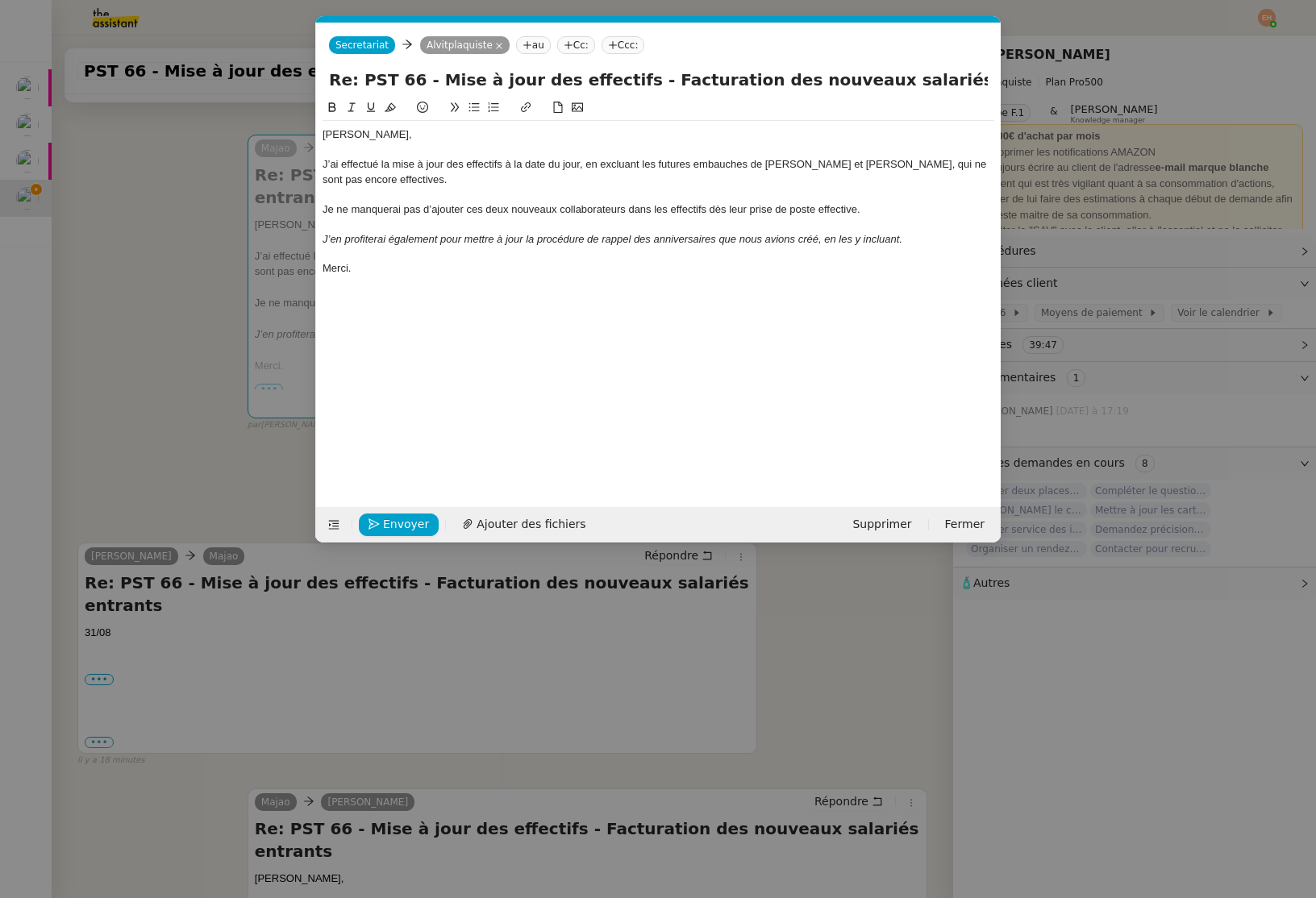
click at [671, 231] on div "[PERSON_NAME], J’ai effectué la mise à jour des effectifs à la date du jour, en…" at bounding box center [658, 209] width 672 height 176
click at [821, 236] on em "J’en profiterai également pour mettre à jour la procédure de rappel des anniver…" at bounding box center [612, 238] width 580 height 12
click at [818, 239] on em "J’en profiterai également pour mettre à jour la procédure de rappel des anniver…" at bounding box center [612, 238] width 580 height 12
drag, startPoint x: 492, startPoint y: 163, endPoint x: 826, endPoint y: 249, distance: 344.9
click at [661, 167] on div "J’ai effectué la mise à jour des effectifs à la date du jour, en excluant les f…" at bounding box center [658, 172] width 672 height 30
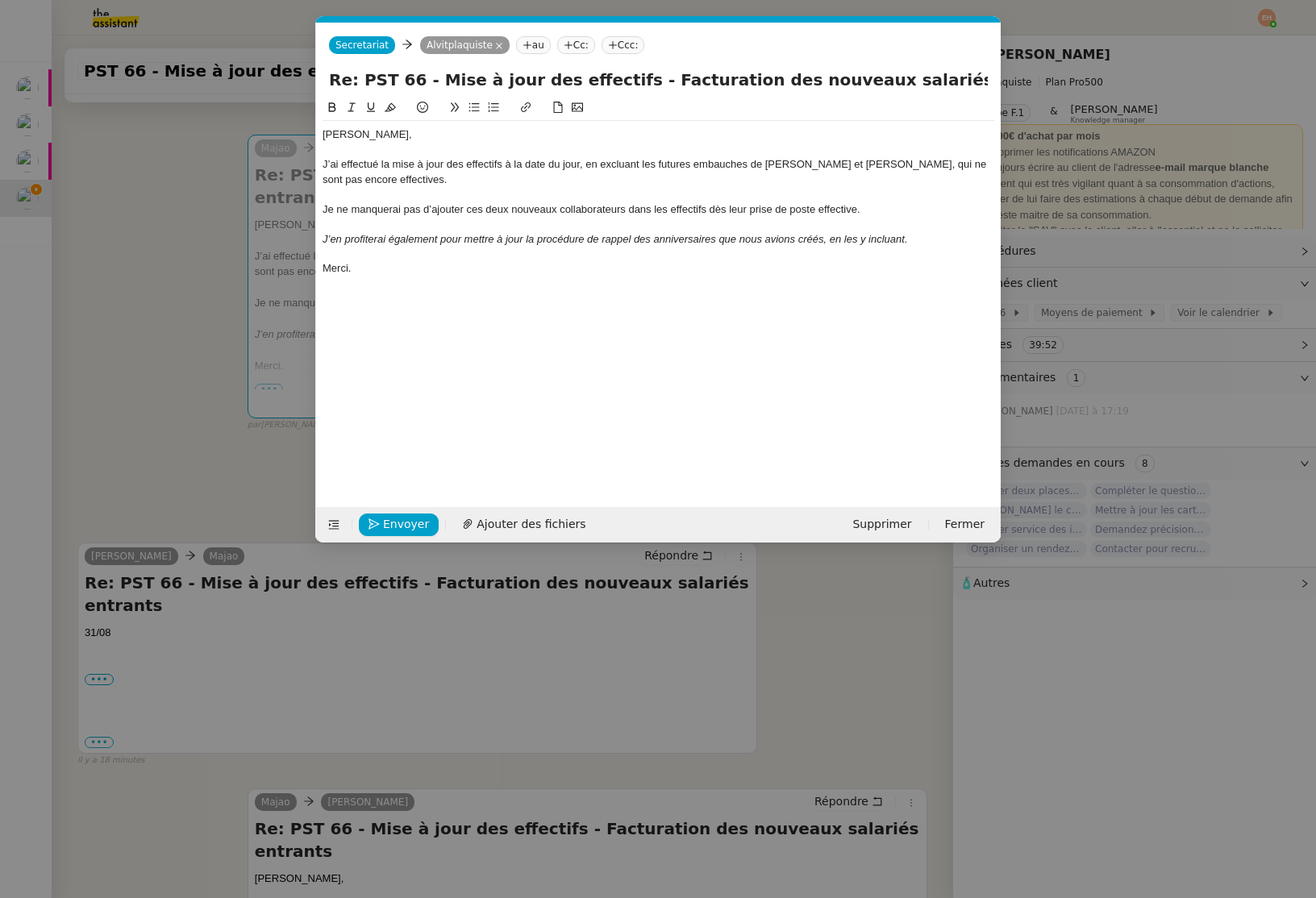
click at [807, 241] on em "J’en profiterai également pour mettre à jour la procédure de rappel des anniver…" at bounding box center [615, 238] width 585 height 12
click at [0, 0] on lt-span "créé e" at bounding box center [0, 0] width 0 height 0
click at [811, 241] on em "J’en profiterai également pour mettre à jour la procédure de rappel des anniver…" at bounding box center [615, 238] width 585 height 12
click at [639, 232] on div "J’en profiterai également pour mettre à jour la procédure de rappel des anniver…" at bounding box center [658, 239] width 672 height 15
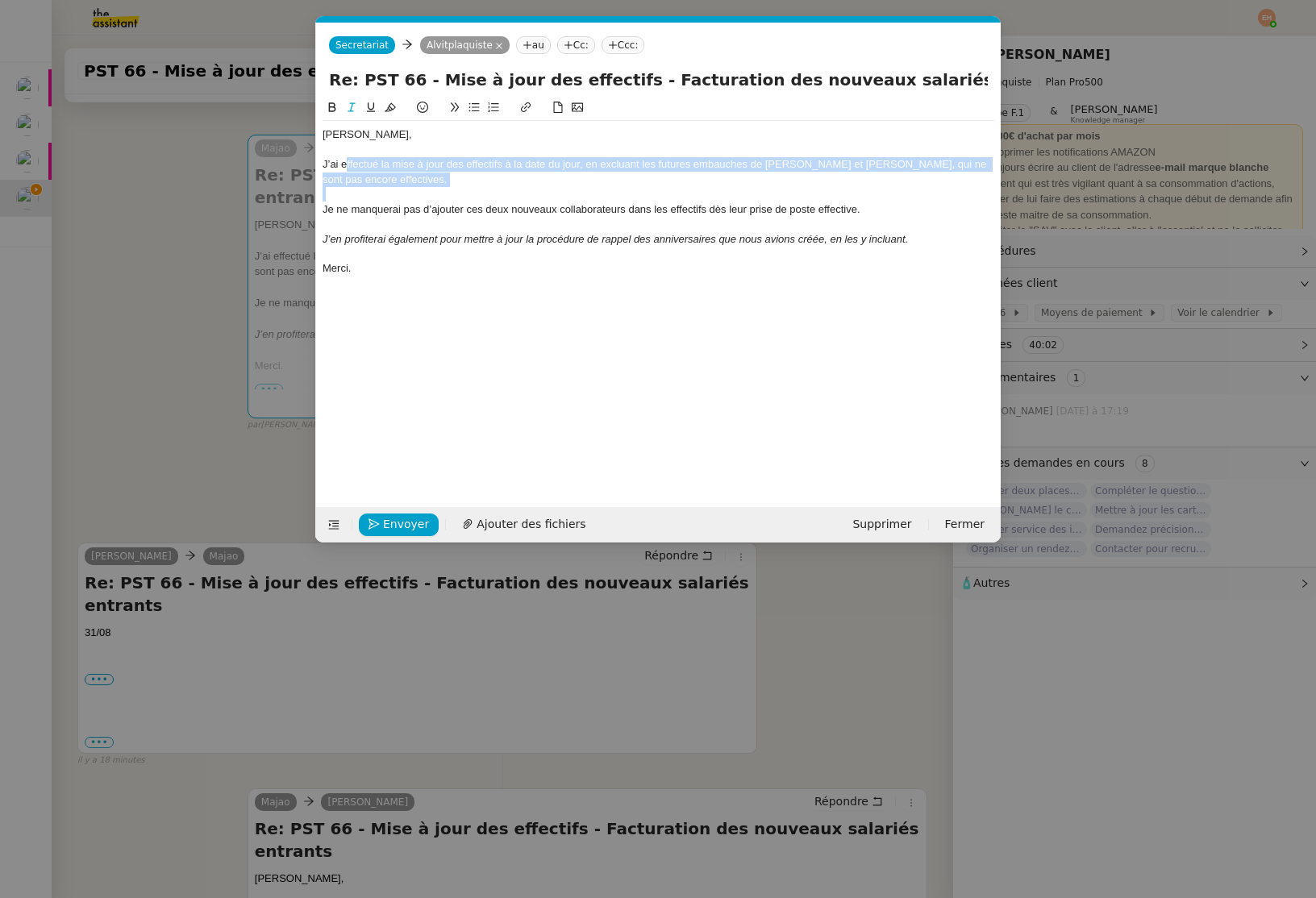
drag, startPoint x: 453, startPoint y: 160, endPoint x: 596, endPoint y: 198, distance: 148.0
click at [596, 198] on div "[PERSON_NAME], J’ai effectué la mise à jour des effectifs à la date du jour, en…" at bounding box center [658, 209] width 672 height 176
click at [585, 190] on div at bounding box center [658, 194] width 672 height 15
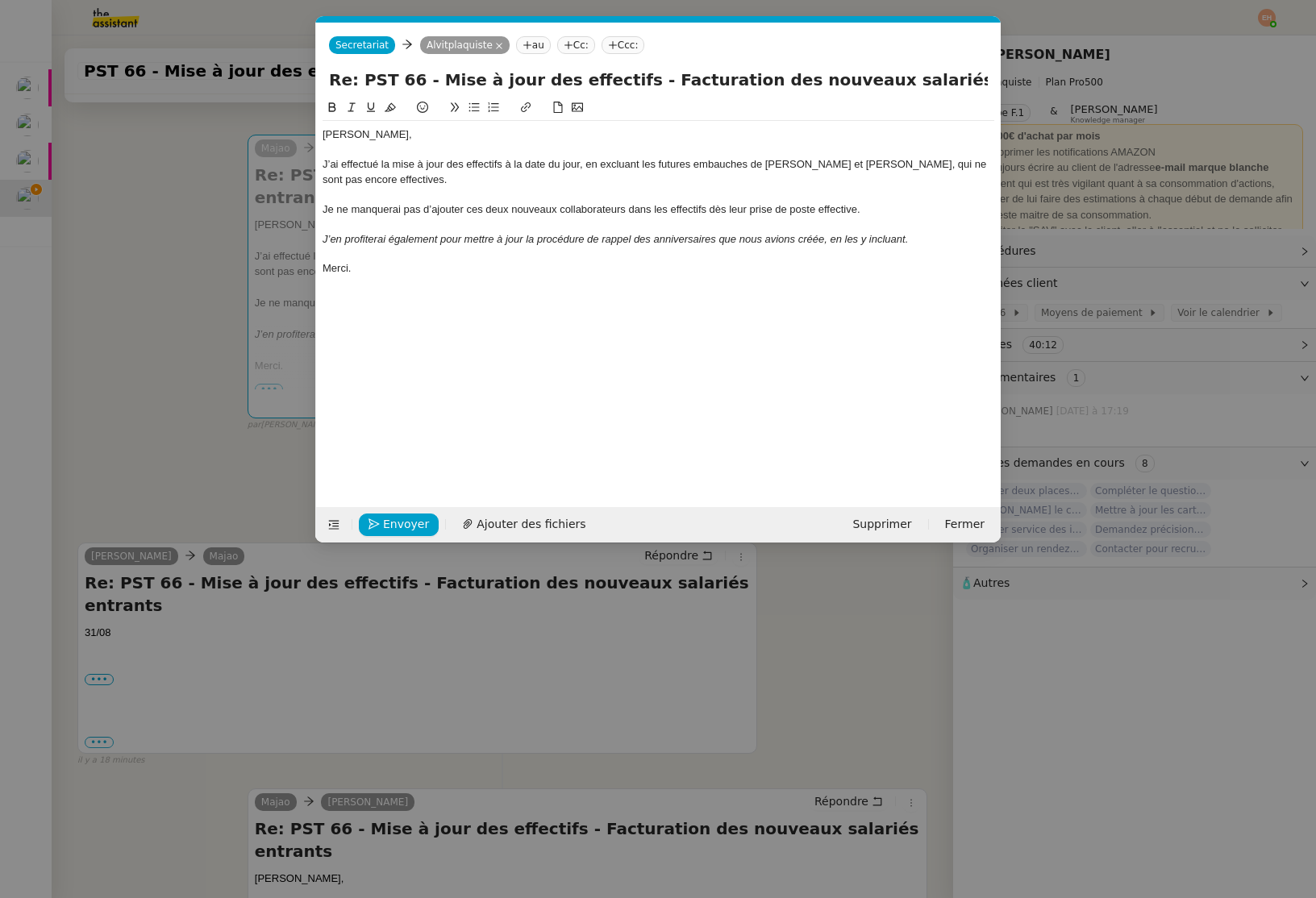
click at [538, 171] on div "J’ai effectué la mise à jour des effectifs à la date du jour, en excluant les f…" at bounding box center [658, 172] width 672 height 30
click at [501, 189] on div at bounding box center [658, 194] width 672 height 15
click at [429, 206] on div "Je ne manquerai pas d’ajouter ces deux nouveaux collaborateurs dans les effecti…" at bounding box center [658, 210] width 672 height 15
click at [429, 205] on div "Je ne manquerai pas d’ajouter ces deux nouveaux collaborateurs dans les effecti…" at bounding box center [658, 210] width 672 height 15
click at [429, 206] on div "Je ne manquerai pas d’ajouter ces deux nouveaux collaborateurs dans les effecti…" at bounding box center [658, 210] width 672 height 15
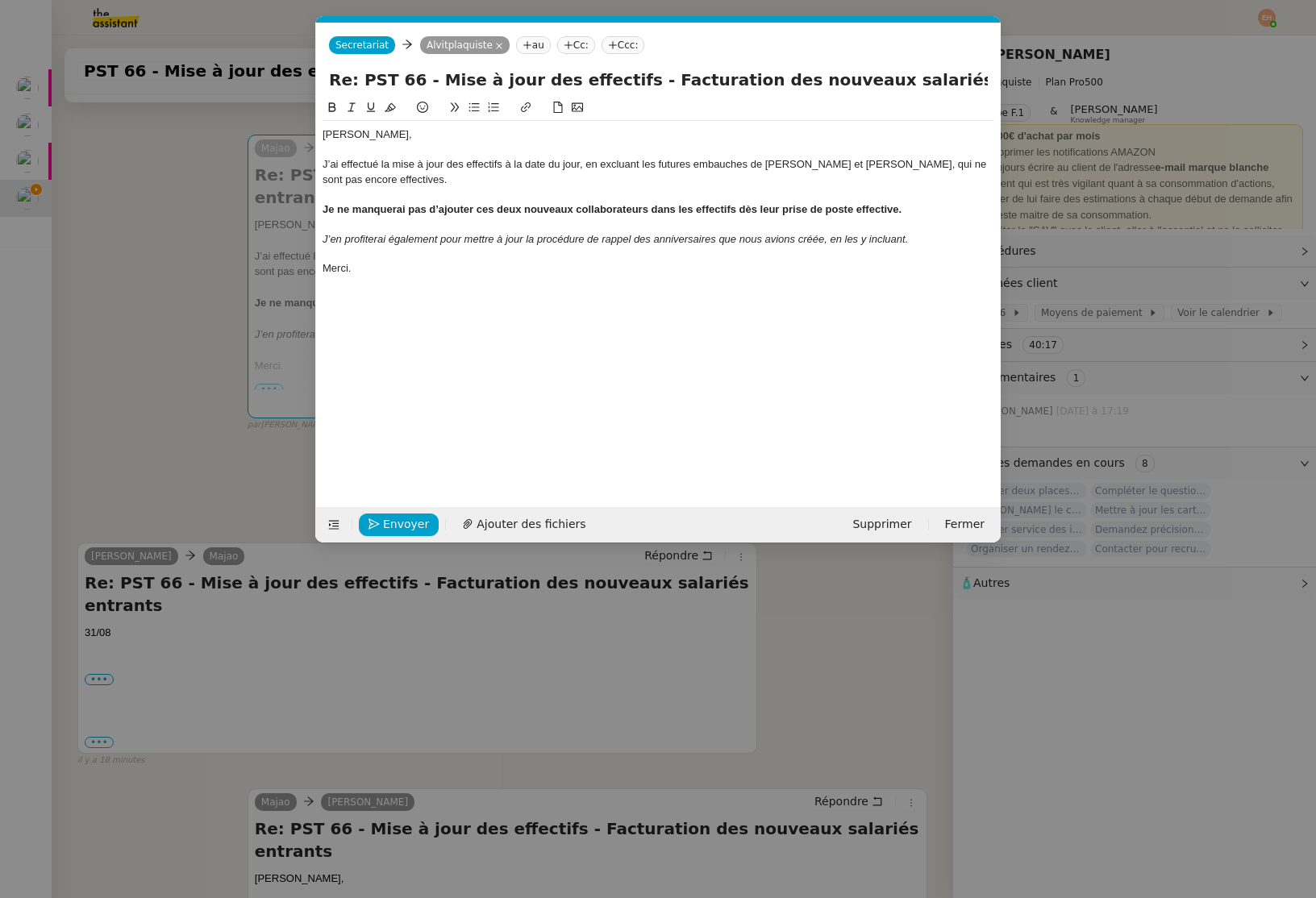
click at [469, 265] on div "Merci." at bounding box center [658, 269] width 672 height 15
drag, startPoint x: 357, startPoint y: 267, endPoint x: 356, endPoint y: 303, distance: 36.0
click at [357, 267] on div "Merci." at bounding box center [658, 269] width 672 height 15
click at [389, 515] on span "Envoyer" at bounding box center [406, 524] width 46 height 19
click at [389, 517] on span "Confirmer l'envoi" at bounding box center [431, 524] width 97 height 19
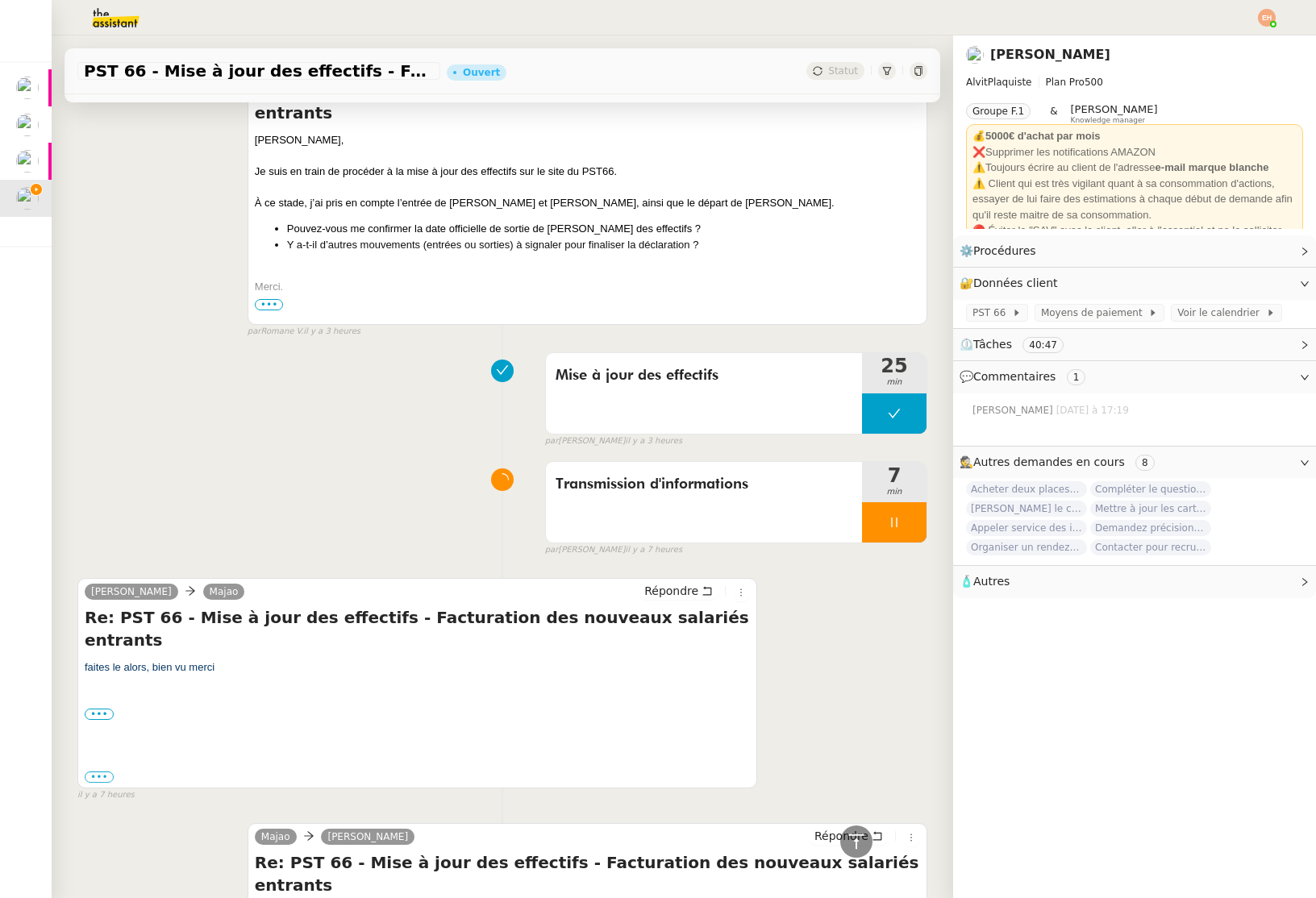
scroll to position [1617, 0]
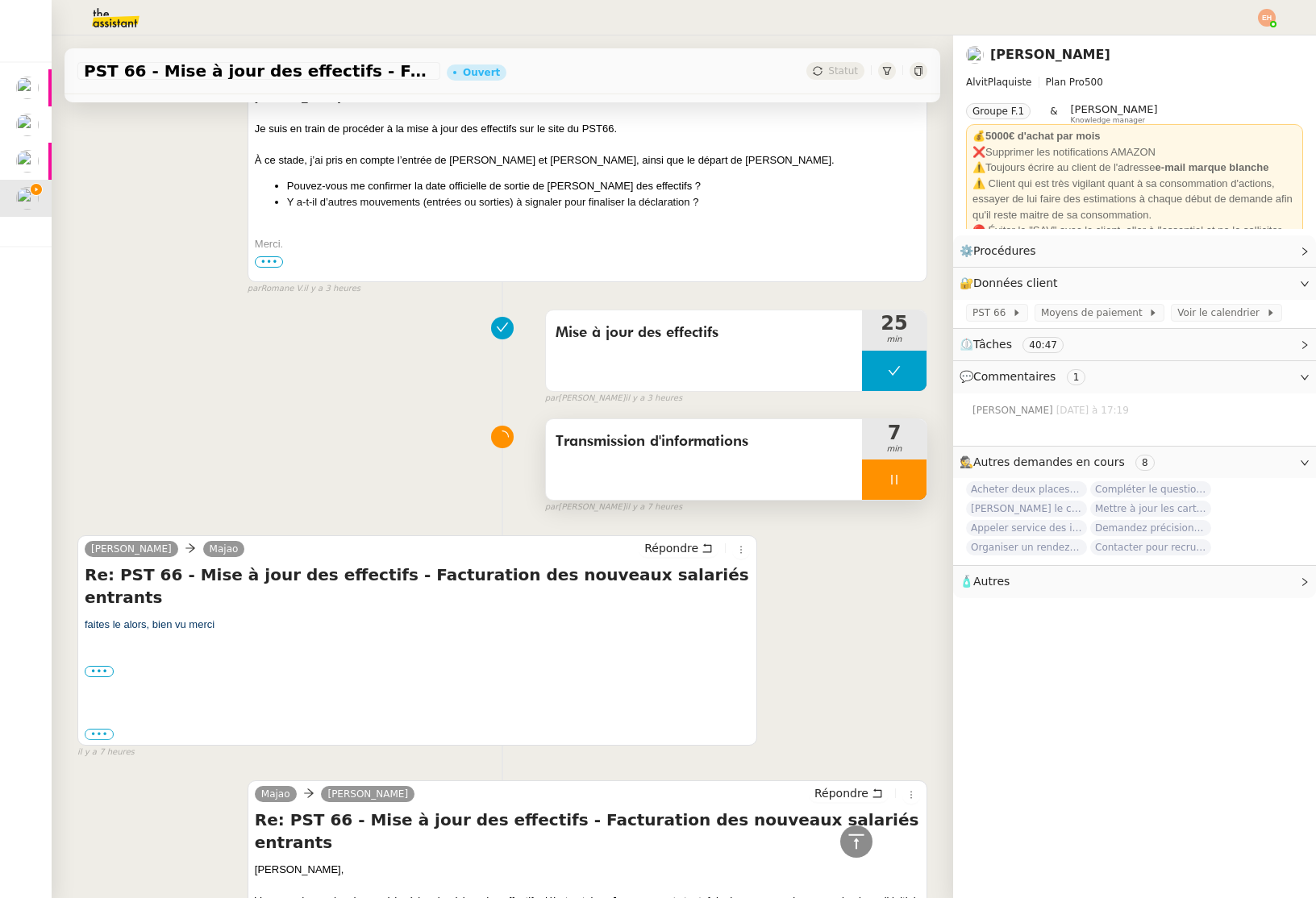
click at [897, 473] on icon at bounding box center [894, 480] width 13 height 13
click at [900, 460] on button at bounding box center [910, 479] width 33 height 40
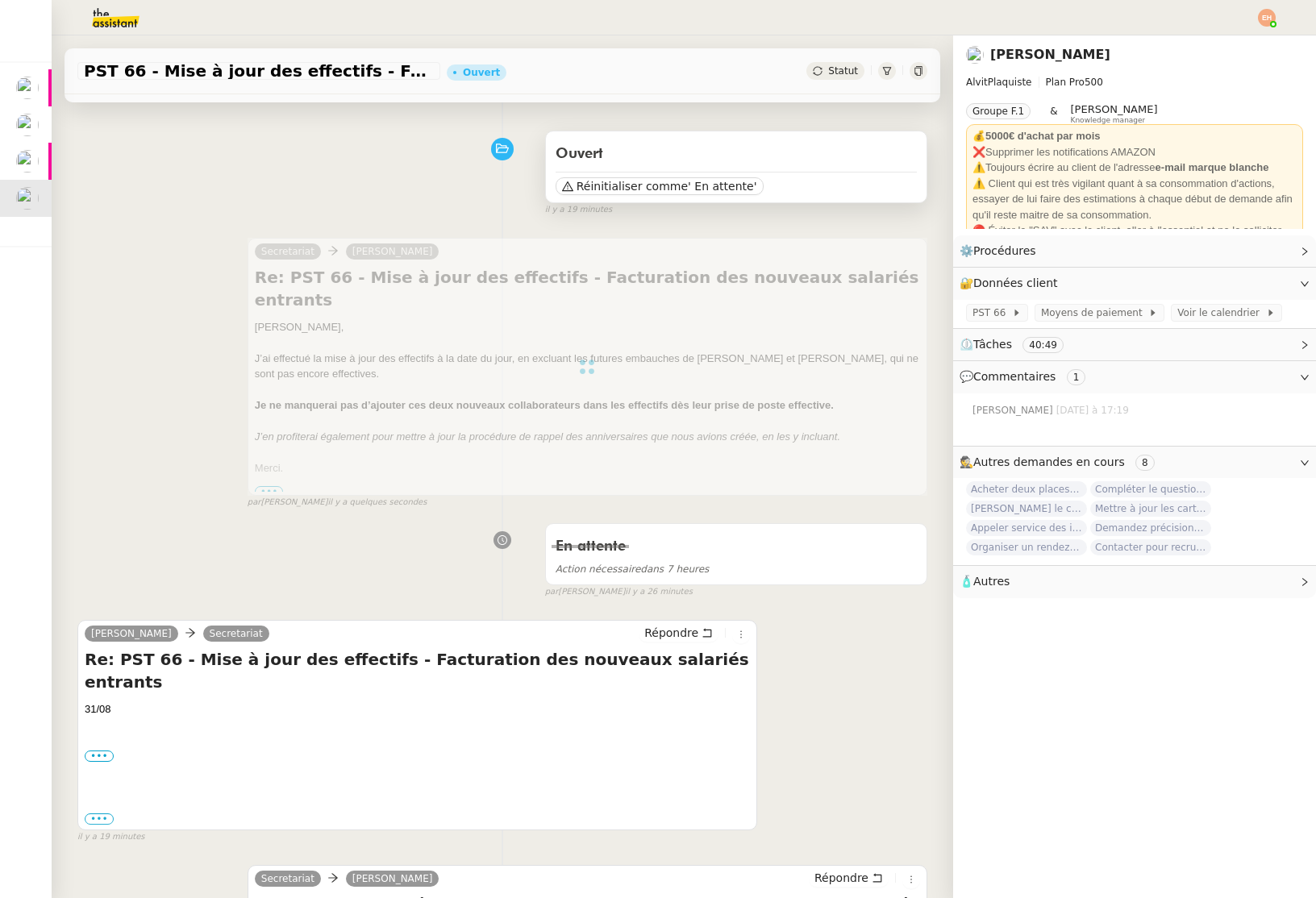
scroll to position [0, 0]
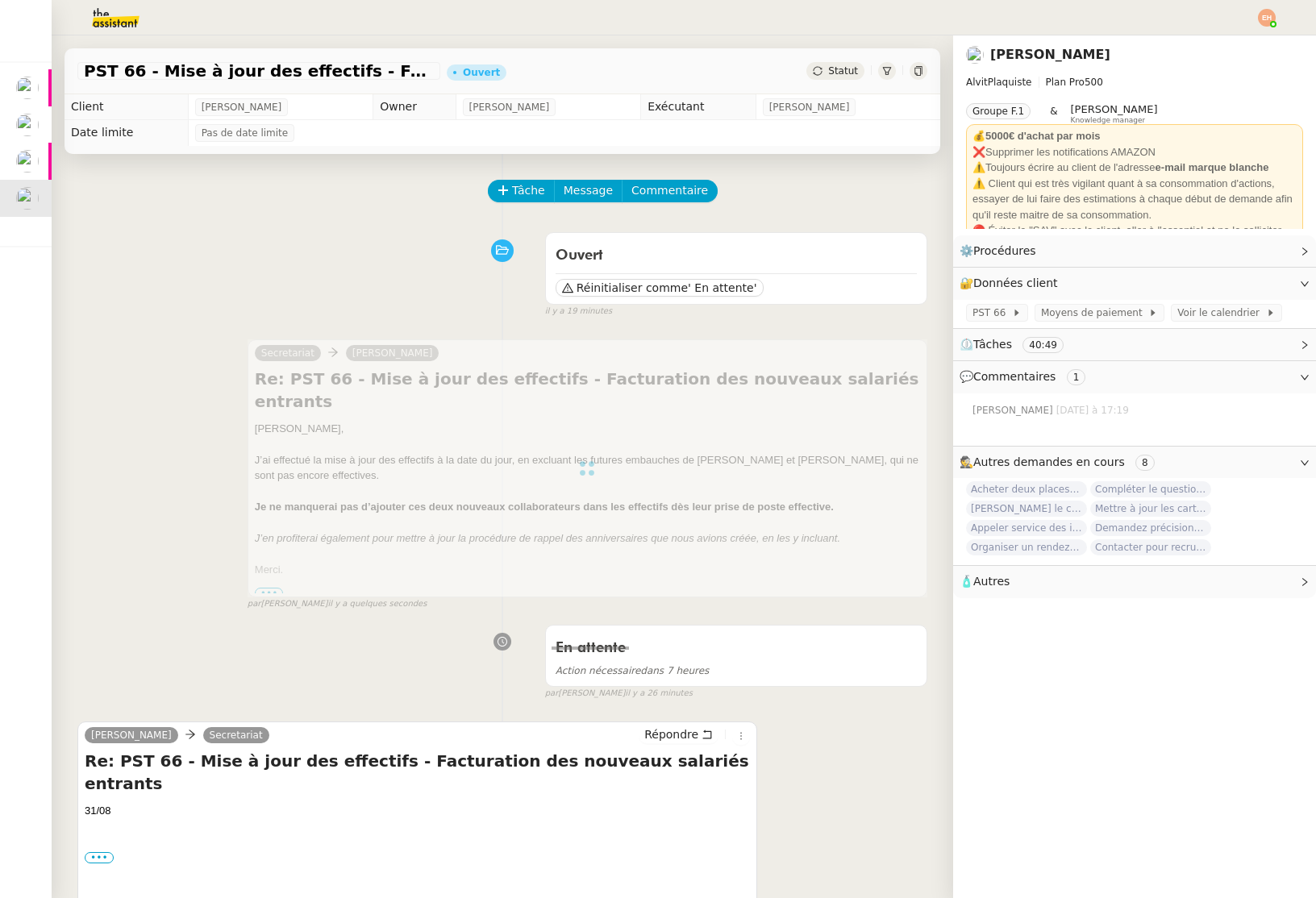
click at [841, 76] on span "Statut" at bounding box center [843, 71] width 30 height 11
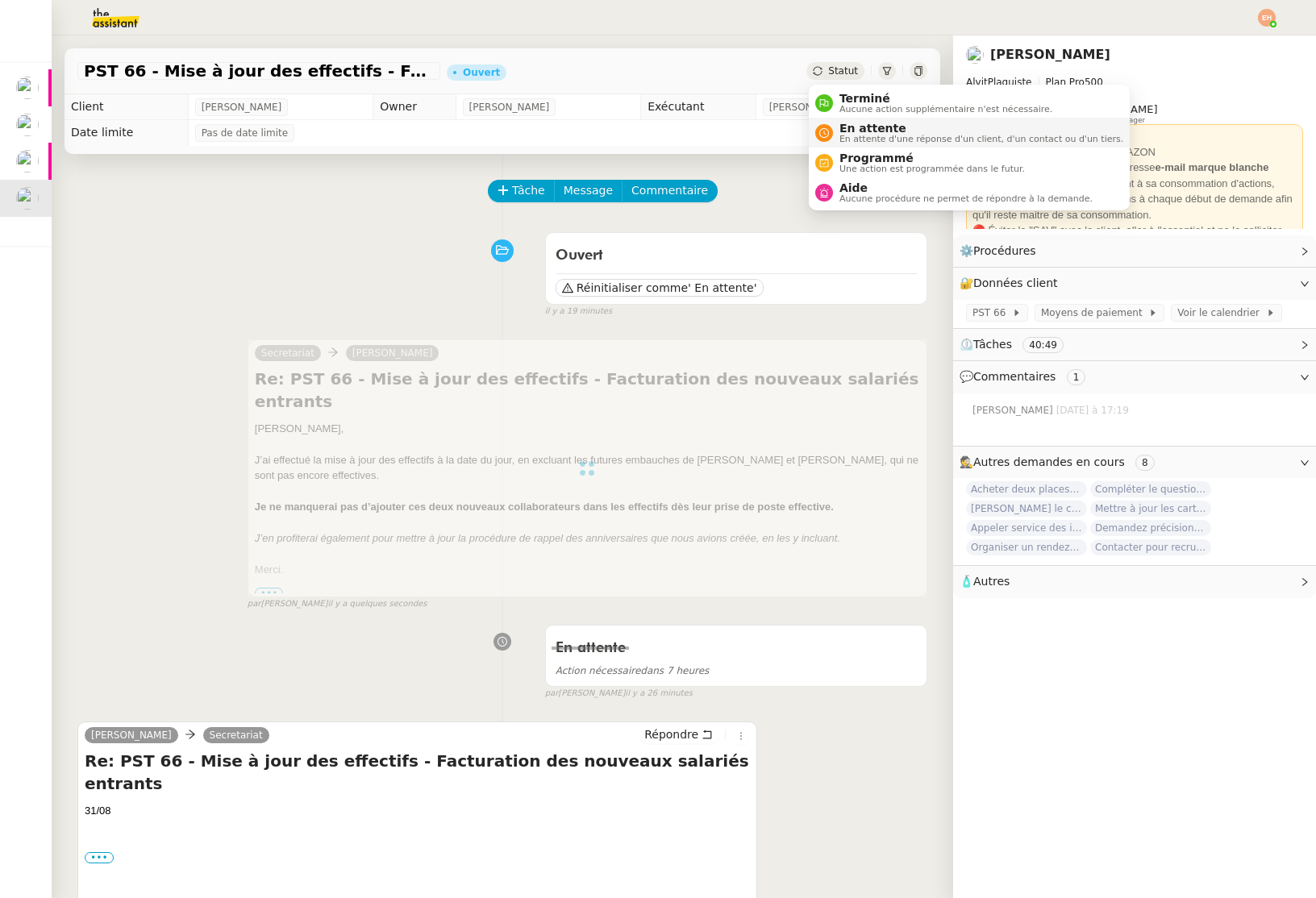
click at [863, 136] on span "En attente d'une réponse d'un client, d'un contact ou d'un tiers." at bounding box center [981, 139] width 284 height 9
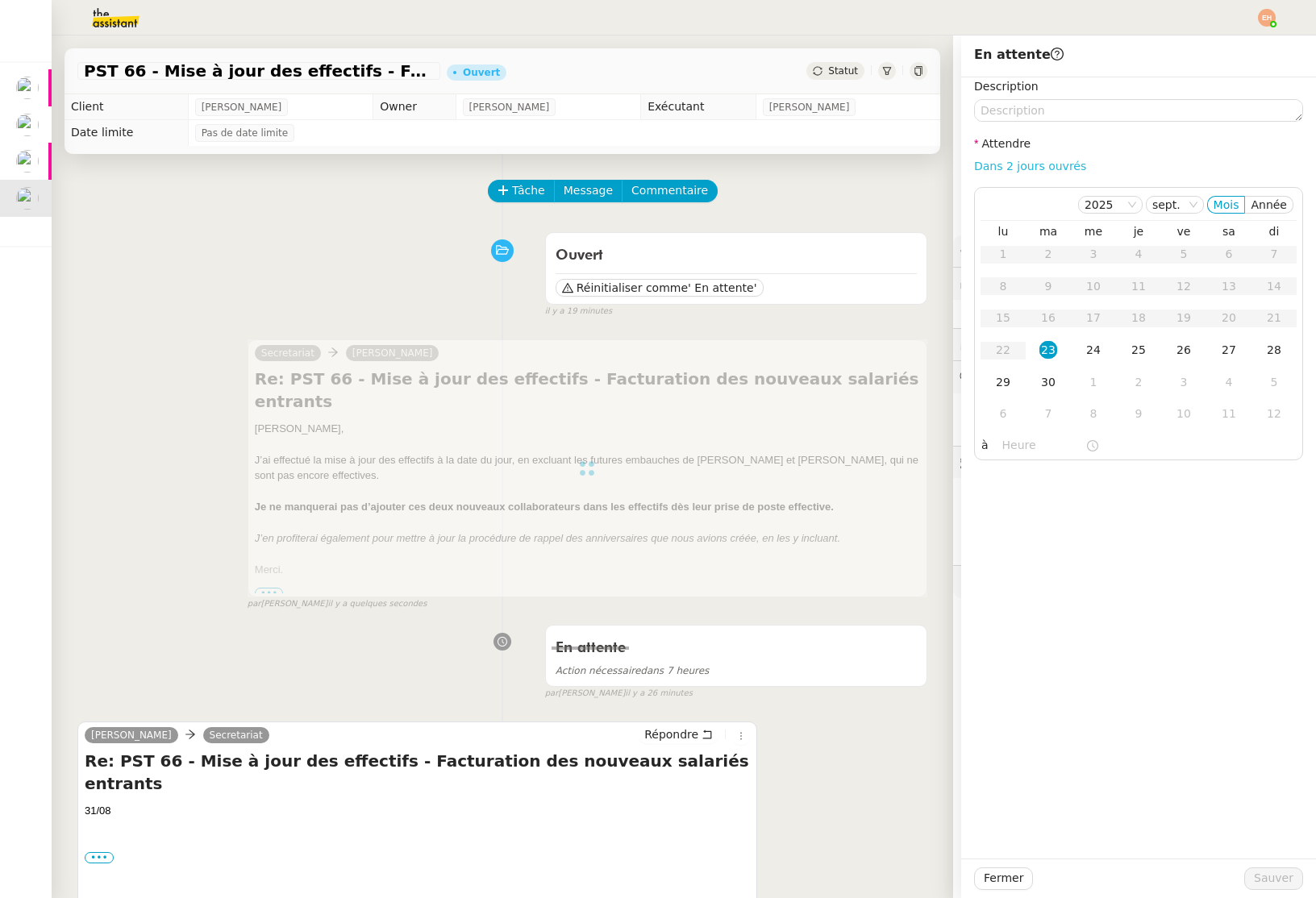
click at [1034, 172] on div "Dans 2 jours ouvrés" at bounding box center [1138, 167] width 329 height 19
drag, startPoint x: 1035, startPoint y: 168, endPoint x: 1058, endPoint y: 287, distance: 121.2
click at [1035, 168] on link "Dans 2 jours ouvrés" at bounding box center [1029, 167] width 112 height 13
type input "07:00"
click at [1275, 869] on button "Sauver" at bounding box center [1274, 879] width 59 height 23
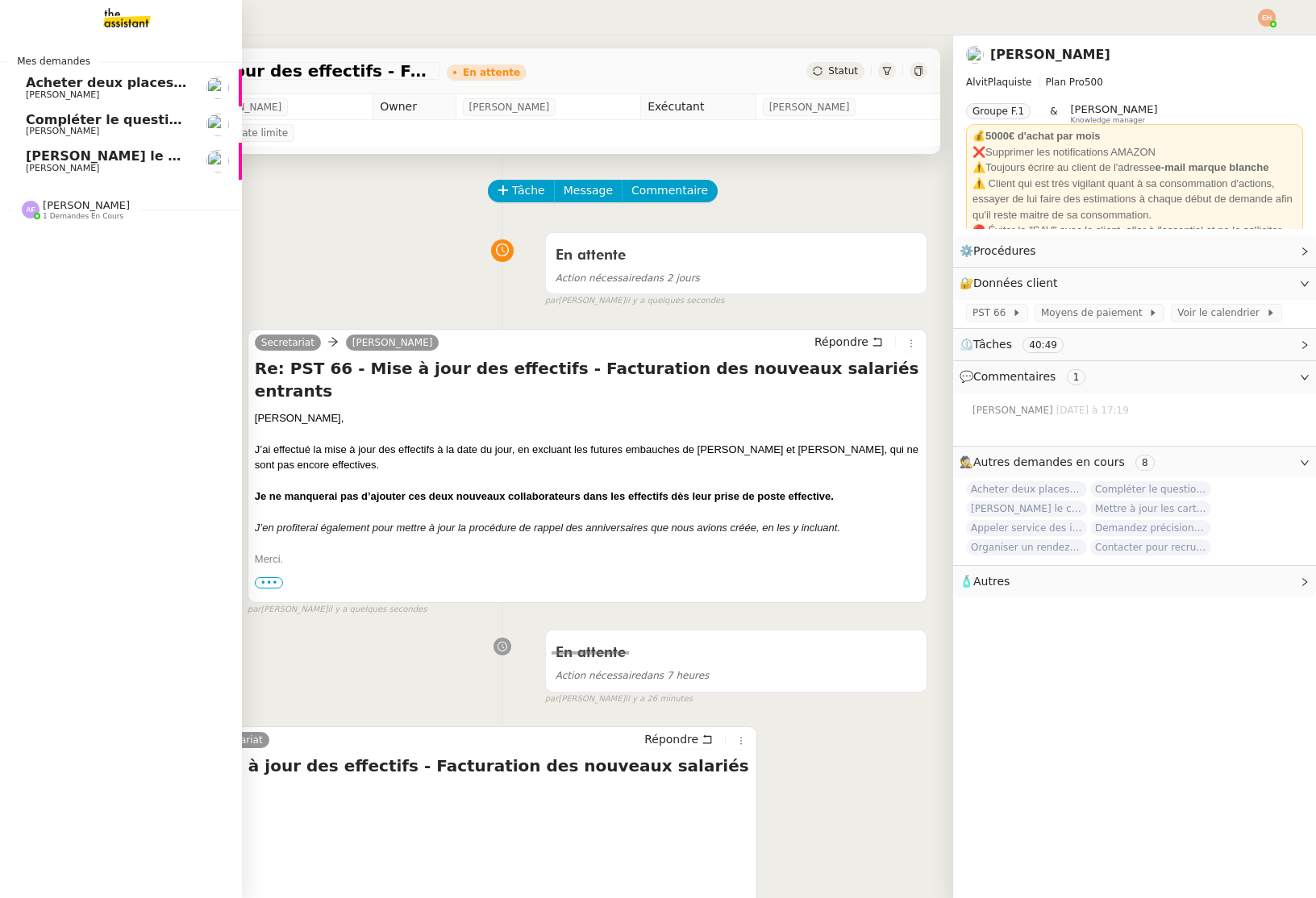
click at [95, 131] on span "[PERSON_NAME]" at bounding box center [107, 131] width 162 height 10
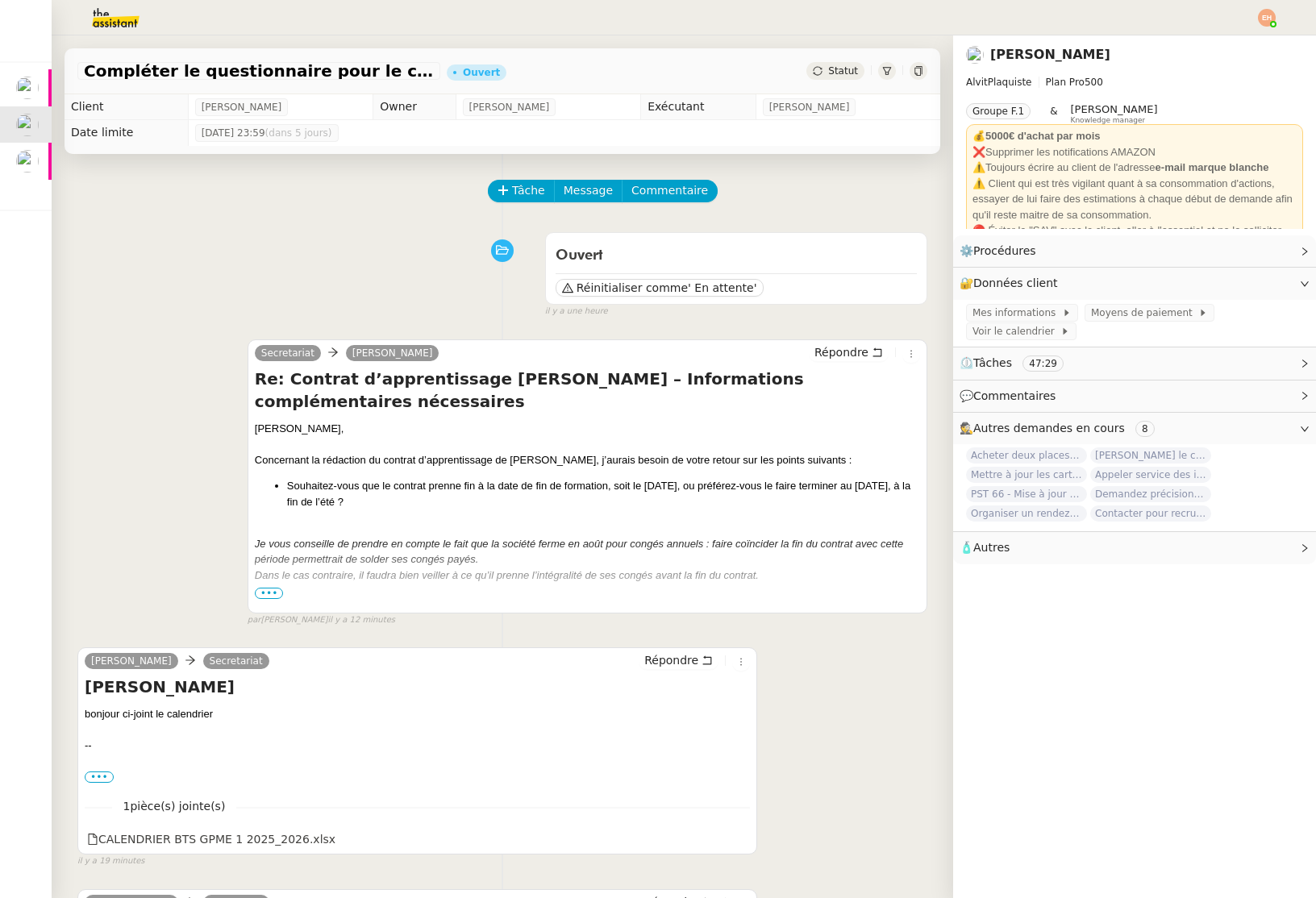
click at [841, 71] on span "Statut" at bounding box center [843, 71] width 30 height 11
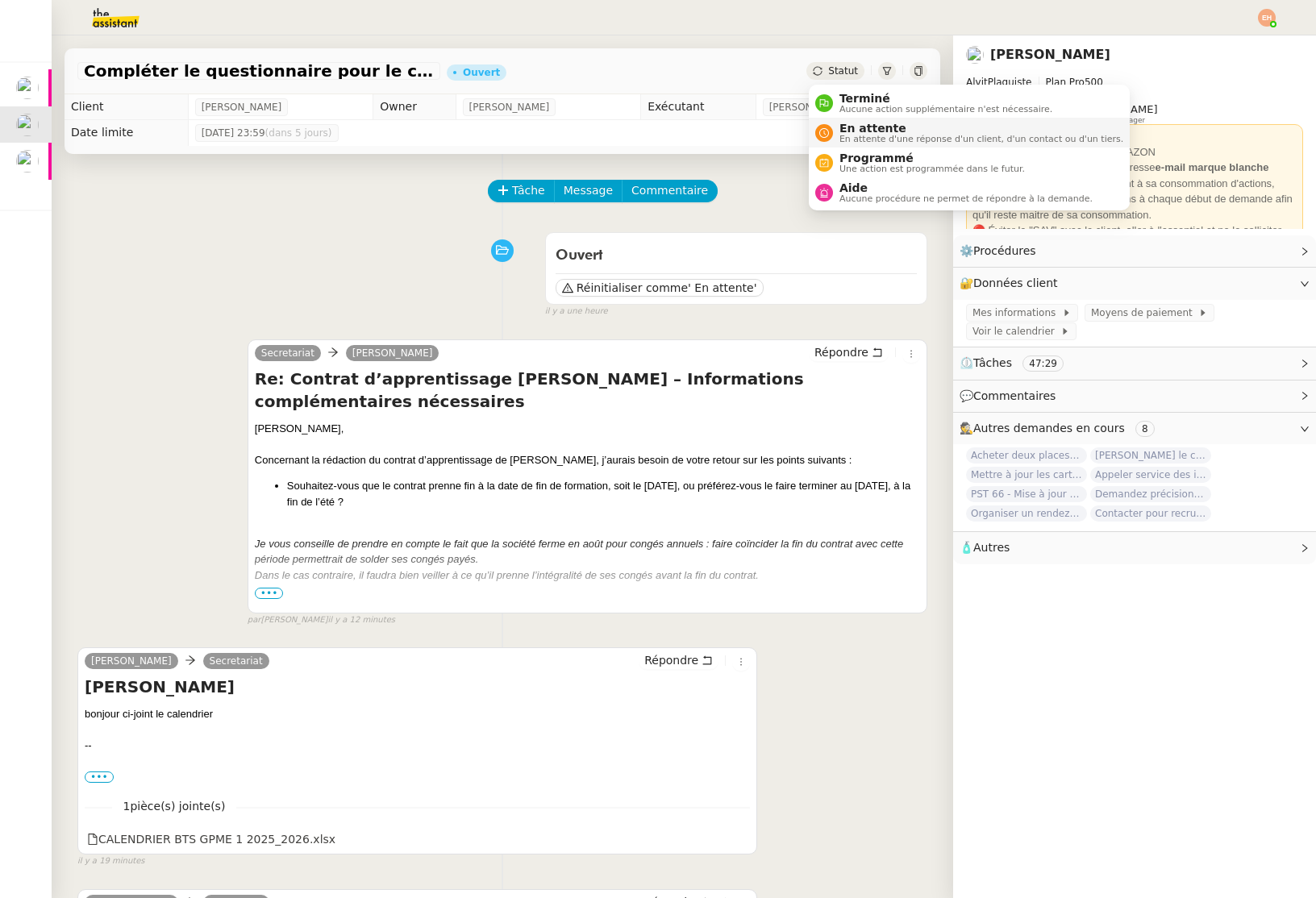
click at [886, 133] on span "En attente" at bounding box center [981, 128] width 284 height 13
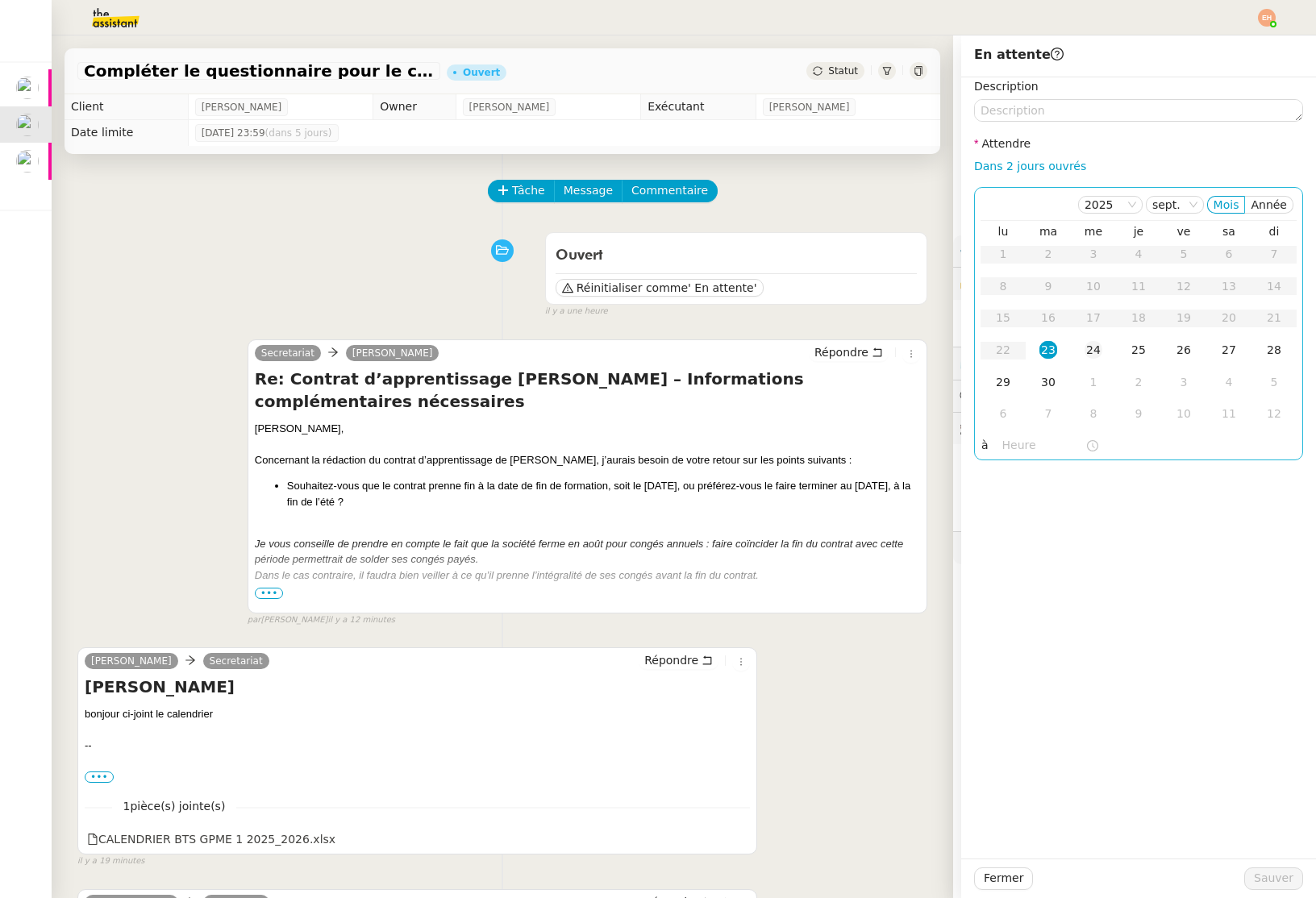
drag, startPoint x: 1096, startPoint y: 355, endPoint x: 1111, endPoint y: 367, distance: 19.2
click at [1098, 356] on div "24" at bounding box center [1093, 350] width 18 height 18
click at [1259, 876] on span "Sauver" at bounding box center [1274, 878] width 39 height 19
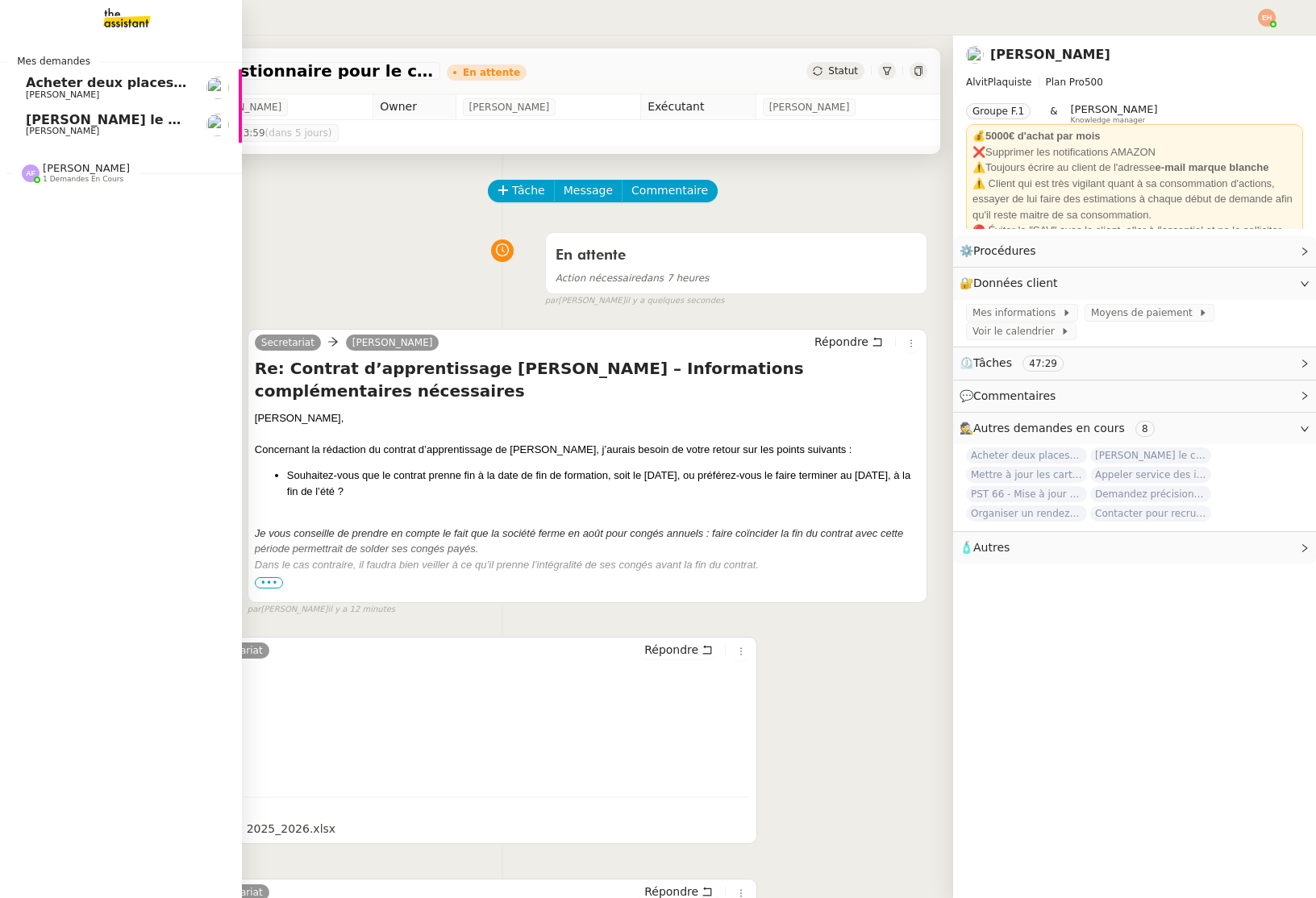
click at [51, 107] on link "Rédiger le contrat de travail [PERSON_NAME]" at bounding box center [121, 124] width 242 height 37
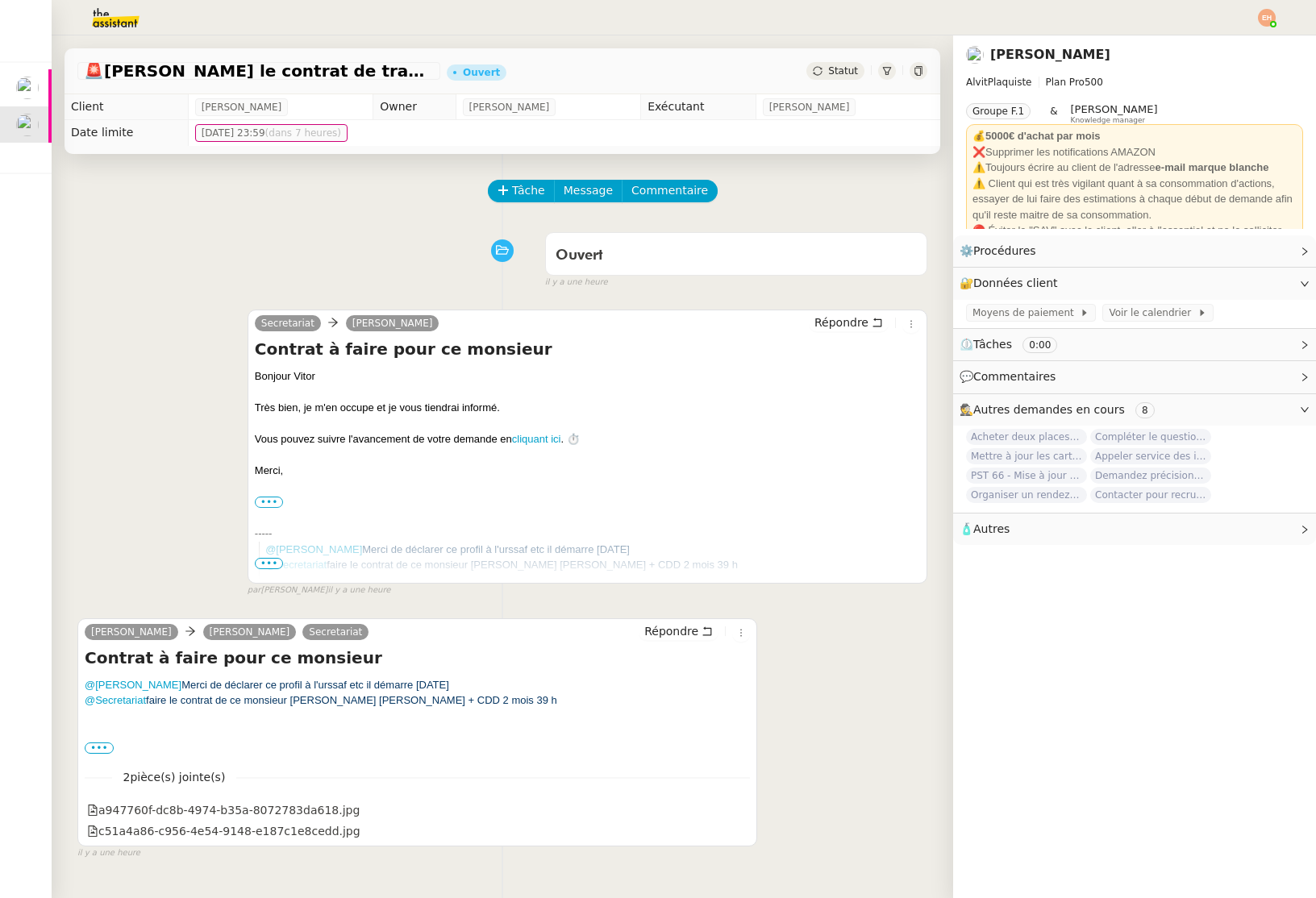
scroll to position [205, 0]
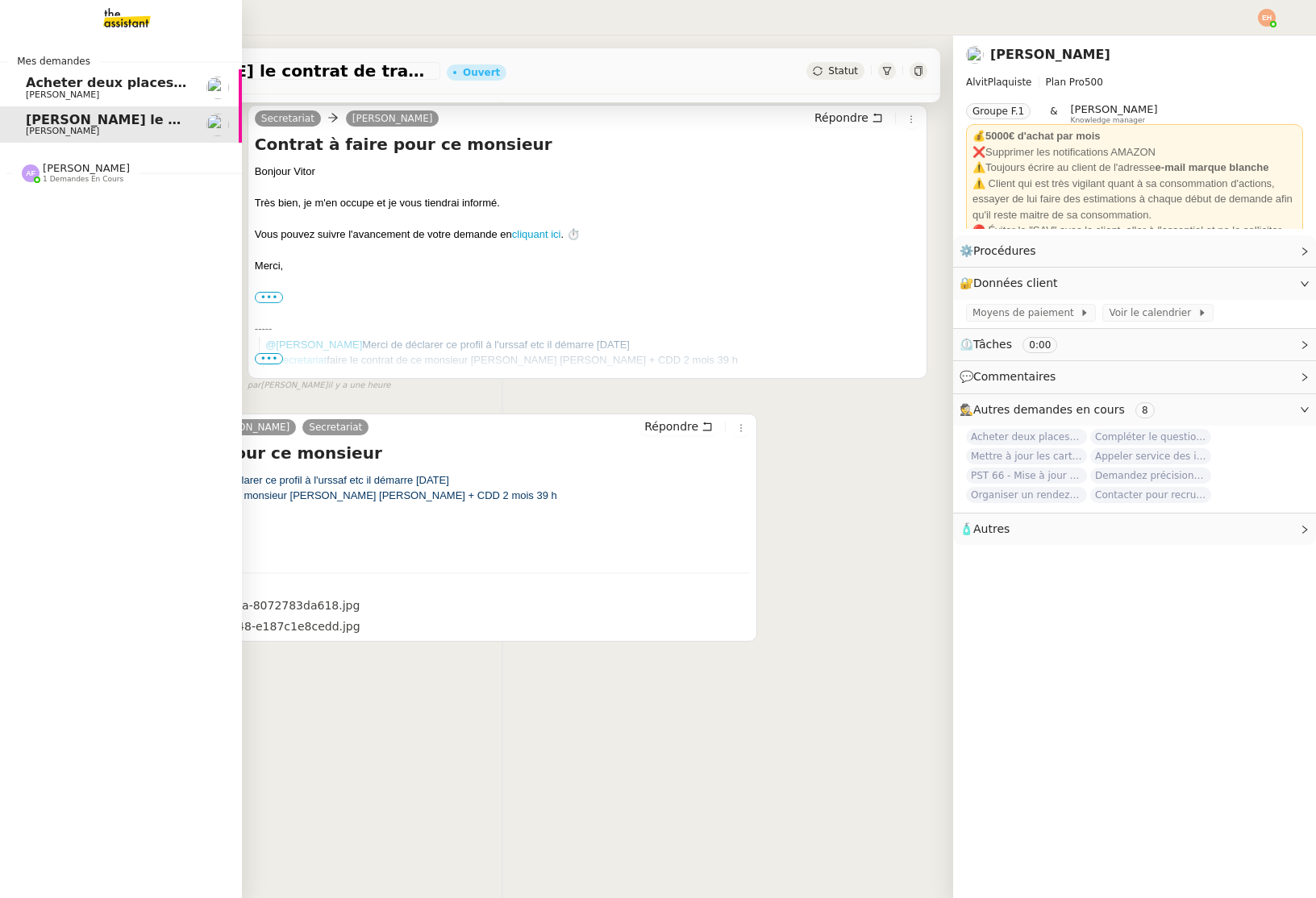
click at [15, 87] on link "Acheter deux places de concert VIP [PERSON_NAME]" at bounding box center [121, 87] width 242 height 37
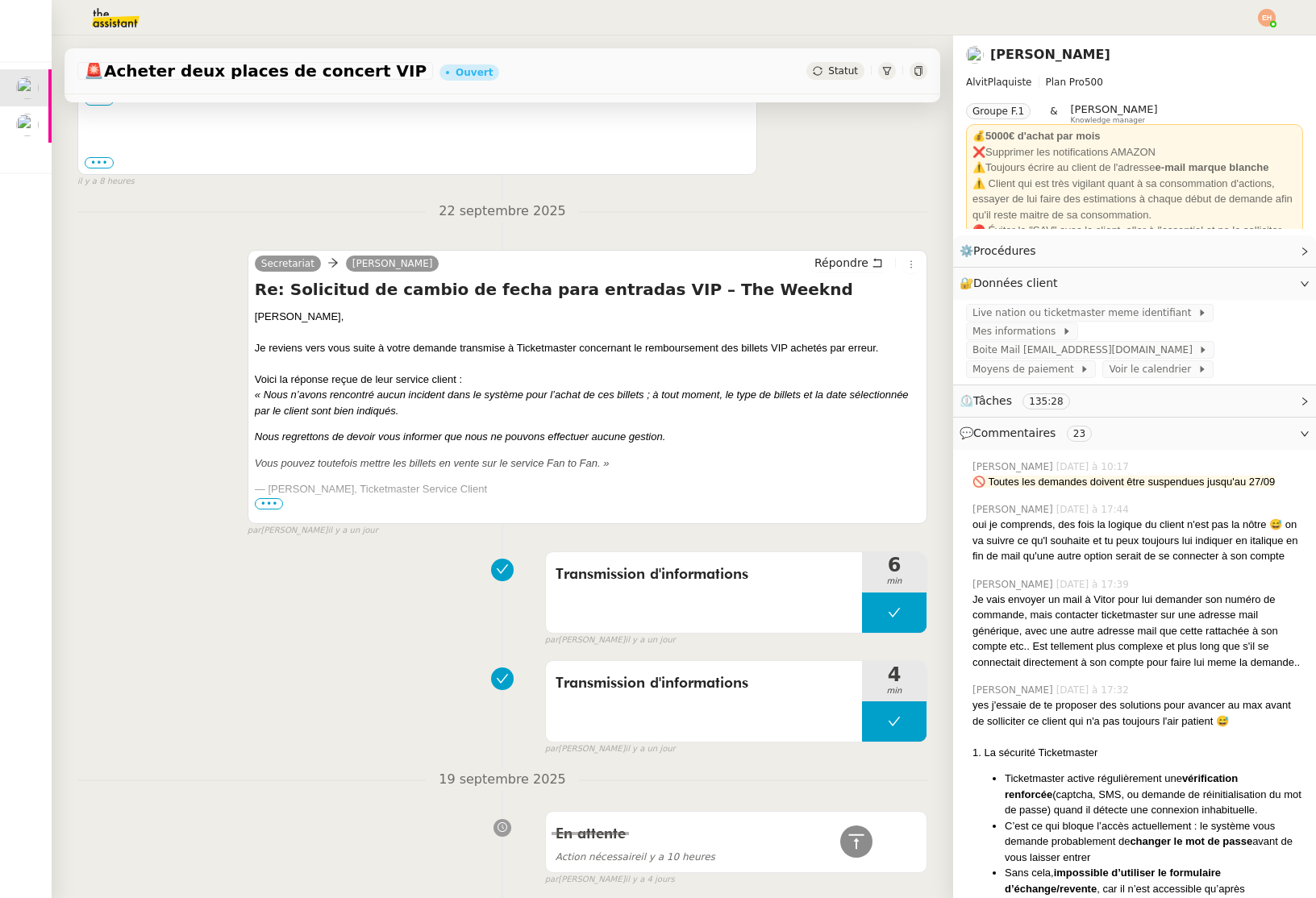
scroll to position [879, 0]
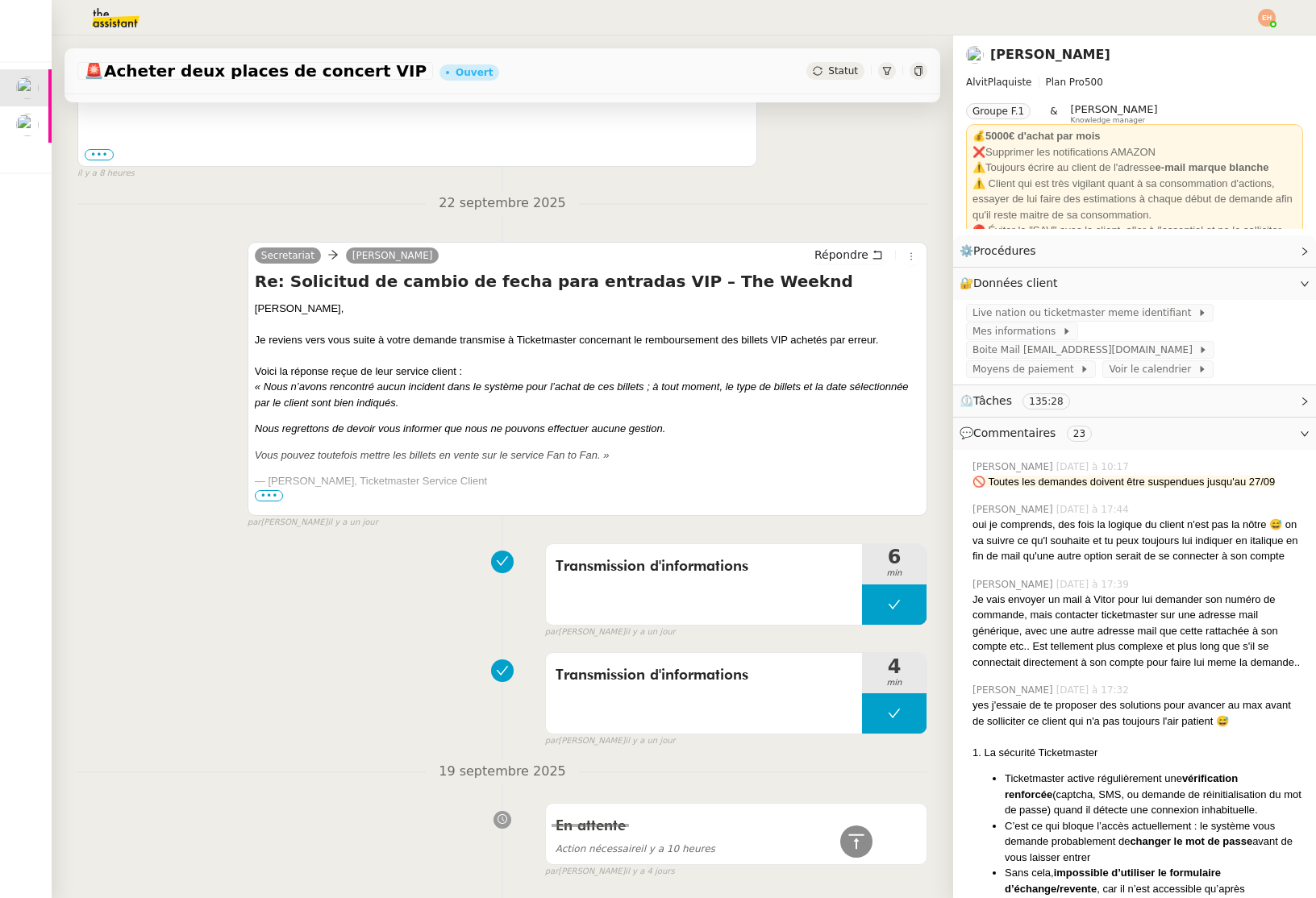
click at [271, 496] on span "•••" at bounding box center [269, 496] width 29 height 11
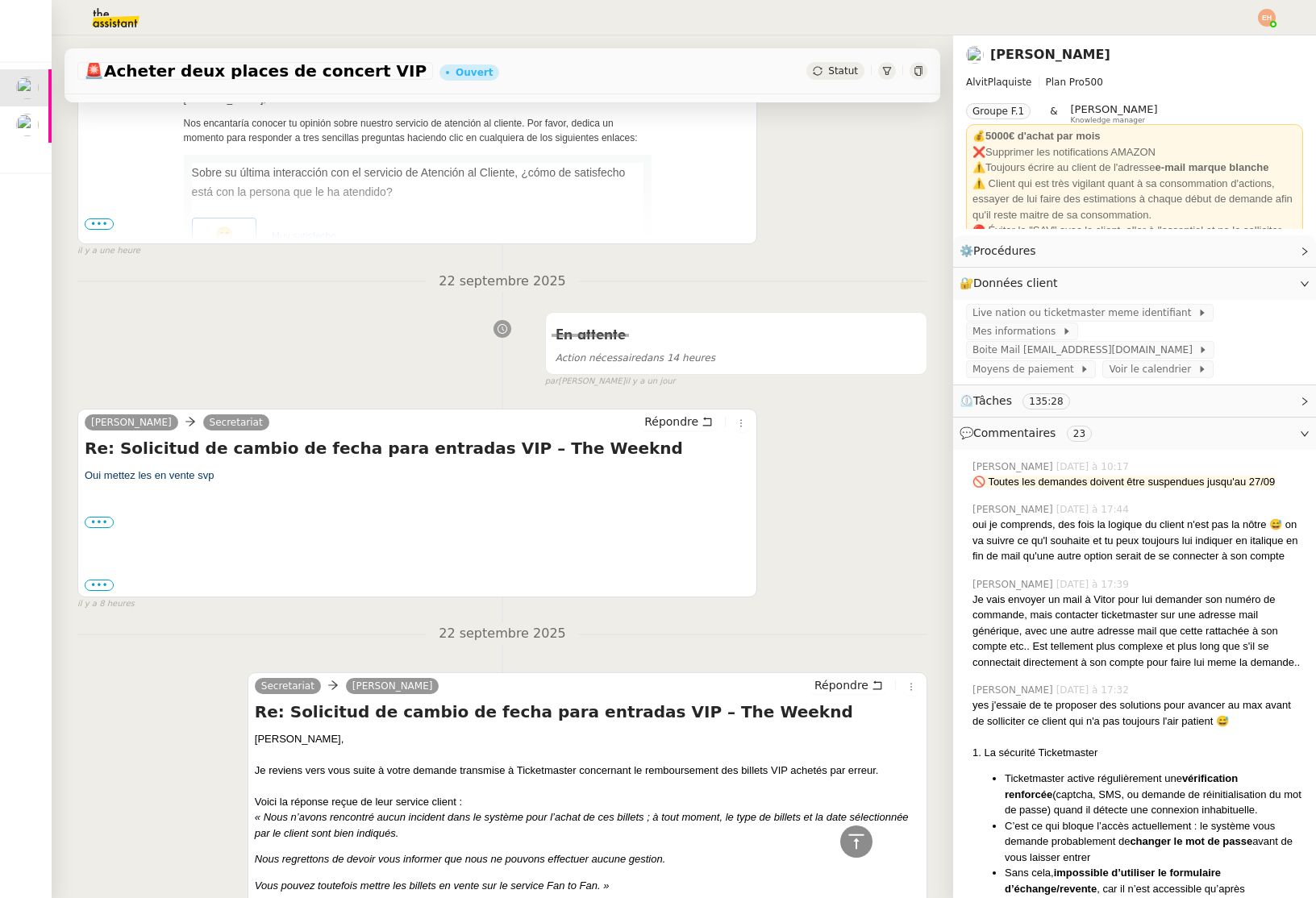
scroll to position [0, 0]
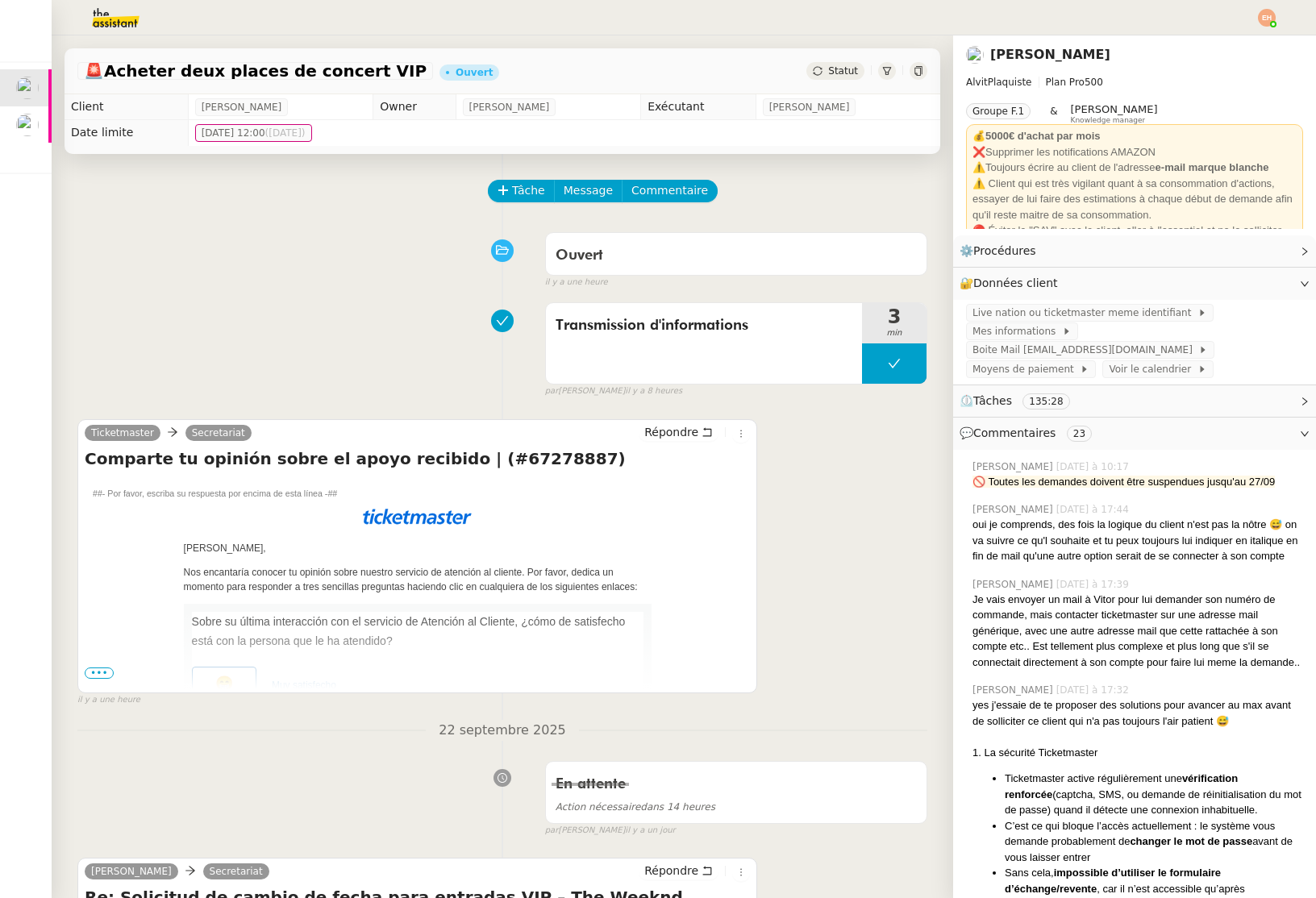
click at [515, 217] on div "Tâche Message Commentaire" at bounding box center [708, 198] width 438 height 38
click at [516, 204] on div "Tâche Message Commentaire" at bounding box center [708, 198] width 438 height 38
click at [534, 189] on span "Tâche" at bounding box center [528, 190] width 33 height 19
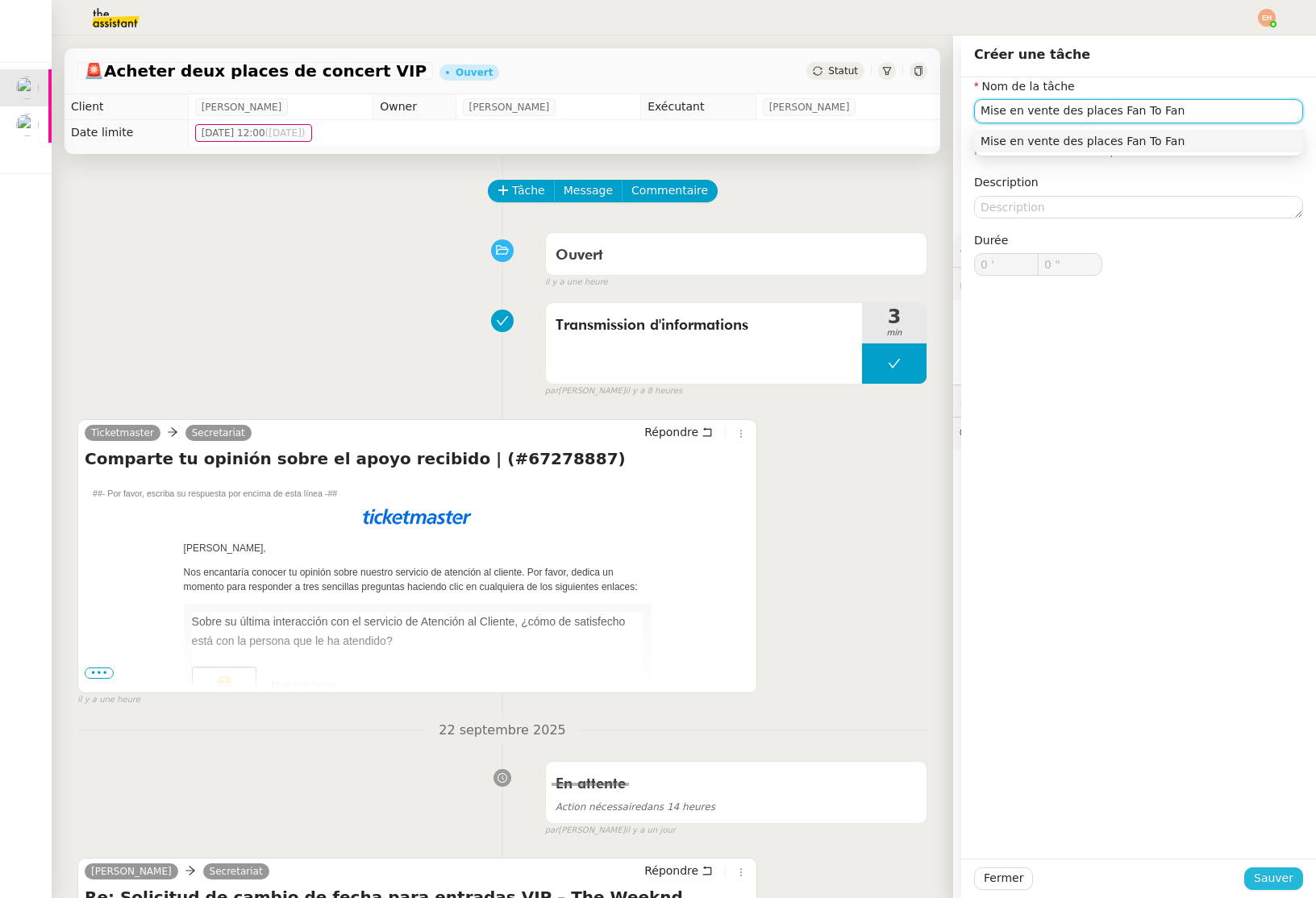
type input "Mise en vente des places Fan To Fan"
drag, startPoint x: 1261, startPoint y: 874, endPoint x: 1239, endPoint y: 844, distance: 37.2
click at [1261, 875] on span "Sauver" at bounding box center [1274, 878] width 39 height 19
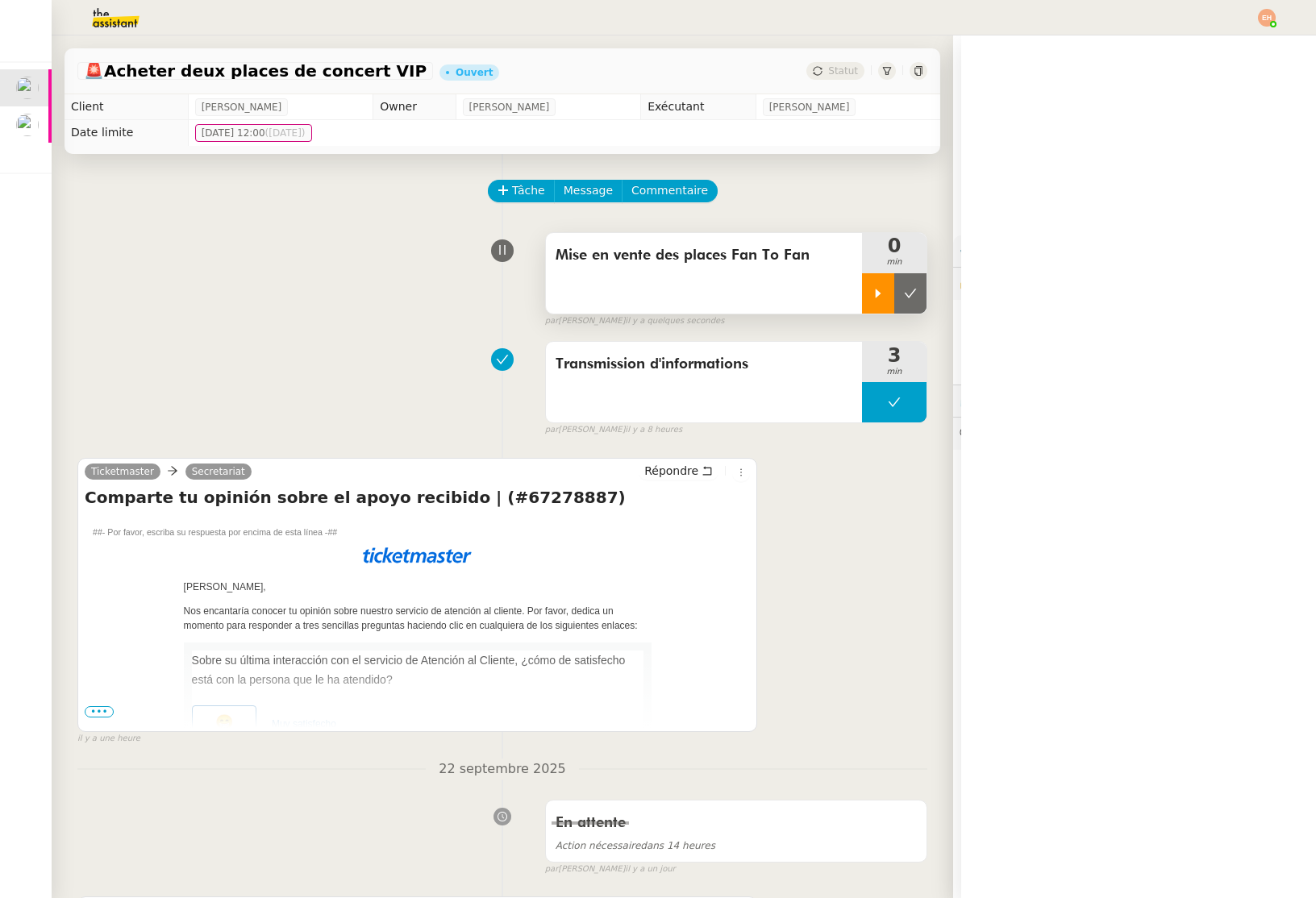
click at [885, 292] on div at bounding box center [878, 293] width 33 height 40
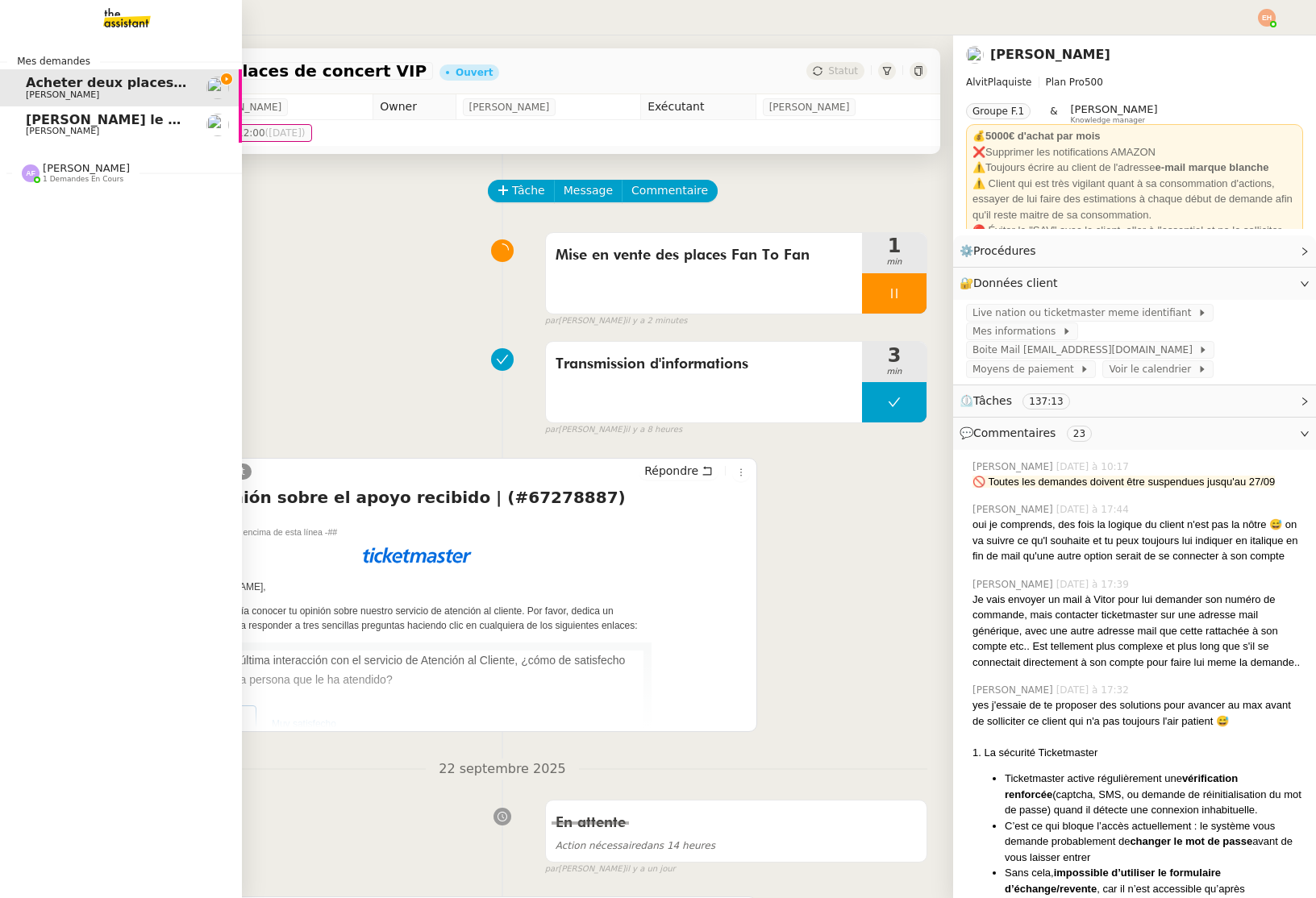
click at [46, 113] on span "[PERSON_NAME] le contrat de travail" at bounding box center [161, 119] width 269 height 16
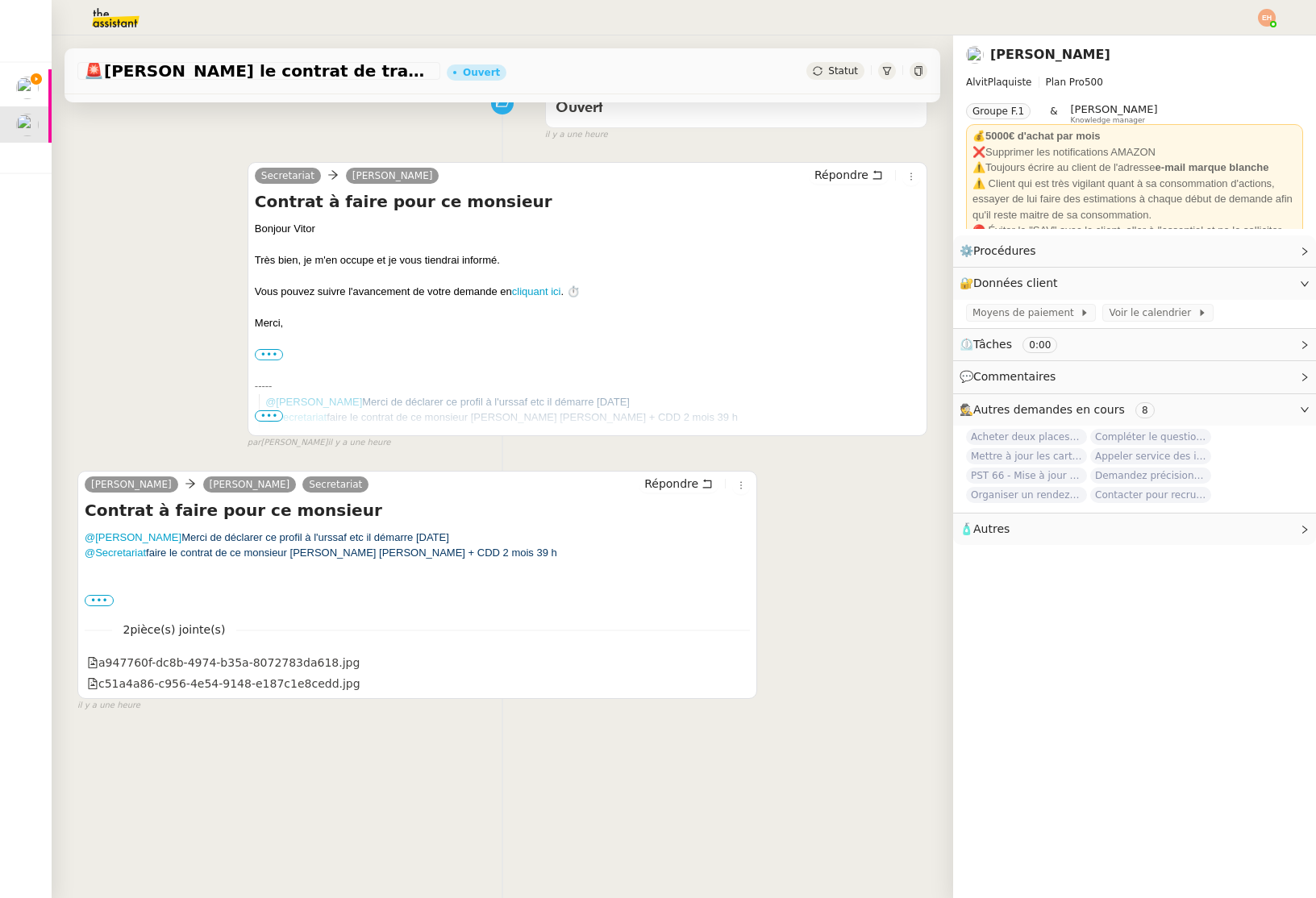
scroll to position [205, 0]
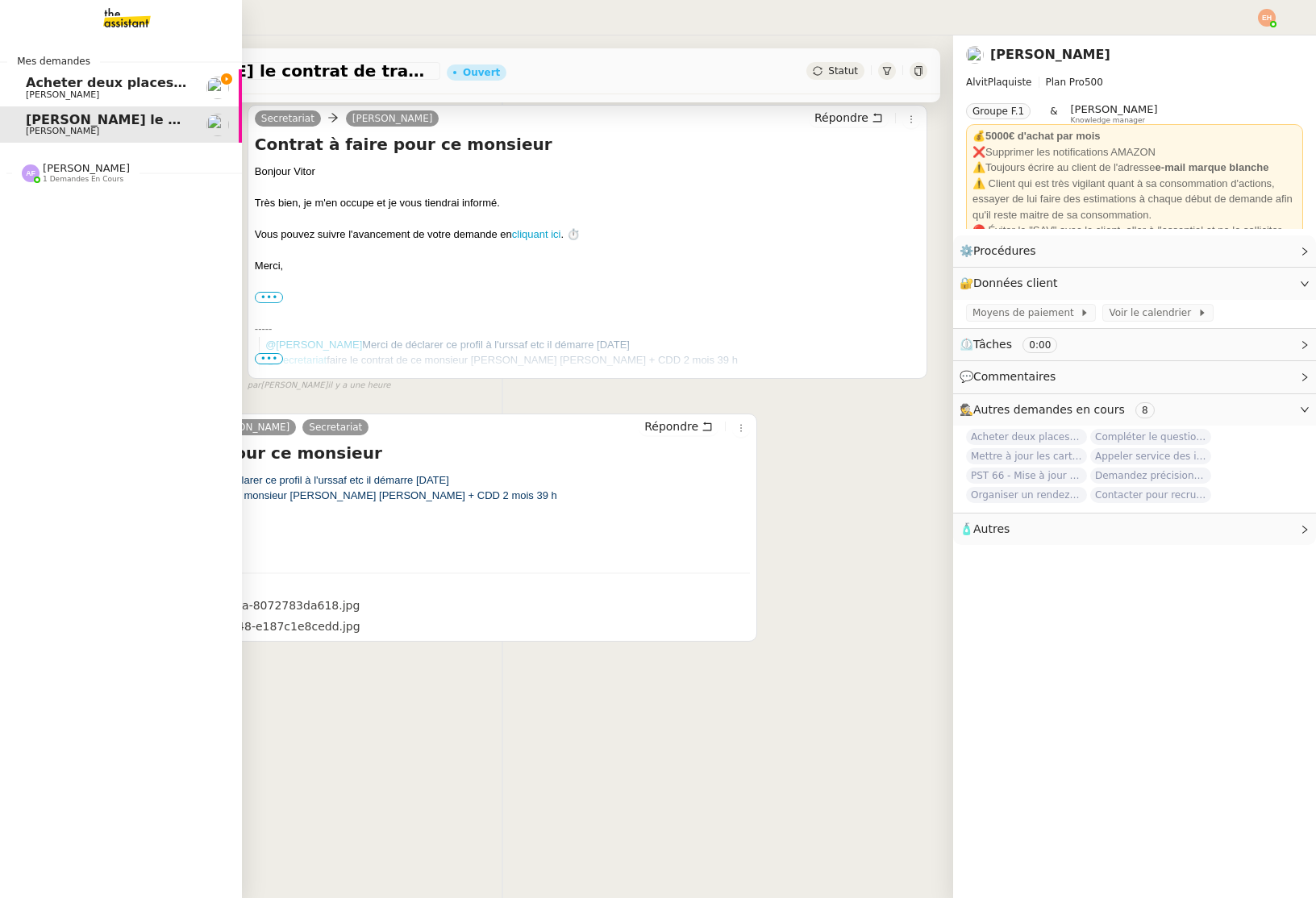
click at [42, 179] on div "[PERSON_NAME] 1 demandes en cours" at bounding box center [76, 173] width 108 height 21
click at [118, 212] on span "[PERSON_NAME]" at bounding box center [107, 216] width 162 height 10
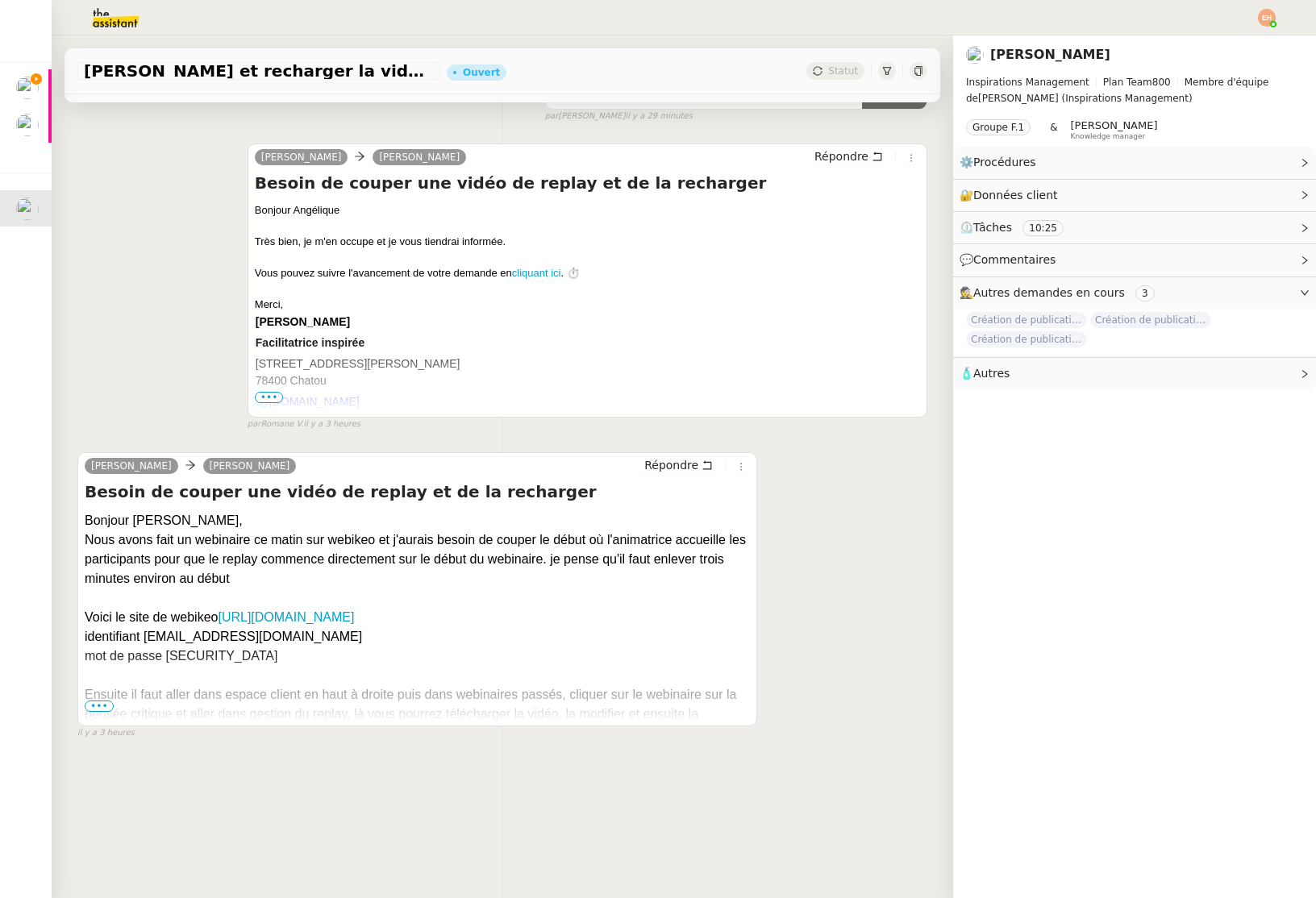
click at [96, 704] on span "•••" at bounding box center [100, 706] width 29 height 11
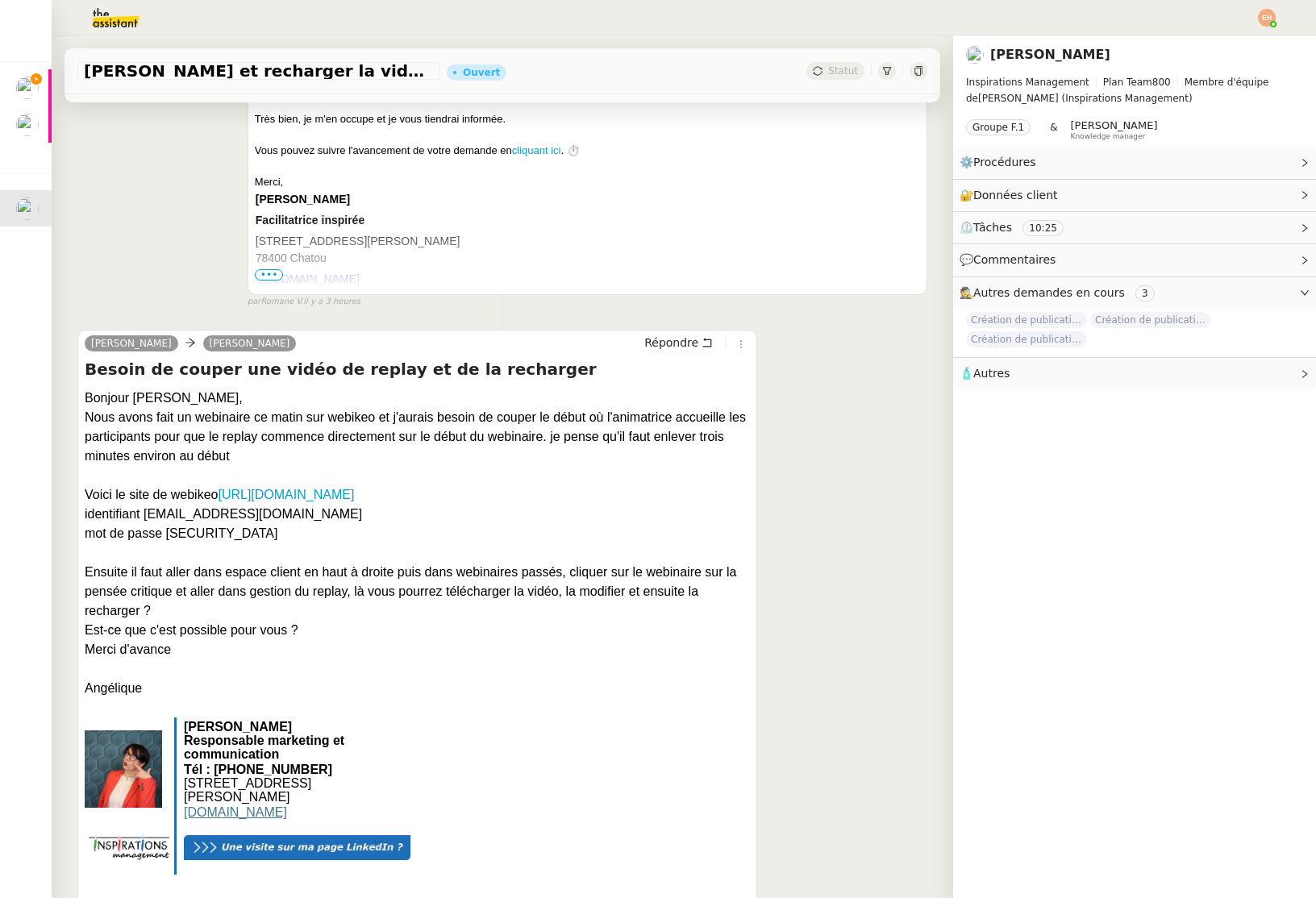
scroll to position [471, 0]
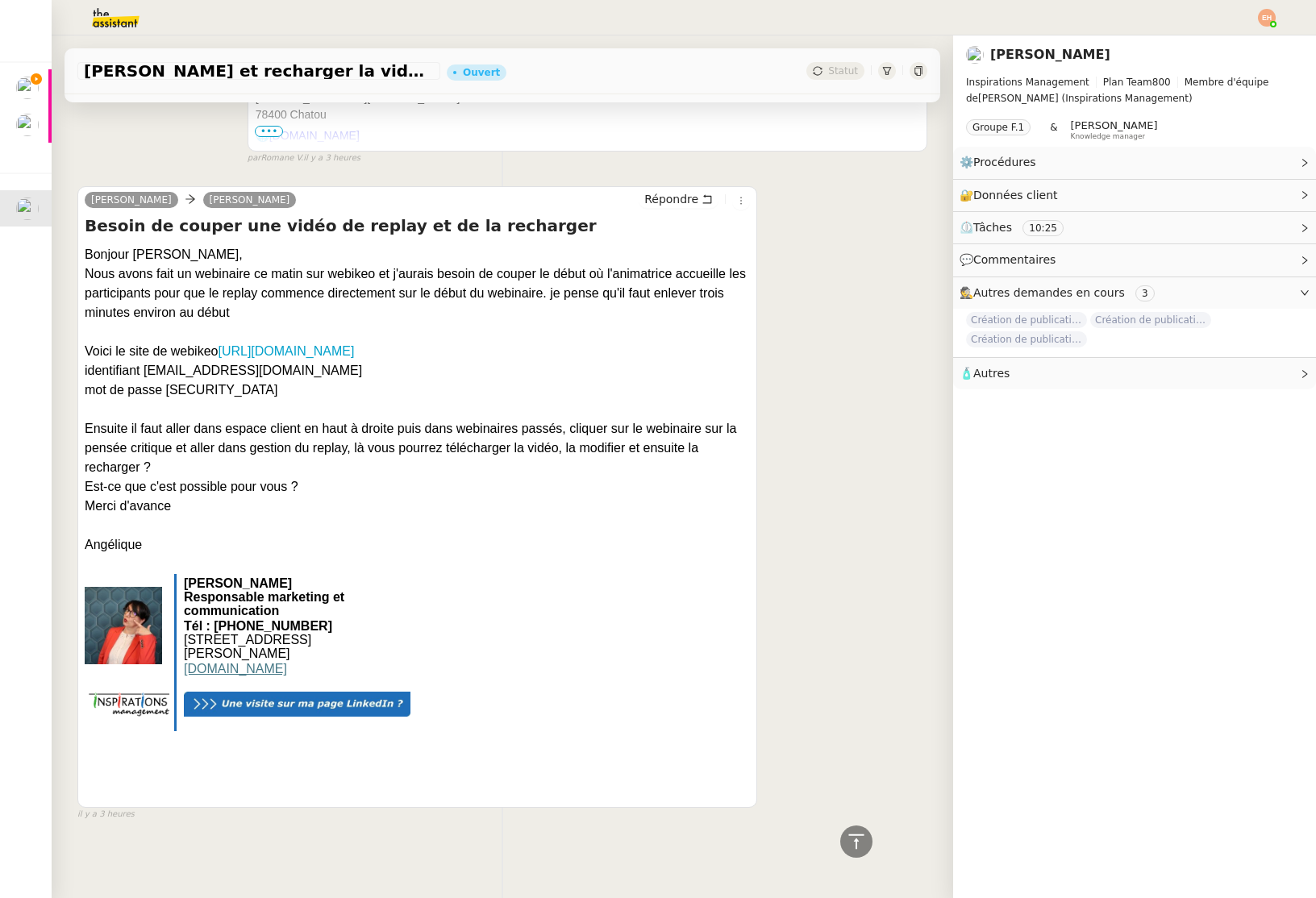
click at [122, 25] on img at bounding box center [102, 17] width 125 height 35
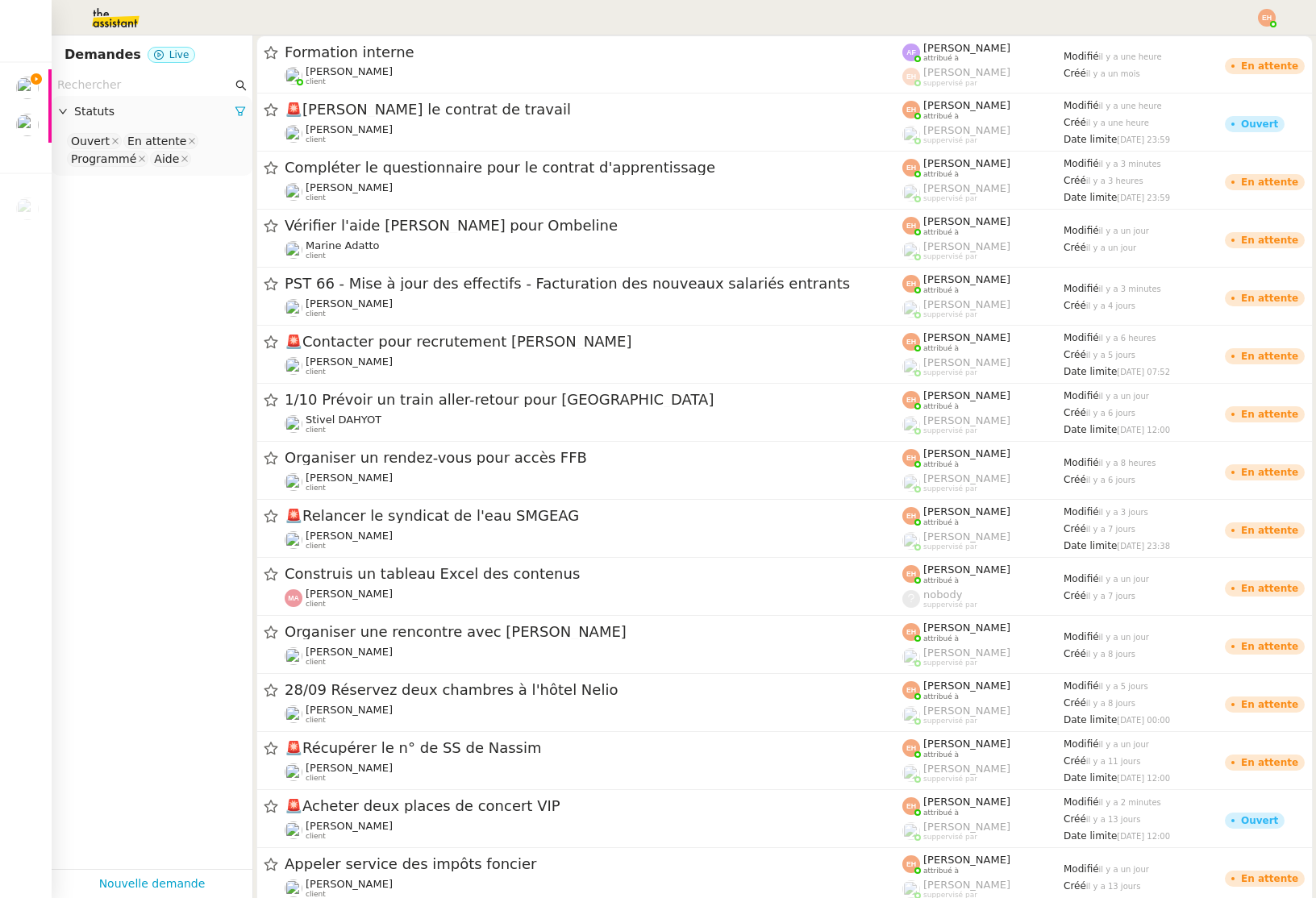
click at [1273, 16] on img at bounding box center [1267, 18] width 18 height 18
click at [1227, 49] on li "Suivi" at bounding box center [1223, 46] width 104 height 23
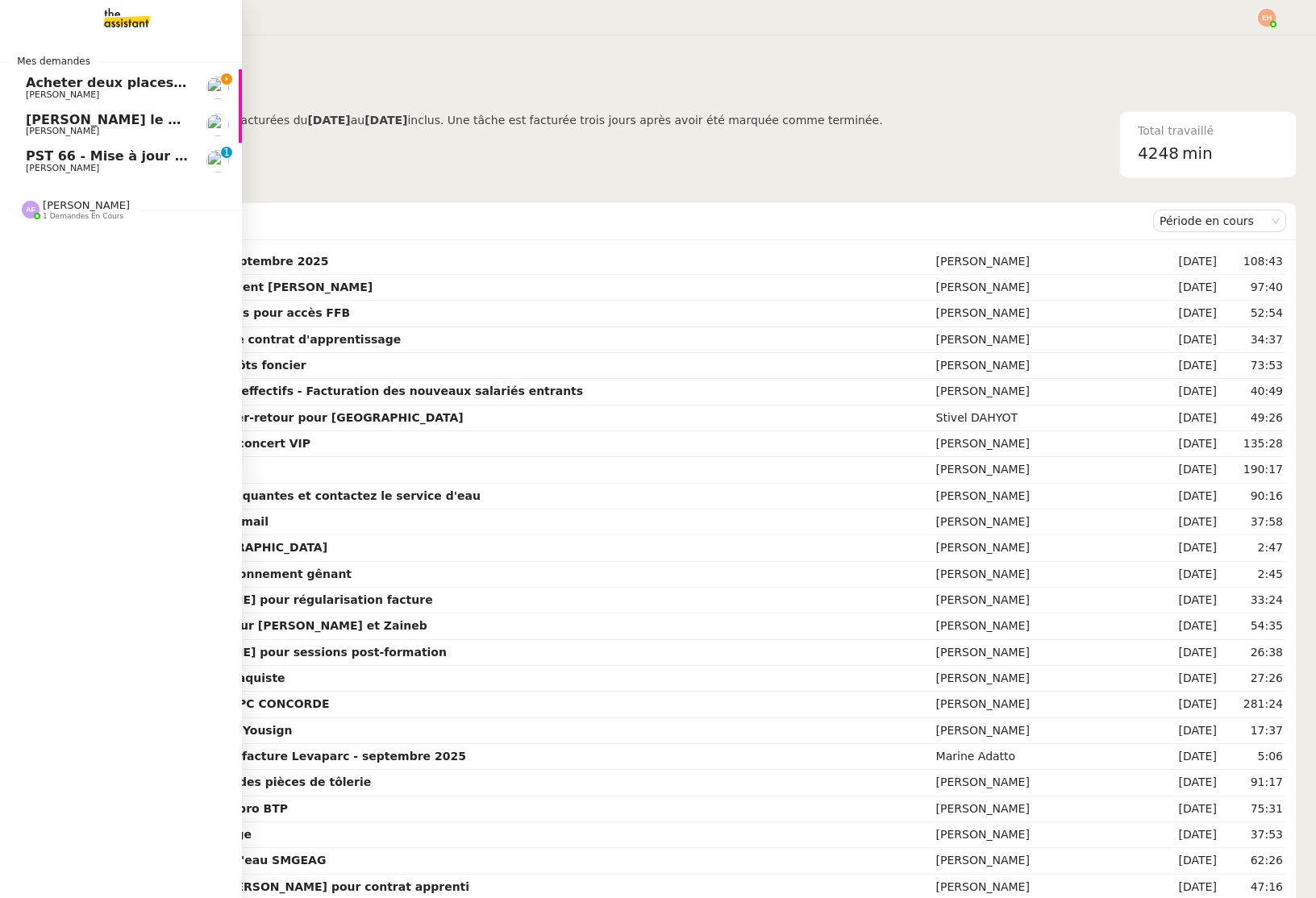
click at [100, 163] on span "[PERSON_NAME]" at bounding box center [107, 168] width 162 height 10
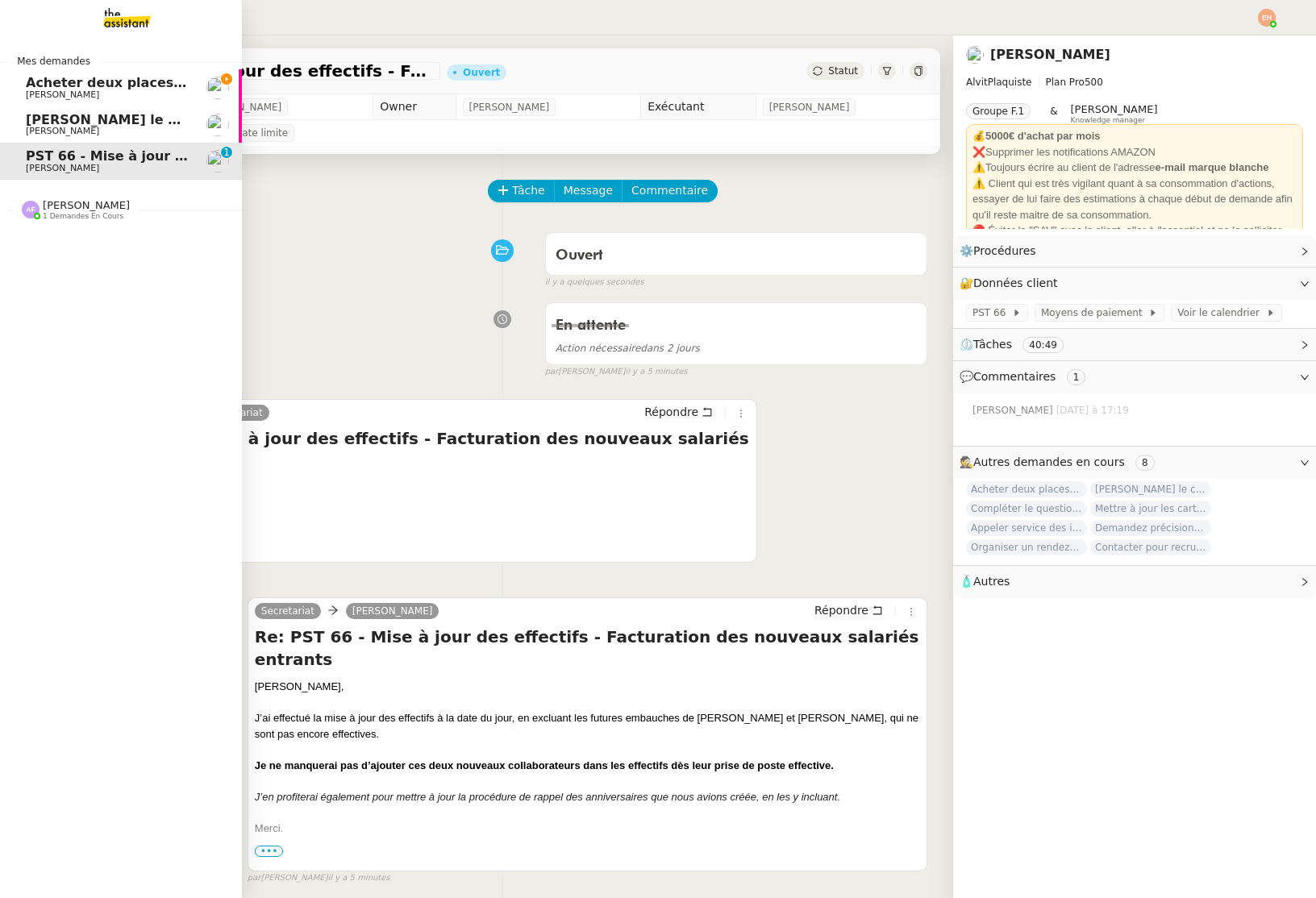
click at [81, 214] on span "1 demandes en cours" at bounding box center [82, 216] width 81 height 9
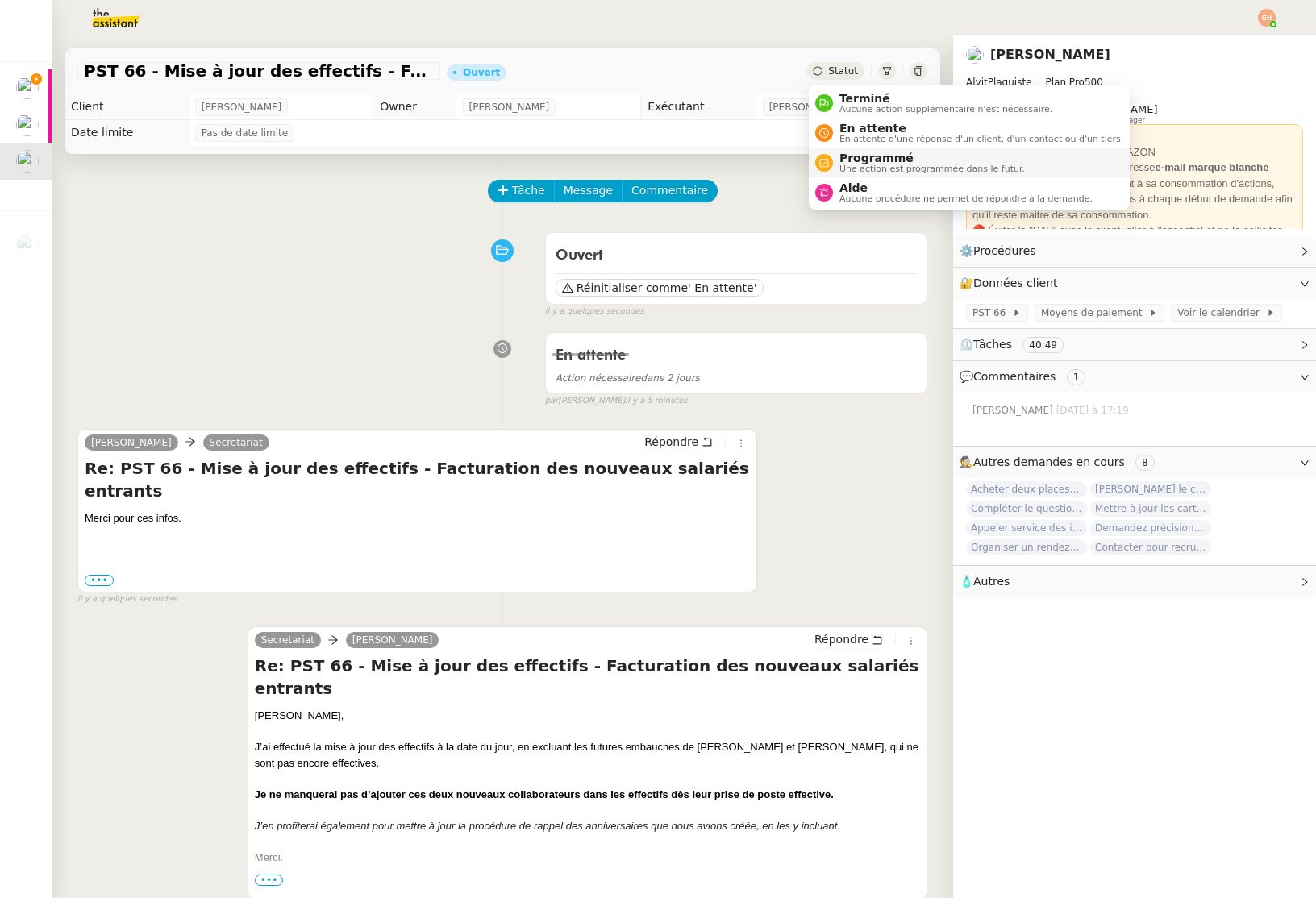
drag, startPoint x: 829, startPoint y: 75, endPoint x: 850, endPoint y: 162, distance: 89.5
click at [829, 75] on div "Statut" at bounding box center [835, 71] width 58 height 18
click at [862, 124] on span "En attente" at bounding box center [981, 128] width 284 height 13
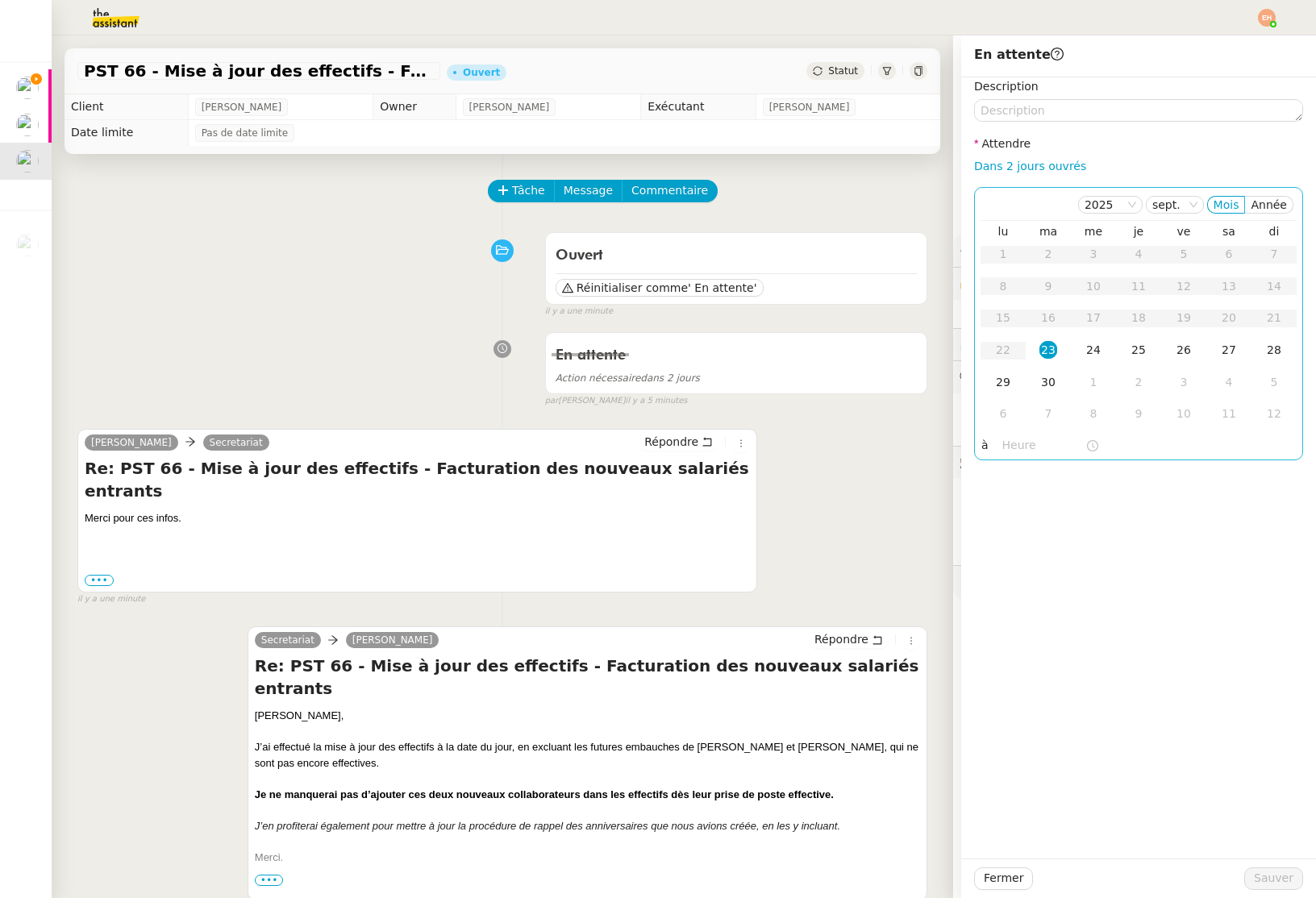
drag, startPoint x: 1058, startPoint y: 167, endPoint x: 1069, endPoint y: 191, distance: 26.4
click at [1058, 167] on link "Dans 2 jours ouvrés" at bounding box center [1029, 167] width 112 height 13
type input "07:00"
drag, startPoint x: 1265, startPoint y: 875, endPoint x: 1203, endPoint y: 849, distance: 67.2
click at [1265, 875] on span "Sauver" at bounding box center [1274, 878] width 39 height 19
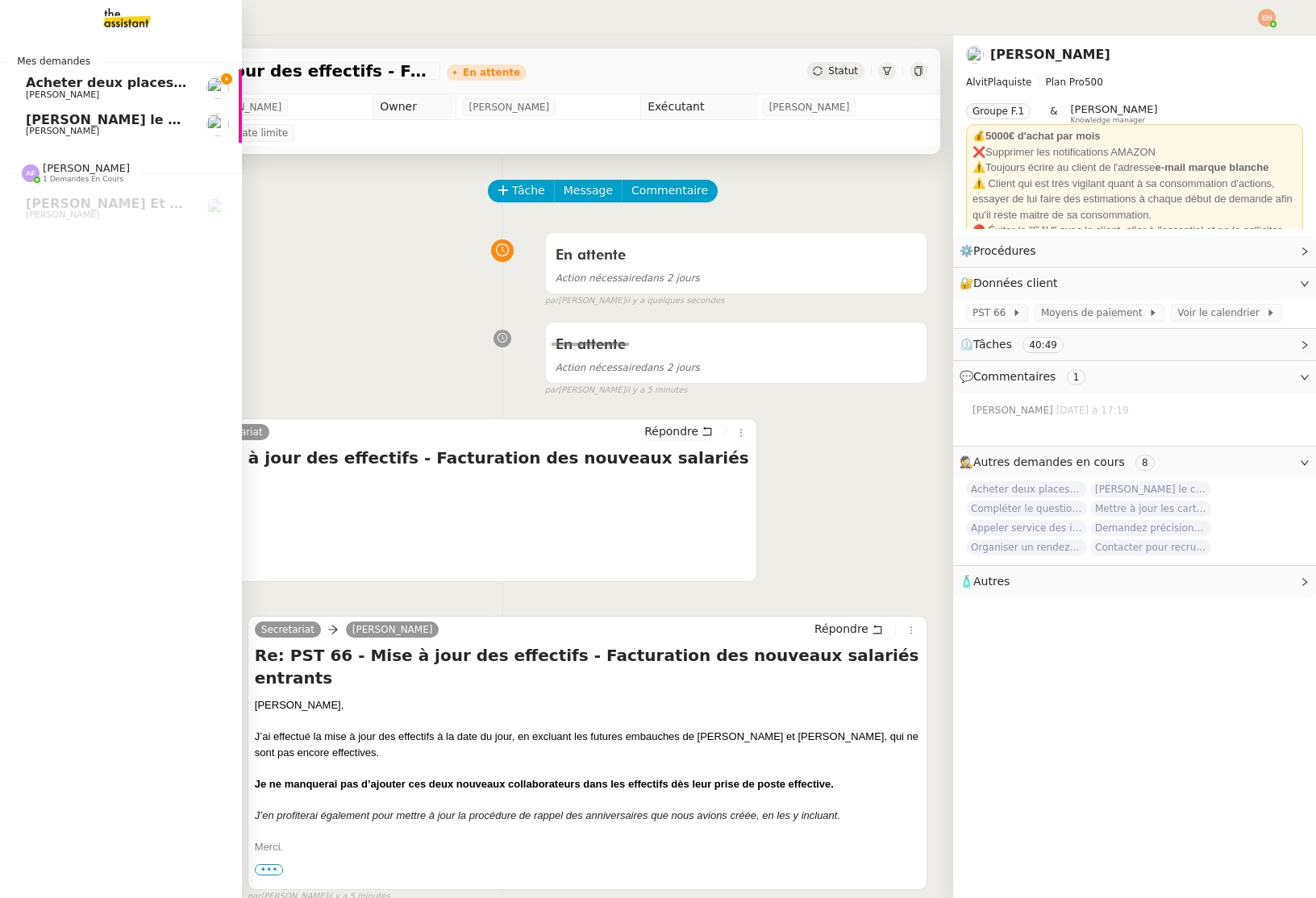
click at [97, 121] on span "[PERSON_NAME] le contrat de travail" at bounding box center [161, 119] width 269 height 16
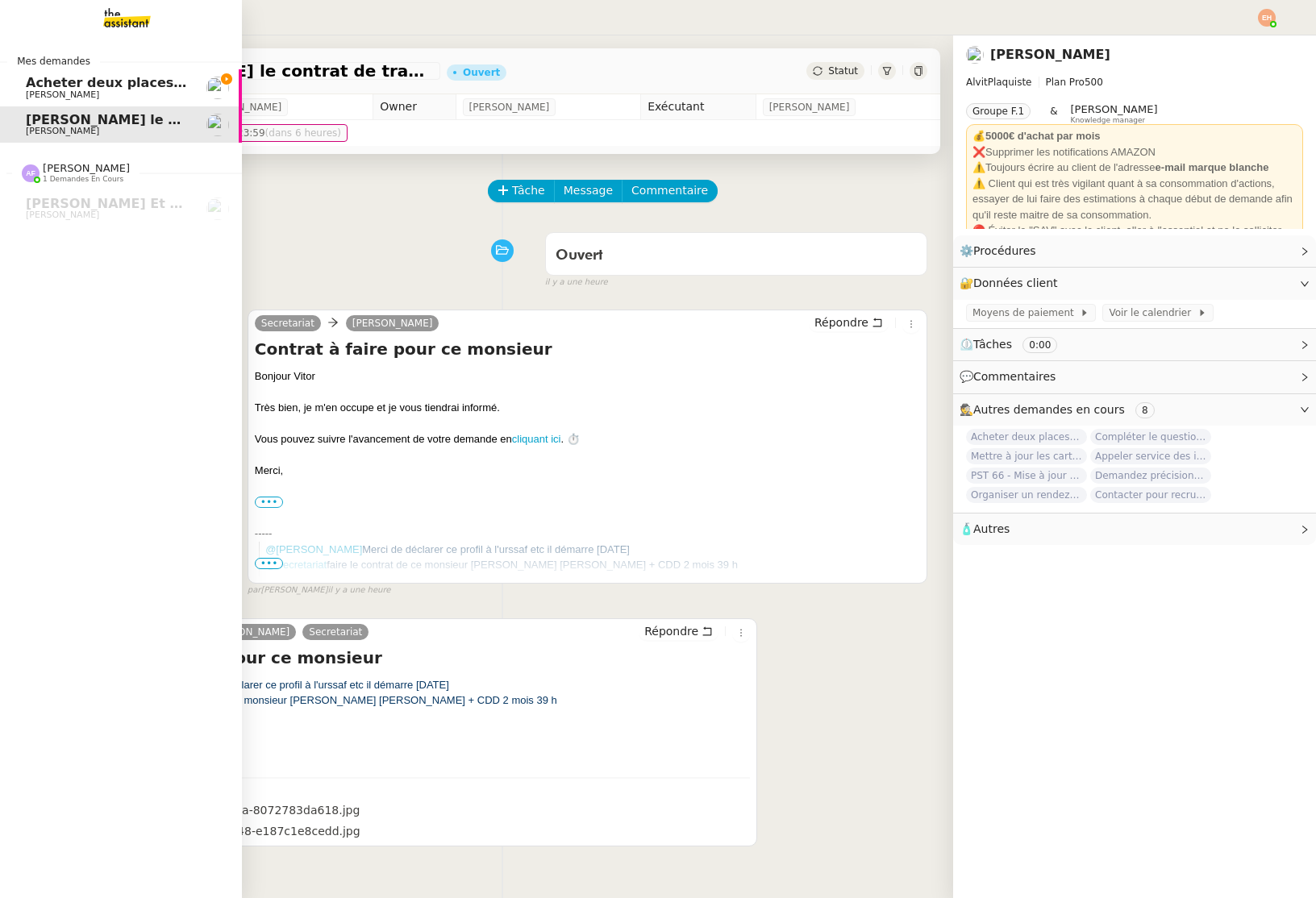
click at [109, 91] on span "[PERSON_NAME]" at bounding box center [107, 96] width 162 height 10
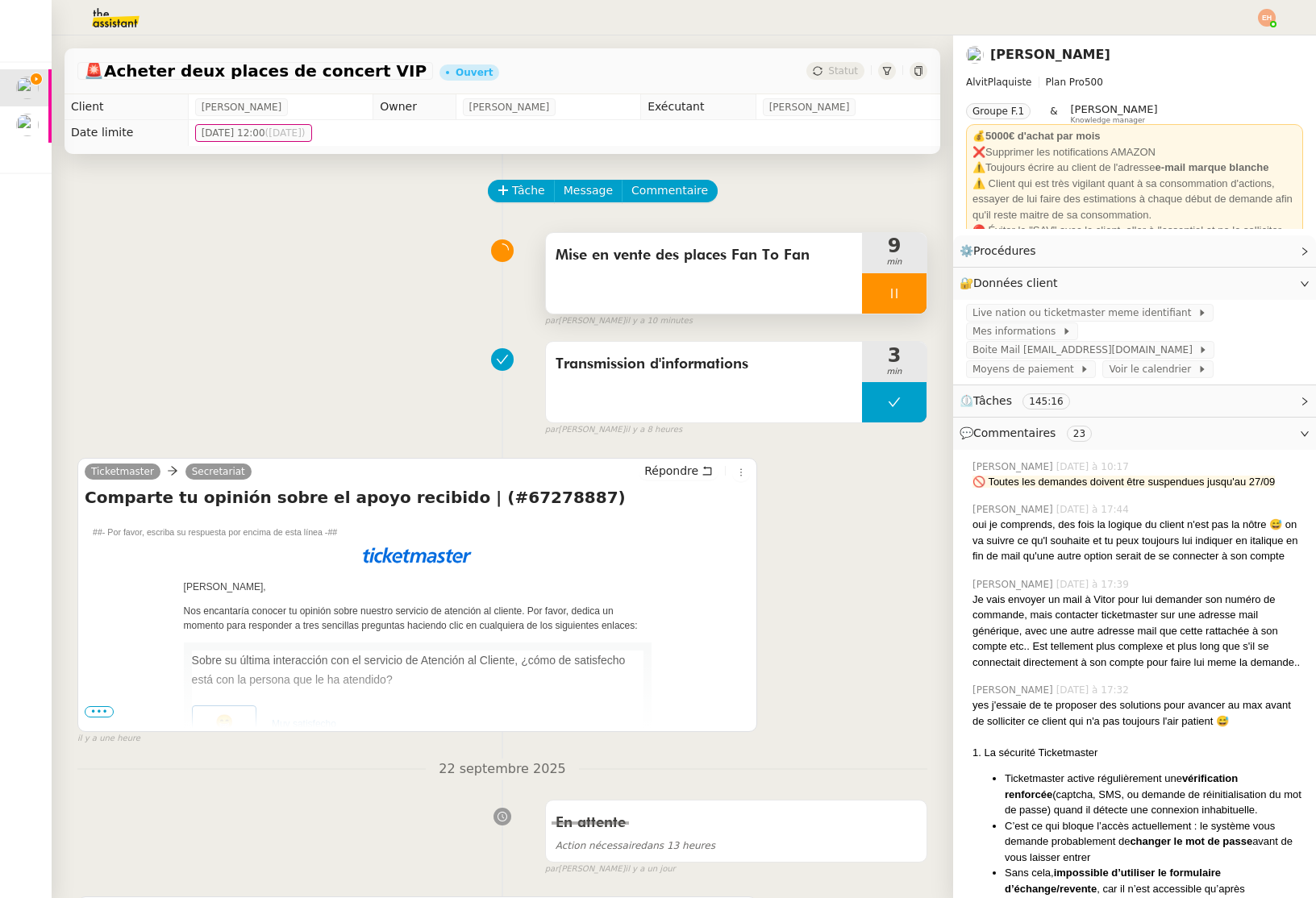
click at [909, 301] on div at bounding box center [894, 293] width 64 height 40
click at [906, 291] on icon at bounding box center [910, 294] width 13 height 13
click at [660, 251] on span "Mise en vente des places Fan To Fan" at bounding box center [703, 256] width 296 height 24
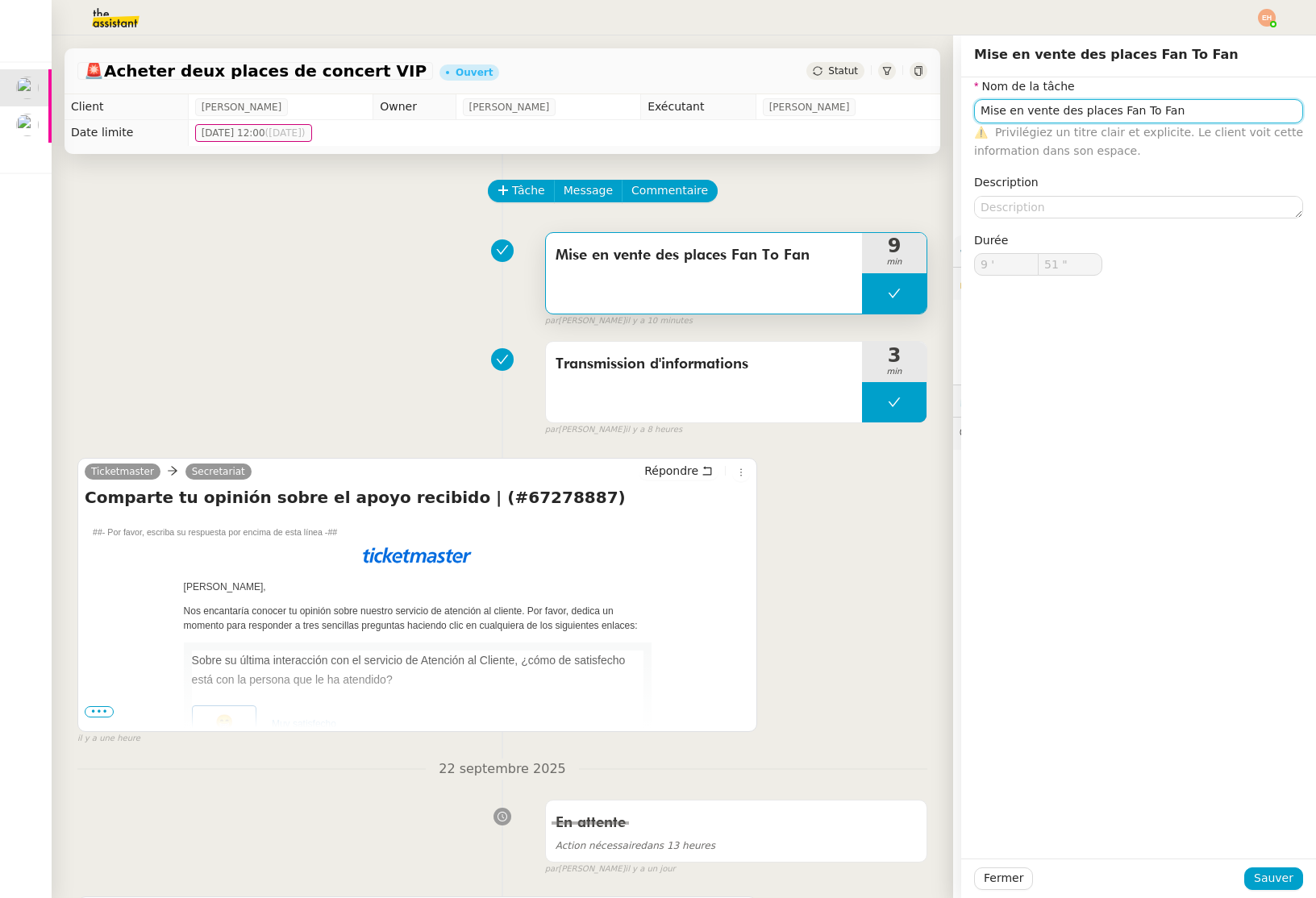
click at [1080, 115] on input "Mise en vente des places Fan To Fan" at bounding box center [1138, 110] width 329 height 24
click at [1071, 113] on input "Mise en vente des places Fan To Fan" at bounding box center [1138, 110] width 329 height 24
drag, startPoint x: 1077, startPoint y: 110, endPoint x: 865, endPoint y: 110, distance: 212.0
click at [865, 110] on app-ticket "🚨 Acheter deux places de concert VIP Ouvert Statut Client Vitor Alvites Owner R…" at bounding box center [683, 466] width 1265 height 863
click at [1177, 113] on input "Recherche process revente des places Fan To Fan" at bounding box center [1138, 110] width 329 height 24
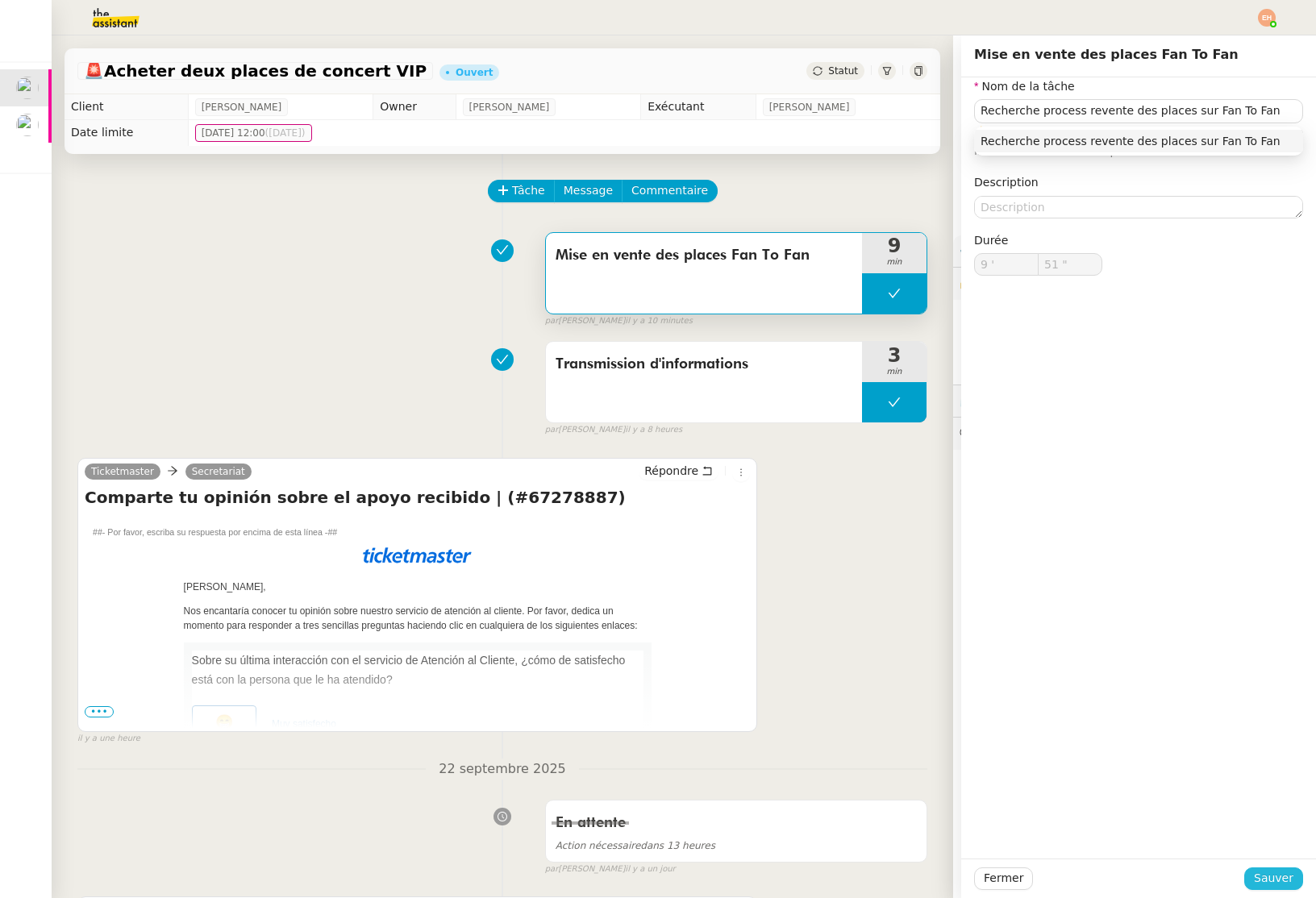
click at [1281, 871] on span "Sauver" at bounding box center [1274, 878] width 39 height 19
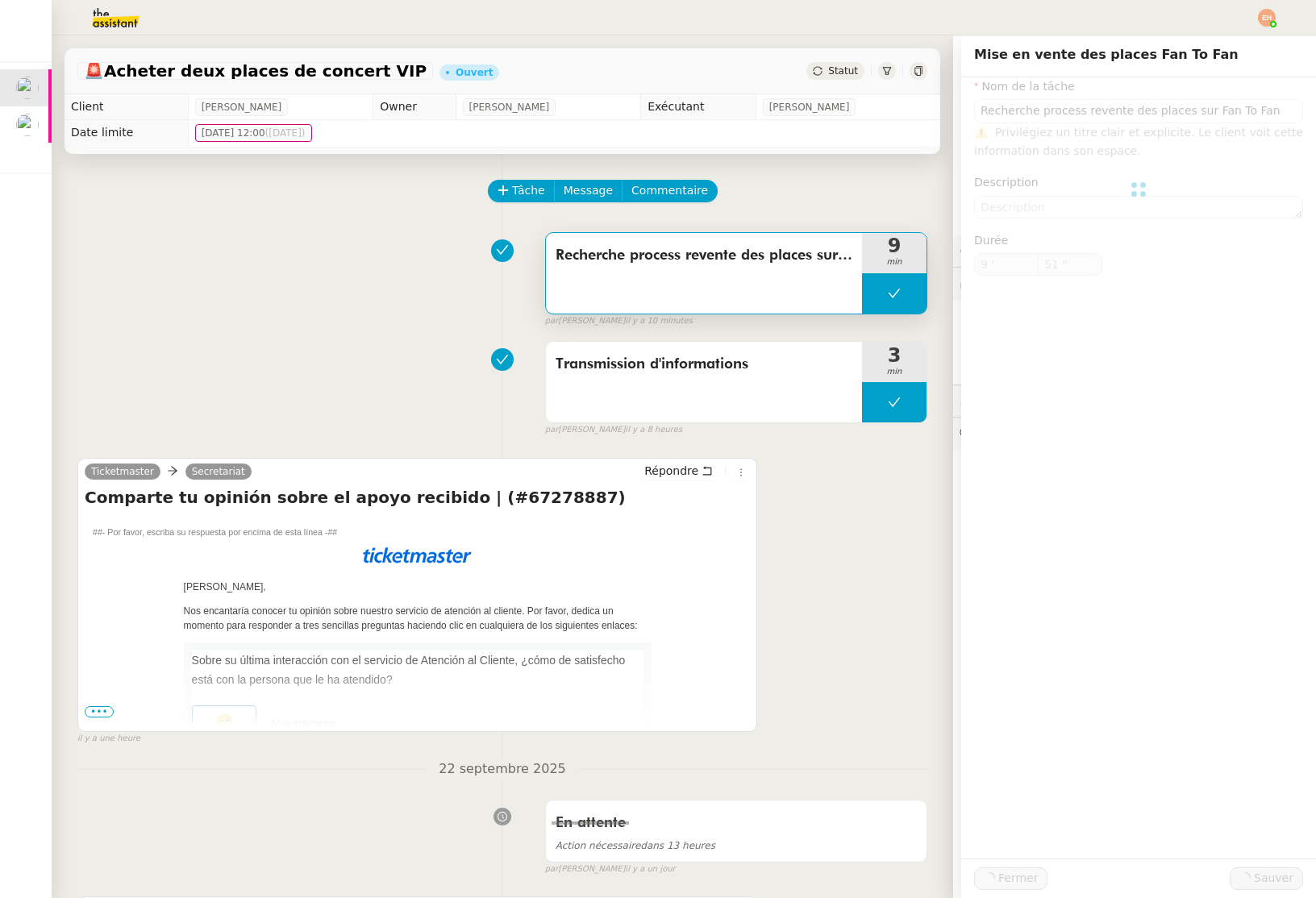
type input "Recherche process revente des places sur Fan To Fan"
type input "9 '"
type input "51 ""
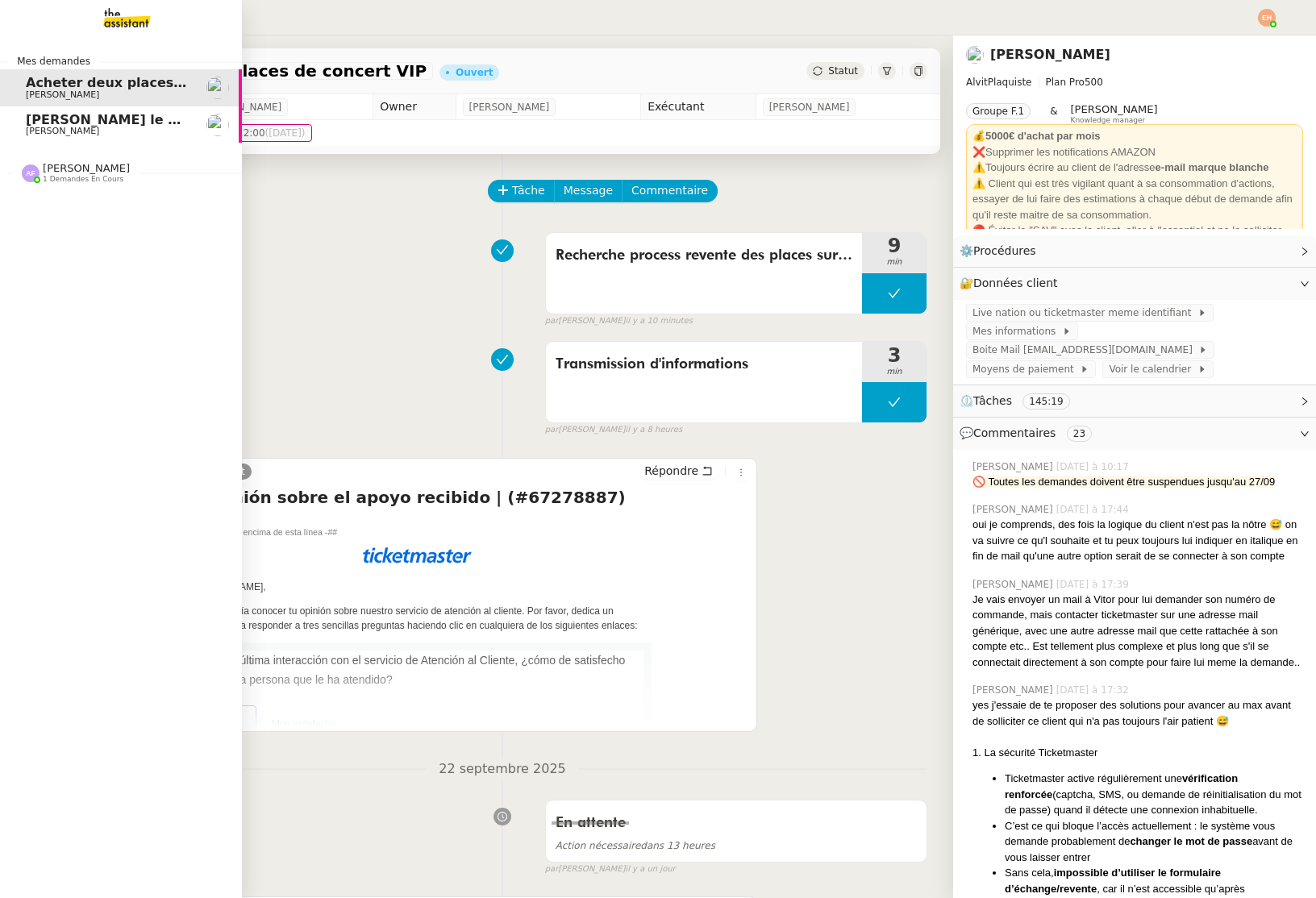
click at [24, 116] on link "Rédiger le contrat de travail [PERSON_NAME]" at bounding box center [121, 124] width 242 height 37
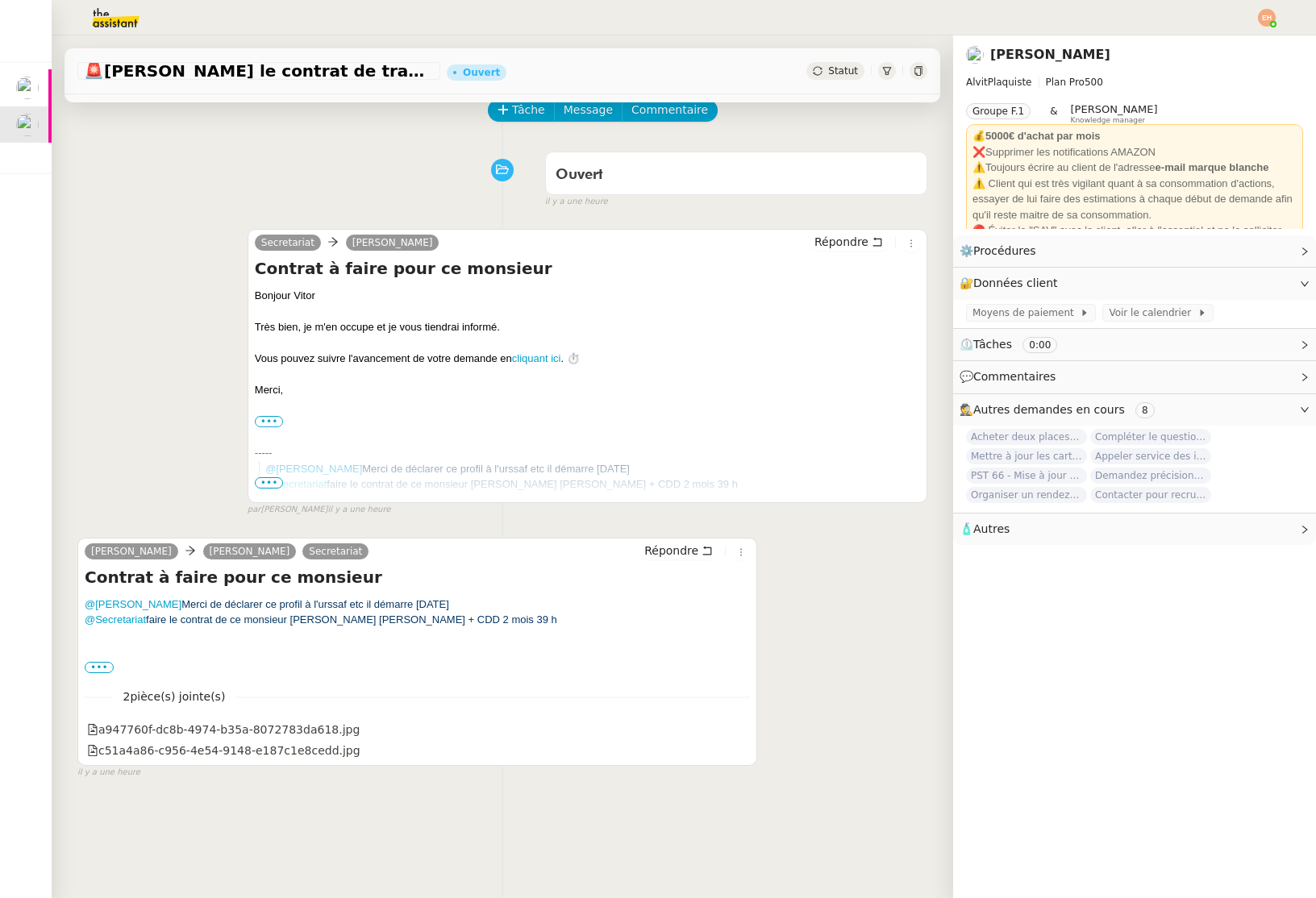
scroll to position [205, 0]
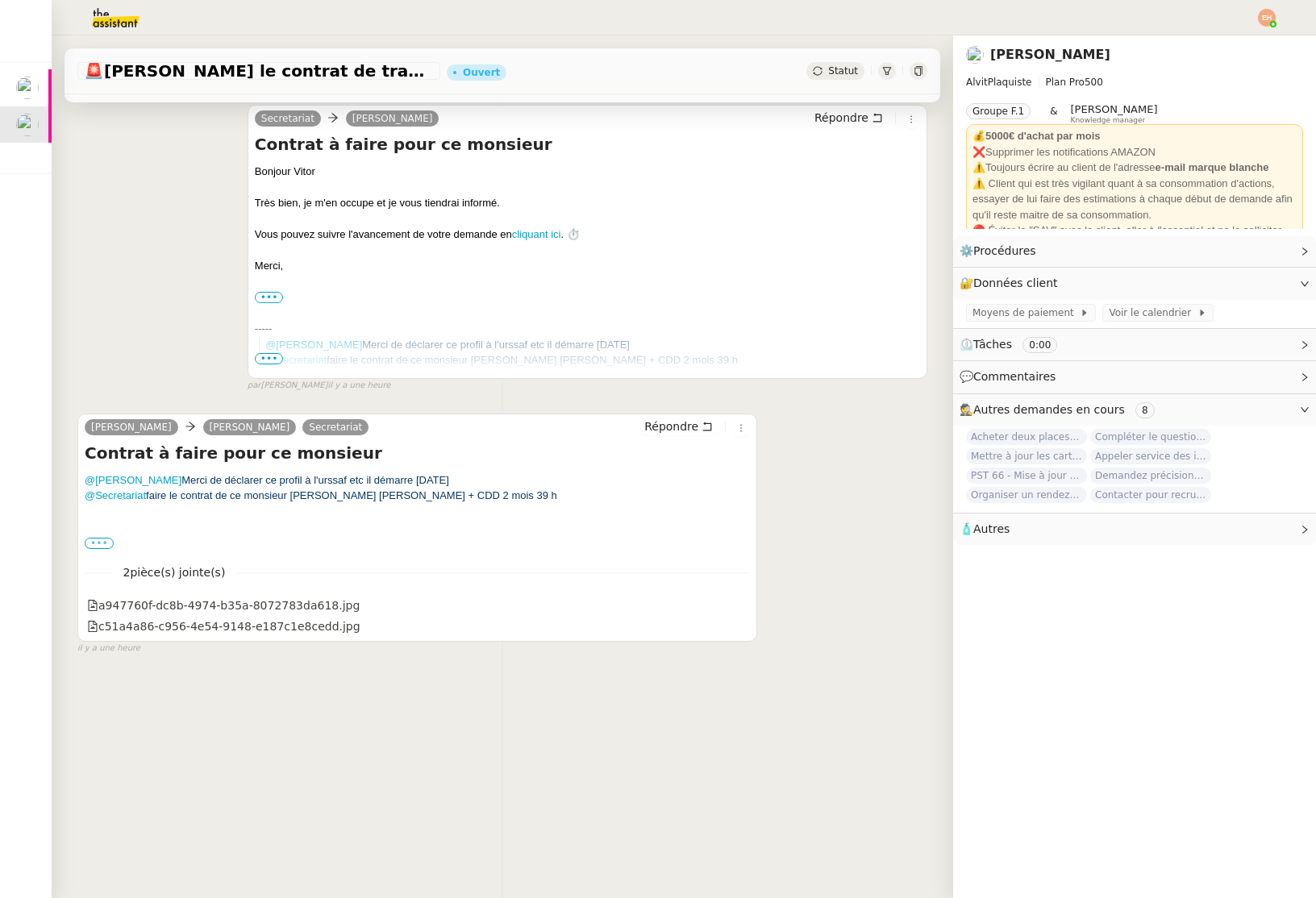
click at [100, 542] on label "•••" at bounding box center [100, 544] width 29 height 11
click at [0, 0] on input "•••" at bounding box center [0, 0] width 0 height 0
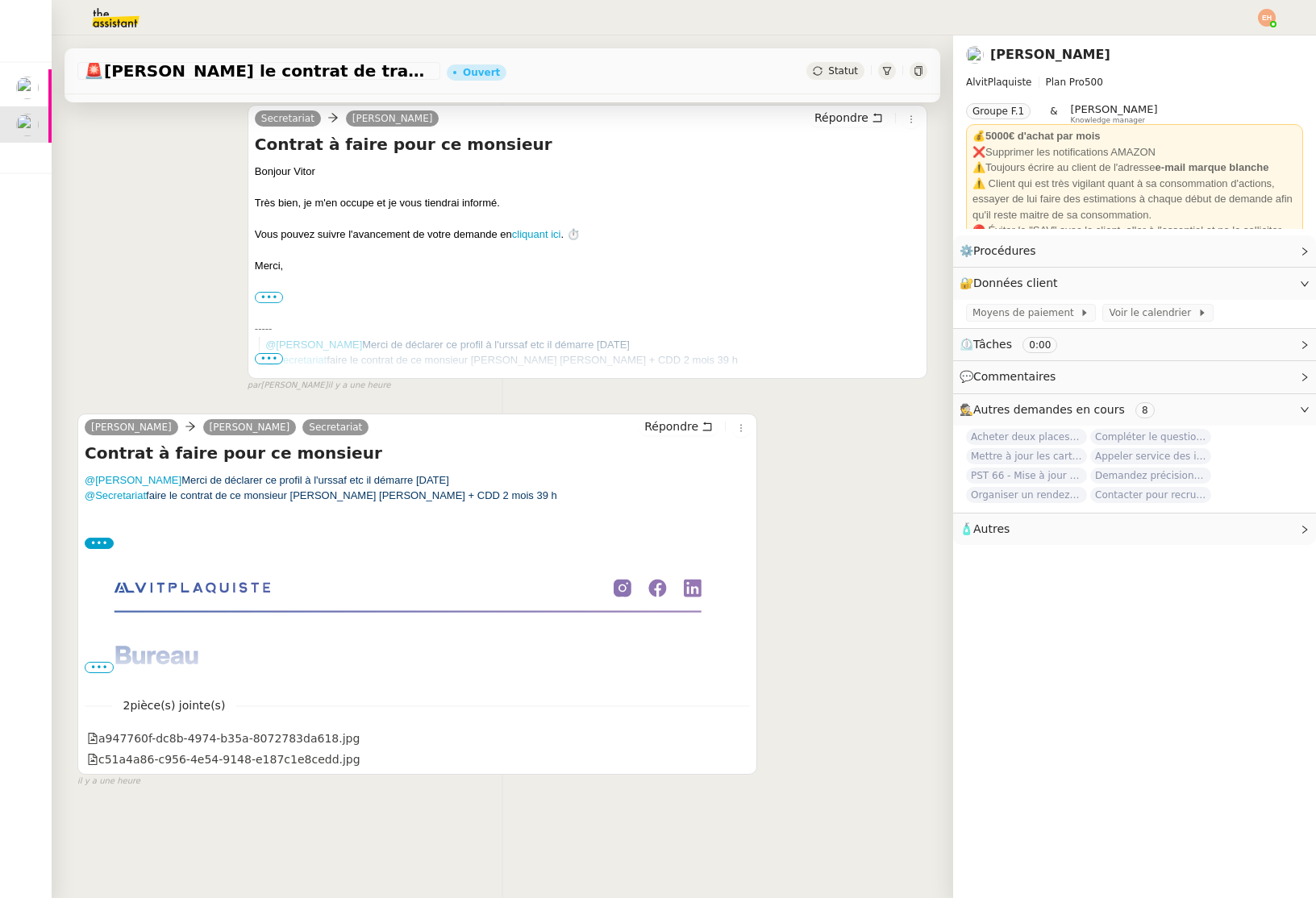
click at [99, 667] on span "•••" at bounding box center [100, 668] width 29 height 11
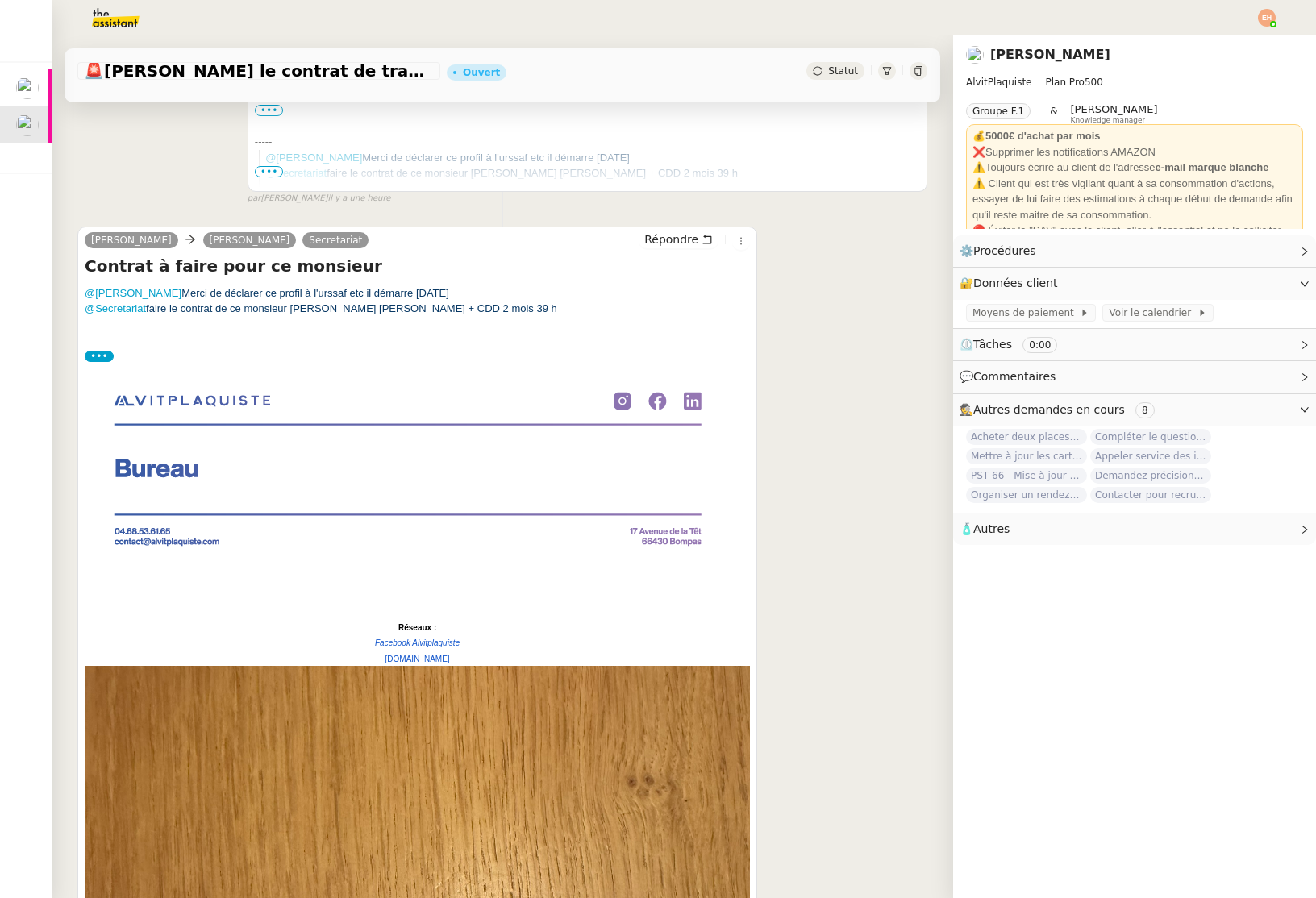
scroll to position [0, 0]
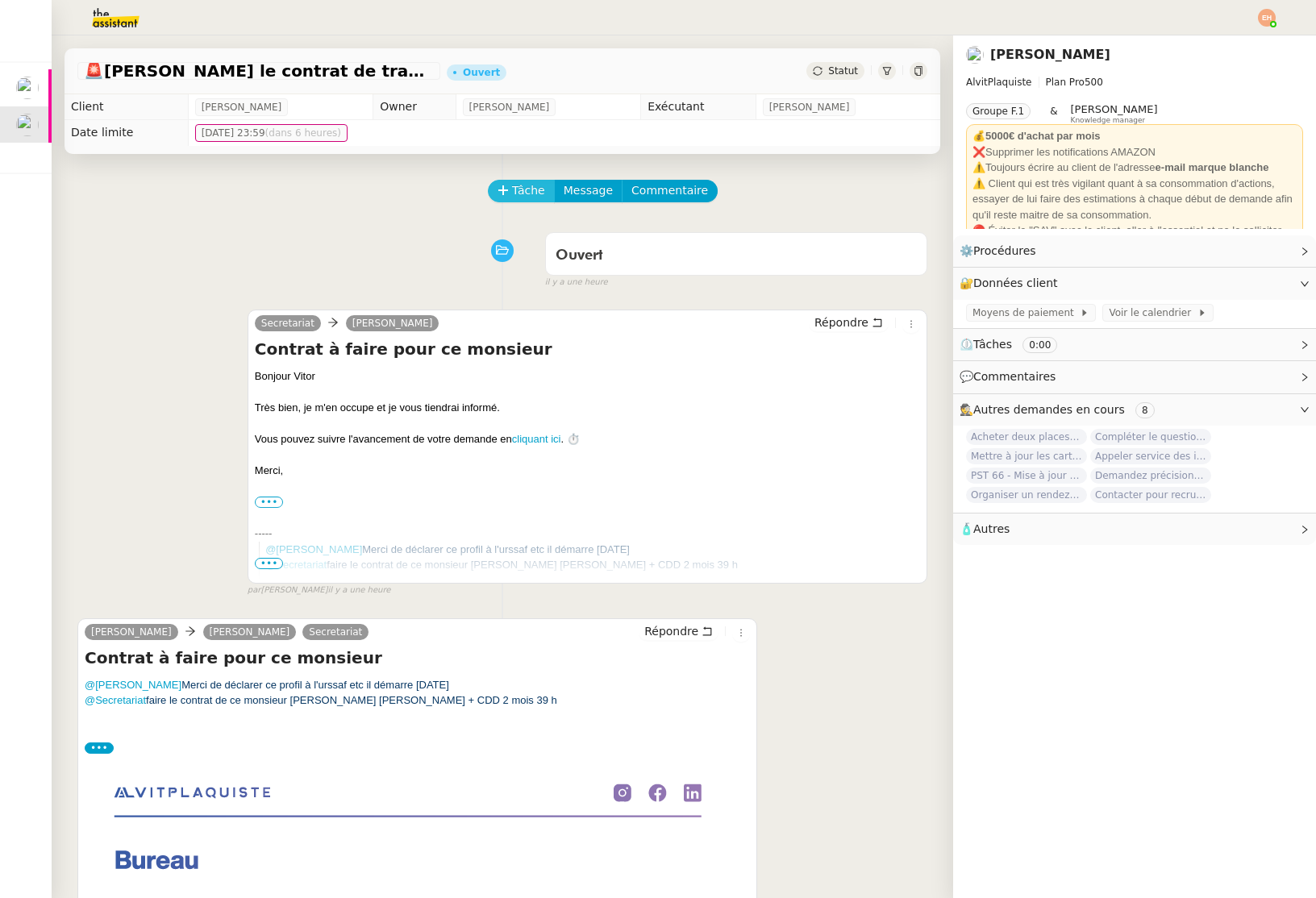
click at [509, 192] on button "Tâche" at bounding box center [521, 191] width 67 height 23
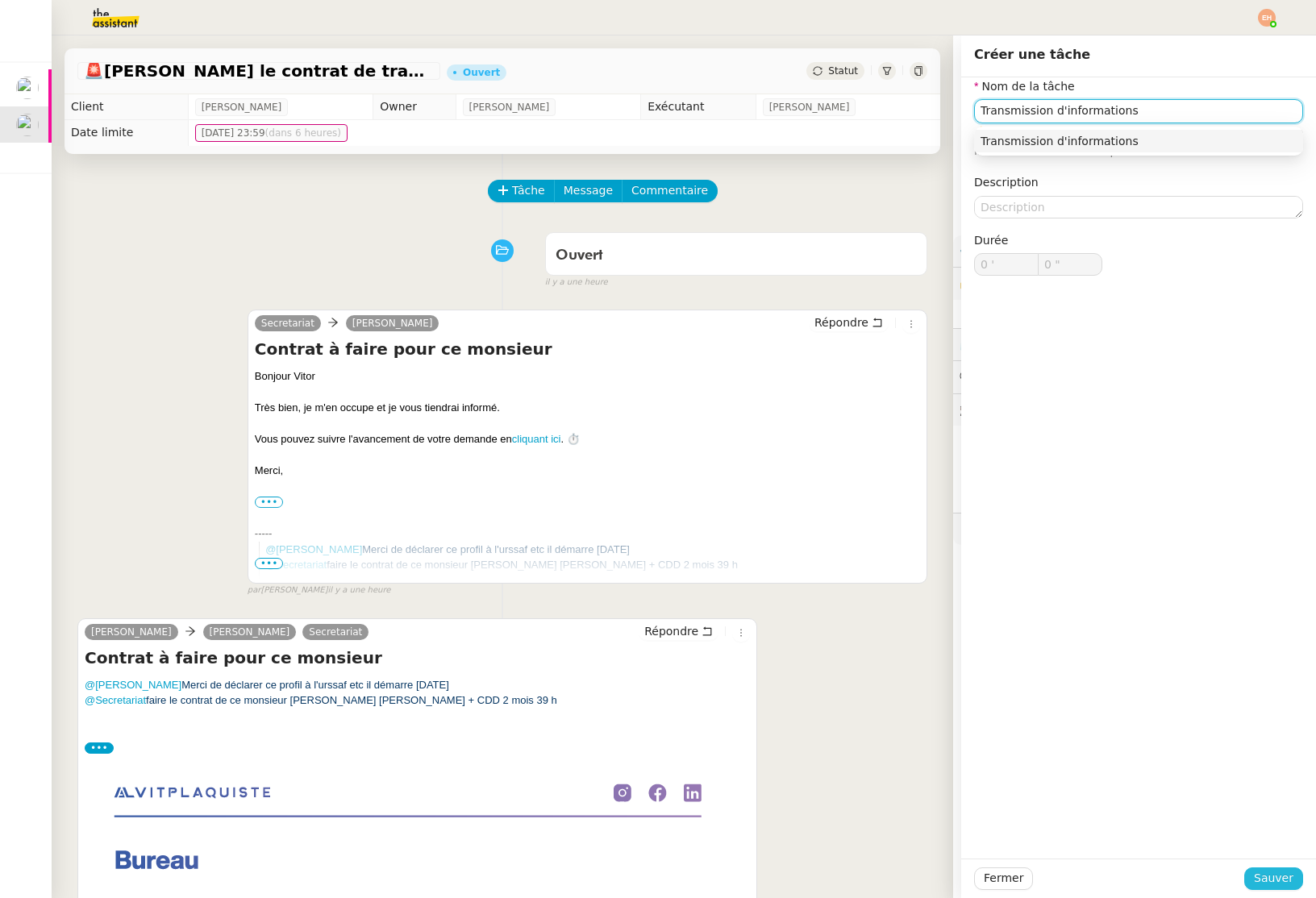
type input "Transmission d'informations"
click at [1273, 878] on span "Sauver" at bounding box center [1274, 878] width 39 height 19
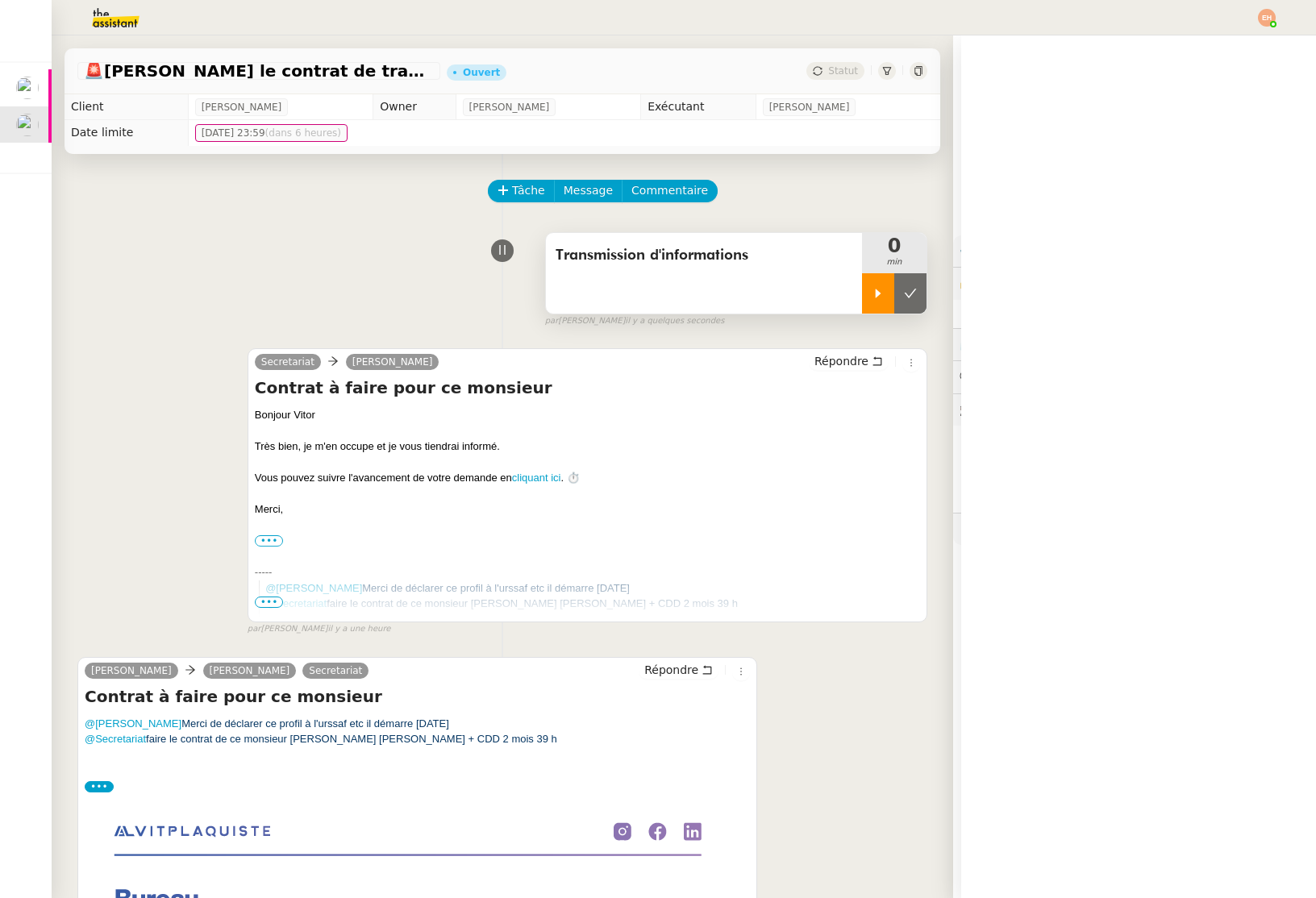
drag, startPoint x: 875, startPoint y: 298, endPoint x: 841, endPoint y: 318, distance: 39.4
click at [875, 298] on icon at bounding box center [878, 294] width 13 height 13
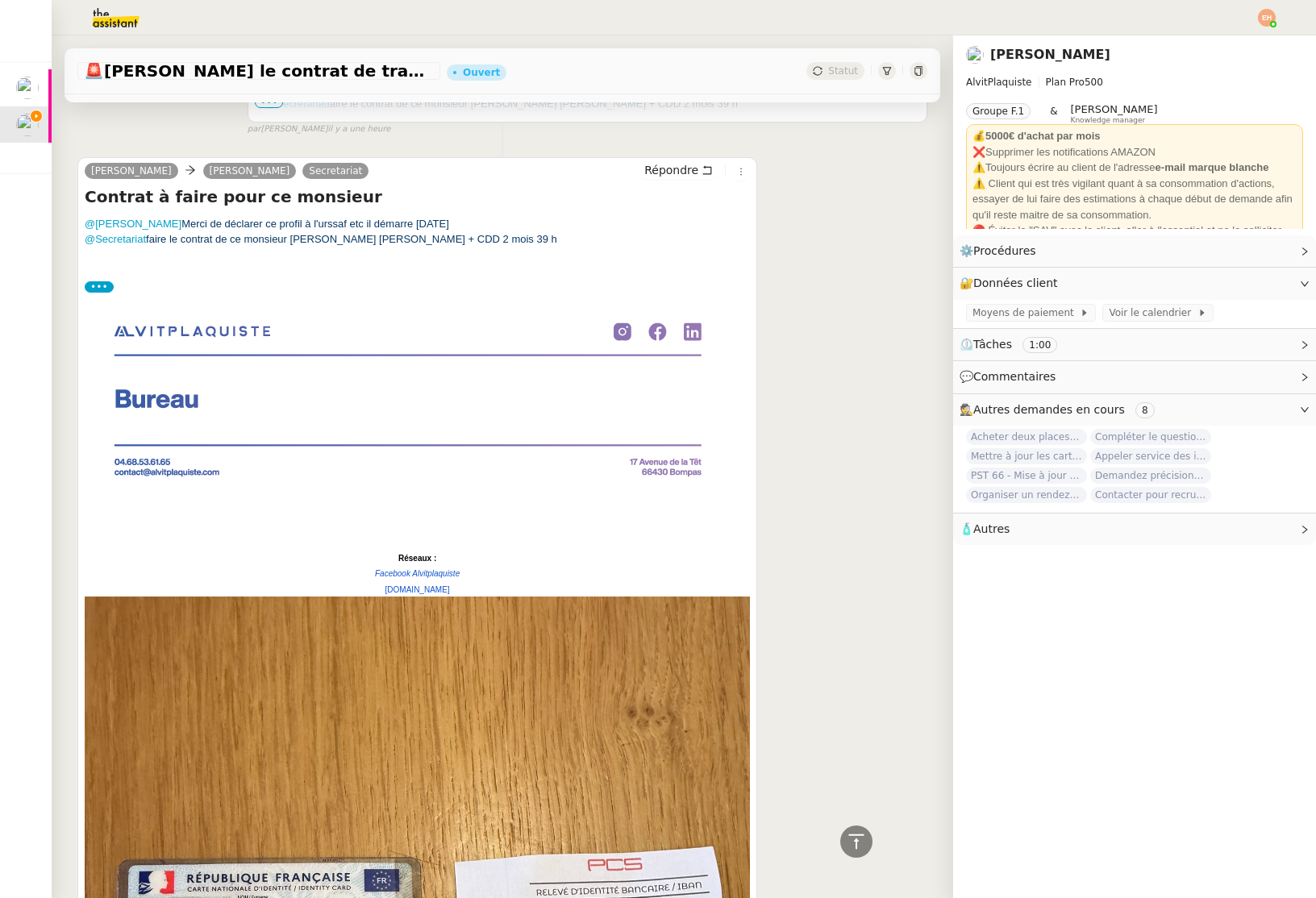
scroll to position [235, 0]
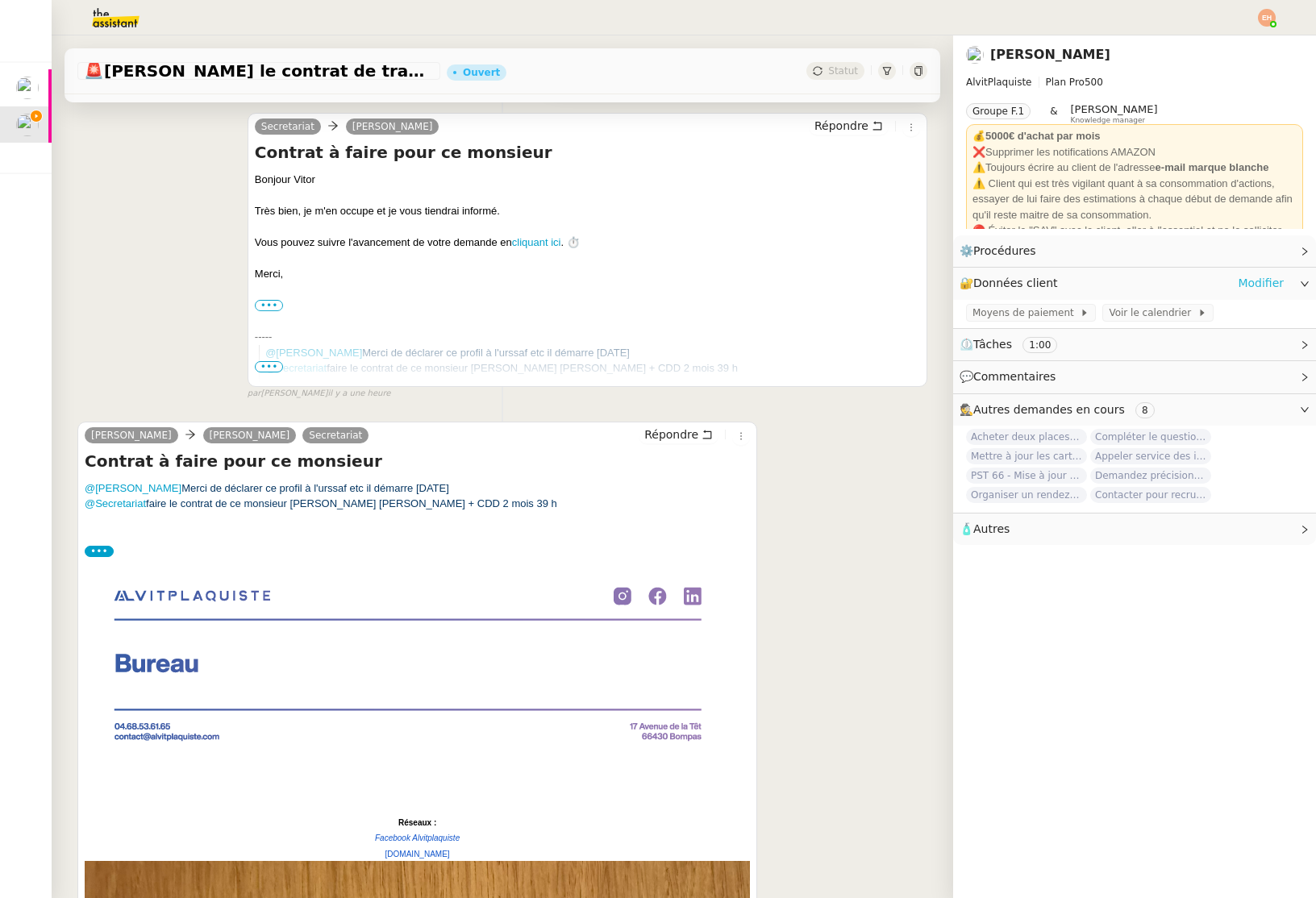
click at [1272, 282] on link "Modifier" at bounding box center [1260, 283] width 46 height 19
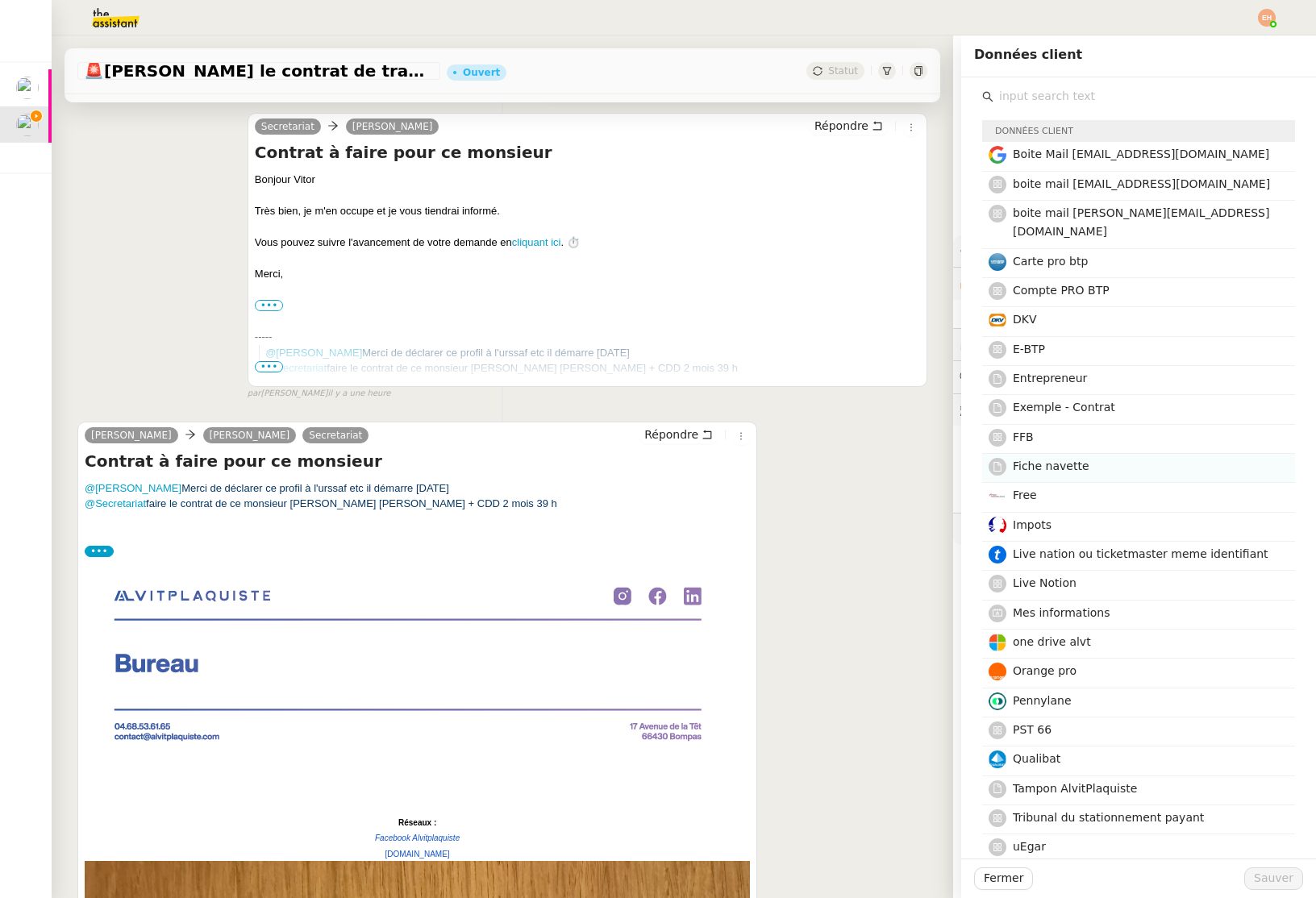
click at [1100, 457] on h4 "Fiche navette" at bounding box center [1149, 466] width 273 height 19
click at [1263, 882] on span "Sauver" at bounding box center [1274, 878] width 39 height 19
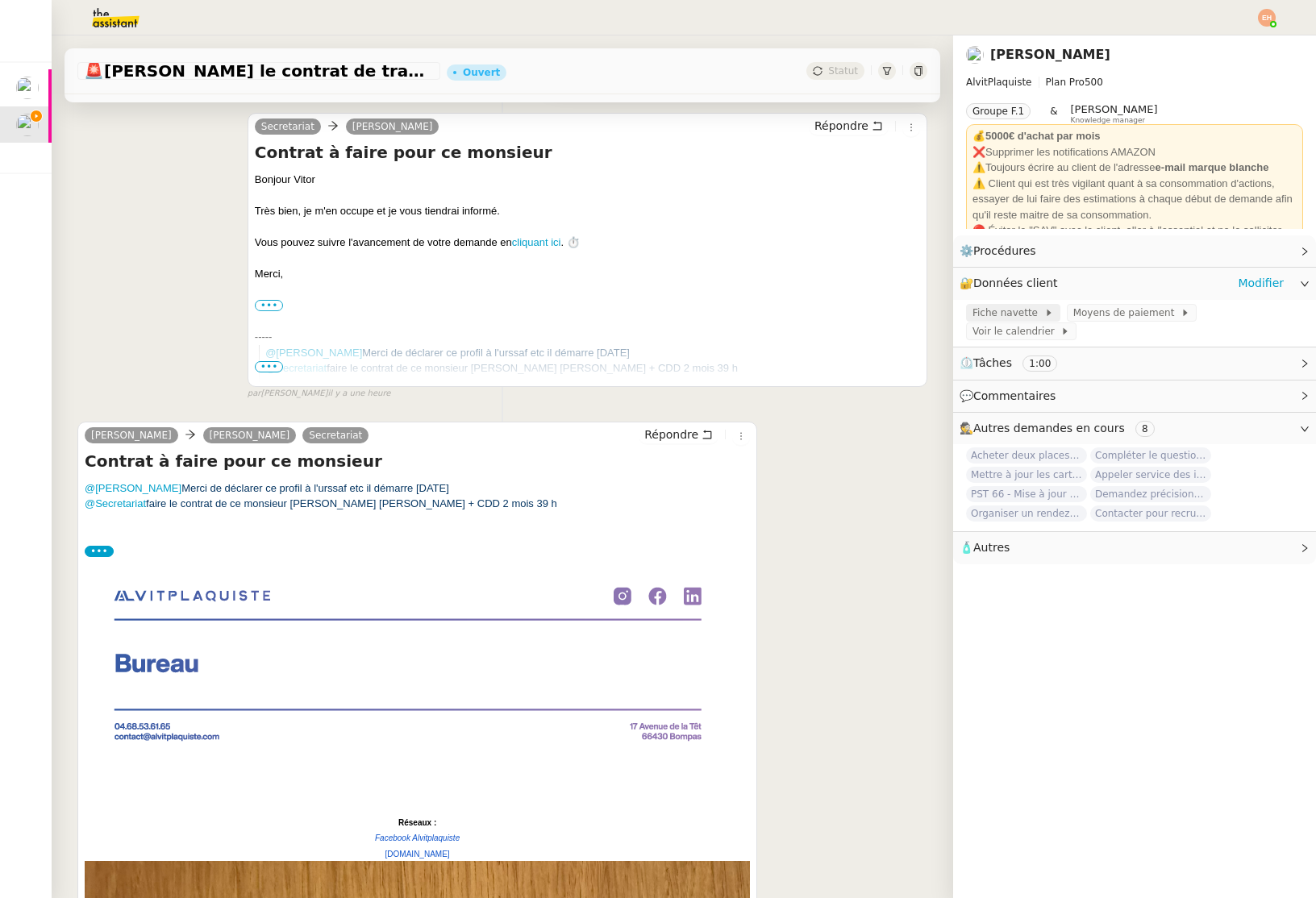
click at [1008, 310] on span "Fiche navette" at bounding box center [1008, 313] width 72 height 16
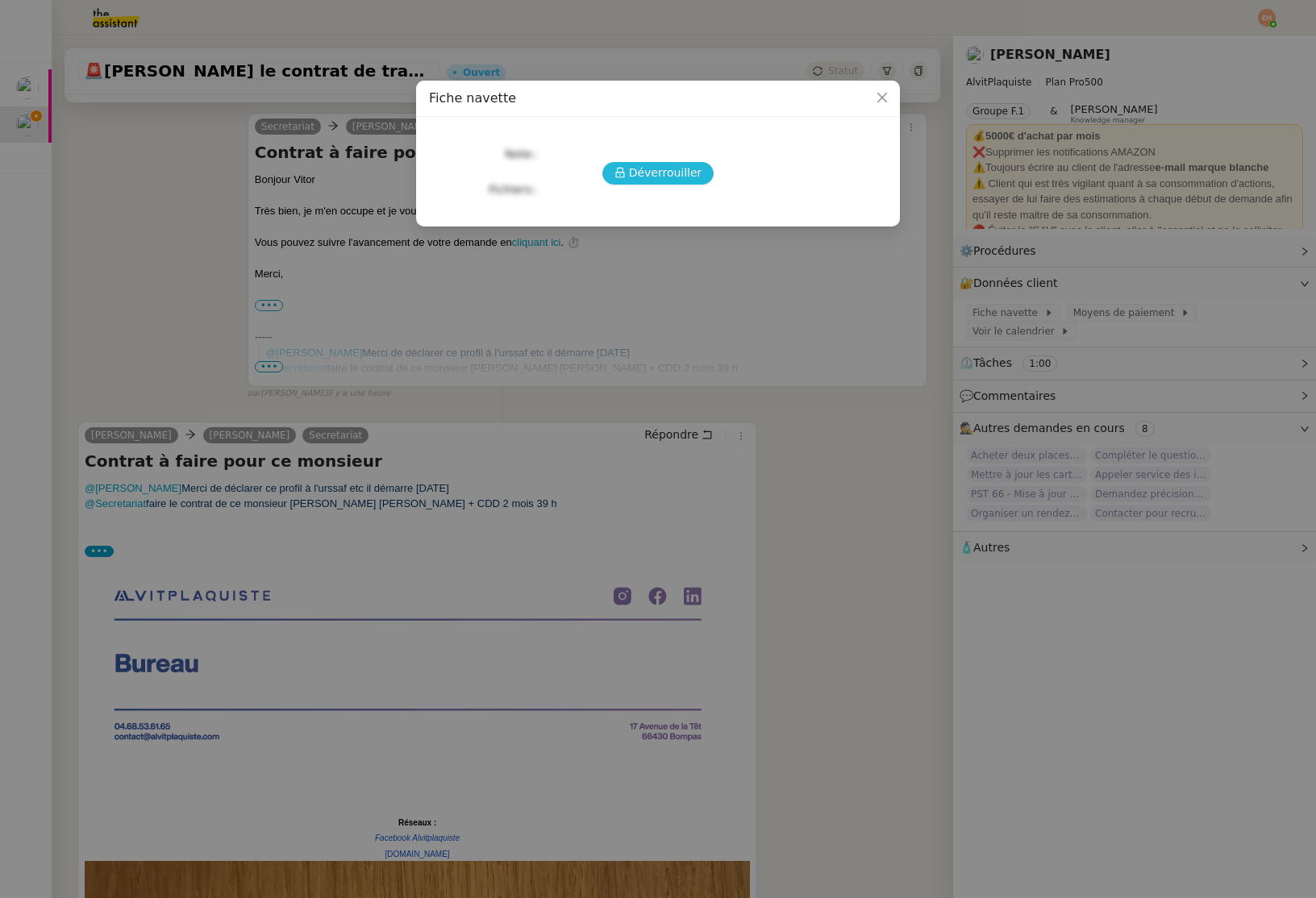
click at [663, 184] on div "Déverrouiller Note Fichiers Upload" at bounding box center [657, 165] width 458 height 71
click at [670, 175] on span "Déverrouiller" at bounding box center [665, 172] width 73 height 19
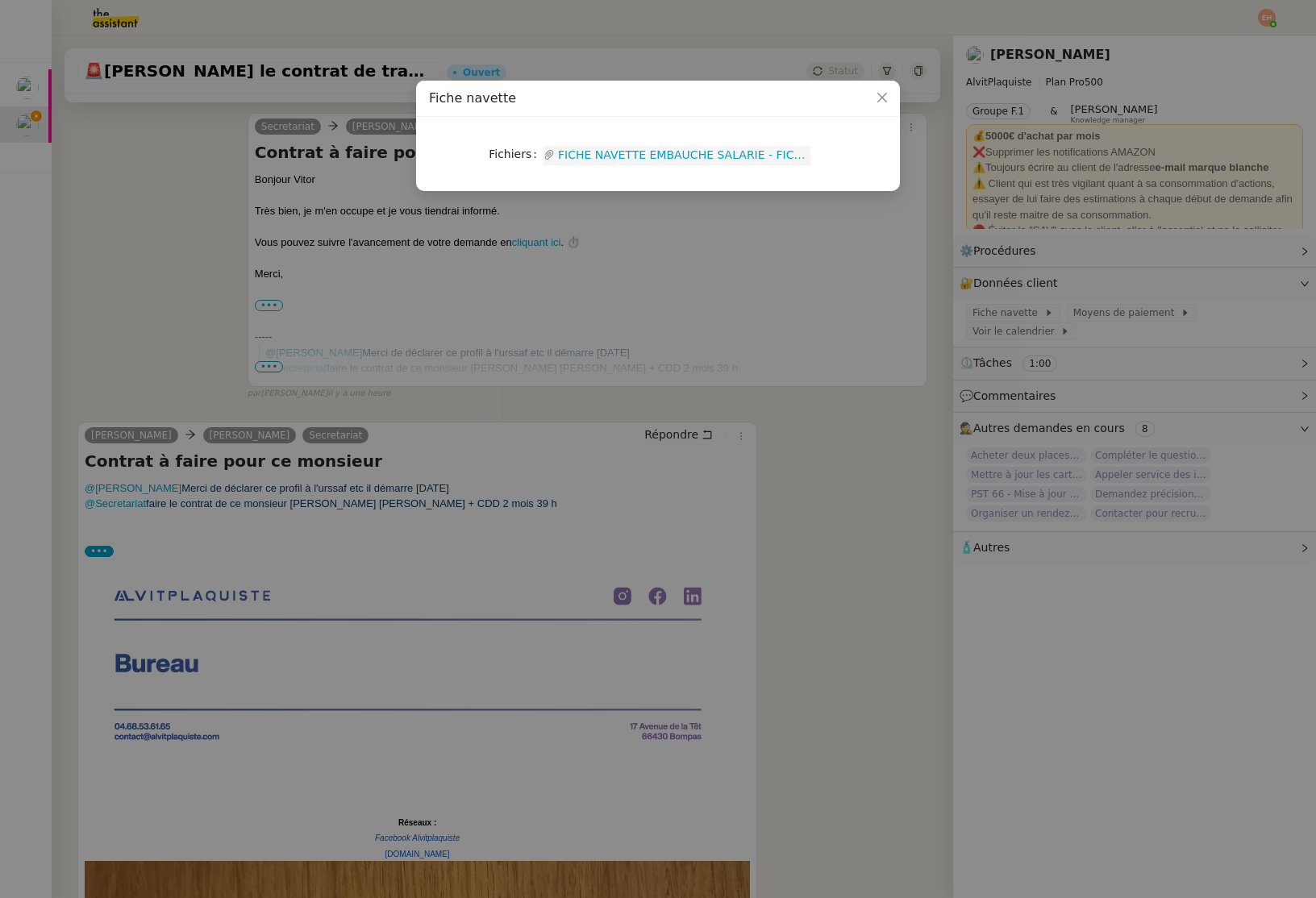
click at [679, 161] on link "FICHE NAVETTE EMBAUCHE SALARIE - FICHE NAVETTE EMBAUCHE - FORVIS MAZARS.pdf" at bounding box center [682, 155] width 256 height 19
click at [158, 325] on nz-modal-container "Fiche navette Fichiers Upload FICHE NAVETTE EMBAUCHE SALARIE - FICHE NAVETTE EM…" at bounding box center [658, 449] width 1316 height 898
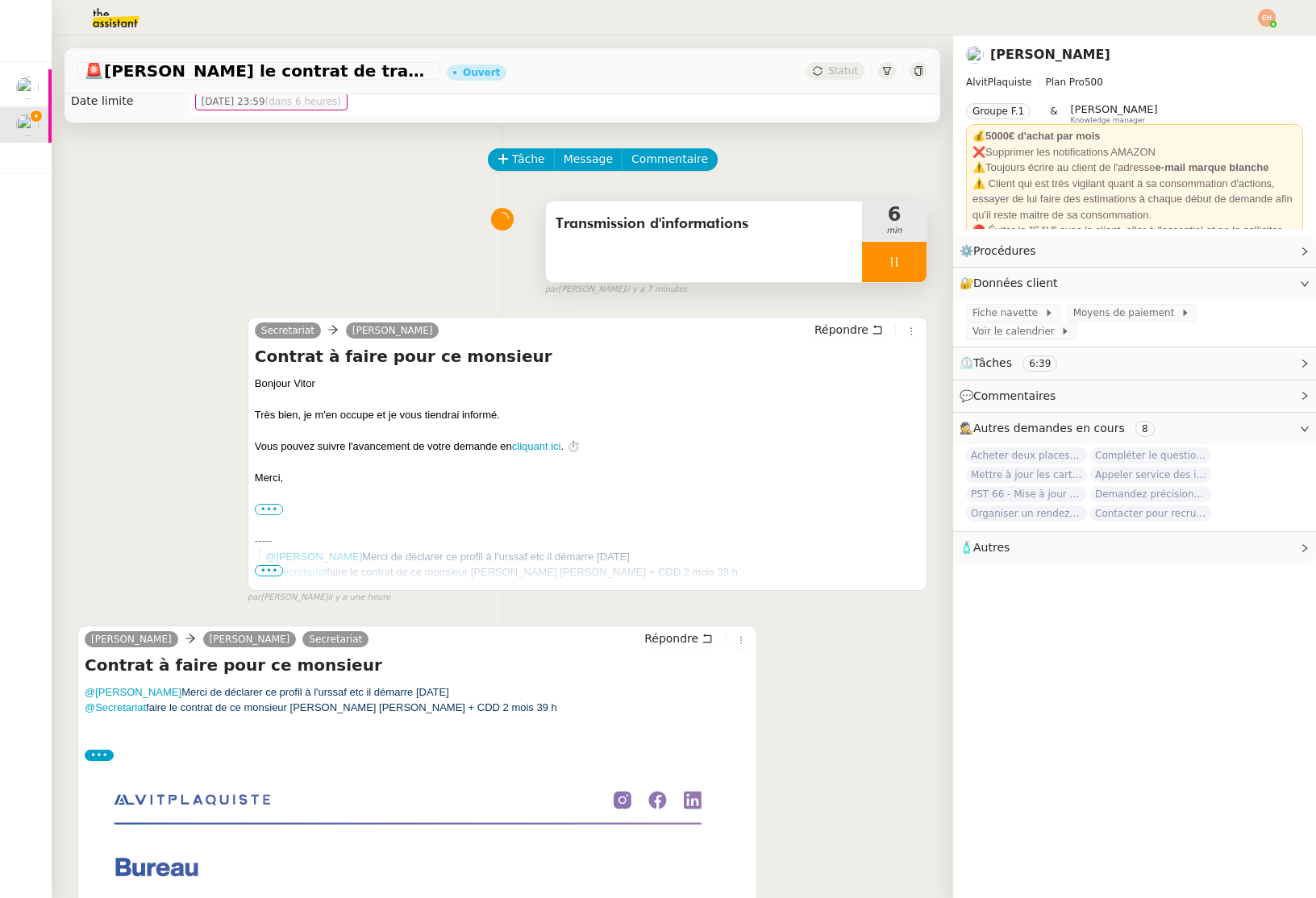
scroll to position [33, 0]
click at [896, 256] on icon at bounding box center [893, 260] width 6 height 10
click at [912, 257] on icon at bounding box center [910, 260] width 13 height 13
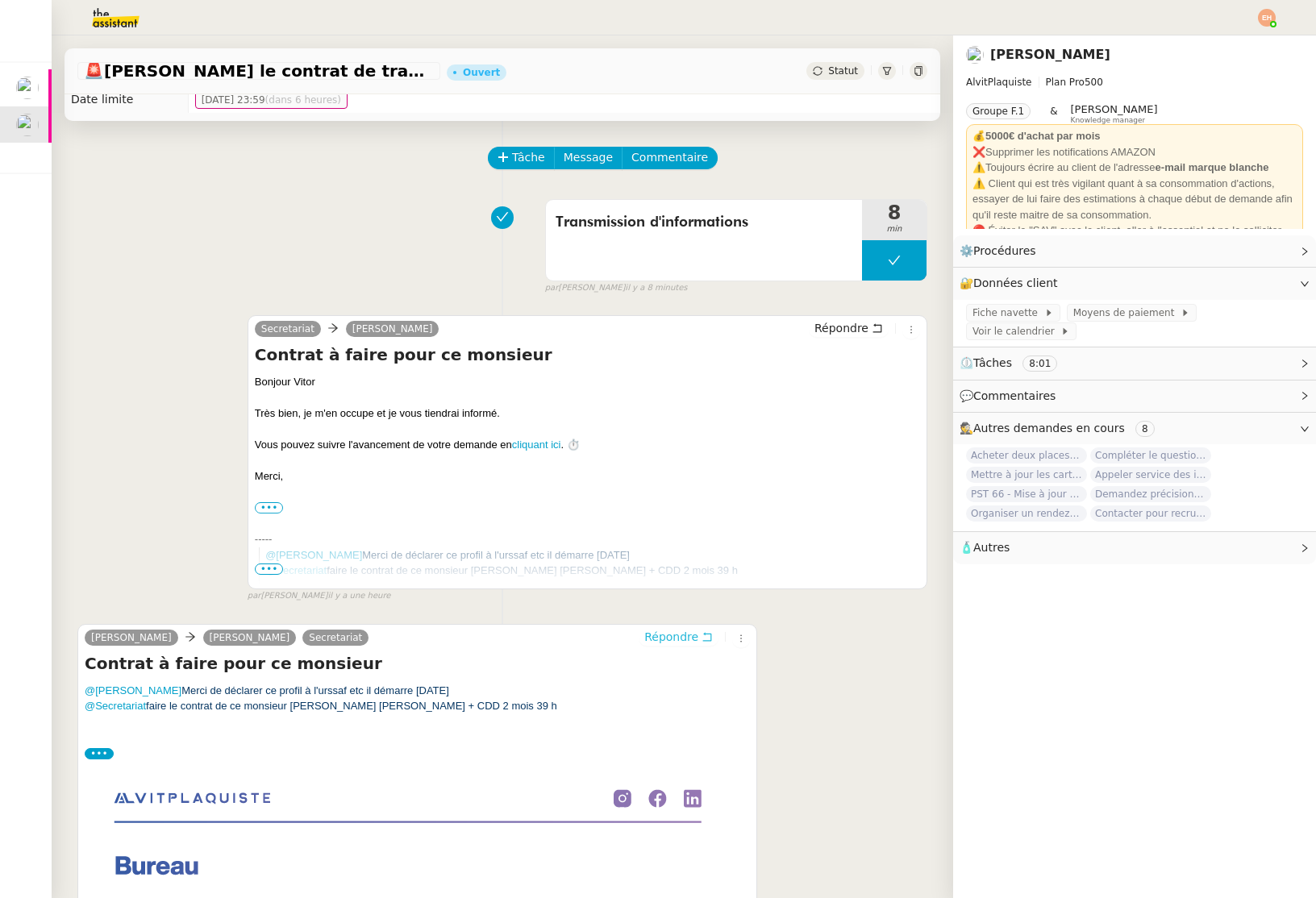
click at [666, 629] on span "Répondre" at bounding box center [671, 637] width 54 height 16
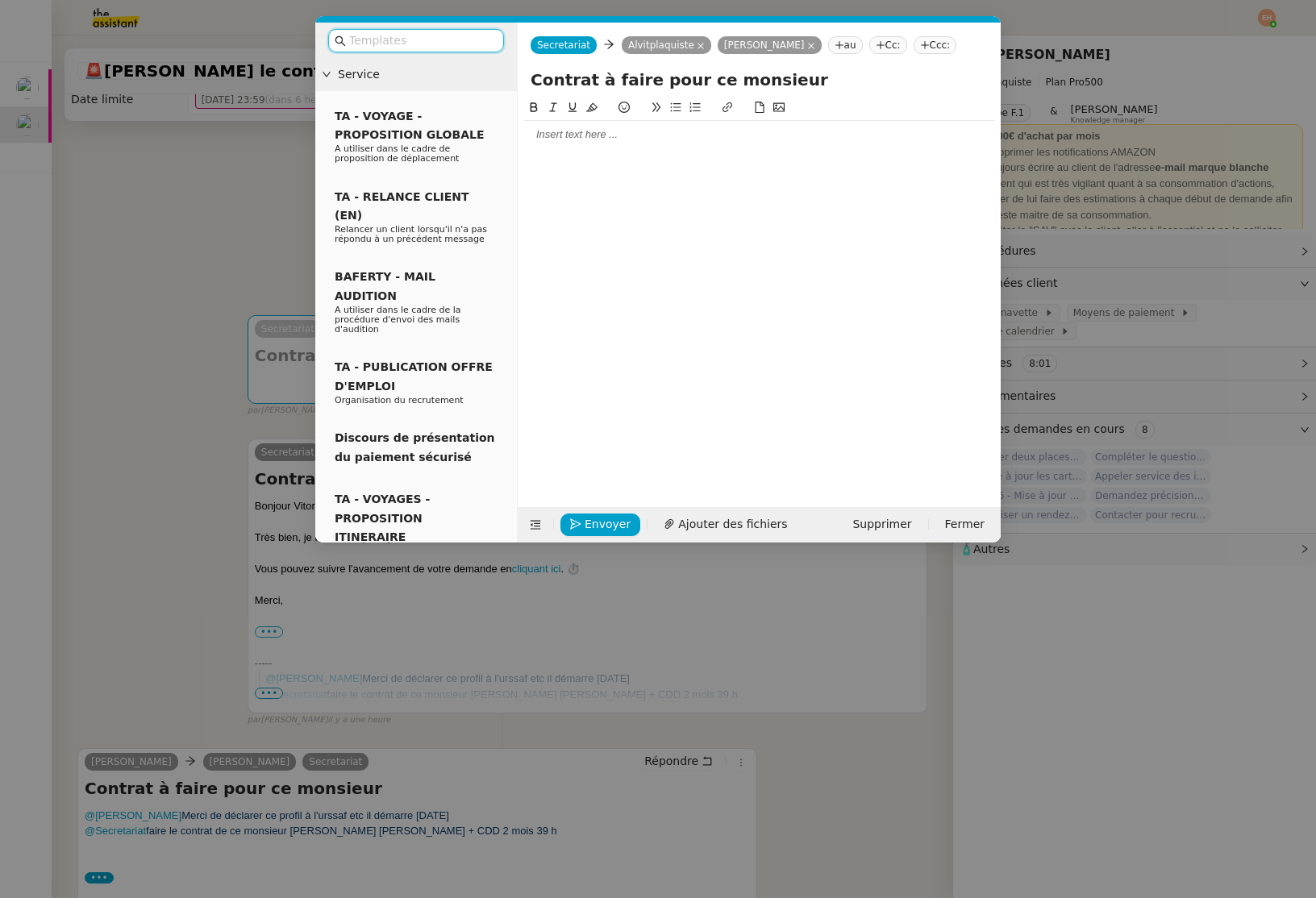
click at [575, 139] on div at bounding box center [759, 135] width 470 height 15
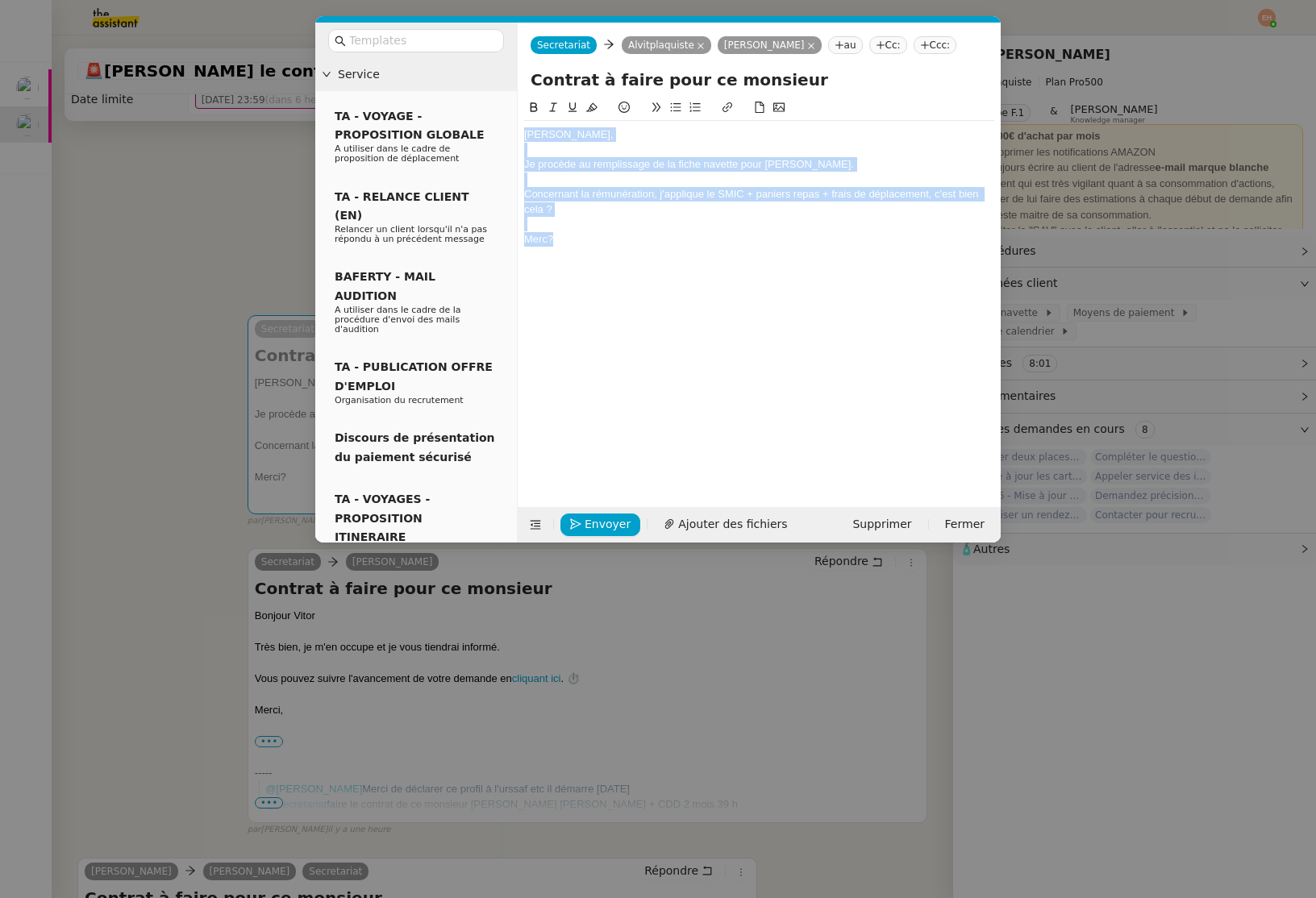
copy div "Vitor, Je procède au remplissage de la fiche navette pour Franck DE OLIVEIRA SA…"
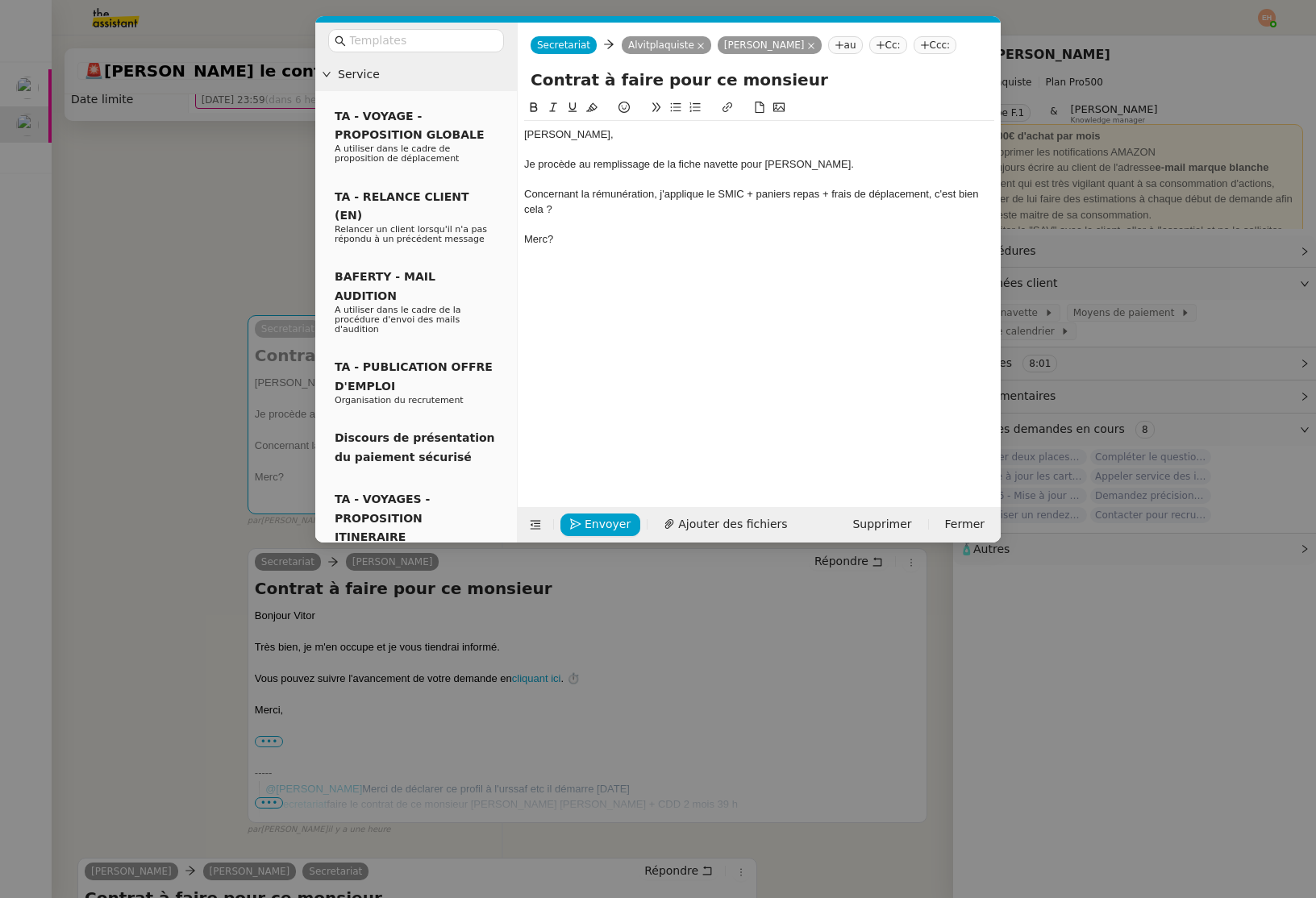
scroll to position [0, 0]
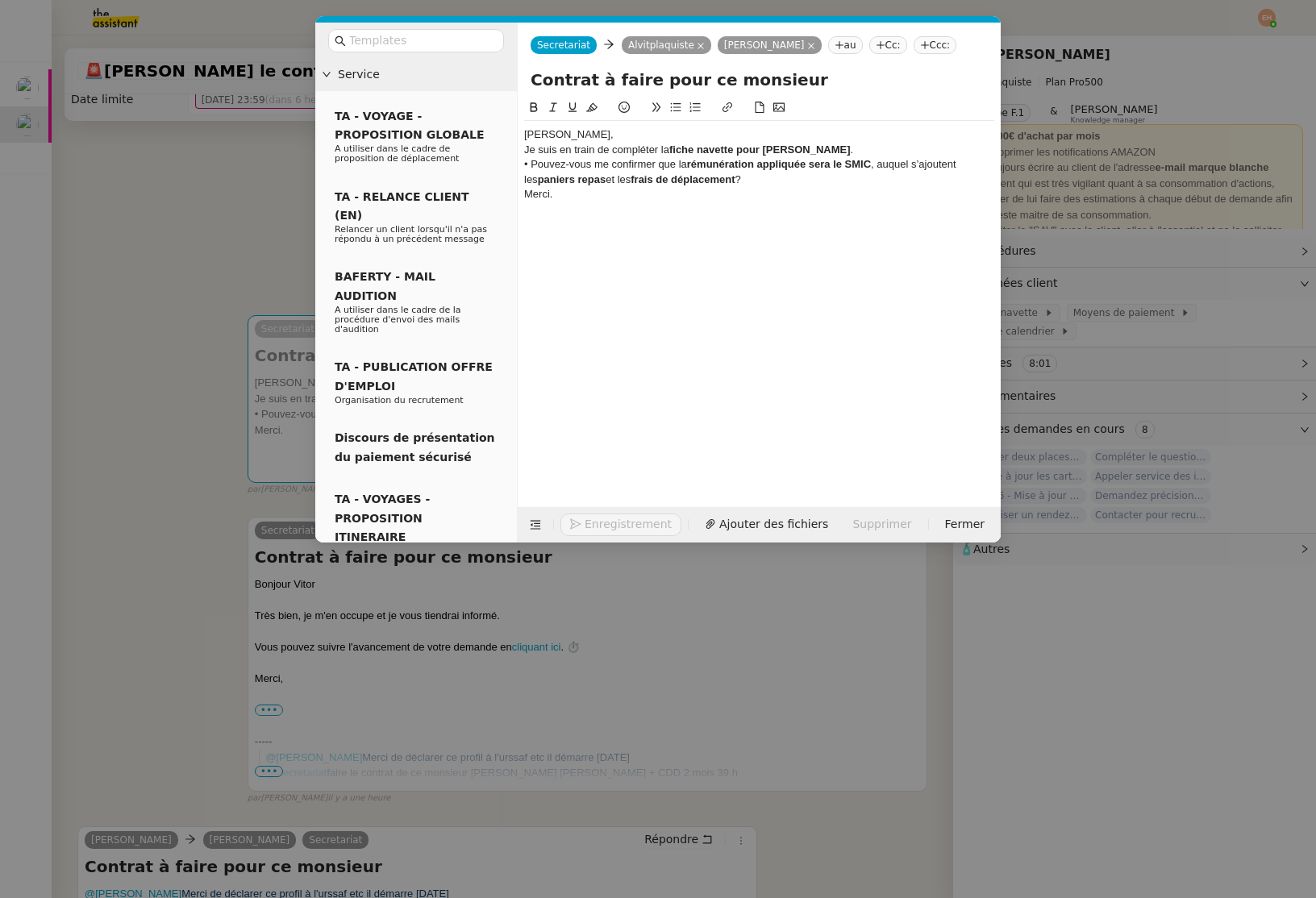
click at [612, 140] on div "[PERSON_NAME]," at bounding box center [759, 135] width 470 height 15
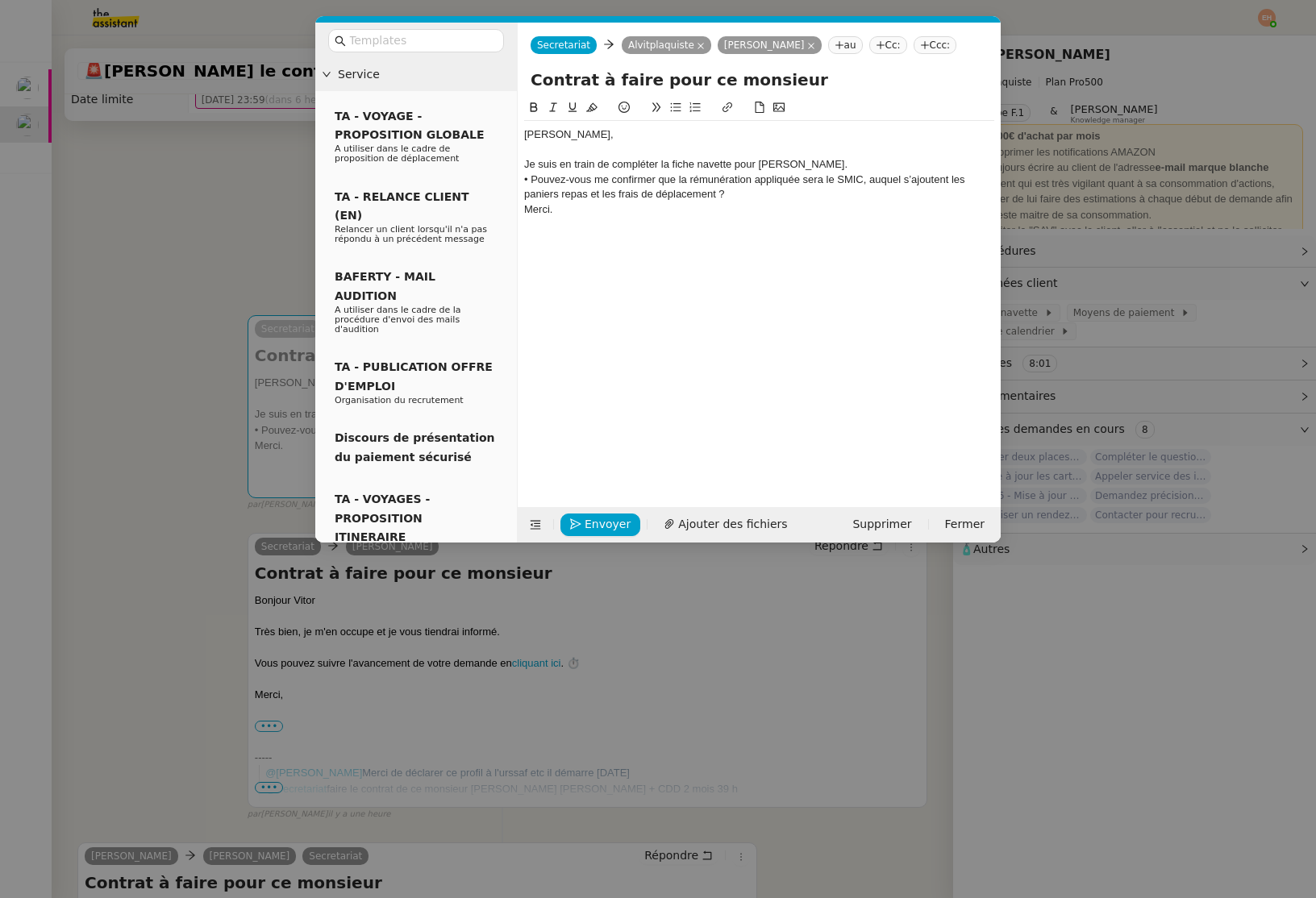
click at [914, 163] on div "Je suis en train de compléter la fiche navette pour Franck De Oliveira Santos." at bounding box center [759, 165] width 470 height 15
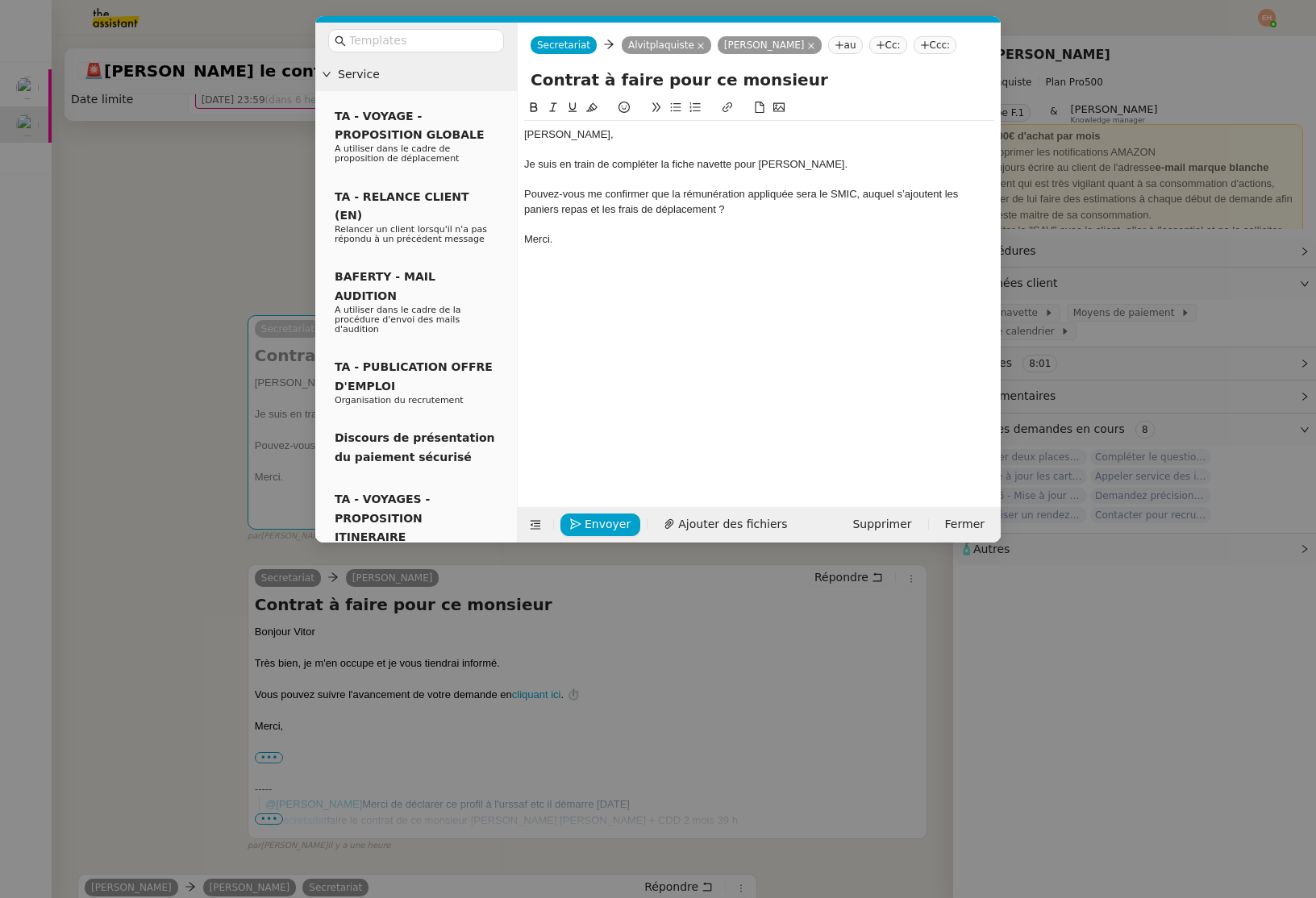
click at [571, 199] on div "Pouvez-vous me confirmer que la rémunération appliquée sera le SMIC, auquel s’a…" at bounding box center [759, 202] width 470 height 30
click at [676, 106] on icon at bounding box center [676, 107] width 11 height 11
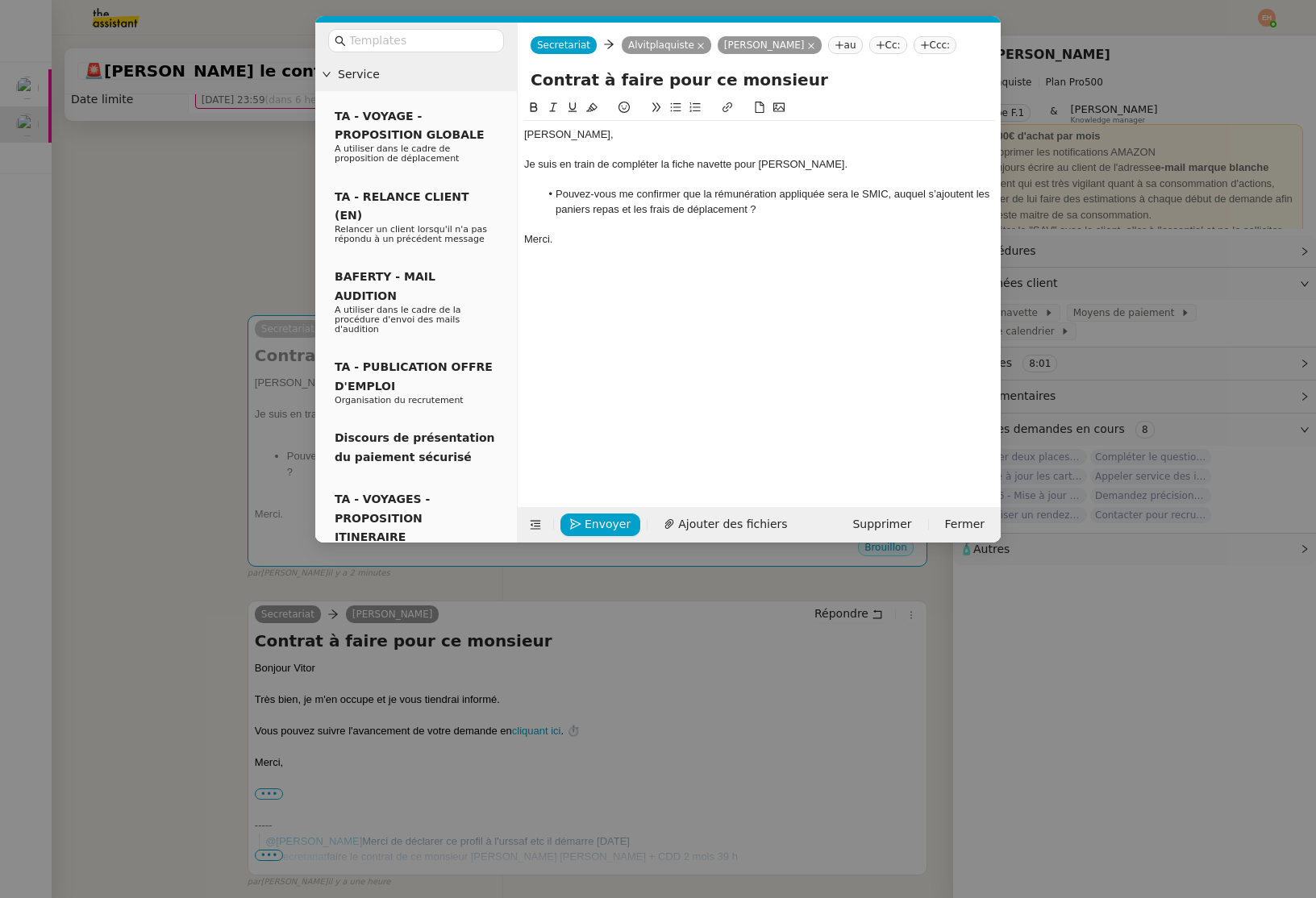
click at [582, 161] on div "Je suis en train de compléter la fiche navette pour Franck De Oliveira Santos." at bounding box center [759, 165] width 470 height 15
click at [185, 352] on nz-modal-container "Service TA - VOYAGE - PROPOSITION GLOBALE A utiliser dans le cadre de propositi…" at bounding box center [658, 449] width 1316 height 898
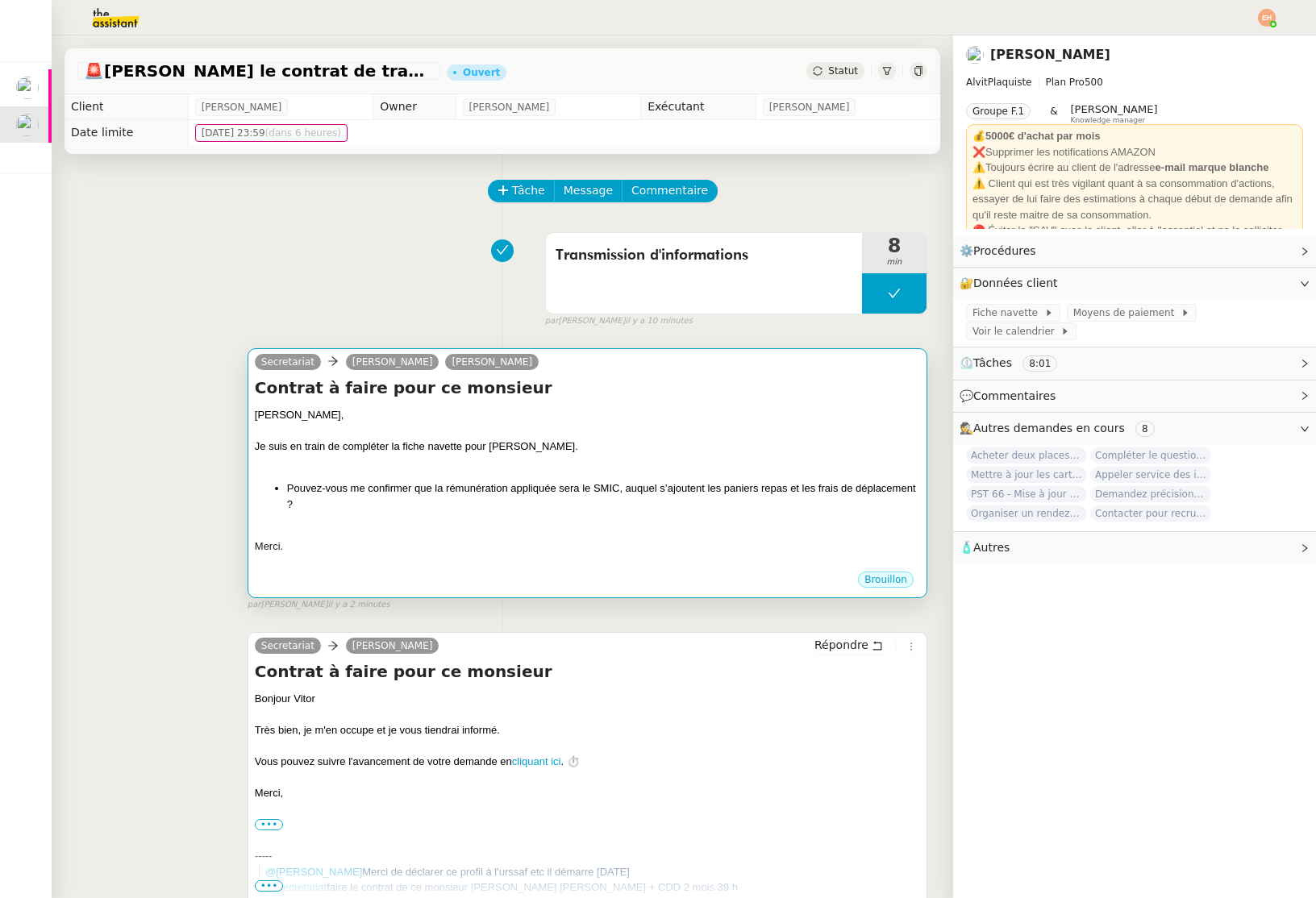
click at [447, 446] on div "Je suis en train de compléter la fiche navette pour Franck De Oliveira Santos." at bounding box center [587, 447] width 665 height 16
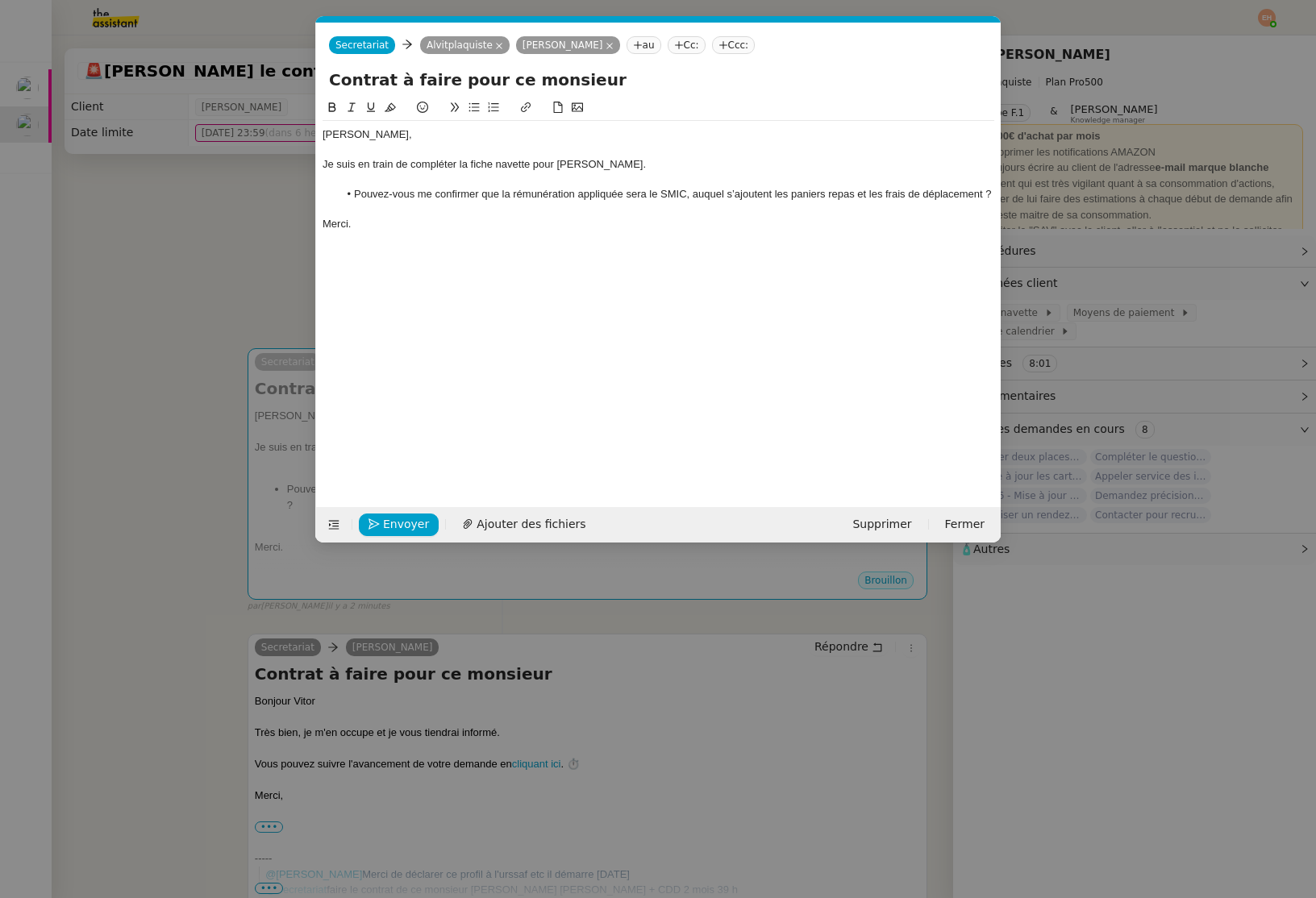
scroll to position [0, 33]
click at [424, 225] on div "Merci." at bounding box center [658, 224] width 672 height 15
click at [389, 515] on span "Envoyer" at bounding box center [406, 524] width 46 height 19
click at [390, 518] on span "Confirmer l'envoi" at bounding box center [431, 524] width 97 height 19
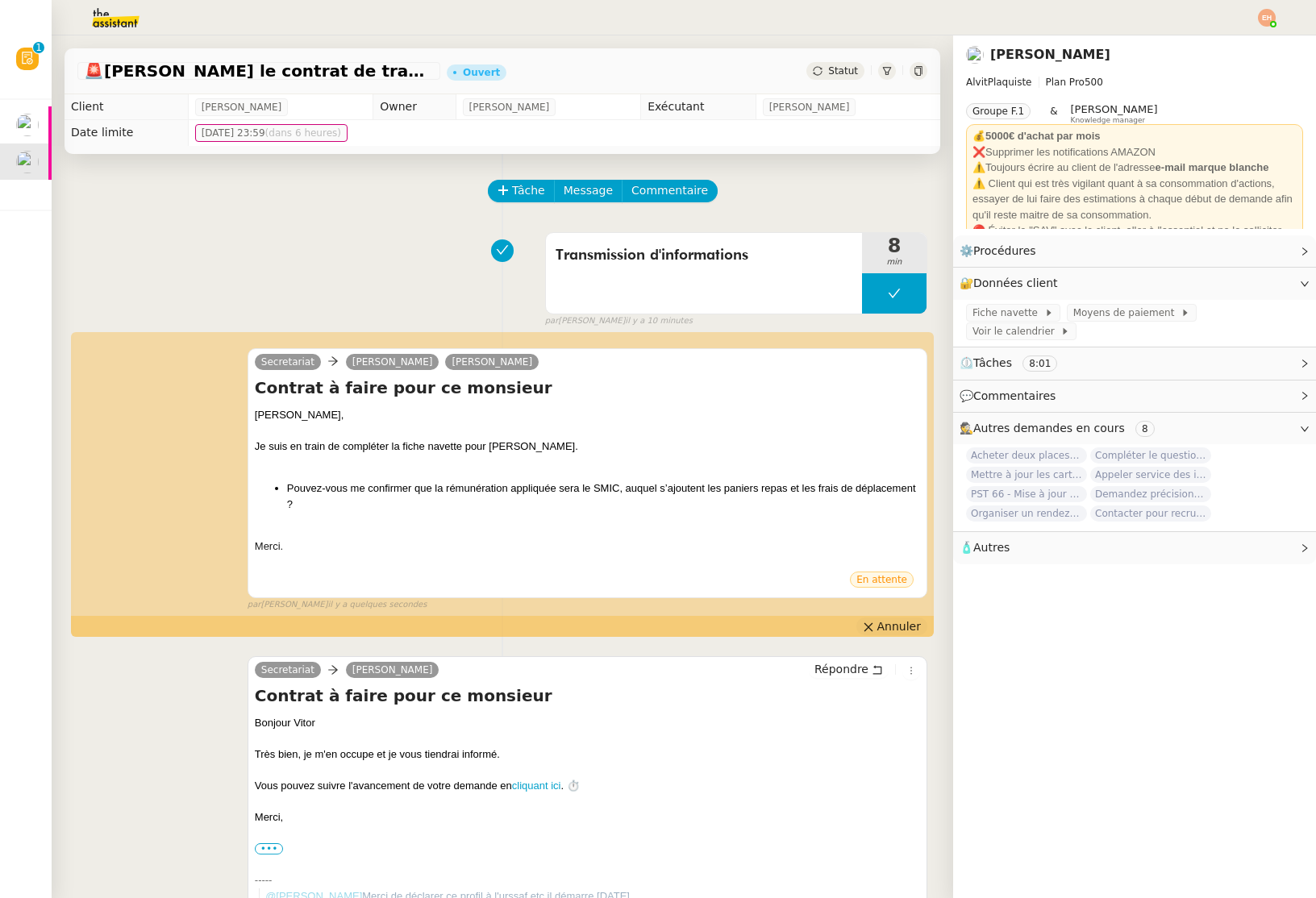
click at [878, 621] on button "Annuler" at bounding box center [891, 626] width 71 height 18
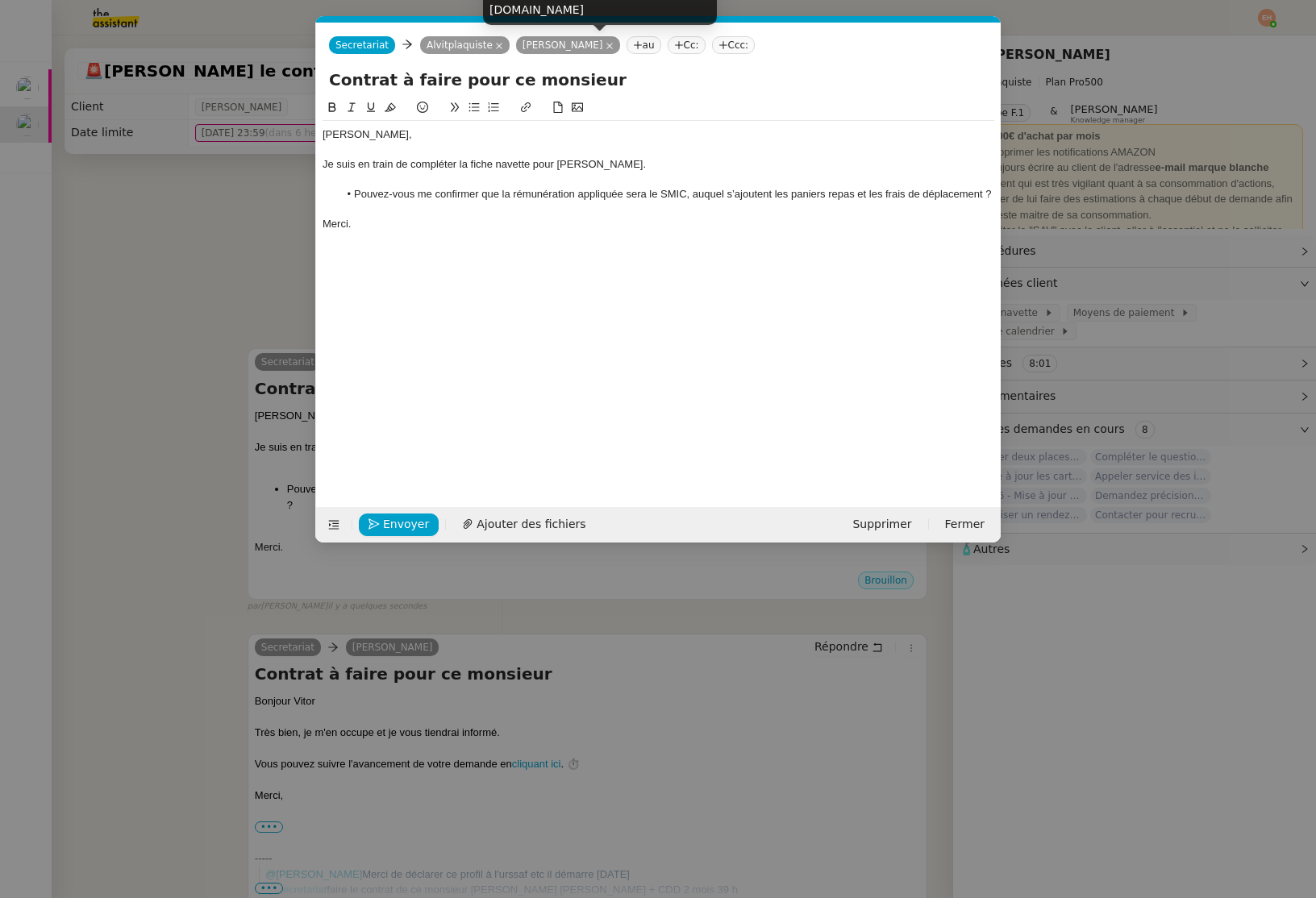
drag, startPoint x: 585, startPoint y: 45, endPoint x: 504, endPoint y: 240, distance: 211.2
click at [606, 45] on icon at bounding box center [610, 46] width 8 height 8
click at [381, 522] on button "Envoyer" at bounding box center [398, 525] width 80 height 23
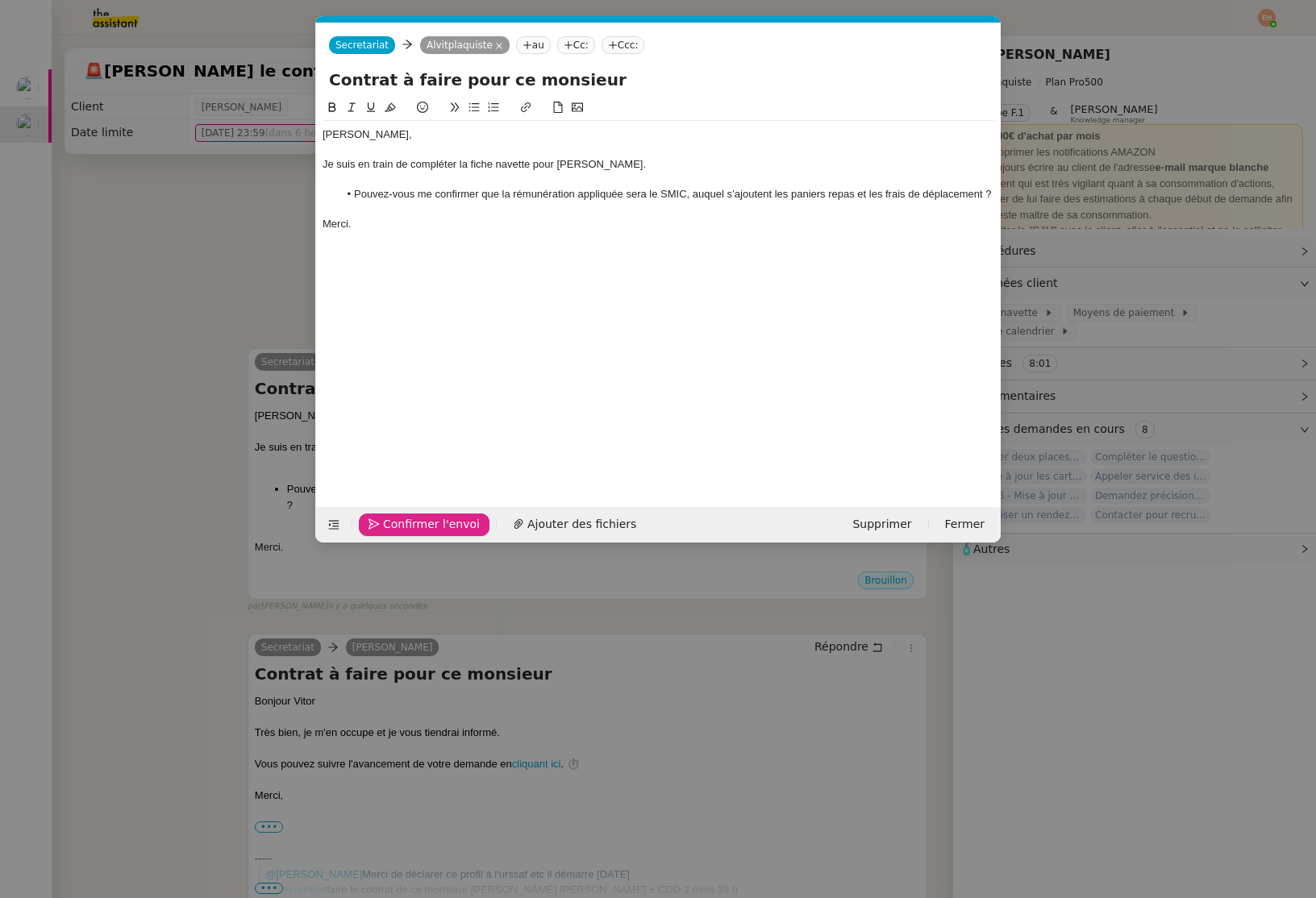
click at [381, 522] on button "Confirmer l'envoi" at bounding box center [424, 525] width 131 height 23
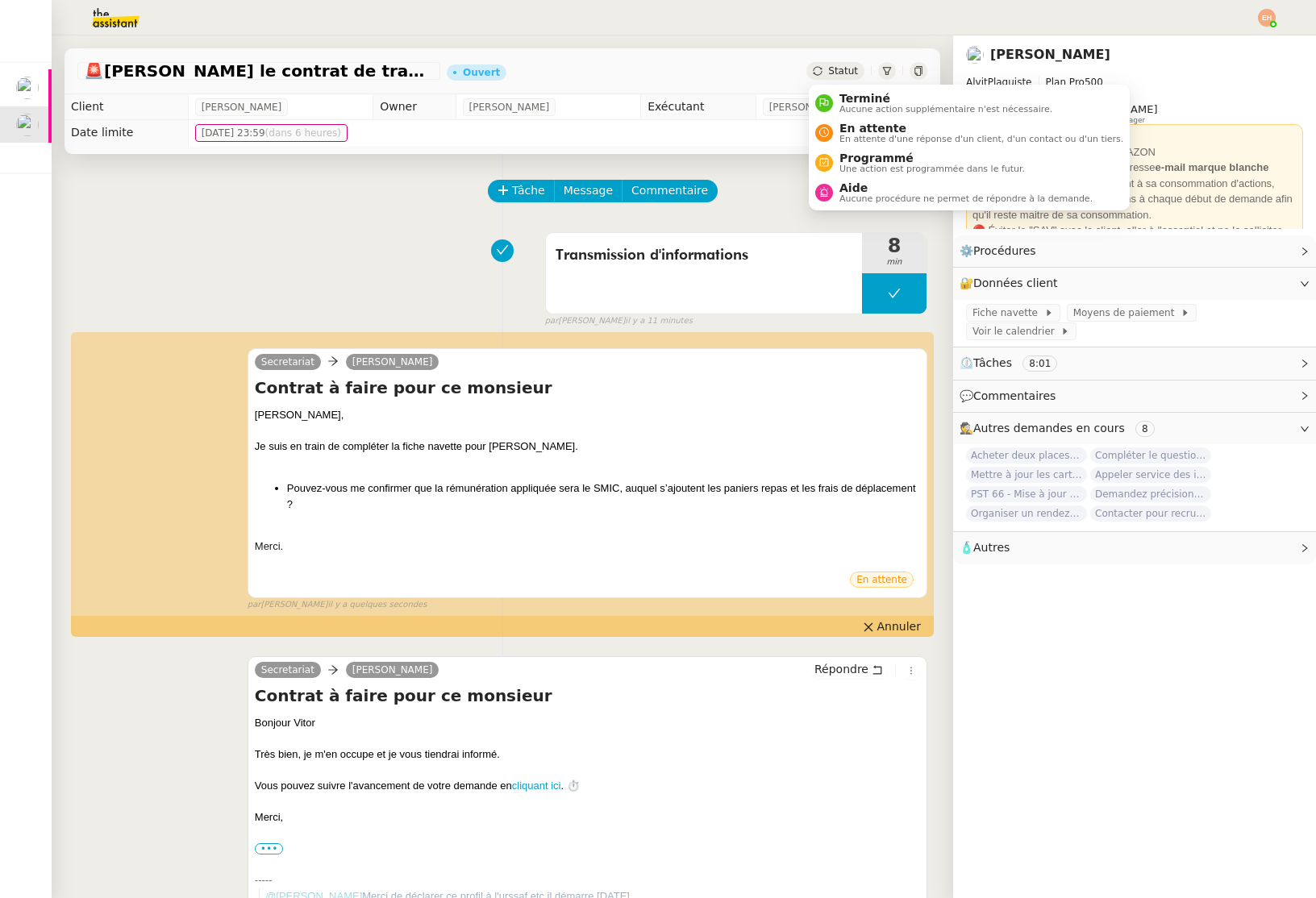
click at [824, 69] on div "Statut" at bounding box center [835, 71] width 58 height 18
click at [860, 122] on span "En attente" at bounding box center [981, 128] width 284 height 13
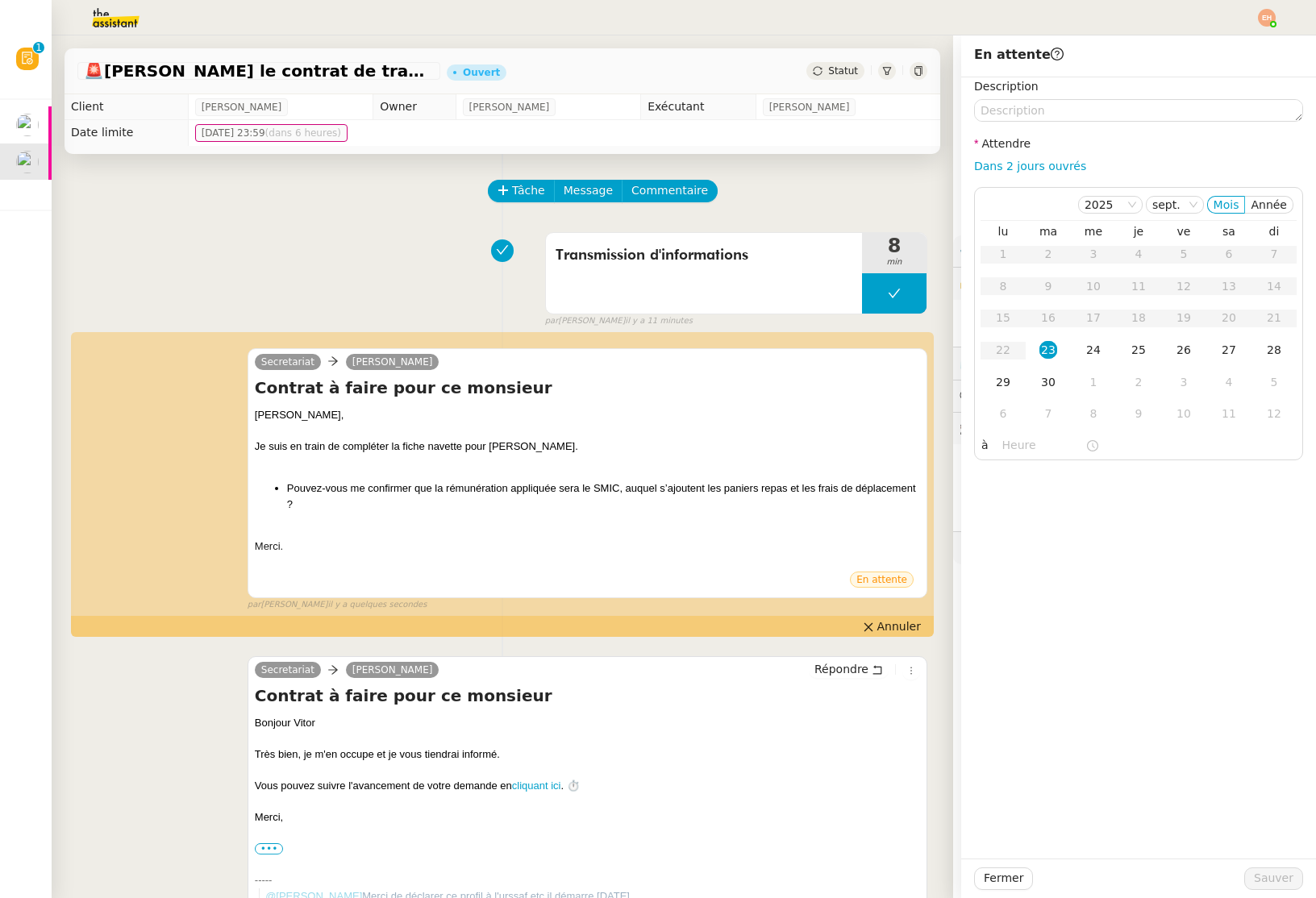
drag, startPoint x: 1084, startPoint y: 352, endPoint x: 1163, endPoint y: 565, distance: 227.2
click at [1084, 352] on div "24" at bounding box center [1093, 350] width 18 height 18
click at [1258, 878] on span "Sauver" at bounding box center [1274, 878] width 39 height 19
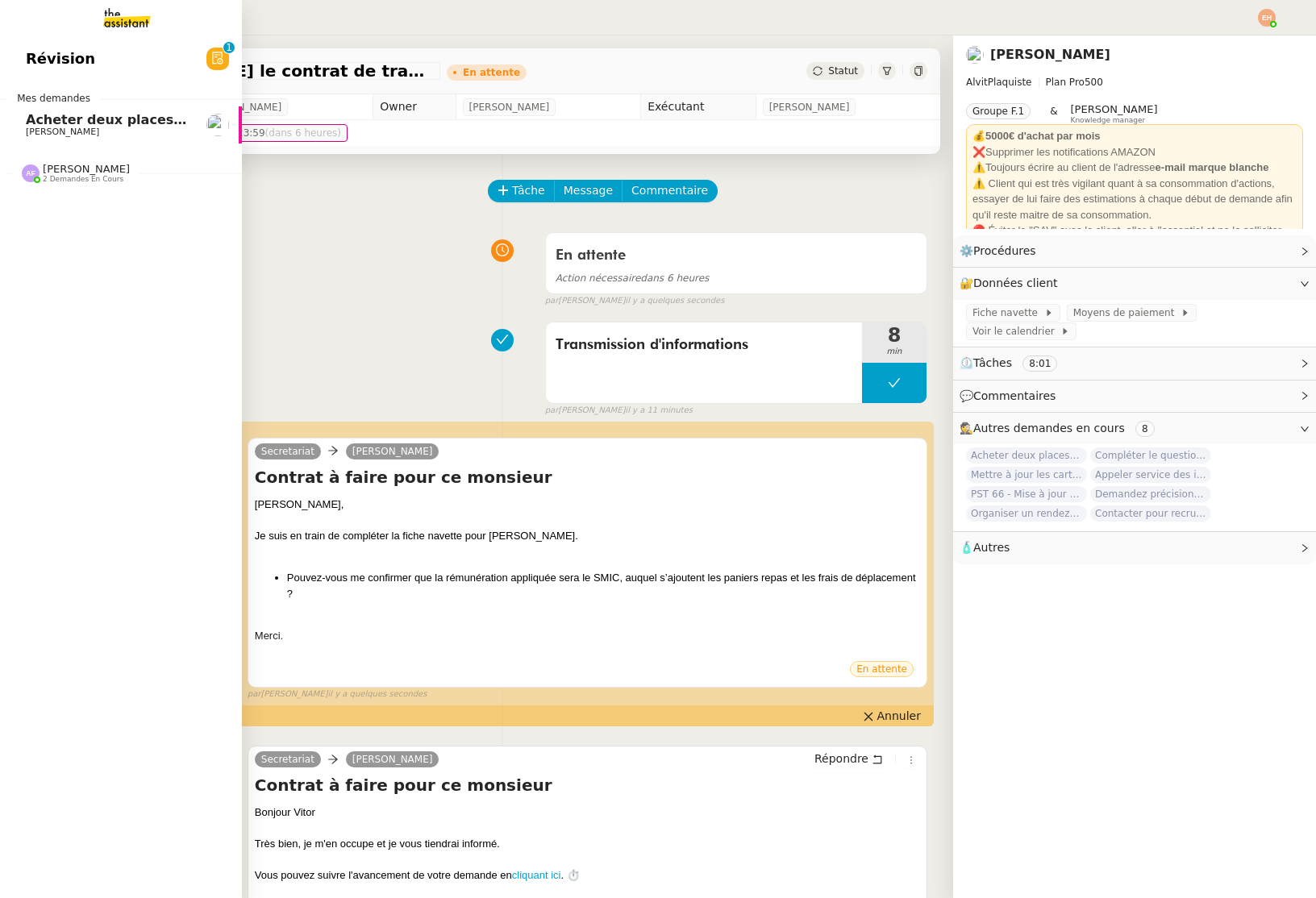
drag, startPoint x: 39, startPoint y: 126, endPoint x: 257, endPoint y: 156, distance: 220.1
click at [39, 126] on span "Acheter deux places de concert VIP" at bounding box center [155, 119] width 258 height 16
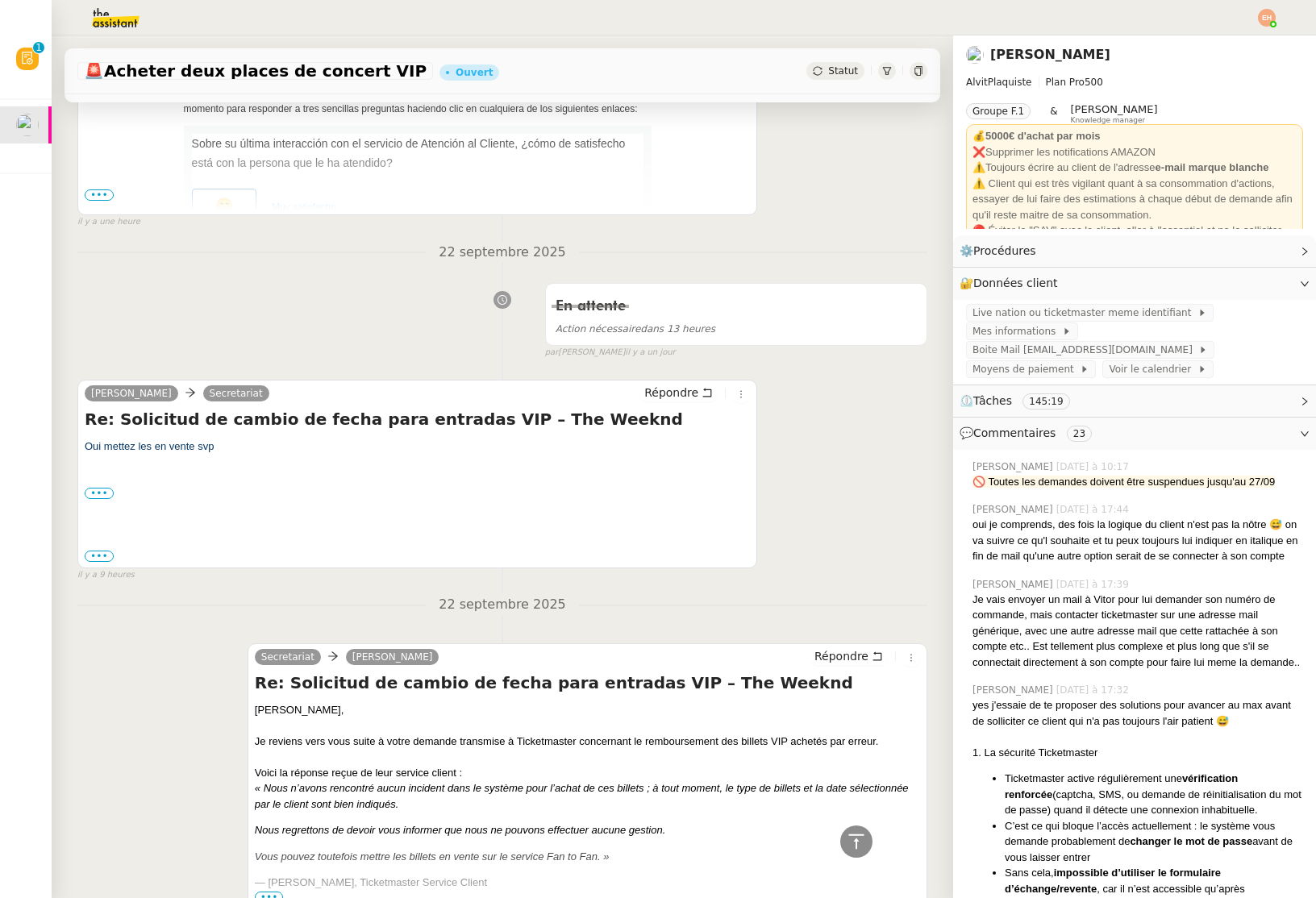
scroll to position [522, 0]
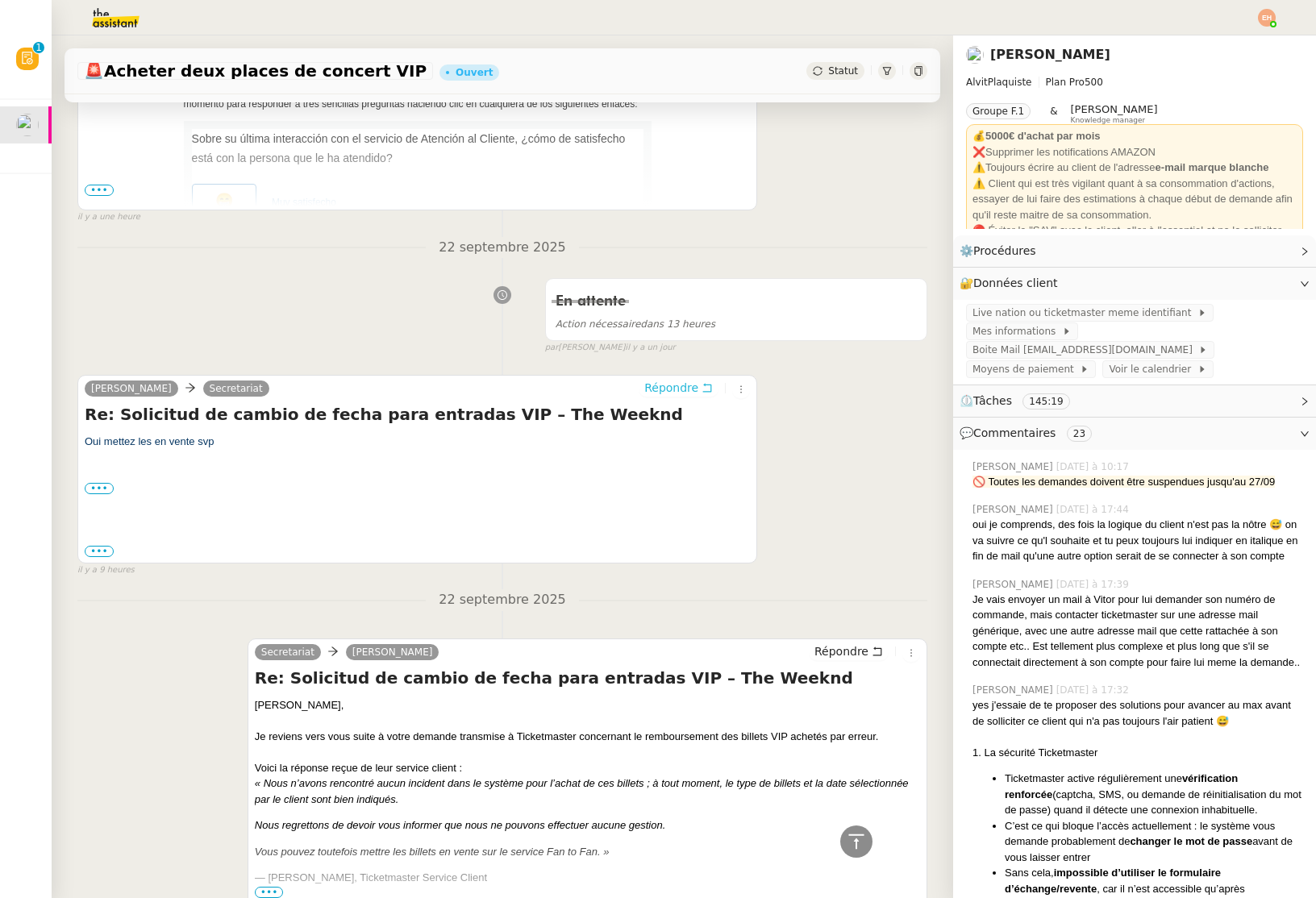
click at [673, 383] on span "Répondre" at bounding box center [671, 388] width 54 height 16
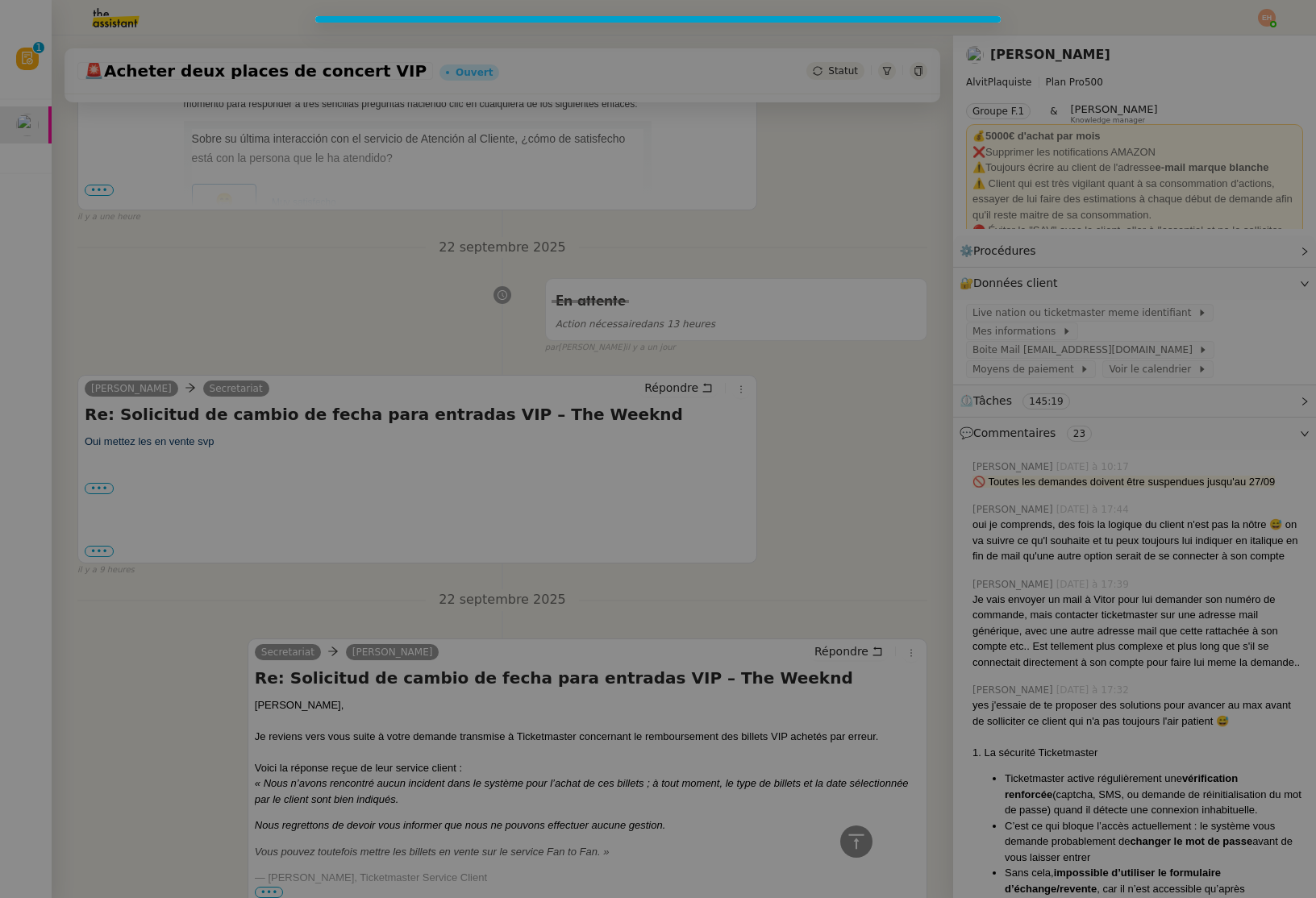
scroll to position [645, 0]
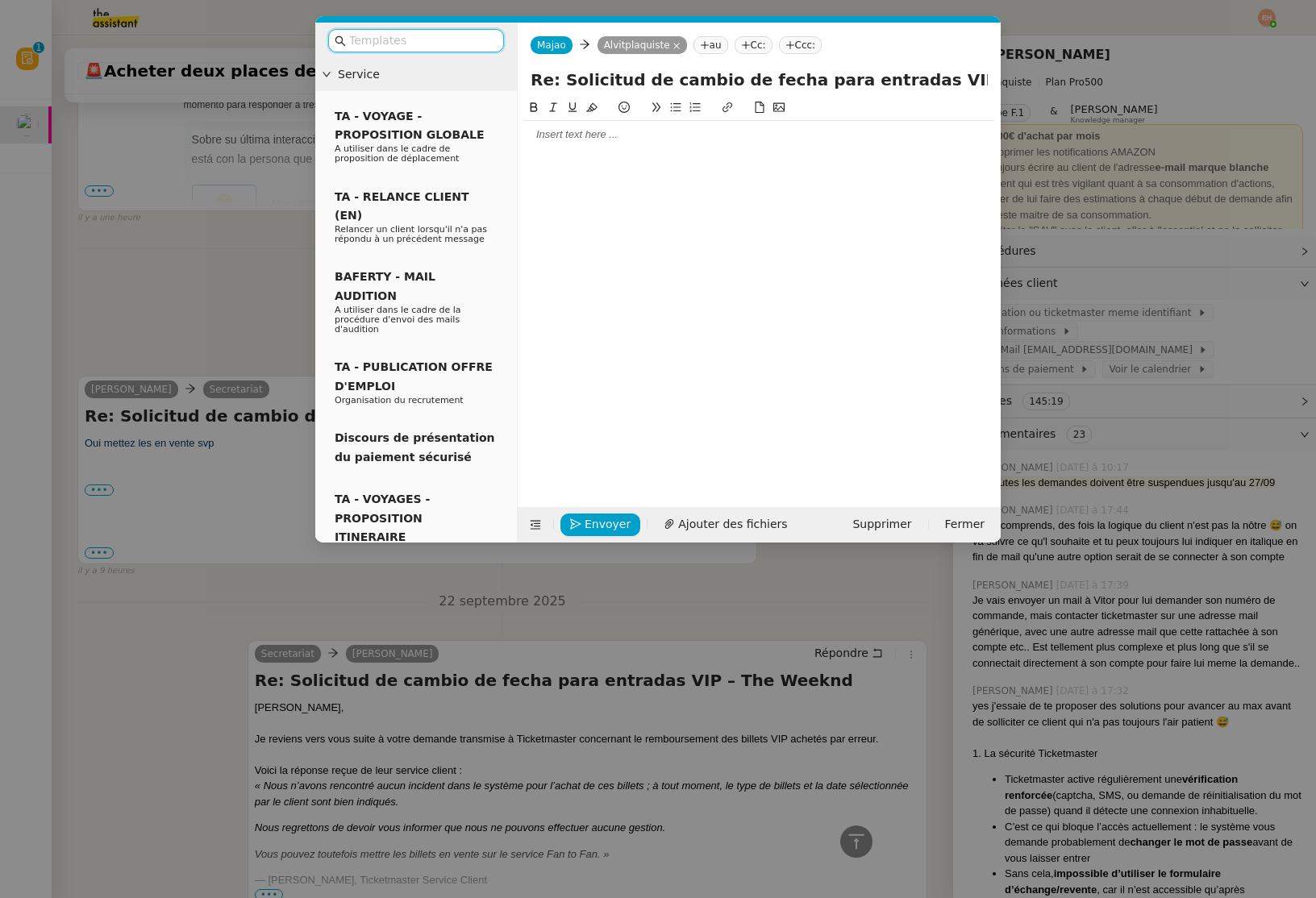
click at [568, 136] on div at bounding box center [759, 135] width 470 height 15
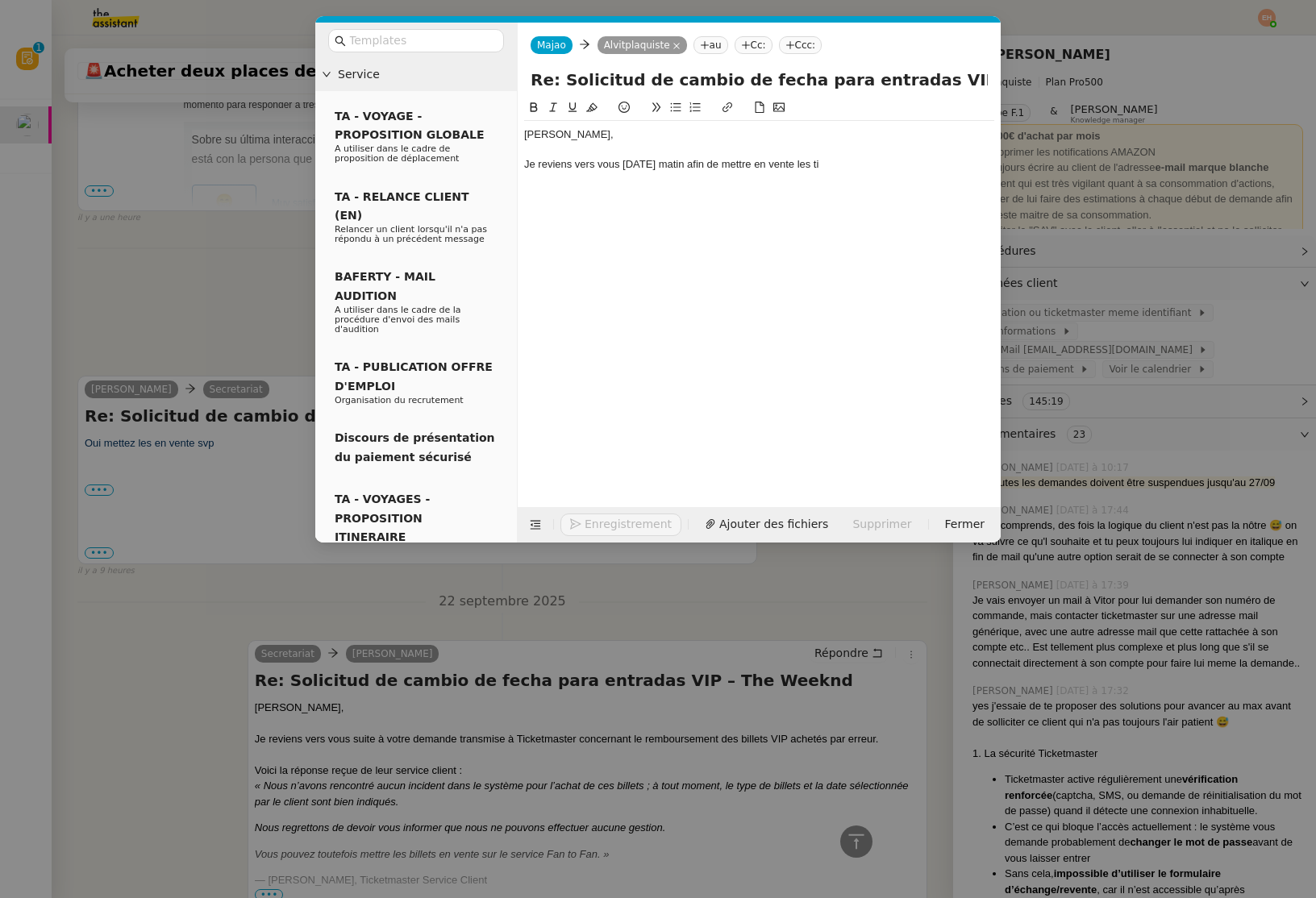
scroll to position [692, 0]
click at [193, 220] on nz-modal-container "Service TA - VOYAGE - PROPOSITION GLOBALE A utiliser dans le cadre de propositi…" at bounding box center [658, 449] width 1316 height 898
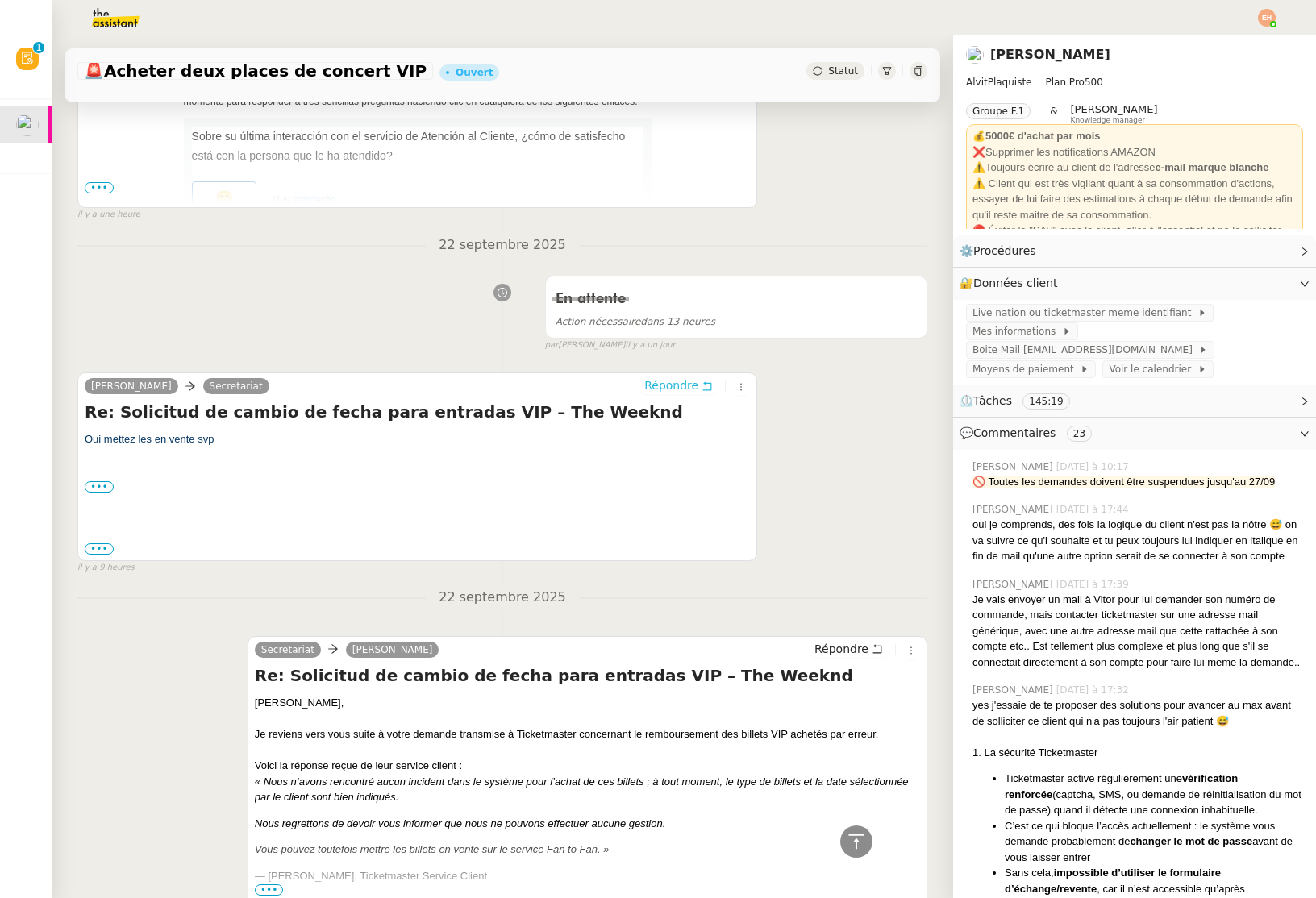
scroll to position [0, 0]
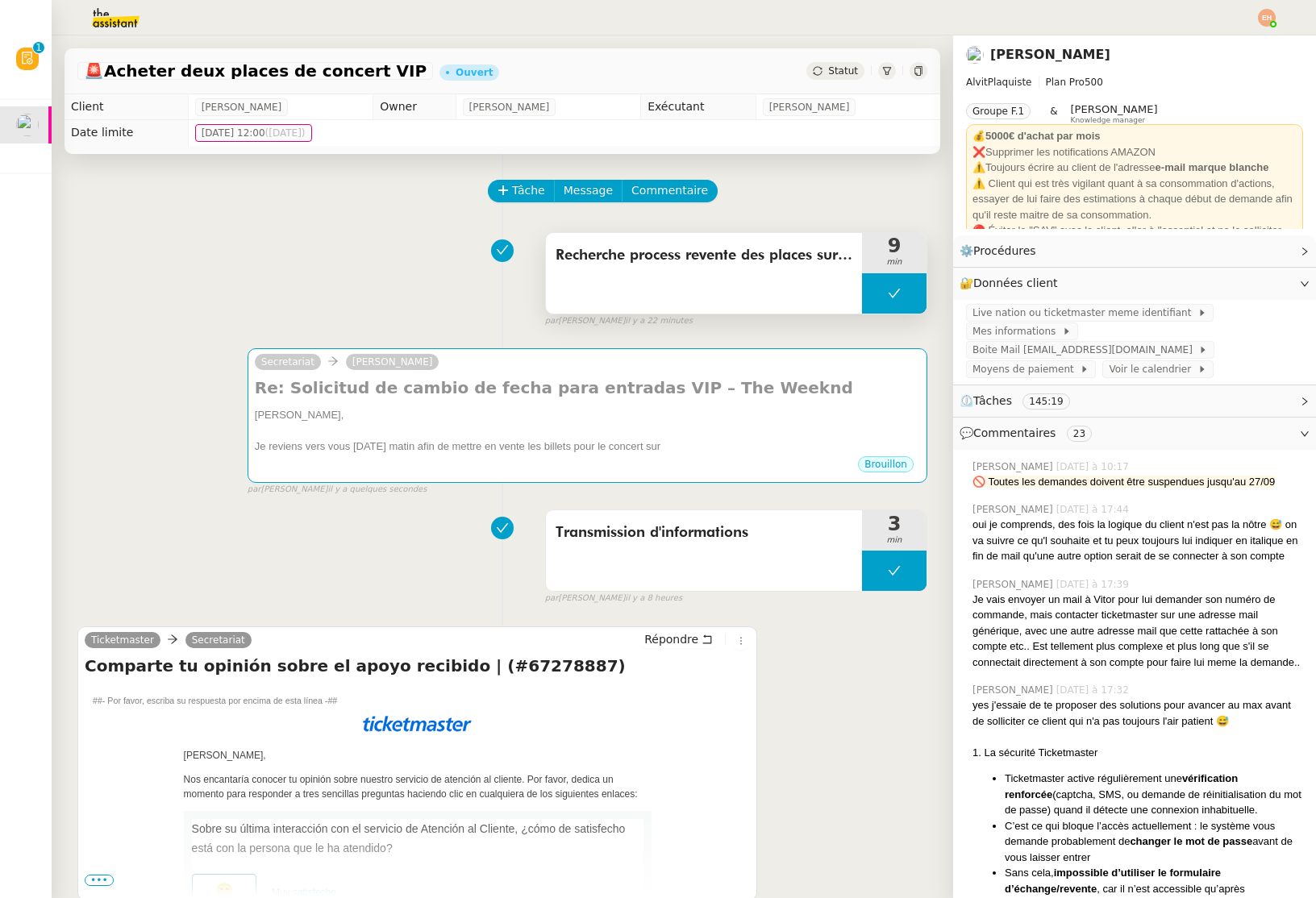
click at [897, 289] on icon at bounding box center [894, 294] width 13 height 13
drag, startPoint x: 886, startPoint y: 300, endPoint x: 855, endPoint y: 313, distance: 33.6
click at [886, 300] on div at bounding box center [878, 293] width 33 height 40
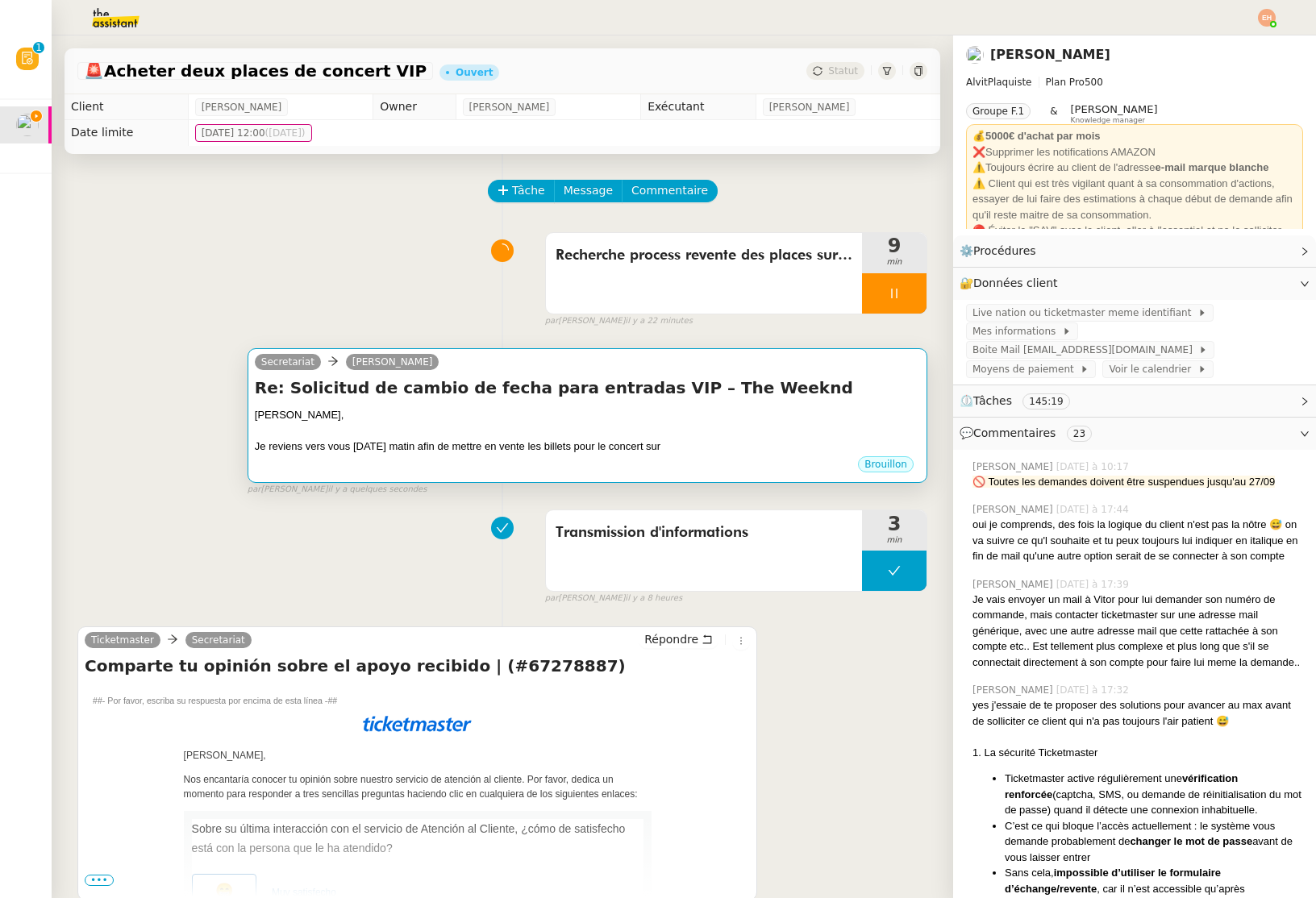
click at [633, 436] on div at bounding box center [587, 431] width 665 height 16
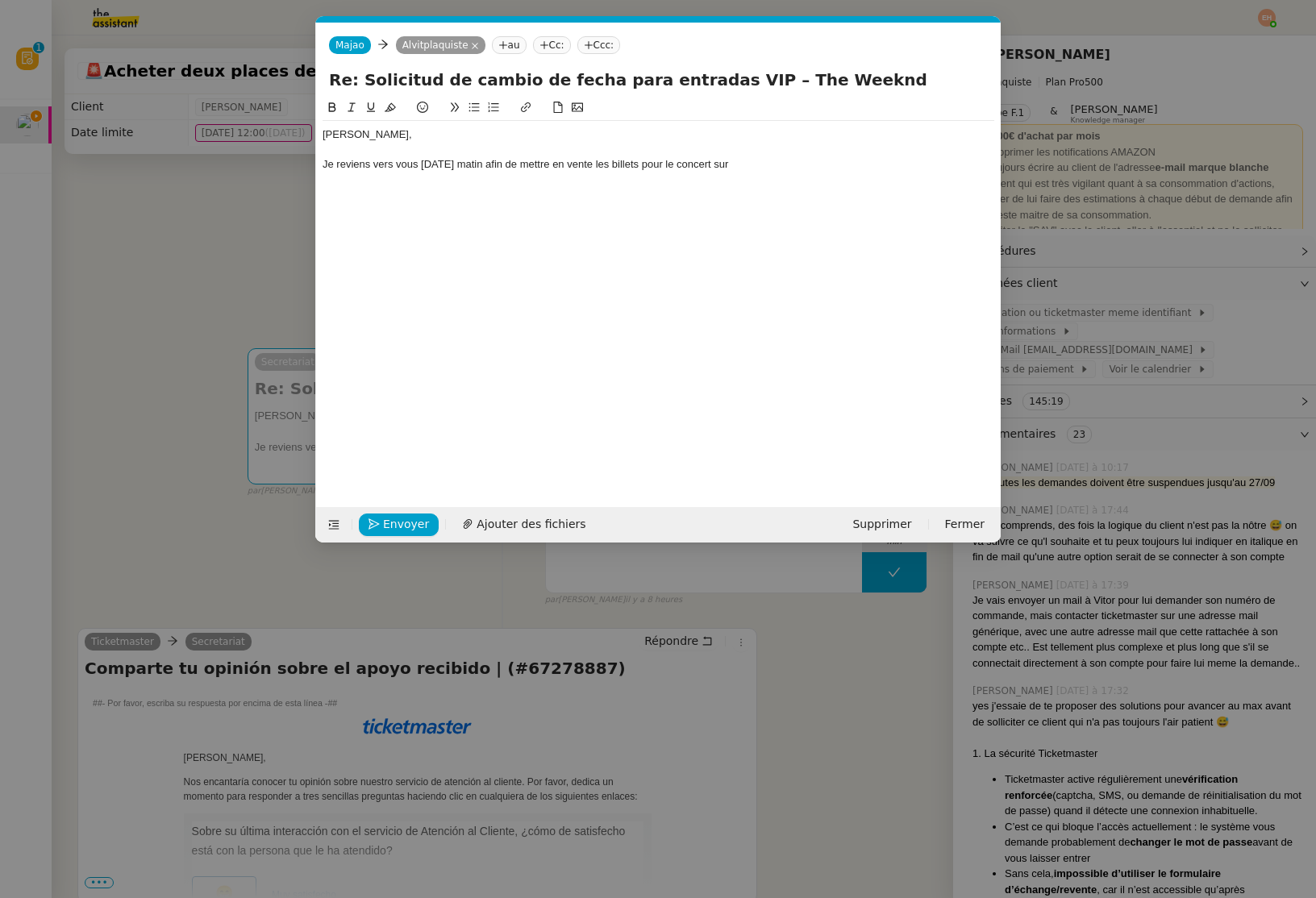
scroll to position [0, 33]
click at [751, 171] on div "Je reviens vers vous demain matin afin de mettre en vente les billets pour le c…" at bounding box center [658, 165] width 672 height 15
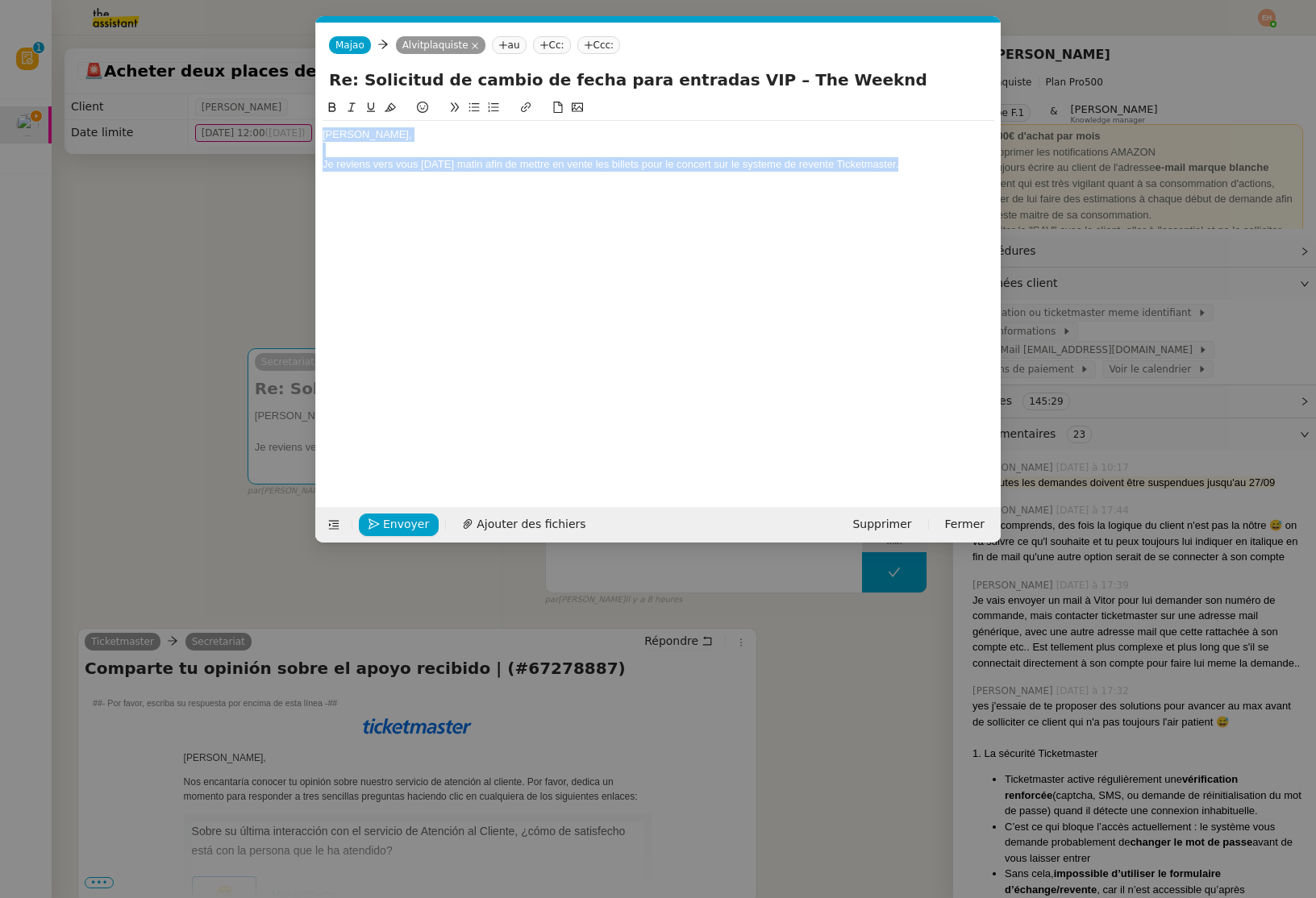
copy div "Vitor, Je reviens vers vous demain matin afin de mettre en vente les billets po…"
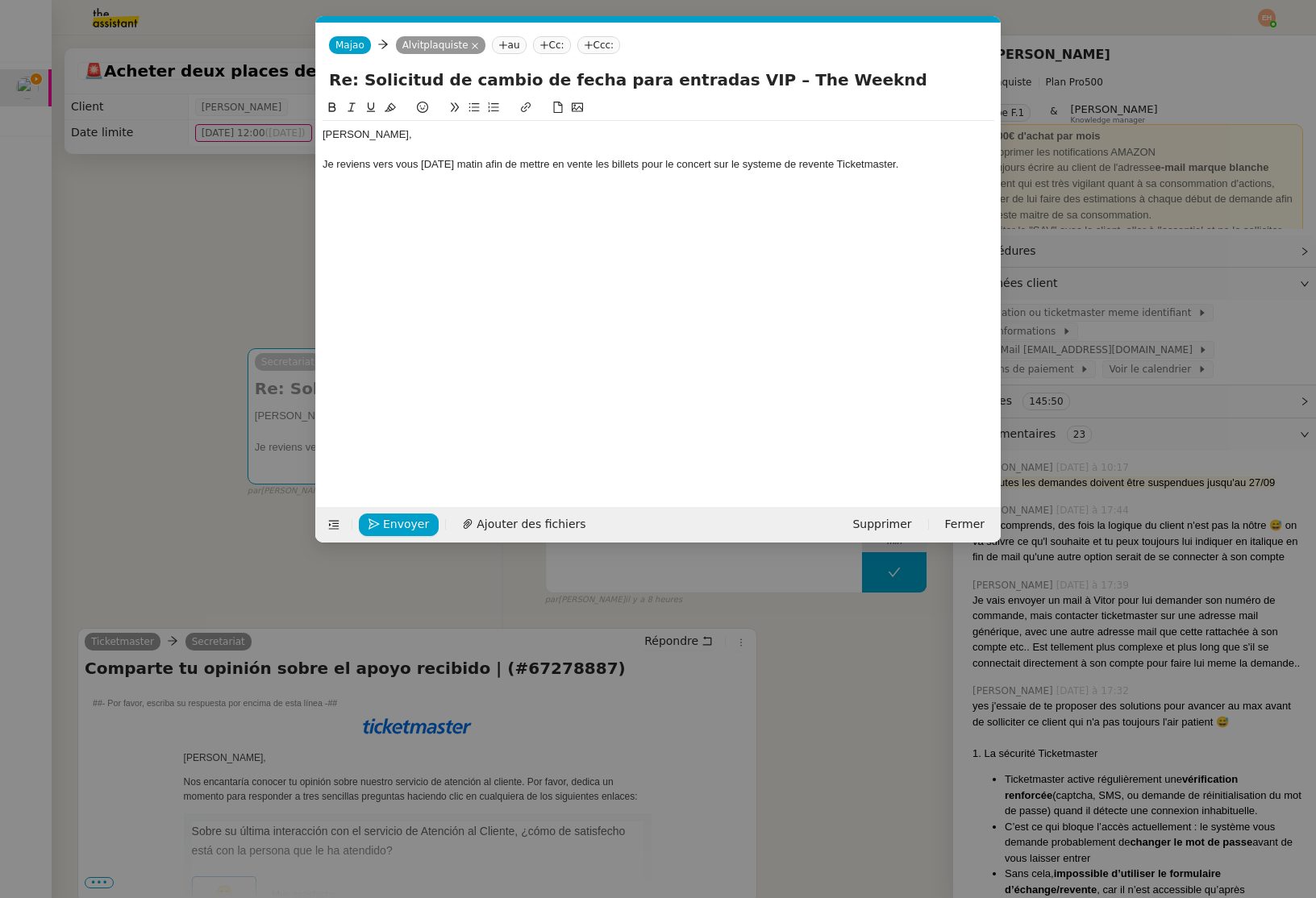
scroll to position [0, 0]
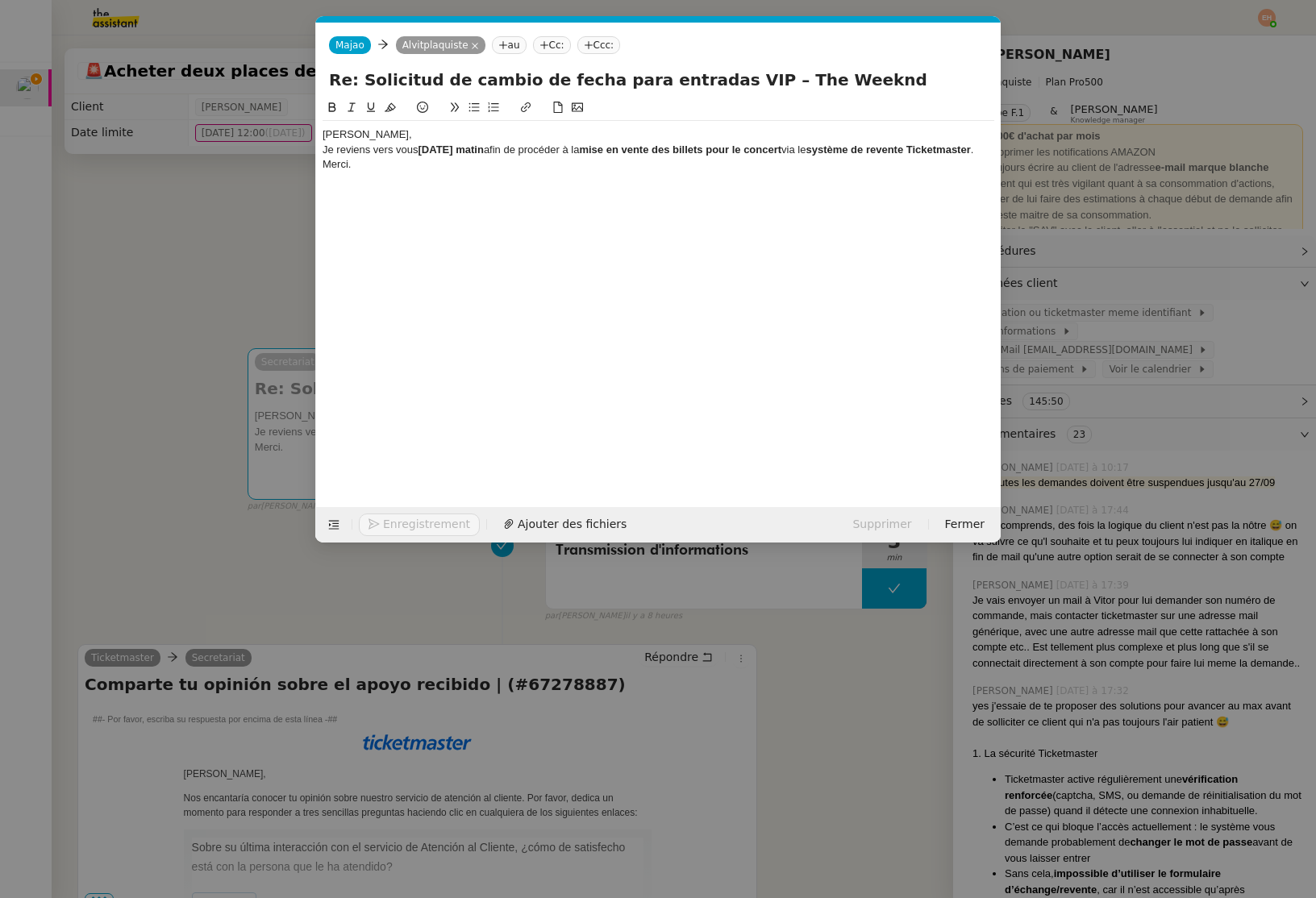
click at [409, 137] on div "[PERSON_NAME]," at bounding box center [658, 135] width 672 height 15
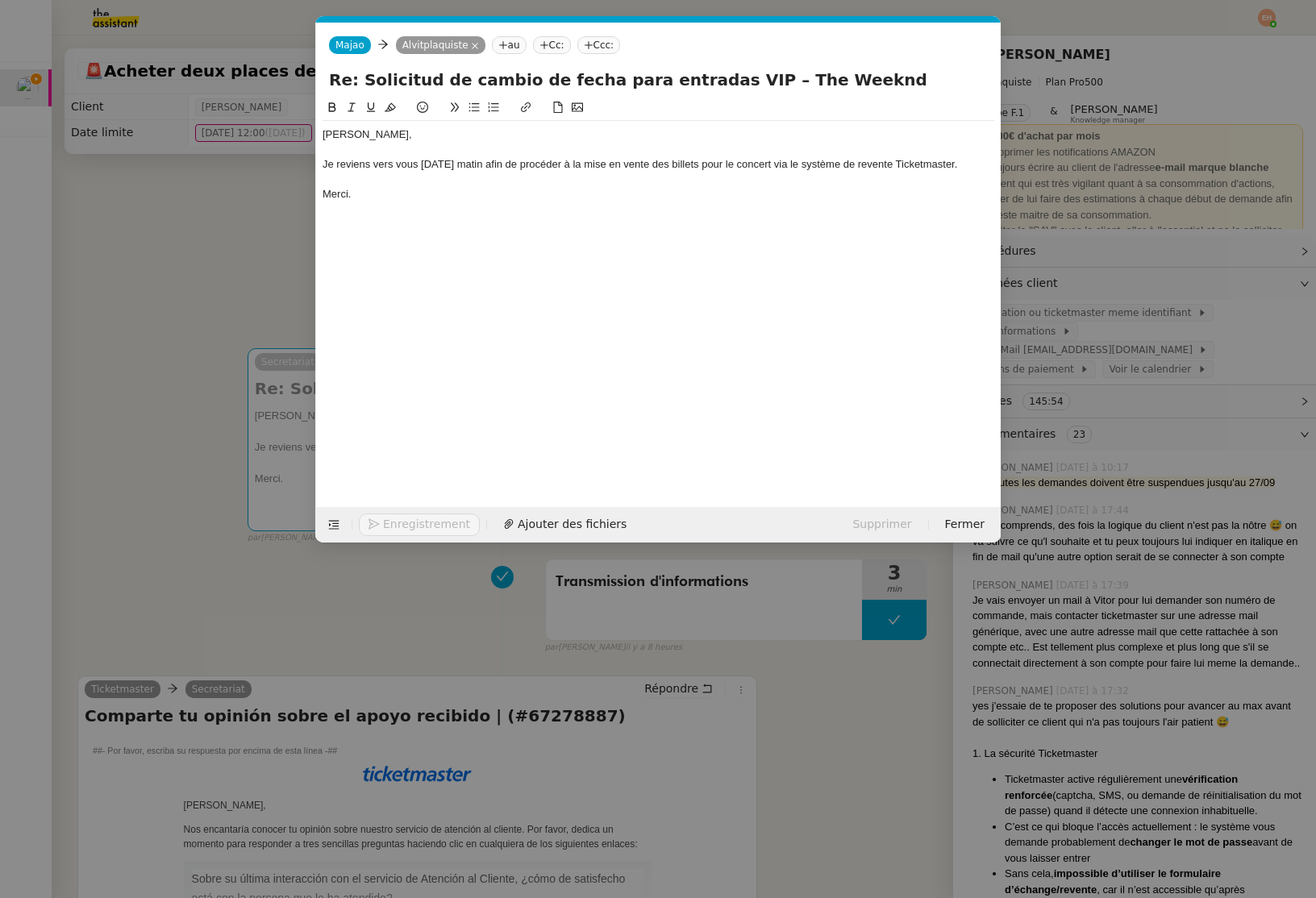
click at [402, 190] on div "Merci." at bounding box center [658, 194] width 672 height 15
click at [394, 496] on nz-upload at bounding box center [658, 497] width 684 height 19
click at [391, 507] on div "Envoyer Ajouter des fichiers Supprimer Fermer" at bounding box center [658, 524] width 684 height 35
click at [395, 523] on span "Envoyer" at bounding box center [406, 524] width 46 height 19
click at [395, 523] on span "Confirmer l'envoi" at bounding box center [431, 524] width 97 height 19
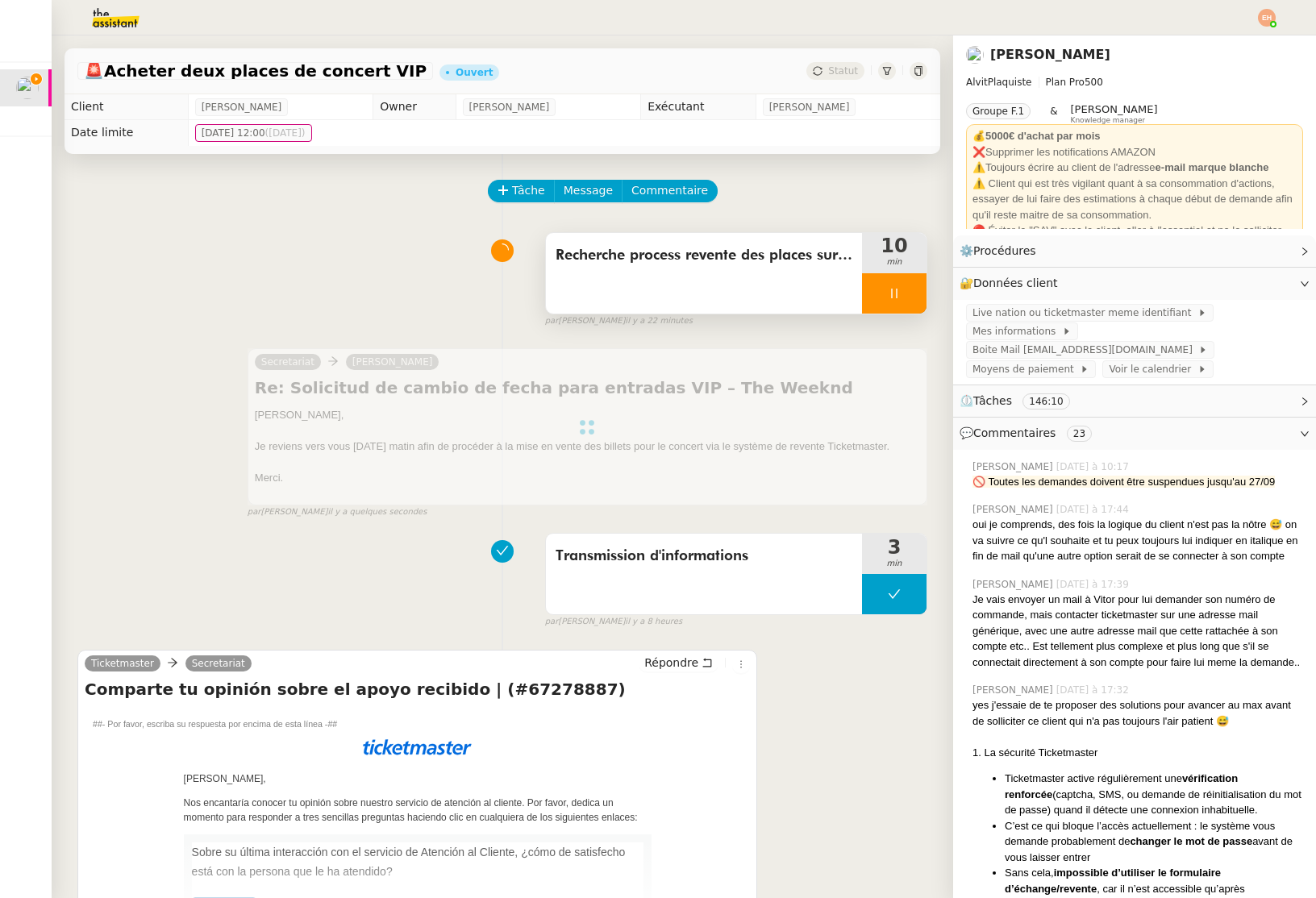
click at [888, 305] on div at bounding box center [894, 293] width 64 height 40
click at [891, 313] on div "Recherche process revente des places sur Fan To Fan 10 min" at bounding box center [736, 273] width 382 height 82
click at [905, 295] on icon at bounding box center [910, 294] width 13 height 13
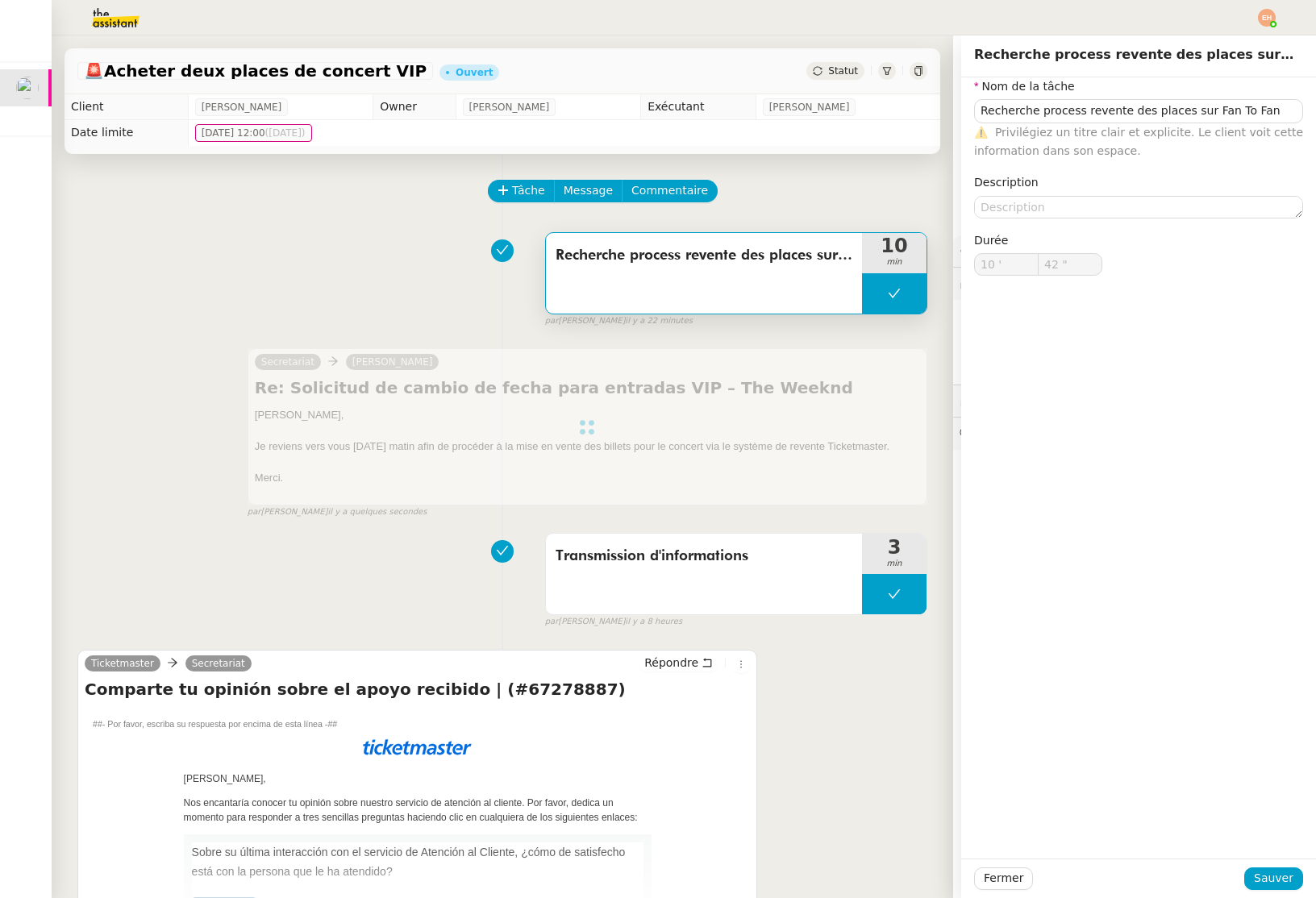
type input "Recherche process revente des places sur Fan To Fan"
type input "10 '"
type input "42 ""
type input "Recherche process revente des places sur Fan To Fan"
type input "10 '"
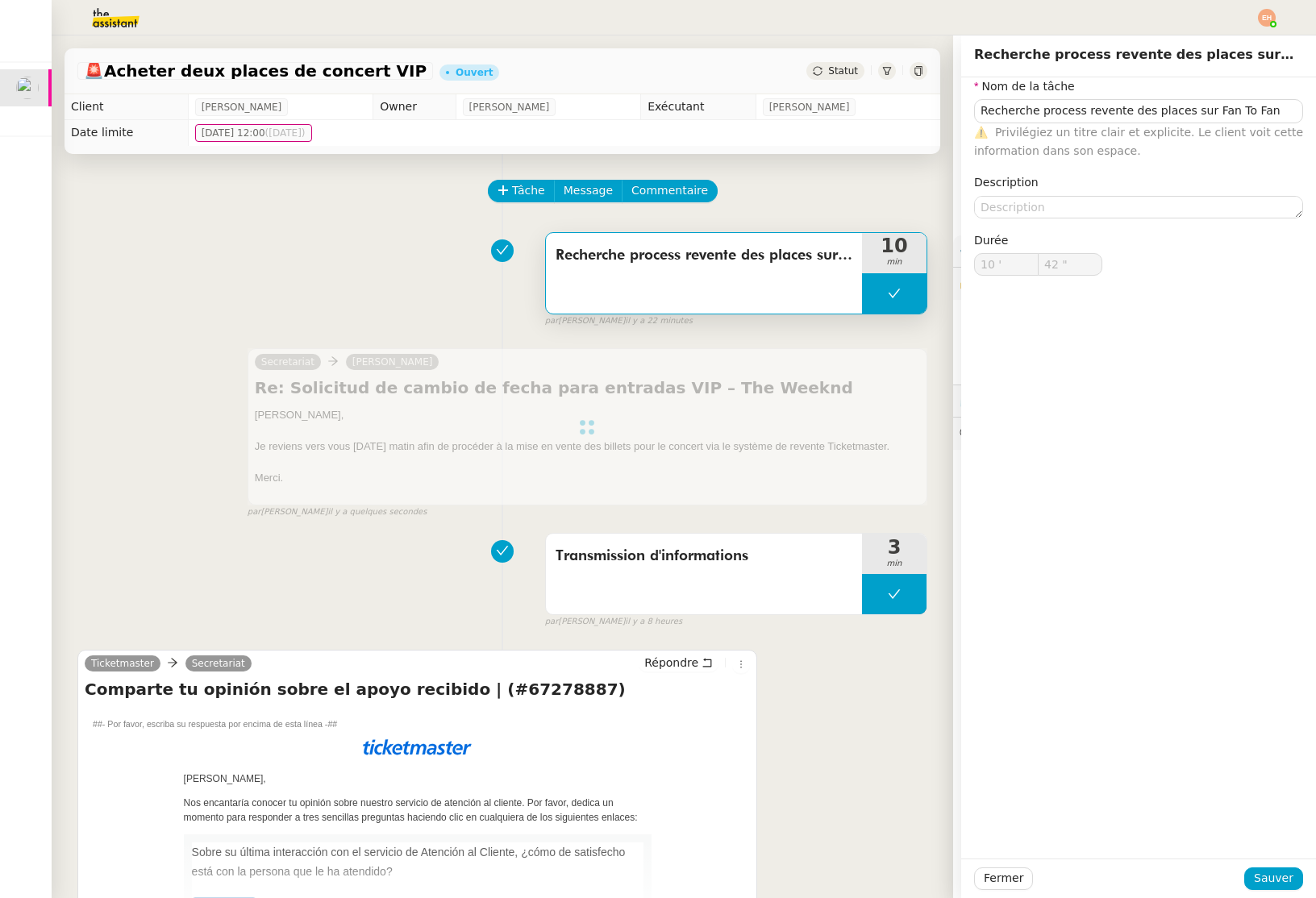
type input "42 ""
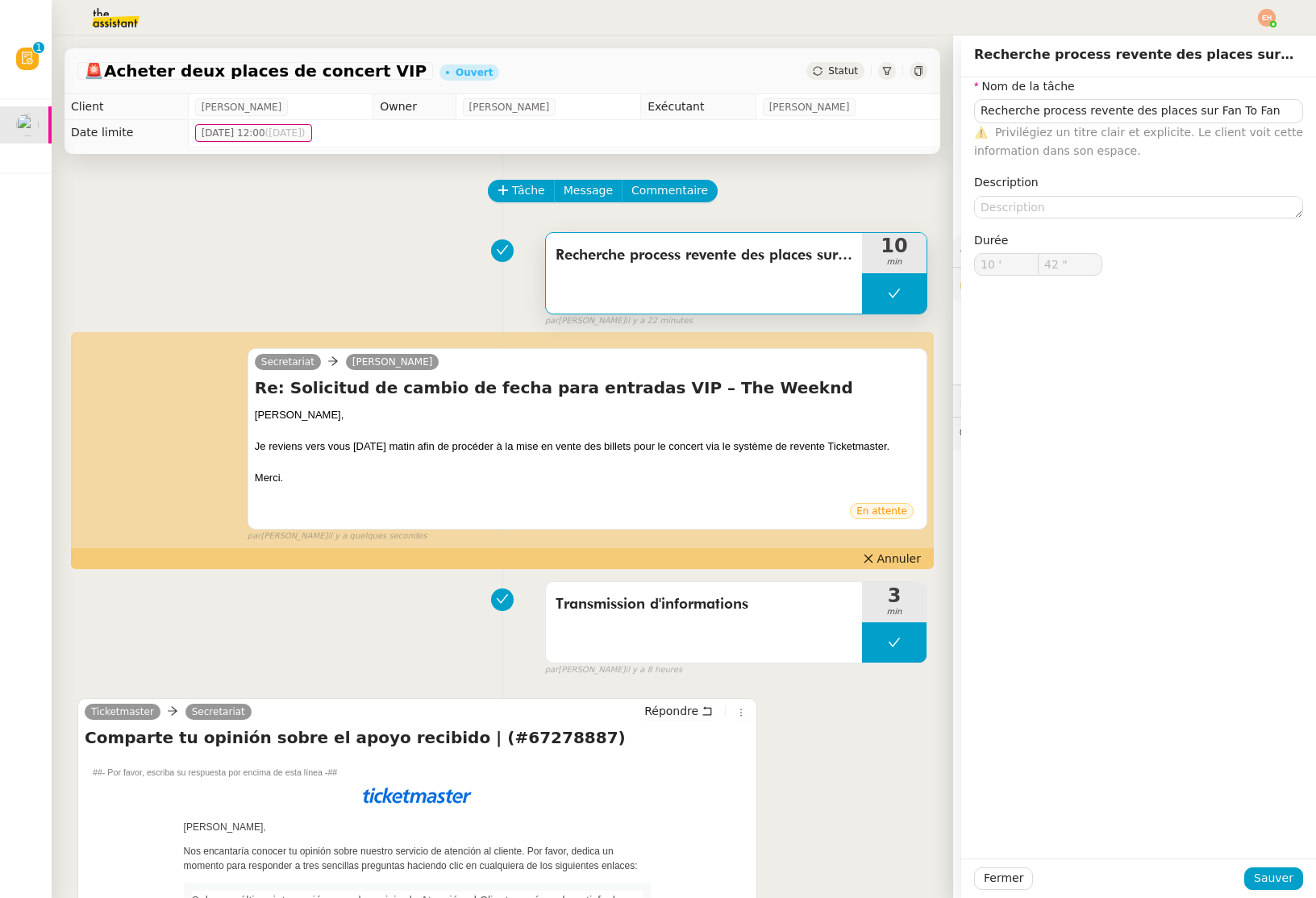
type input "Recherche process revente des places sur Fan To Fan"
type input "10 '"
type input "42 ""
type input "Recherche process revente des places sur Fan To Fan"
type input "10 '"
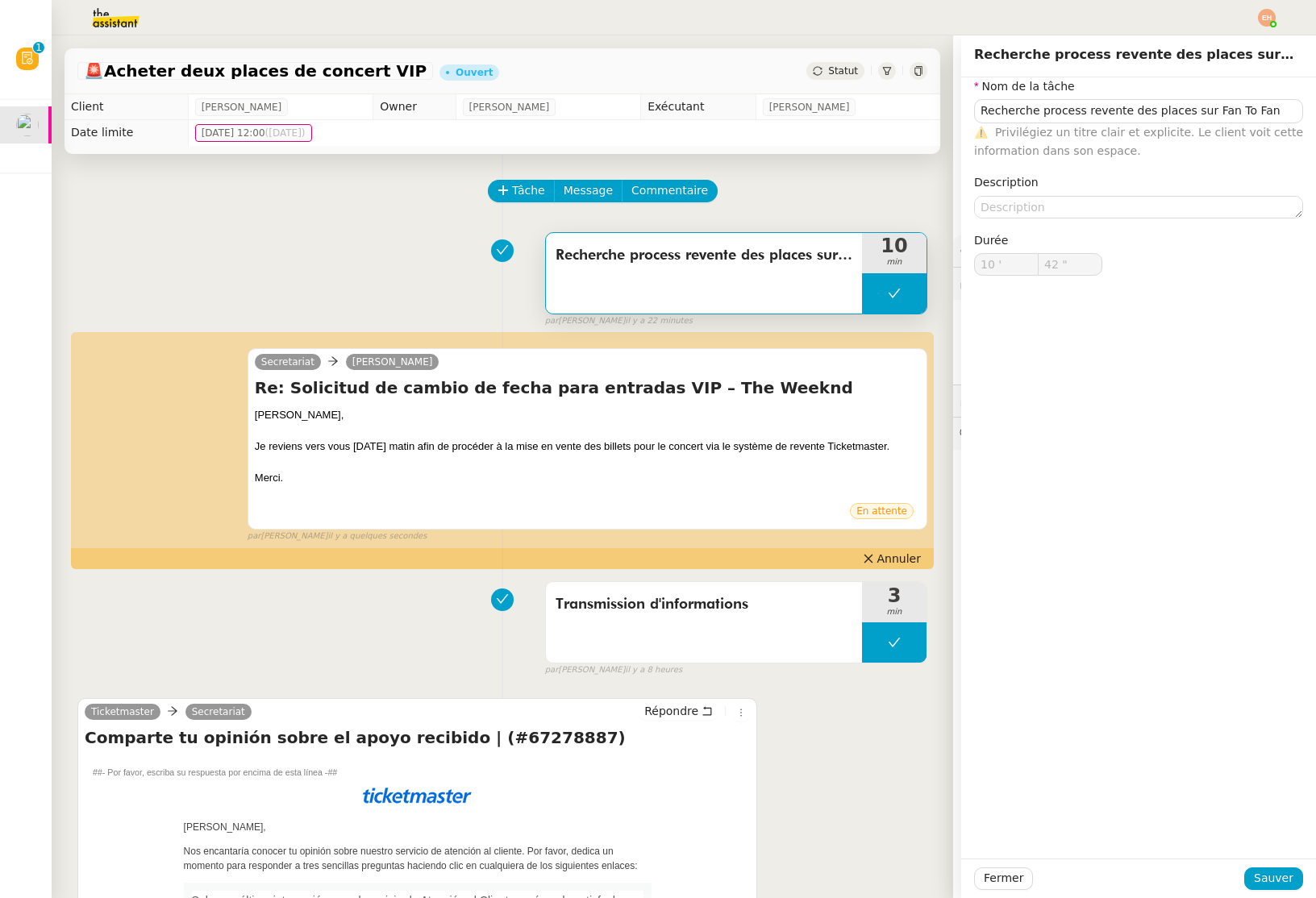
type input "42 ""
type input "Recherche process revente des places sur Fan To Fan"
type input "10 '"
type input "42 ""
click at [1003, 888] on button "Fermer" at bounding box center [1003, 879] width 59 height 23
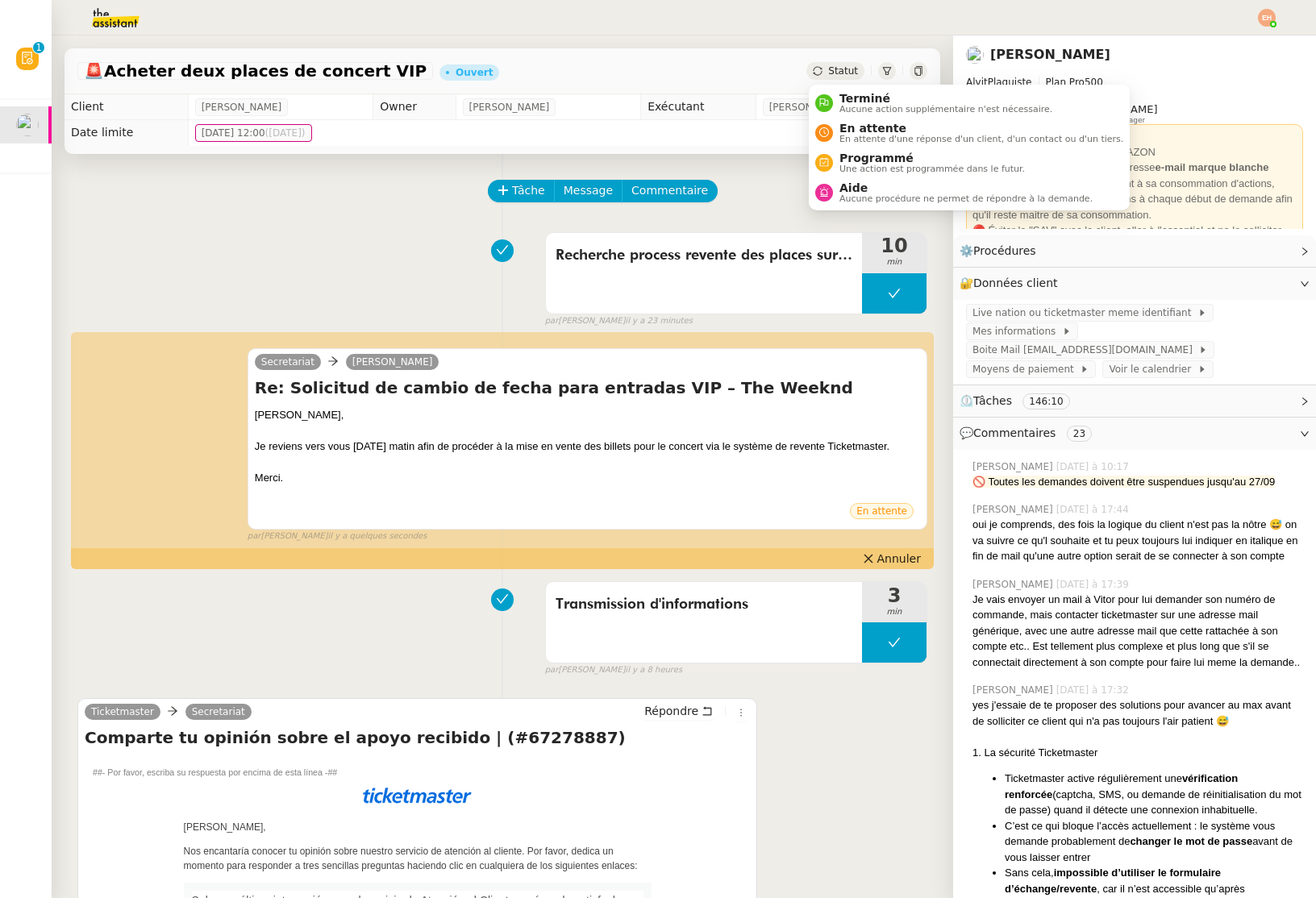
click at [847, 67] on span "Statut" at bounding box center [843, 71] width 30 height 11
click at [878, 130] on span "En attente" at bounding box center [981, 128] width 284 height 13
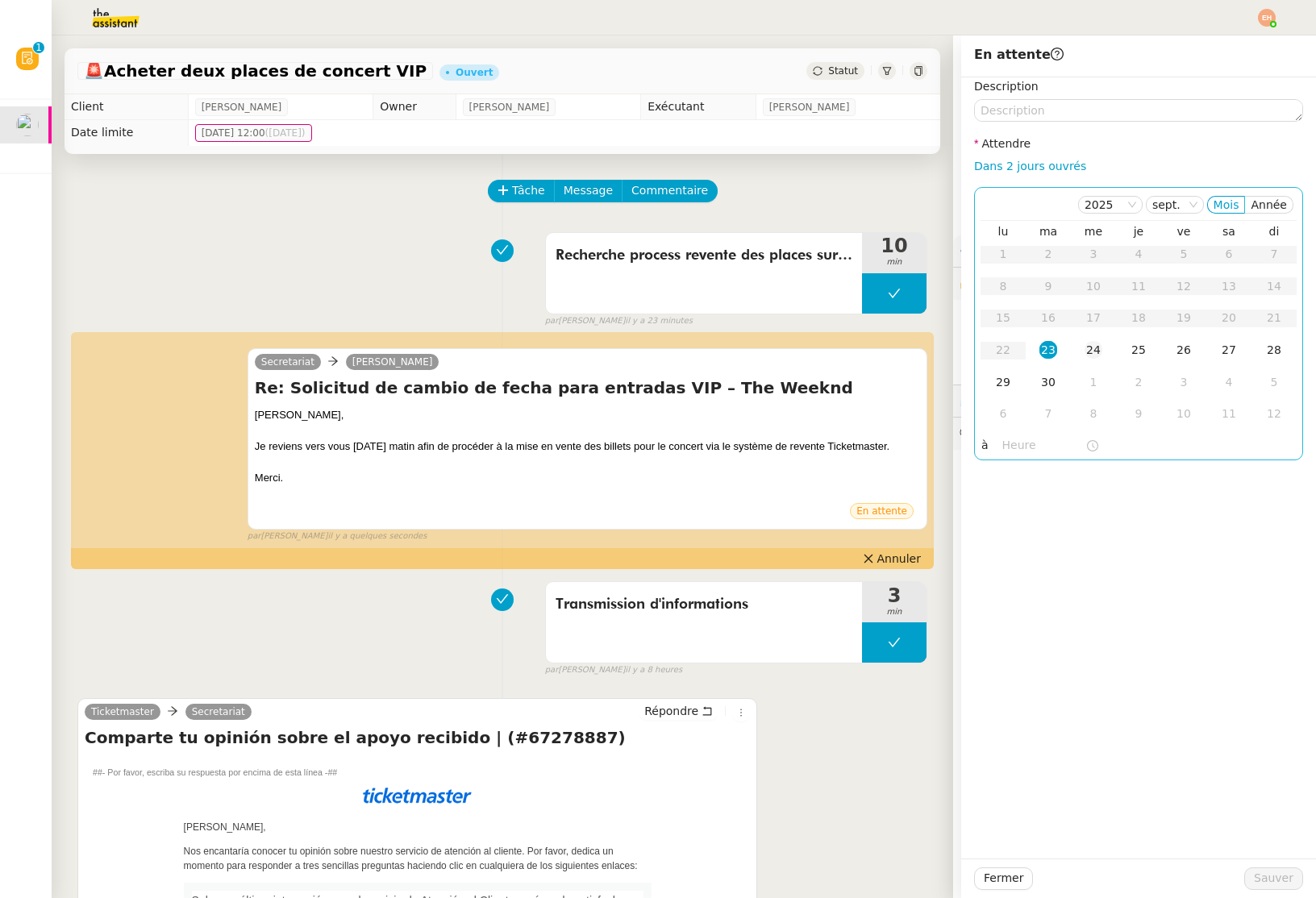
drag, startPoint x: 1097, startPoint y: 350, endPoint x: 1089, endPoint y: 355, distance: 9.4
click at [1097, 350] on div "24" at bounding box center [1093, 350] width 18 height 18
click at [1278, 880] on span "Sauver" at bounding box center [1274, 878] width 39 height 19
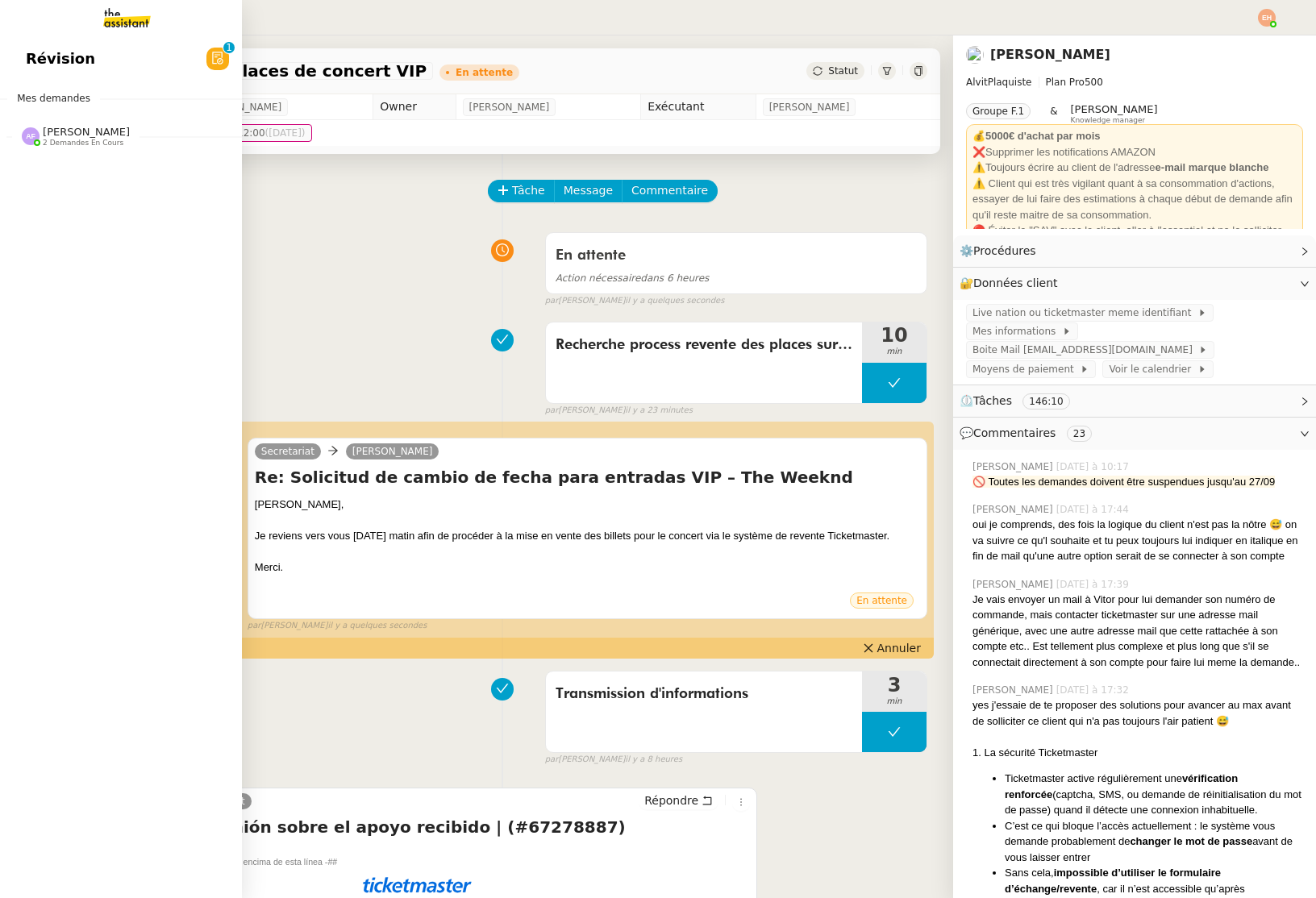
click at [34, 137] on img at bounding box center [31, 136] width 18 height 18
click at [106, 135] on div "Anna Florent 2 demandes en cours" at bounding box center [86, 136] width 87 height 21
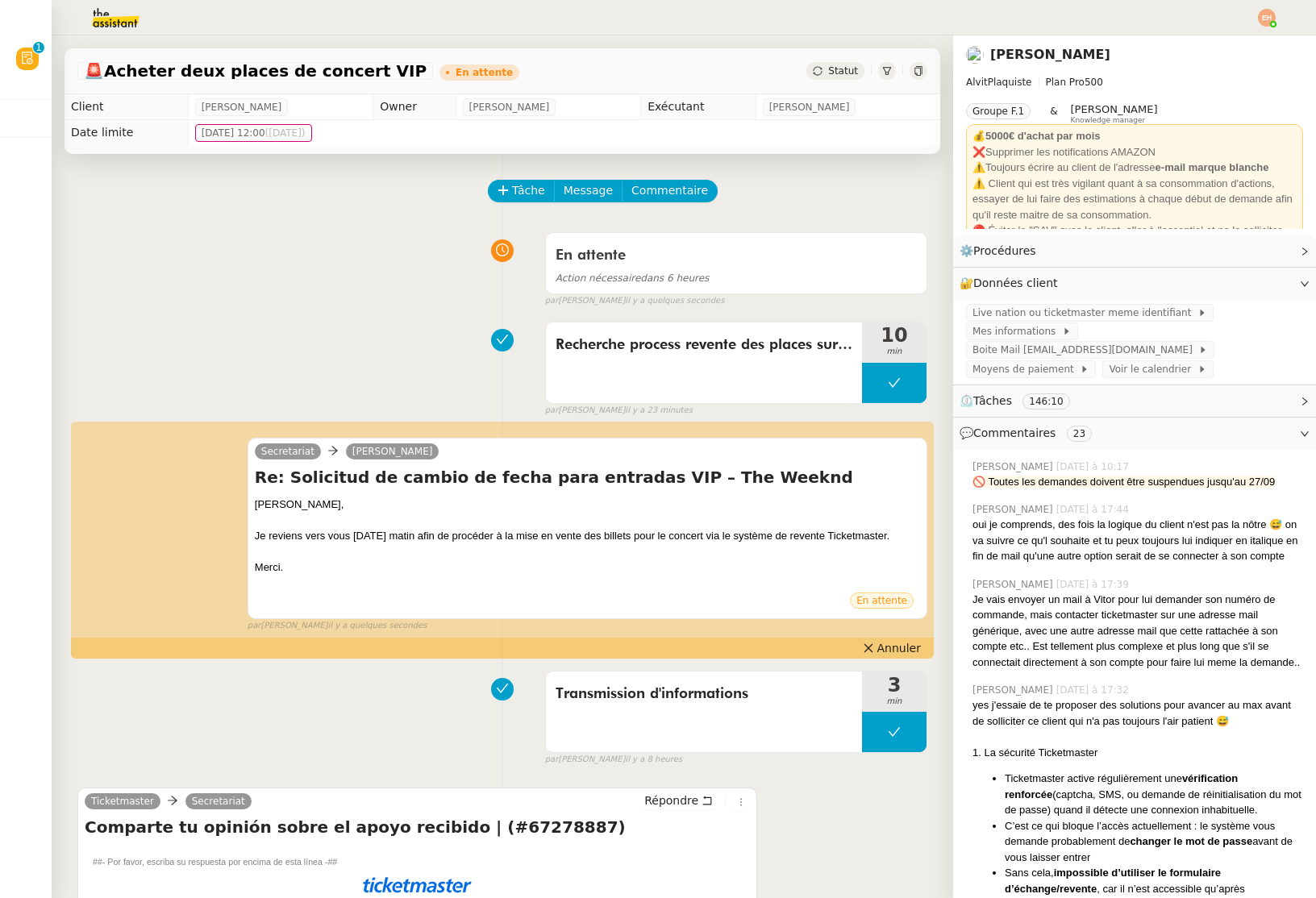
click at [1275, 16] on nz-header at bounding box center [658, 17] width 1316 height 35
click at [1239, 37] on li "Suivi" at bounding box center [1223, 46] width 104 height 23
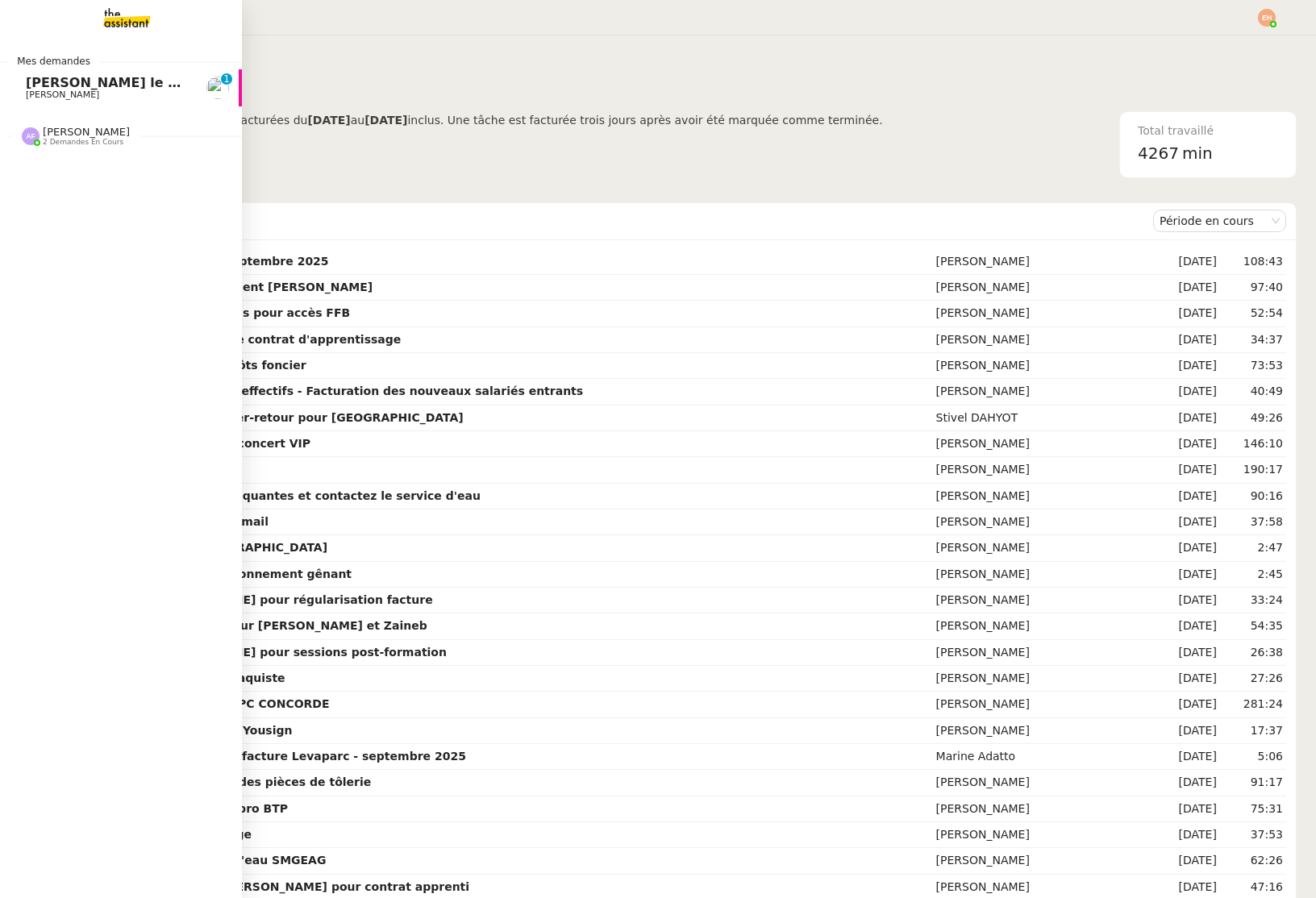
click at [51, 89] on span "[PERSON_NAME] le contrat de travail" at bounding box center [161, 82] width 269 height 16
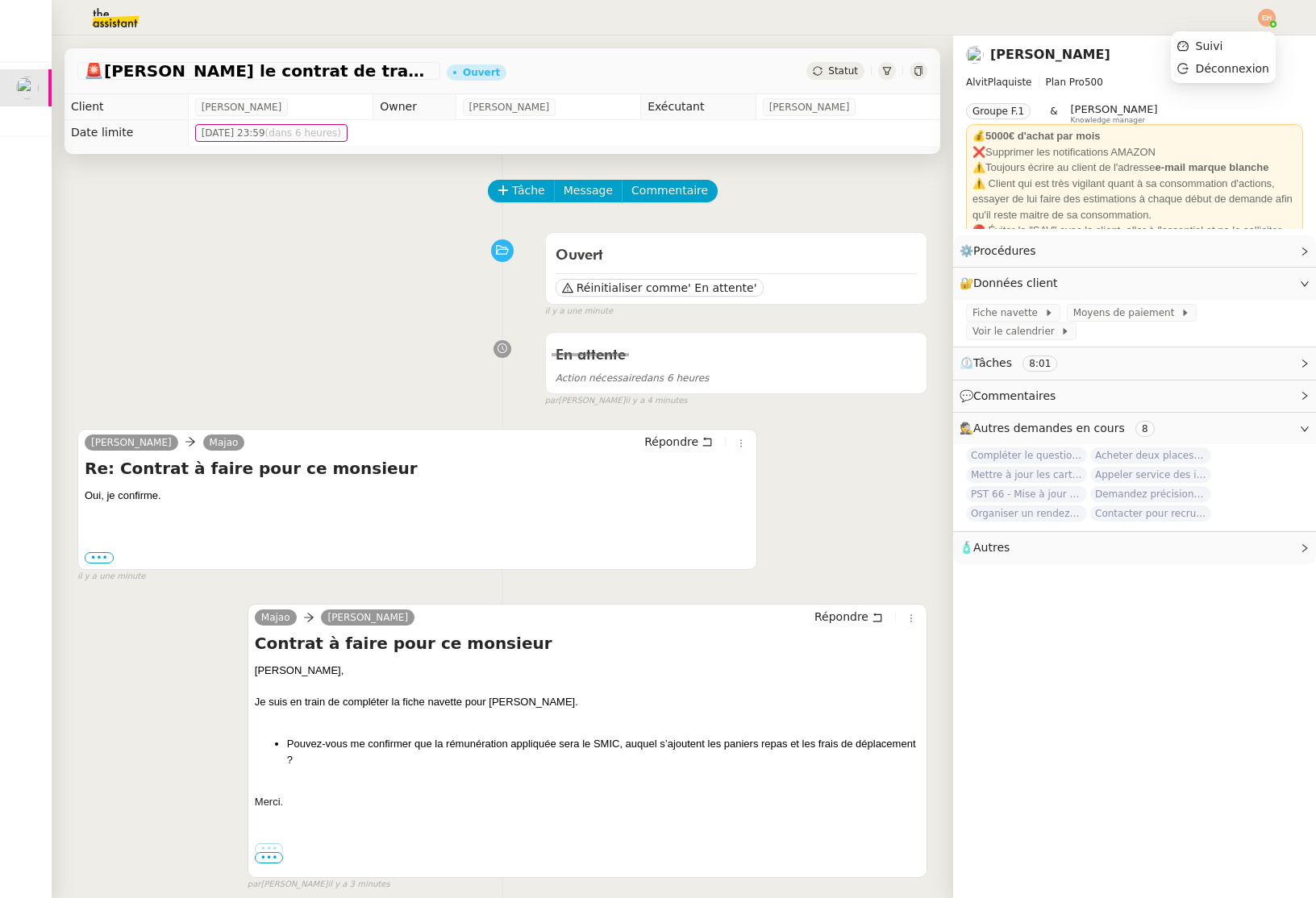
click at [1269, 20] on img at bounding box center [1267, 18] width 18 height 18
click at [1230, 40] on li "Suivi" at bounding box center [1223, 46] width 104 height 23
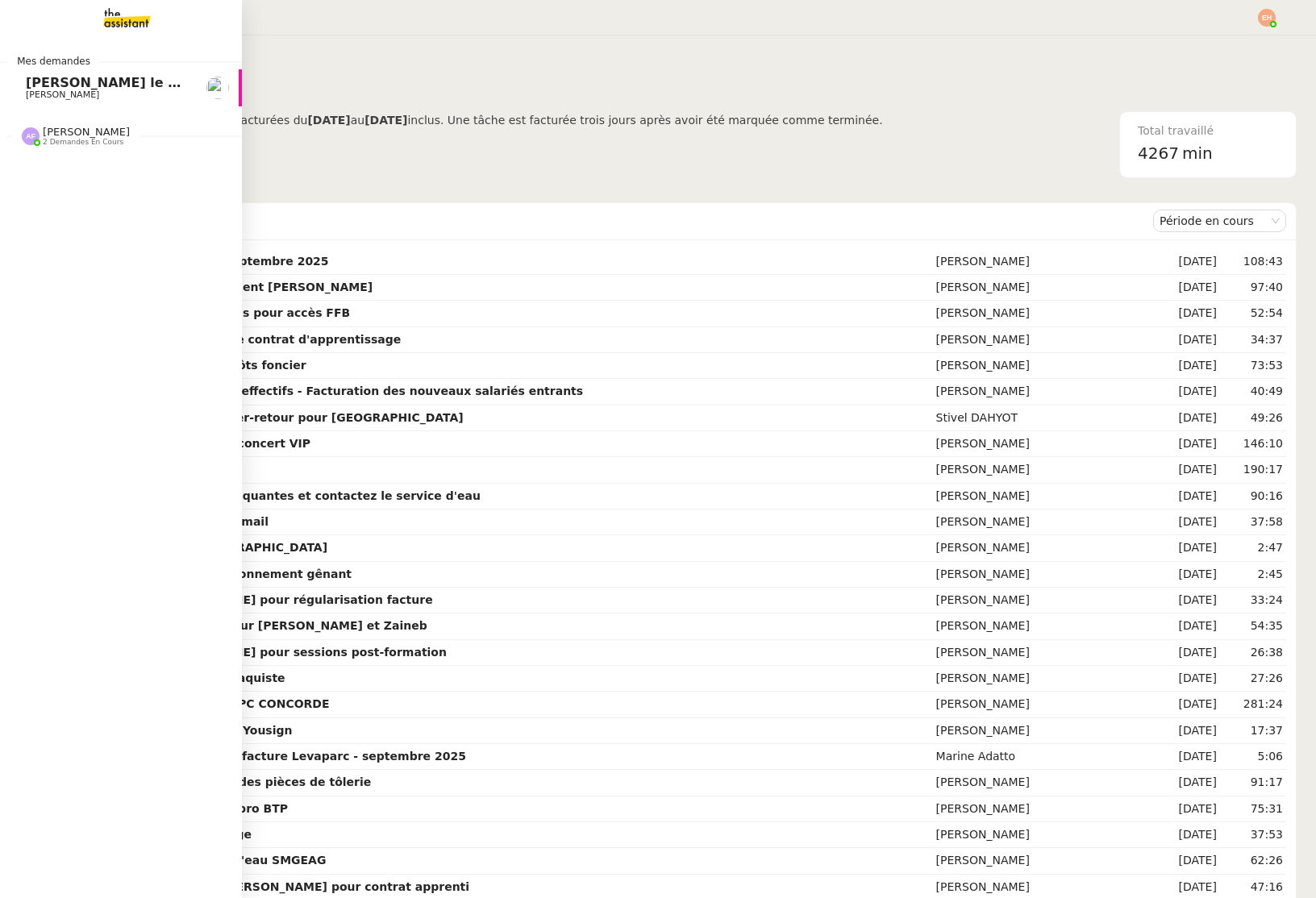
click at [50, 90] on span "[PERSON_NAME]" at bounding box center [63, 95] width 73 height 11
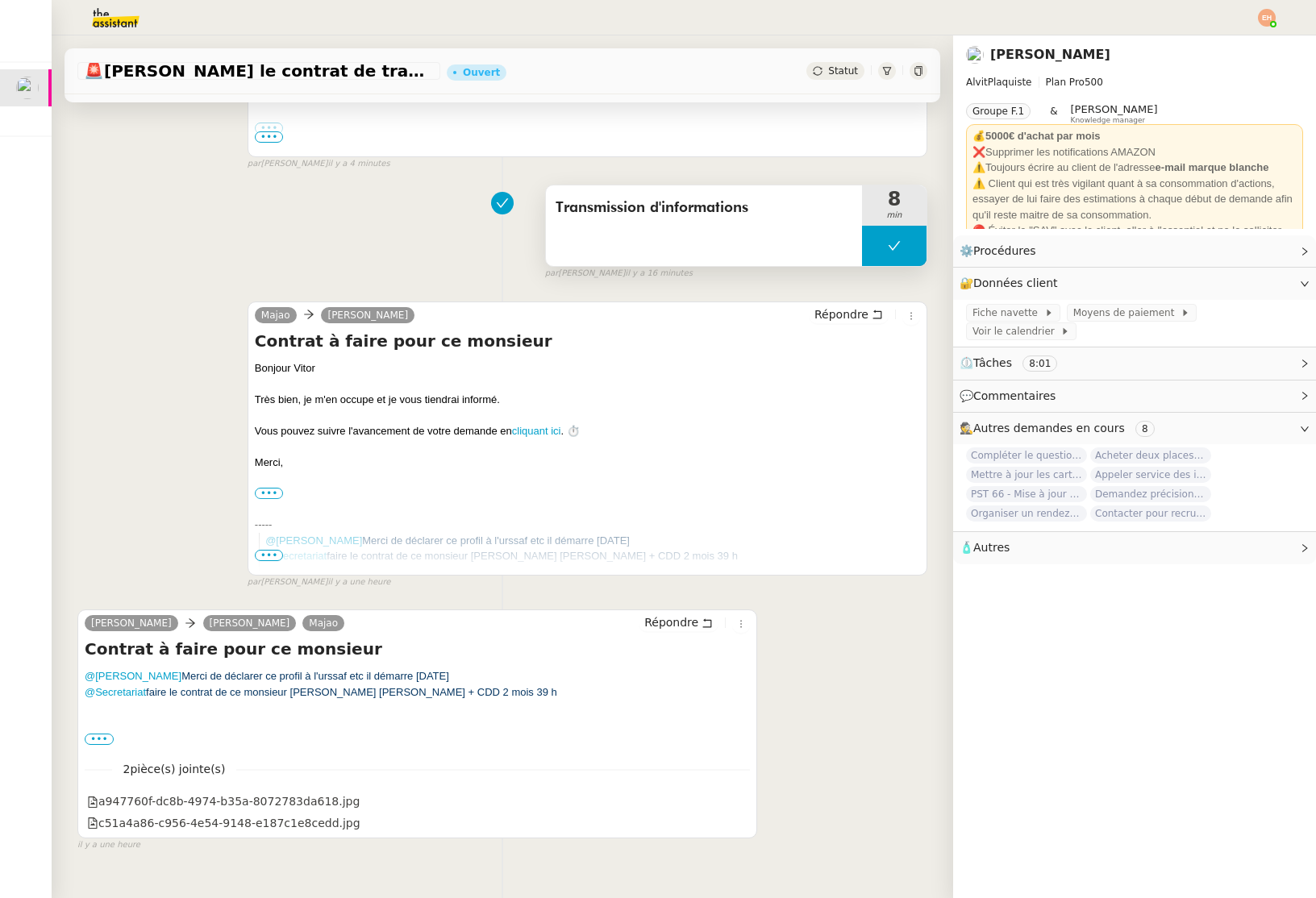
scroll to position [751, 0]
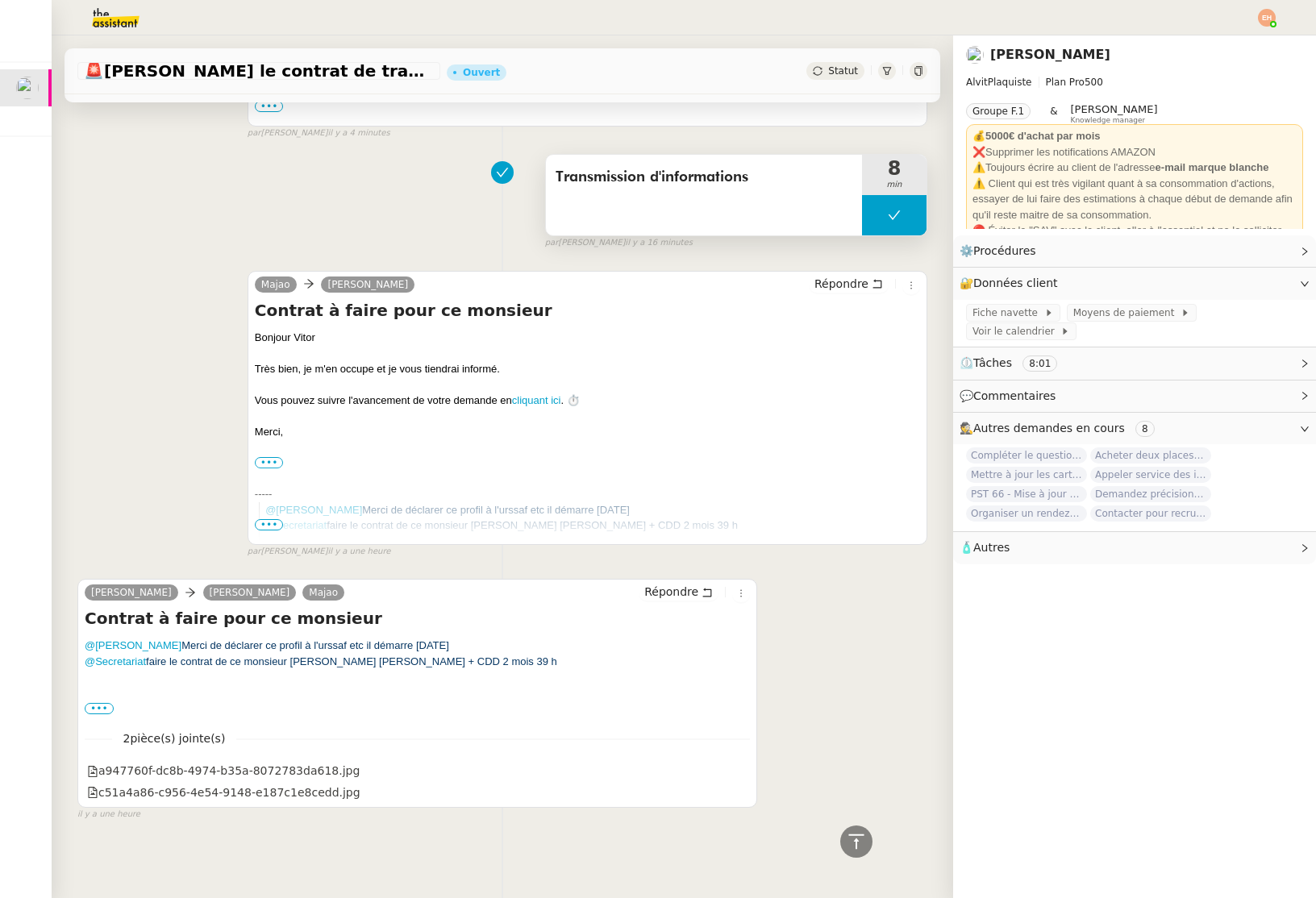
click at [746, 193] on div "Transmission d'informations" at bounding box center [704, 195] width 316 height 81
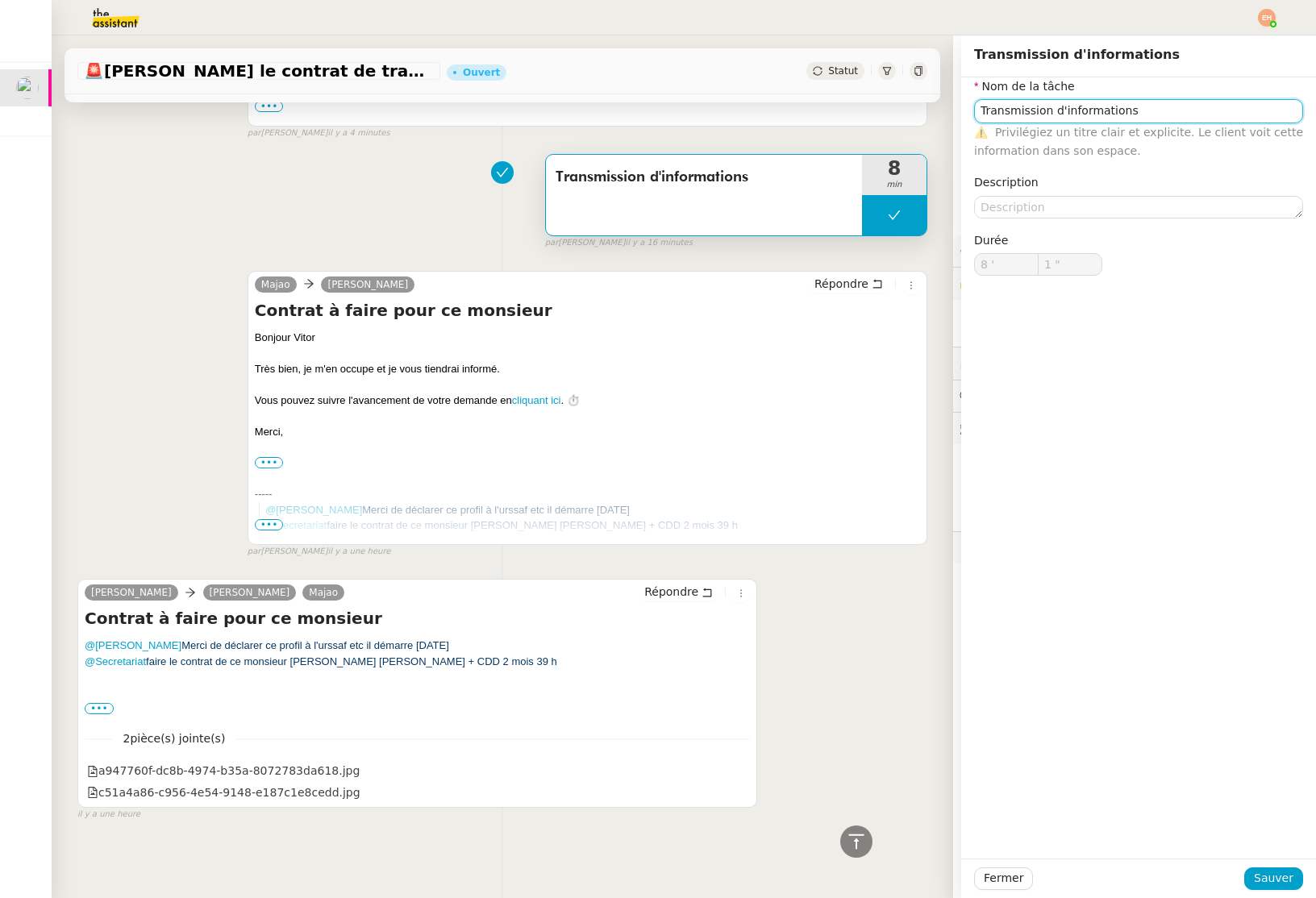
click at [1133, 111] on input "Transmission d'informations" at bounding box center [1138, 110] width 329 height 24
click at [1276, 877] on span "Sauver" at bounding box center [1274, 878] width 39 height 19
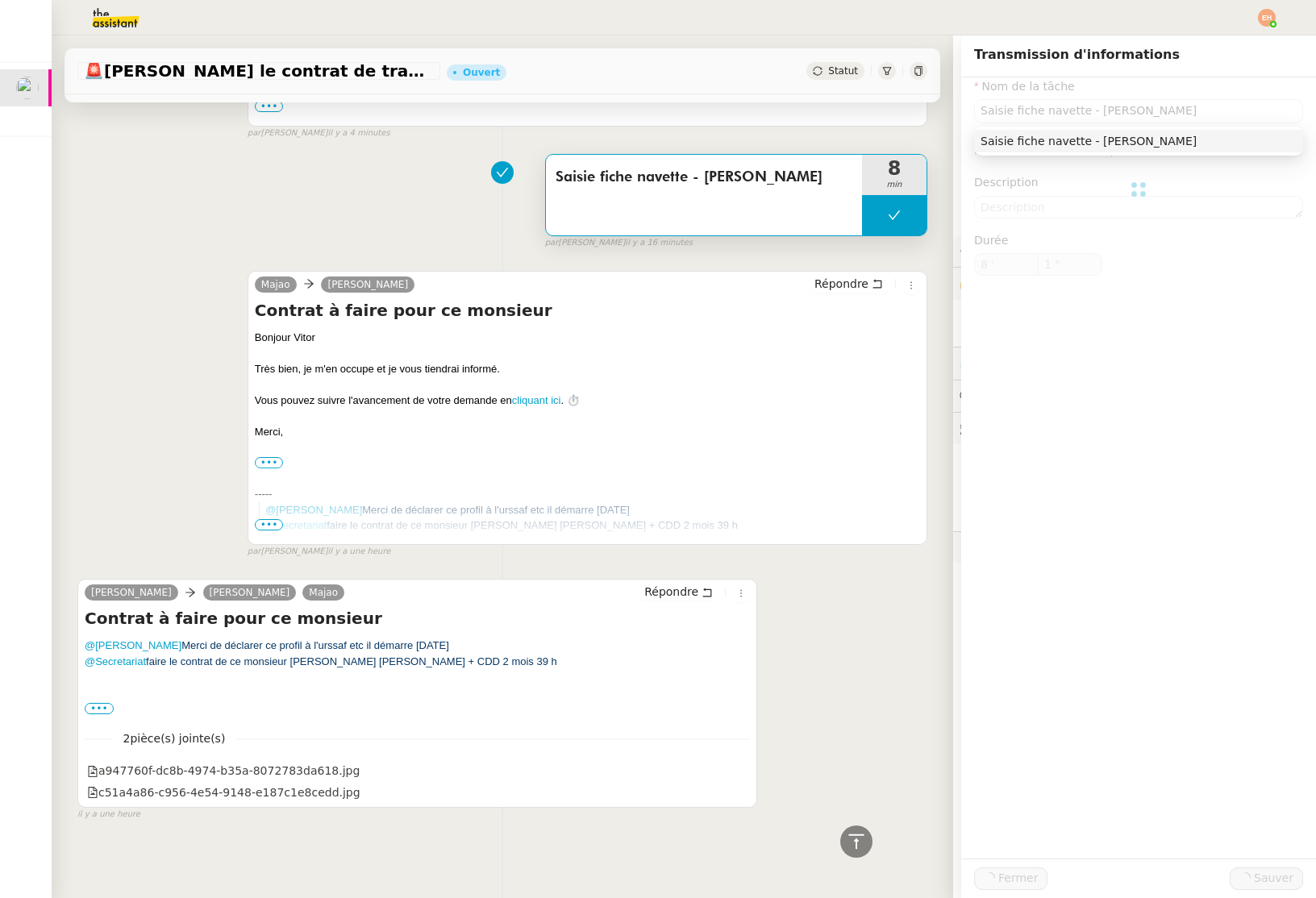
type input "Saisie fiche navette - Franck De Oliveira Santos"
type input "8 '"
type input "1 ""
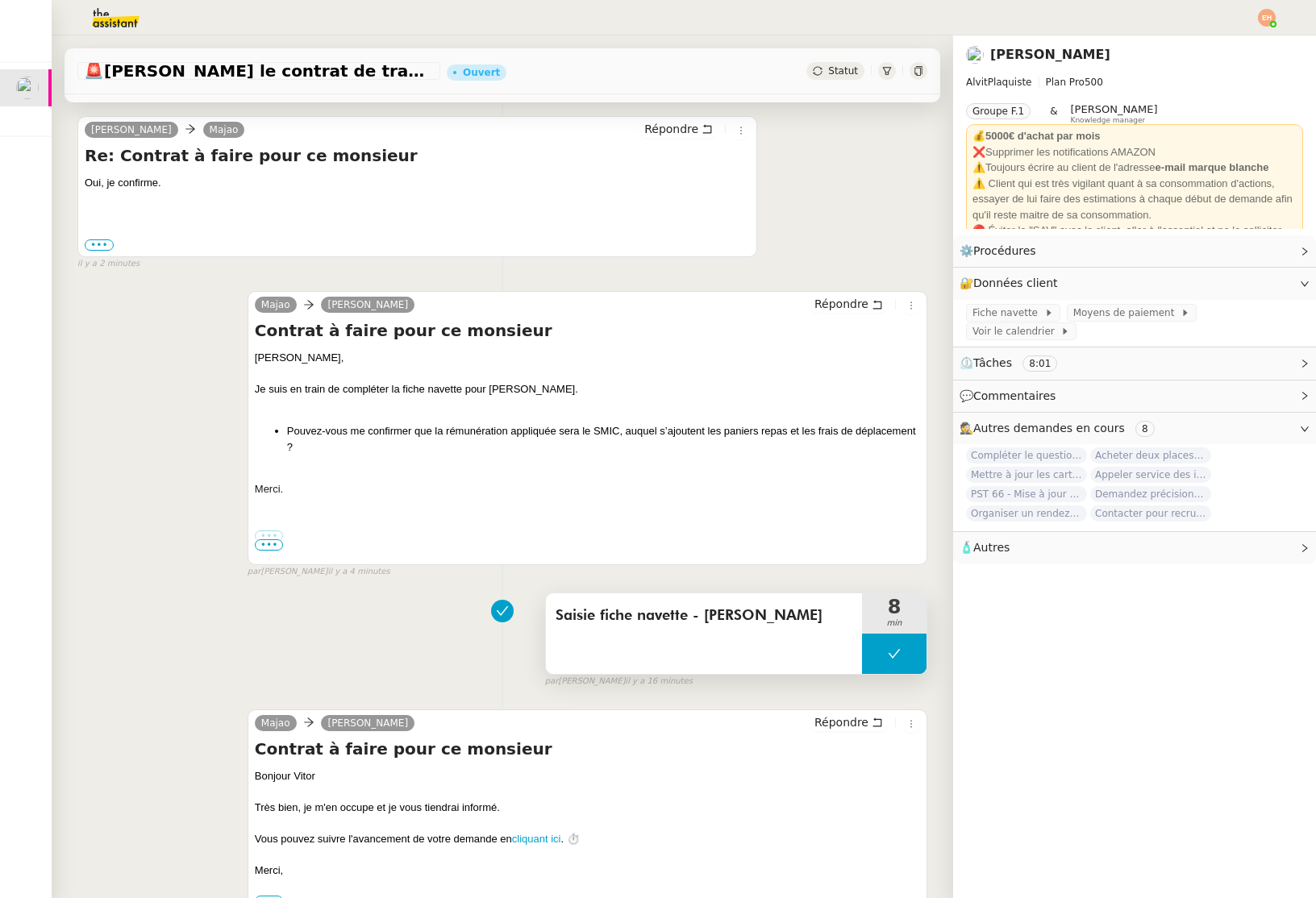
scroll to position [377, 0]
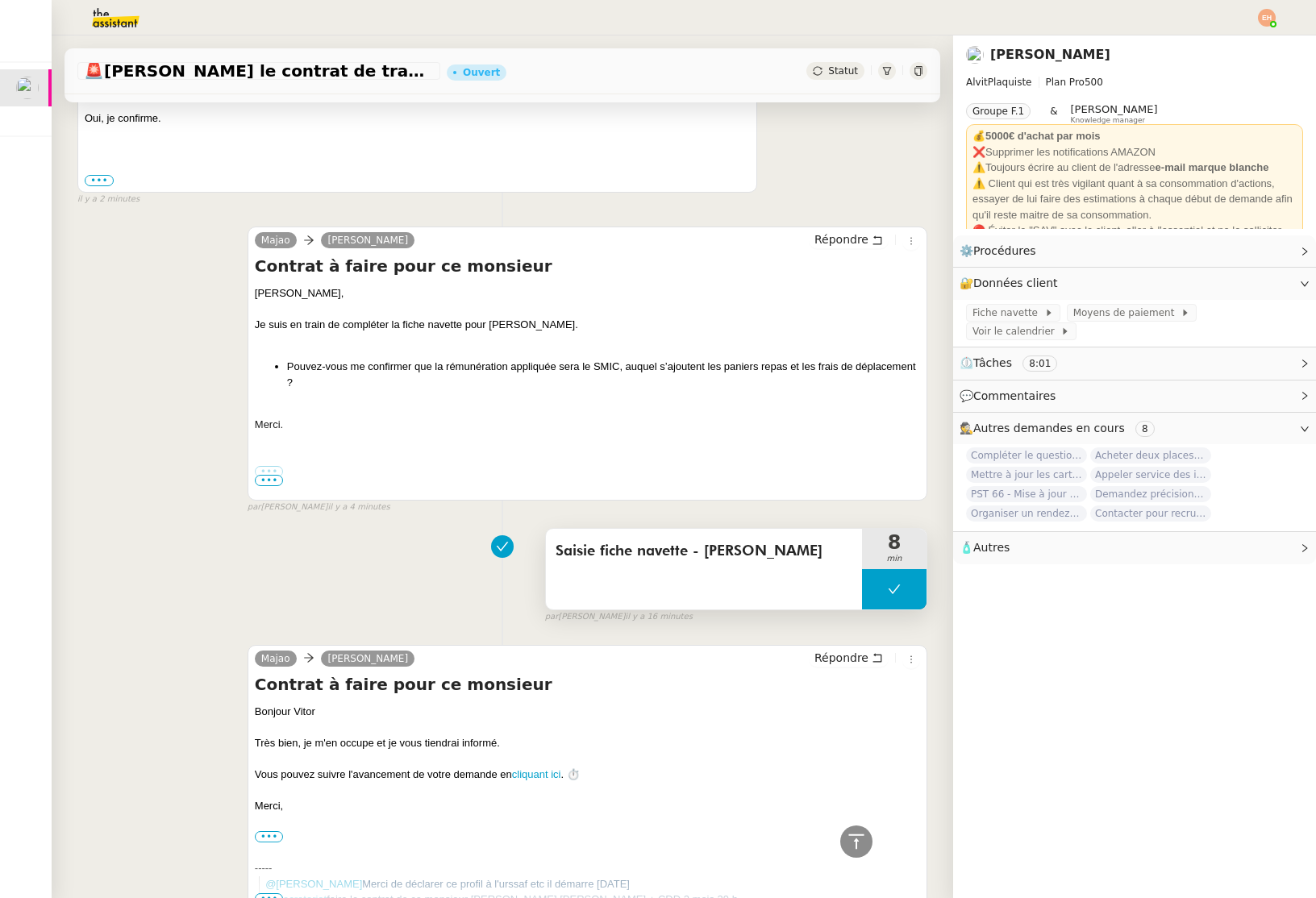
drag, startPoint x: 887, startPoint y: 585, endPoint x: 797, endPoint y: 586, distance: 90.0
click at [887, 585] on icon at bounding box center [894, 589] width 13 height 13
click at [1029, 313] on span "Fiche navette" at bounding box center [1008, 313] width 72 height 16
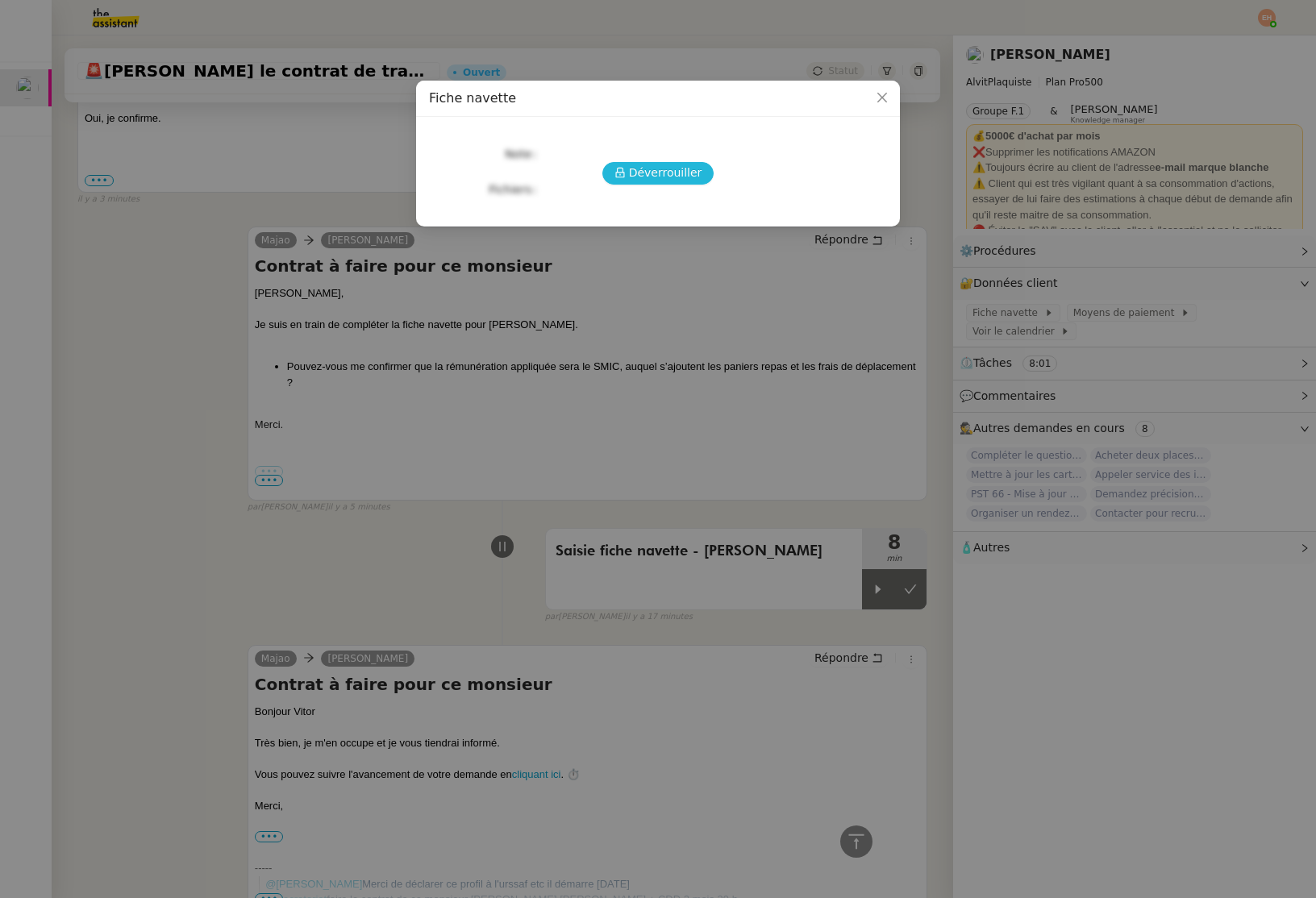
click at [650, 181] on span "Déverrouiller" at bounding box center [665, 172] width 73 height 19
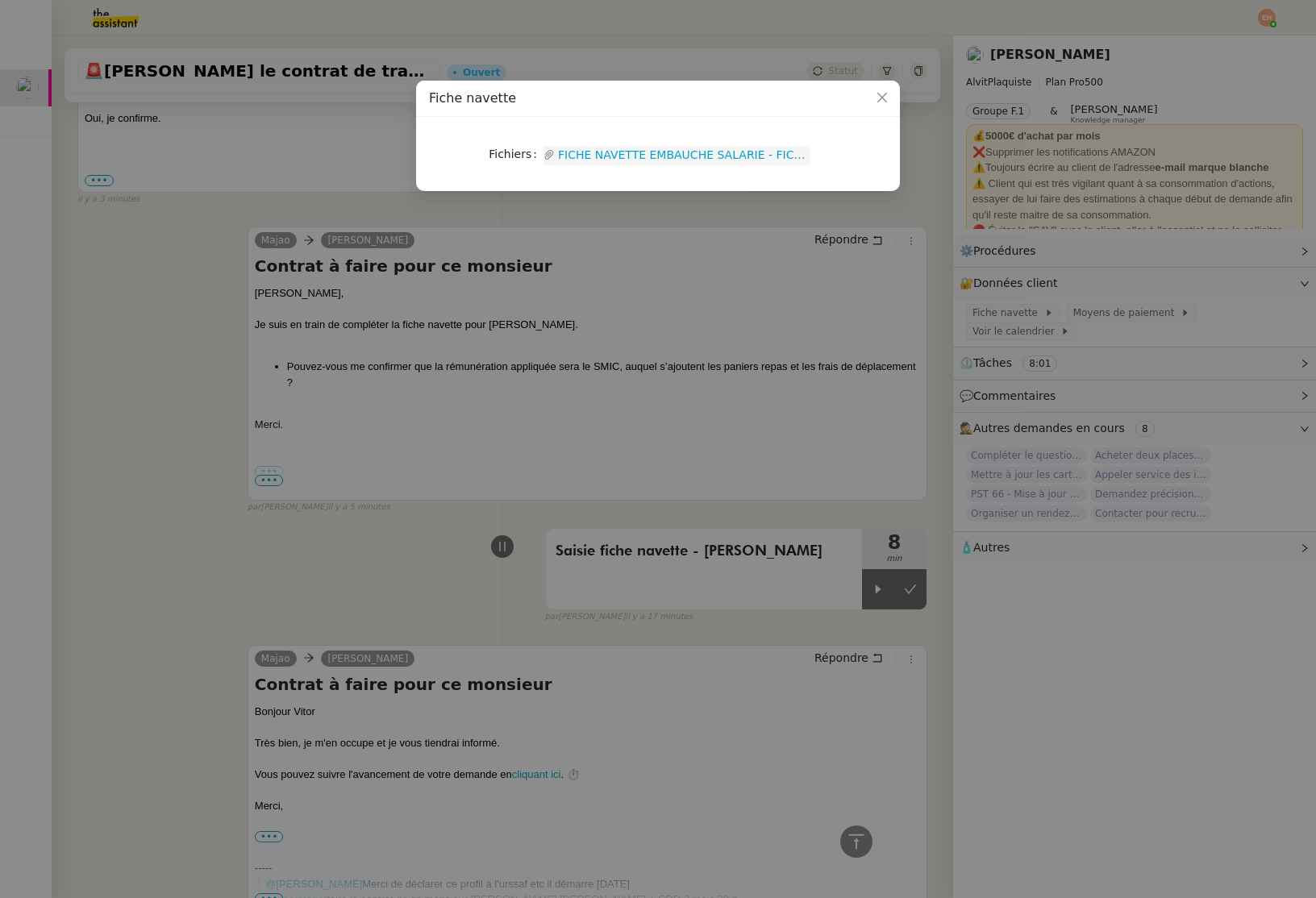
click at [754, 159] on link "FICHE NAVETTE EMBAUCHE SALARIE - FICHE NAVETTE EMBAUCHE - FORVIS MAZARS.pdf" at bounding box center [682, 155] width 256 height 19
click at [176, 538] on nz-modal-container "Fiche navette Fichiers Upload FICHE NAVETTE EMBAUCHE SALARIE - FICHE NAVETTE EM…" at bounding box center [658, 449] width 1316 height 898
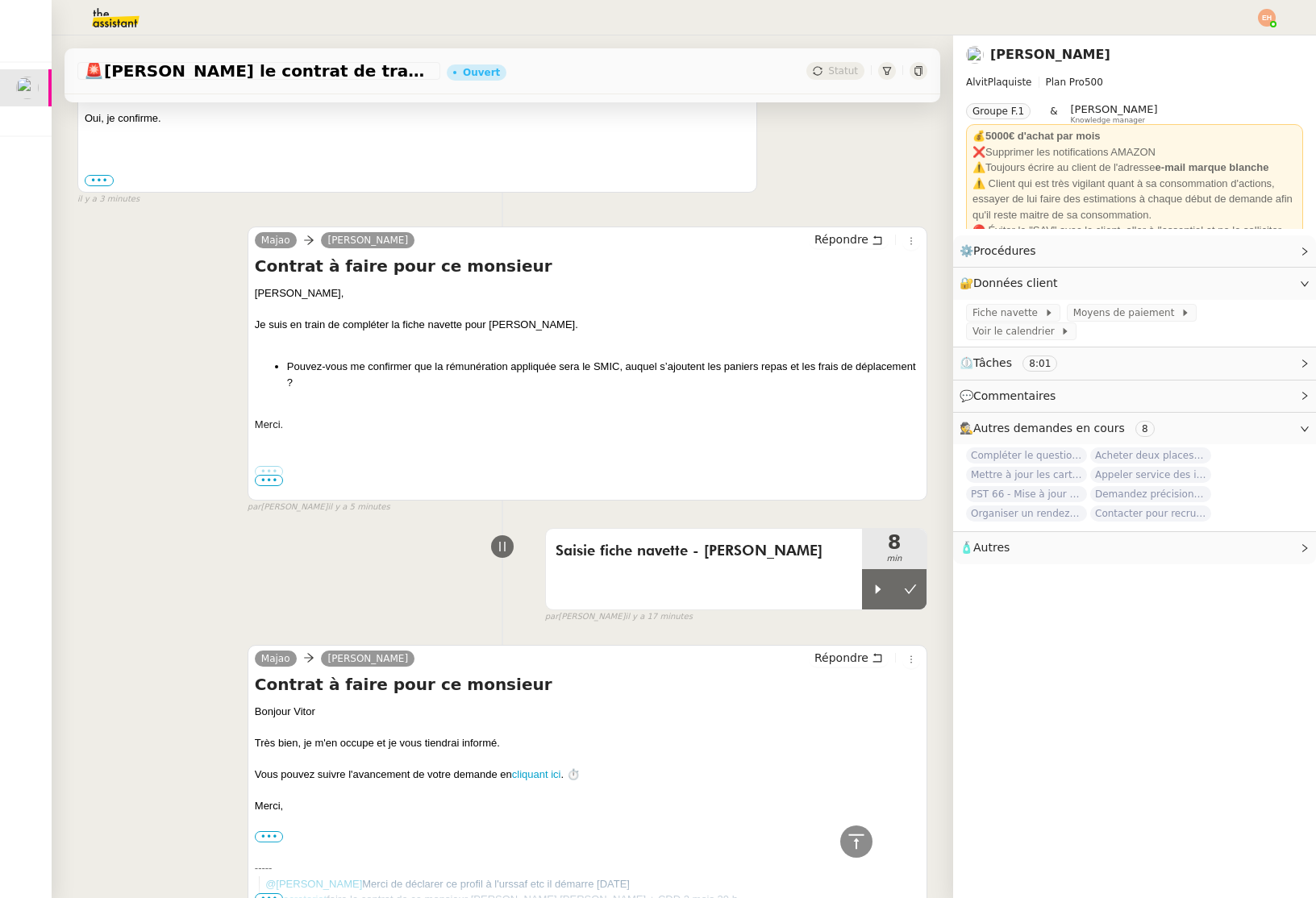
drag, startPoint x: 877, startPoint y: 600, endPoint x: 829, endPoint y: 620, distance: 52.0
click at [877, 600] on div at bounding box center [878, 589] width 33 height 40
click at [123, 16] on img at bounding box center [102, 17] width 125 height 35
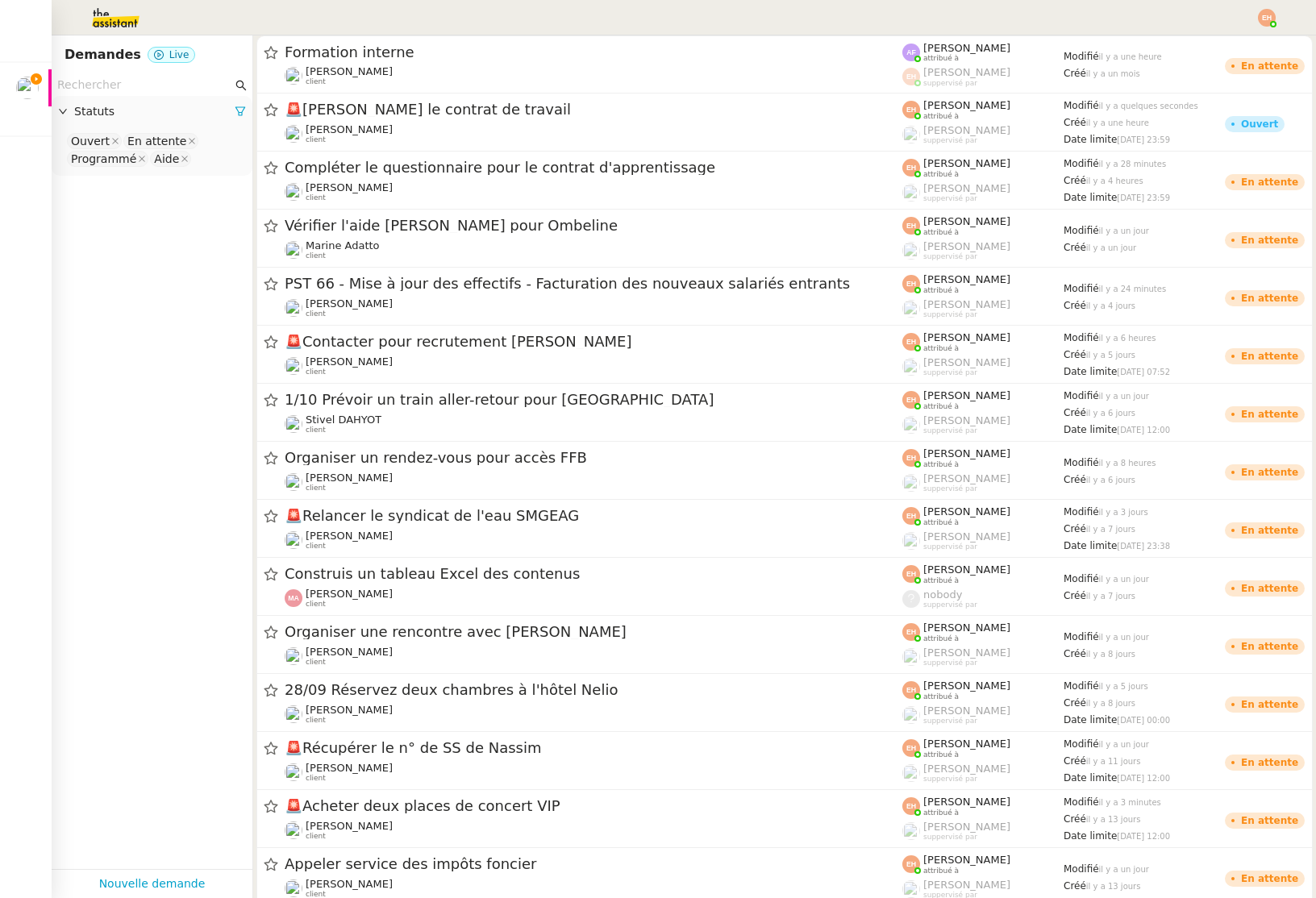
click at [116, 91] on input "text" at bounding box center [144, 85] width 175 height 19
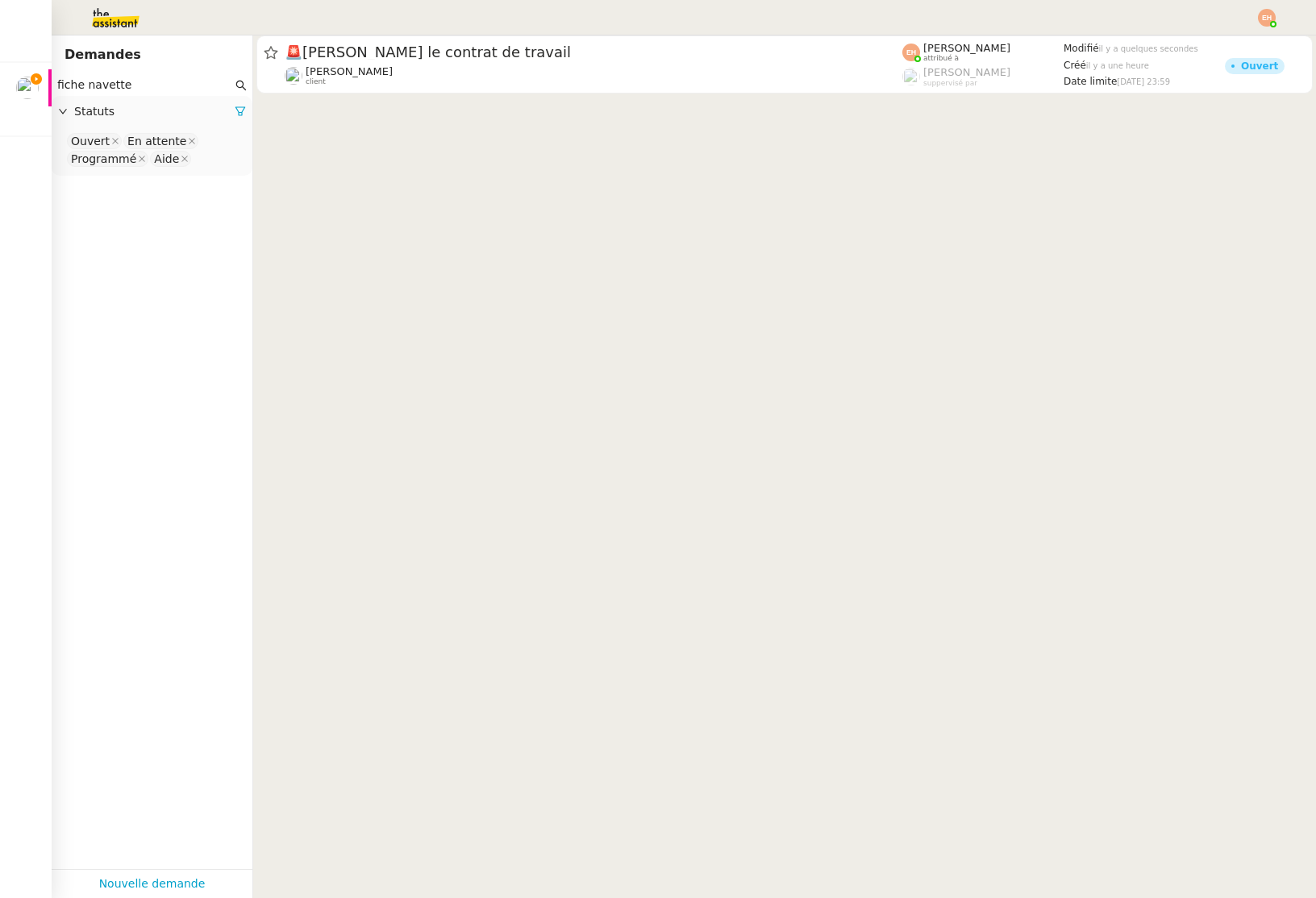
type input "fiche navette"
click at [233, 106] on span "Statuts" at bounding box center [154, 111] width 161 height 19
click at [238, 115] on icon at bounding box center [240, 111] width 11 height 11
click at [153, 148] on nz-select-top-control "Please select" at bounding box center [152, 141] width 175 height 20
click at [158, 305] on div "Terminé" at bounding box center [152, 305] width 162 height 15
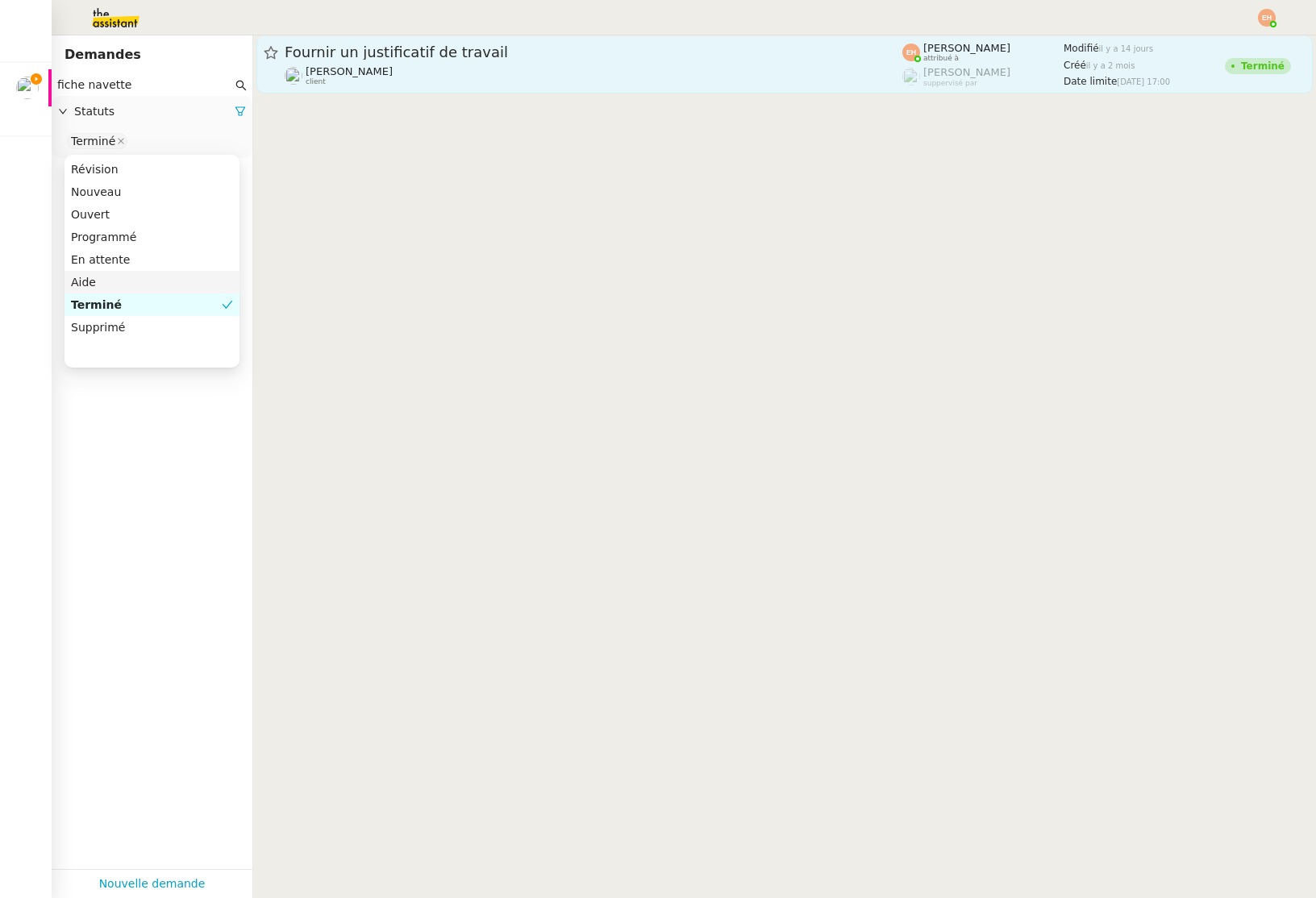
click at [526, 54] on span "Fournir un justificatif de travail" at bounding box center [594, 52] width 617 height 15
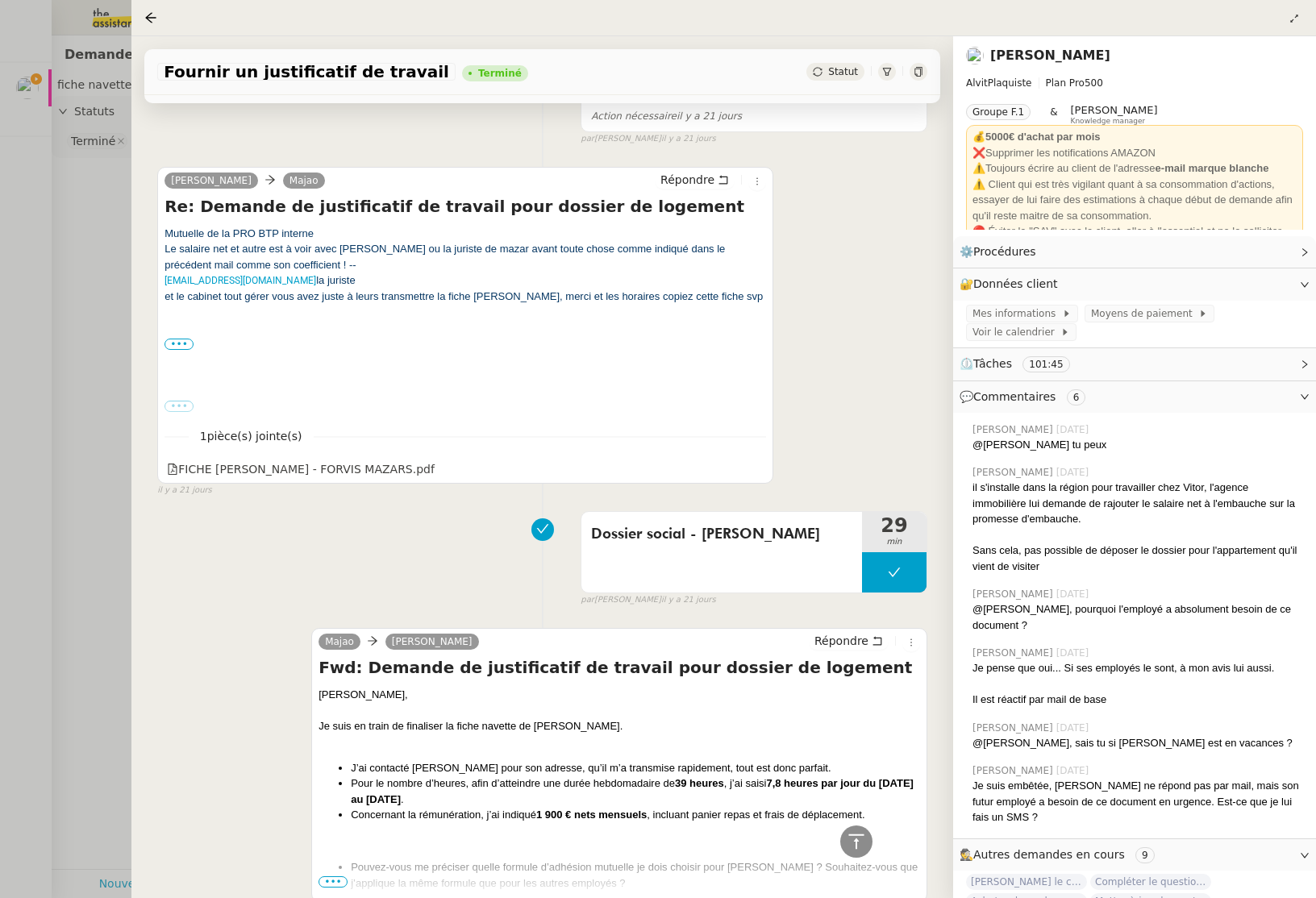
scroll to position [6116, 0]
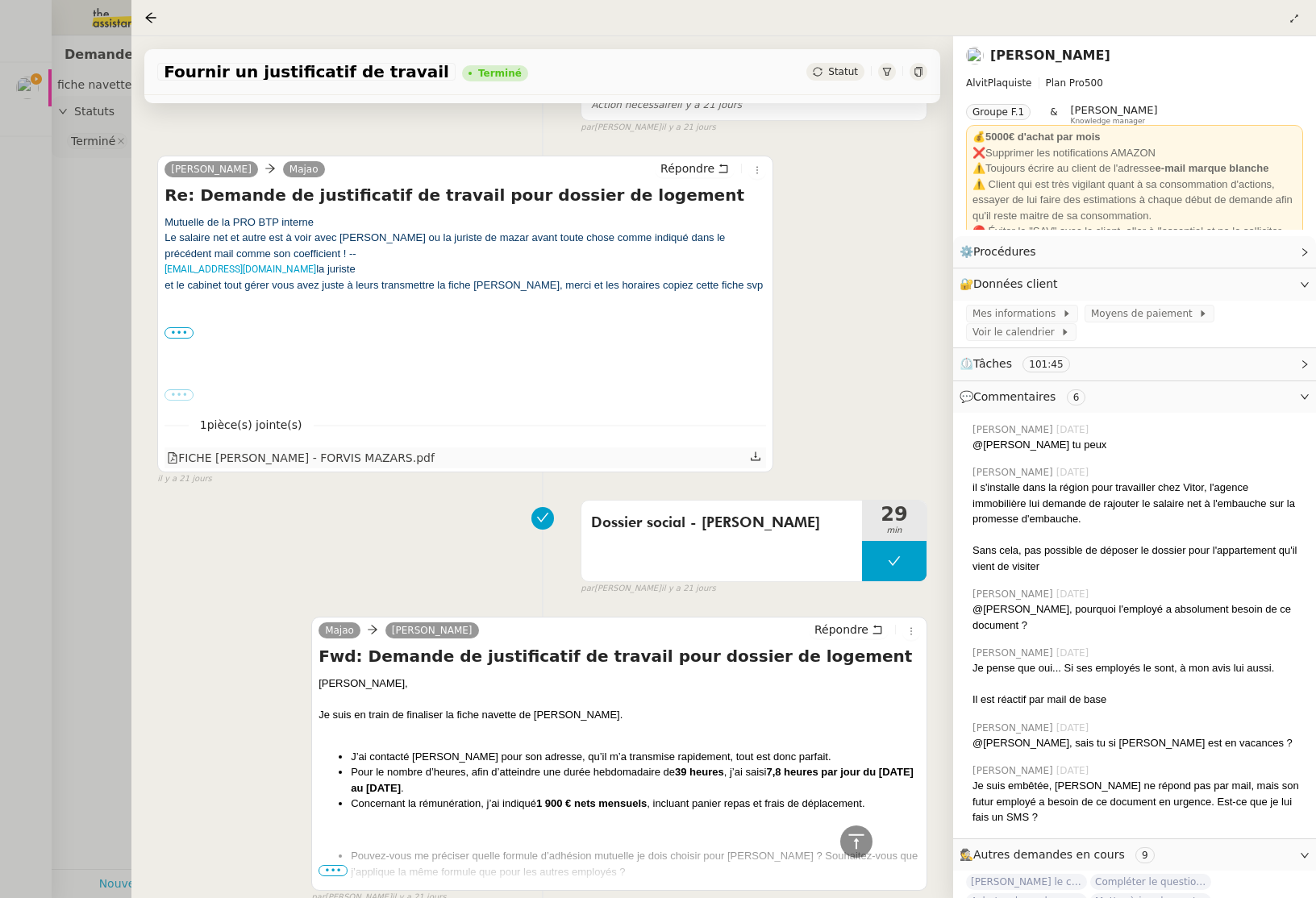
click at [756, 459] on icon at bounding box center [755, 456] width 10 height 9
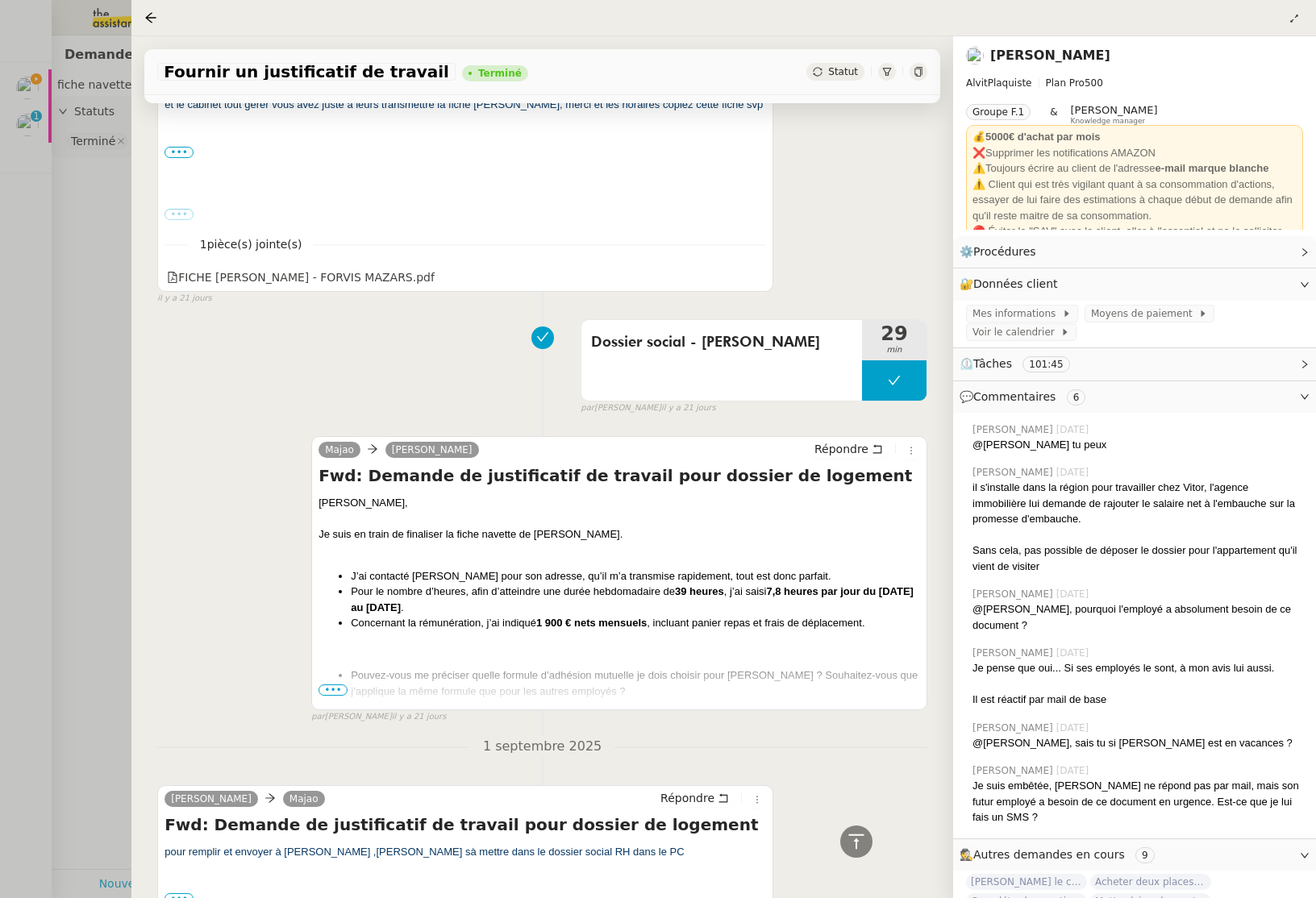
scroll to position [7021, 0]
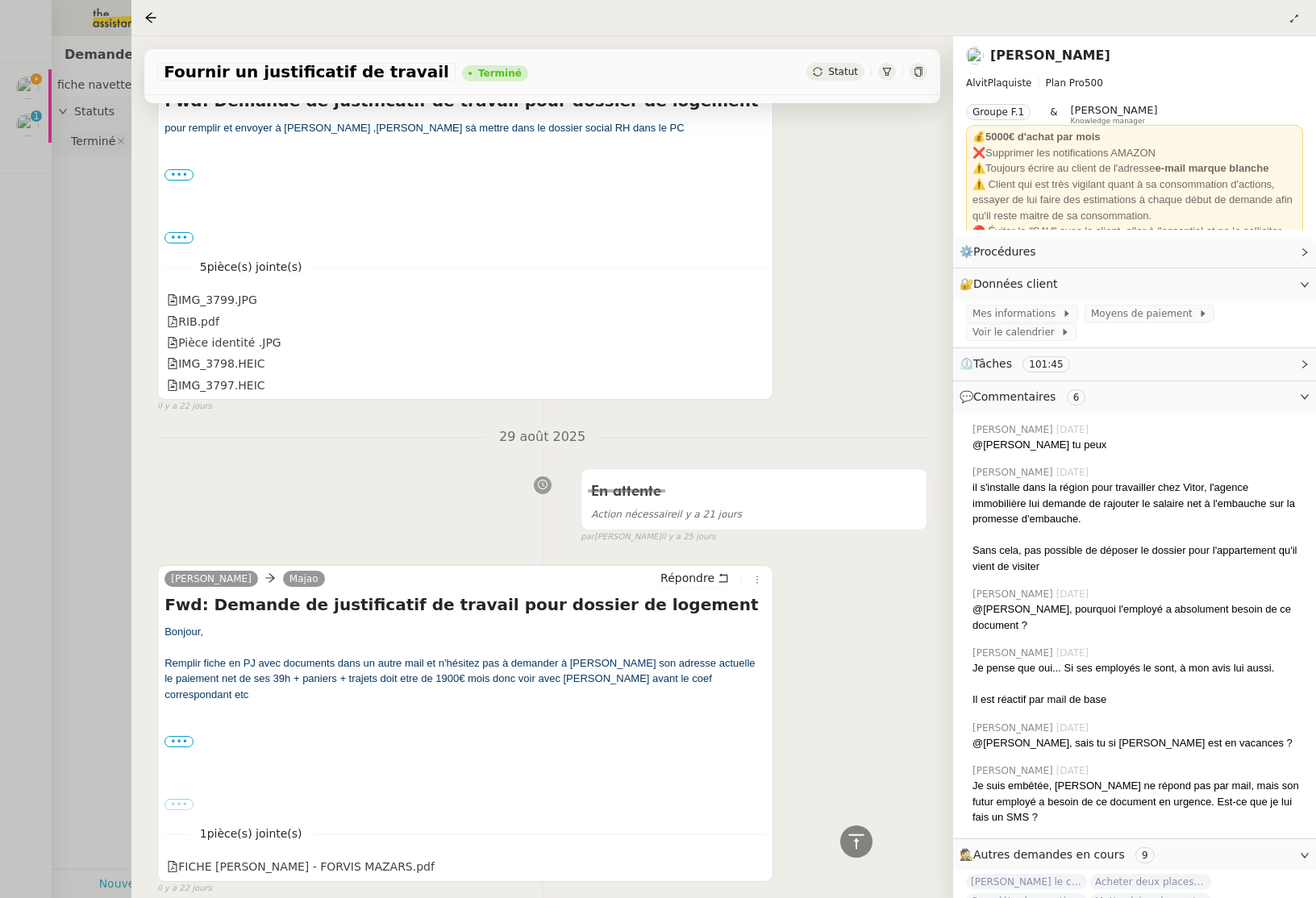
click at [69, 196] on div at bounding box center [658, 449] width 1316 height 898
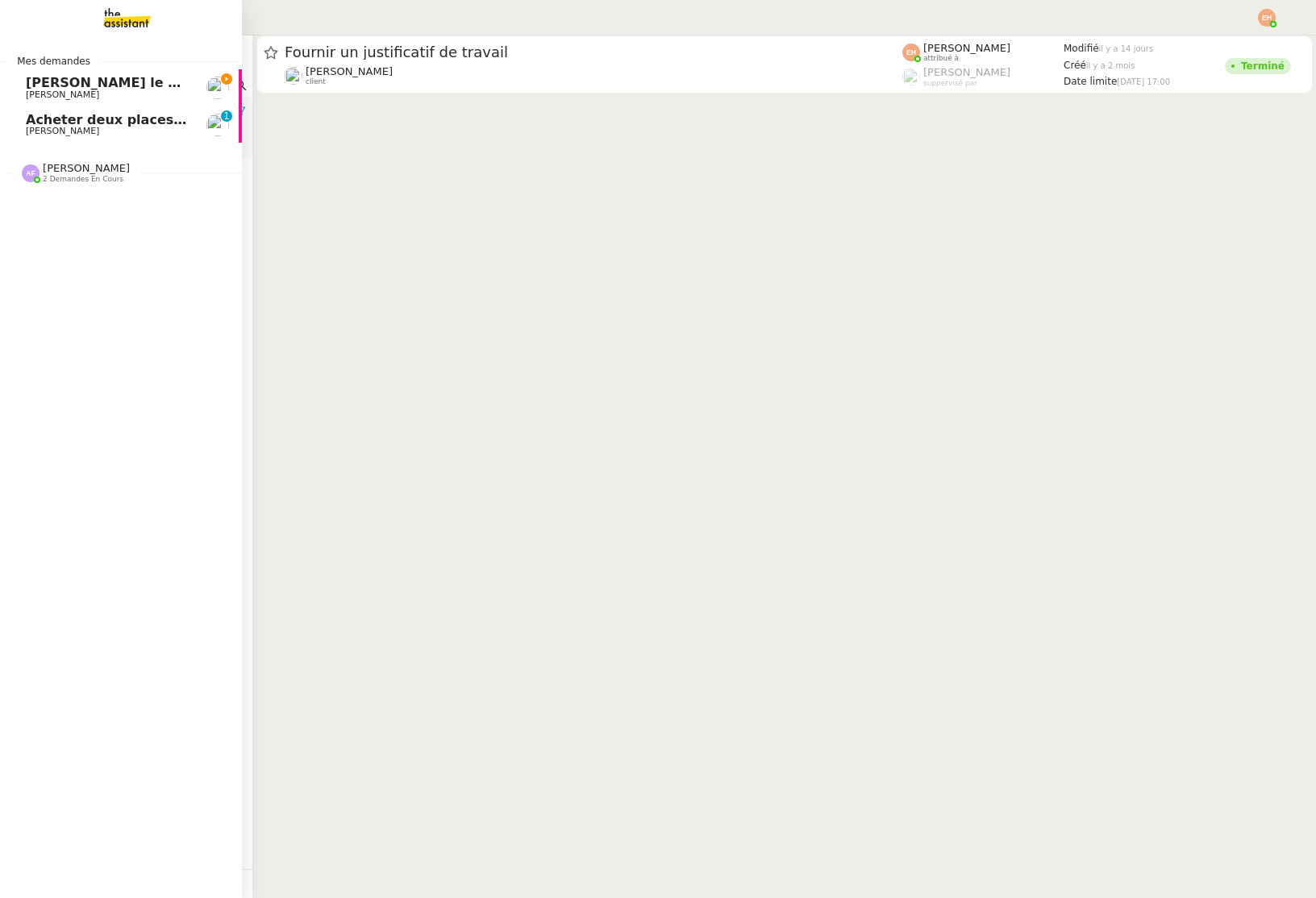
click at [52, 129] on span "[PERSON_NAME]" at bounding box center [63, 131] width 73 height 11
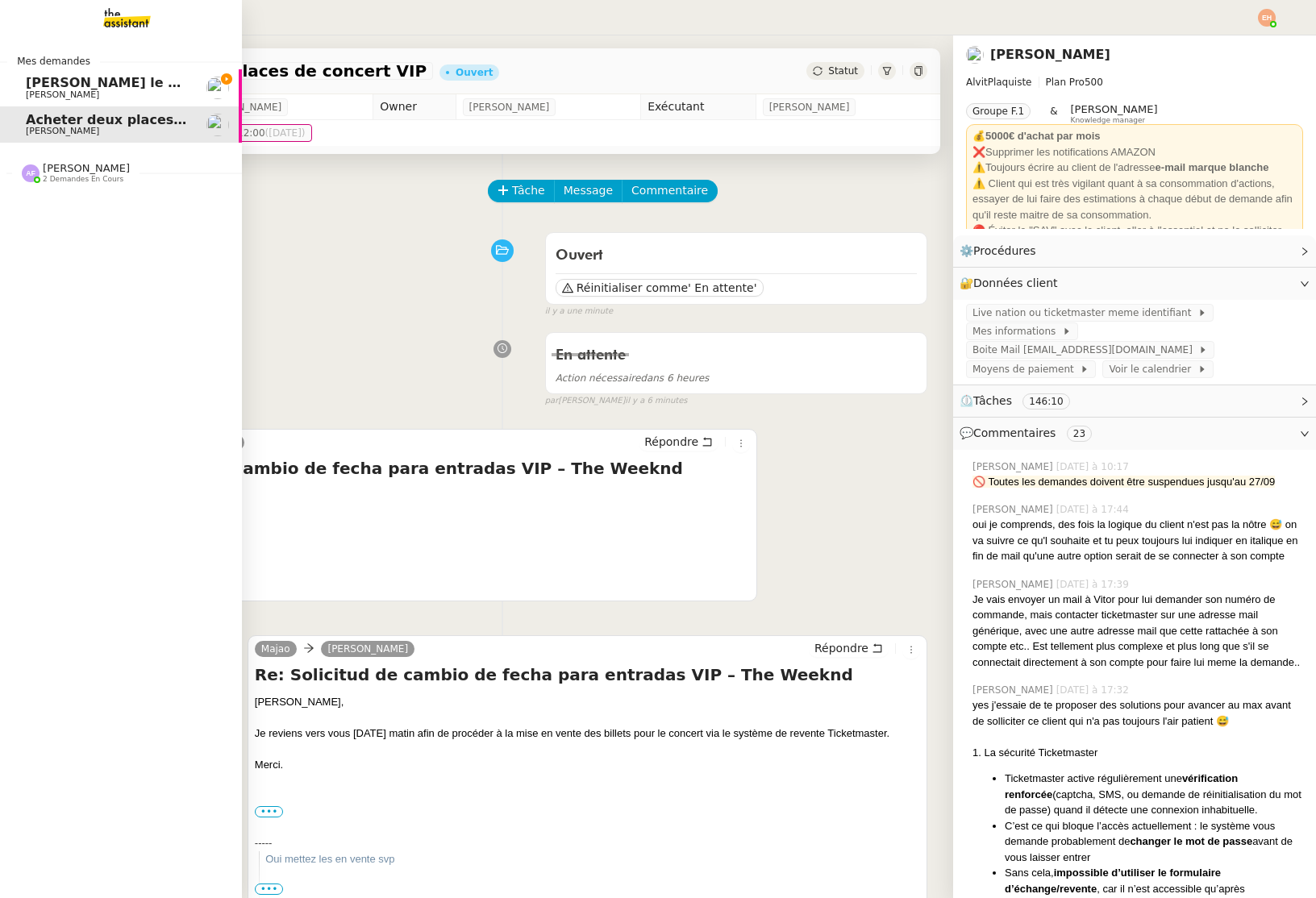
click at [45, 93] on span "[PERSON_NAME]" at bounding box center [63, 95] width 73 height 11
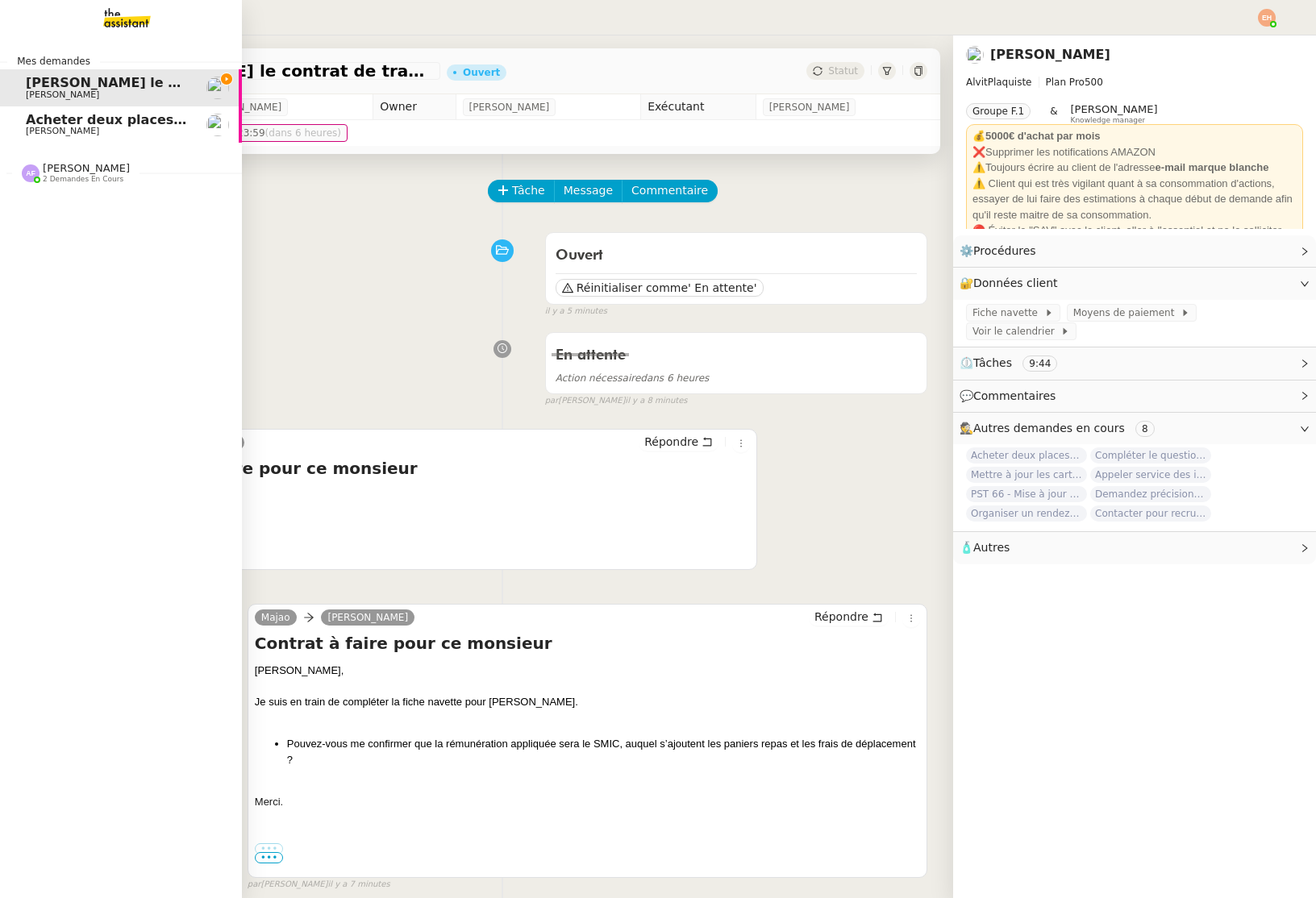
click at [84, 113] on span "Acheter deux places de concert VIP" at bounding box center [155, 119] width 258 height 16
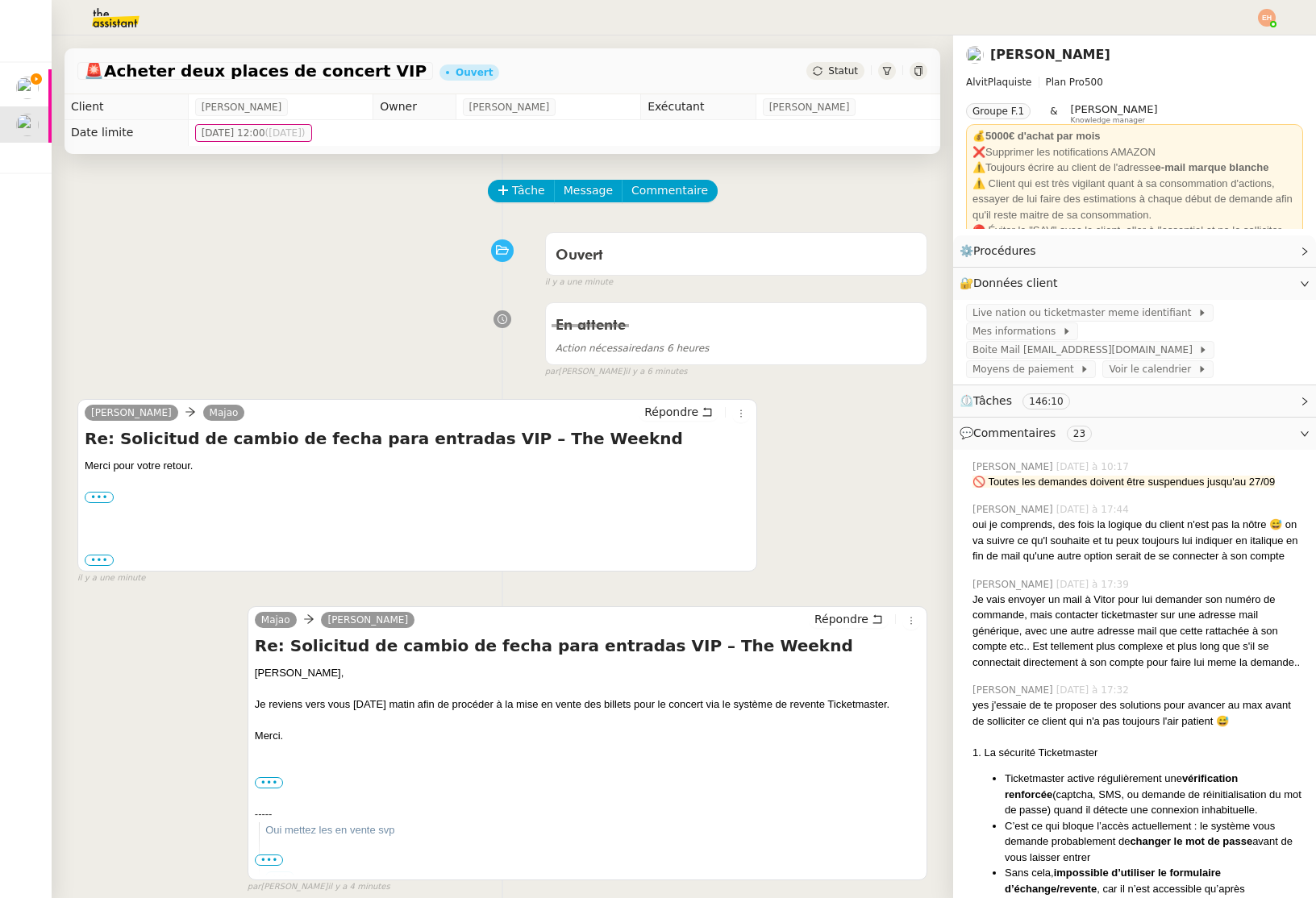
click at [843, 78] on div "Statut" at bounding box center [835, 71] width 58 height 18
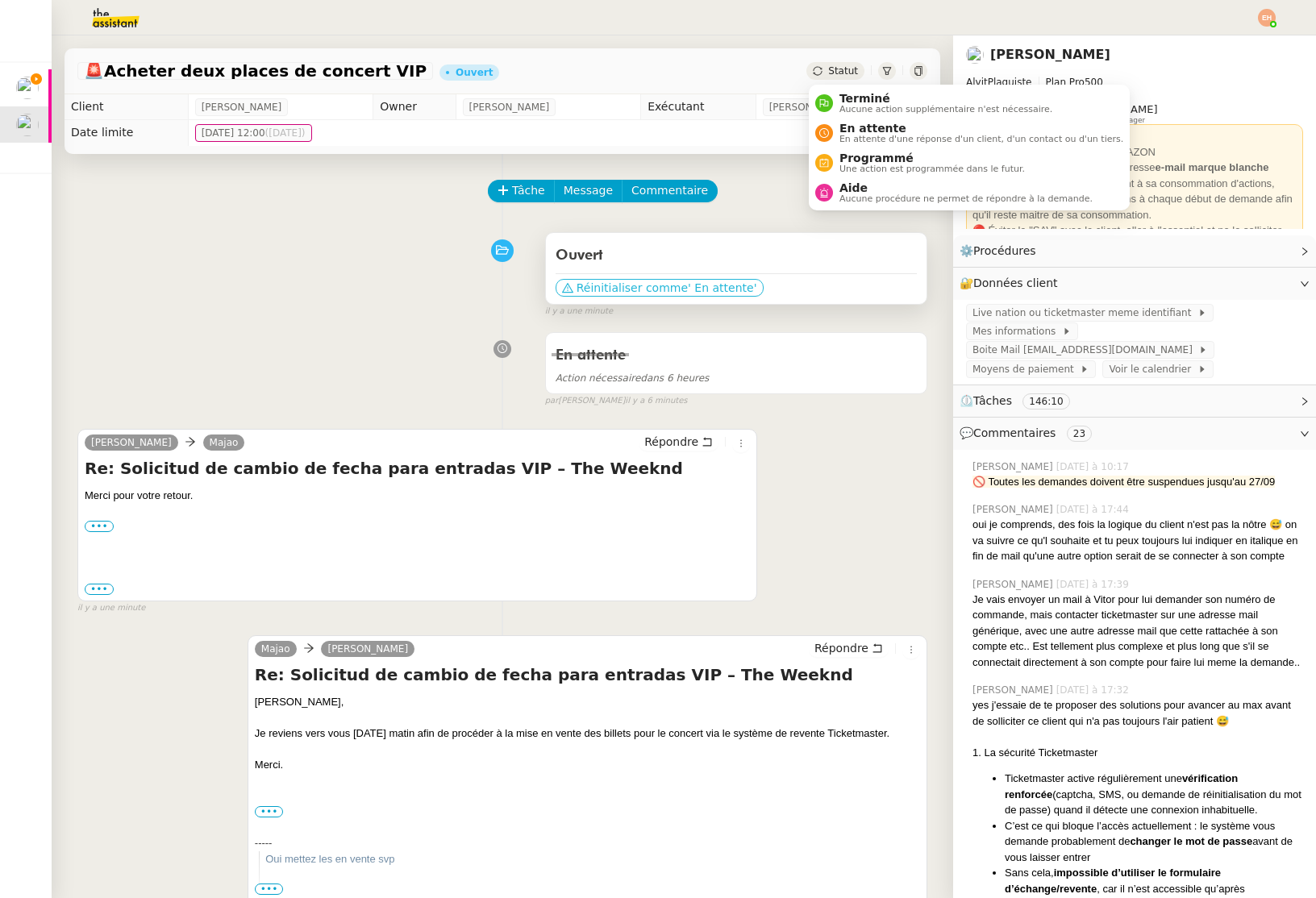
click at [736, 287] on span "' En attente'" at bounding box center [722, 288] width 69 height 16
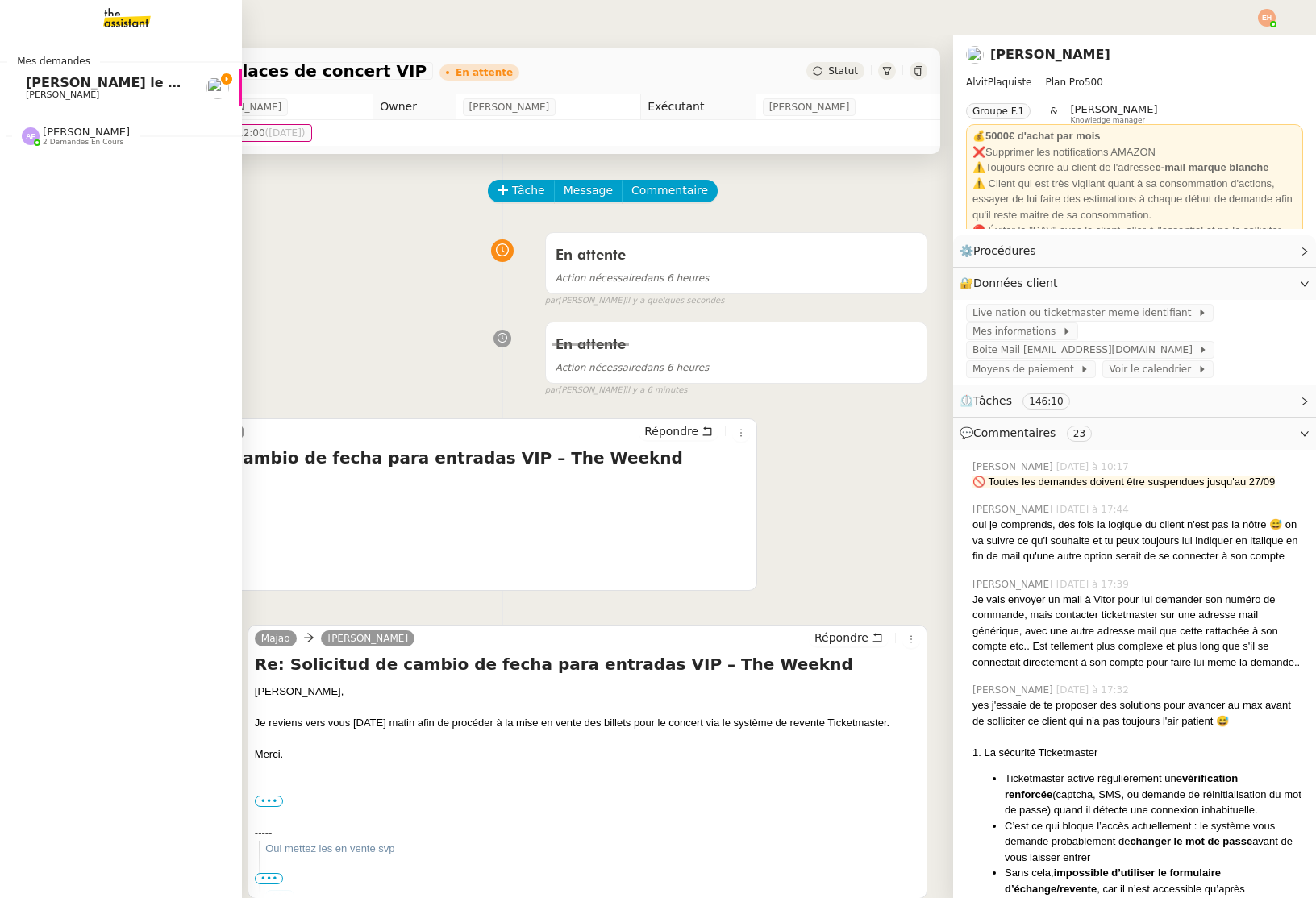
click at [35, 90] on span "[PERSON_NAME]" at bounding box center [63, 95] width 73 height 11
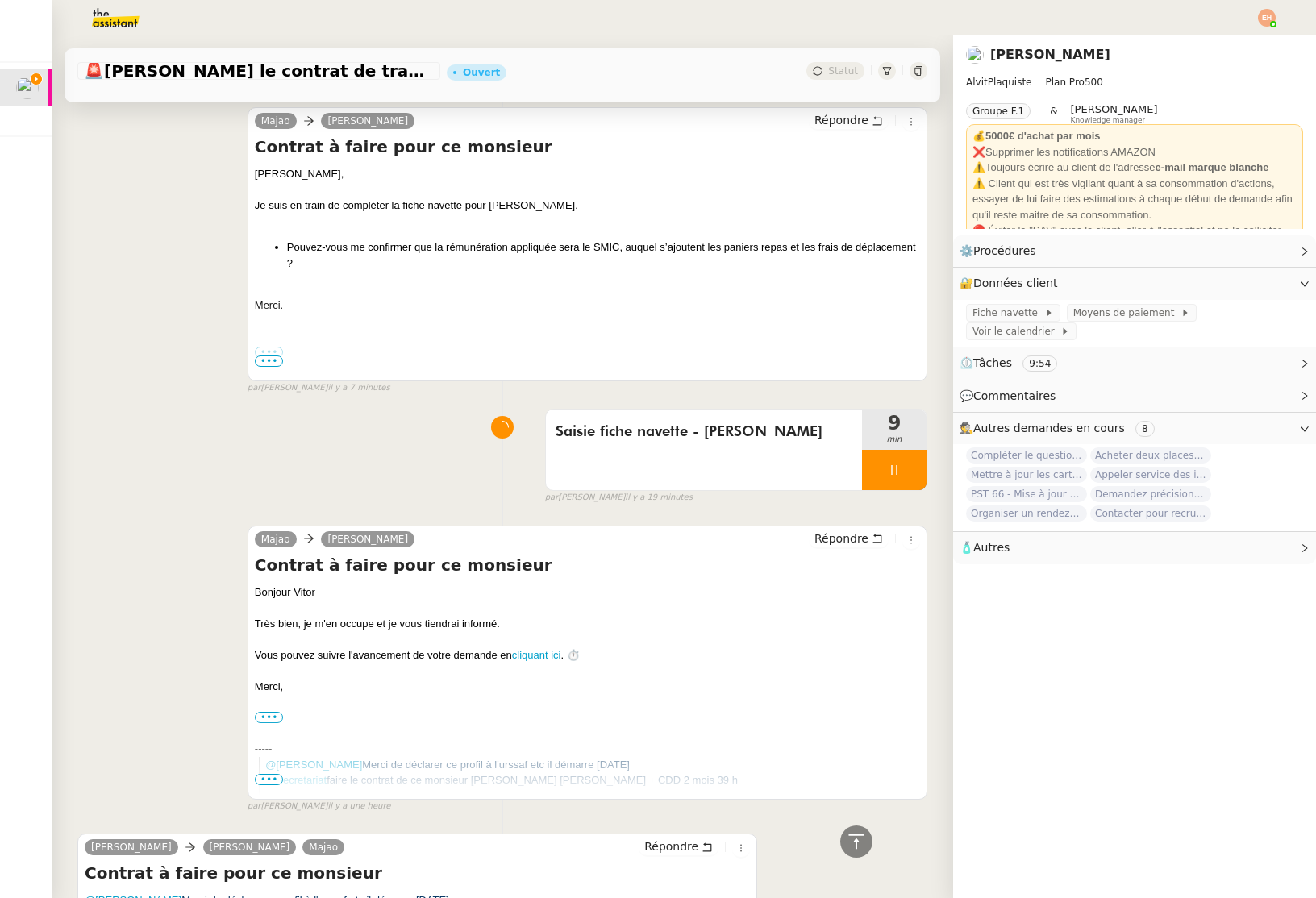
scroll to position [751, 0]
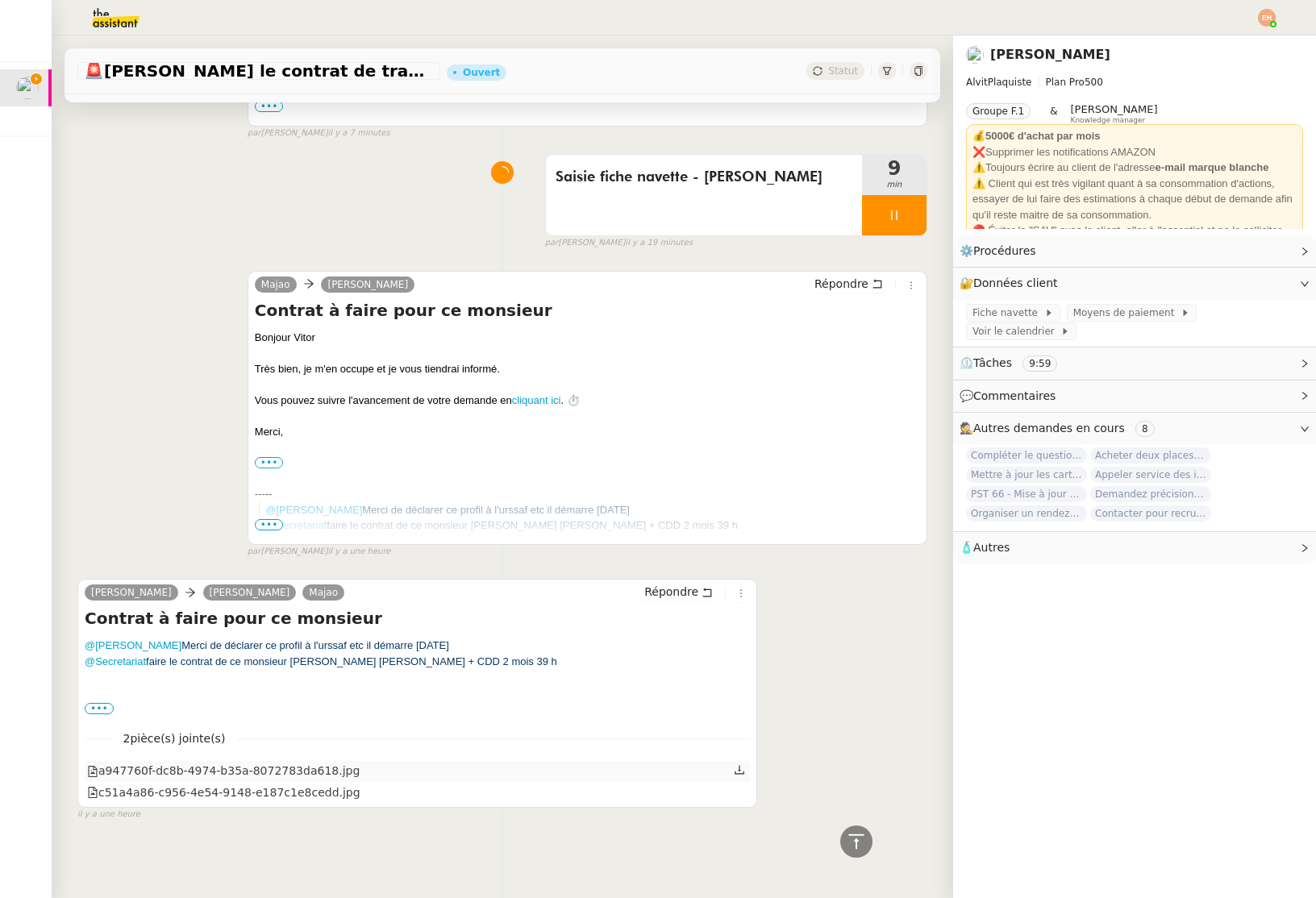
click at [251, 772] on div "a947760f-dc8b-4974-b35a-8072783da618.jpg" at bounding box center [224, 771] width 273 height 19
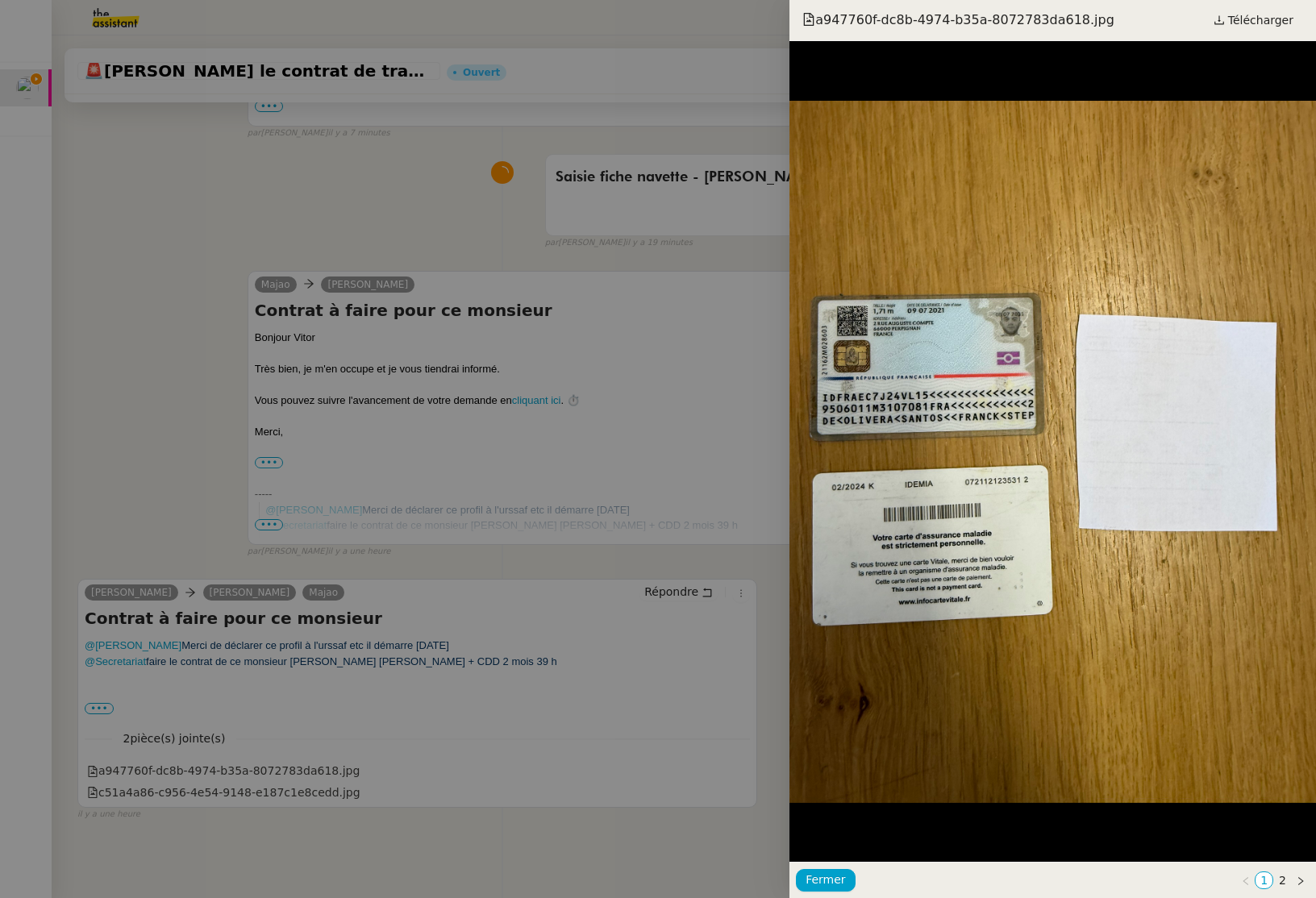
click at [246, 788] on div at bounding box center [658, 449] width 1316 height 898
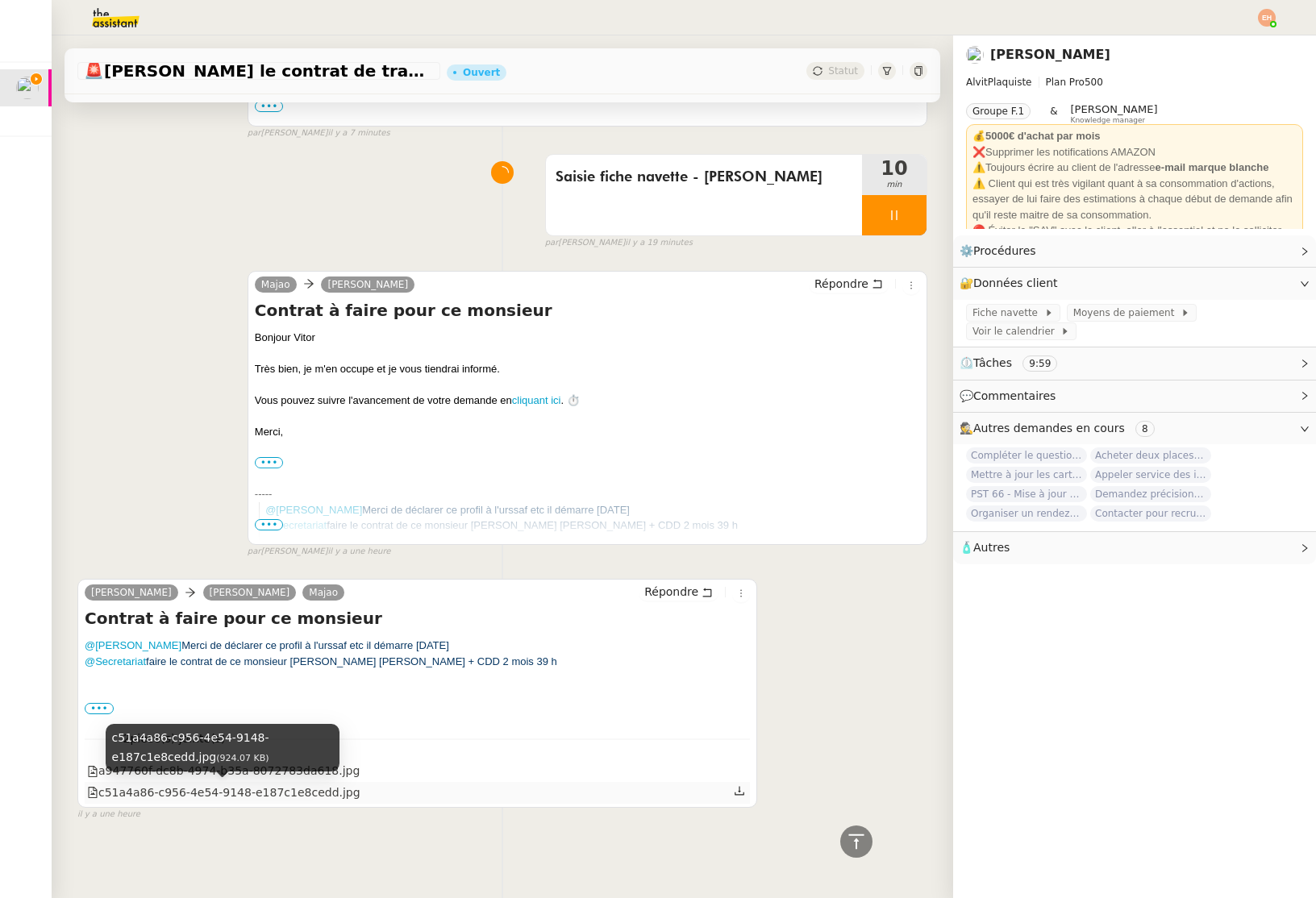
click at [242, 793] on div "c51a4a86-c956-4e54-9148-e187c1e8cedd.jpg" at bounding box center [224, 793] width 273 height 19
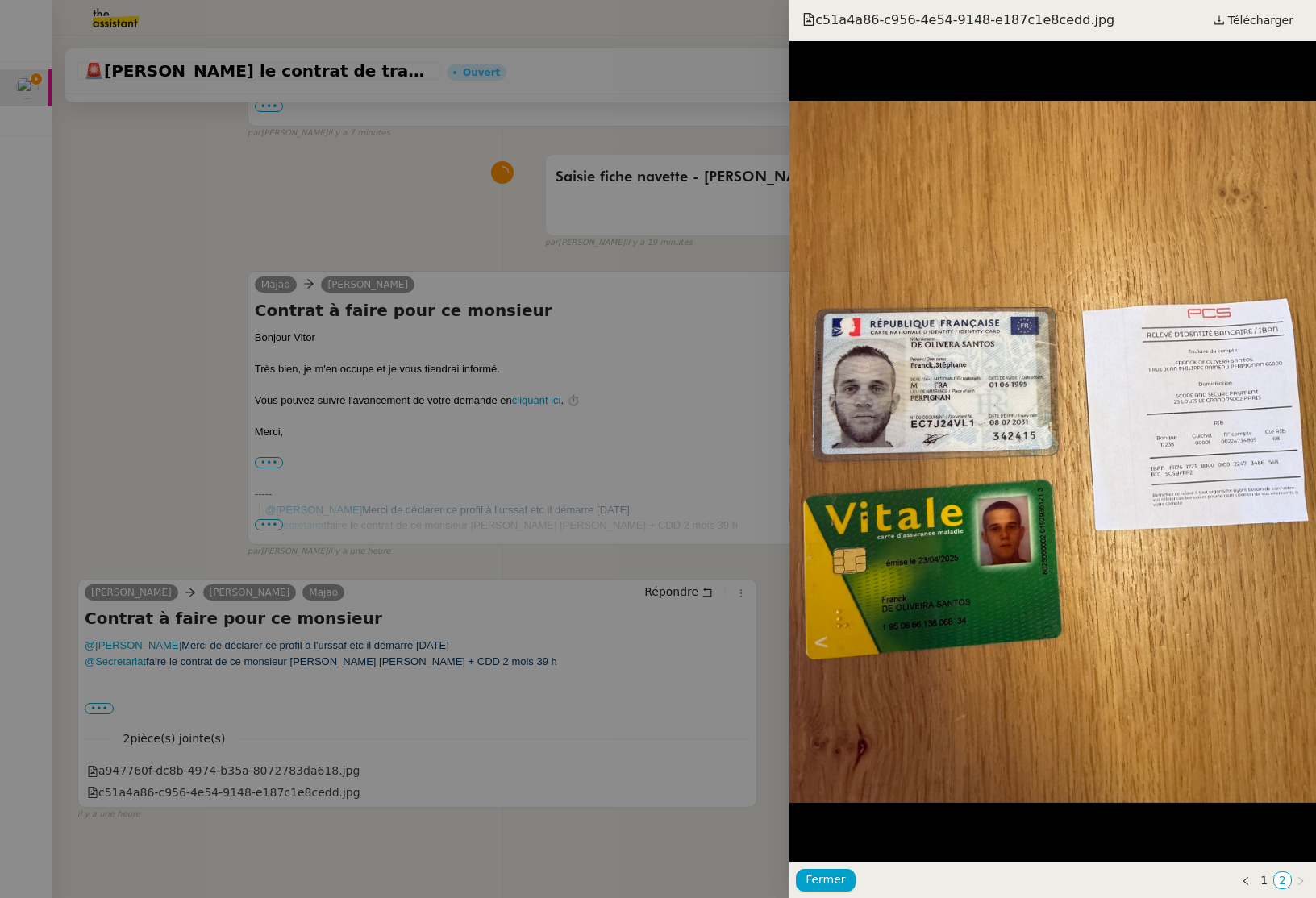
click at [590, 701] on div at bounding box center [658, 449] width 1316 height 898
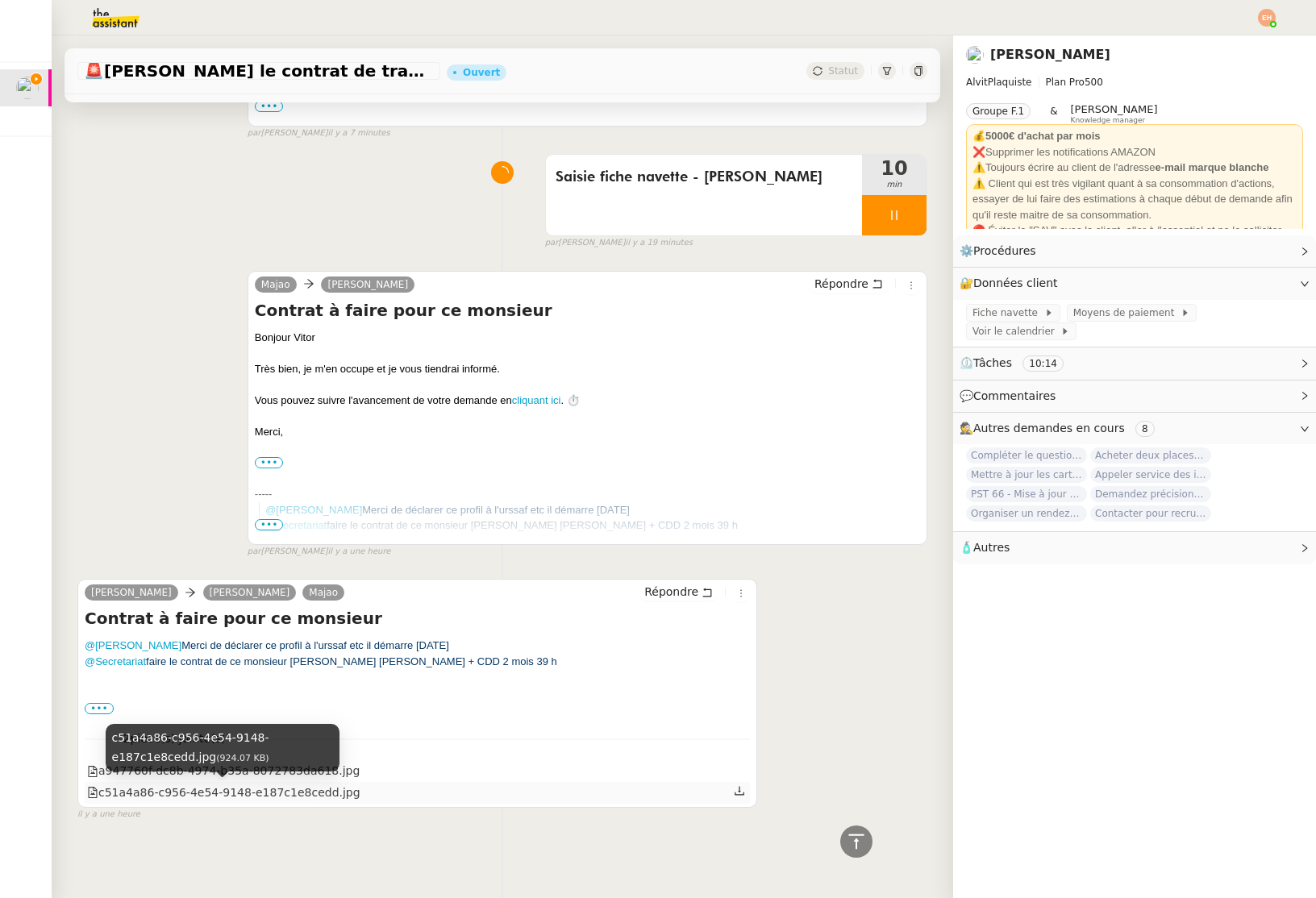
click at [187, 785] on div "c51a4a86-c956-4e54-9148-e187c1e8cedd.jpg" at bounding box center [224, 793] width 273 height 19
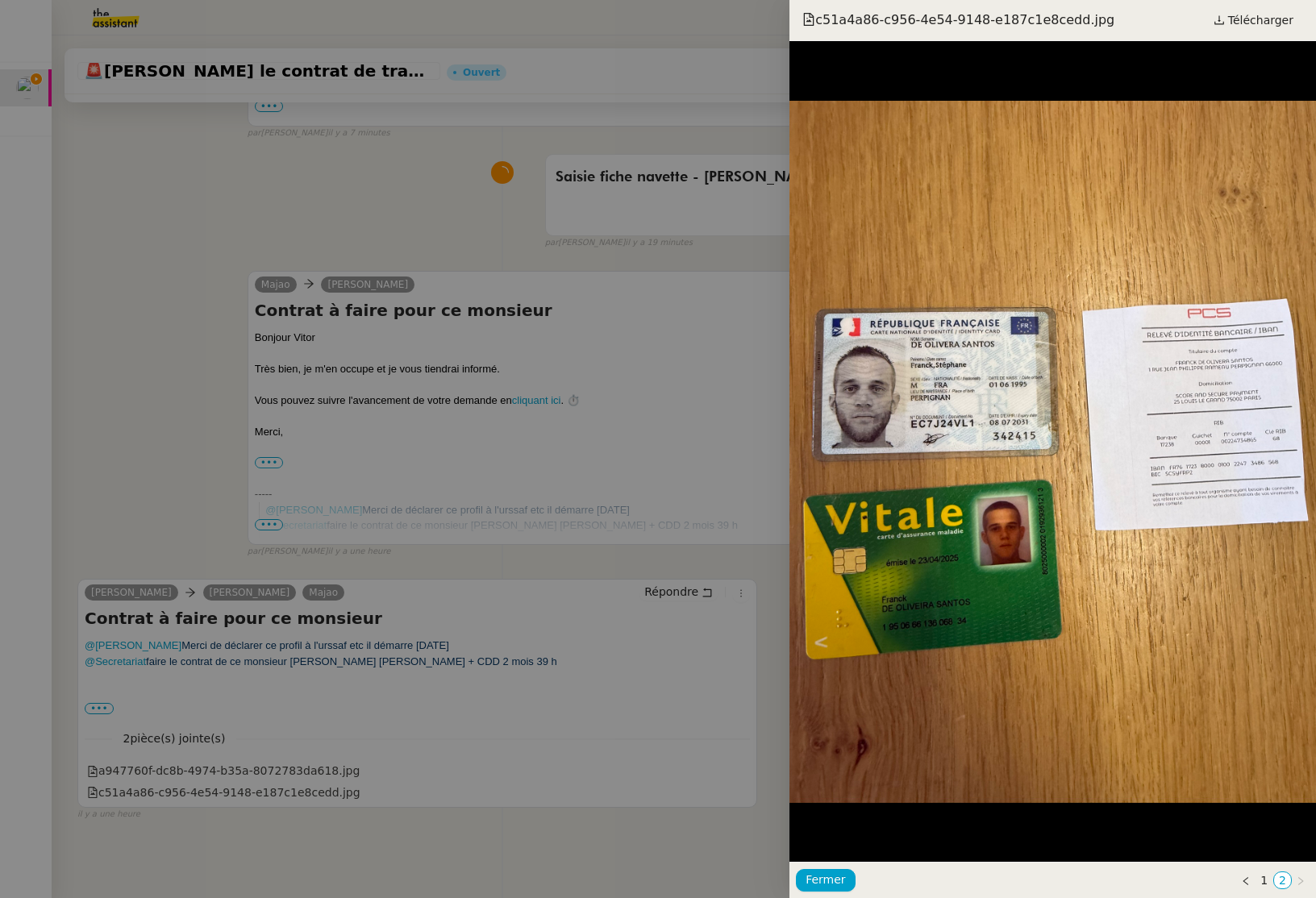
click at [103, 714] on div at bounding box center [658, 449] width 1316 height 898
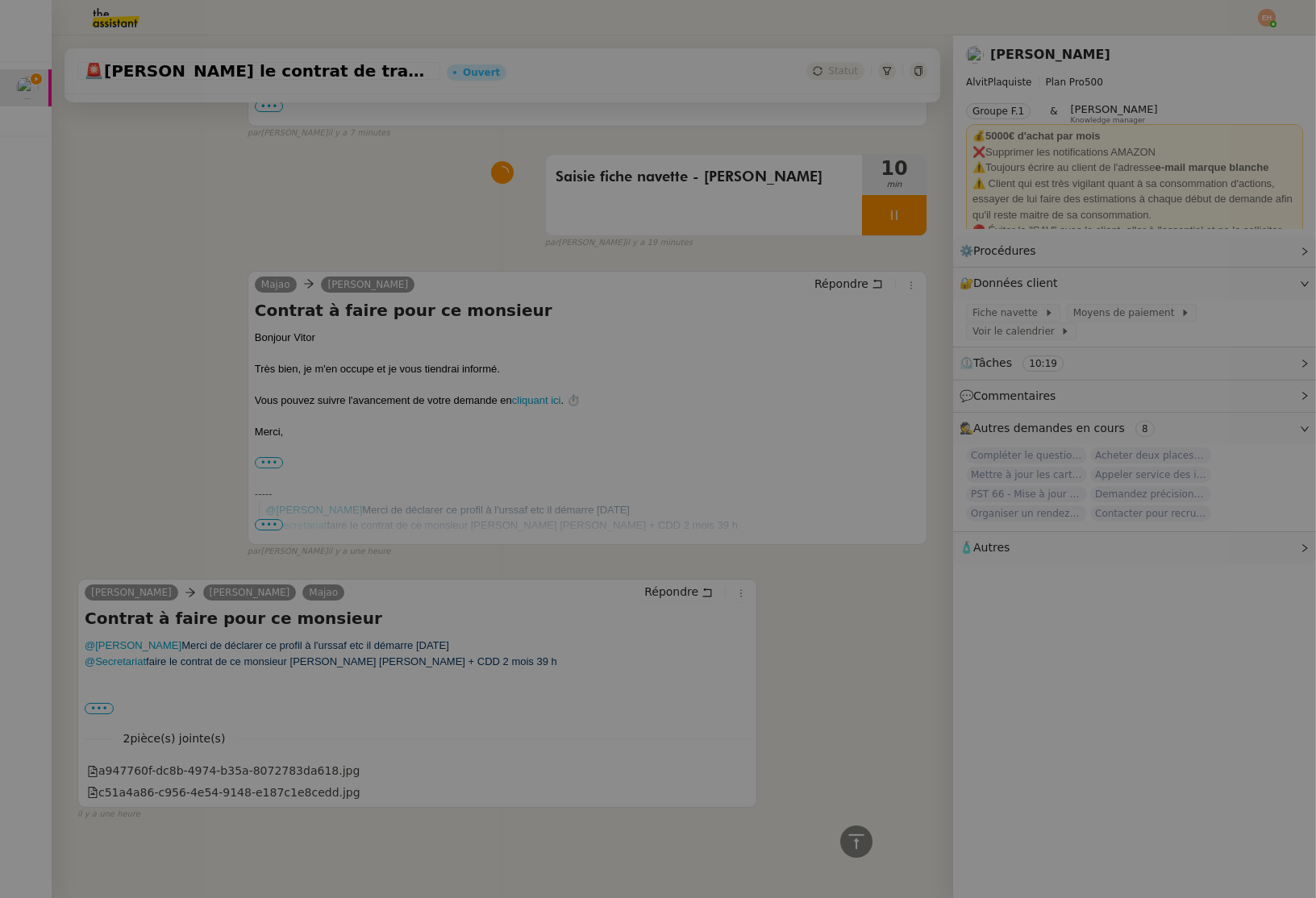
click at [102, 714] on div "••• Réseaux : Facebook Alvitplaquiste [DOMAIN_NAME]" at bounding box center [417, 709] width 665 height 16
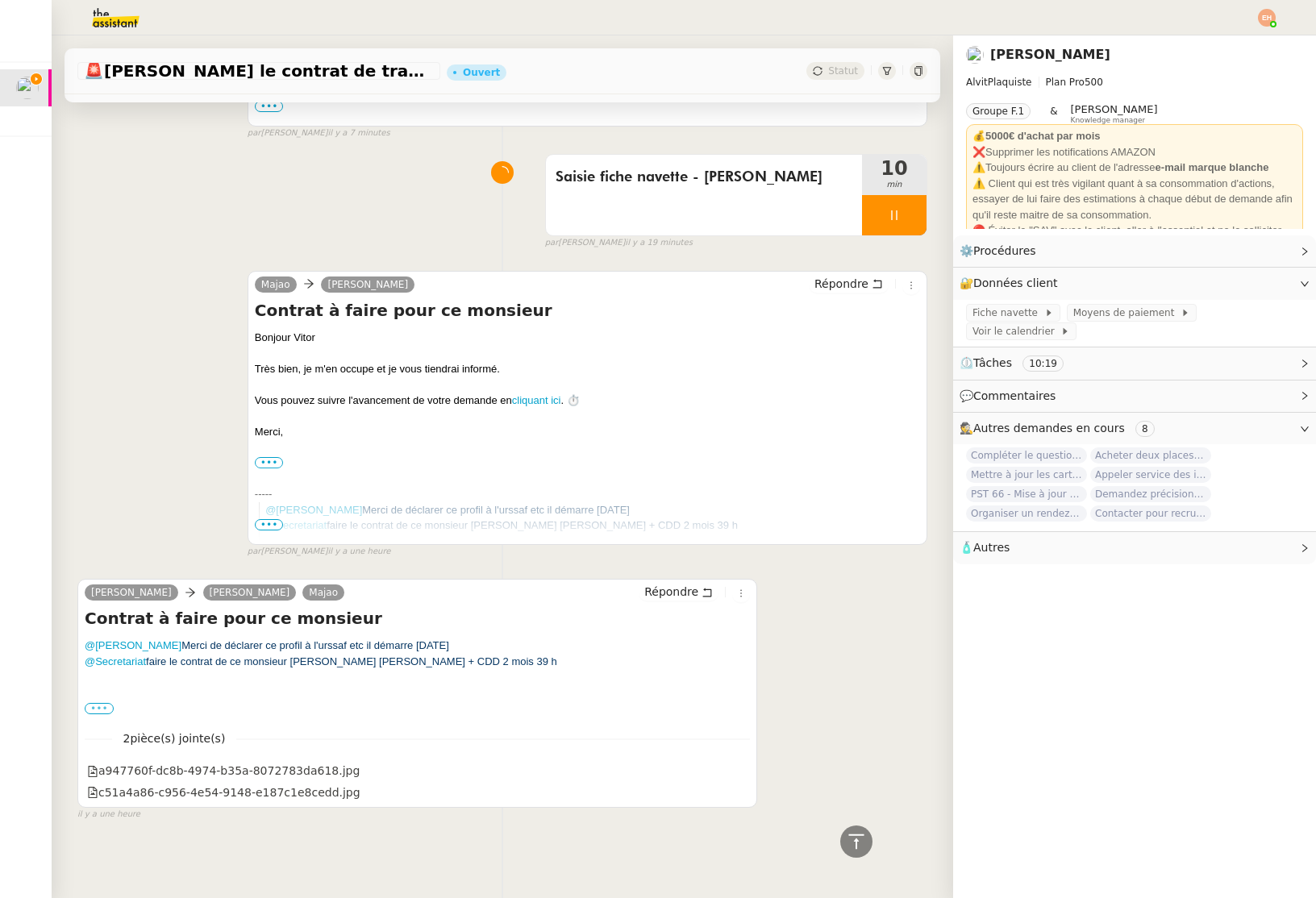
click at [101, 708] on label "•••" at bounding box center [100, 709] width 29 height 11
click at [0, 0] on input "•••" at bounding box center [0, 0] width 0 height 0
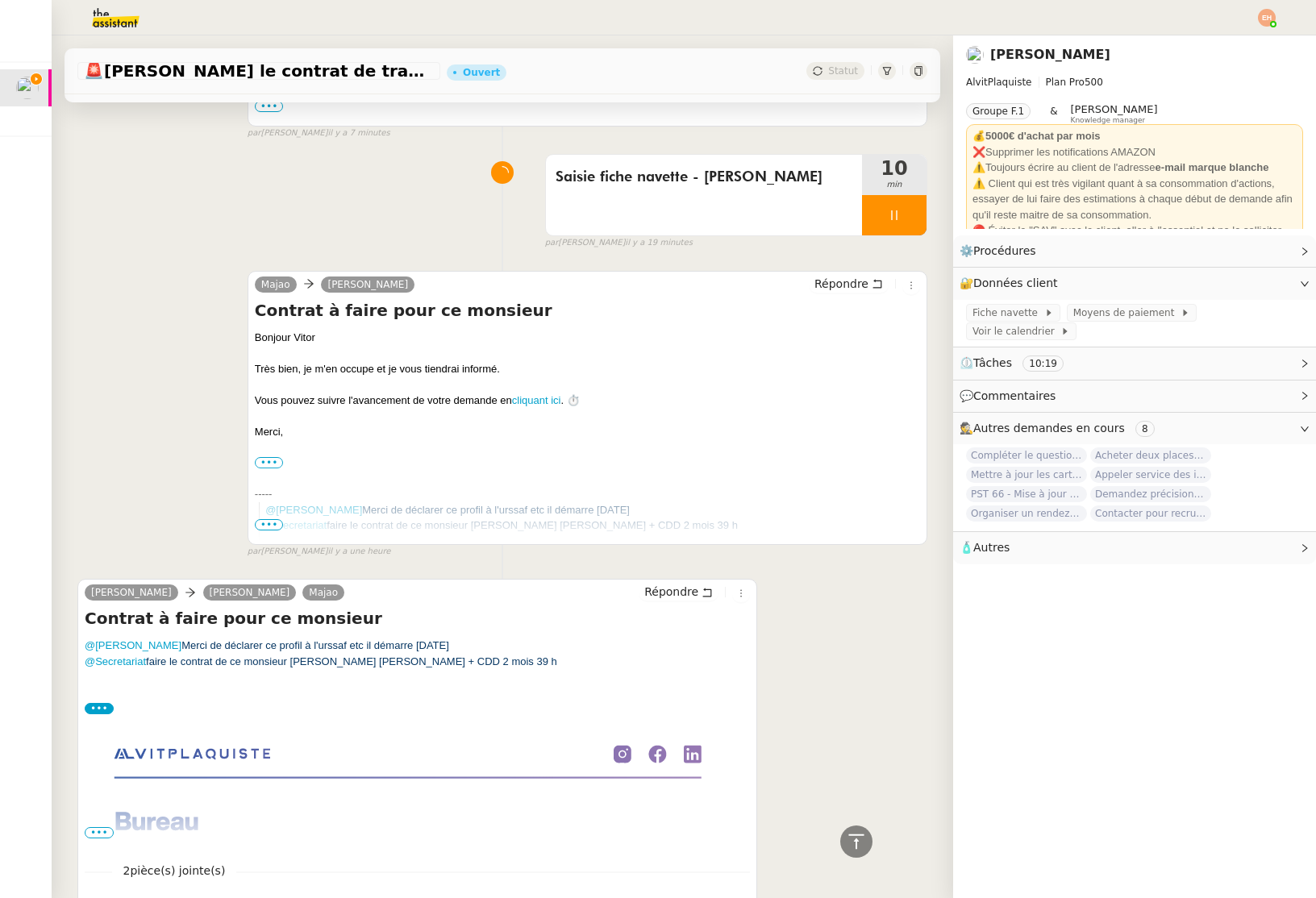
click at [96, 825] on img at bounding box center [407, 820] width 646 height 208
click at [96, 829] on span "•••" at bounding box center [100, 833] width 29 height 11
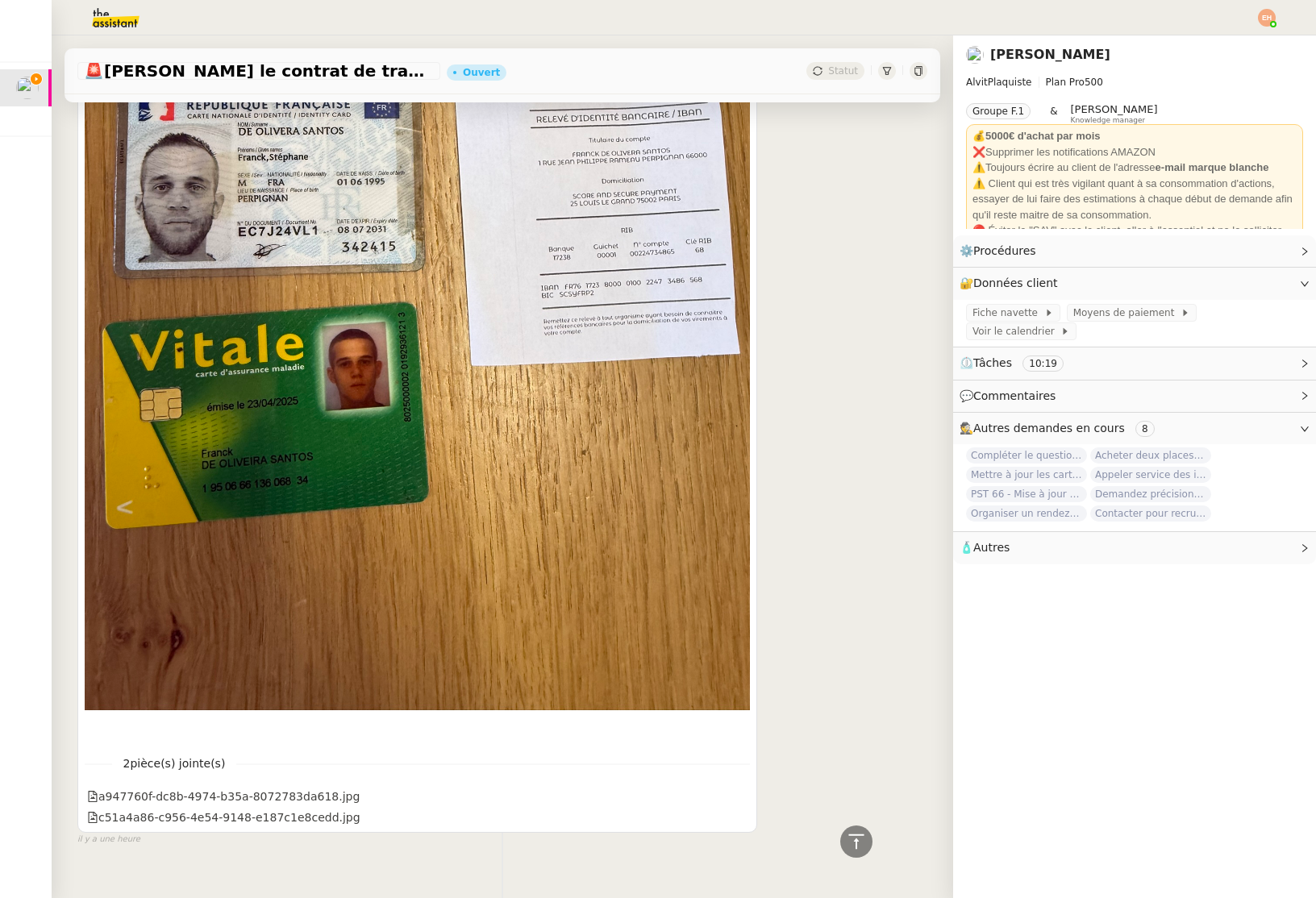
scroll to position [1972, 0]
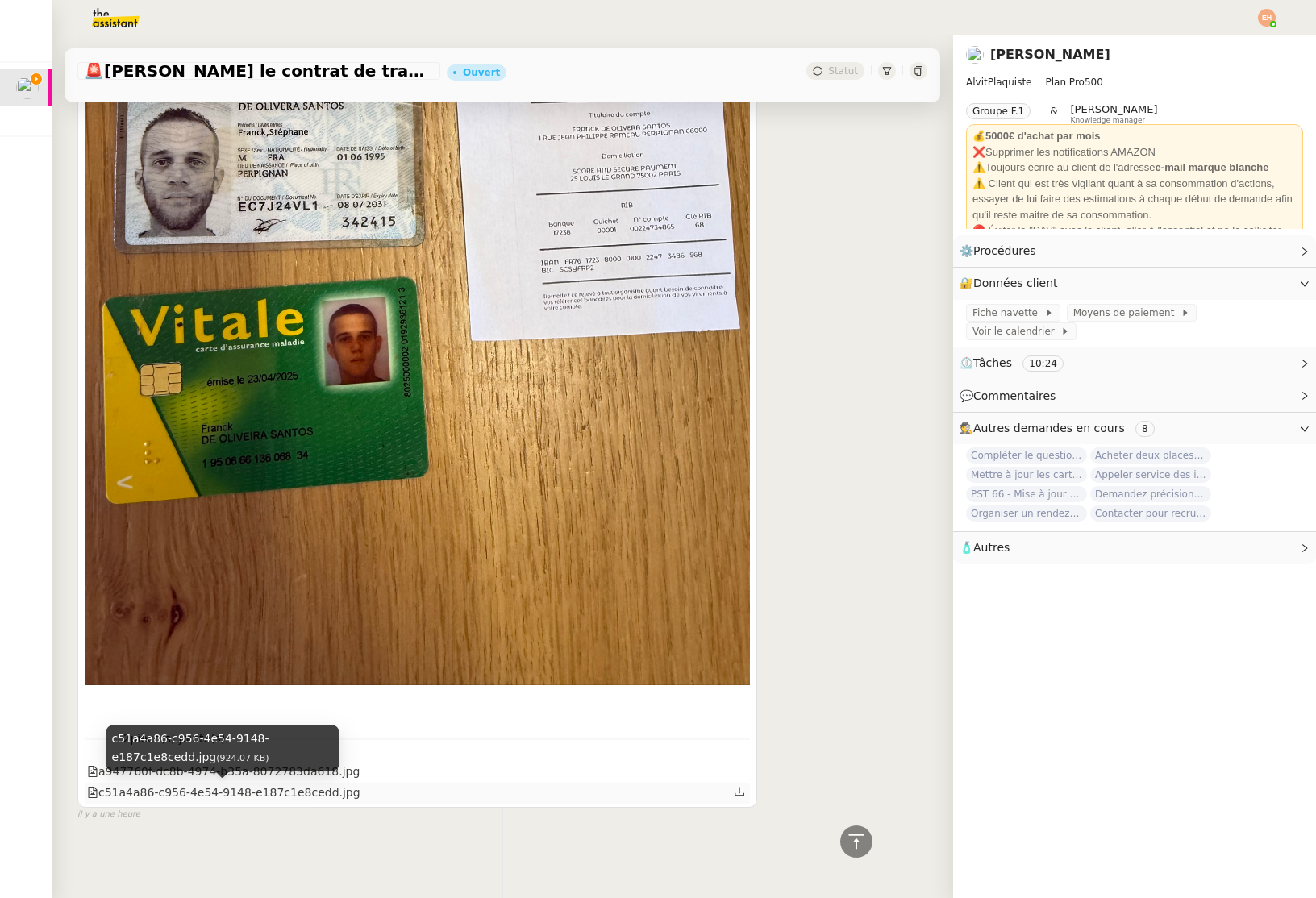
click at [145, 789] on div "c51a4a86-c956-4e54-9148-e187c1e8cedd.jpg" at bounding box center [224, 793] width 273 height 19
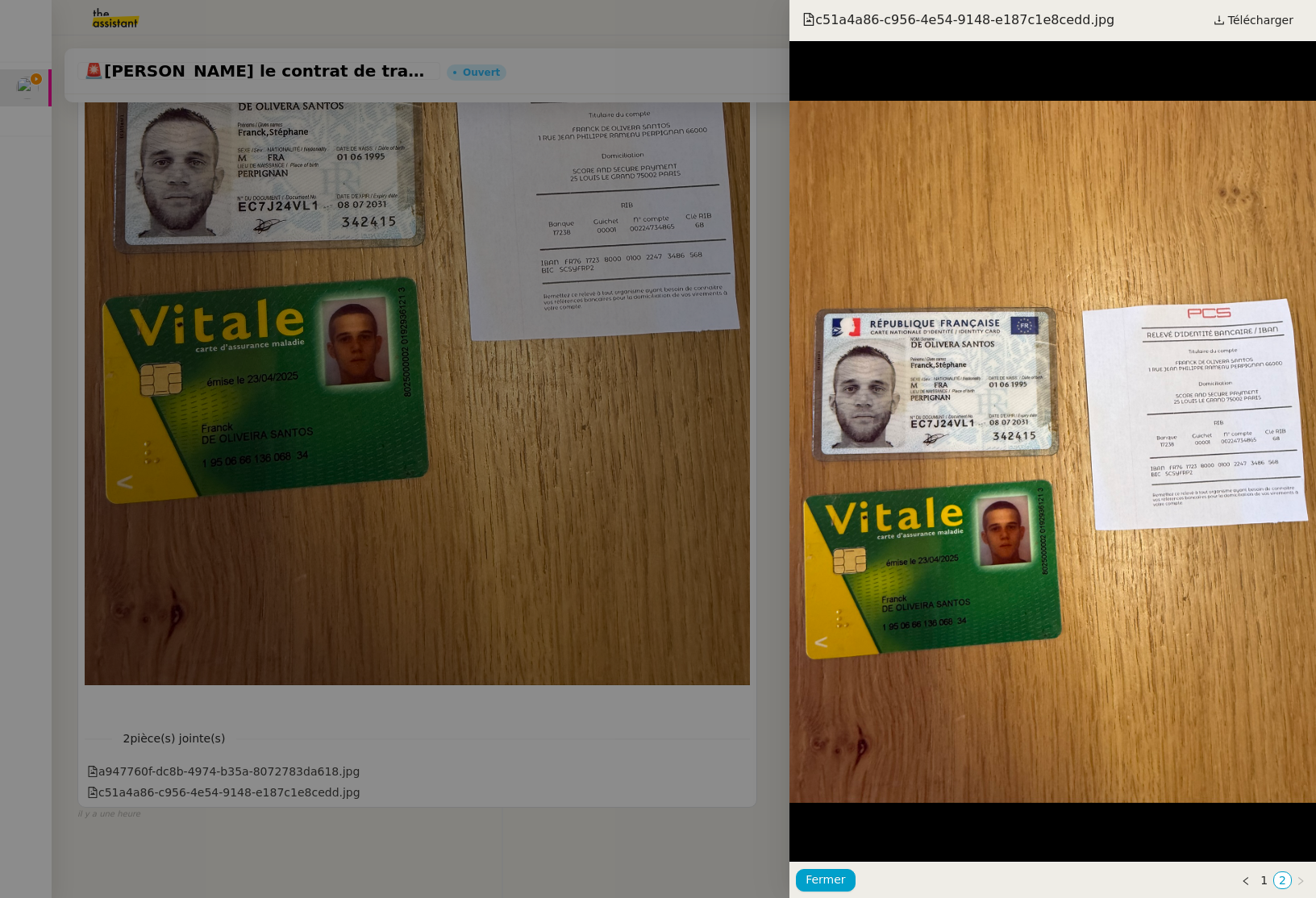
click at [147, 779] on div at bounding box center [658, 449] width 1316 height 898
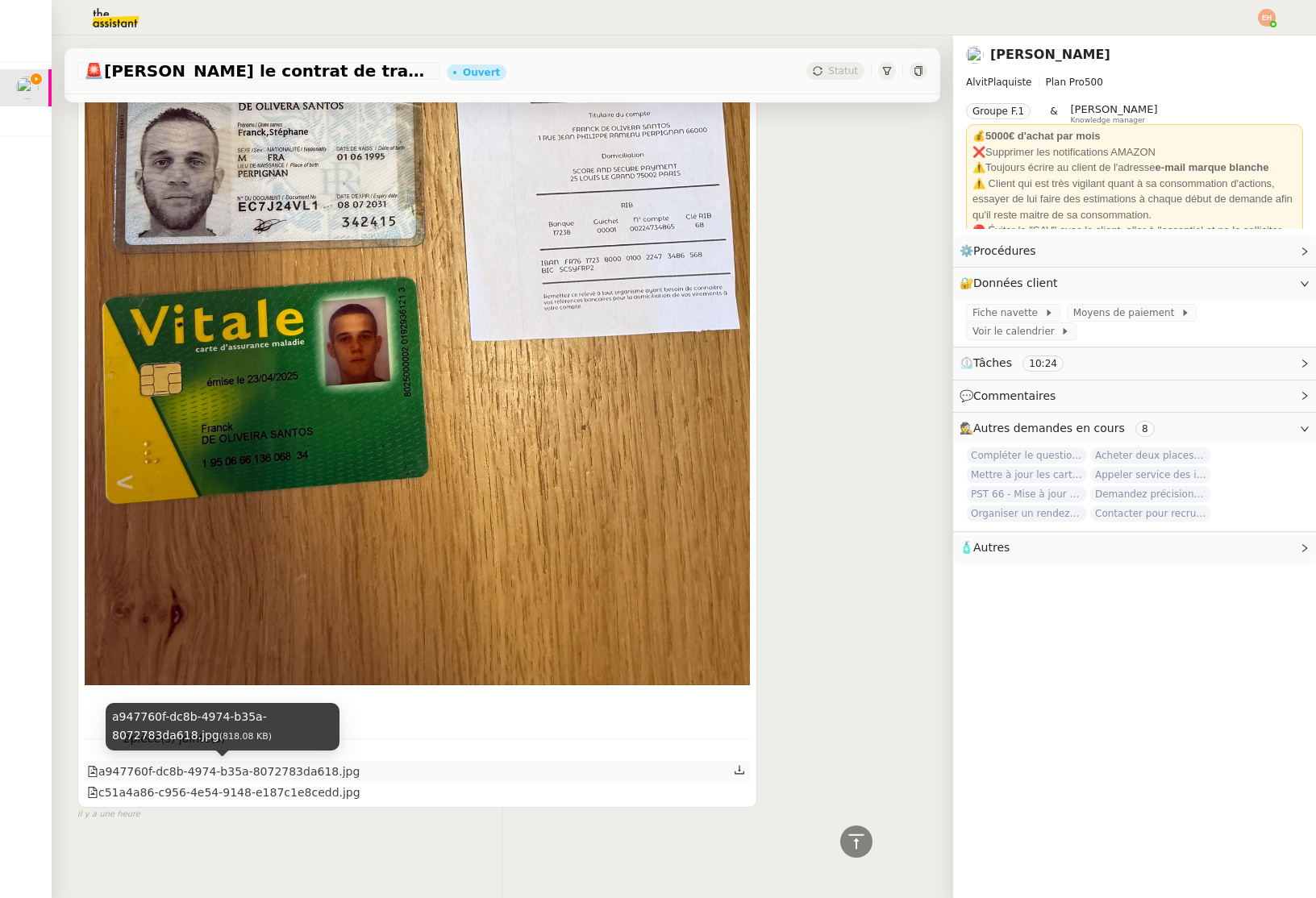
click at [125, 771] on div "a947760f-dc8b-4974-b35a-8072783da618.jpg" at bounding box center [224, 771] width 273 height 19
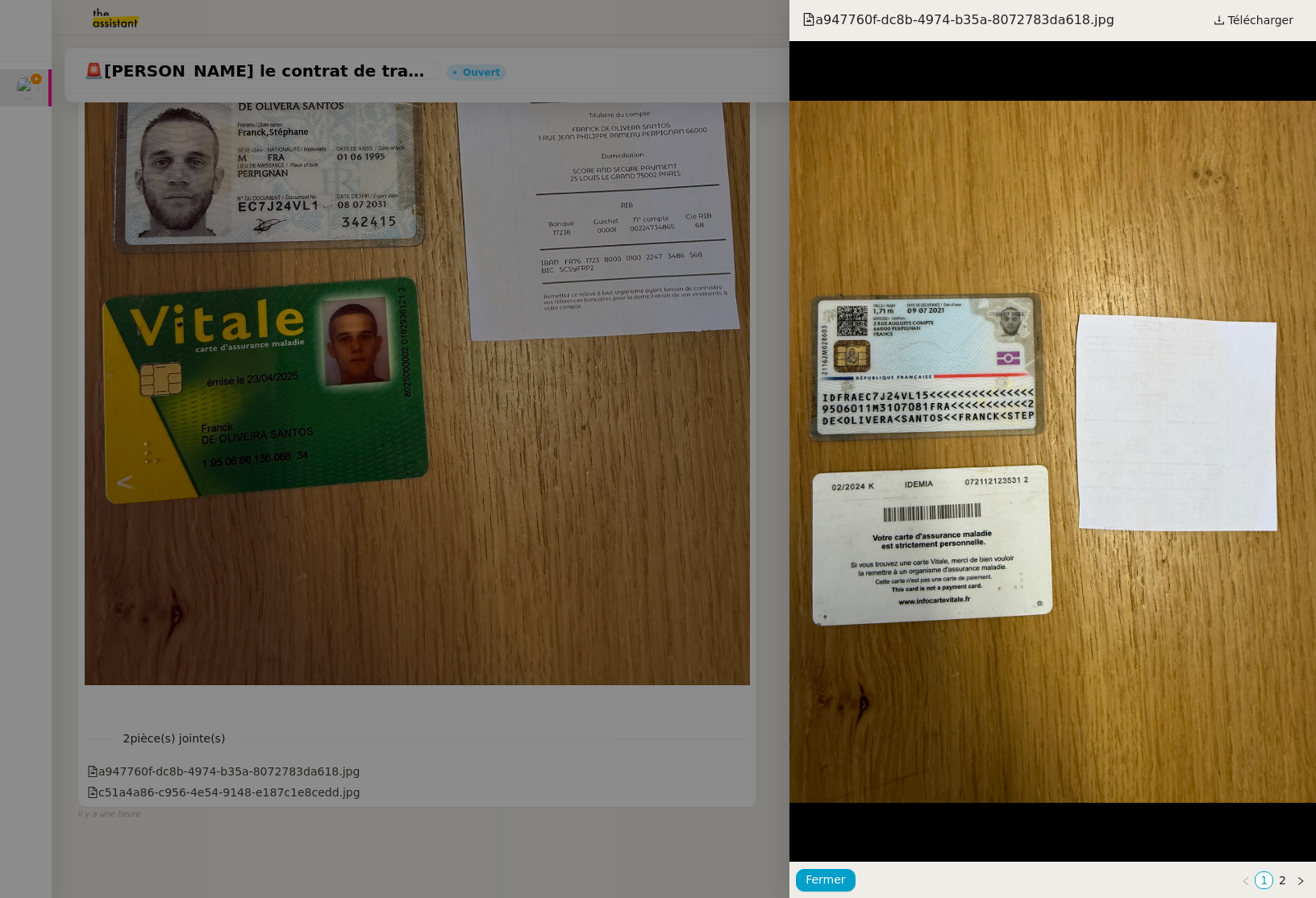
click at [118, 794] on div at bounding box center [658, 449] width 1316 height 898
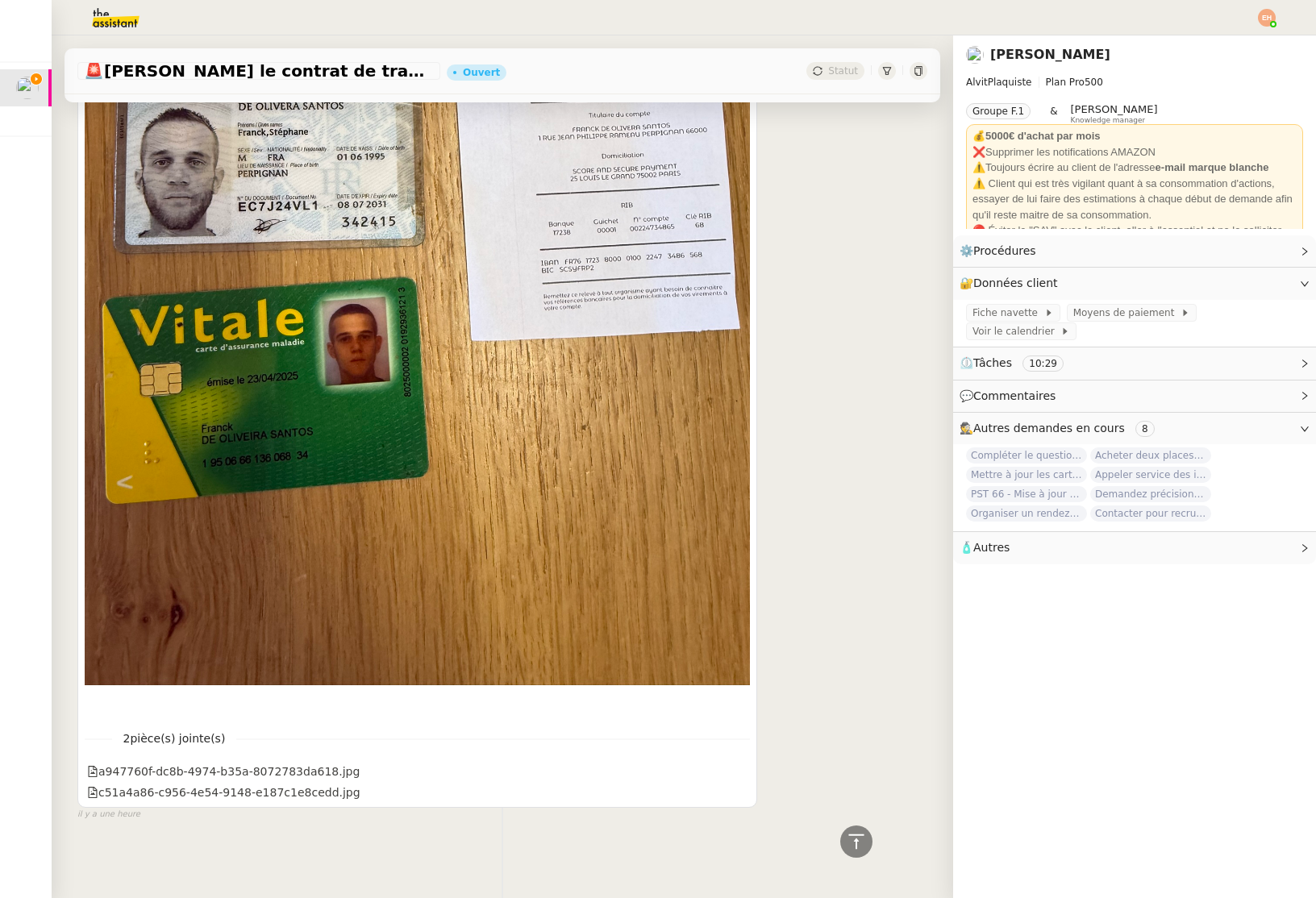
click at [118, 794] on div "c51a4a86-c956-4e54-9148-e187c1e8cedd.jpg" at bounding box center [224, 793] width 273 height 19
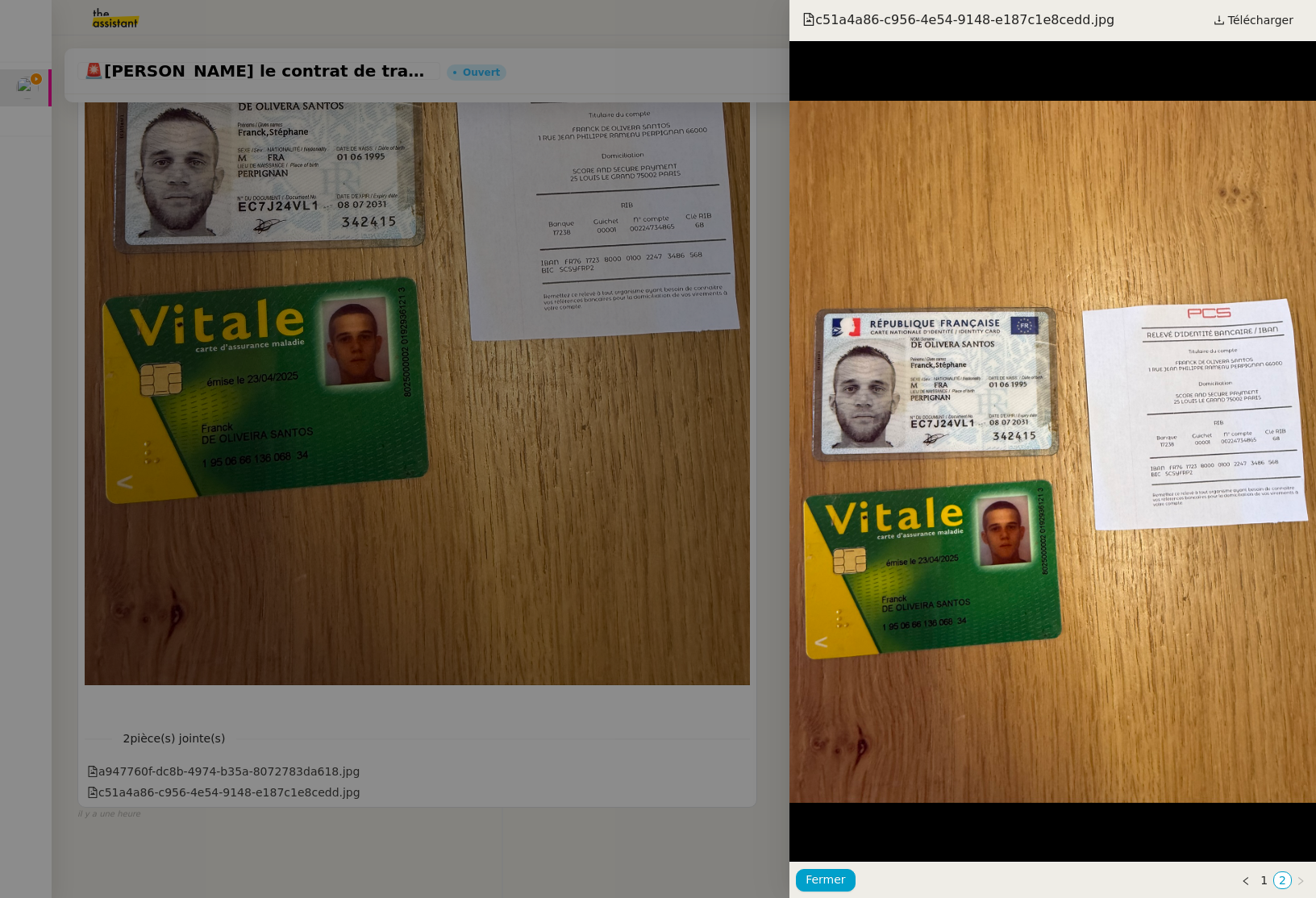
click at [118, 794] on div at bounding box center [658, 449] width 1316 height 898
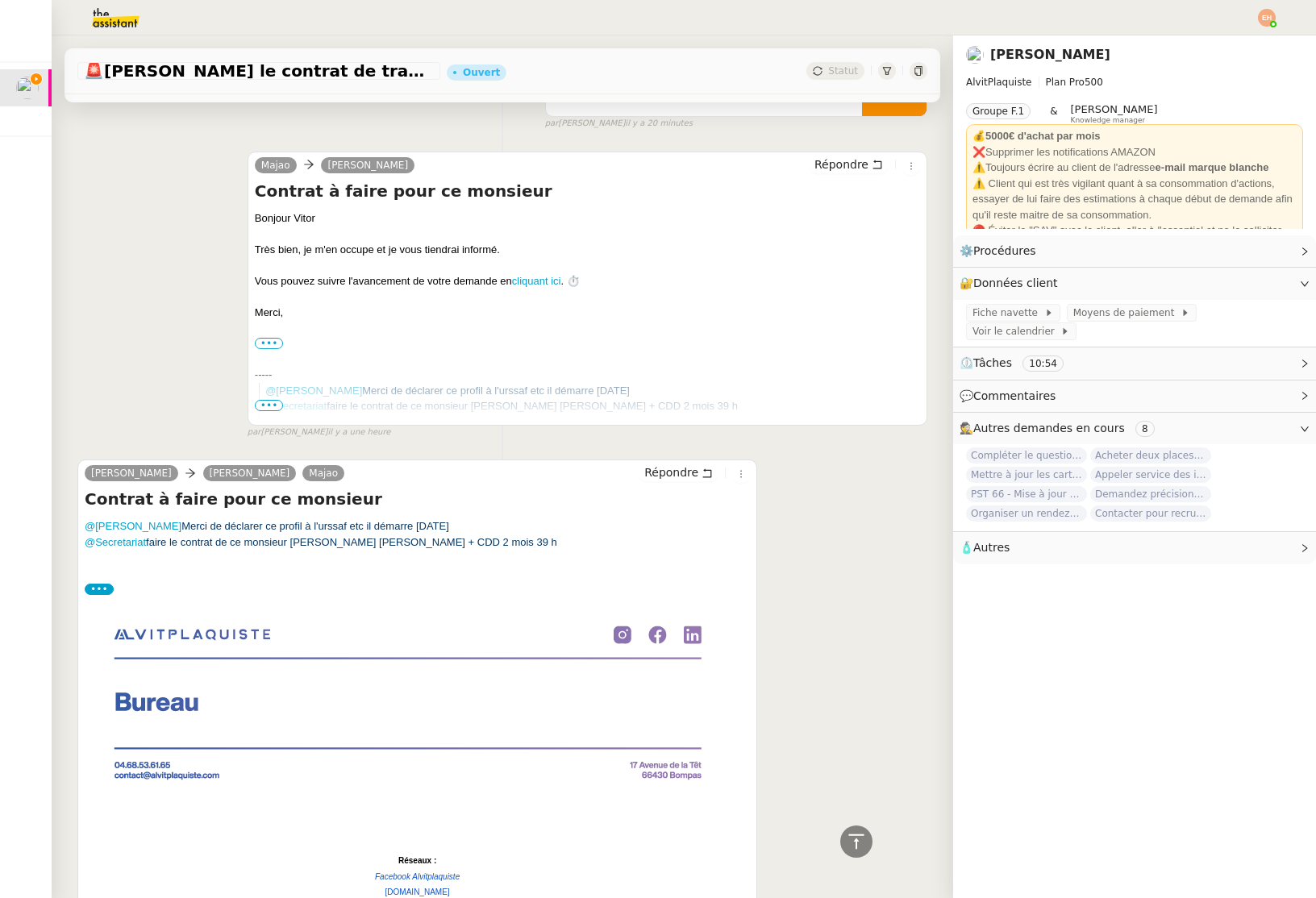
scroll to position [0, 0]
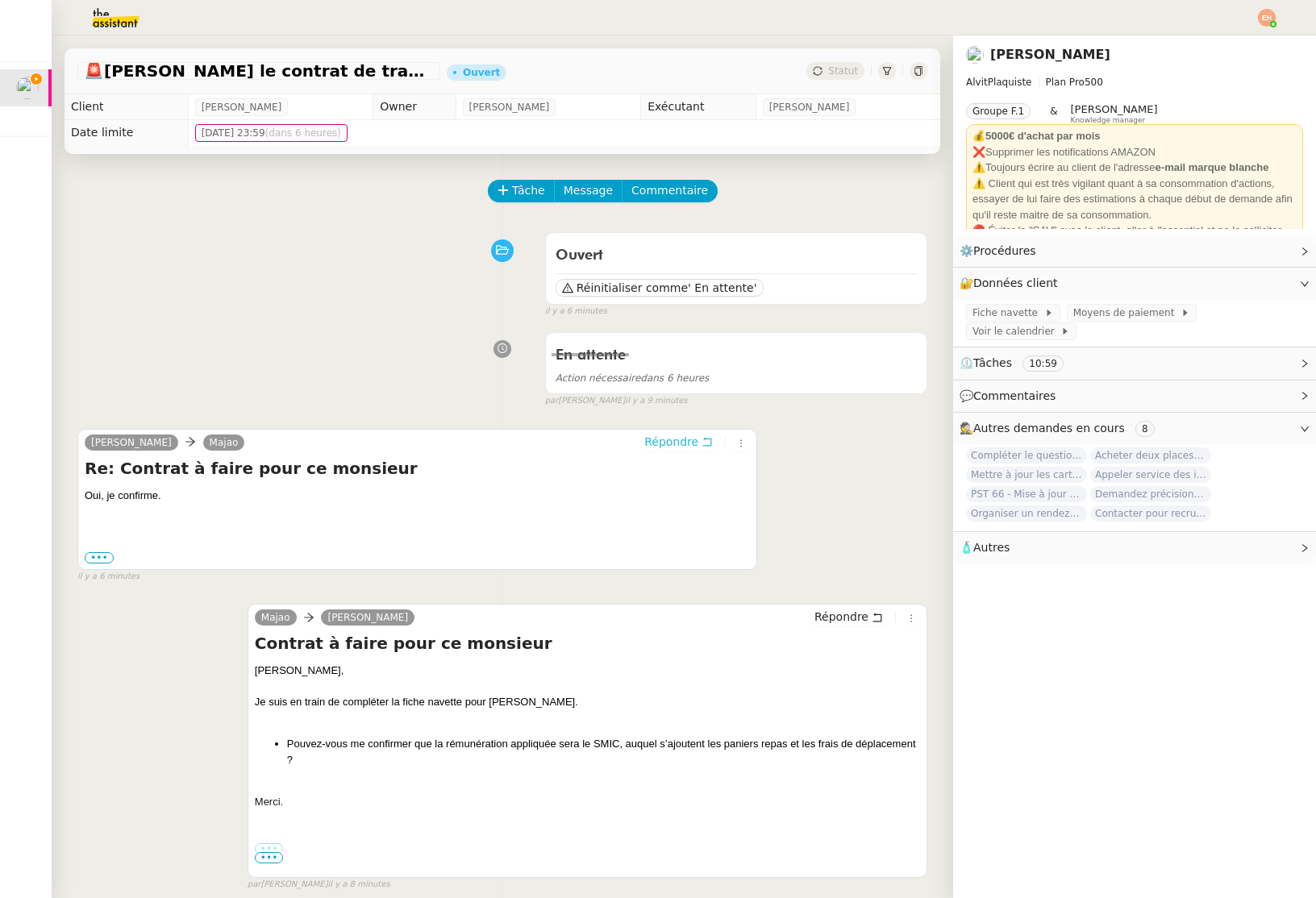
click at [671, 443] on span "Répondre" at bounding box center [671, 442] width 54 height 16
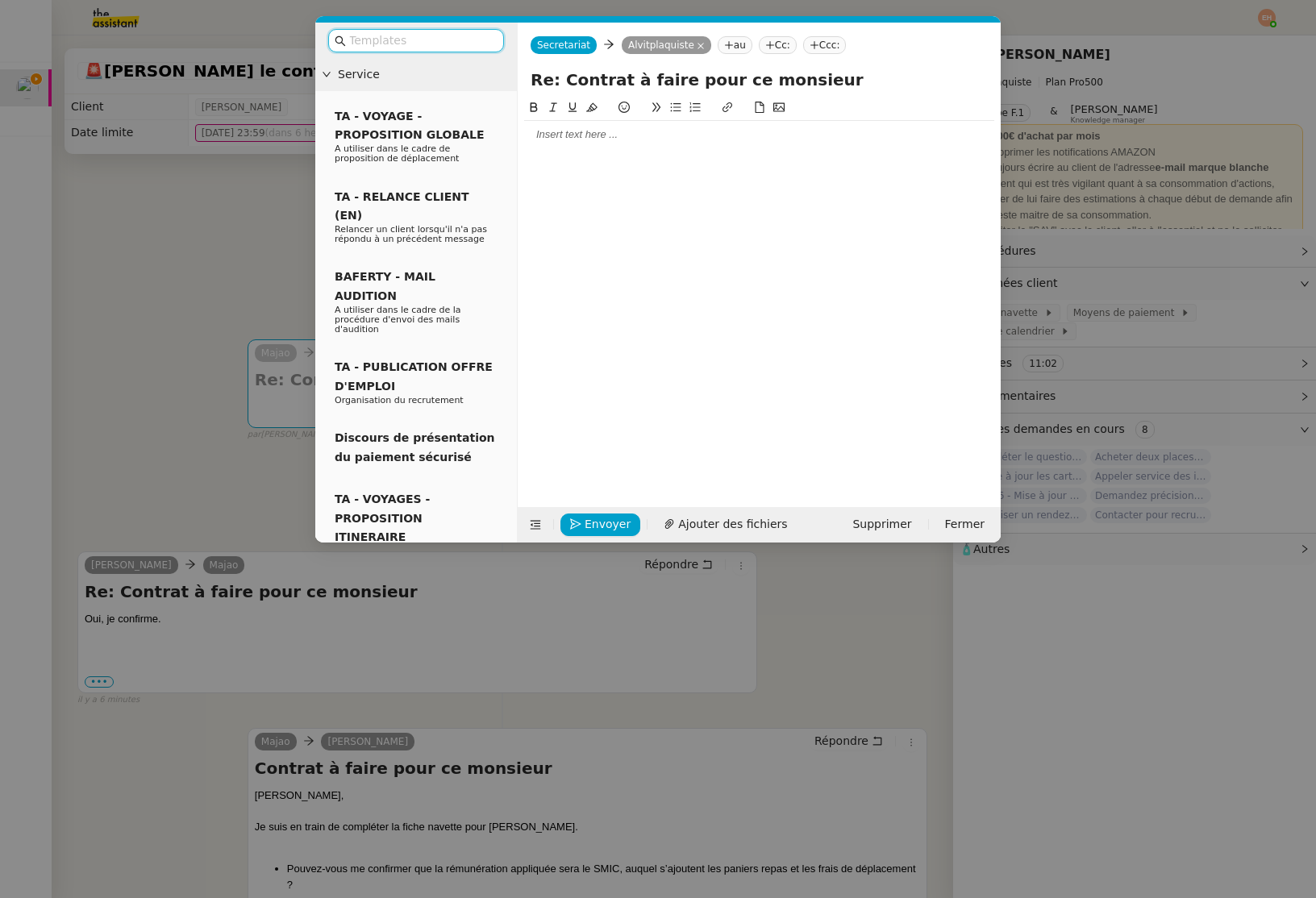
click at [600, 131] on div at bounding box center [759, 135] width 470 height 15
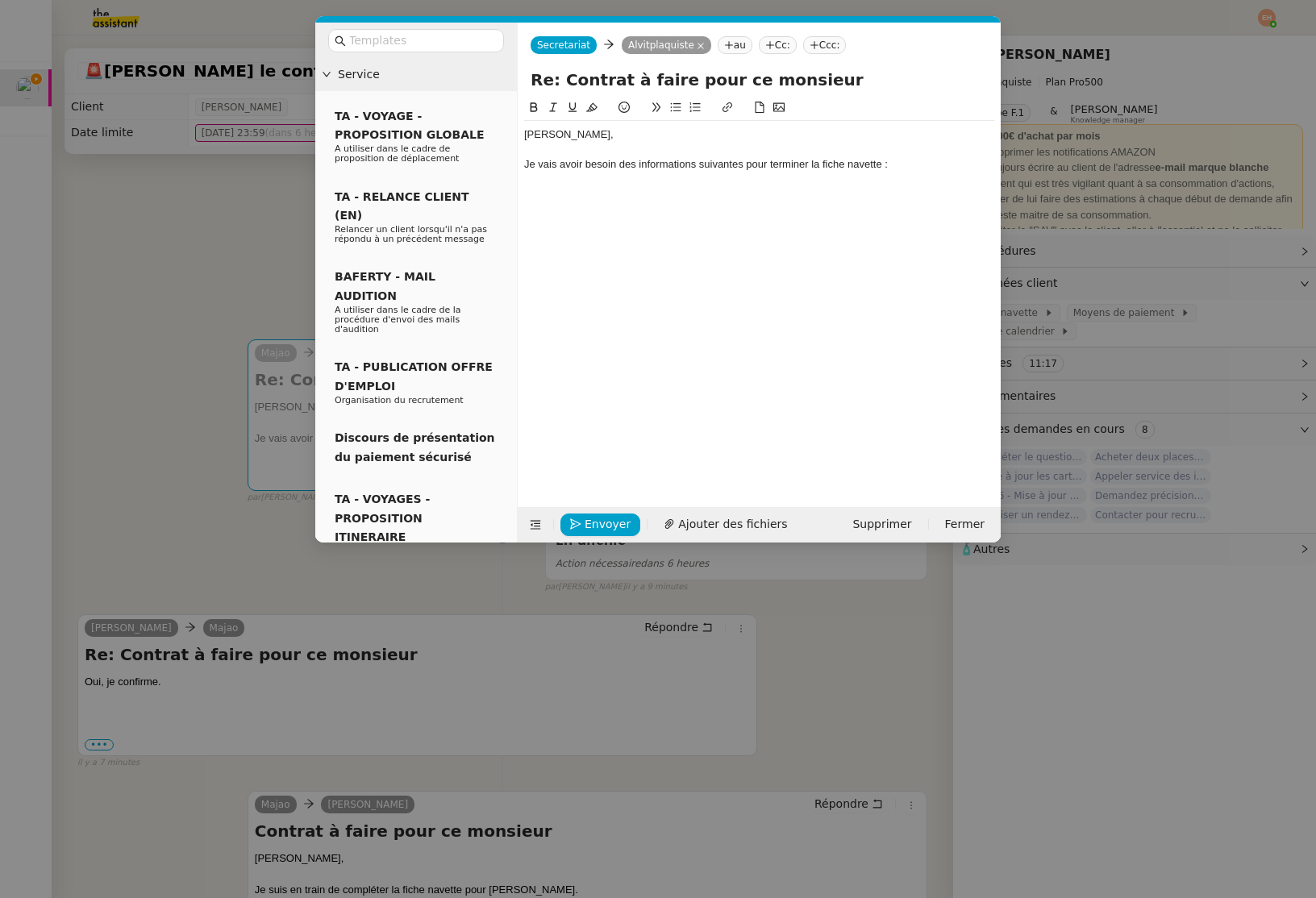
click at [672, 102] on icon at bounding box center [676, 107] width 11 height 11
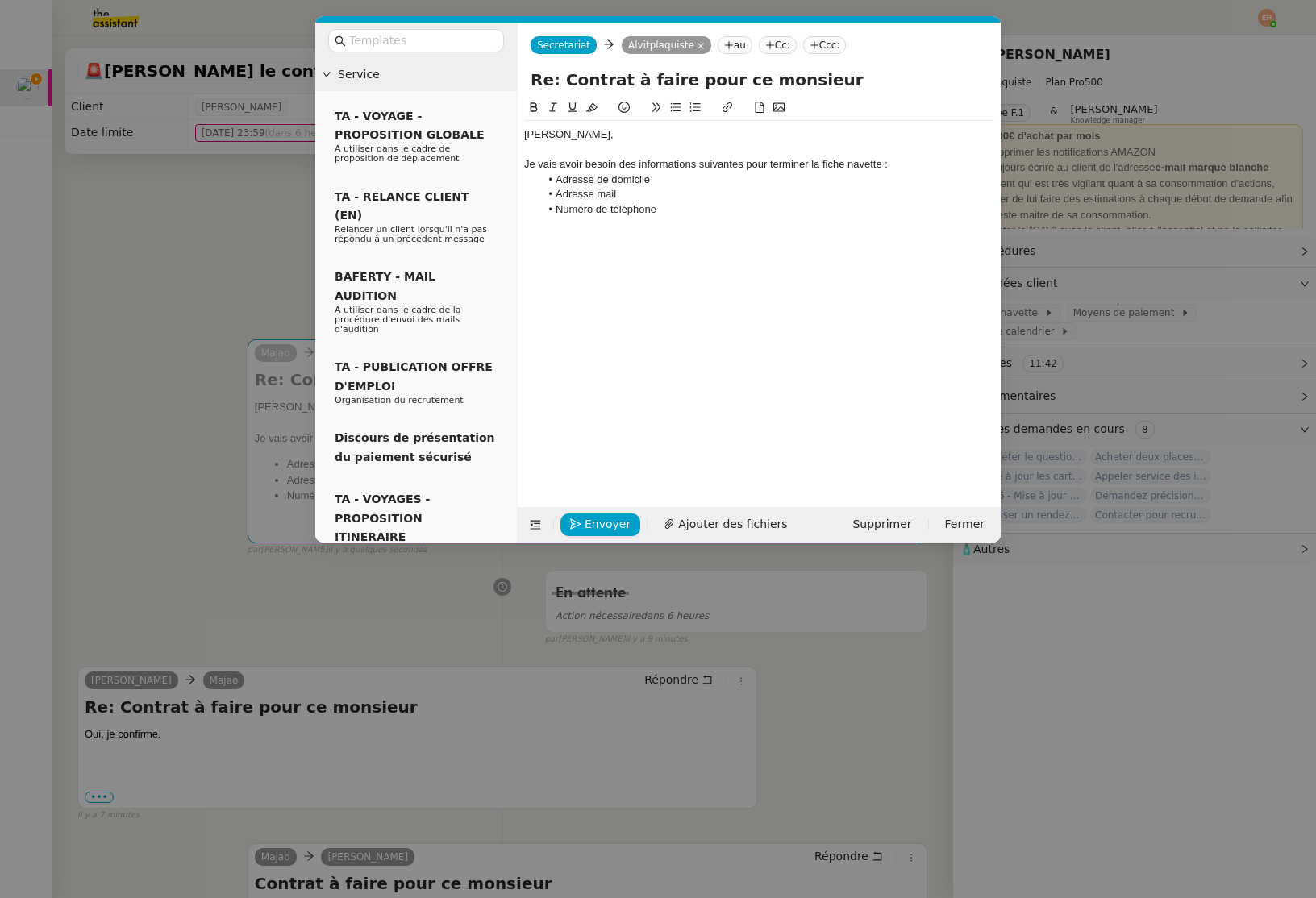
click at [248, 663] on nz-modal-container "Service TA - VOYAGE - PROPOSITION GLOBALE A utiliser dans le cadre de propositi…" at bounding box center [658, 449] width 1316 height 898
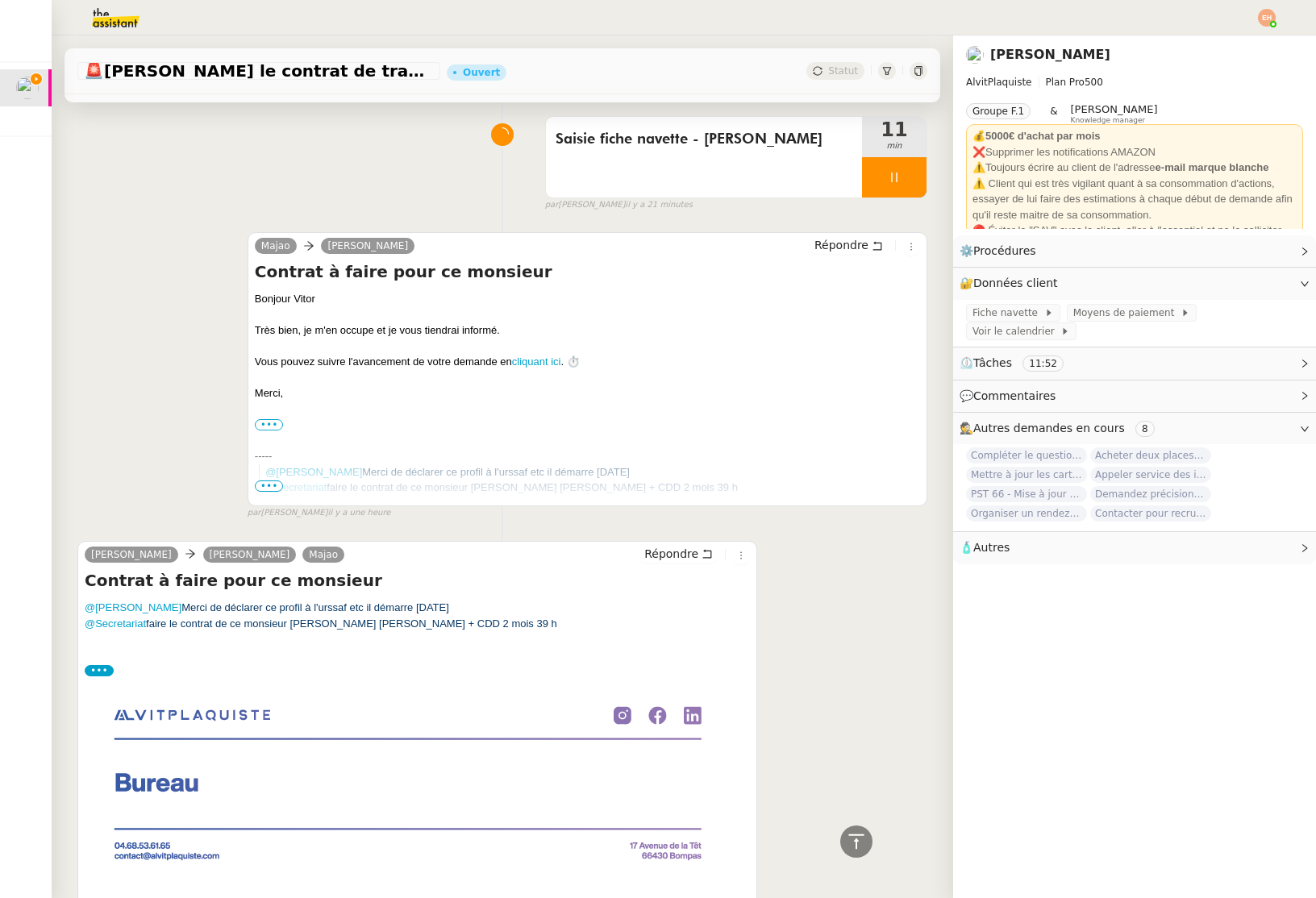
scroll to position [1180, 0]
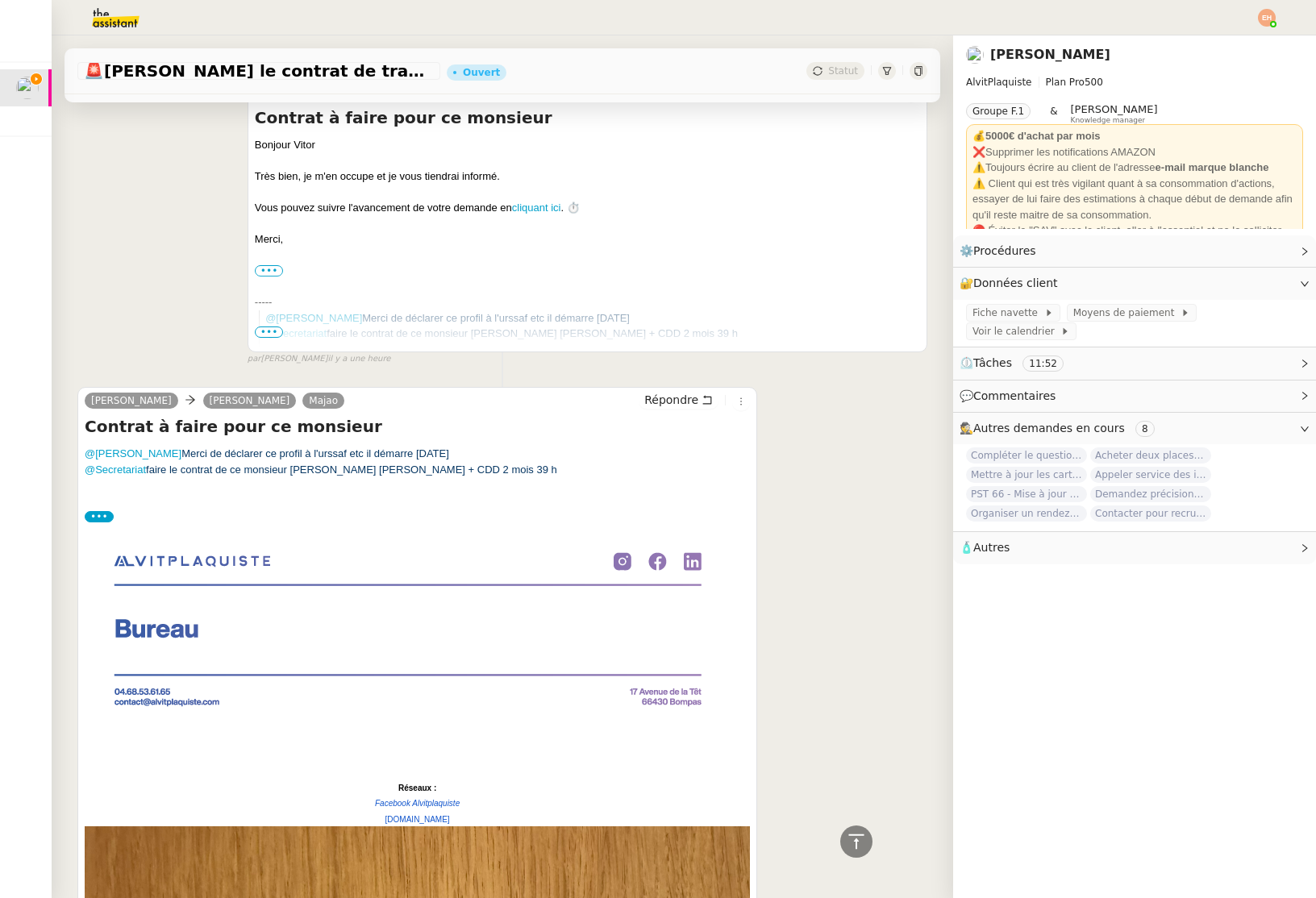
click at [91, 516] on label "•••" at bounding box center [100, 517] width 29 height 11
click at [0, 0] on input "•••" at bounding box center [0, 0] width 0 height 0
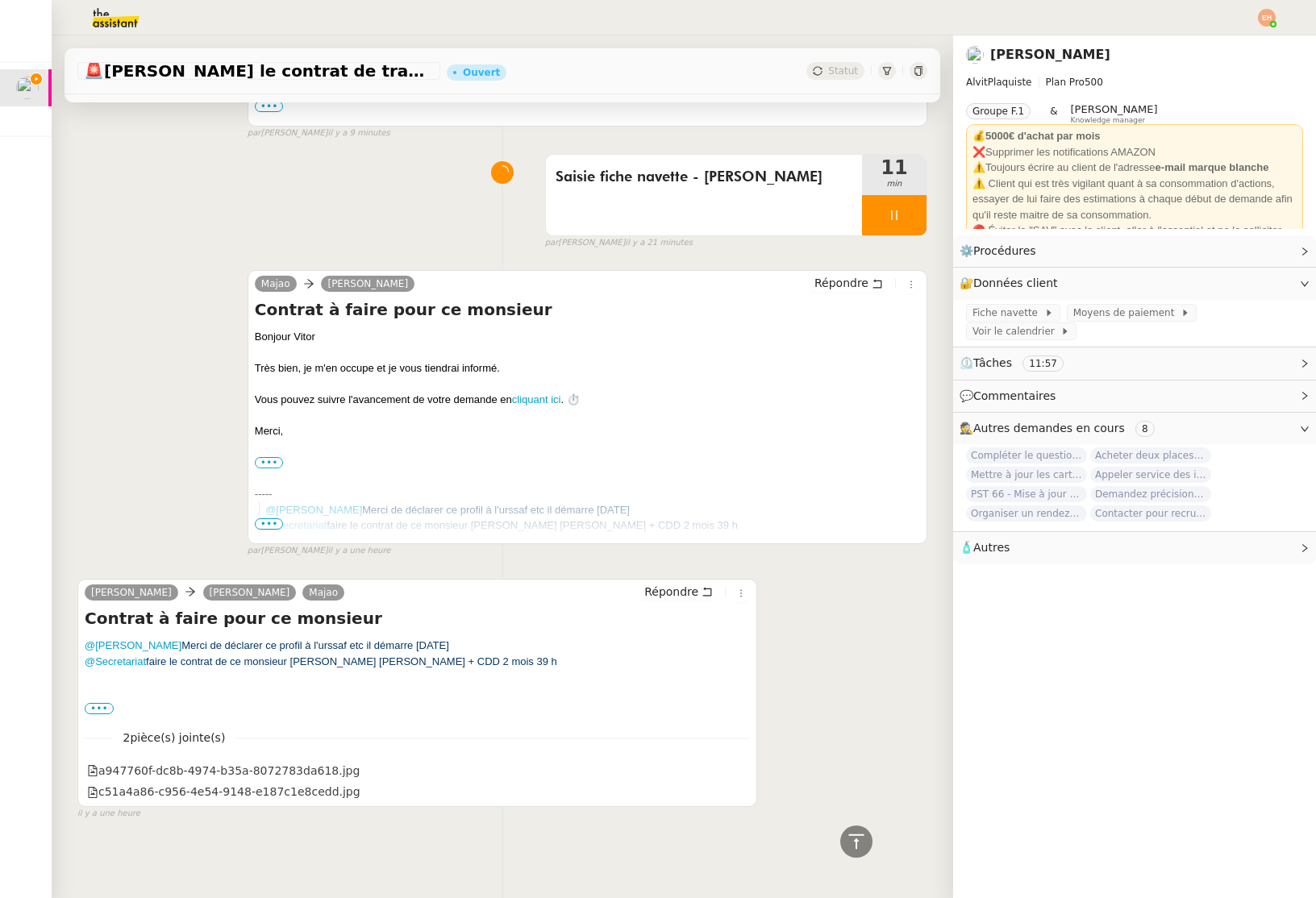
scroll to position [0, 0]
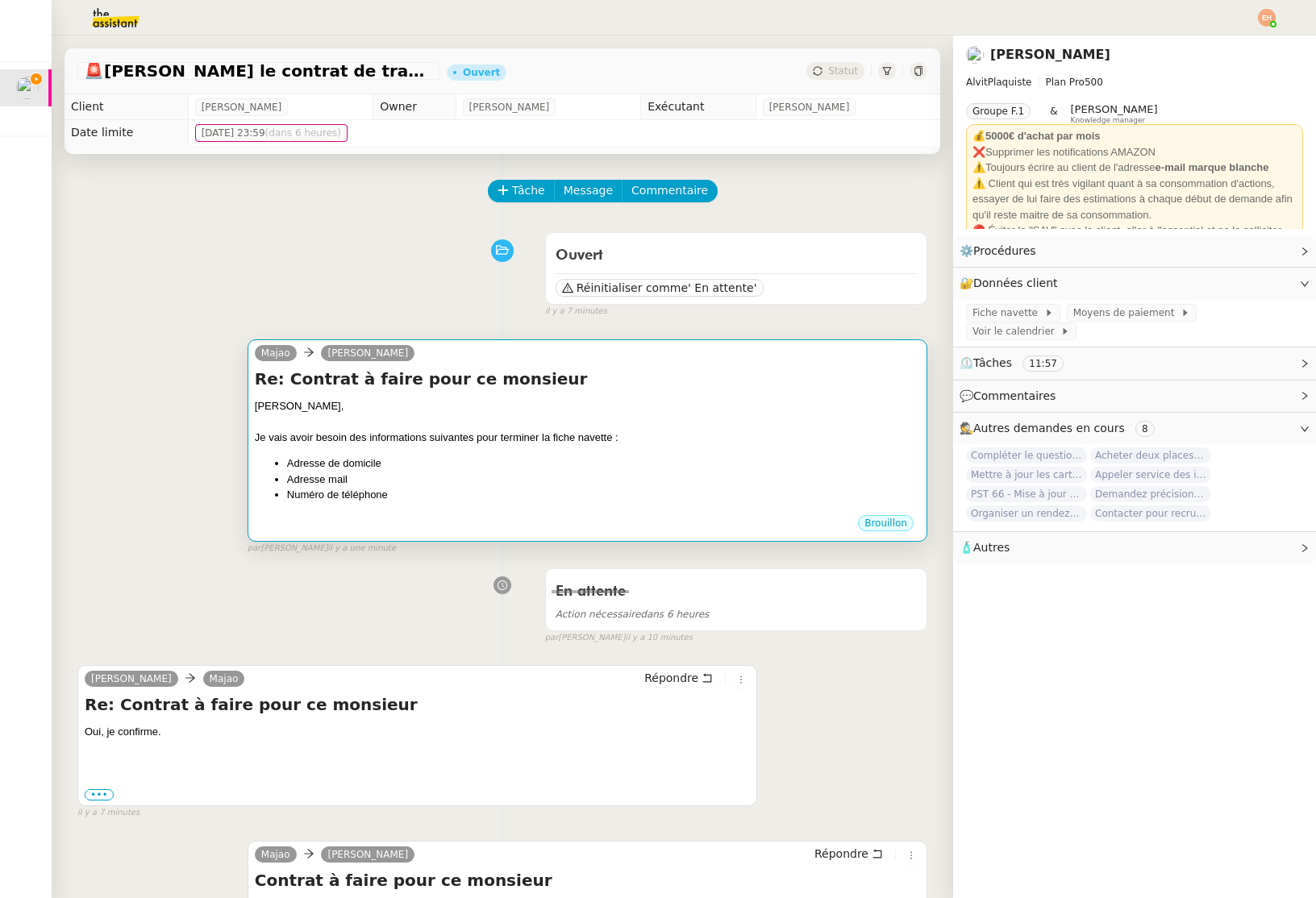
click at [503, 461] on li "Adresse de domicile" at bounding box center [603, 464] width 633 height 16
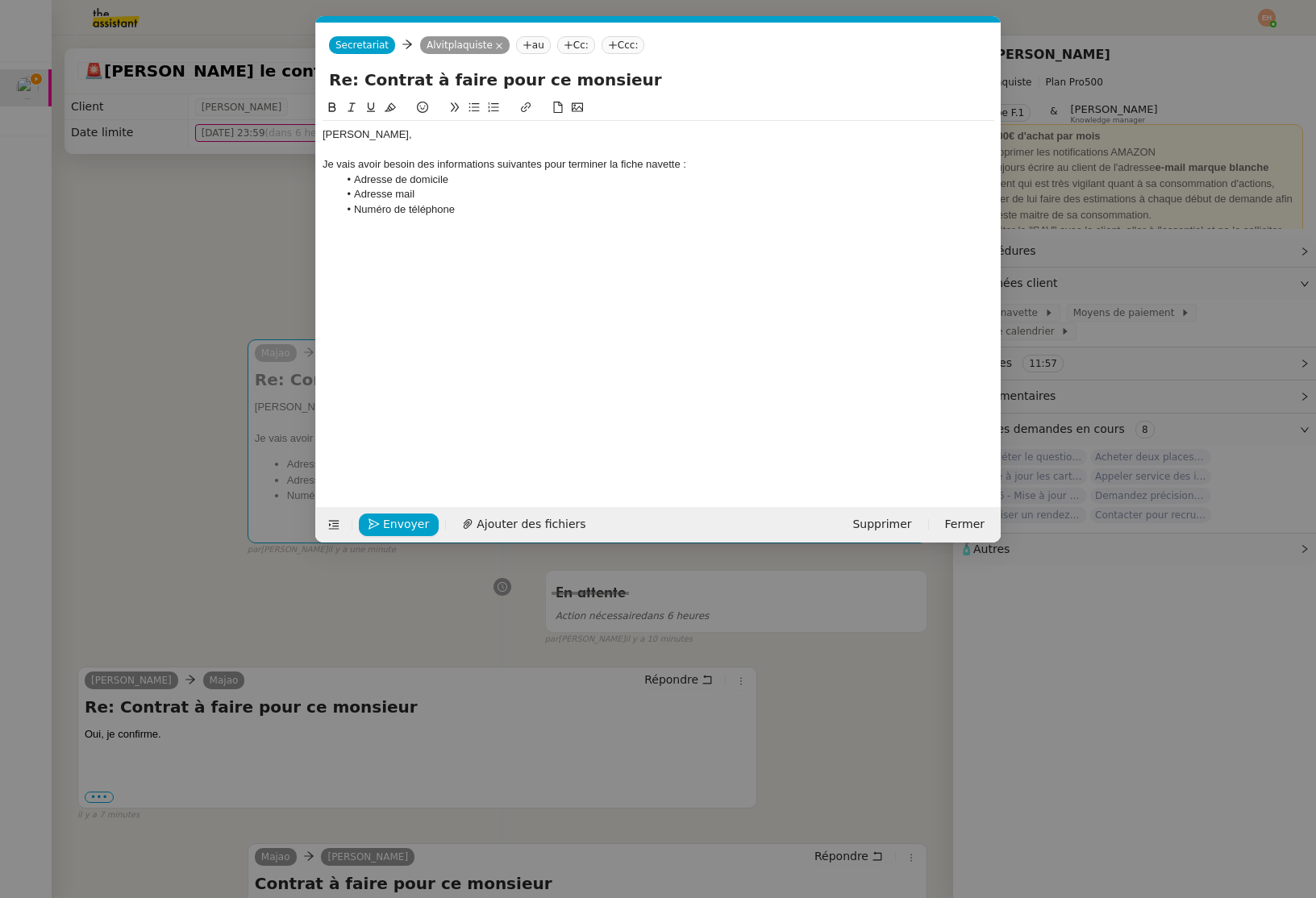
scroll to position [0, 33]
click at [512, 262] on div "Vitor, Je vais avoir besoin des informations suivantes pour terminer la fiche n…" at bounding box center [658, 290] width 672 height 384
click at [505, 211] on li "Numéro de téléphone" at bounding box center [667, 210] width 656 height 15
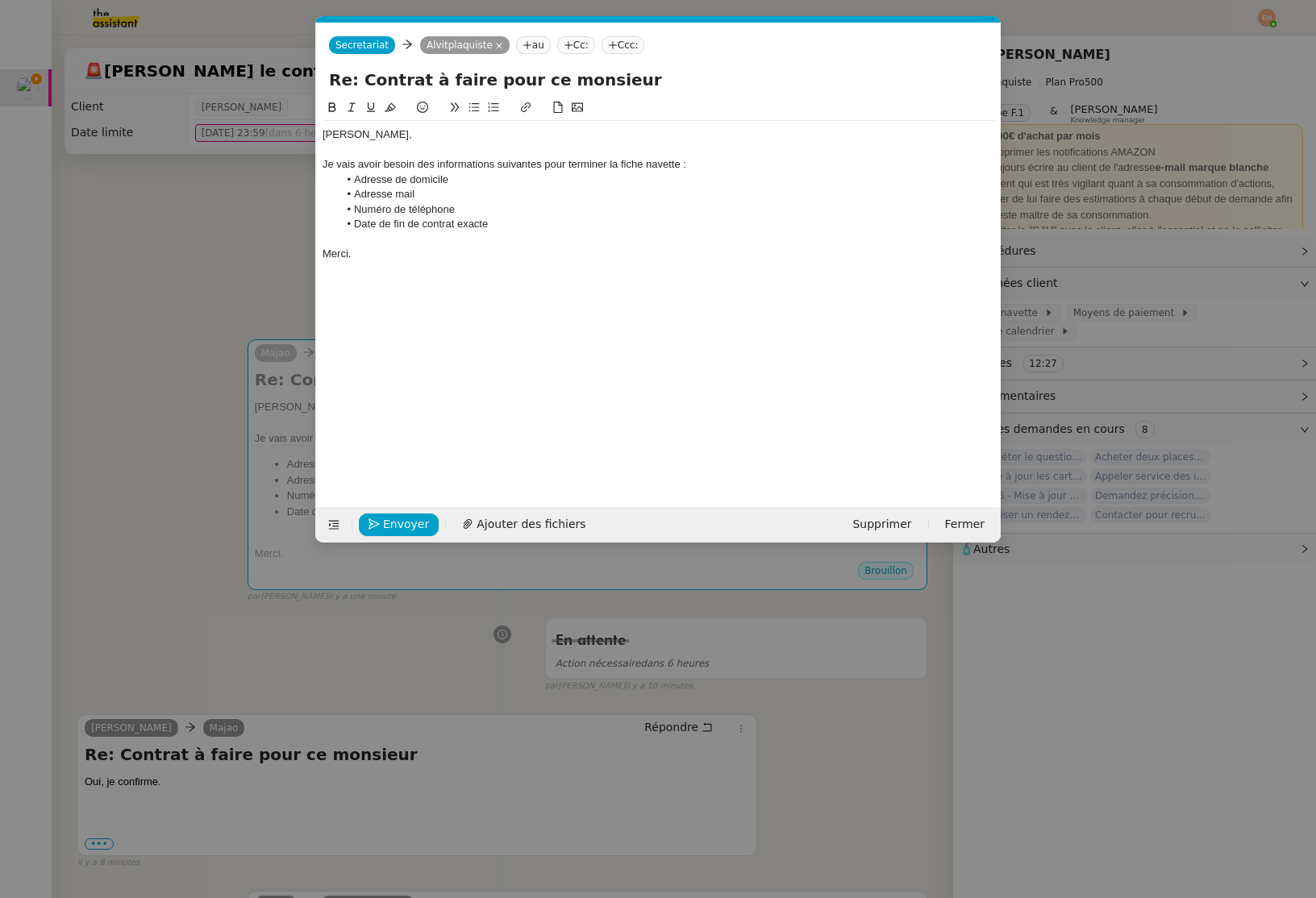
click at [679, 162] on div "Je vais avoir besoin des informations suivantes pour terminer la fiche navette :" at bounding box center [658, 165] width 672 height 15
click at [374, 532] on button "Envoyer" at bounding box center [398, 525] width 80 height 23
click at [680, 165] on div "Je vais avoir besoin des informations suivantes pour terminer la fiche navette :" at bounding box center [658, 165] width 672 height 15
click at [396, 522] on span "Envoyer" at bounding box center [406, 524] width 46 height 19
click at [396, 522] on span "Confirmer l'envoi" at bounding box center [431, 524] width 97 height 19
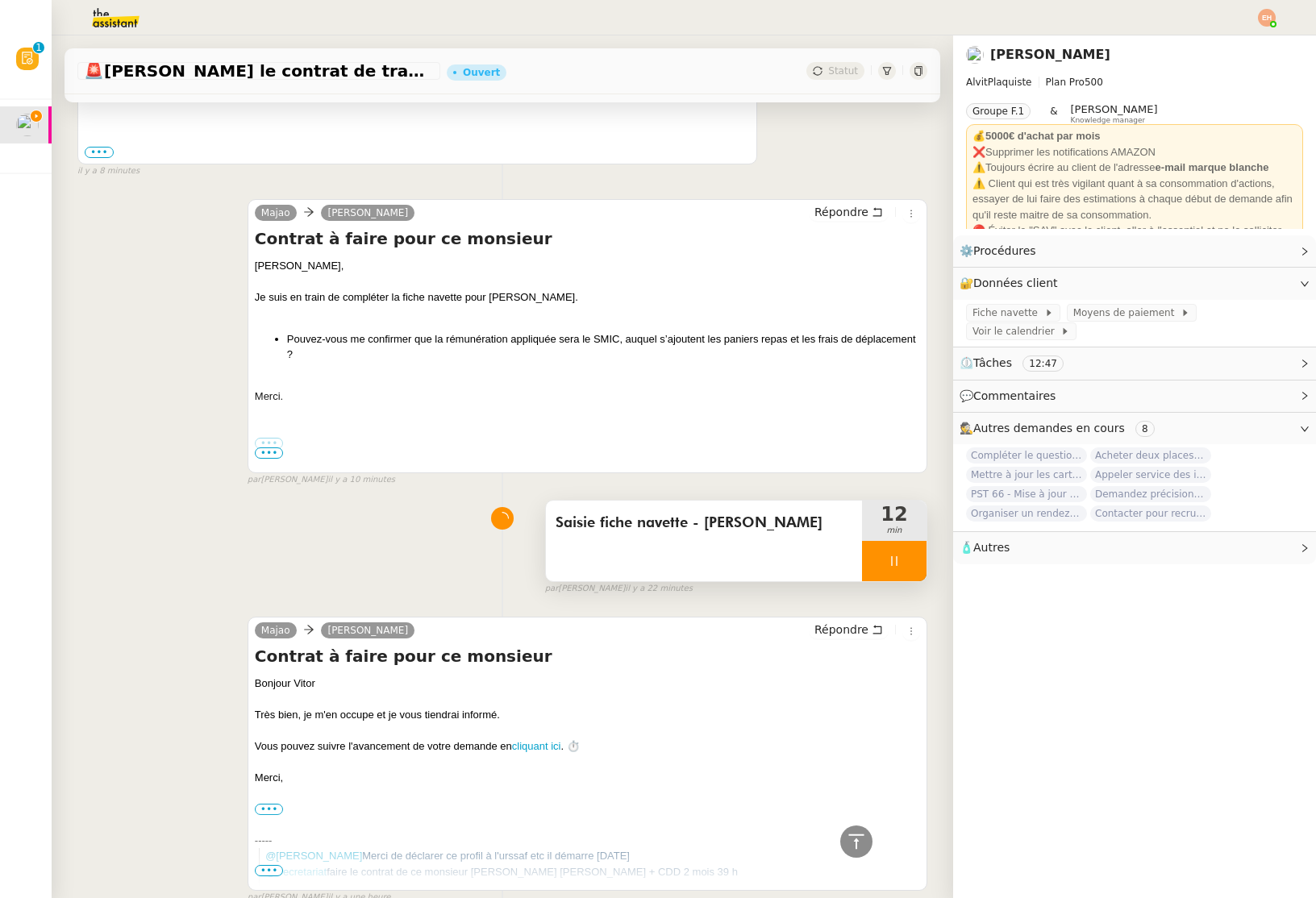
scroll to position [718, 0]
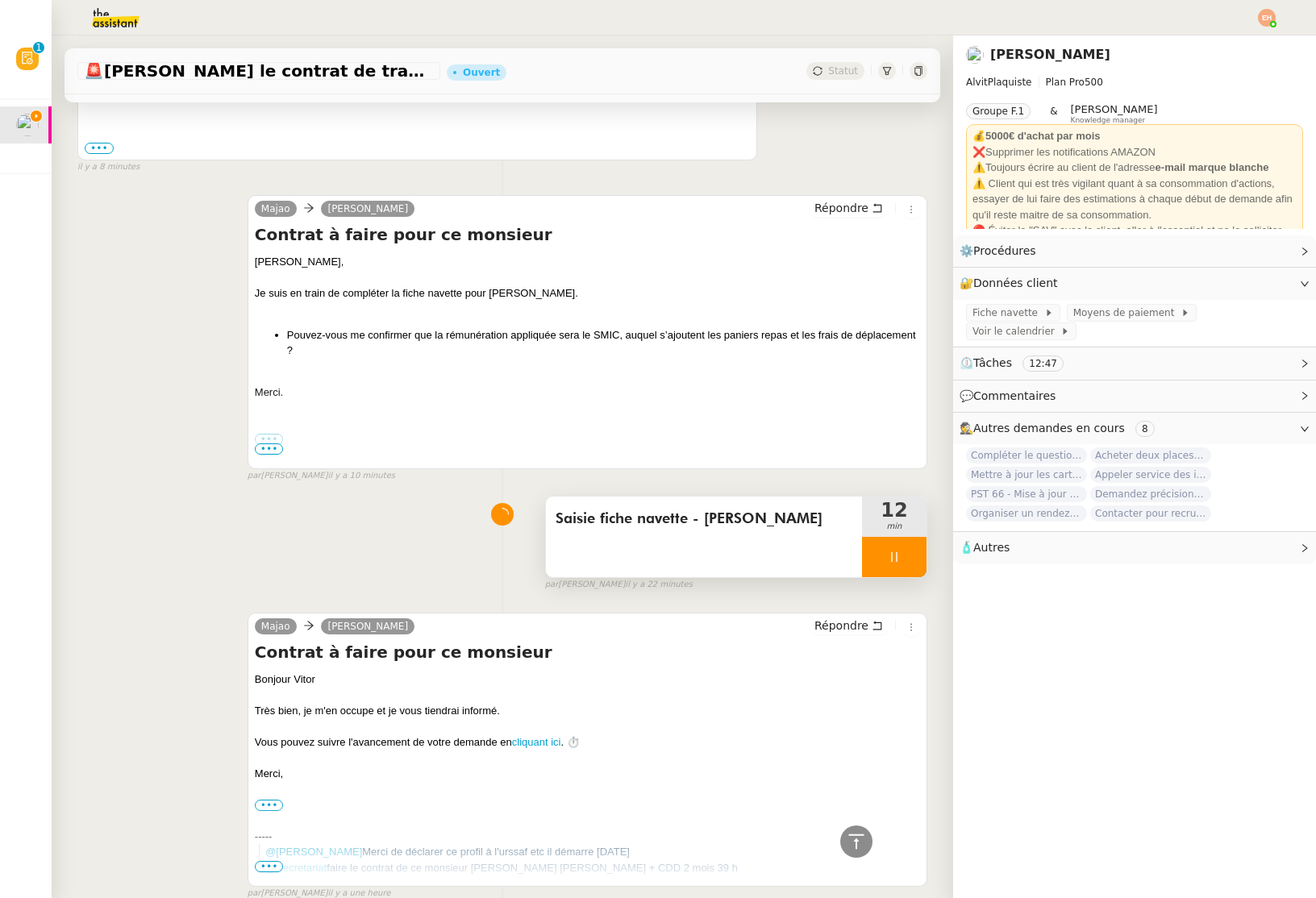
click at [911, 547] on div at bounding box center [894, 557] width 64 height 40
drag, startPoint x: 906, startPoint y: 558, endPoint x: 901, endPoint y: 551, distance: 8.6
click at [906, 558] on icon at bounding box center [910, 557] width 12 height 9
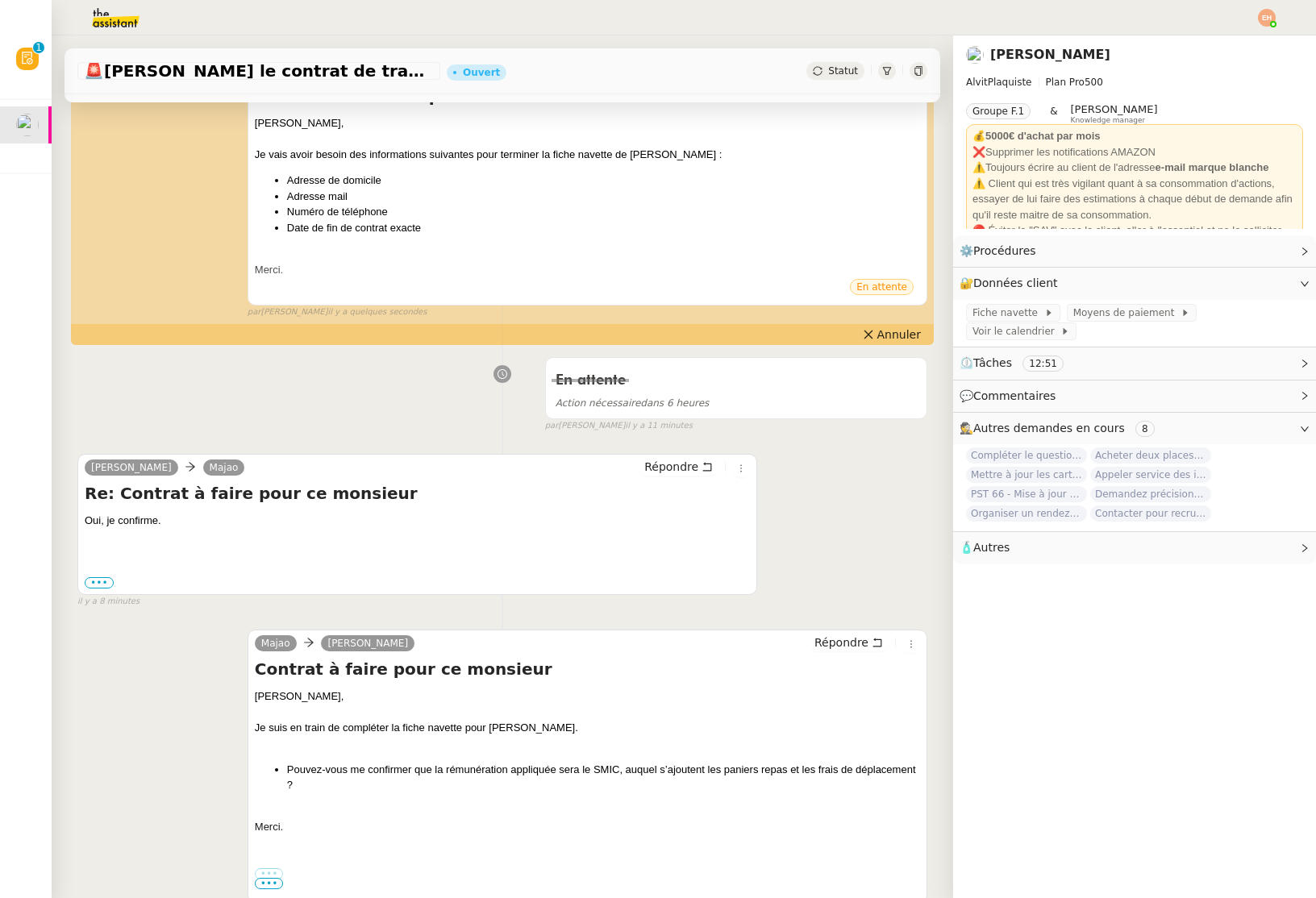
scroll to position [0, 0]
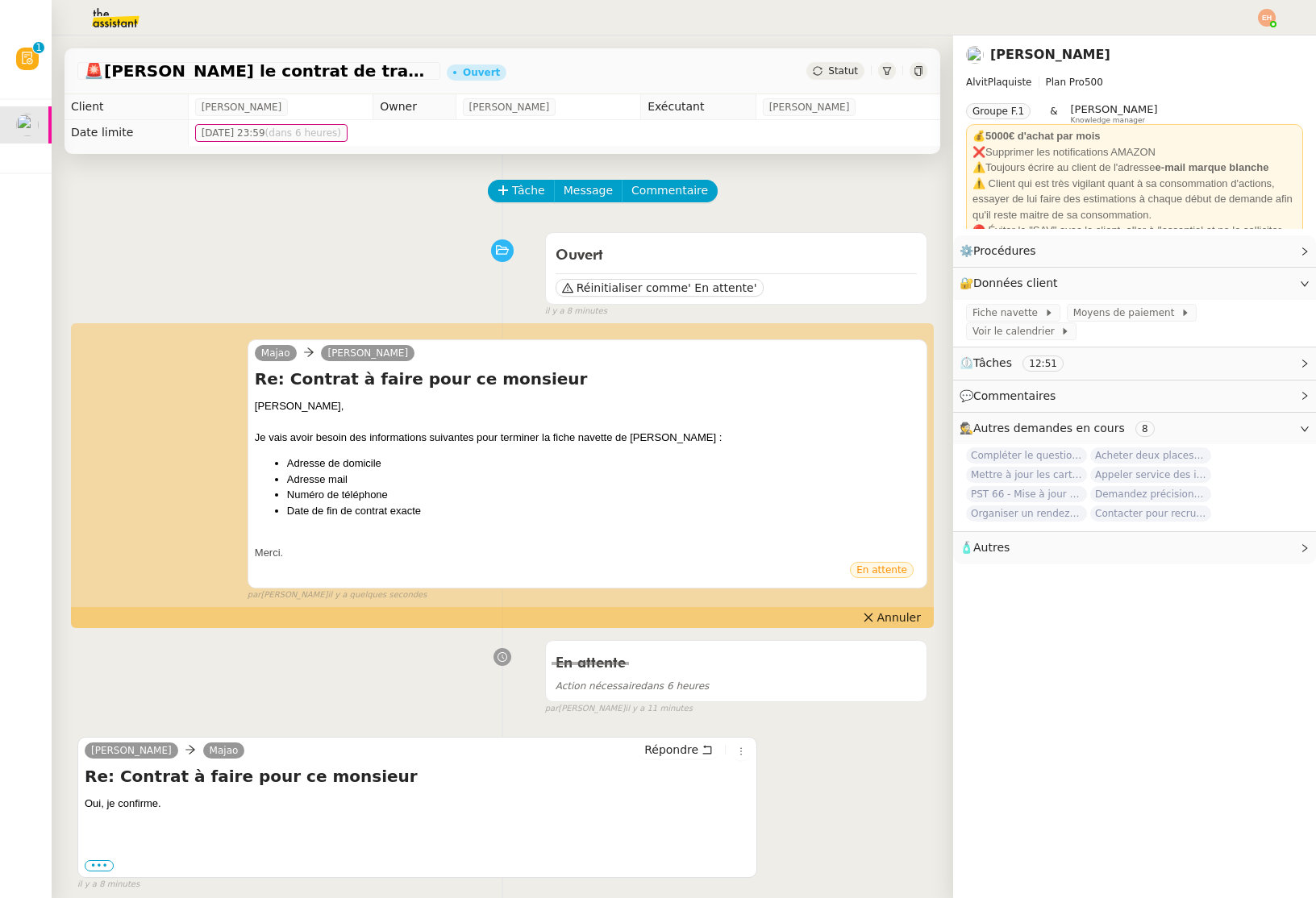
click at [845, 68] on span "Statut" at bounding box center [843, 71] width 30 height 11
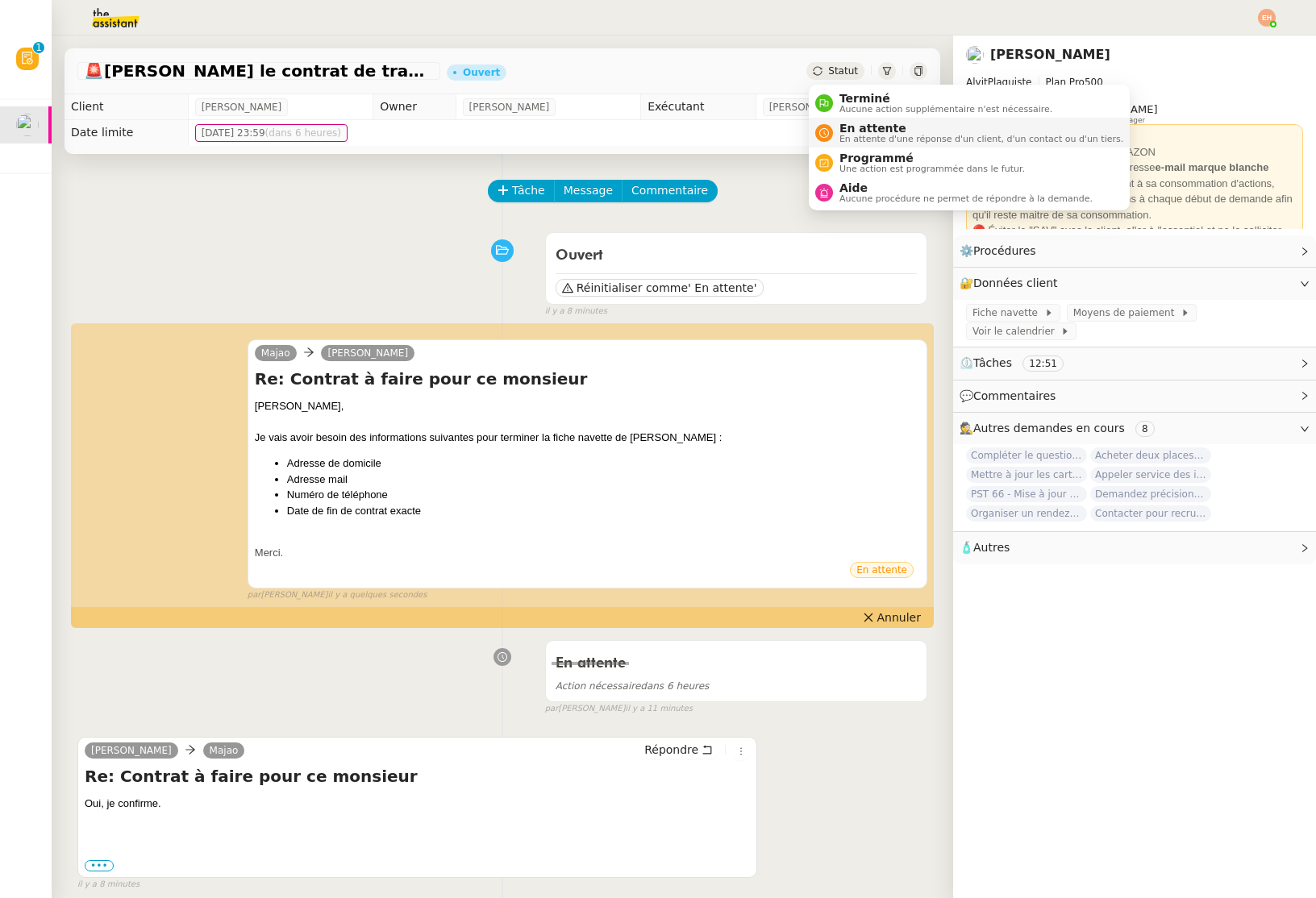
click at [851, 132] on span "En attente" at bounding box center [981, 128] width 284 height 13
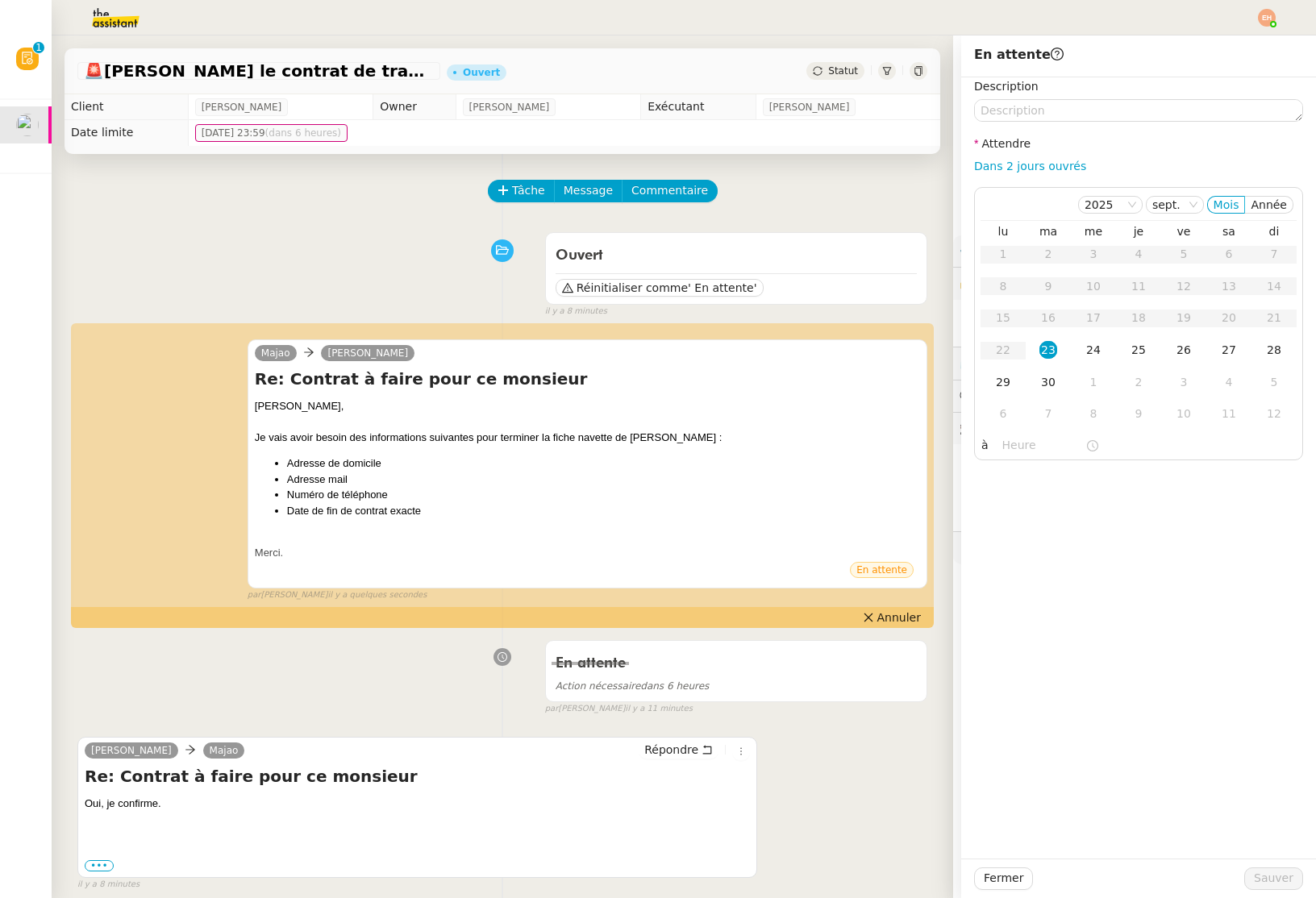
drag, startPoint x: 1089, startPoint y: 354, endPoint x: 1198, endPoint y: 700, distance: 362.8
click at [1091, 358] on div "24" at bounding box center [1093, 350] width 18 height 18
drag, startPoint x: 1281, startPoint y: 879, endPoint x: 1203, endPoint y: 620, distance: 270.5
click at [1279, 878] on span "Sauver" at bounding box center [1274, 878] width 39 height 19
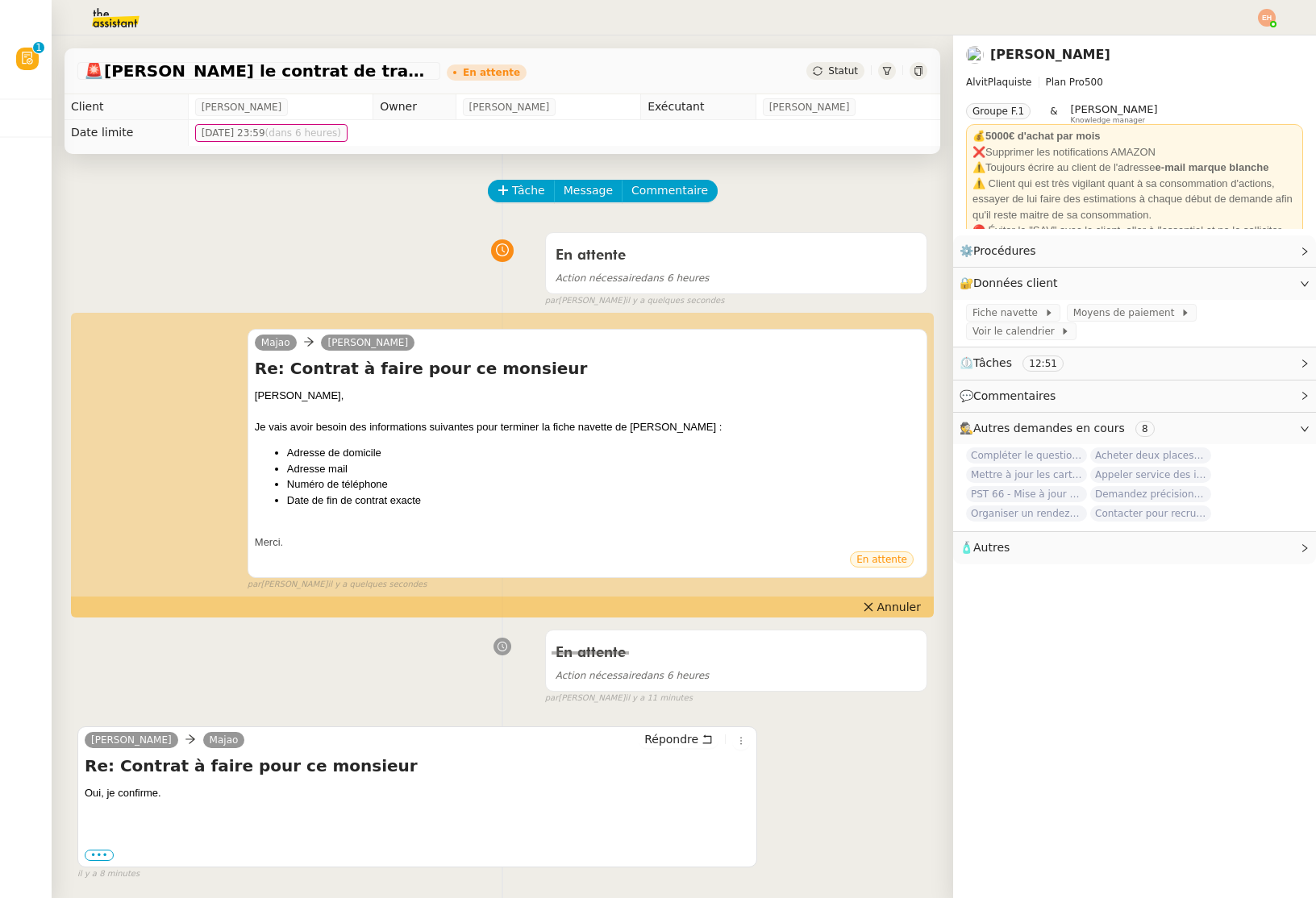
click at [1253, 19] on div at bounding box center [657, 17] width 1235 height 35
drag, startPoint x: 1261, startPoint y: 16, endPoint x: 1243, endPoint y: 33, distance: 24.8
click at [1261, 16] on img at bounding box center [1267, 18] width 18 height 18
click at [1222, 43] on span "Suivi" at bounding box center [1210, 46] width 28 height 13
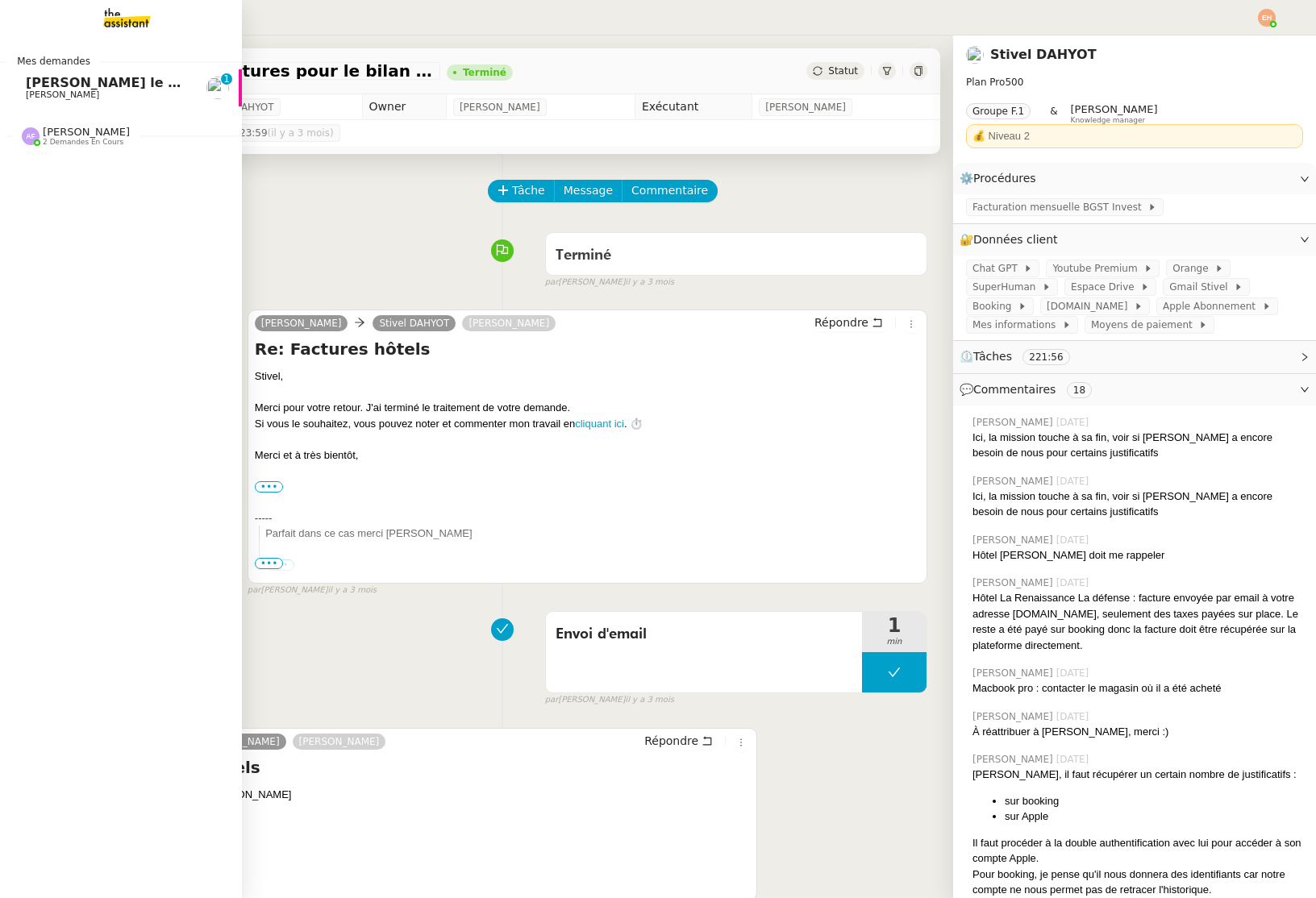
click at [33, 81] on span "[PERSON_NAME] le contrat de travail" at bounding box center [161, 82] width 269 height 16
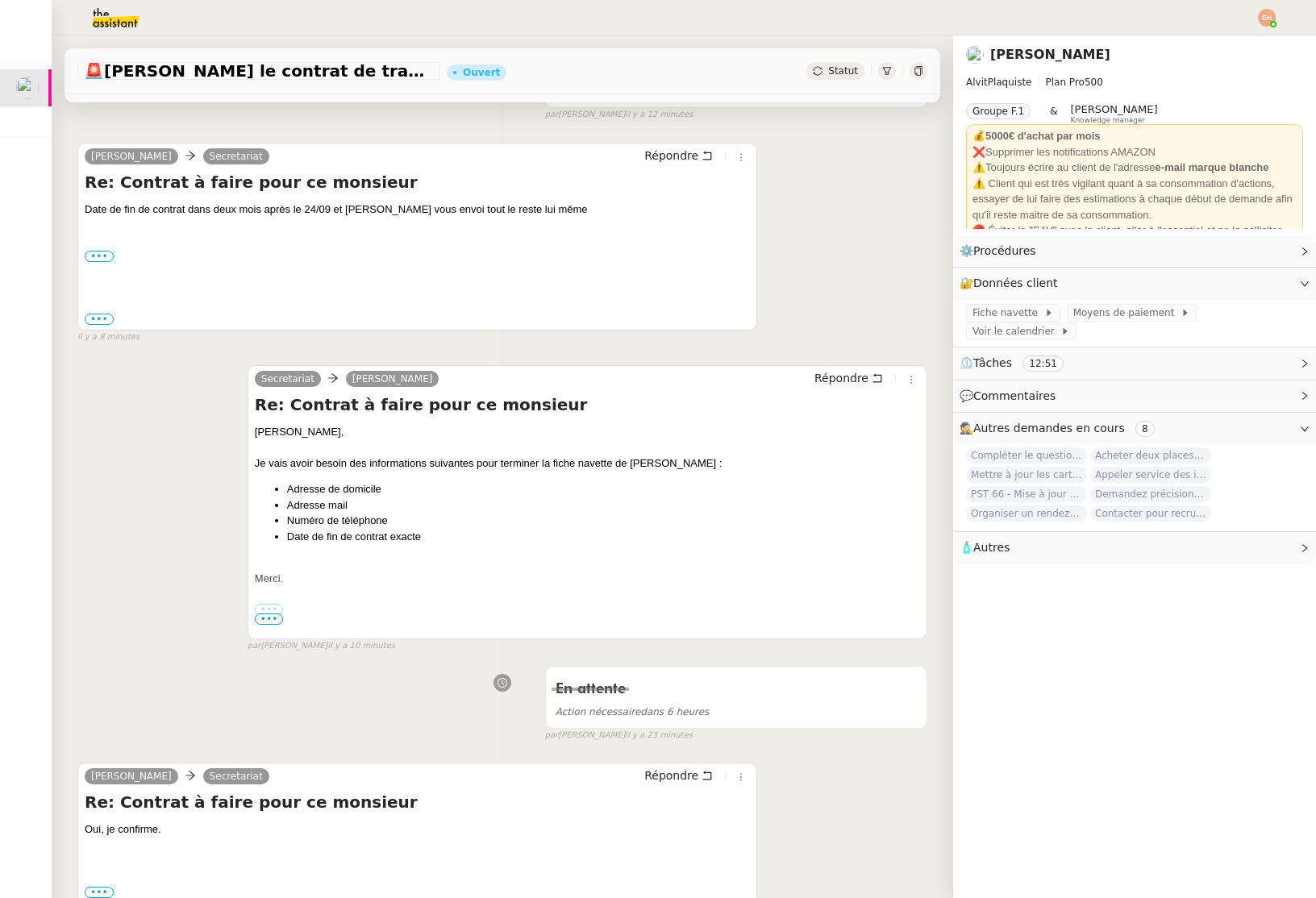
scroll to position [305, 0]
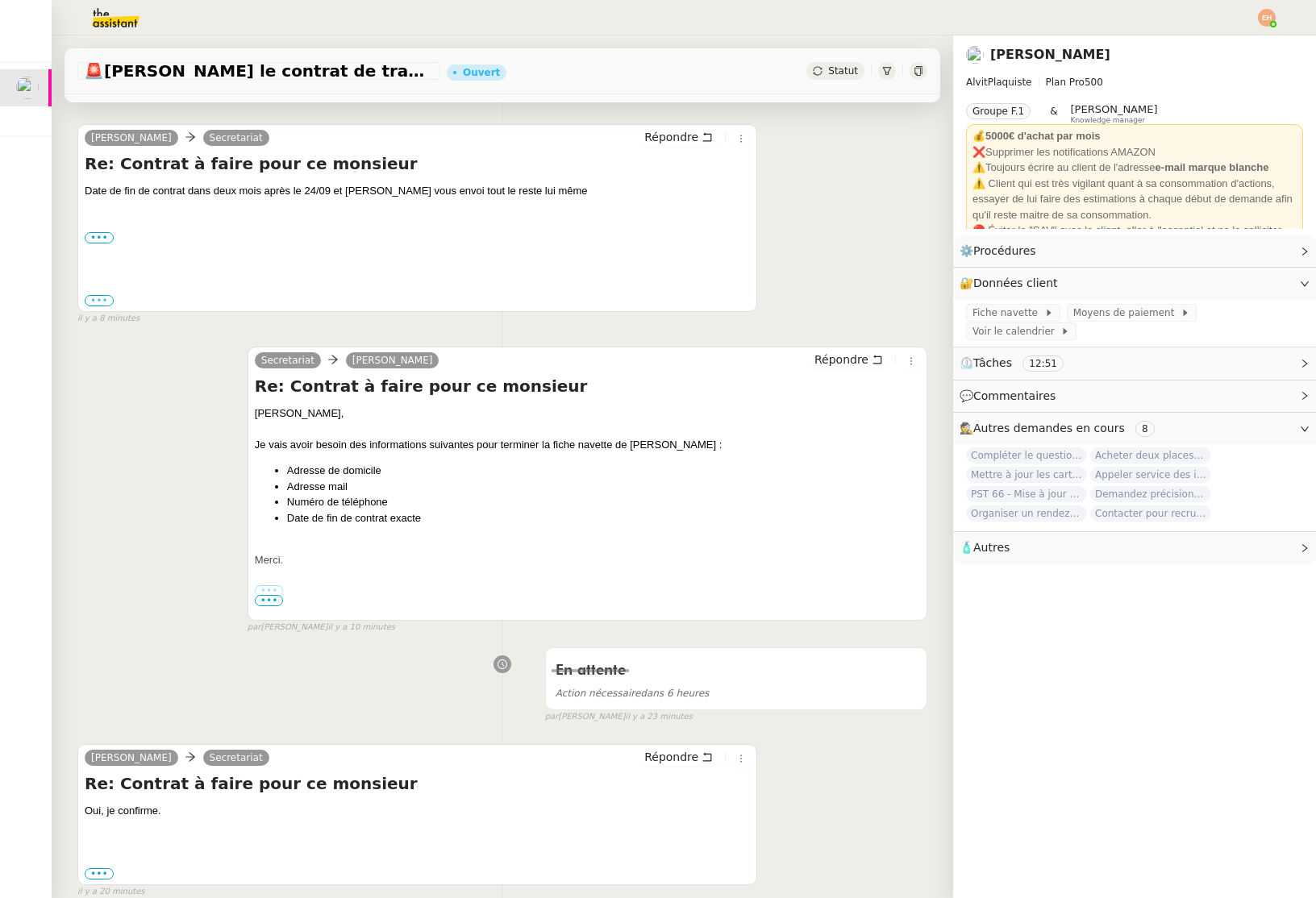
click at [97, 301] on label "•••" at bounding box center [100, 300] width 29 height 11
click at [0, 0] on input "•••" at bounding box center [0, 0] width 0 height 0
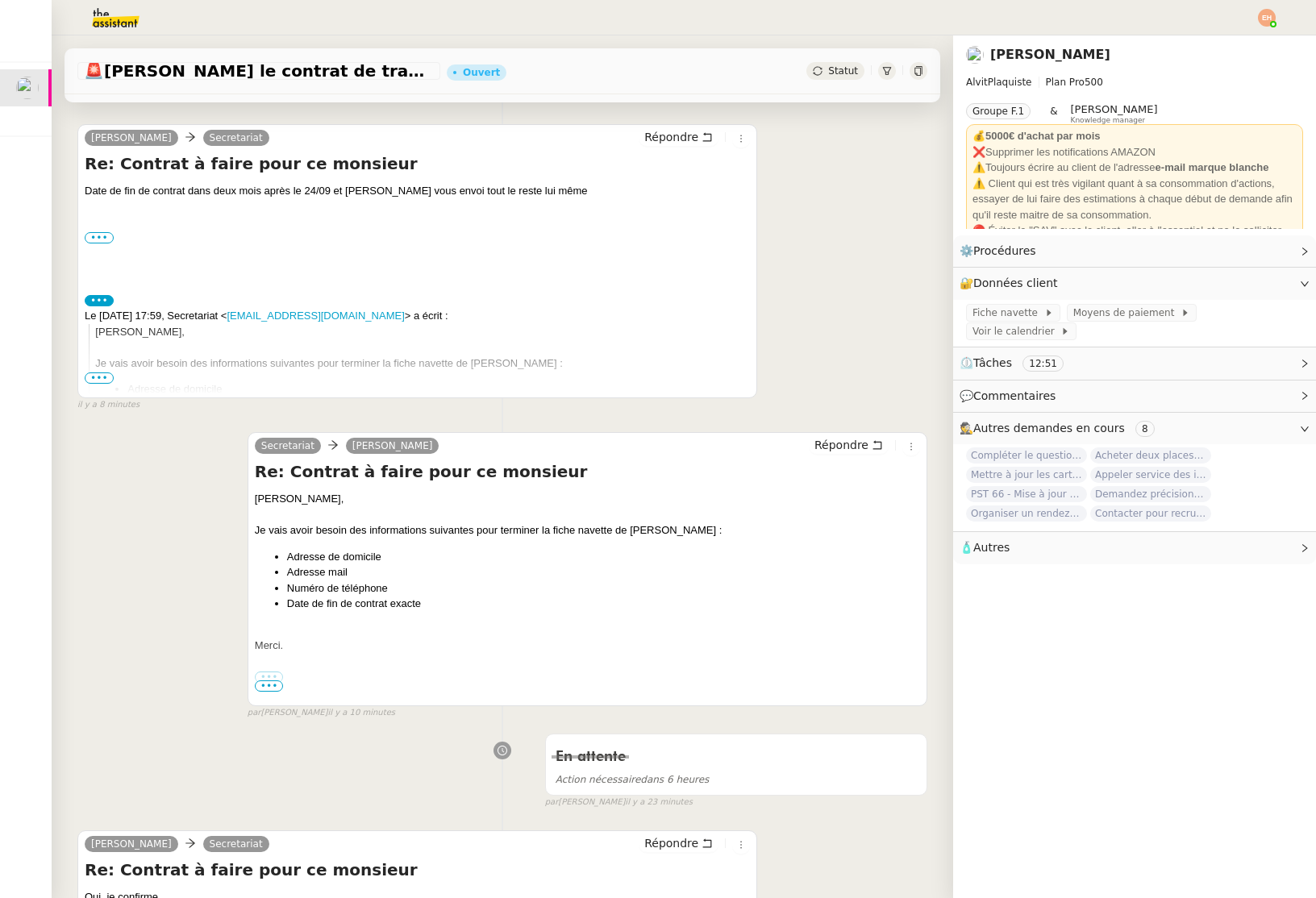
click at [92, 372] on span "•••" at bounding box center [100, 378] width 29 height 11
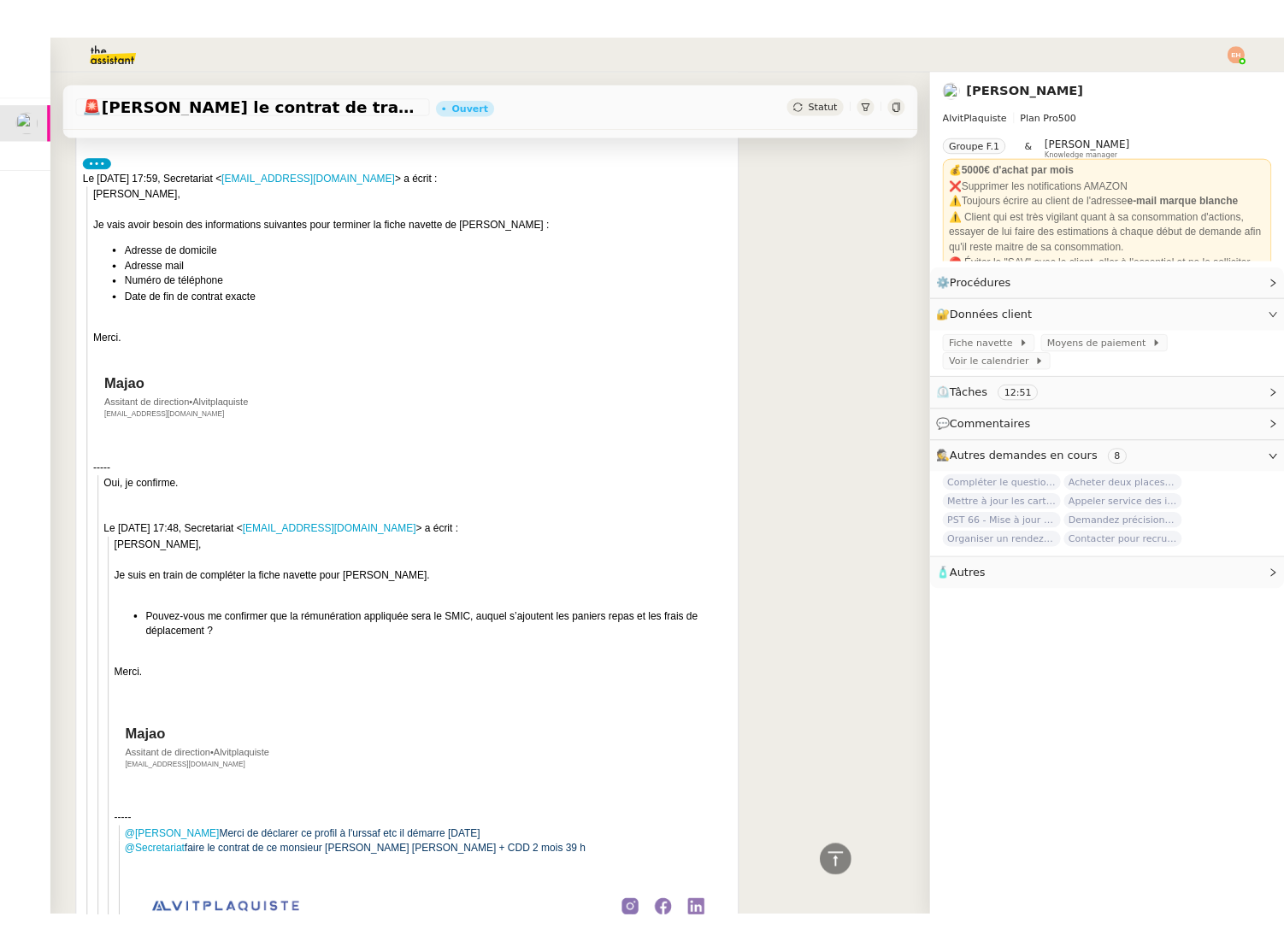
scroll to position [0, 0]
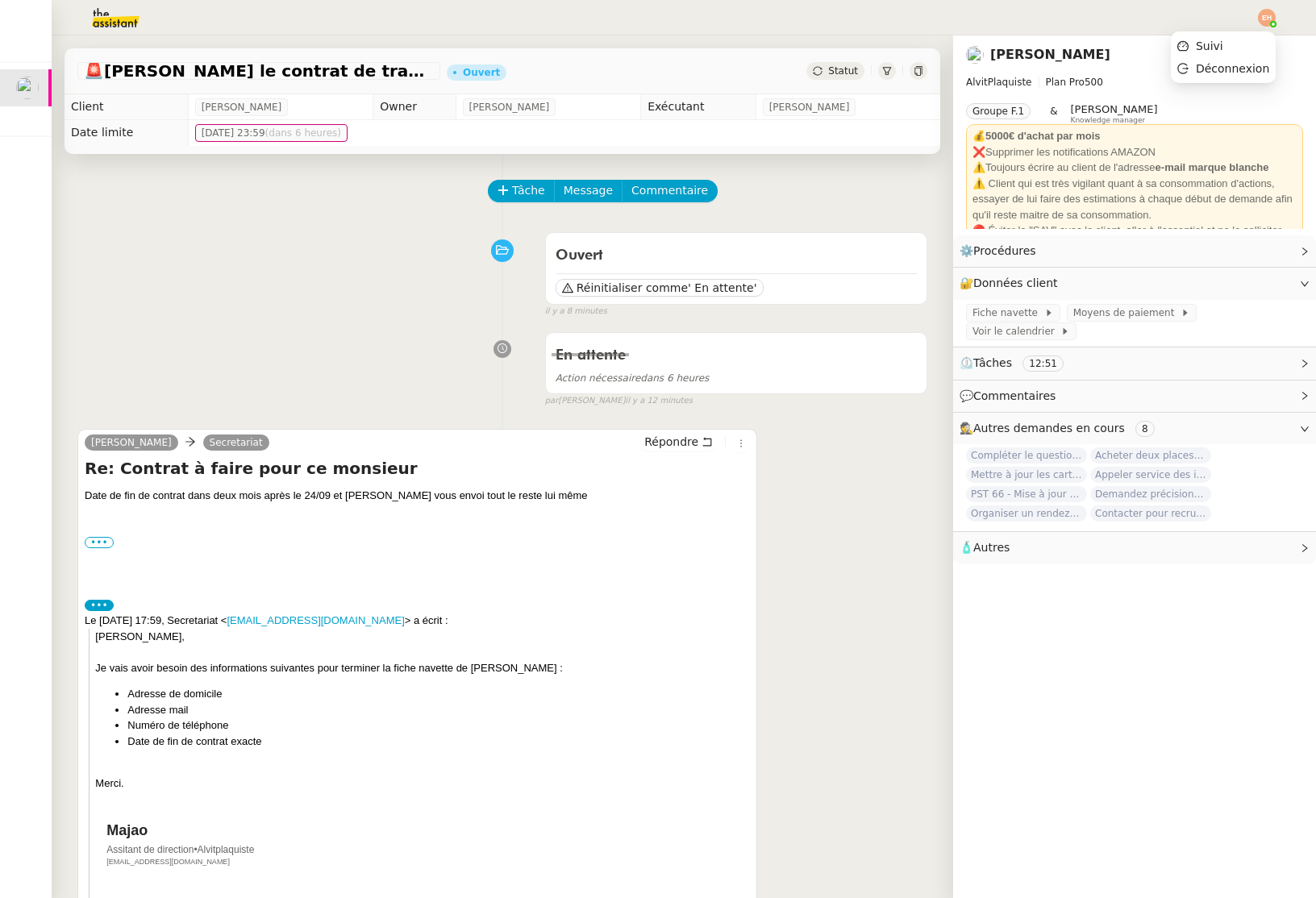
click at [1273, 15] on img at bounding box center [1267, 18] width 18 height 18
click at [1216, 47] on span "Suivi" at bounding box center [1210, 46] width 28 height 13
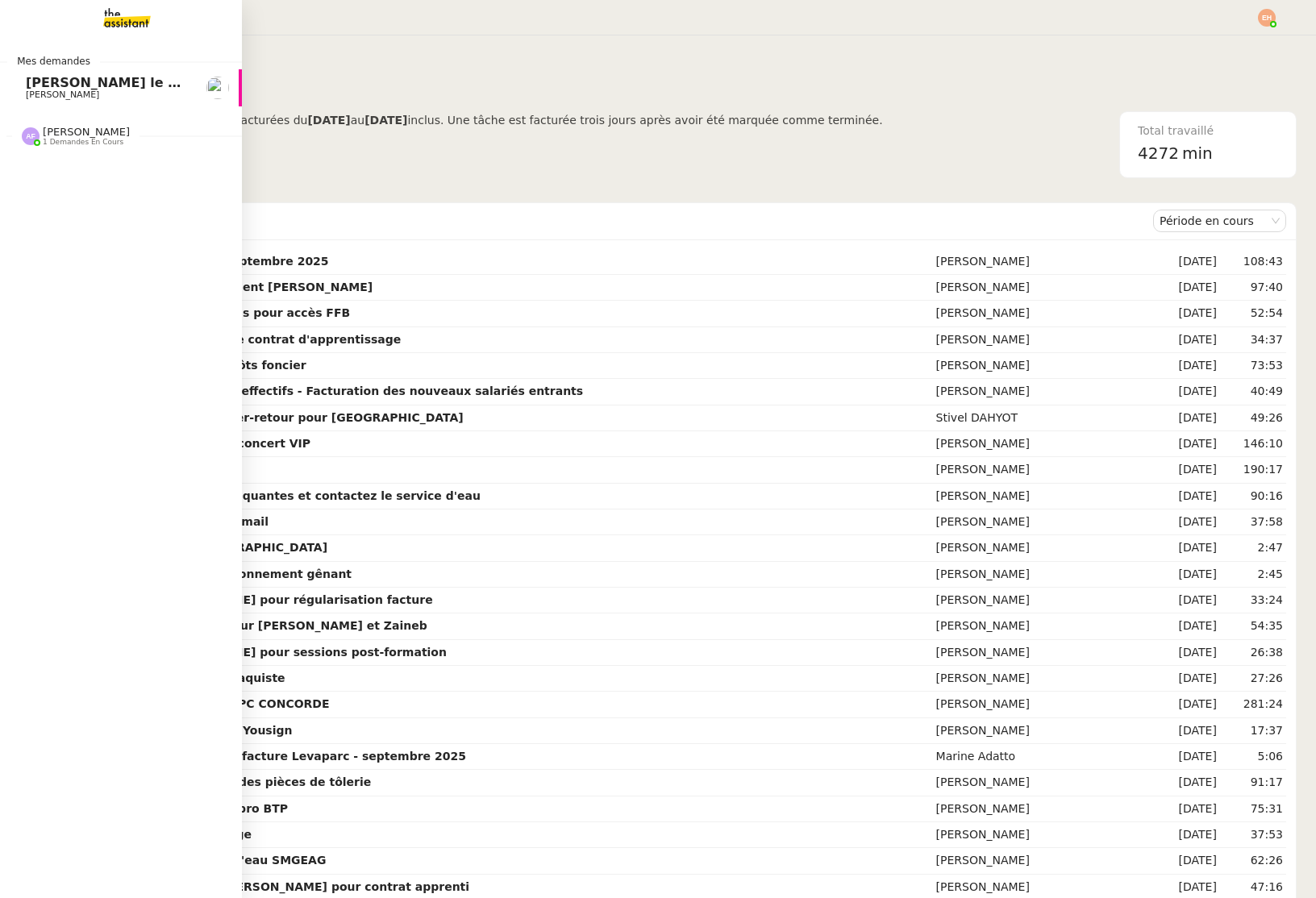
click at [29, 83] on span "[PERSON_NAME] le contrat de travail" at bounding box center [161, 82] width 269 height 16
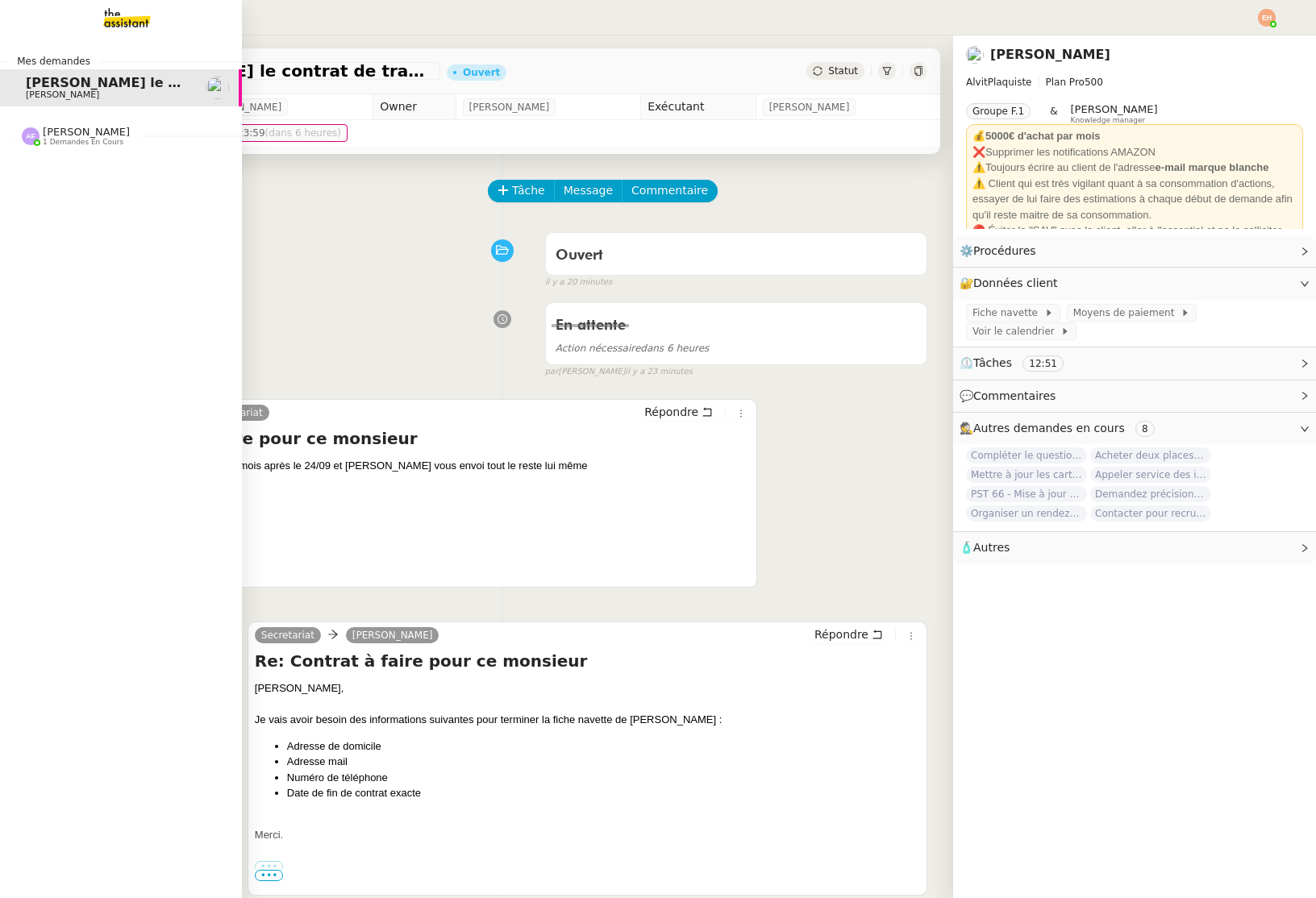
click at [61, 140] on span "1 demandes en cours" at bounding box center [82, 142] width 81 height 9
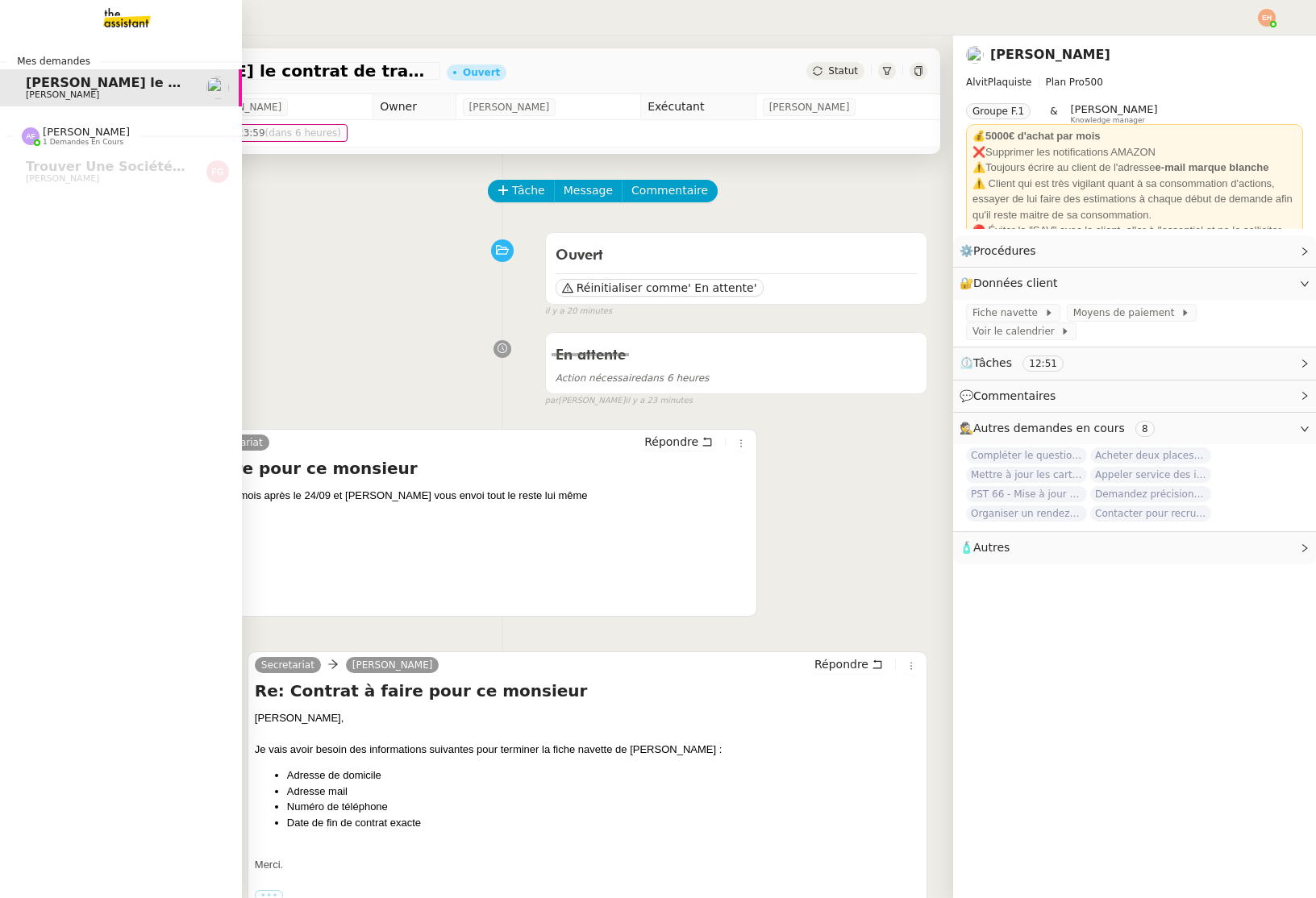
click at [99, 95] on span "[PERSON_NAME]" at bounding box center [107, 96] width 162 height 10
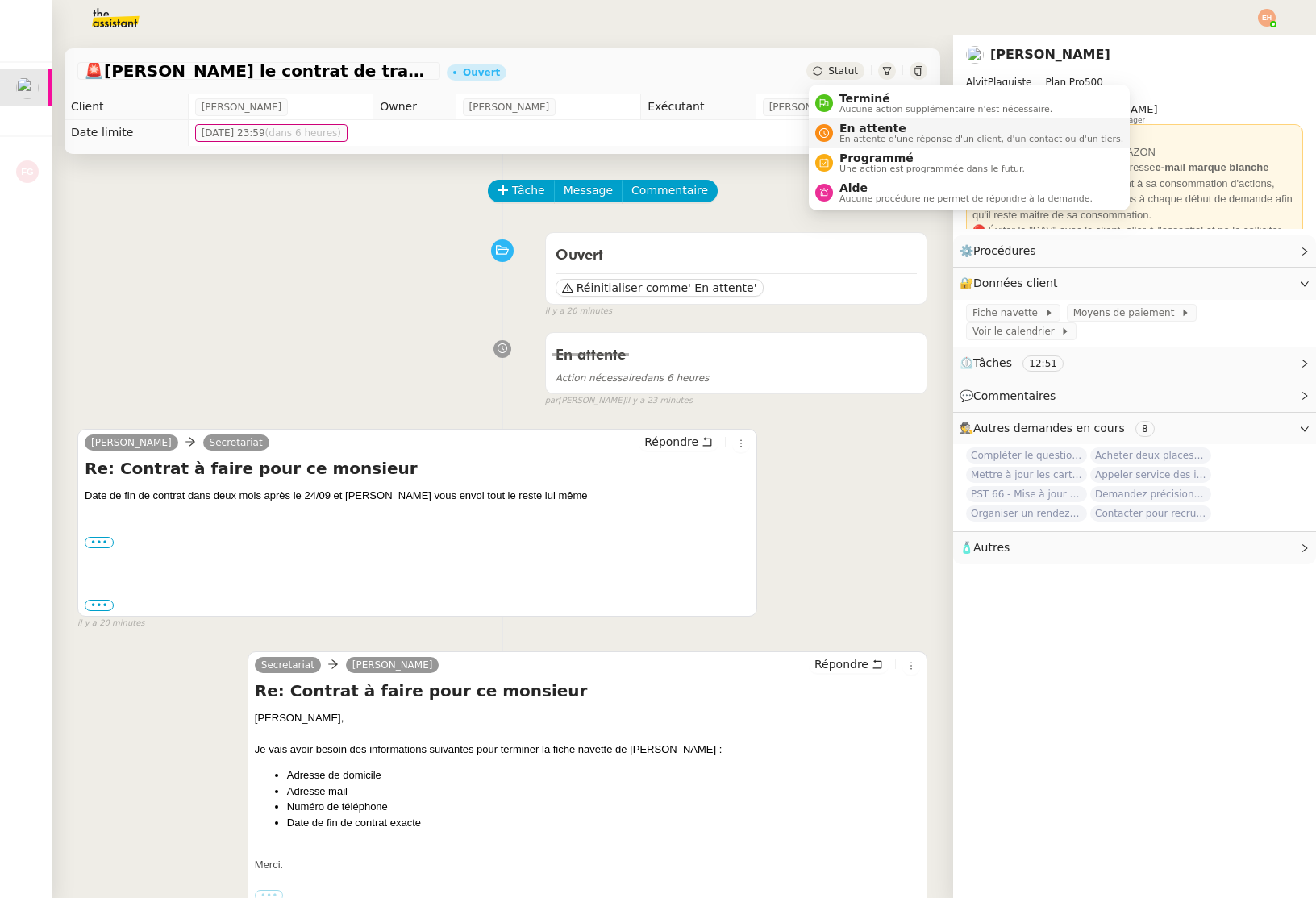
click at [884, 137] on span "En attente d'une réponse d'un client, d'un contact ou d'un tiers." at bounding box center [981, 139] width 284 height 9
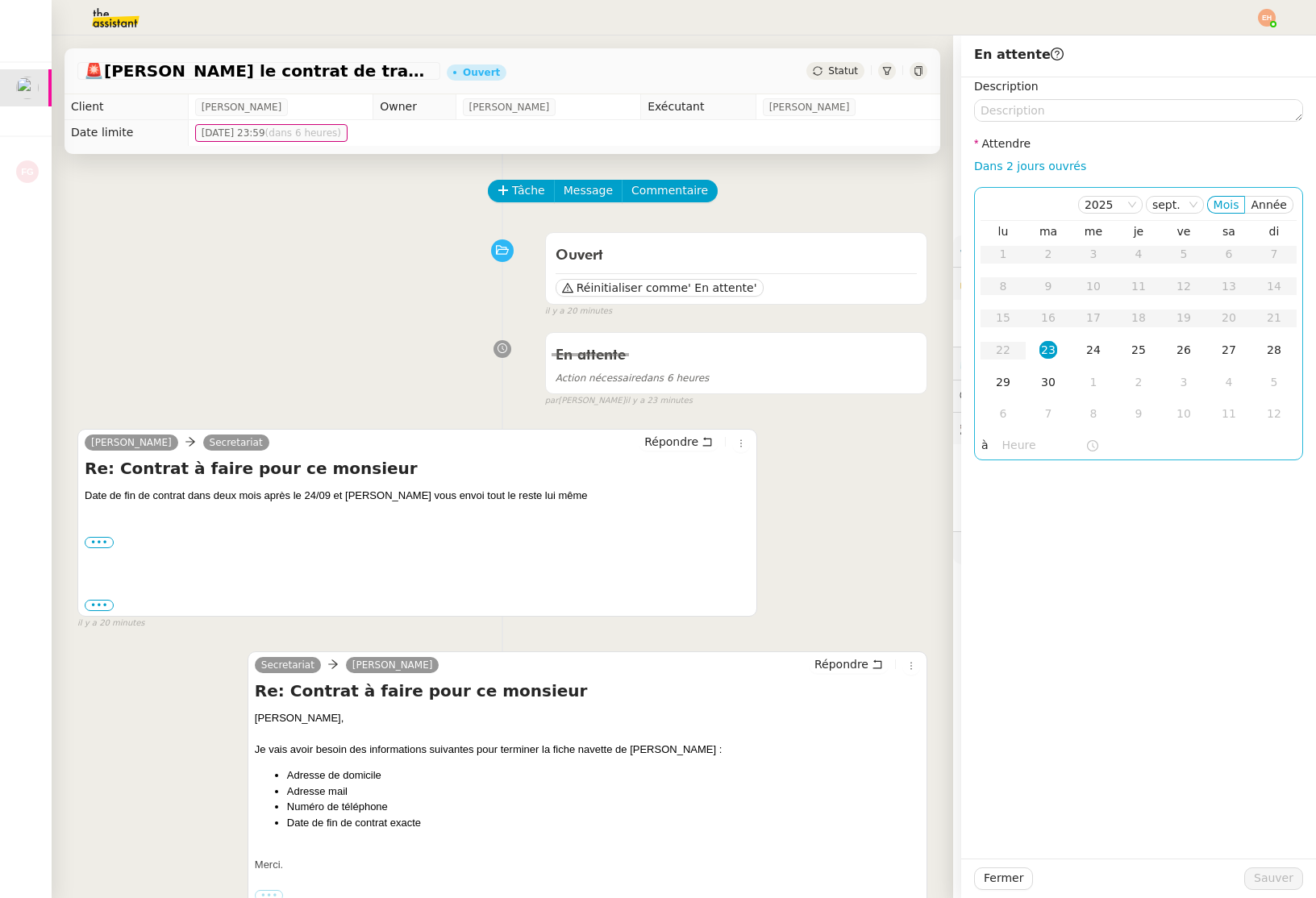
drag, startPoint x: 1096, startPoint y: 353, endPoint x: 1123, endPoint y: 446, distance: 96.8
click at [1096, 353] on div "24" at bounding box center [1093, 350] width 18 height 18
click at [1269, 877] on span "Sauver" at bounding box center [1274, 878] width 39 height 19
